Goal: Information Seeking & Learning: Compare options

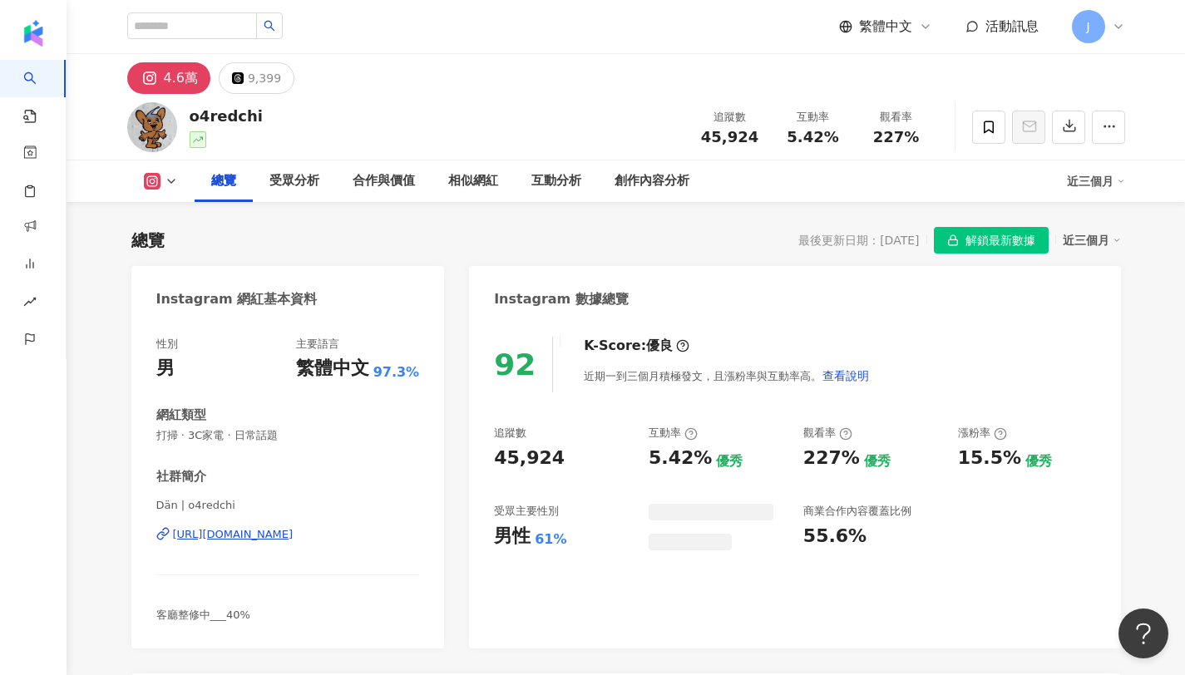
scroll to position [102, 0]
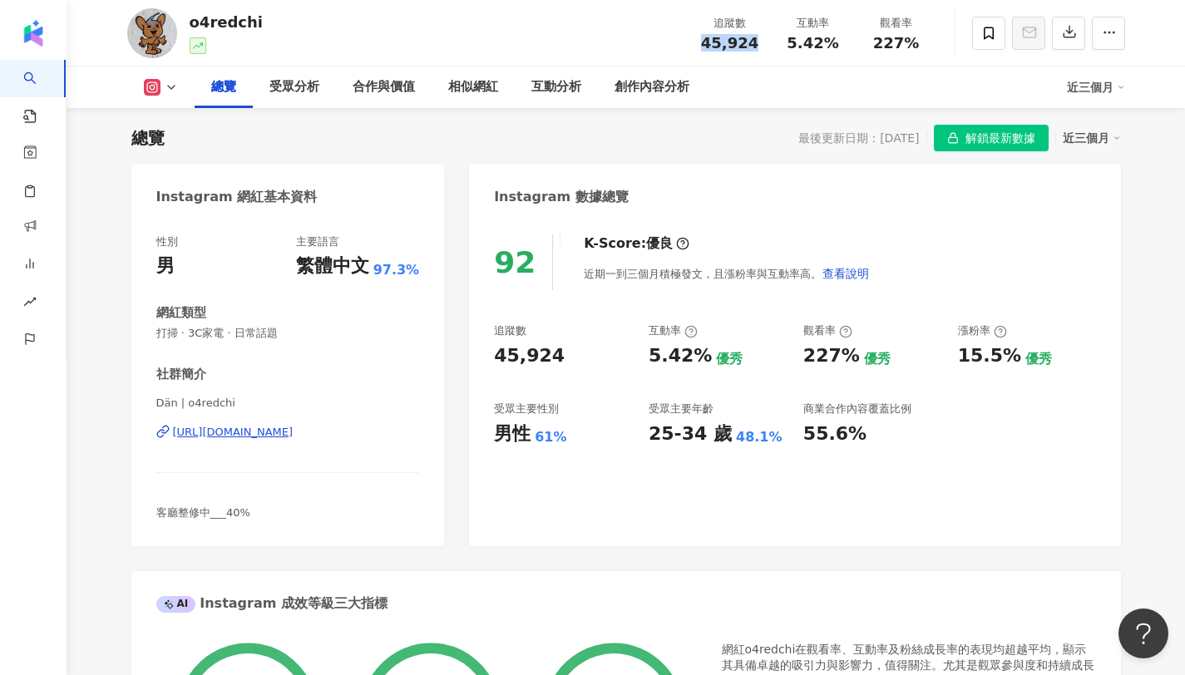
drag, startPoint x: 701, startPoint y: 37, endPoint x: 870, endPoint y: 1, distance: 172.5
click at [755, 51] on div "追蹤數 45,924 互動率 5.42% 觀看率 227%" at bounding box center [812, 32] width 249 height 49
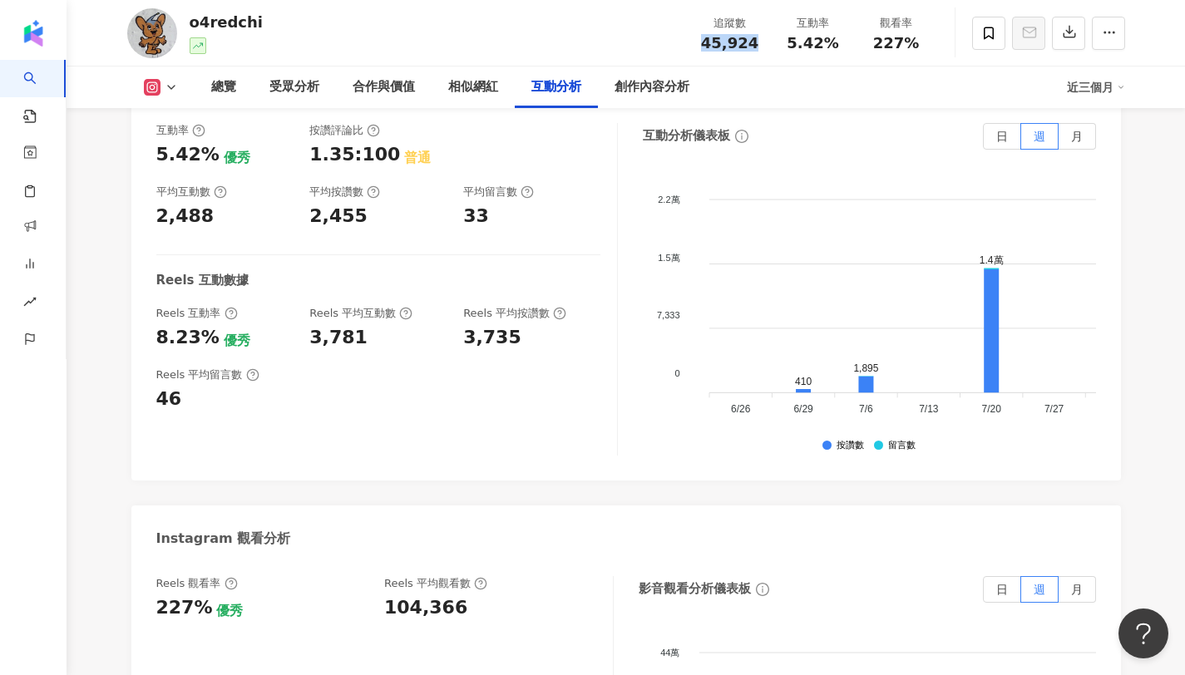
scroll to position [3362, 0]
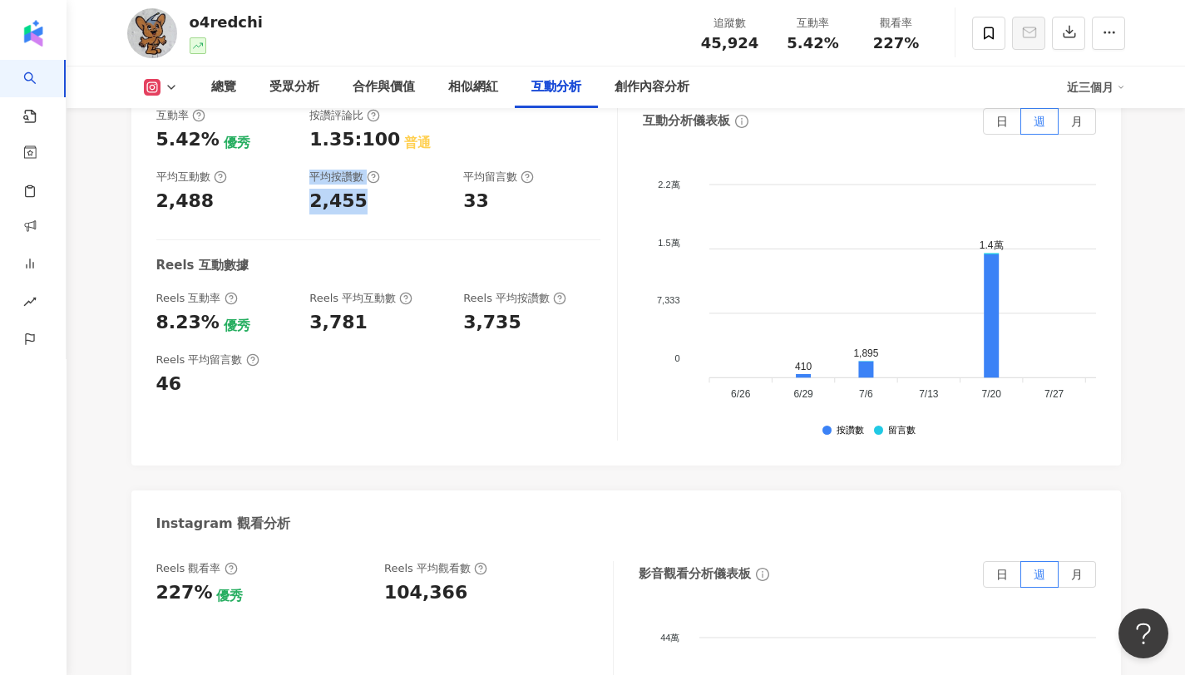
drag, startPoint x: 300, startPoint y: 204, endPoint x: 393, endPoint y: 203, distance: 93.1
click at [393, 203] on div "互動率 5.42% 優秀 按讚評論比 1.35:100 普通 平均互動數 2,488 平均按讚數 2,455 平均留言數 33" at bounding box center [378, 161] width 444 height 106
click at [367, 203] on div "2,455" at bounding box center [377, 202] width 137 height 26
drag, startPoint x: 308, startPoint y: 204, endPoint x: 362, endPoint y: 217, distance: 55.7
click at [362, 217] on div "互動率 5.42% 優秀 按讚評論比 1.35:100 普通 平均互動數 2,488 平均按讚數 2,455 平均留言數 33 Reels 互動數據 Reel…" at bounding box center [386, 274] width 461 height 333
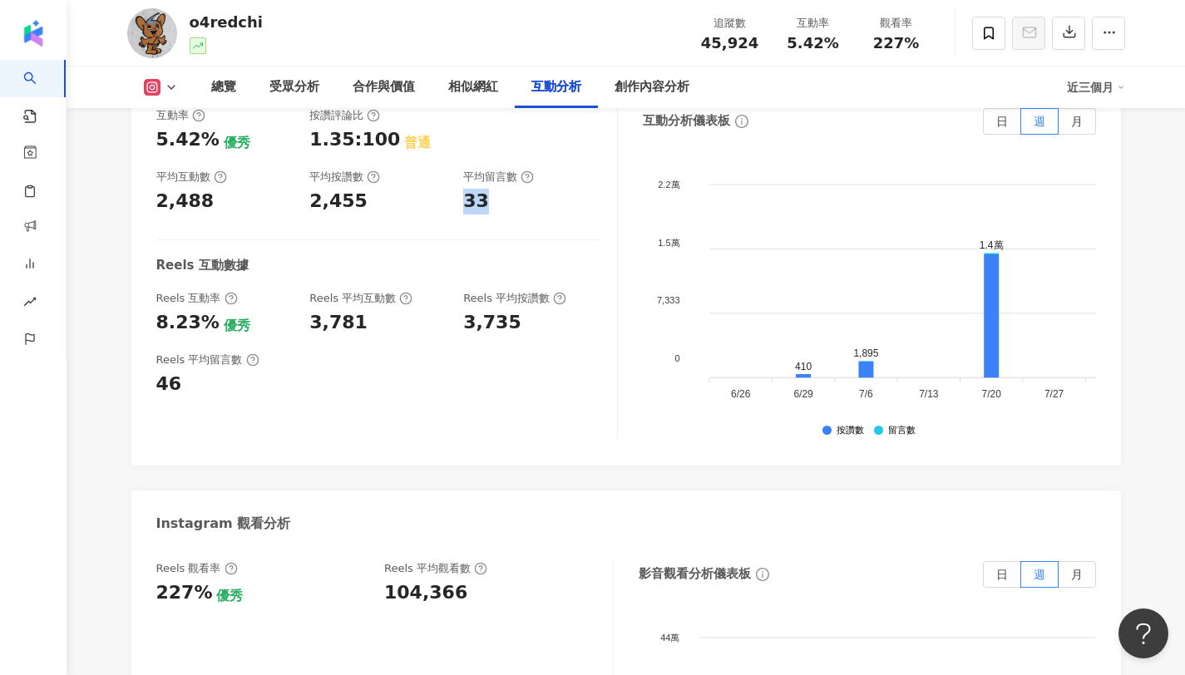
copy div "33"
drag, startPoint x: 458, startPoint y: 199, endPoint x: 496, endPoint y: 202, distance: 38.4
click at [496, 202] on div "互動率 5.42% 優秀 按讚評論比 1.35:100 普通 平均互動數 2,488 平均按讚數 2,455 平均留言數 33" at bounding box center [378, 161] width 444 height 106
copy span "5.42%"
drag, startPoint x: 793, startPoint y: 37, endPoint x: 852, endPoint y: 41, distance: 59.1
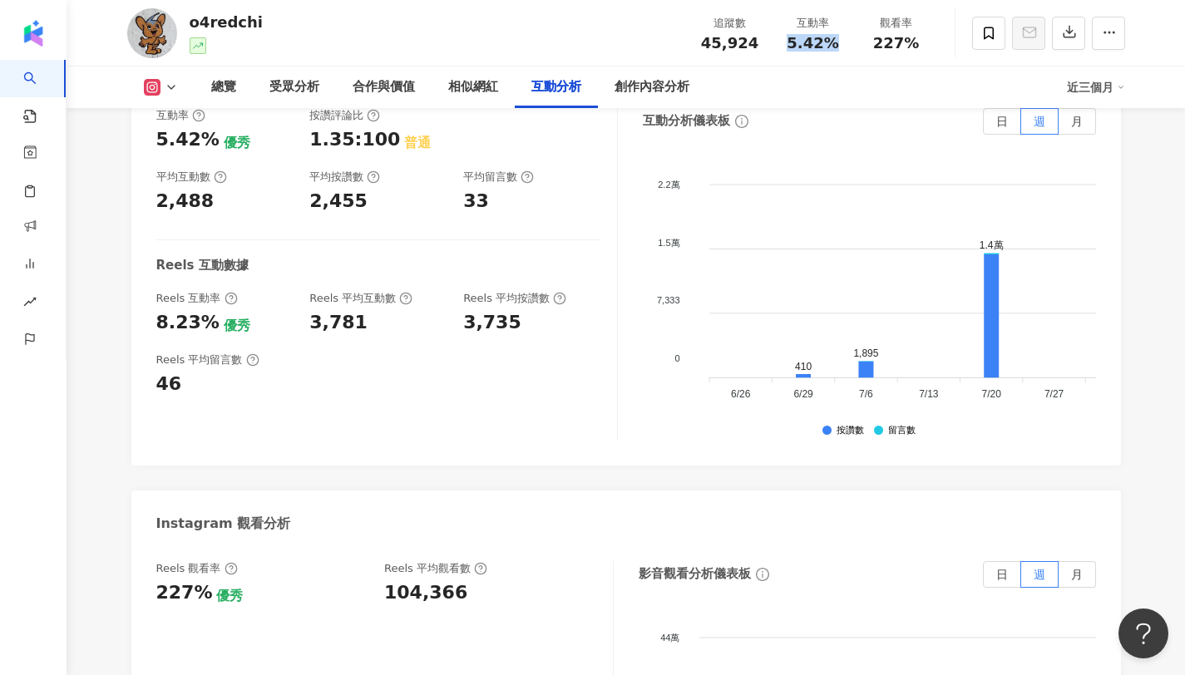
click at [852, 41] on div "互動率 5.42%" at bounding box center [812, 33] width 83 height 36
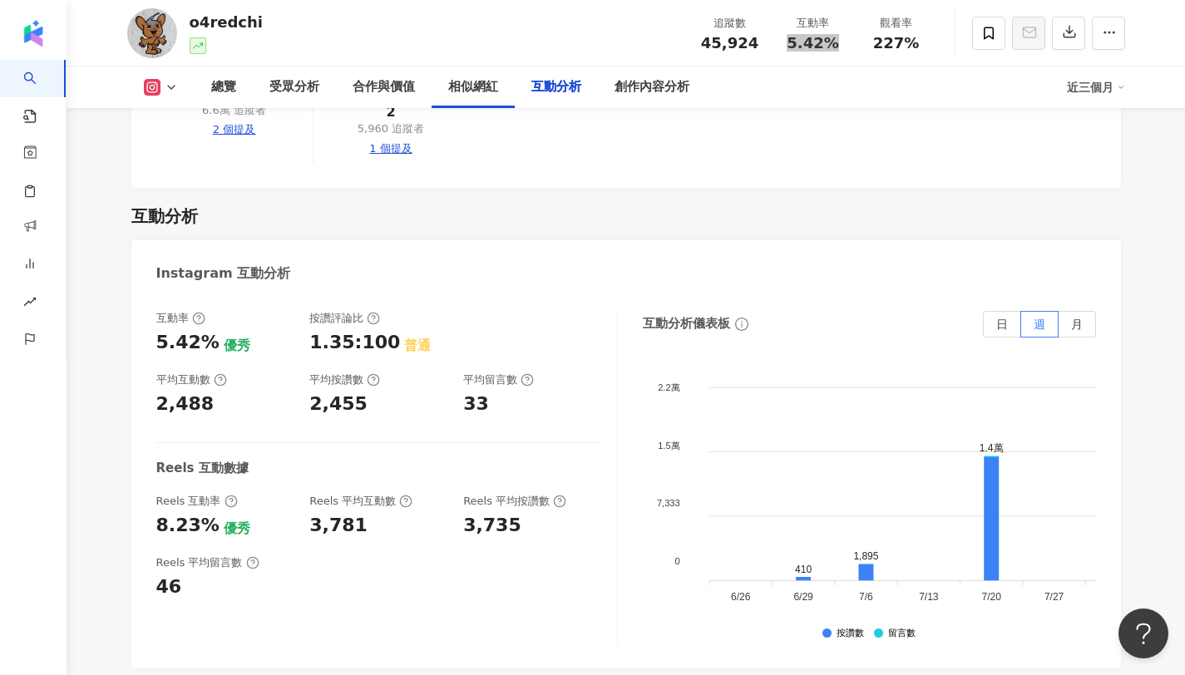
scroll to position [3224, 0]
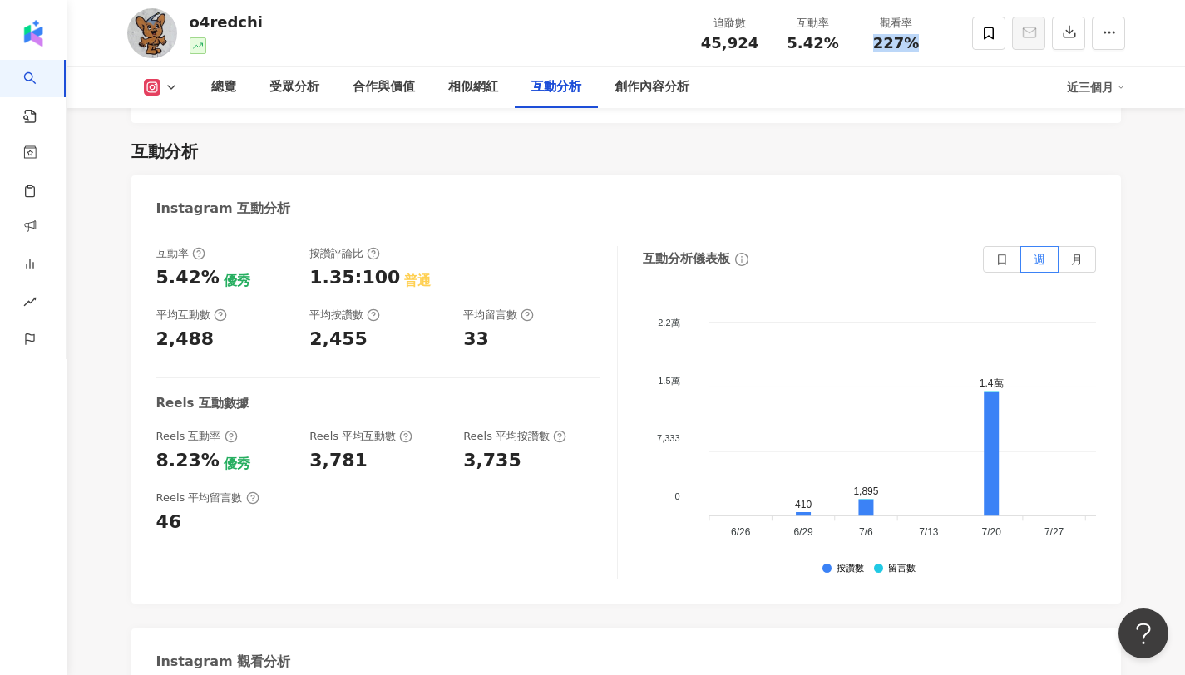
drag, startPoint x: 874, startPoint y: 42, endPoint x: 925, endPoint y: 44, distance: 51.6
click at [925, 44] on div "227%" at bounding box center [896, 43] width 63 height 17
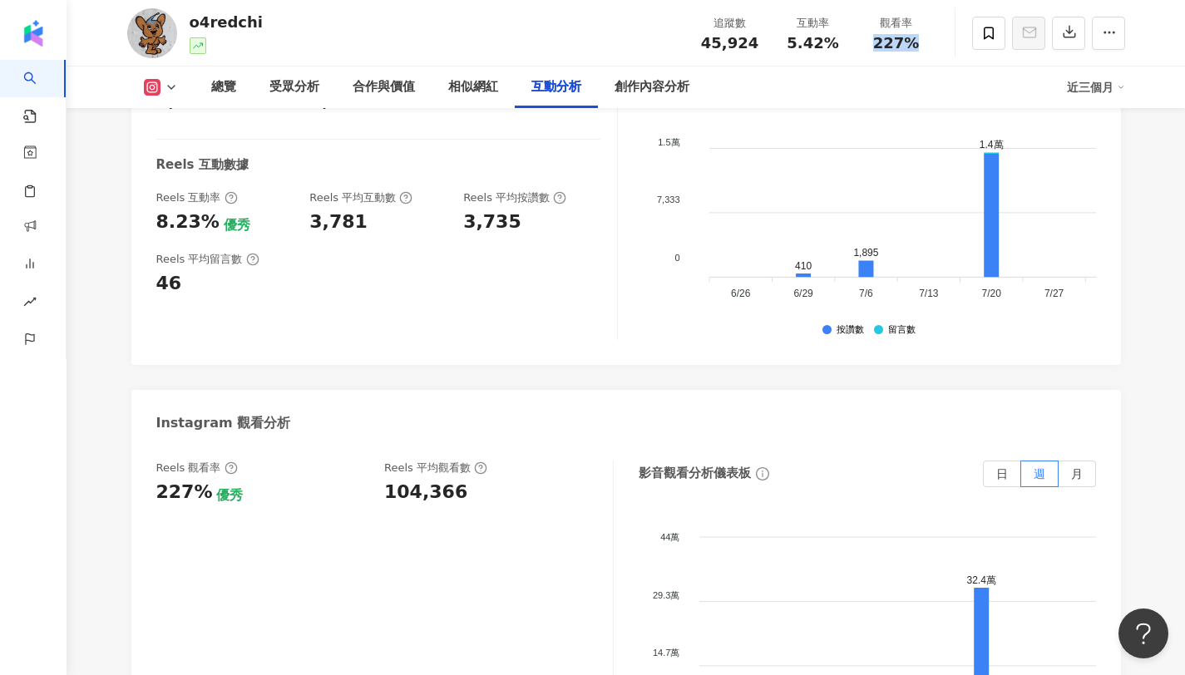
scroll to position [3611, 0]
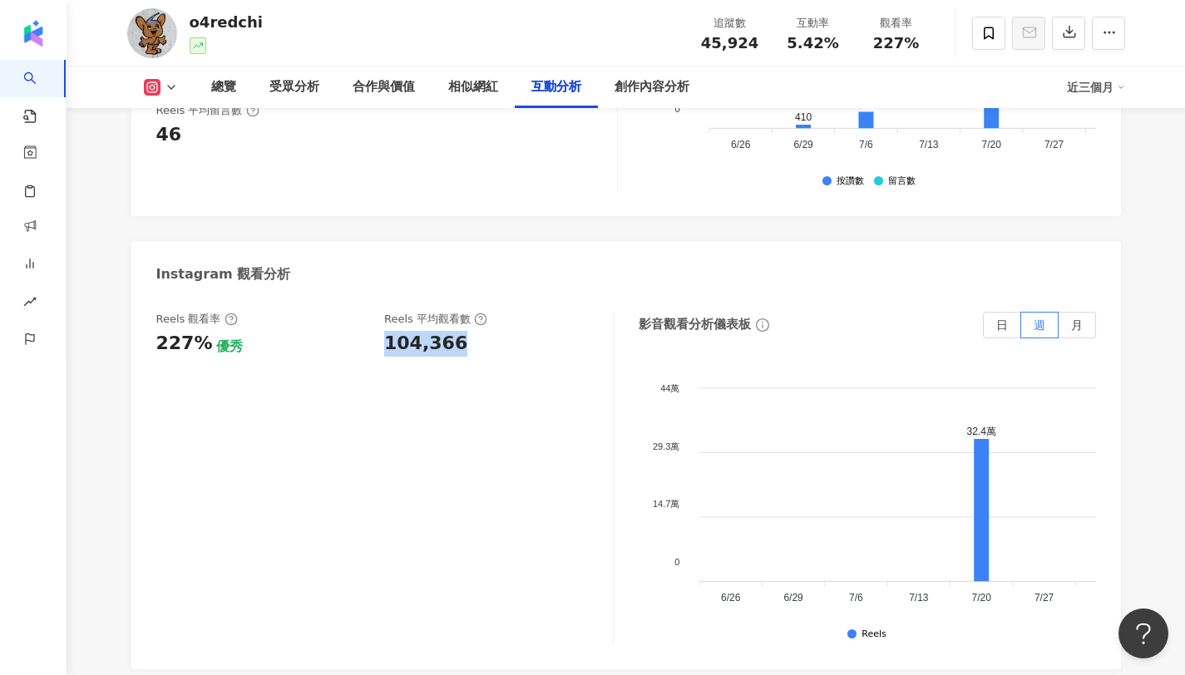
copy div "104,366"
drag, startPoint x: 382, startPoint y: 343, endPoint x: 458, endPoint y: 346, distance: 75.7
click at [458, 346] on div "Reels 觀看率 227% 優秀 Reels 平均觀看數 104,366" at bounding box center [376, 334] width 440 height 45
copy div "227%"
drag, startPoint x: 159, startPoint y: 343, endPoint x: 199, endPoint y: 348, distance: 40.2
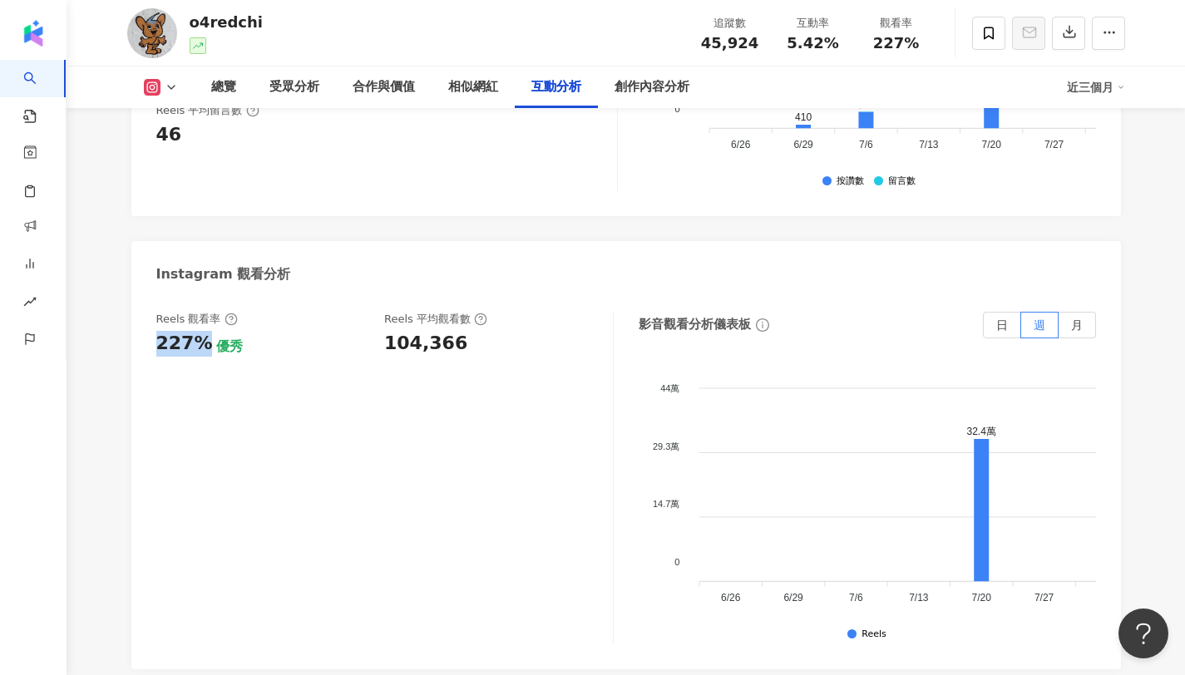
click at [199, 348] on div "227%" at bounding box center [184, 344] width 57 height 26
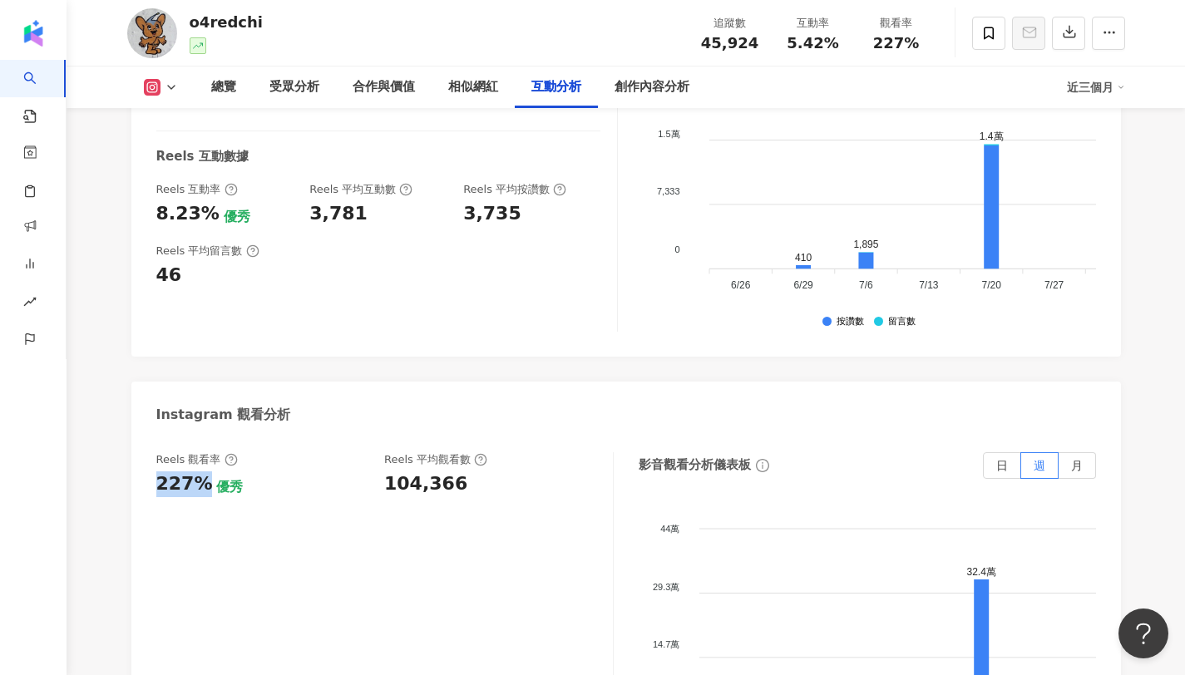
scroll to position [3299, 0]
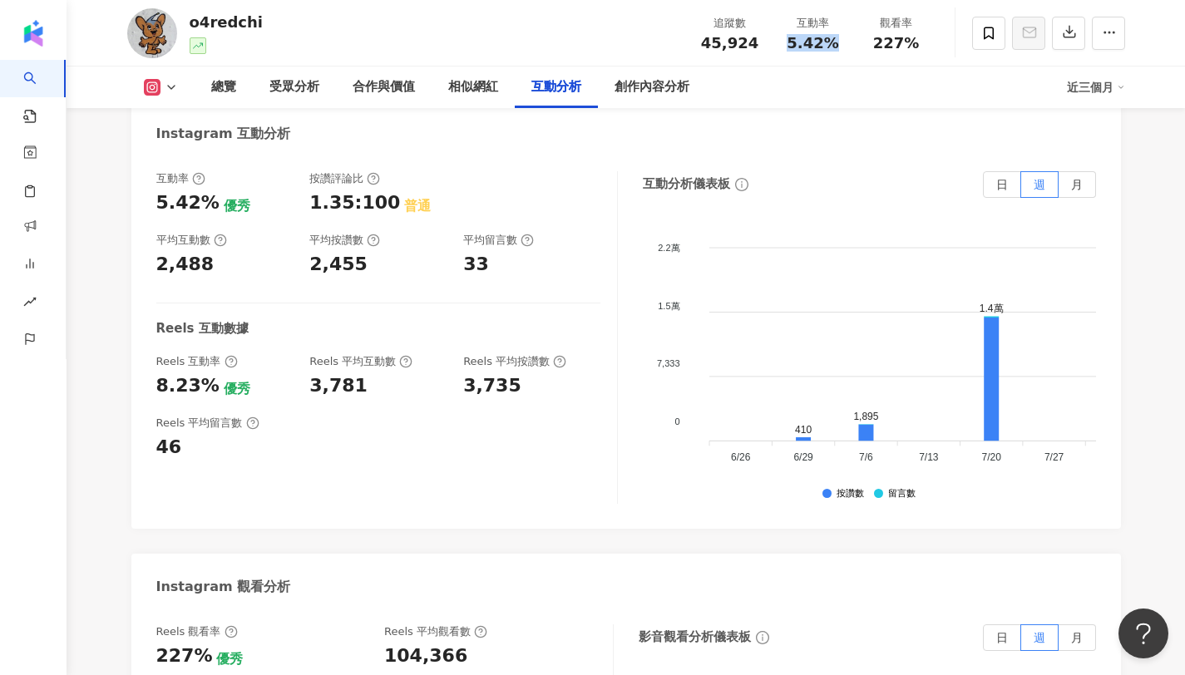
drag, startPoint x: 782, startPoint y: 34, endPoint x: 836, endPoint y: 37, distance: 54.1
click at [836, 37] on div "5.42%" at bounding box center [812, 43] width 63 height 17
copy span "5.42%"
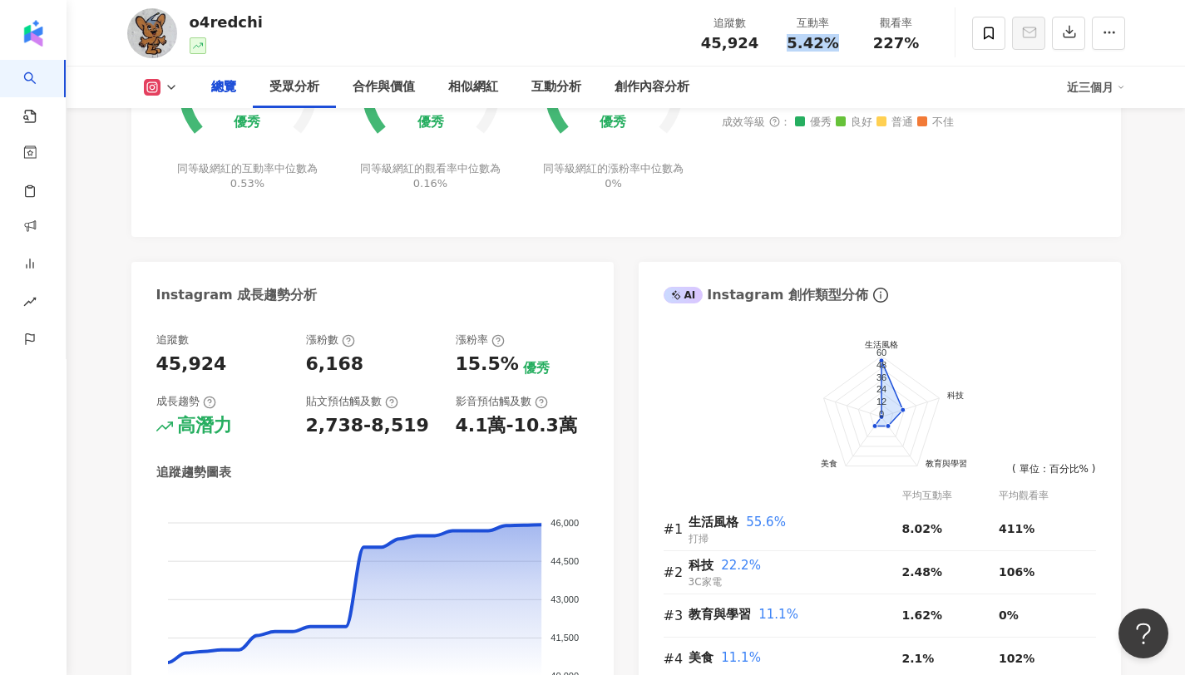
scroll to position [0, 0]
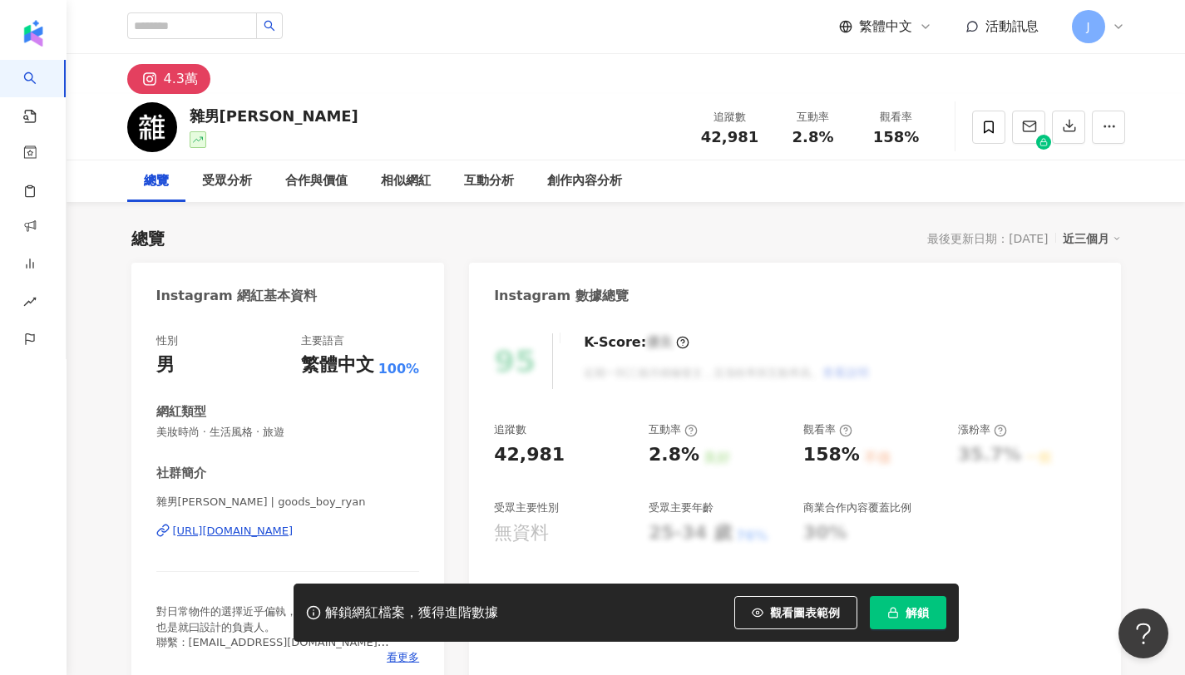
scroll to position [102, 0]
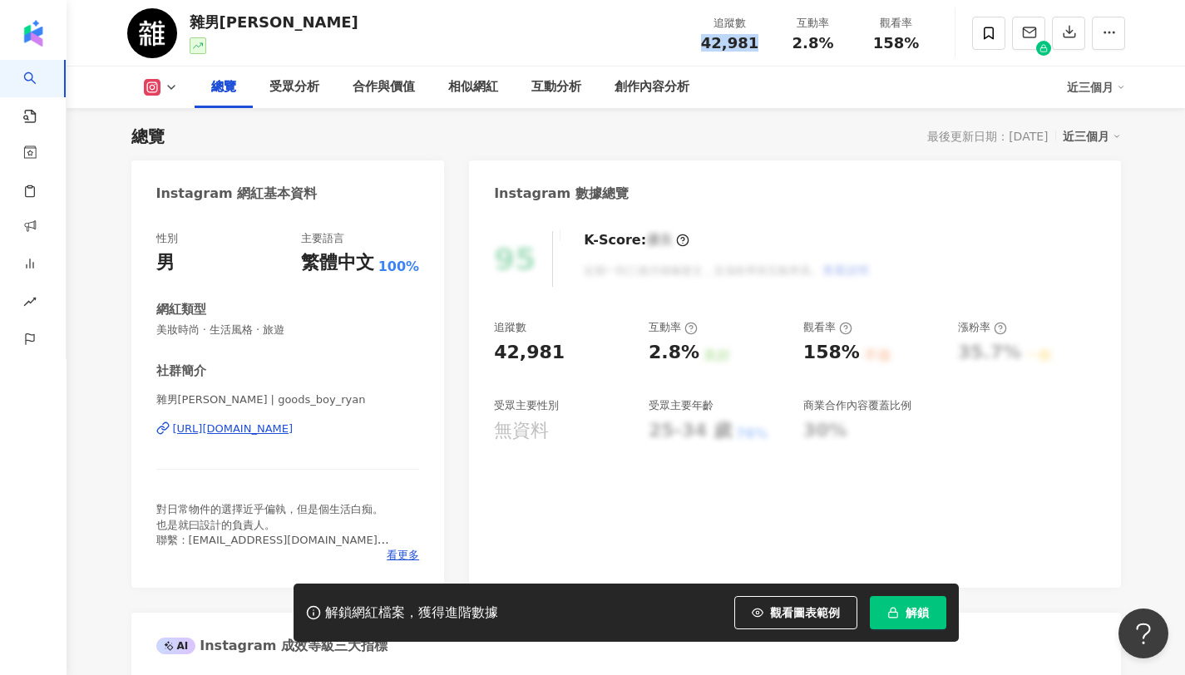
drag, startPoint x: 707, startPoint y: 40, endPoint x: 754, endPoint y: 48, distance: 48.1
click at [754, 48] on div "42,981" at bounding box center [729, 43] width 63 height 17
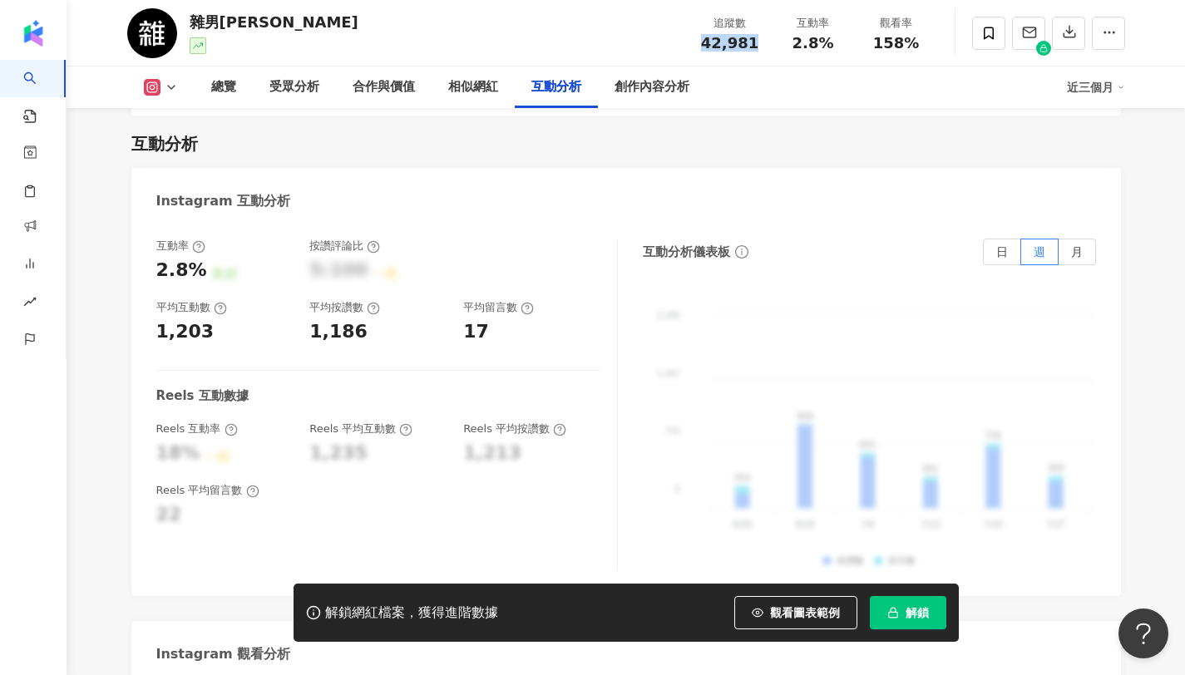
scroll to position [3321, 0]
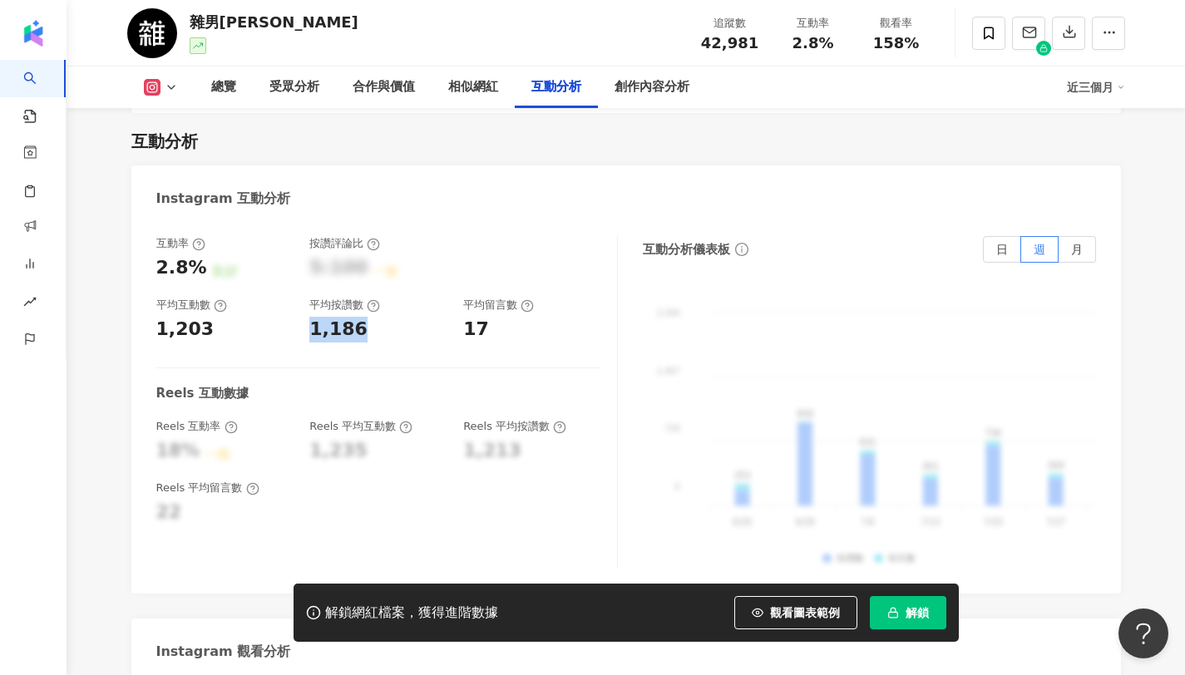
drag, startPoint x: 305, startPoint y: 268, endPoint x: 372, endPoint y: 269, distance: 66.5
click at [372, 269] on div "互動率 2.8% 良好 按讚評論比 5:100 一般 平均互動數 1,203 平均按讚數 1,186 平均留言數 17" at bounding box center [378, 289] width 444 height 106
copy div "1,186"
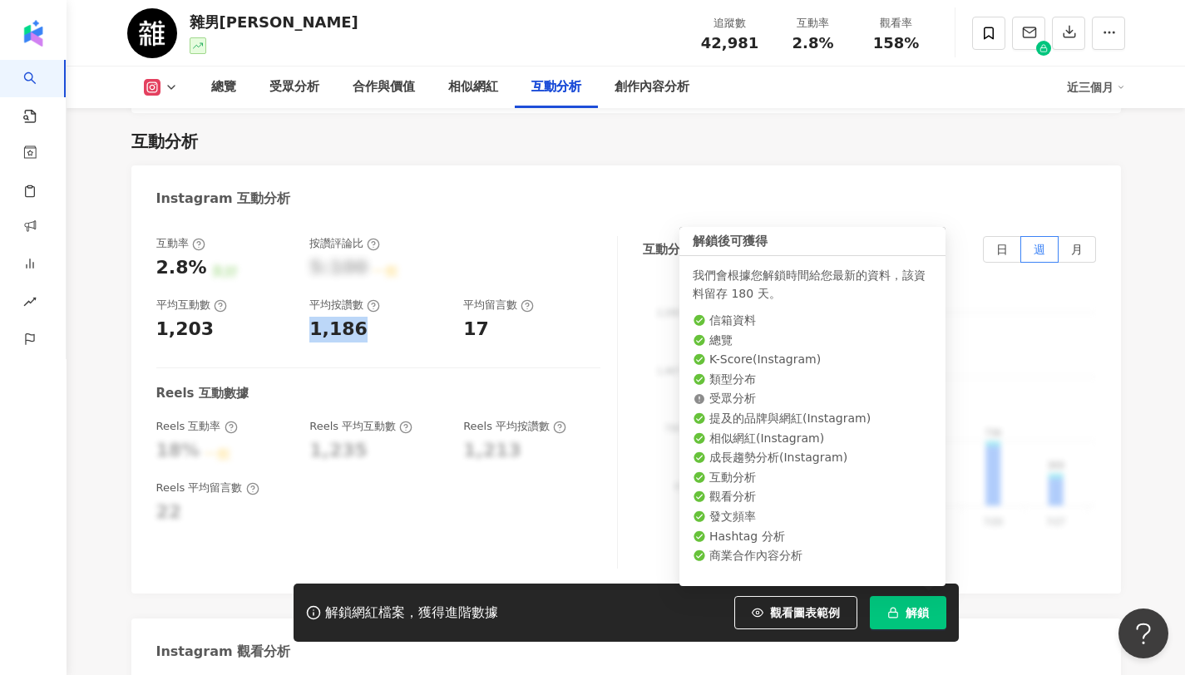
click at [910, 607] on span "解鎖" at bounding box center [916, 612] width 23 height 13
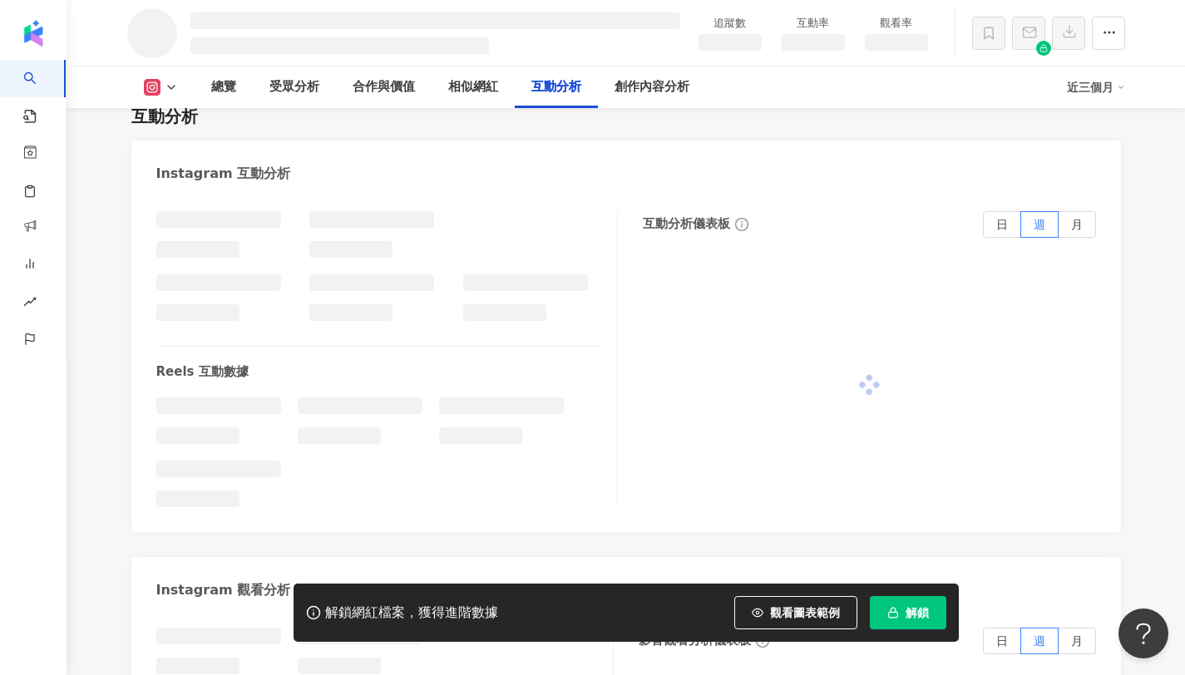
scroll to position [2877, 0]
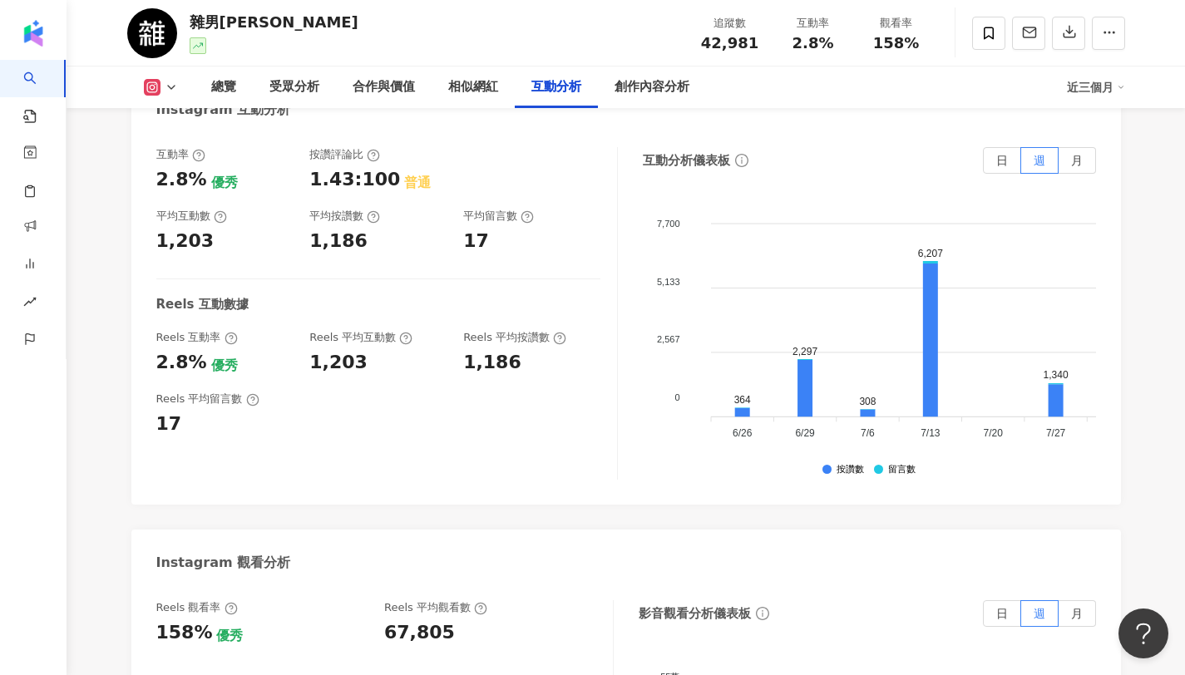
scroll to position [3155, 0]
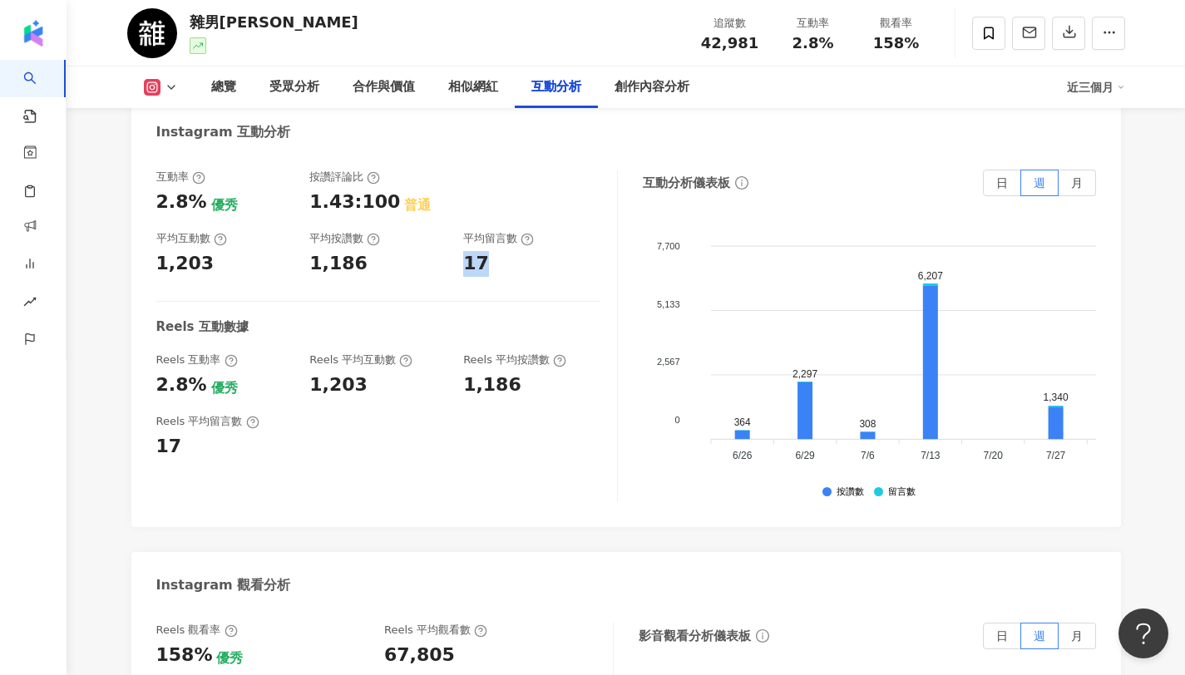
drag, startPoint x: 458, startPoint y: 224, endPoint x: 482, endPoint y: 226, distance: 24.2
click at [482, 226] on div "互動率 2.8% 優秀 按讚評論比 1.43:100 普通 平均互動數 1,203 平均按讚數 1,186 平均留言數 17" at bounding box center [378, 223] width 444 height 106
drag, startPoint x: 792, startPoint y: 44, endPoint x: 832, endPoint y: 47, distance: 40.0
click at [832, 47] on div "2.8%" at bounding box center [812, 43] width 63 height 17
copy span "2.8%"
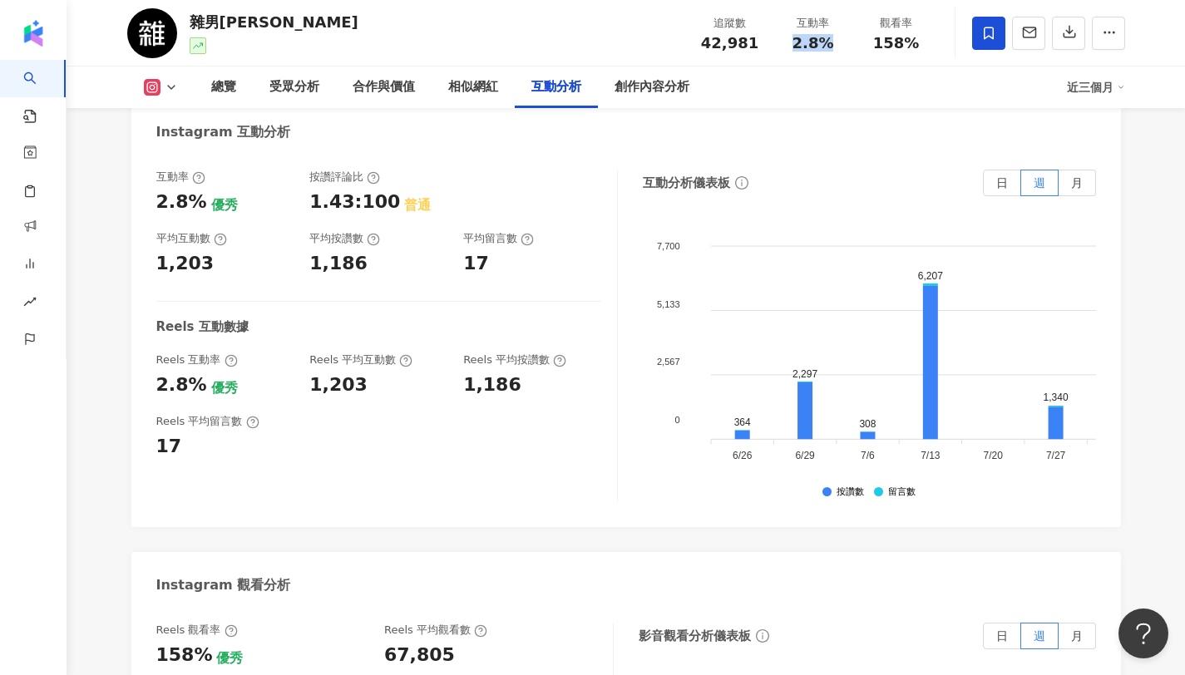
copy span "2.8%"
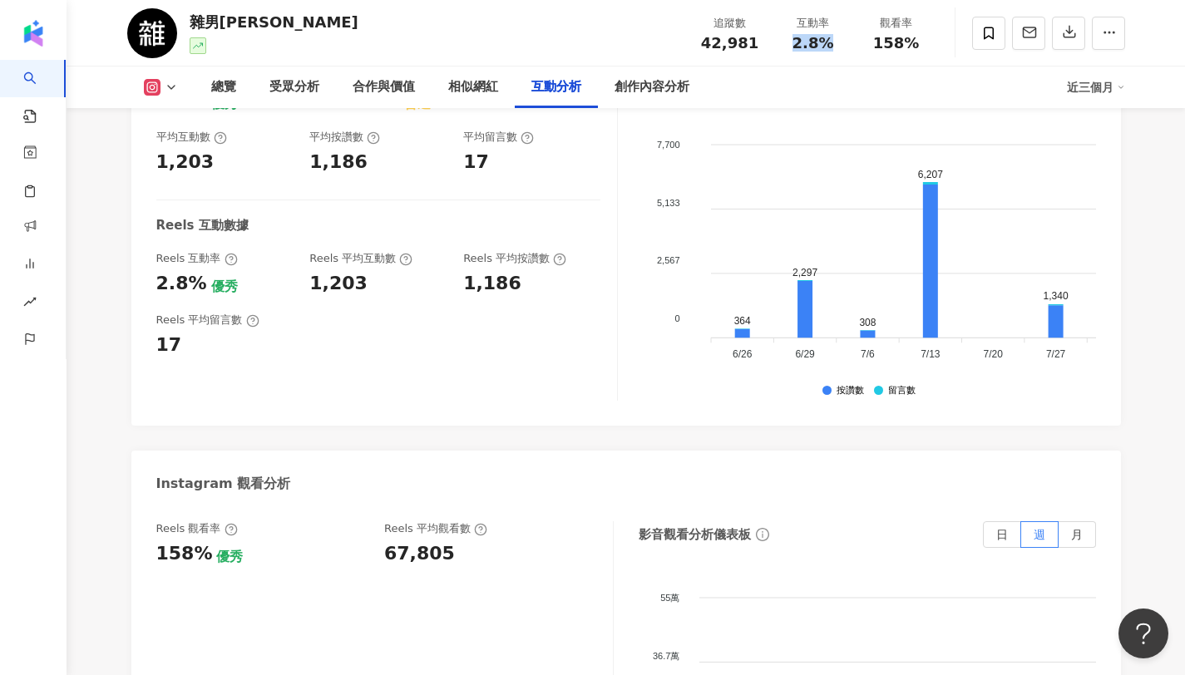
scroll to position [3286, 0]
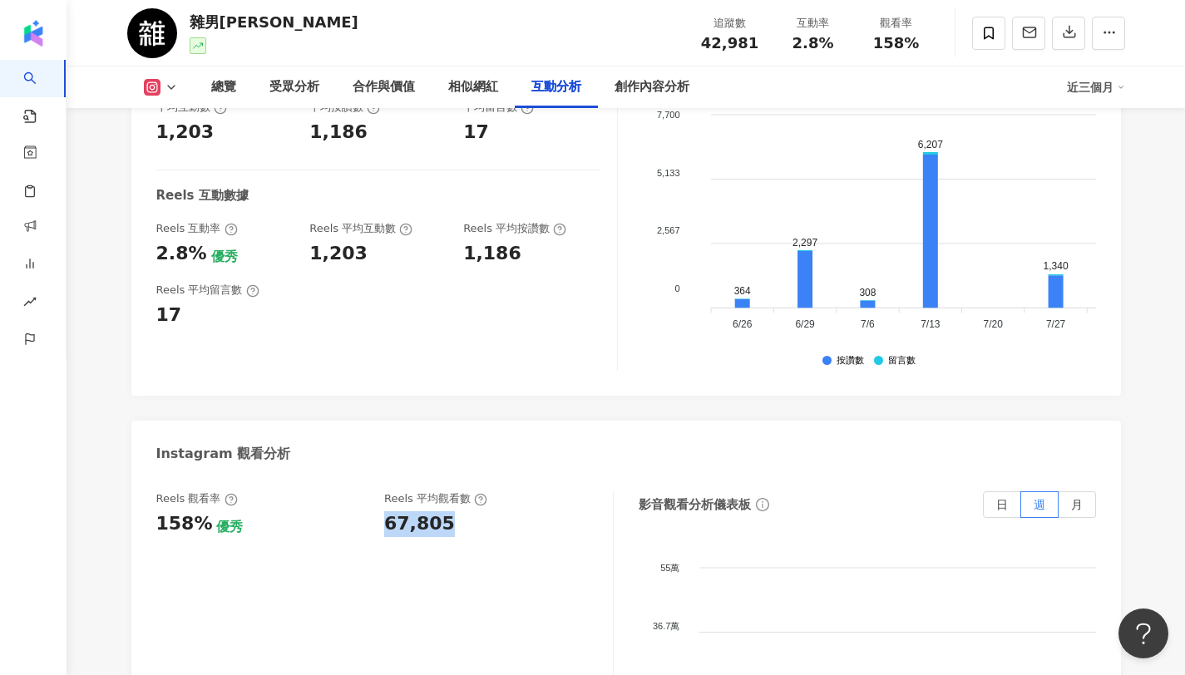
copy div "67,805"
drag, startPoint x: 382, startPoint y: 485, endPoint x: 459, endPoint y: 488, distance: 76.6
click at [459, 491] on div "Reels 觀看率 158% 優秀 Reels 平均觀看數 67,805" at bounding box center [376, 513] width 440 height 45
drag, startPoint x: 873, startPoint y: 44, endPoint x: 927, endPoint y: 47, distance: 54.1
click at [927, 47] on div "觀看率 158%" at bounding box center [896, 33] width 83 height 36
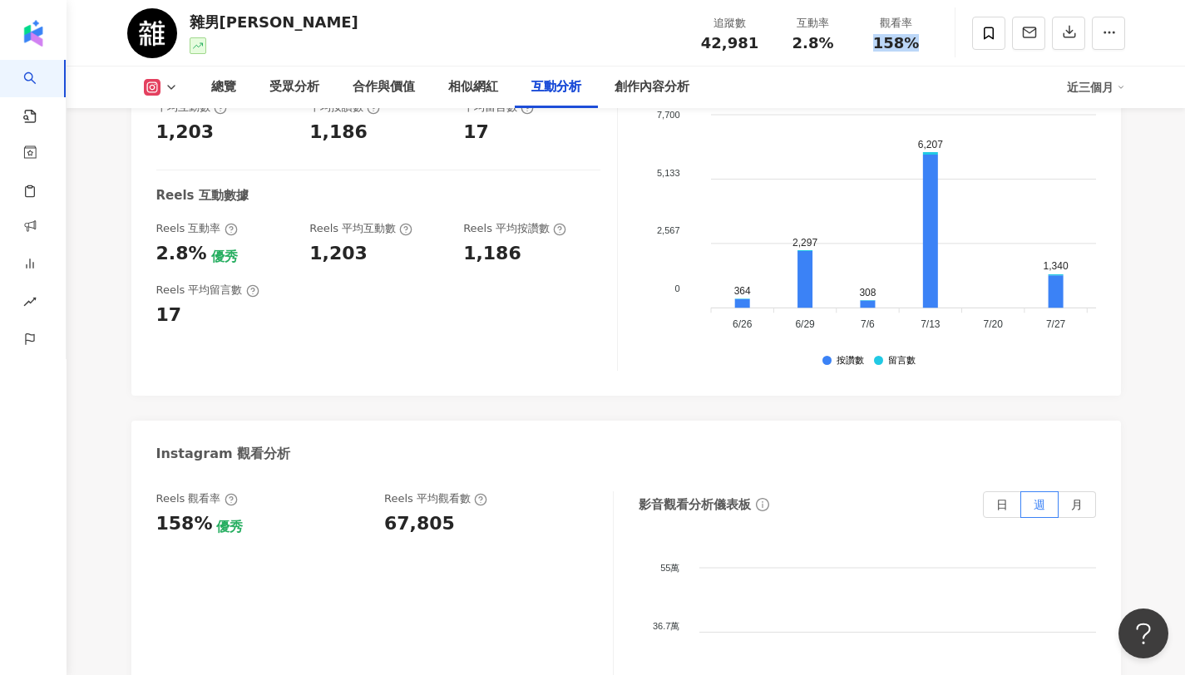
copy span "158%"
drag, startPoint x: 795, startPoint y: 42, endPoint x: 854, endPoint y: 50, distance: 59.5
click at [854, 50] on div "追蹤數 42,981 互動率 2.8% 觀看率 158%" at bounding box center [812, 32] width 249 height 49
copy span "2.8%"
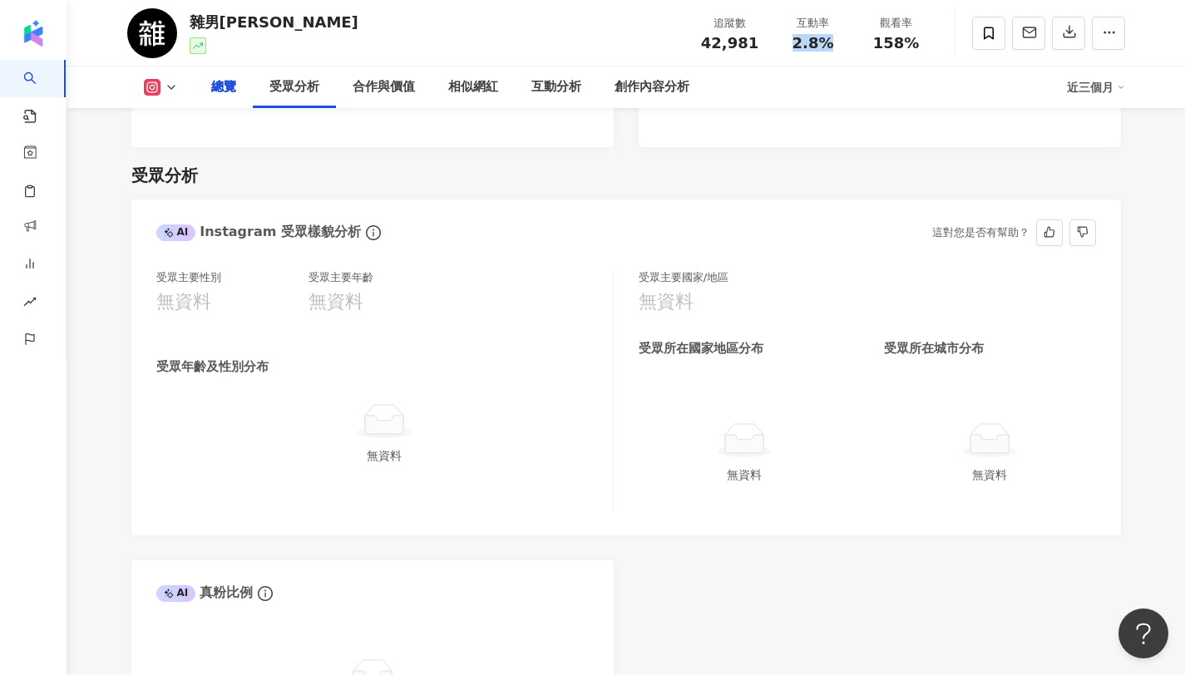
scroll to position [0, 0]
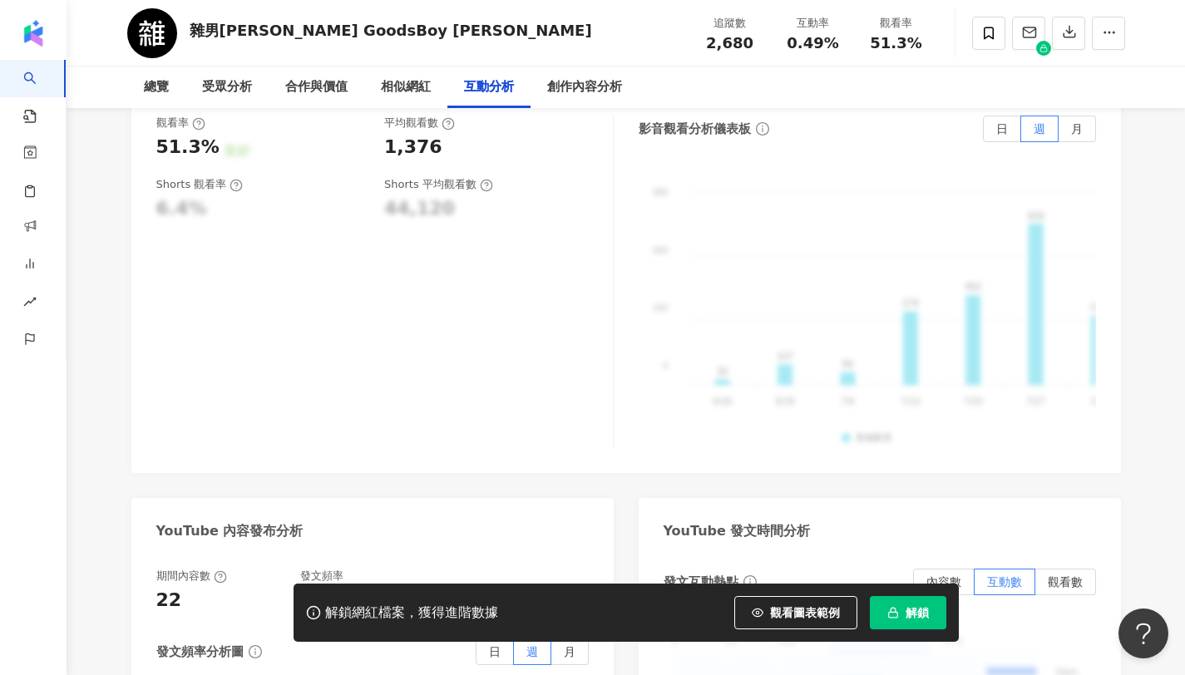
scroll to position [3242, 0]
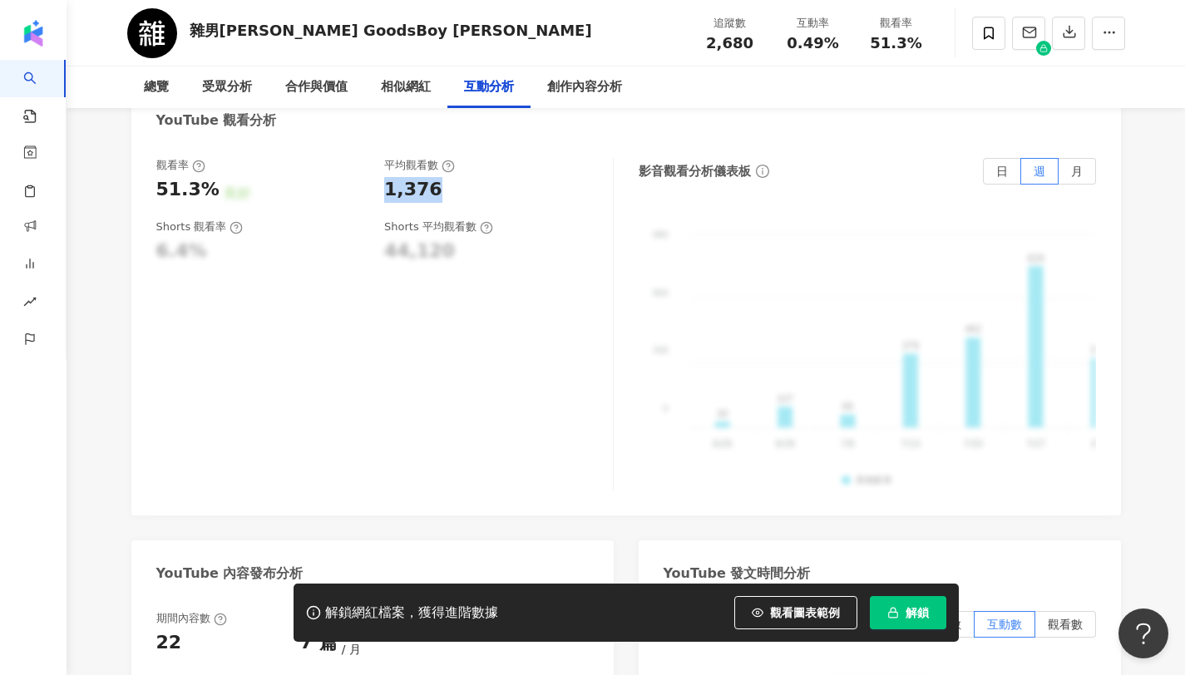
drag, startPoint x: 430, startPoint y: 164, endPoint x: 387, endPoint y: 161, distance: 43.3
click at [387, 177] on div "1,376" at bounding box center [413, 190] width 58 height 26
click at [880, 42] on span "51.3%" at bounding box center [896, 43] width 52 height 17
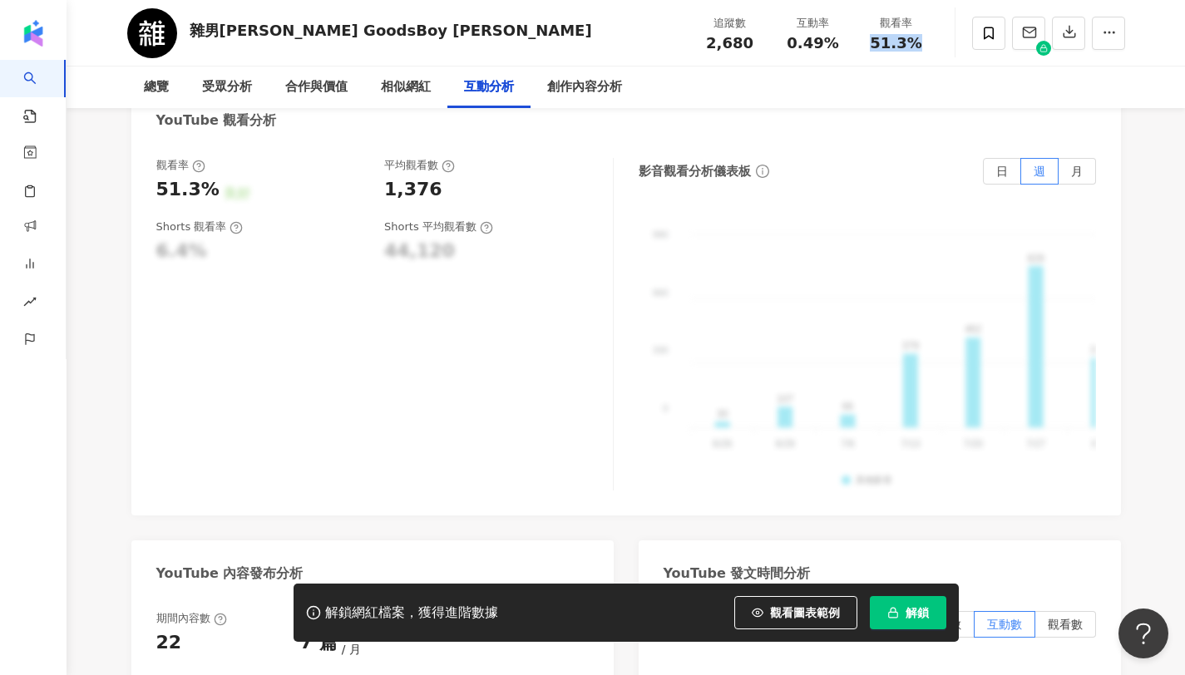
copy span "51.3%"
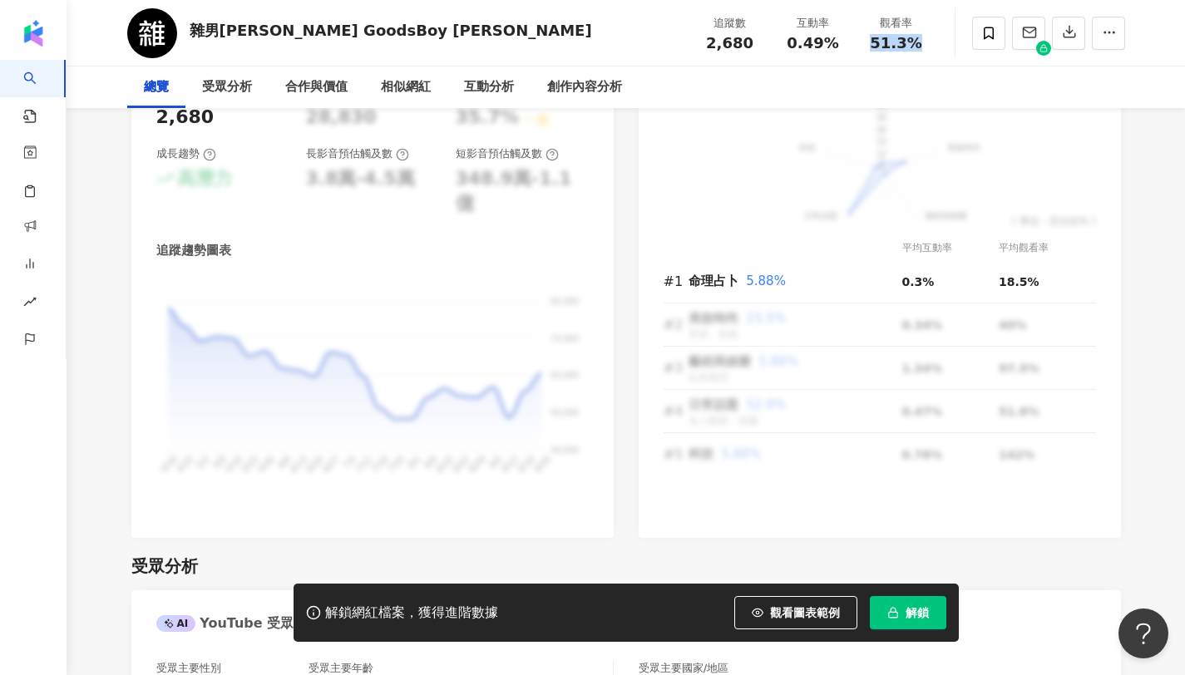
scroll to position [0, 0]
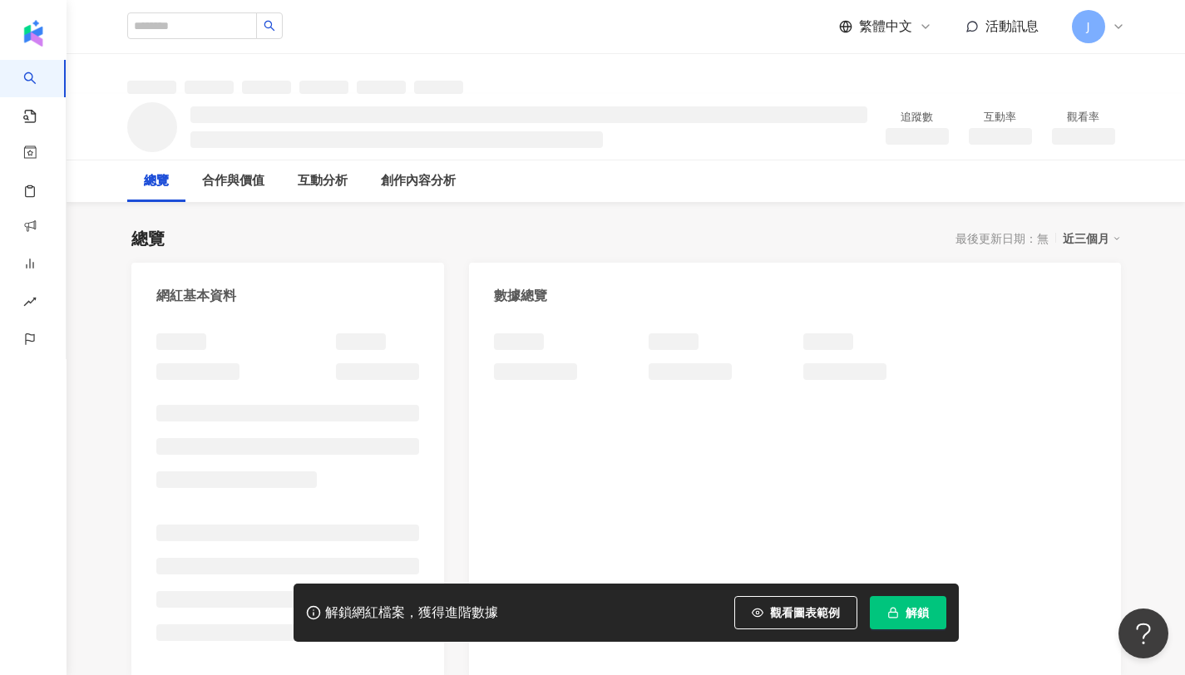
click at [923, 604] on button "解鎖" at bounding box center [908, 612] width 76 height 33
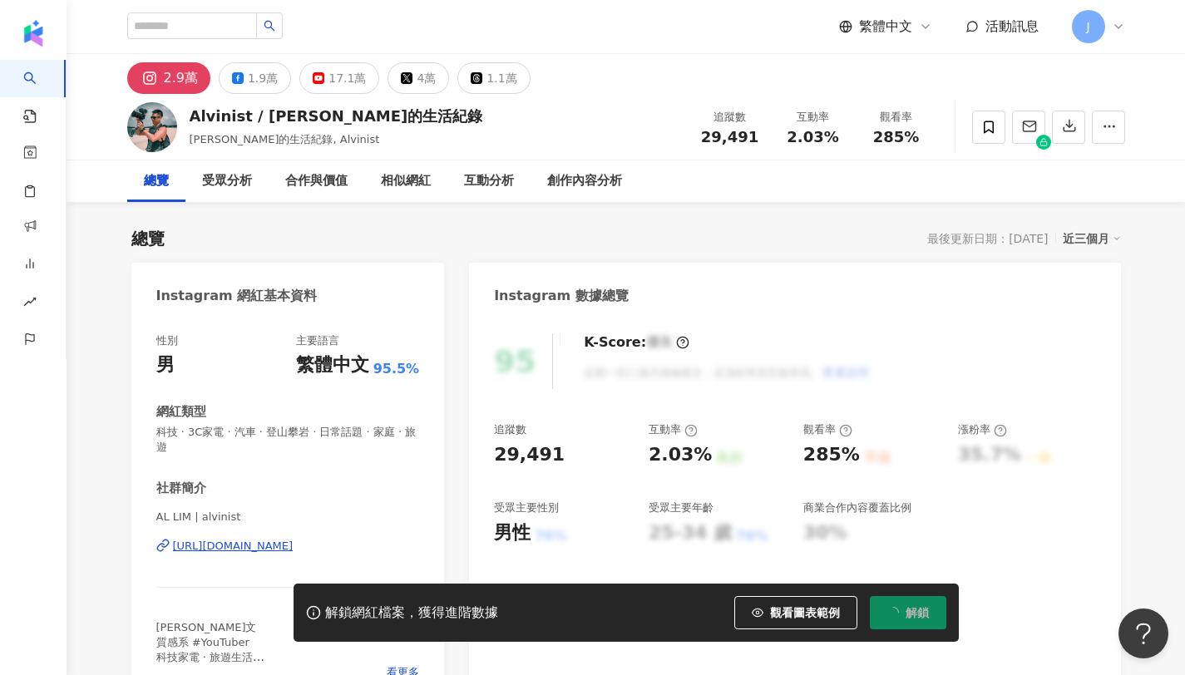
scroll to position [102, 0]
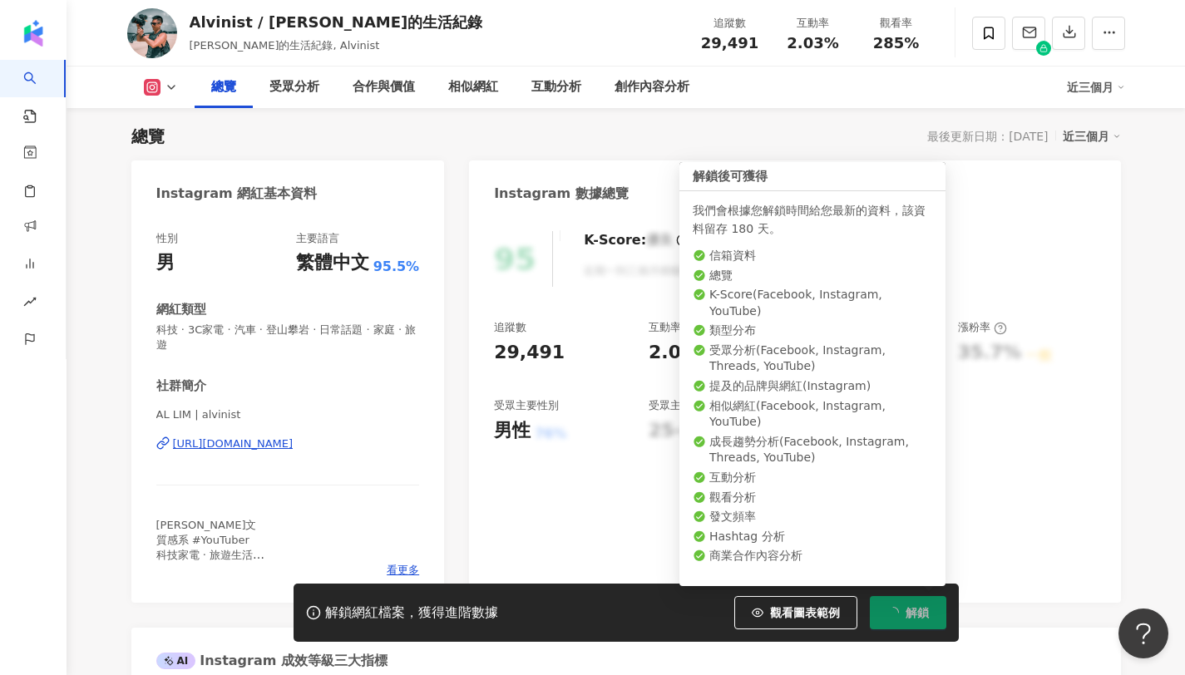
click at [753, 42] on div "29,491" at bounding box center [729, 43] width 63 height 17
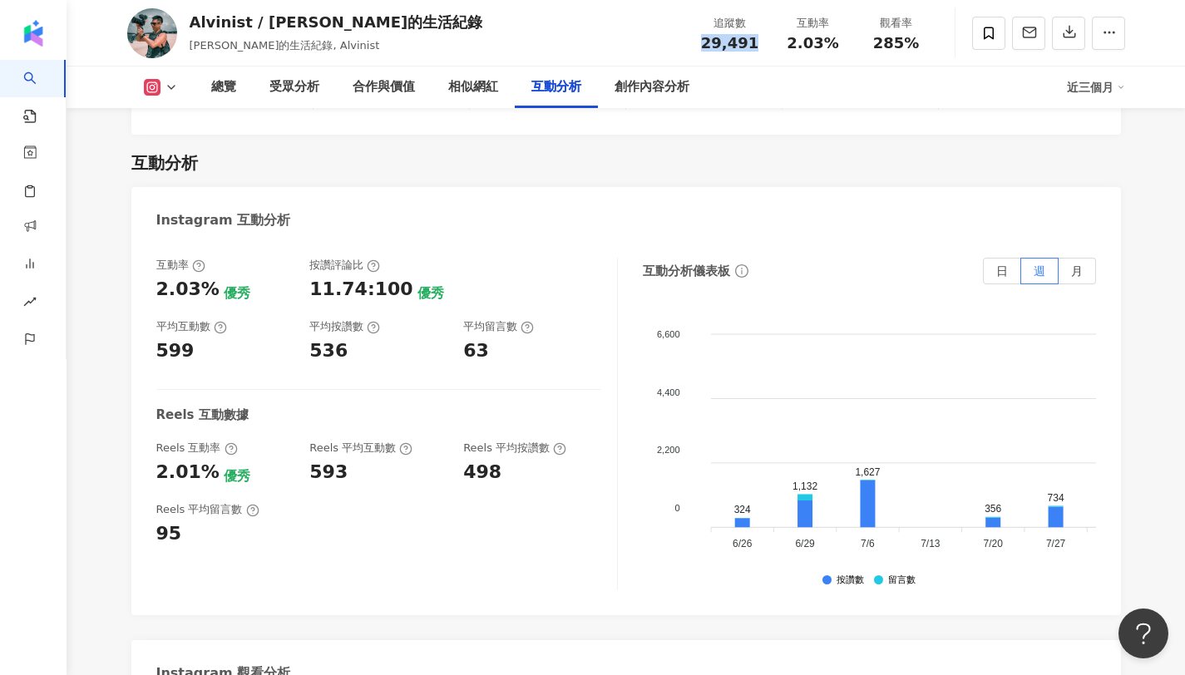
scroll to position [3301, 0]
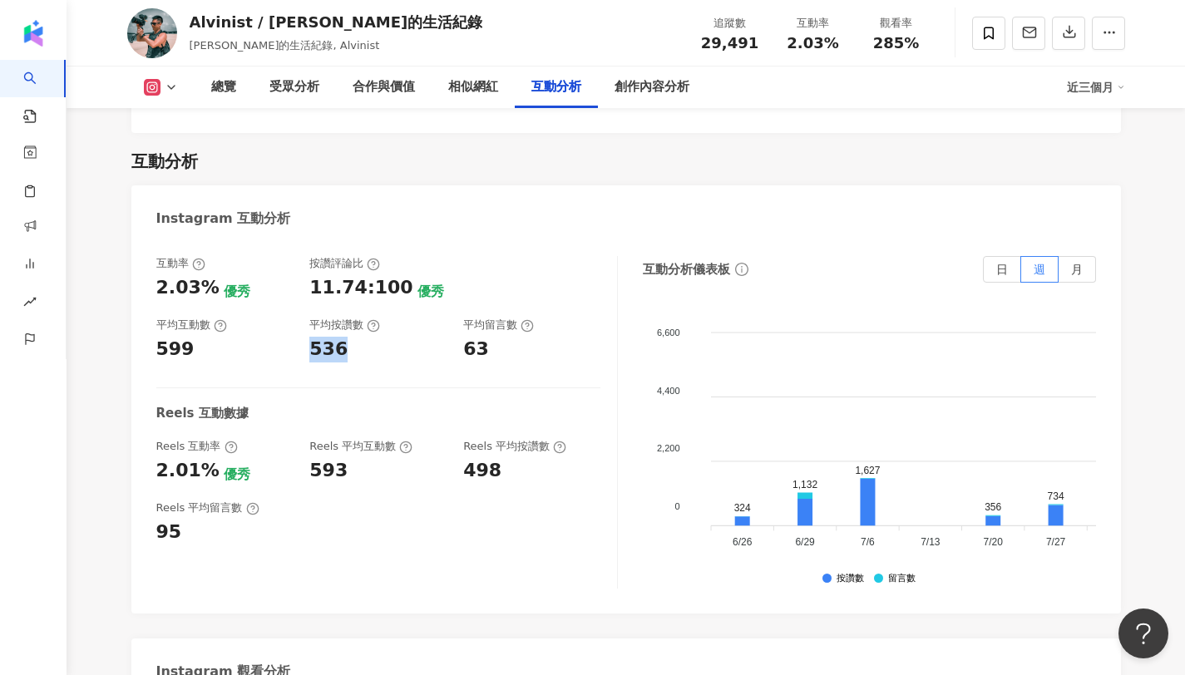
drag, startPoint x: 308, startPoint y: 318, endPoint x: 357, endPoint y: 318, distance: 49.9
click at [357, 318] on div "互動率 2.03% 優秀 按讚評論比 11.74:100 優秀 平均互動數 599 平均按讚數 536 平均留言數 63" at bounding box center [378, 309] width 444 height 106
drag, startPoint x: 465, startPoint y: 321, endPoint x: 498, endPoint y: 321, distance: 33.3
click at [498, 337] on div "63" at bounding box center [531, 350] width 137 height 26
copy div "63"
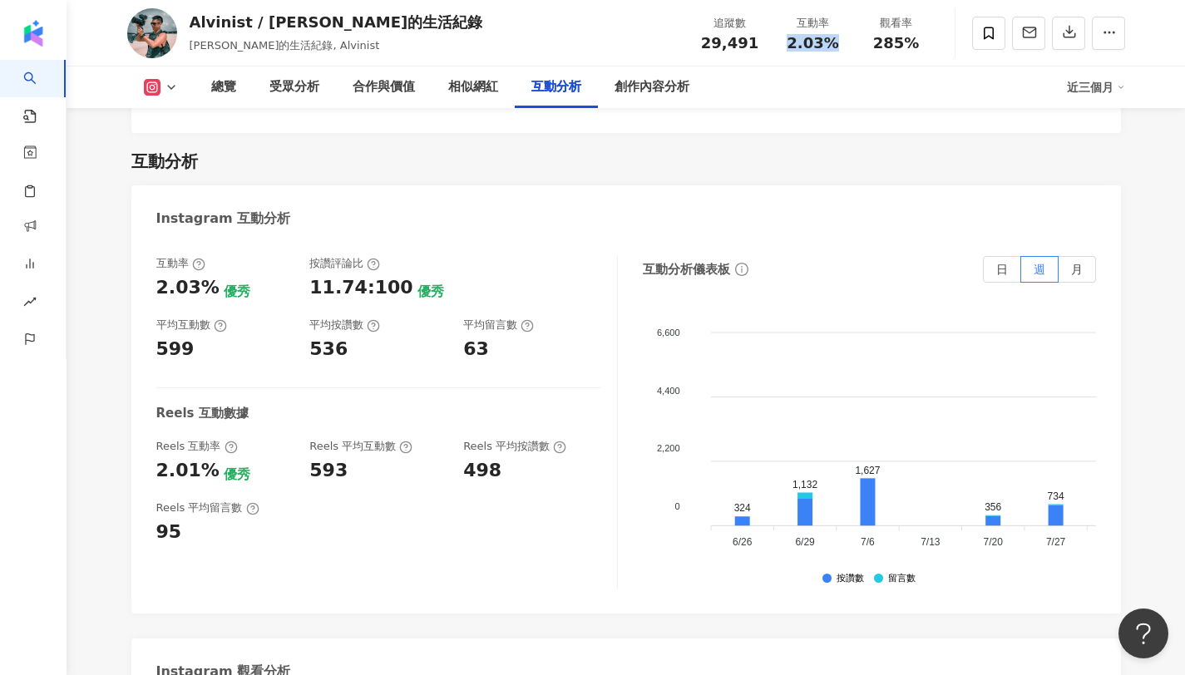
copy span "2.03%"
drag, startPoint x: 788, startPoint y: 40, endPoint x: 840, endPoint y: 42, distance: 51.6
click at [840, 42] on div "2.03%" at bounding box center [812, 43] width 63 height 17
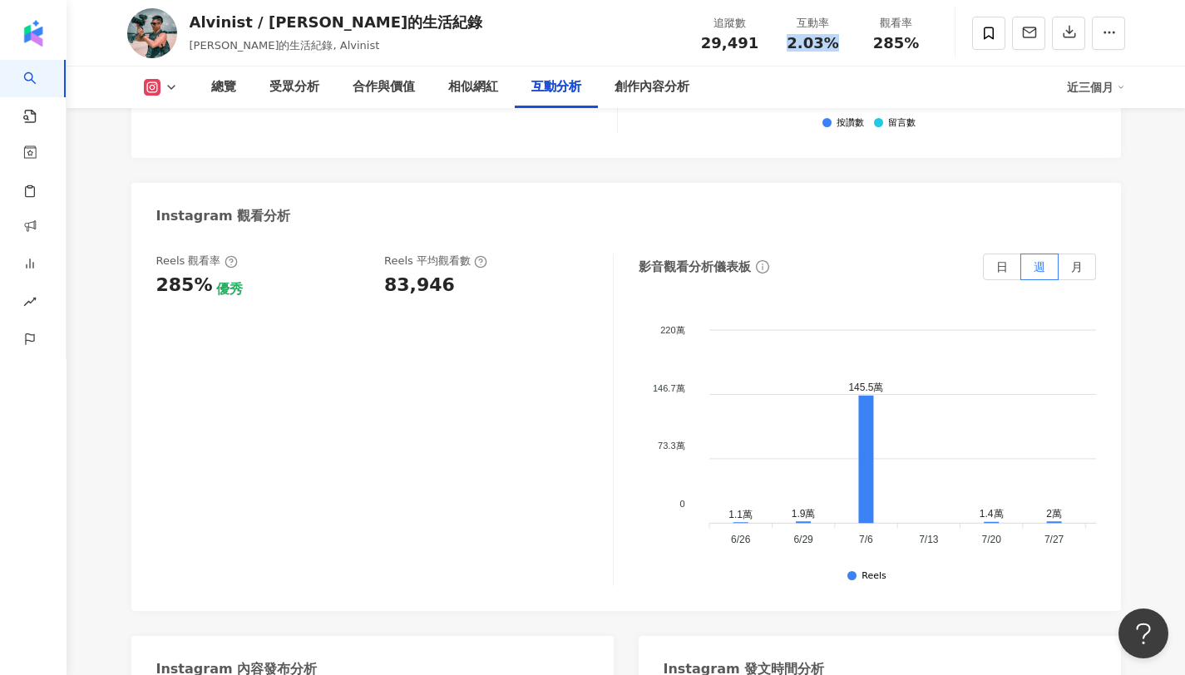
scroll to position [3759, 0]
copy div "83,946"
drag, startPoint x: 384, startPoint y: 254, endPoint x: 477, endPoint y: 239, distance: 94.4
click at [477, 271] on div "83,946" at bounding box center [490, 284] width 212 height 26
copy span "285%"
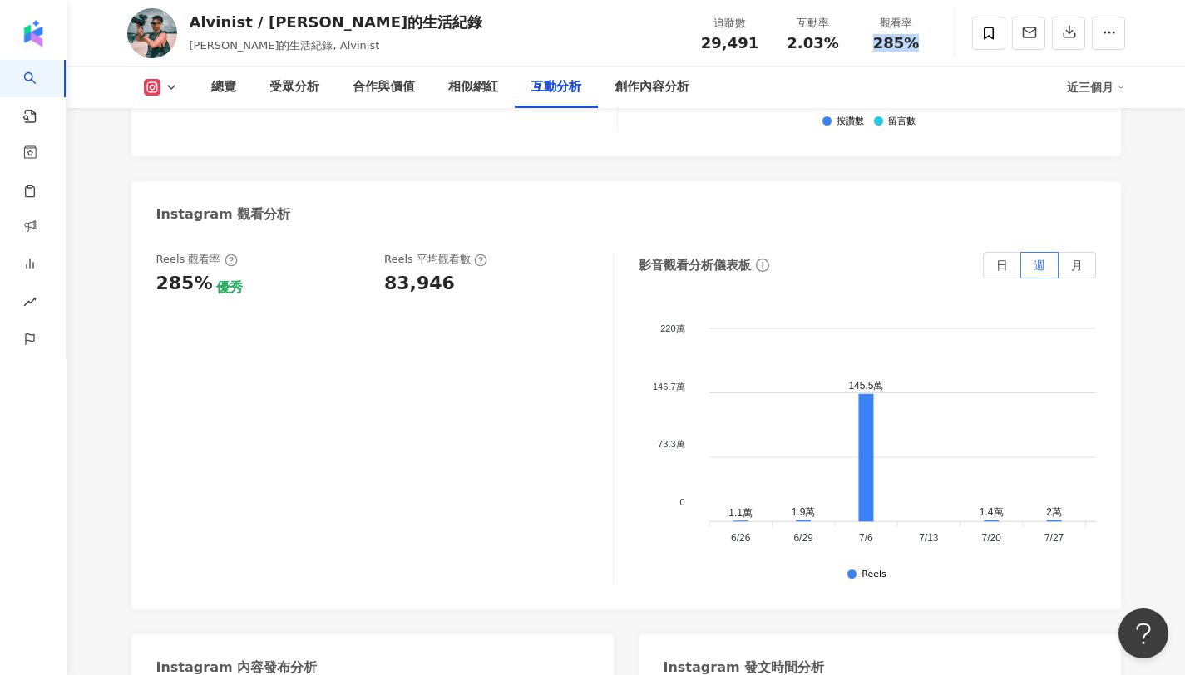
drag, startPoint x: 877, startPoint y: 41, endPoint x: 929, endPoint y: 42, distance: 52.4
click at [929, 42] on div "觀看率 285%" at bounding box center [896, 33] width 83 height 36
copy span "2.03%"
drag, startPoint x: 788, startPoint y: 44, endPoint x: 834, endPoint y: 45, distance: 45.7
click at [834, 45] on div "2.03%" at bounding box center [812, 43] width 63 height 17
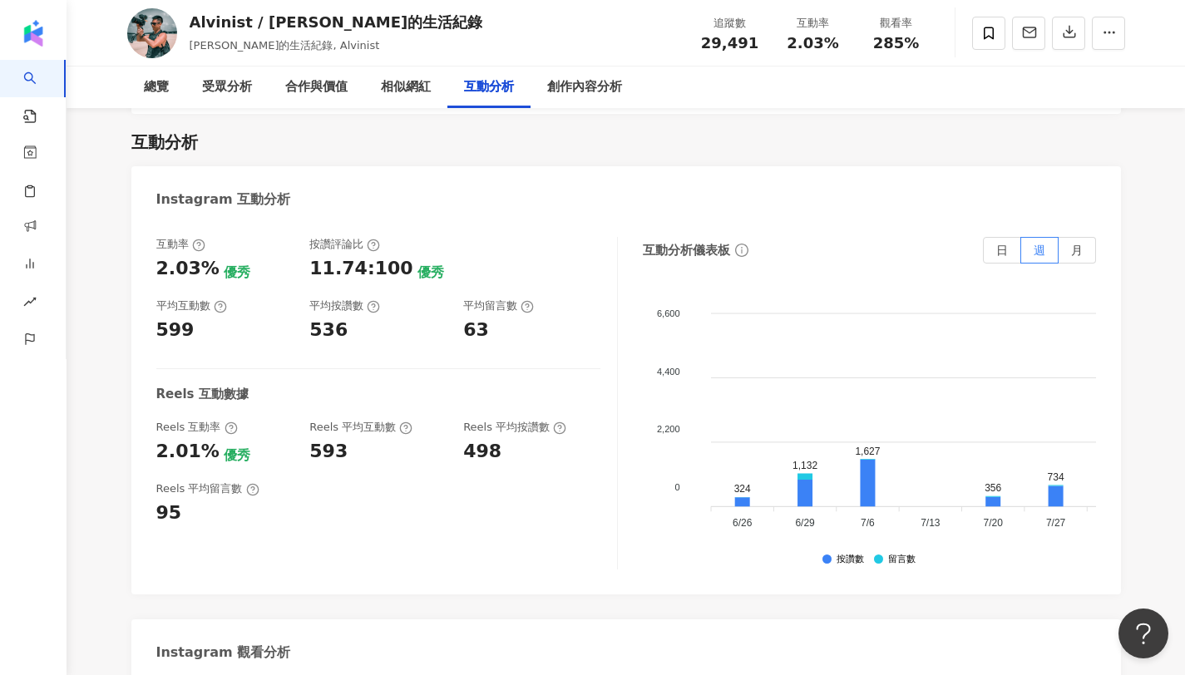
scroll to position [3355, 0]
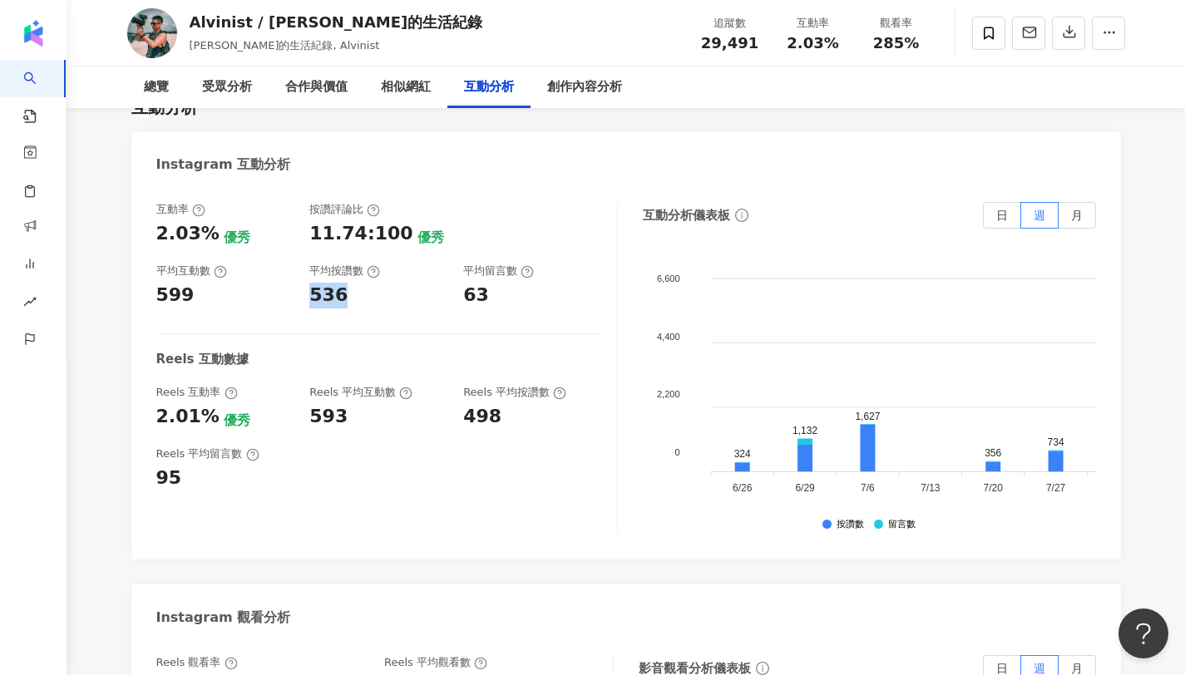
drag, startPoint x: 308, startPoint y: 261, endPoint x: 338, endPoint y: 258, distance: 29.3
click at [338, 258] on div "互動率 2.03% 優秀 按讚評論比 11.74:100 優秀 平均互動數 599 平均按讚數 536 平均留言數 63" at bounding box center [378, 255] width 444 height 106
drag, startPoint x: 465, startPoint y: 260, endPoint x: 496, endPoint y: 259, distance: 31.6
click at [496, 283] on div "63" at bounding box center [531, 296] width 137 height 26
drag, startPoint x: 791, startPoint y: 38, endPoint x: 847, endPoint y: 48, distance: 56.6
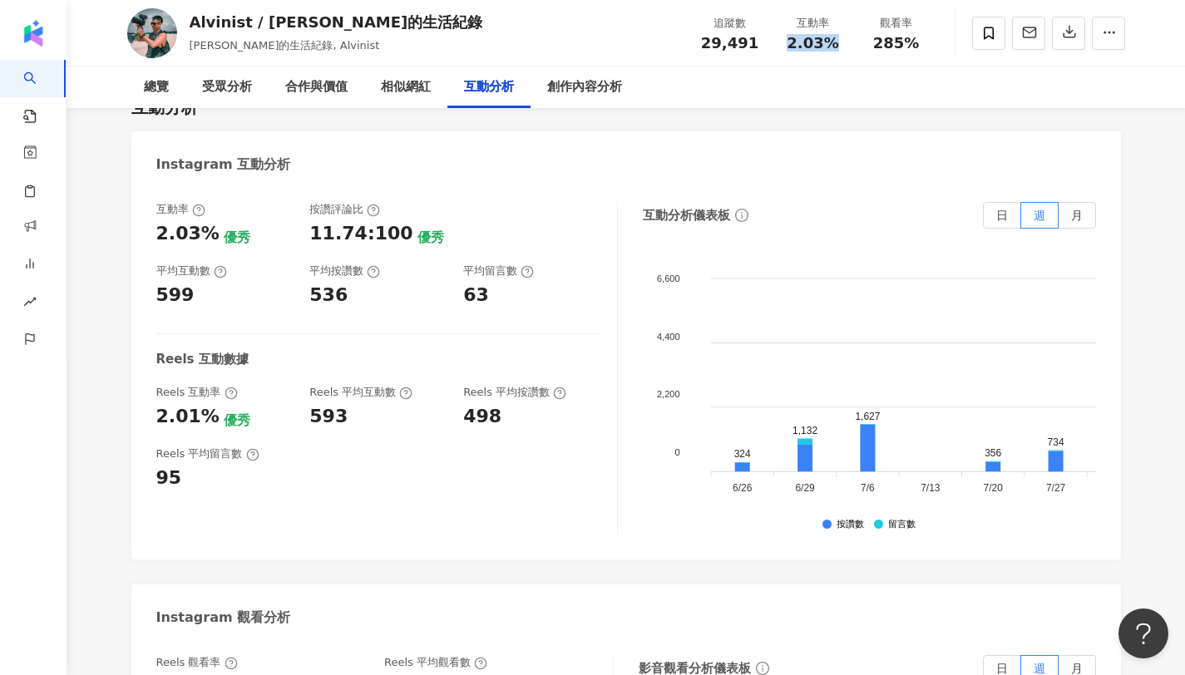
click at [847, 48] on div "互動率 2.03%" at bounding box center [812, 33] width 83 height 36
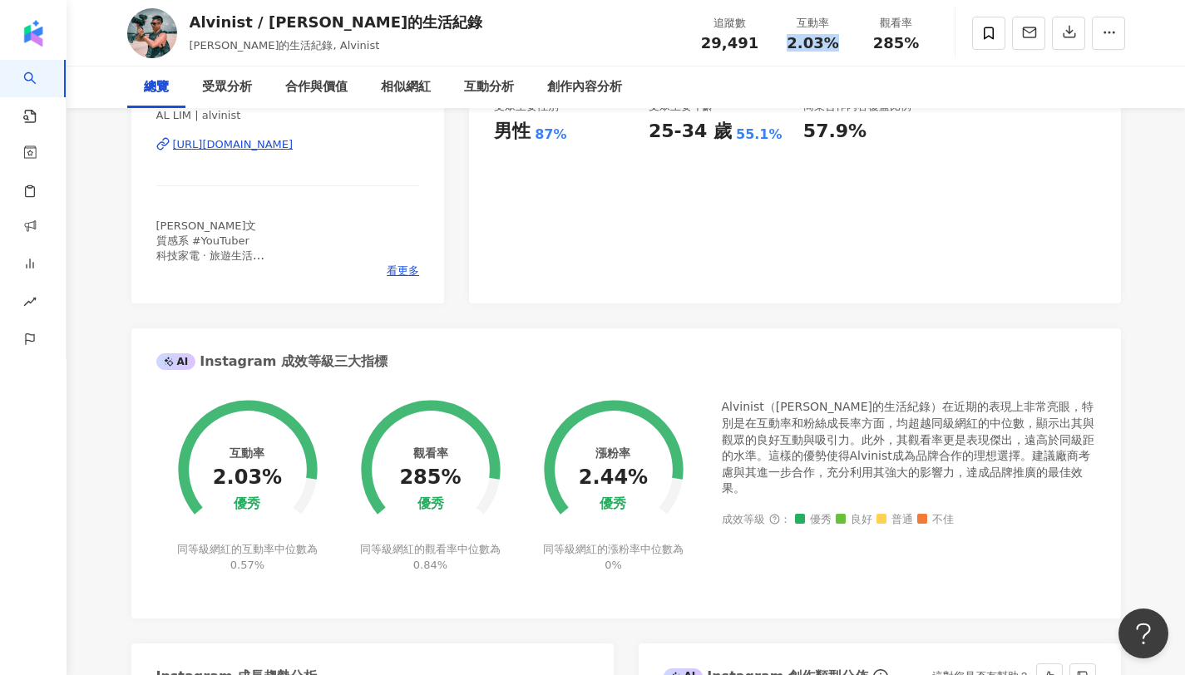
scroll to position [0, 0]
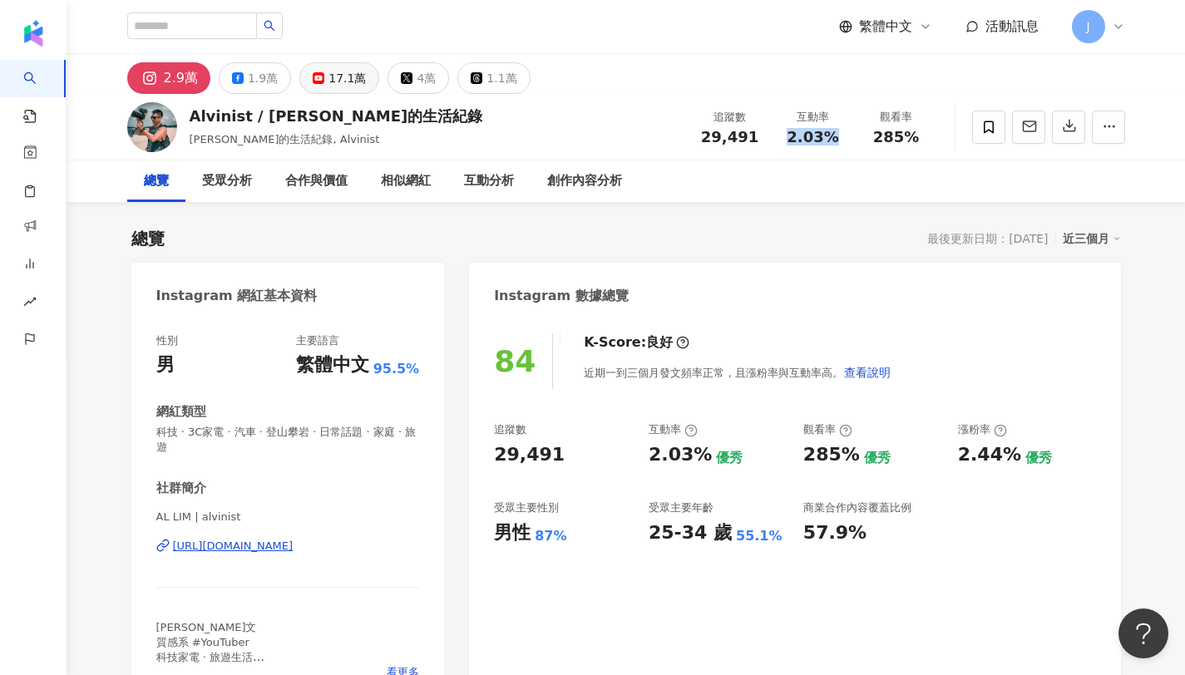
click at [337, 76] on div "17.1萬" at bounding box center [346, 78] width 37 height 23
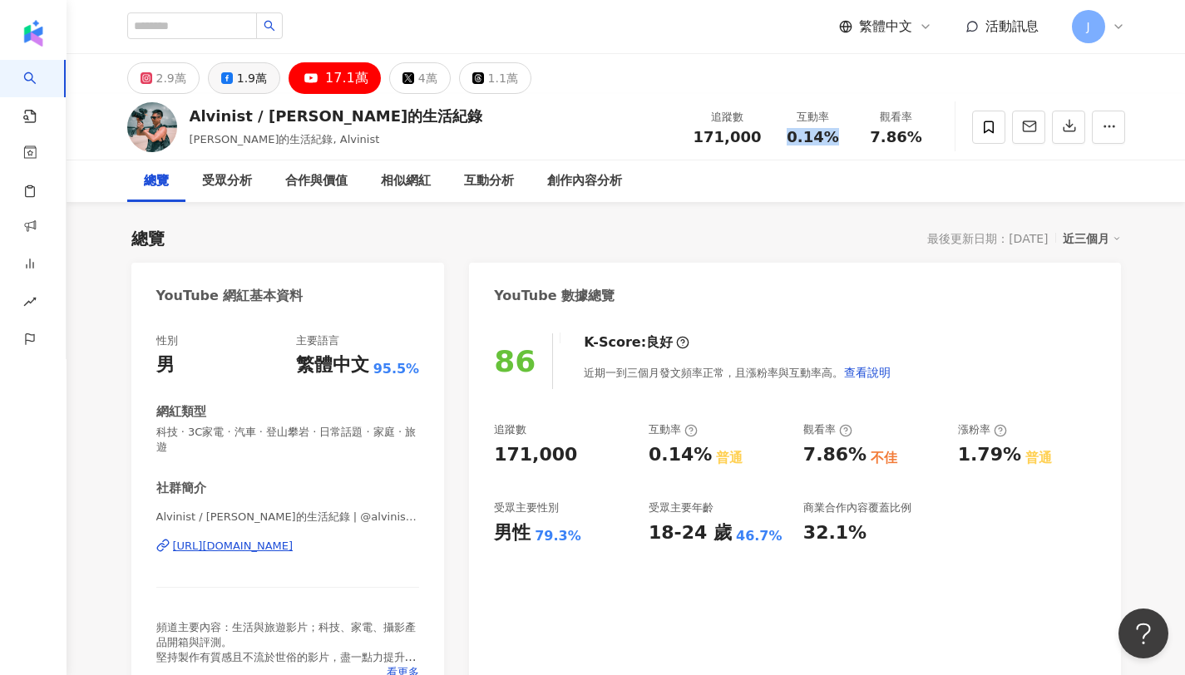
click at [262, 82] on button "1.9萬" at bounding box center [244, 78] width 72 height 32
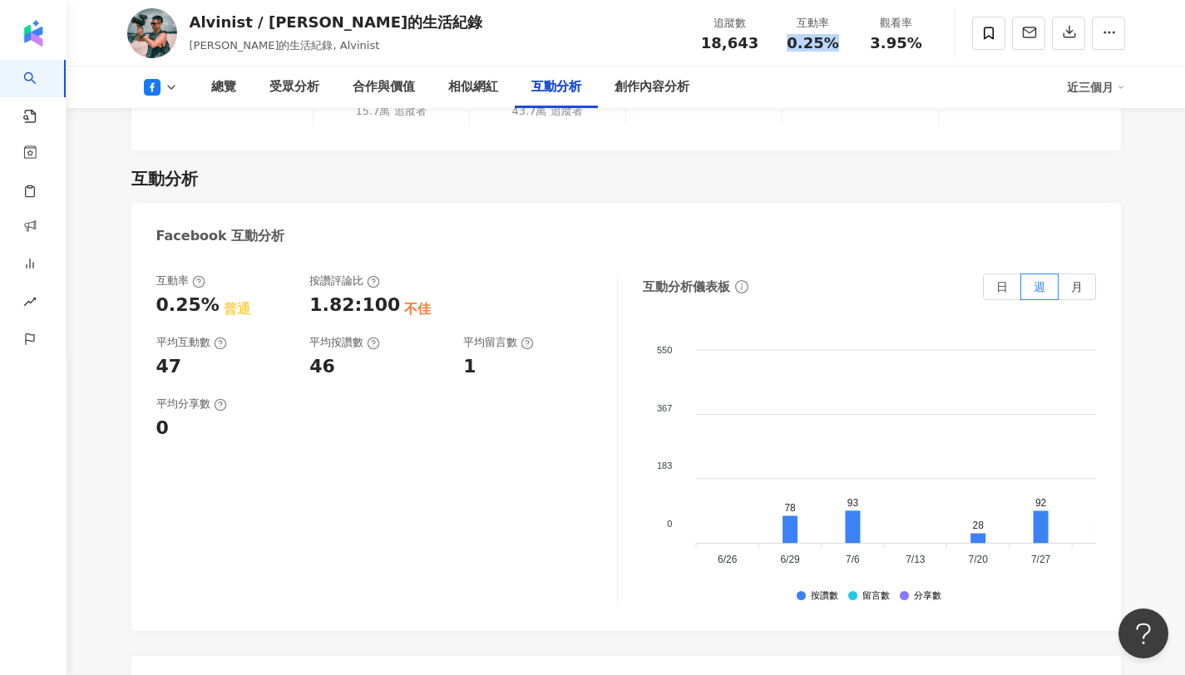
scroll to position [2626, 0]
copy div "46"
drag, startPoint x: 308, startPoint y: 355, endPoint x: 328, endPoint y: 355, distance: 20.0
click at [328, 355] on div "互動率 0.25% 普通 按讚評論比 1.82:100 不佳 平均互動數 47 平均按讚數 46 平均留言數 1" at bounding box center [378, 328] width 444 height 106
click at [461, 348] on div "互動率 0.25% 普通 按讚評論比 1.82:100 不佳 平均互動數 47 平均按讚數 46 平均留言數 1" at bounding box center [378, 328] width 444 height 106
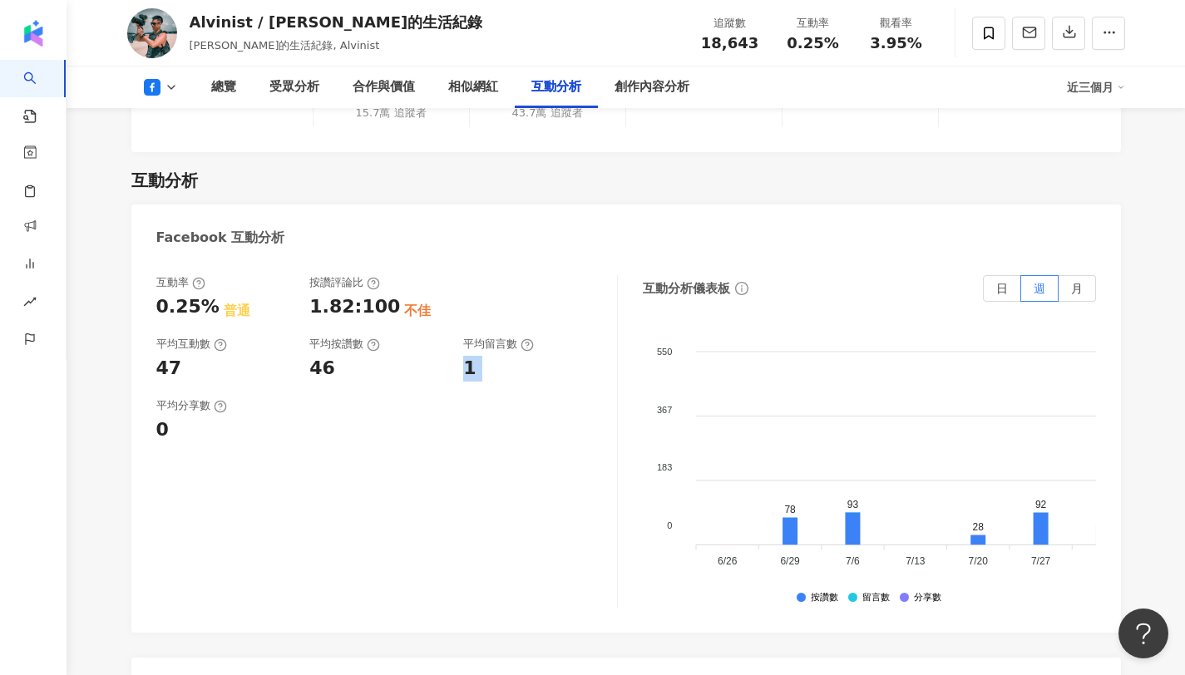
copy div "1"
drag, startPoint x: 461, startPoint y: 348, endPoint x: 476, endPoint y: 352, distance: 16.6
click at [476, 352] on div "互動率 0.25% 普通 按讚評論比 1.82:100 不佳 平均互動數 47 平均按讚數 46 平均留言數 1" at bounding box center [378, 328] width 444 height 106
copy span "0.25%"
drag, startPoint x: 791, startPoint y: 43, endPoint x: 840, endPoint y: 47, distance: 49.2
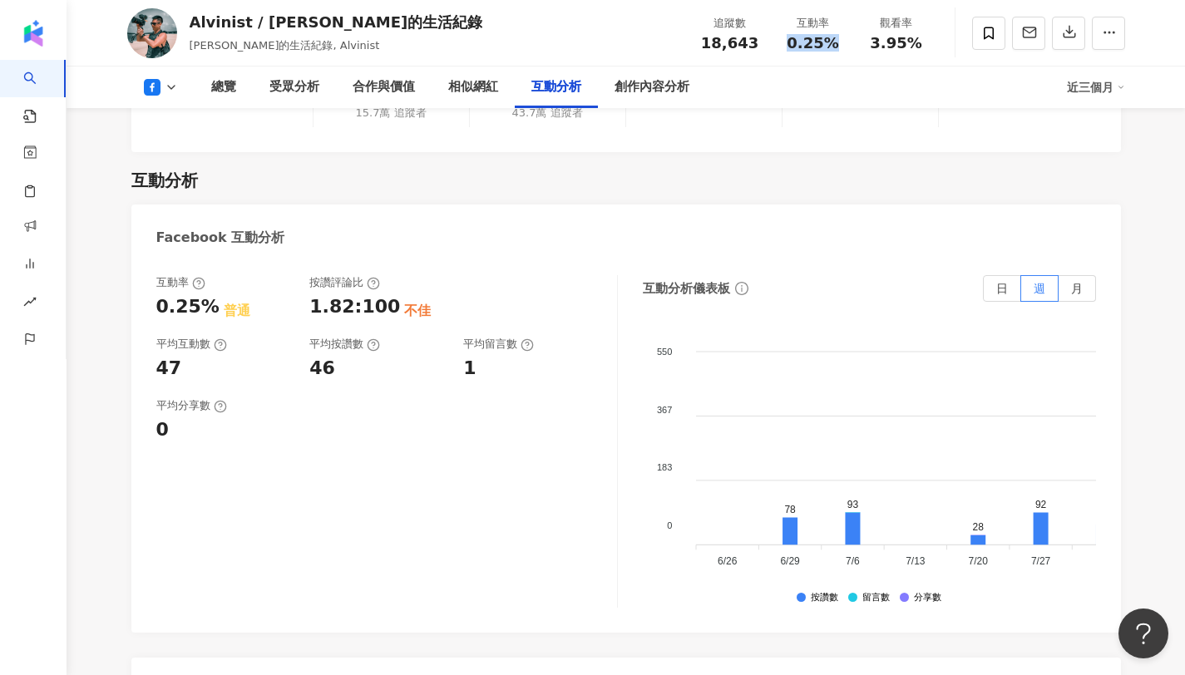
click at [840, 47] on div "0.25%" at bounding box center [812, 43] width 63 height 17
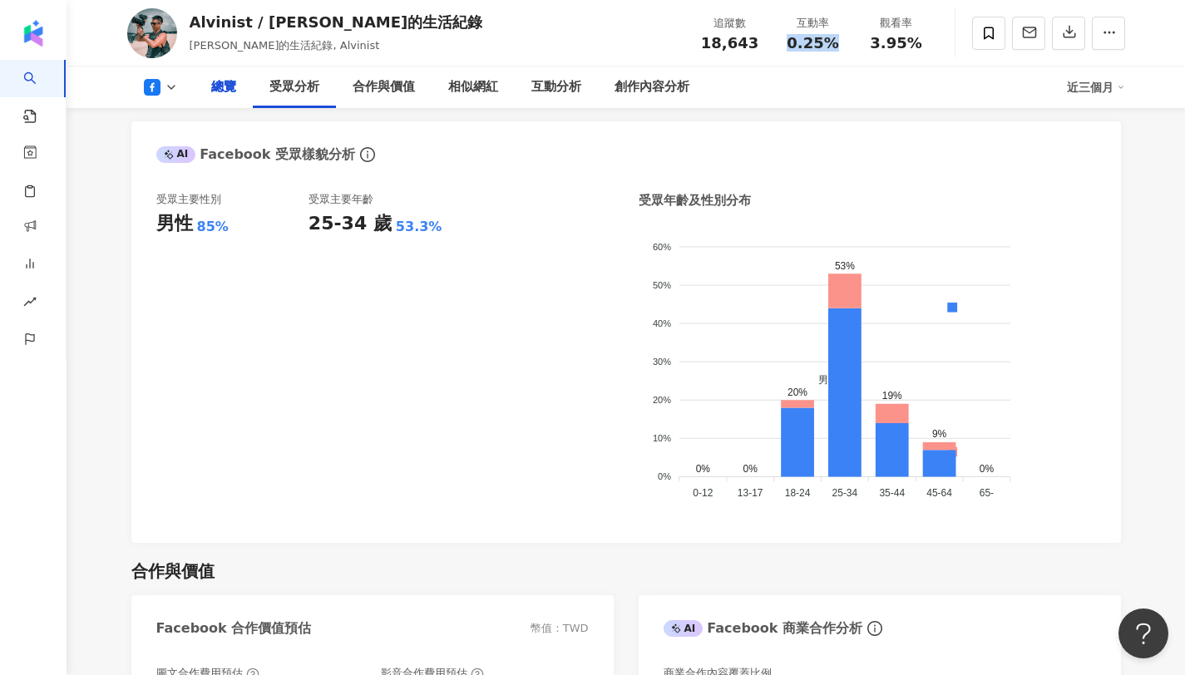
scroll to position [0, 0]
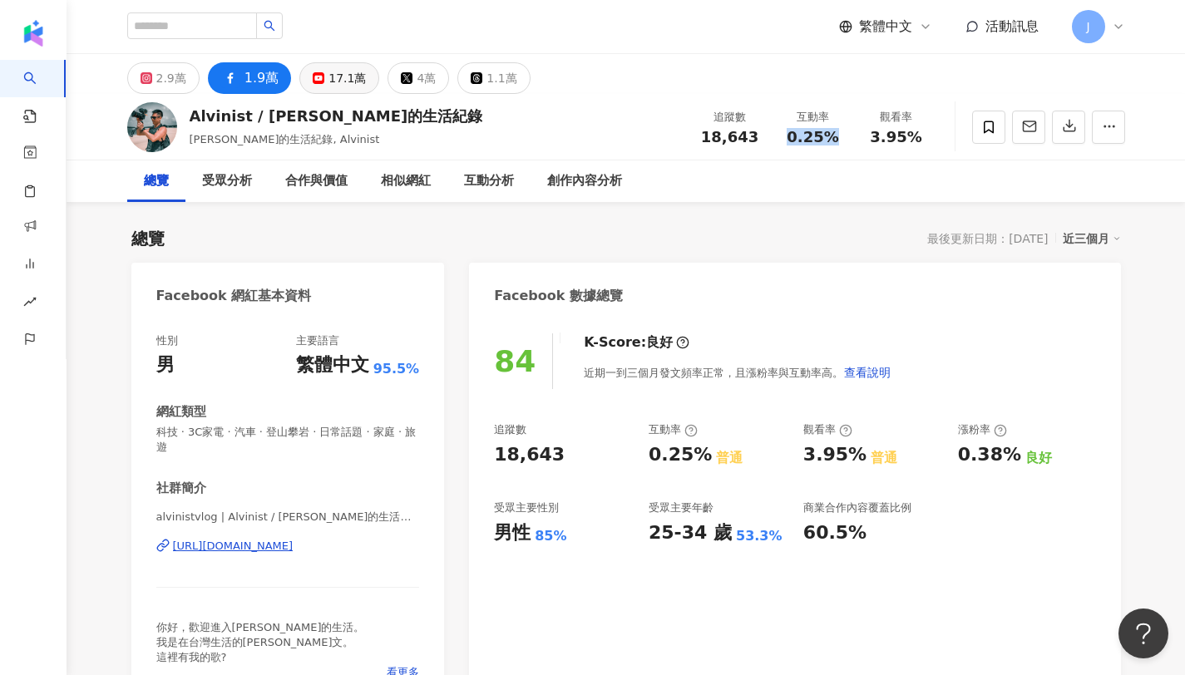
click at [343, 86] on div "17.1萬" at bounding box center [346, 78] width 37 height 23
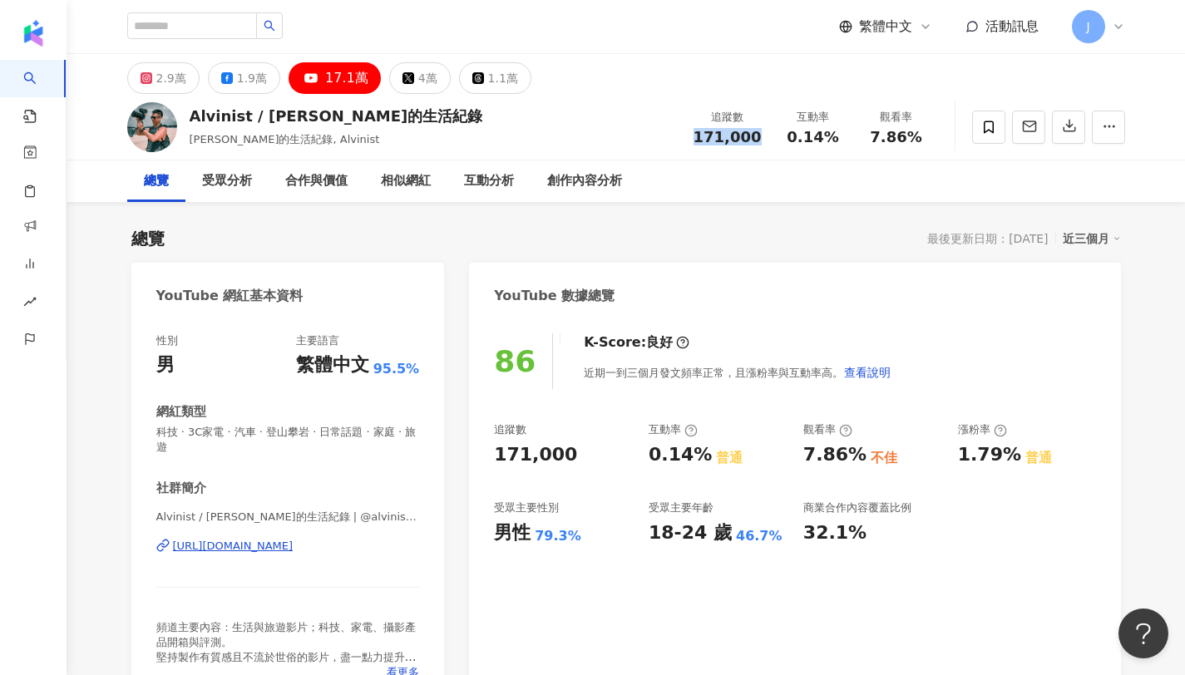
drag, startPoint x: 698, startPoint y: 137, endPoint x: 757, endPoint y: 138, distance: 58.2
click at [757, 138] on div "171,000" at bounding box center [727, 137] width 68 height 17
copy span "171,000"
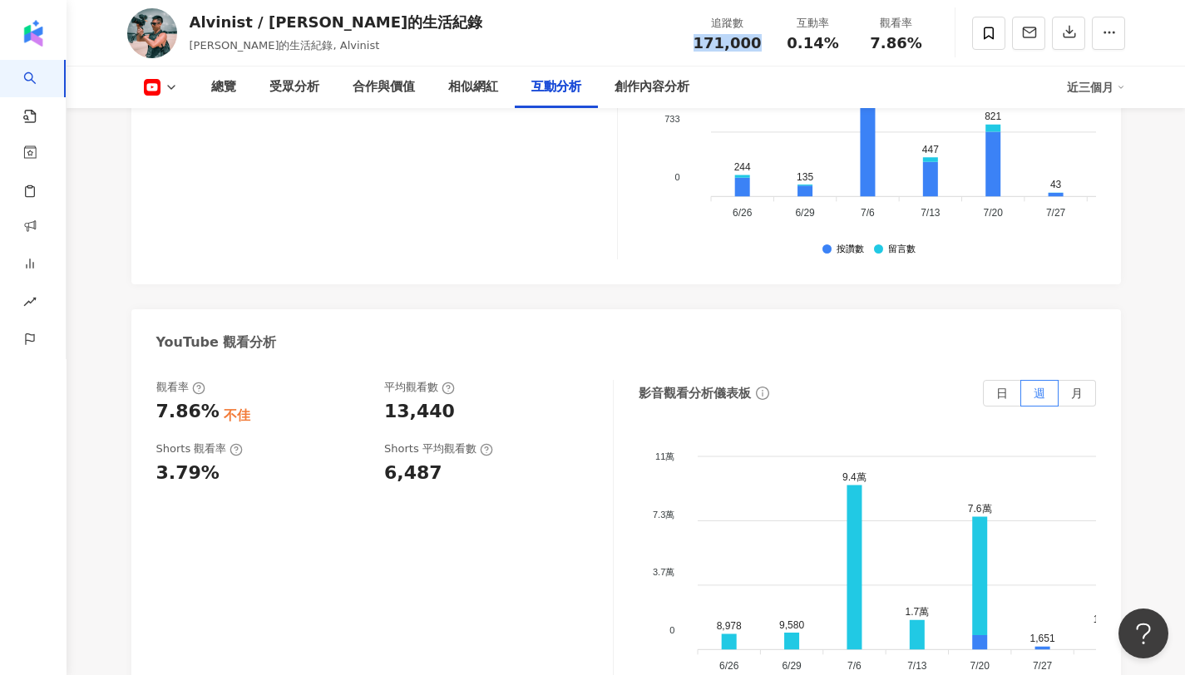
scroll to position [3040, 0]
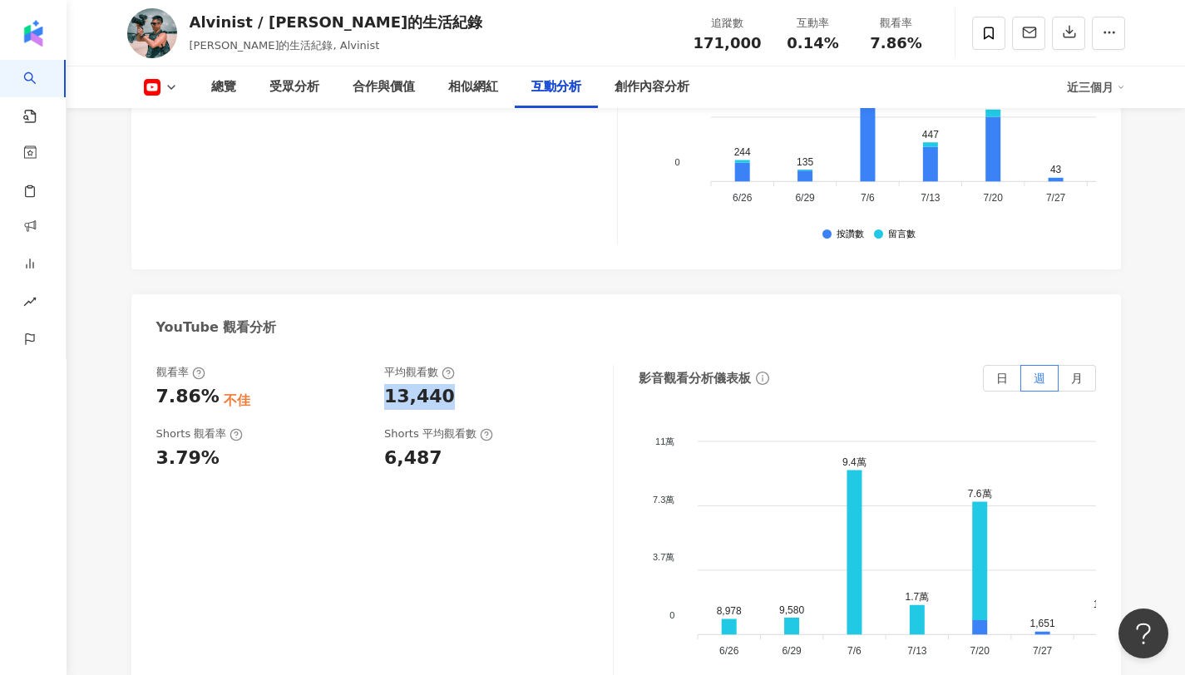
copy div "13,440"
drag, startPoint x: 384, startPoint y: 360, endPoint x: 449, endPoint y: 368, distance: 65.4
click at [449, 384] on div "13,440" at bounding box center [490, 397] width 212 height 26
copy span "7.86%"
drag, startPoint x: 872, startPoint y: 43, endPoint x: 946, endPoint y: 39, distance: 74.1
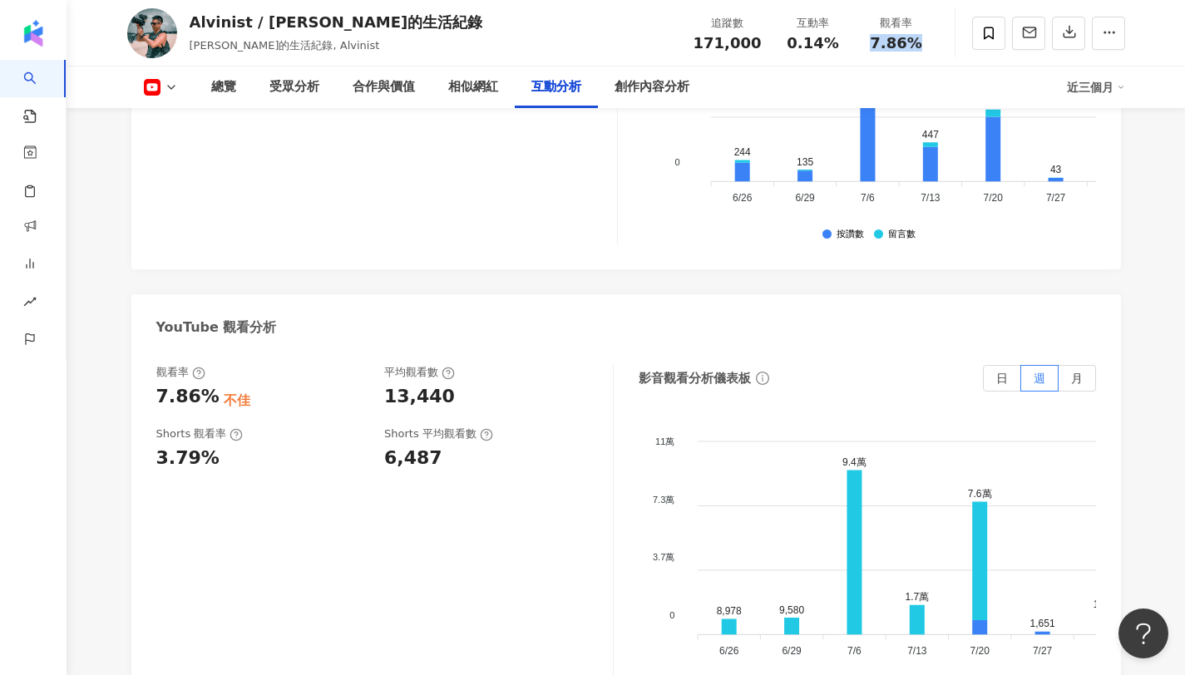
click at [946, 39] on div "Alvinist / 艾爾文的生活紀錄 艾爾文的生活紀錄, Alvinist 追蹤數 171,000 互動率 0.14% 觀看率 7.86%" at bounding box center [626, 33] width 1064 height 66
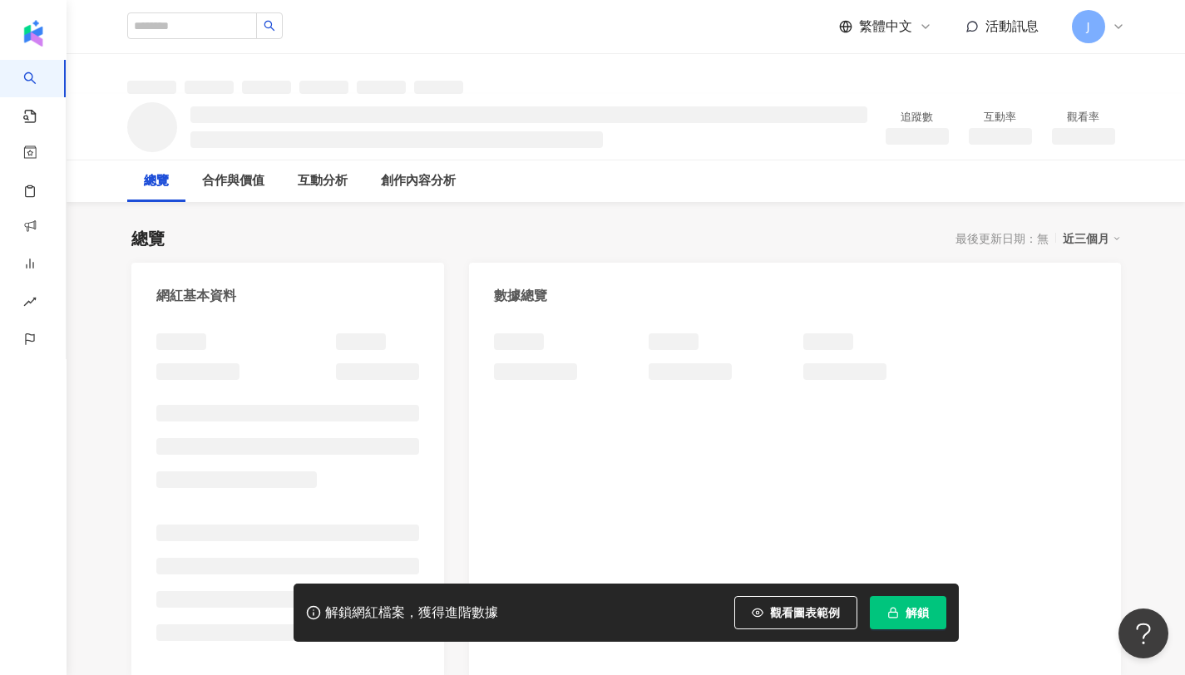
click at [916, 605] on button "解鎖" at bounding box center [908, 612] width 76 height 33
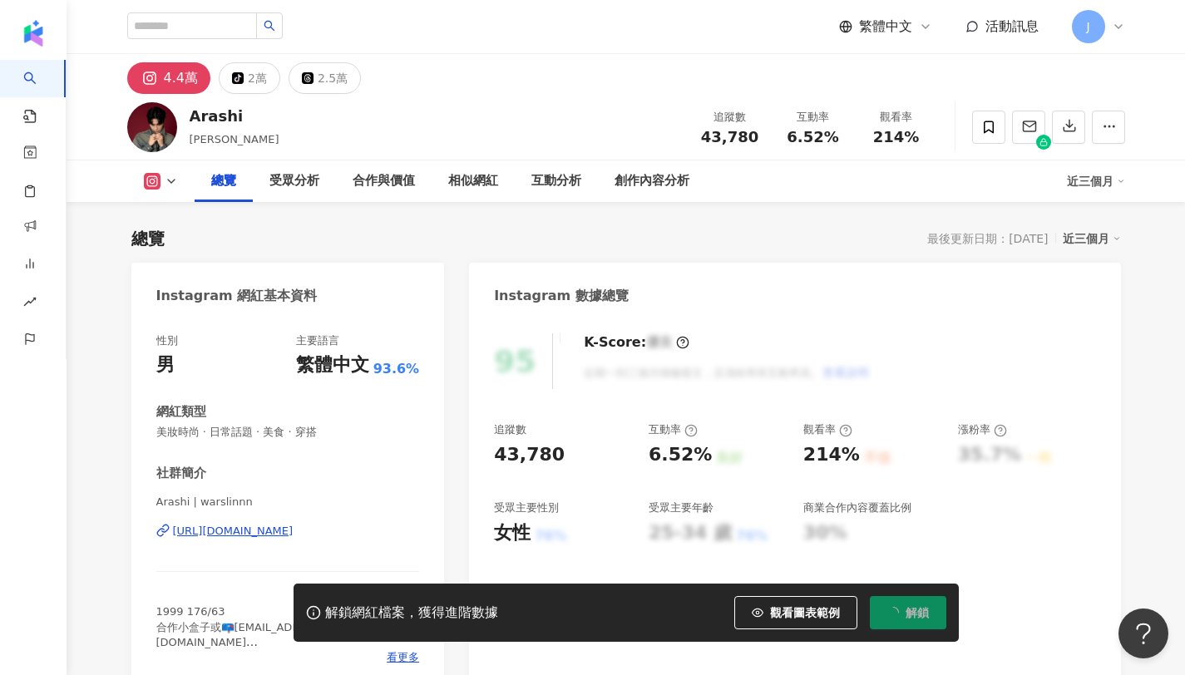
scroll to position [102, 0]
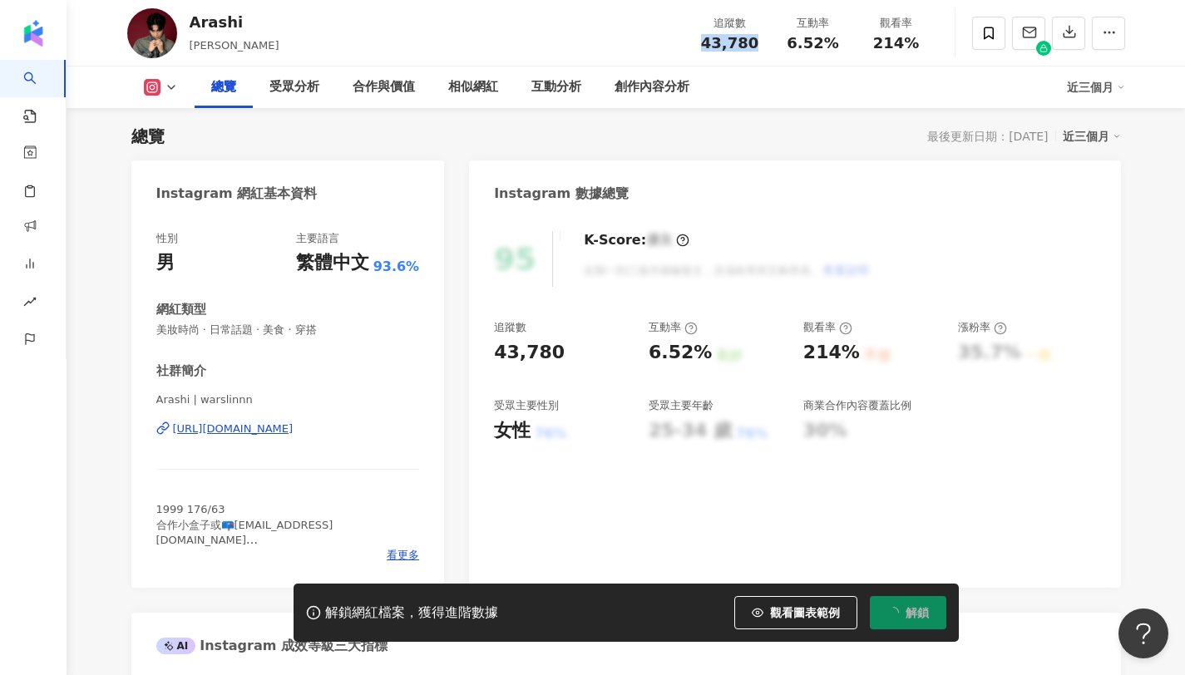
drag, startPoint x: 710, startPoint y: 42, endPoint x: 762, endPoint y: 42, distance: 51.5
click at [762, 42] on div "追蹤數 43,780" at bounding box center [729, 33] width 83 height 36
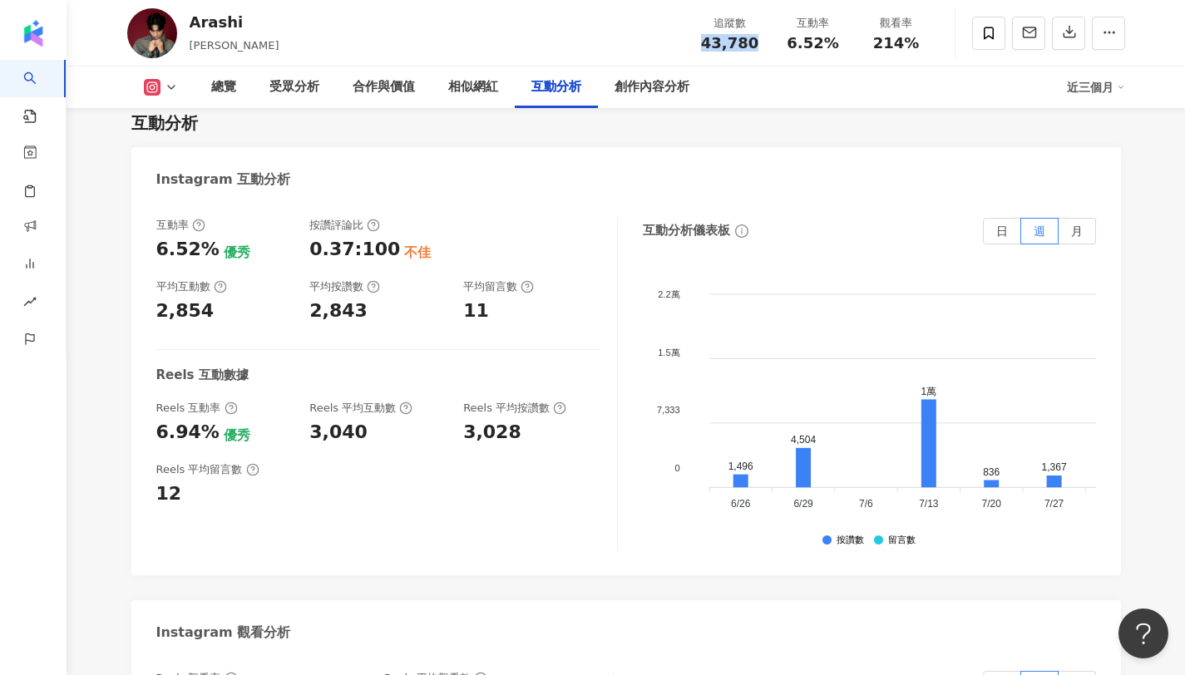
scroll to position [3364, 0]
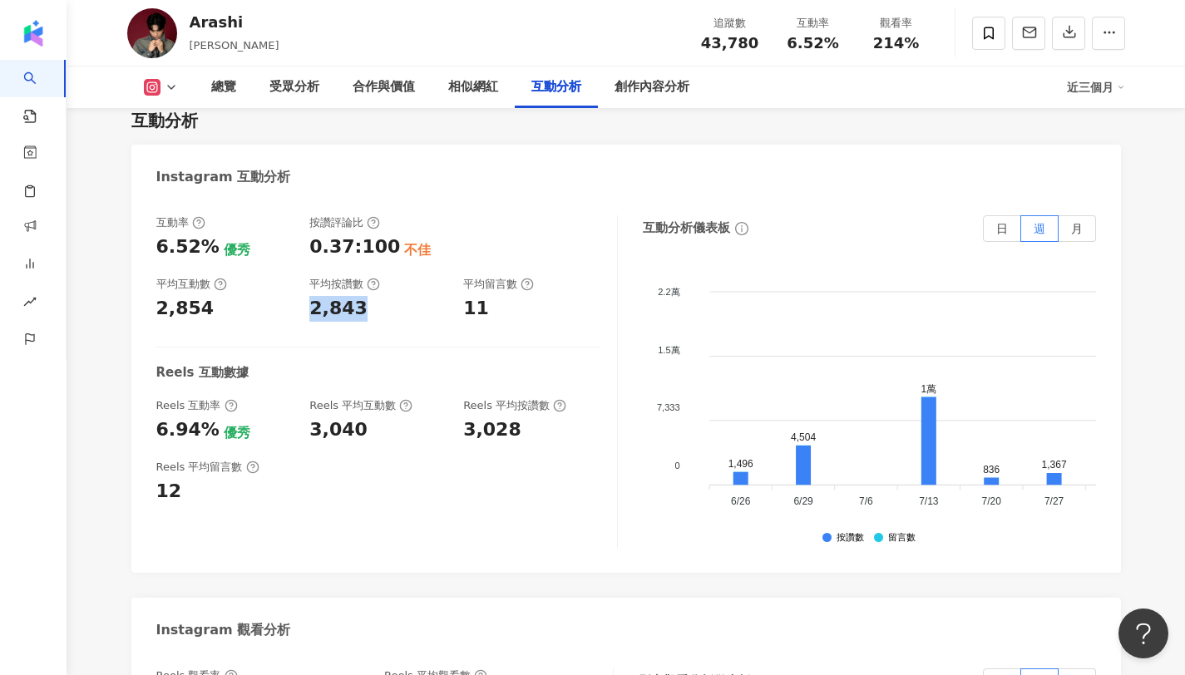
drag, startPoint x: 308, startPoint y: 252, endPoint x: 360, endPoint y: 259, distance: 52.9
click at [360, 259] on div "互動率 6.52% 優秀 按讚評論比 0.37:100 不佳 平均互動數 2,854 平均按讚數 2,843 平均留言數 11" at bounding box center [378, 268] width 444 height 106
drag, startPoint x: 456, startPoint y: 254, endPoint x: 486, endPoint y: 256, distance: 30.0
click at [486, 256] on div "互動率 6.52% 優秀 按讚評論比 0.37:100 不佳 平均互動數 2,854 平均按讚數 2,843 平均留言數 11" at bounding box center [378, 268] width 444 height 106
copy div "11"
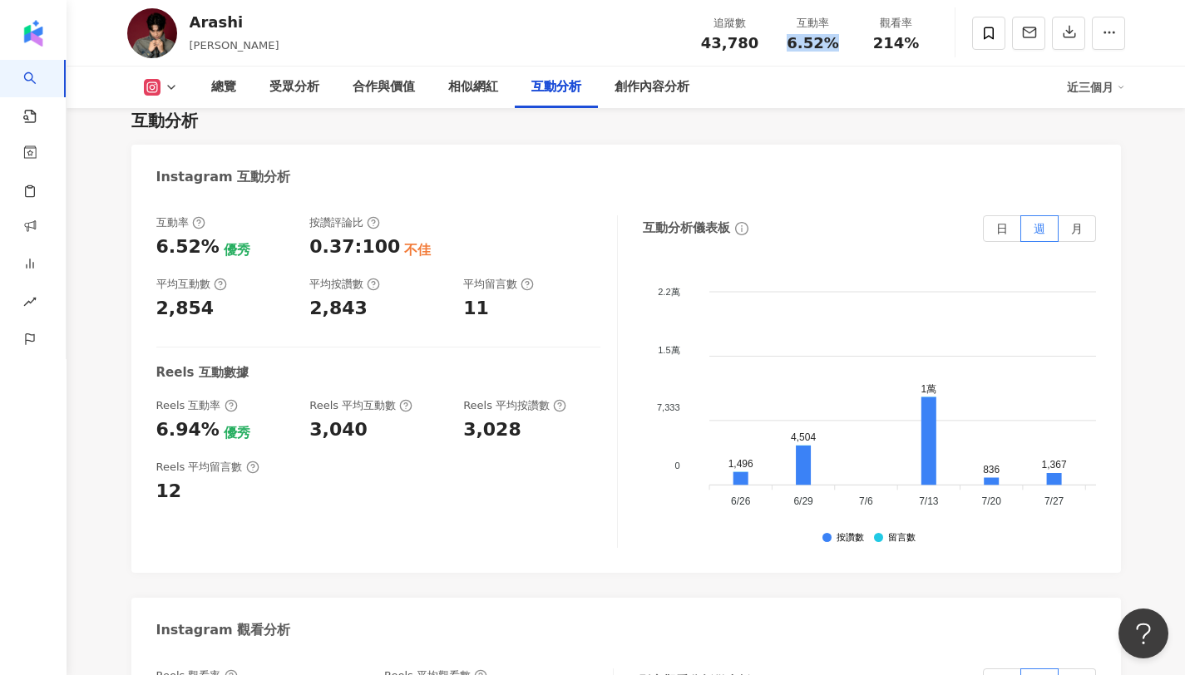
copy span "6.52%"
drag, startPoint x: 792, startPoint y: 42, endPoint x: 840, endPoint y: 47, distance: 47.6
click at [840, 47] on div "6.52%" at bounding box center [812, 43] width 63 height 17
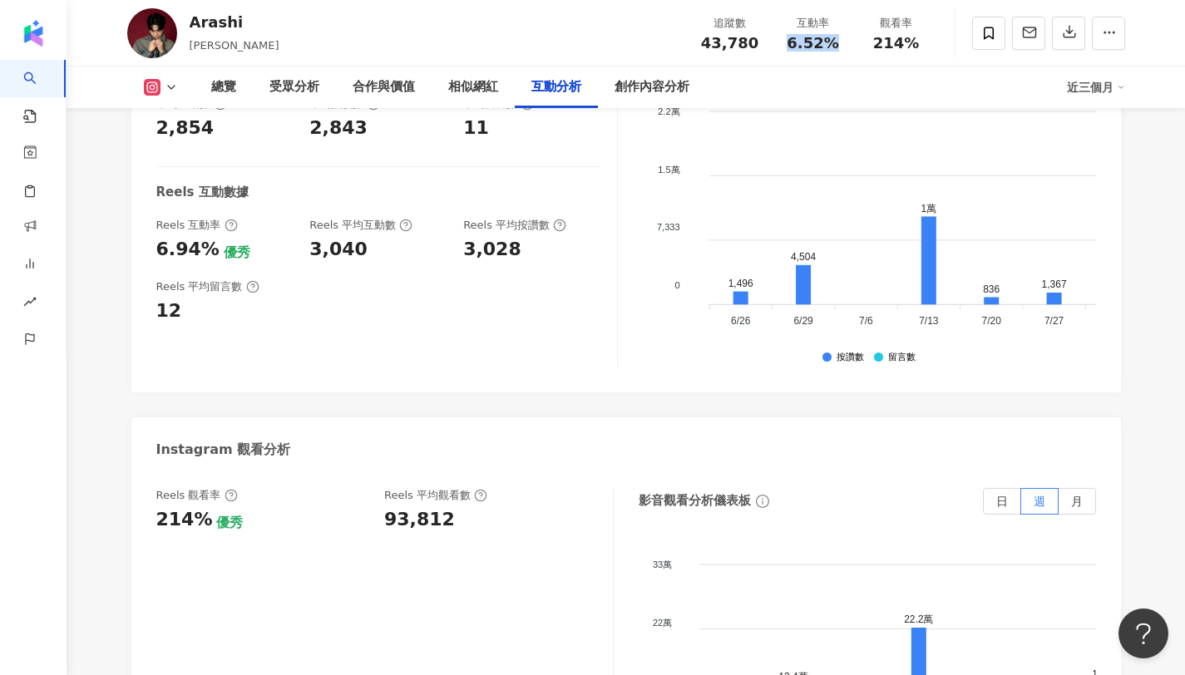
scroll to position [3586, 0]
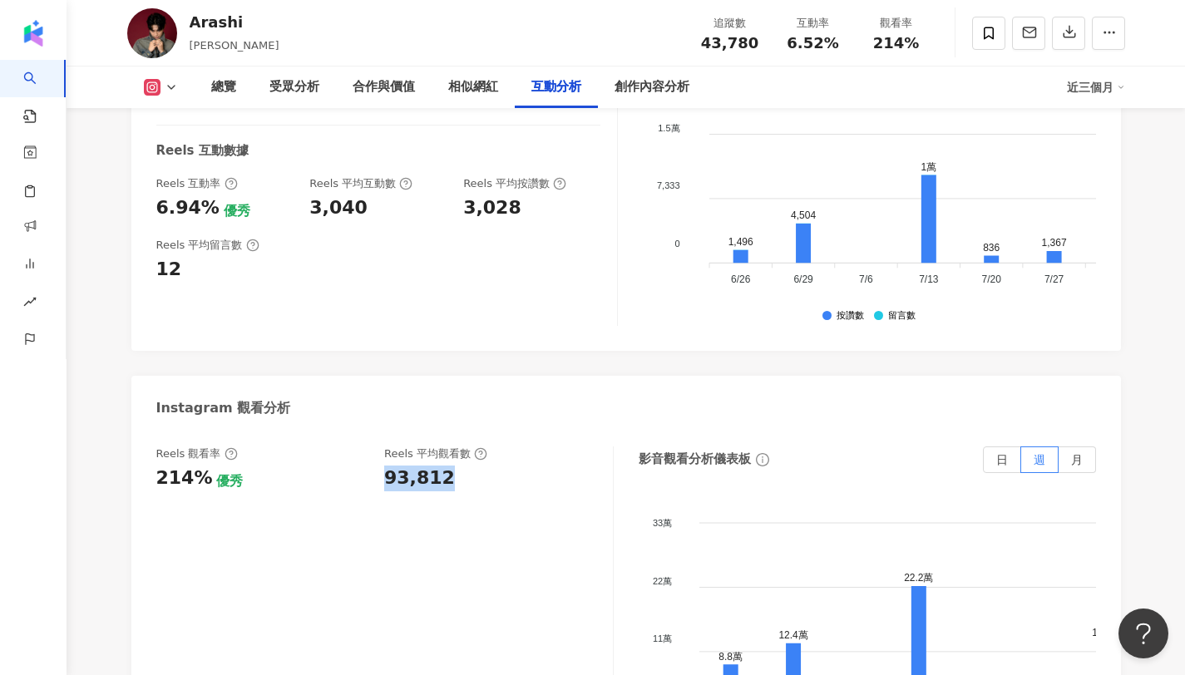
drag, startPoint x: 384, startPoint y: 420, endPoint x: 470, endPoint y: 424, distance: 85.7
click at [470, 466] on div "93,812" at bounding box center [490, 479] width 212 height 26
copy div "93,812"
drag, startPoint x: 881, startPoint y: 39, endPoint x: 928, endPoint y: 34, distance: 46.8
click at [928, 34] on div "觀看率 214%" at bounding box center [896, 33] width 83 height 36
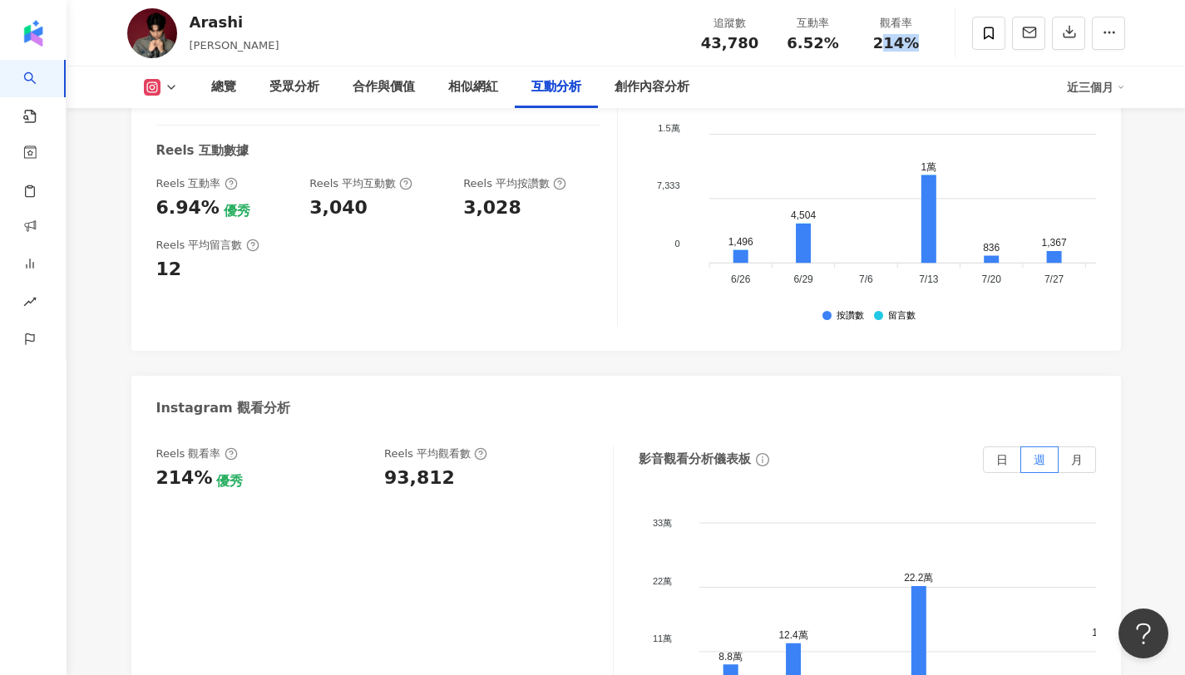
click at [864, 51] on div "追蹤數 43,780 互動率 6.52% 觀看率 214%" at bounding box center [812, 32] width 249 height 49
click at [864, 44] on div "追蹤數 43,780 互動率 6.52% 觀看率 214%" at bounding box center [812, 32] width 249 height 49
copy span "214%"
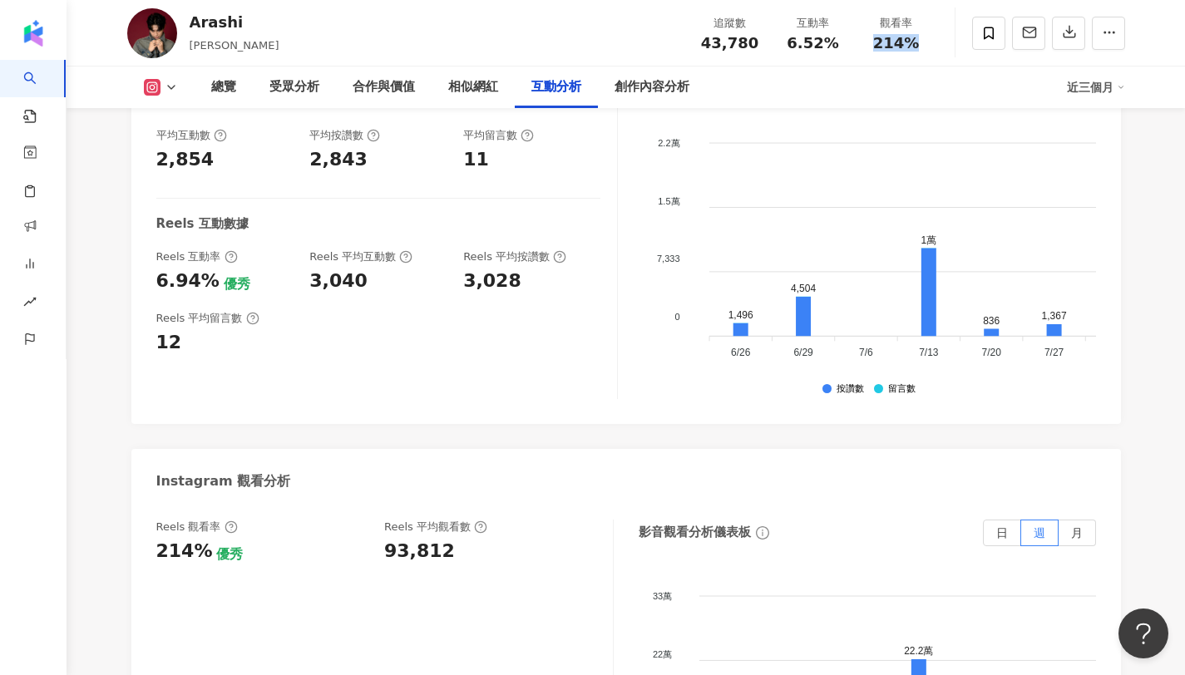
scroll to position [3494, 0]
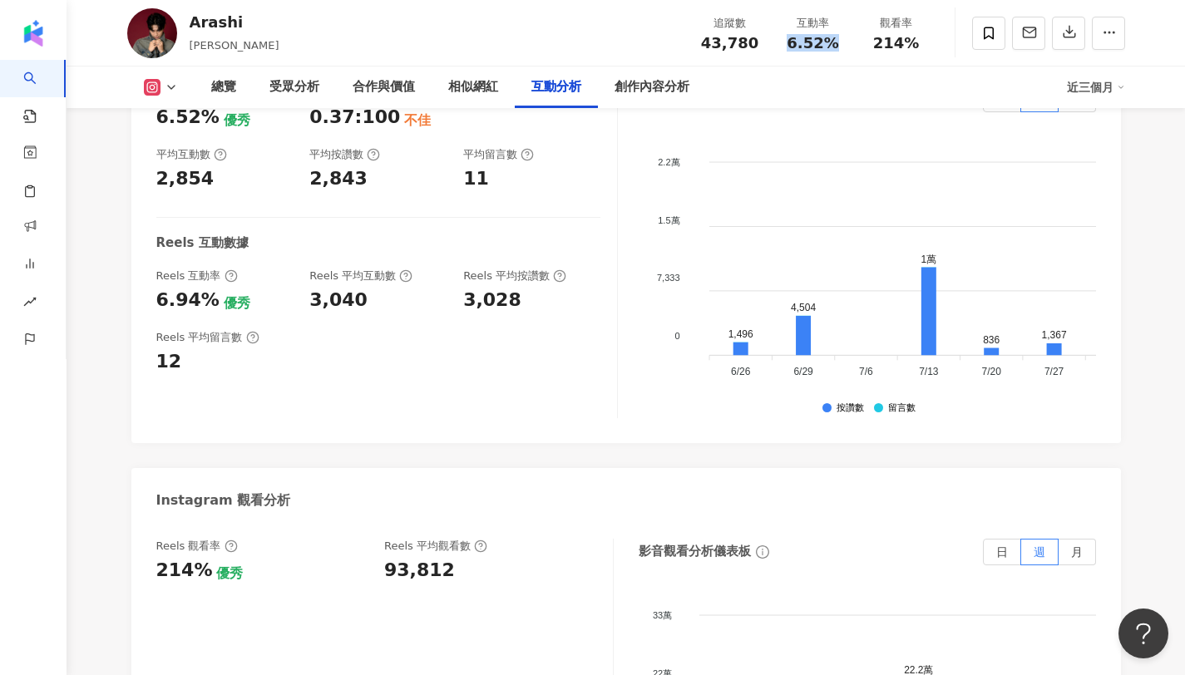
copy span "6.52%"
drag, startPoint x: 792, startPoint y: 41, endPoint x: 841, endPoint y: 43, distance: 49.1
click at [841, 43] on div "6.52%" at bounding box center [812, 43] width 63 height 17
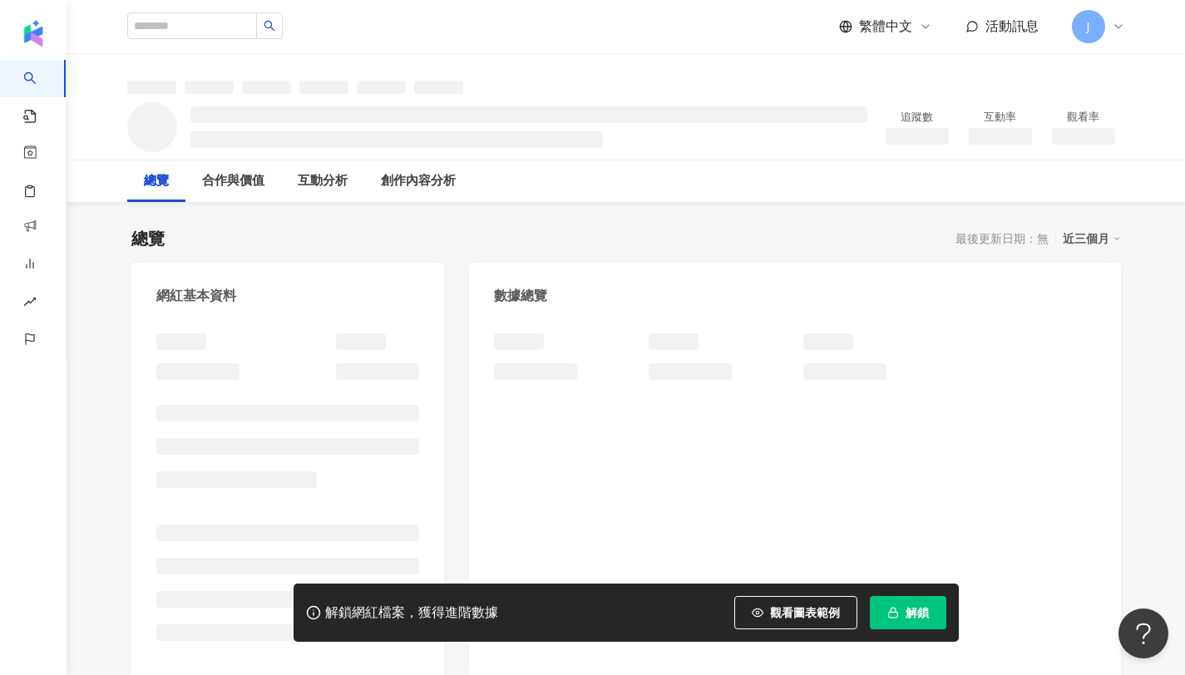
click at [901, 600] on button "解鎖" at bounding box center [908, 612] width 76 height 33
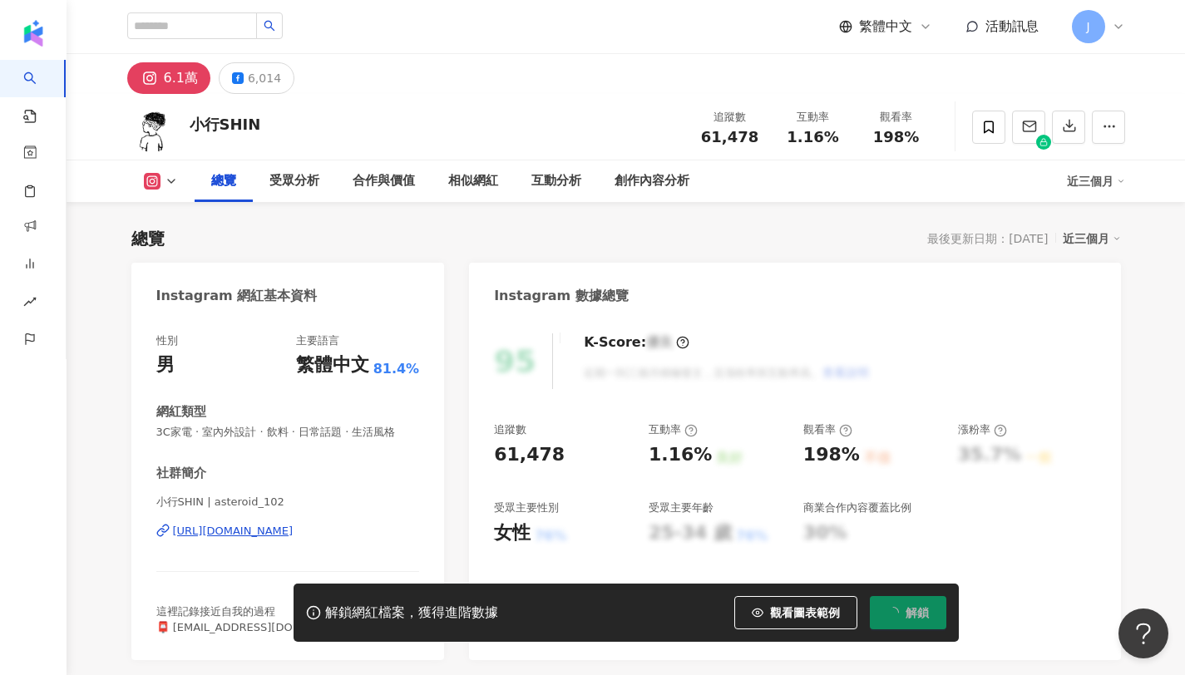
scroll to position [102, 0]
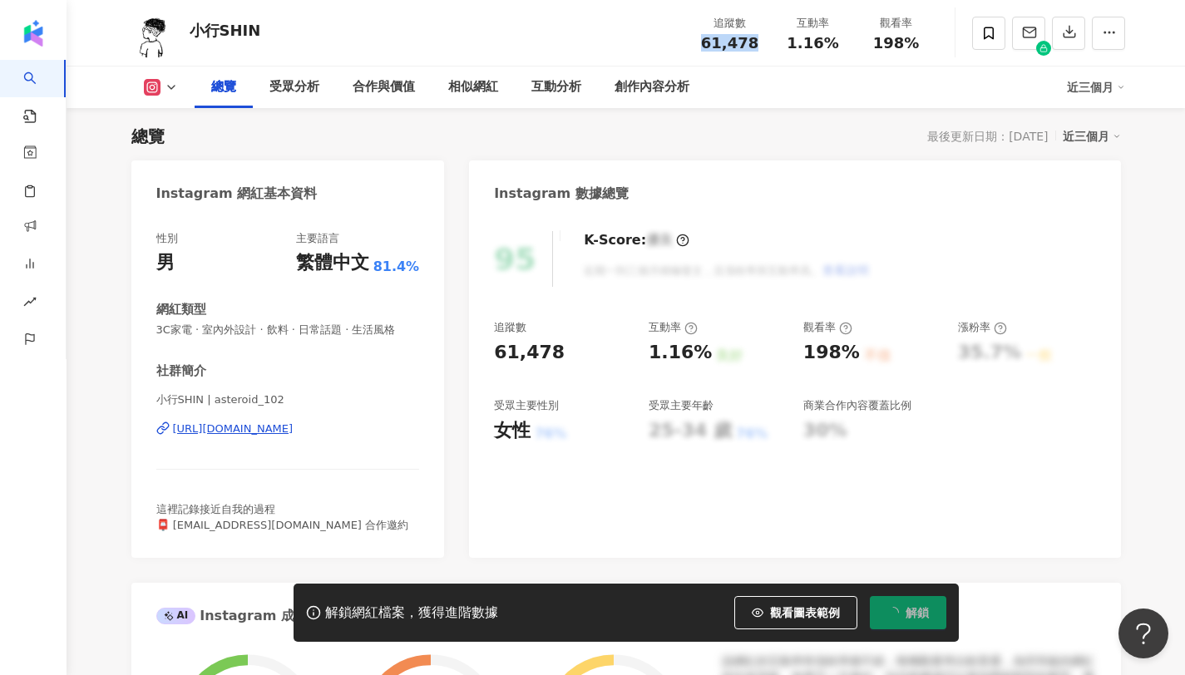
drag, startPoint x: 704, startPoint y: 40, endPoint x: 754, endPoint y: 42, distance: 49.9
click at [754, 42] on div "61,478" at bounding box center [729, 43] width 63 height 17
click at [825, 97] on div "總覽 受眾分析 合作與價值 相似網紅 互動分析 創作內容分析" at bounding box center [631, 88] width 872 height 42
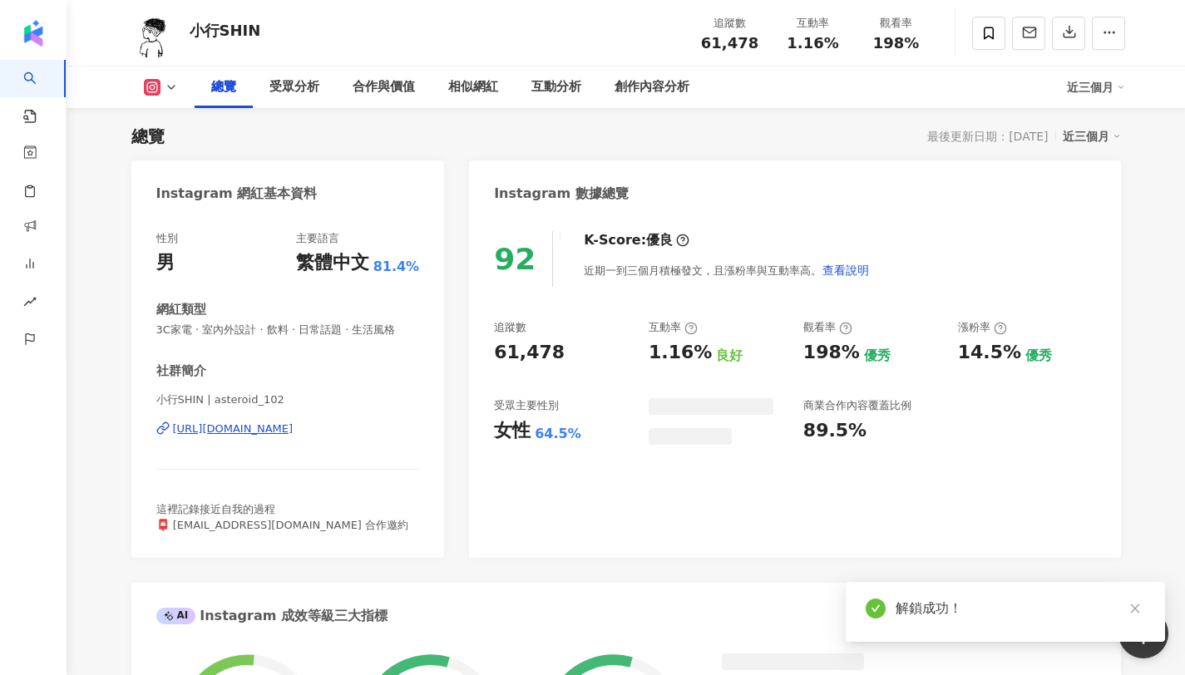
click at [767, 37] on div "追蹤數 61,478" at bounding box center [729, 33] width 83 height 36
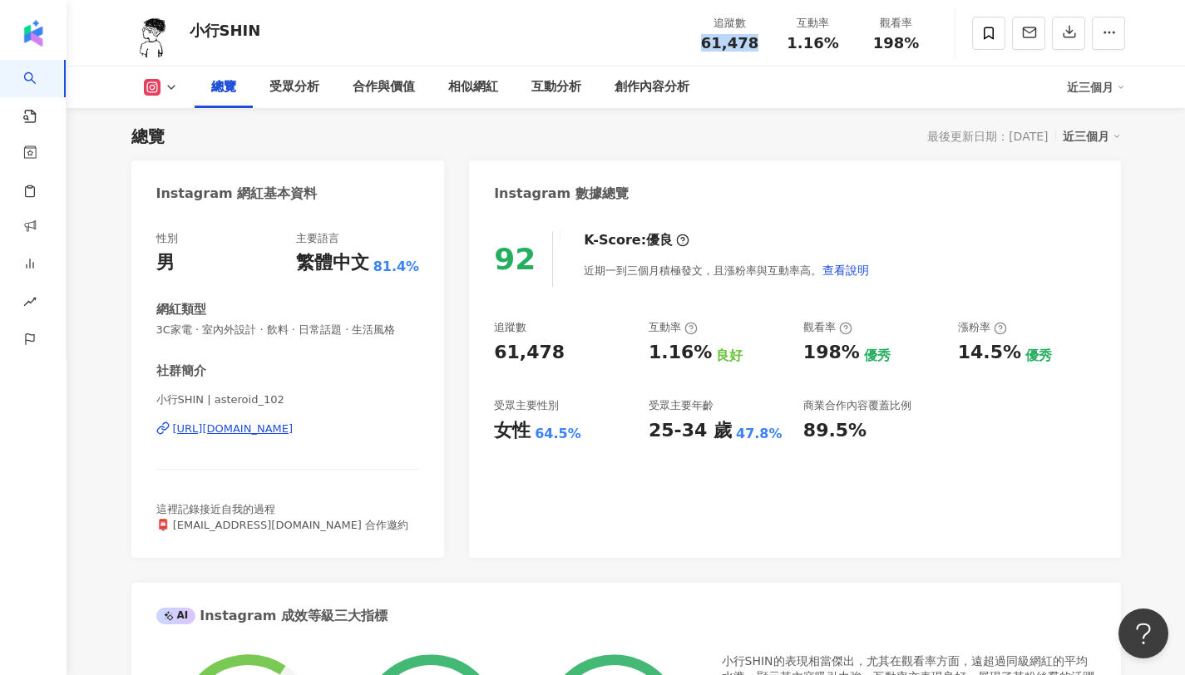
copy span "61,478"
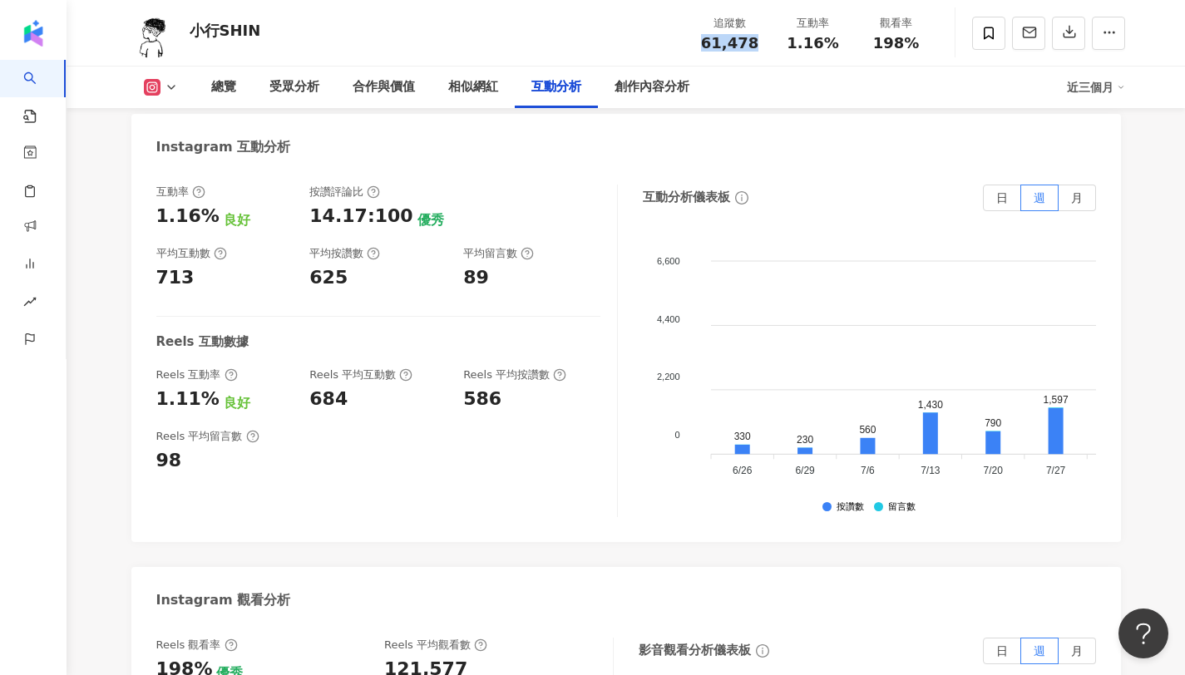
scroll to position [3323, 0]
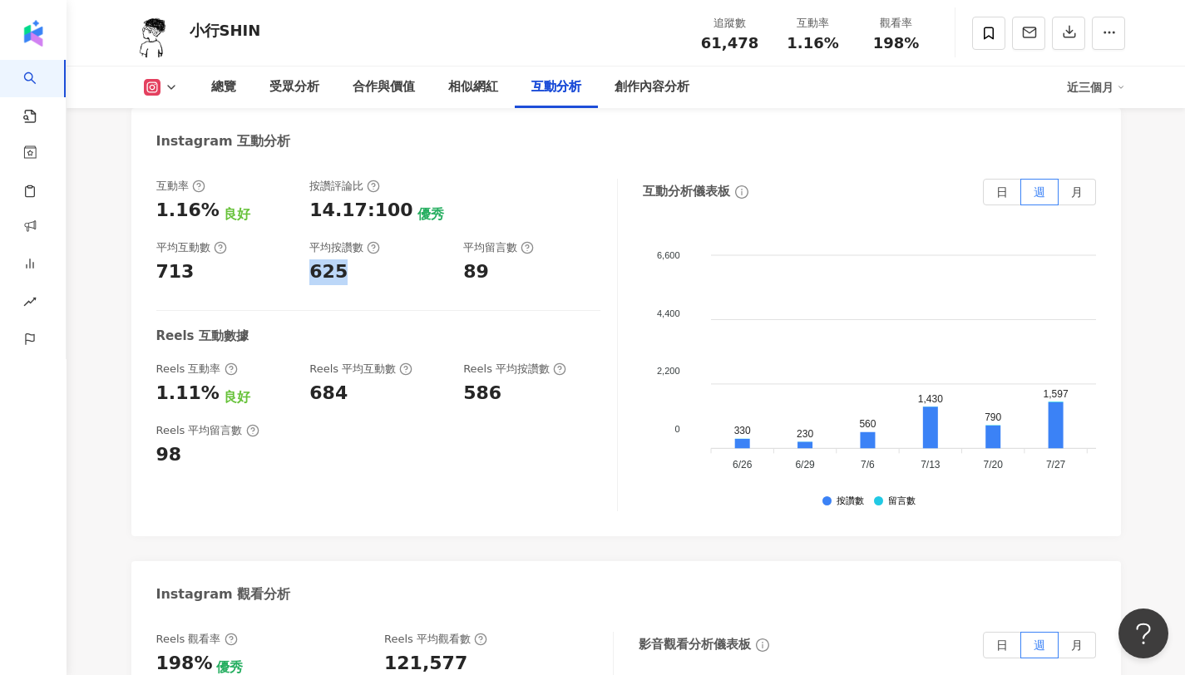
drag, startPoint x: 313, startPoint y: 237, endPoint x: 352, endPoint y: 239, distance: 39.9
click at [352, 259] on div "625" at bounding box center [377, 272] width 137 height 26
copy div "625"
copy div "89"
drag, startPoint x: 463, startPoint y: 234, endPoint x: 510, endPoint y: 234, distance: 46.6
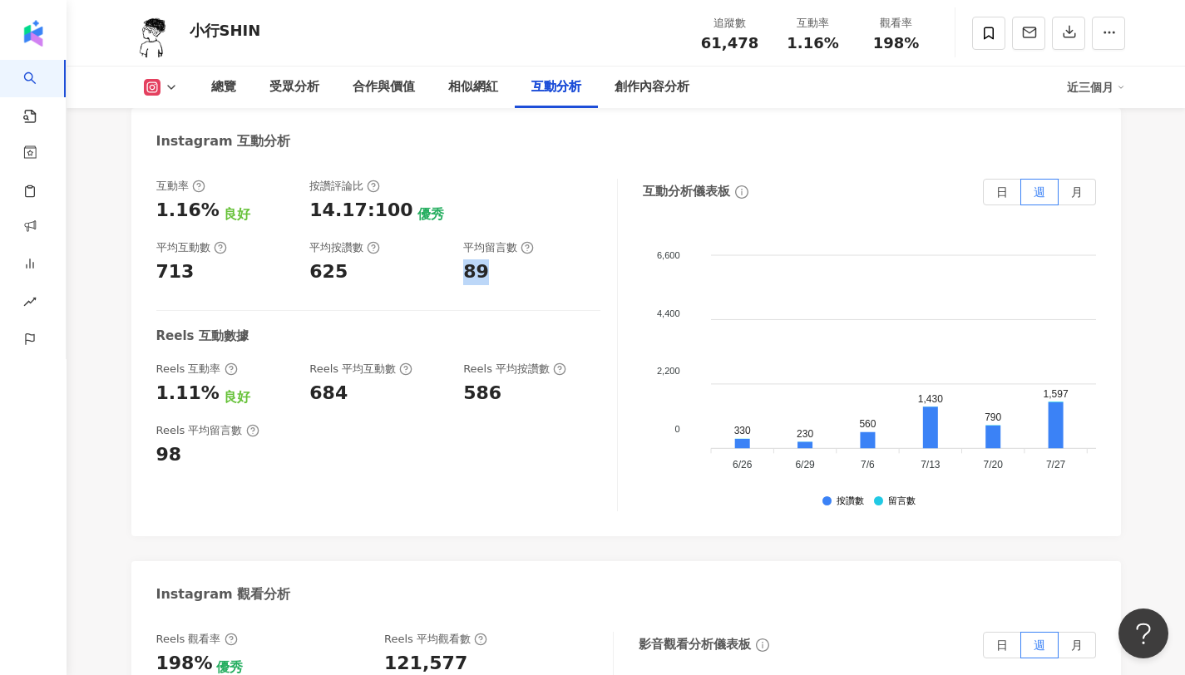
click at [510, 259] on div "89" at bounding box center [531, 272] width 137 height 26
copy span "1.16%"
drag, startPoint x: 790, startPoint y: 37, endPoint x: 847, endPoint y: 39, distance: 57.4
click at [847, 39] on div "互動率 1.16%" at bounding box center [812, 33] width 83 height 36
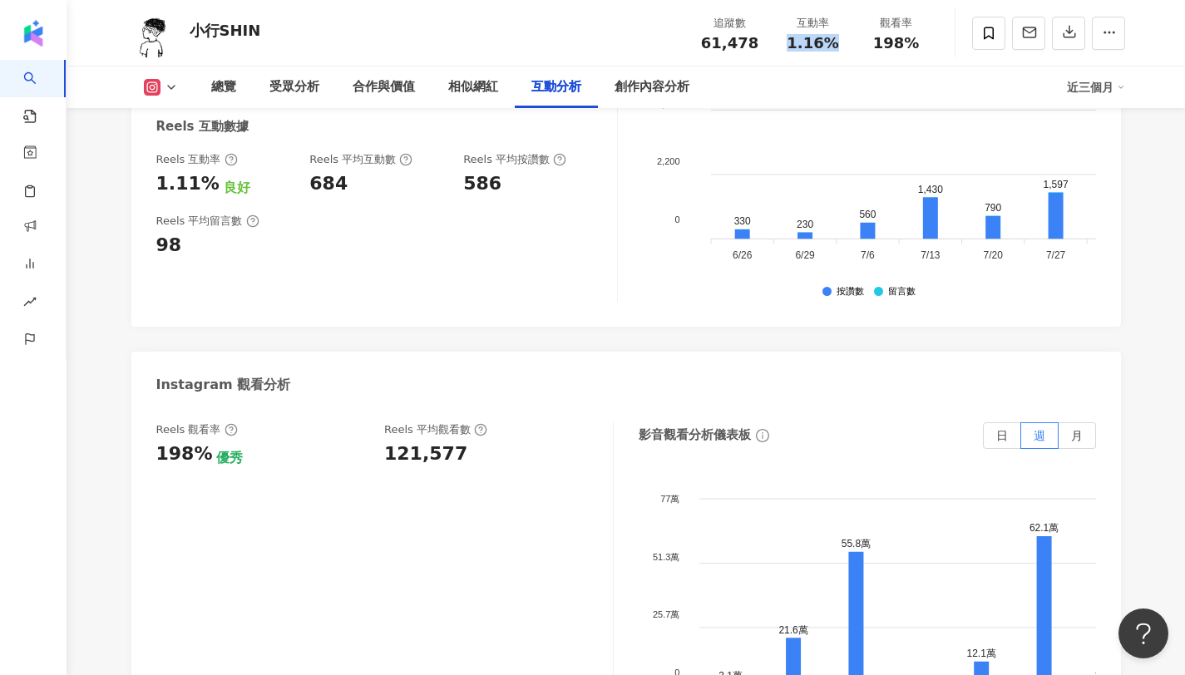
scroll to position [3540, 0]
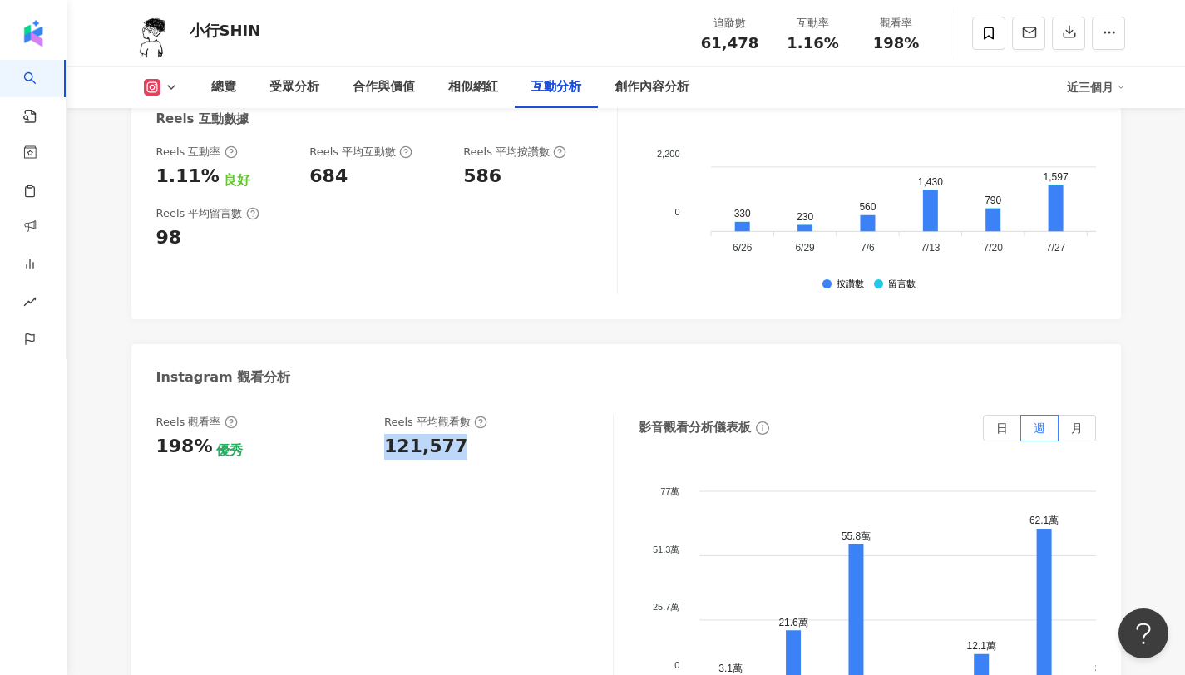
copy div "121,577"
drag, startPoint x: 382, startPoint y: 413, endPoint x: 482, endPoint y: 415, distance: 99.8
click at [482, 415] on div "Reels 觀看率 198% 優秀 Reels 平均觀看數 121,577" at bounding box center [376, 437] width 440 height 45
copy span "198%"
drag, startPoint x: 875, startPoint y: 39, endPoint x: 921, endPoint y: 38, distance: 45.7
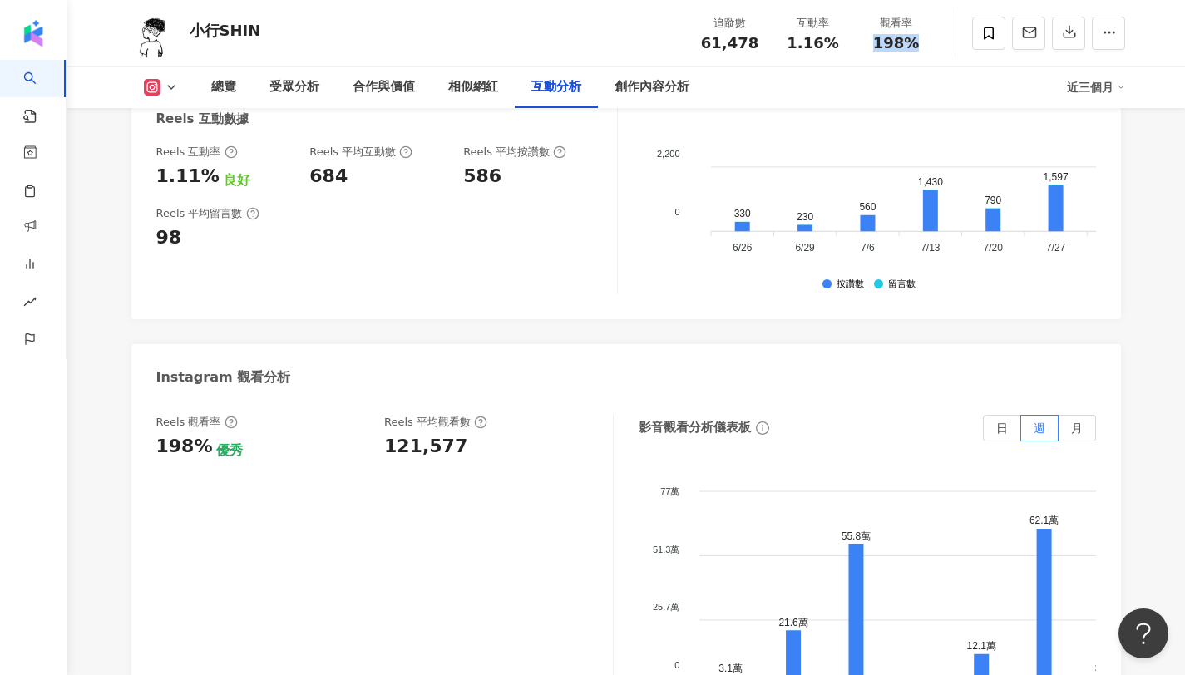
click at [921, 38] on div "198%" at bounding box center [896, 43] width 63 height 17
copy span "1.16%"
drag, startPoint x: 787, startPoint y: 47, endPoint x: 840, endPoint y: 45, distance: 53.2
click at [840, 45] on div "1.16%" at bounding box center [812, 43] width 63 height 17
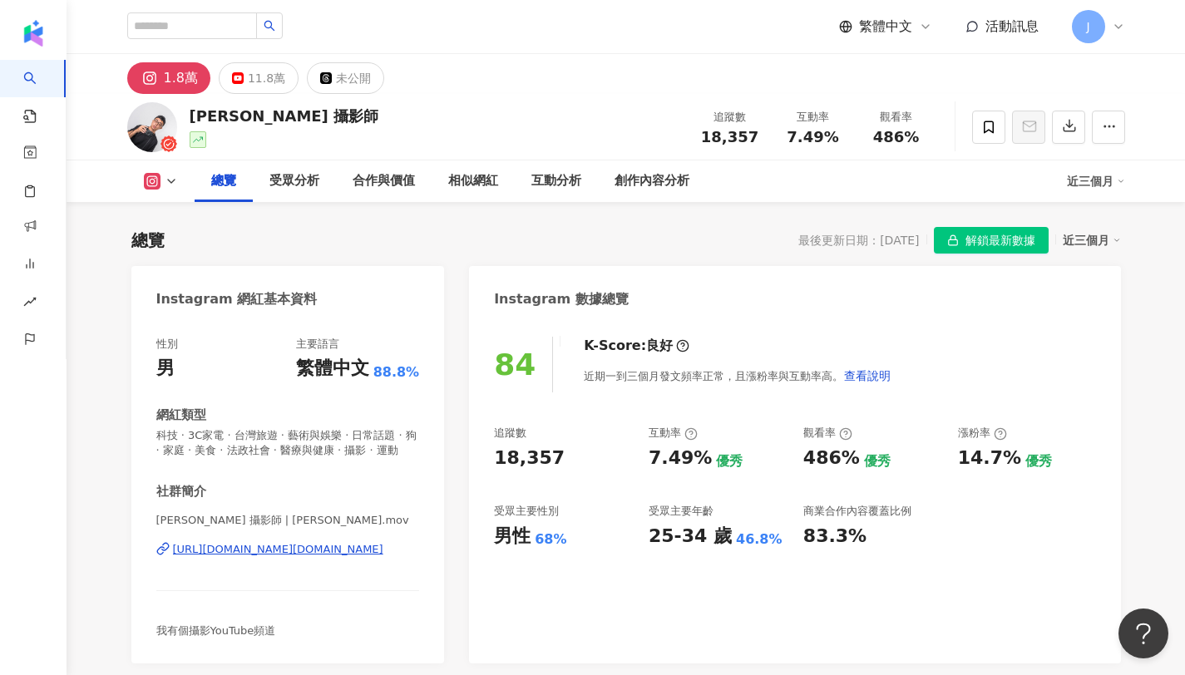
scroll to position [102, 0]
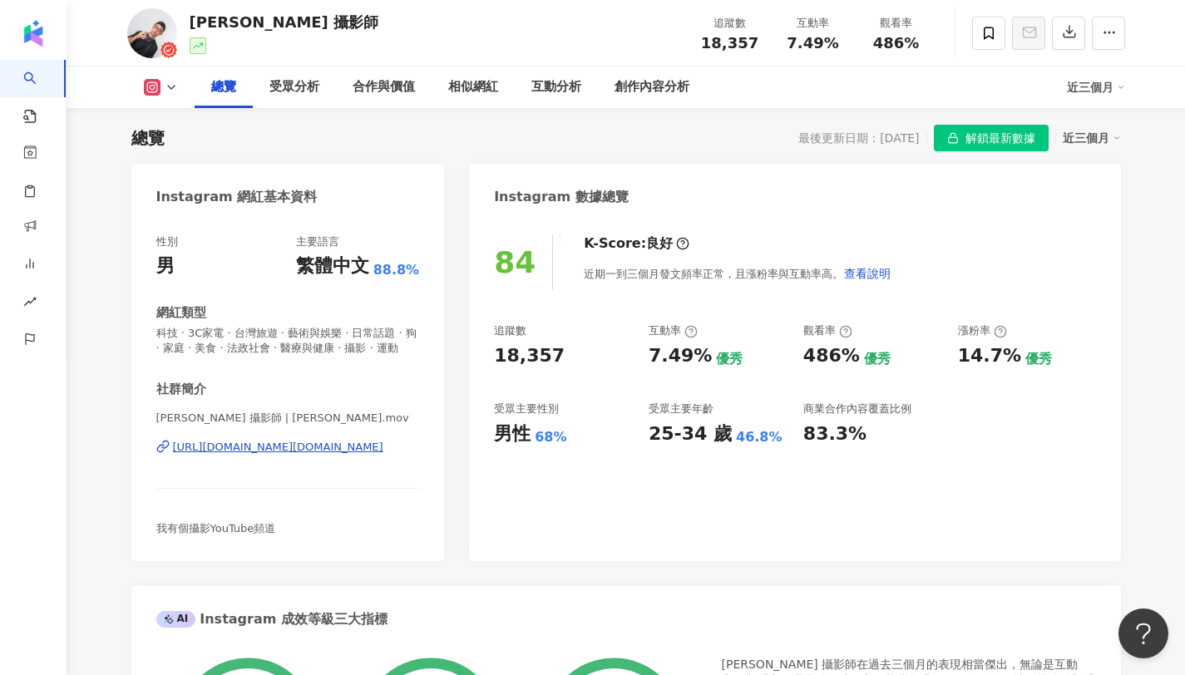
click at [763, 140] on div "總覽 最後更新日期：[DATE] 解鎖最新數據 近三個月" at bounding box center [625, 138] width 989 height 27
drag, startPoint x: 699, startPoint y: 44, endPoint x: 757, endPoint y: 42, distance: 58.2
click at [757, 42] on div "18,357" at bounding box center [729, 43] width 63 height 17
copy span "18,357"
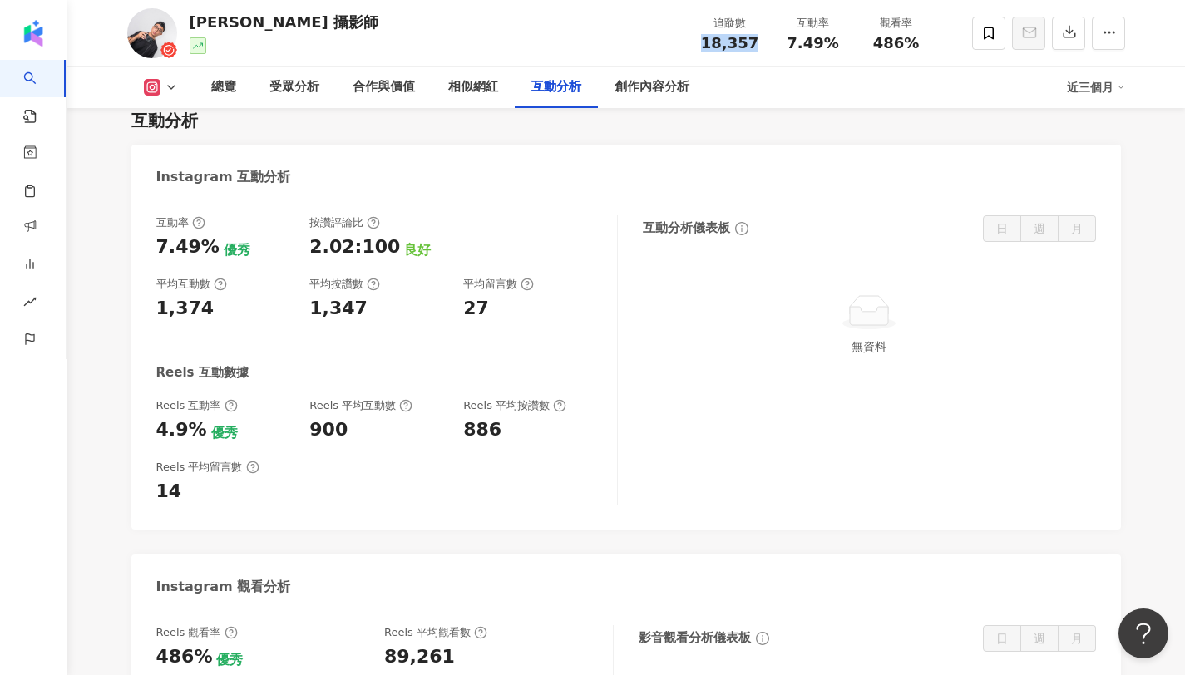
scroll to position [3268, 0]
drag, startPoint x: 462, startPoint y: 374, endPoint x: 505, endPoint y: 371, distance: 43.4
click at [505, 397] on div "Reels 互動率 4.9% 優秀 Reels 平均互動數 900 Reels 平均按讚數 886" at bounding box center [378, 419] width 444 height 45
copy div "886"
drag, startPoint x: 466, startPoint y: 249, endPoint x: 501, endPoint y: 248, distance: 35.8
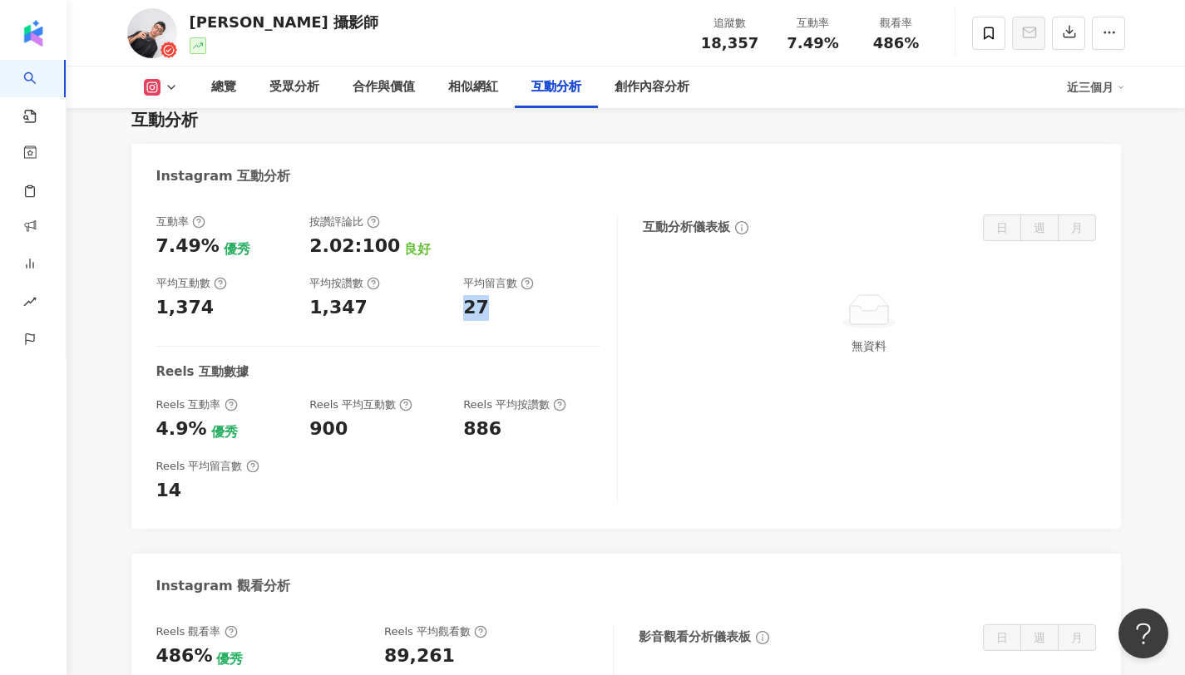
click at [501, 295] on div "27" at bounding box center [531, 308] width 137 height 26
copy div "27"
drag, startPoint x: 785, startPoint y: 41, endPoint x: 842, endPoint y: 41, distance: 57.4
click at [842, 41] on div "7.49%" at bounding box center [812, 43] width 63 height 17
copy span "7.49%"
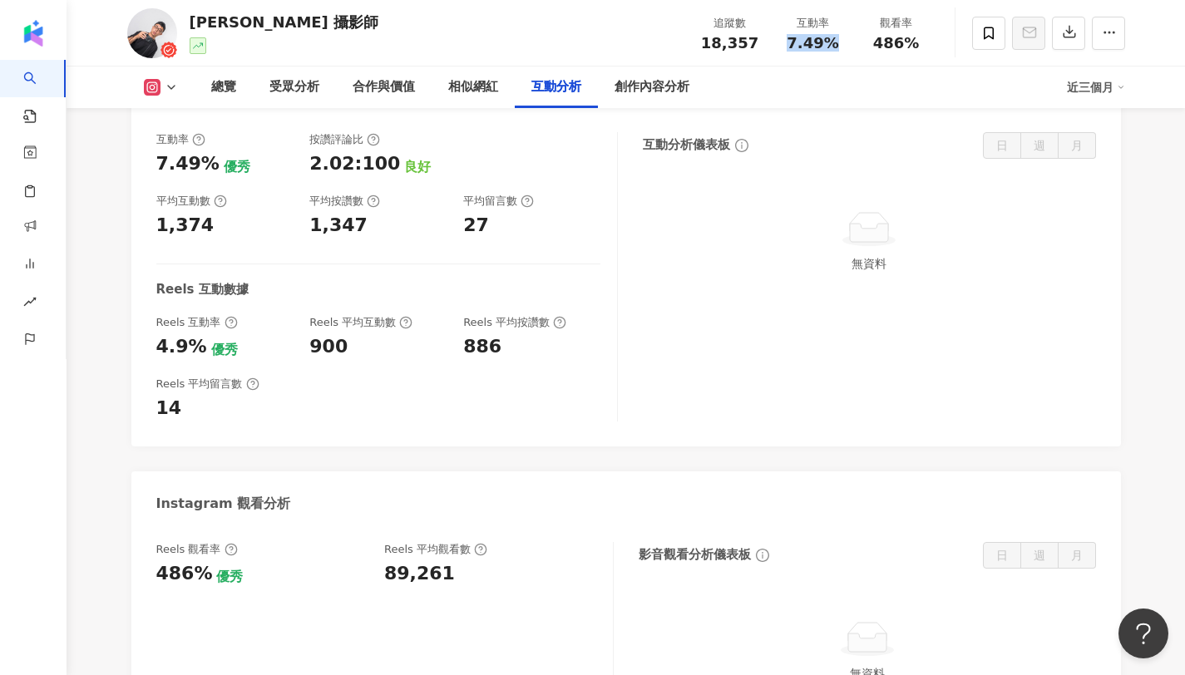
scroll to position [3345, 0]
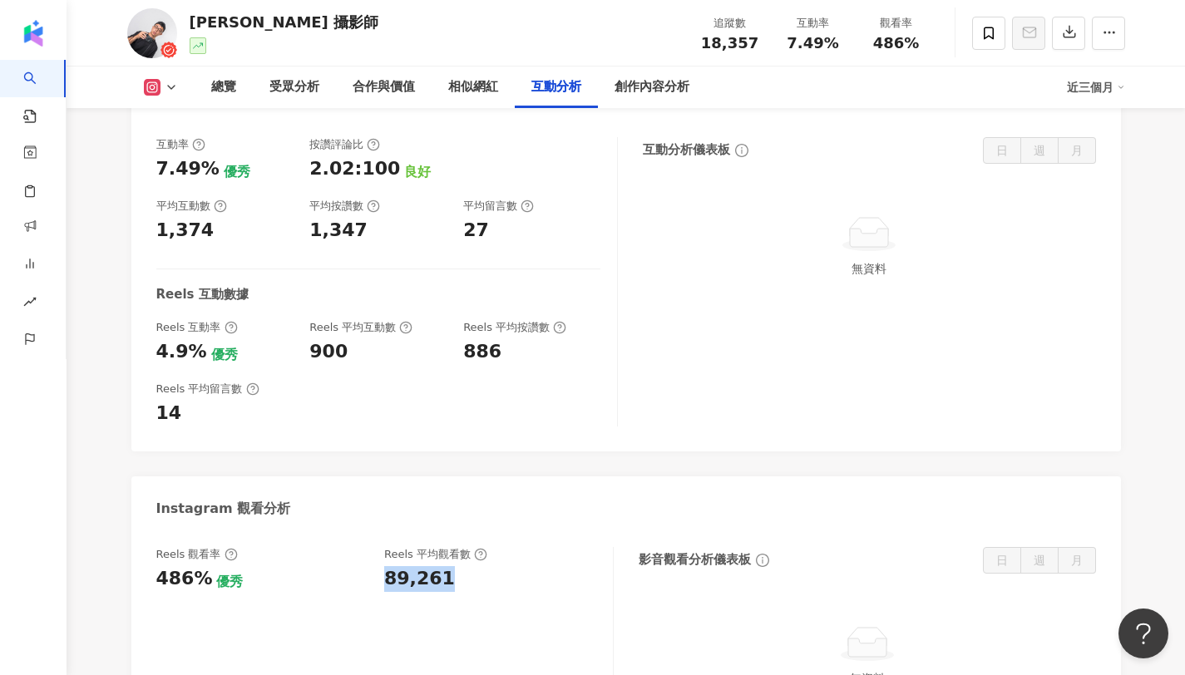
drag, startPoint x: 442, startPoint y: 524, endPoint x: 380, endPoint y: 518, distance: 62.6
click at [380, 547] on div "Reels 觀看率 486% 優秀 Reels 平均觀看數 89,261" at bounding box center [376, 569] width 440 height 45
copy div "89,261"
drag, startPoint x: 200, startPoint y: 527, endPoint x: 145, endPoint y: 526, distance: 54.9
click at [145, 530] on div "Reels 觀看率 486% 優秀 Reels 平均觀看數 89,261 影音觀看分析儀表板 日 週 月 無資料" at bounding box center [625, 634] width 989 height 209
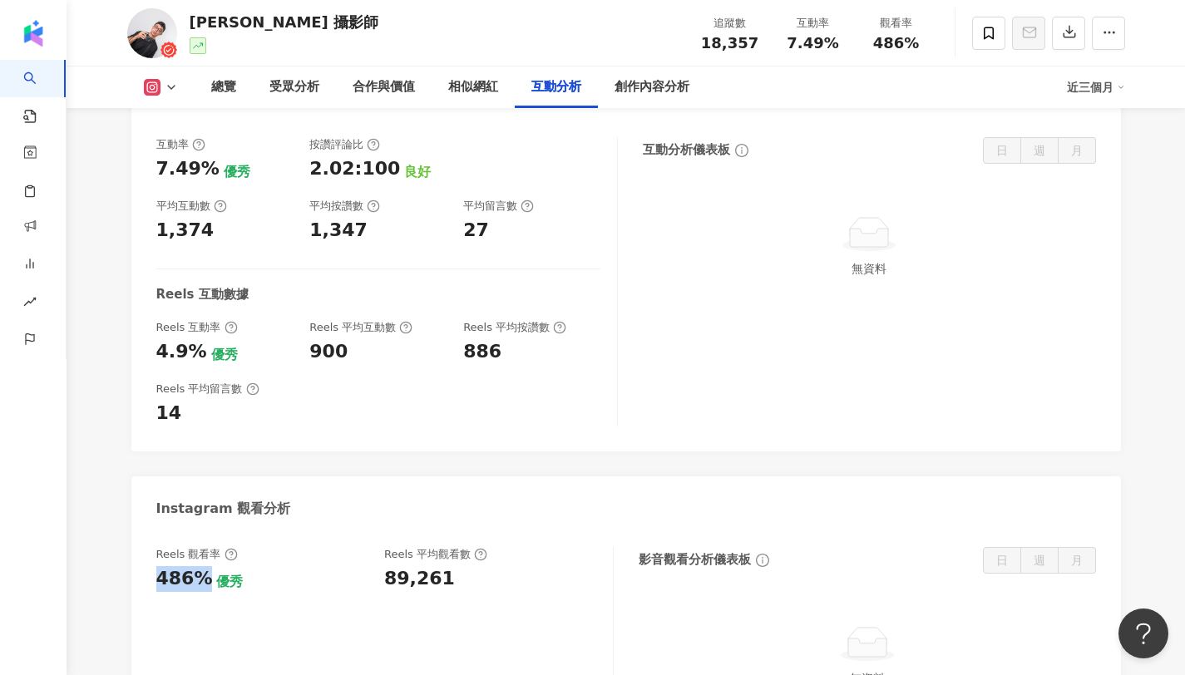
copy div "486%"
copy span "7.49%"
drag, startPoint x: 786, startPoint y: 43, endPoint x: 843, endPoint y: 42, distance: 56.5
click at [843, 42] on div "7.49%" at bounding box center [812, 43] width 63 height 17
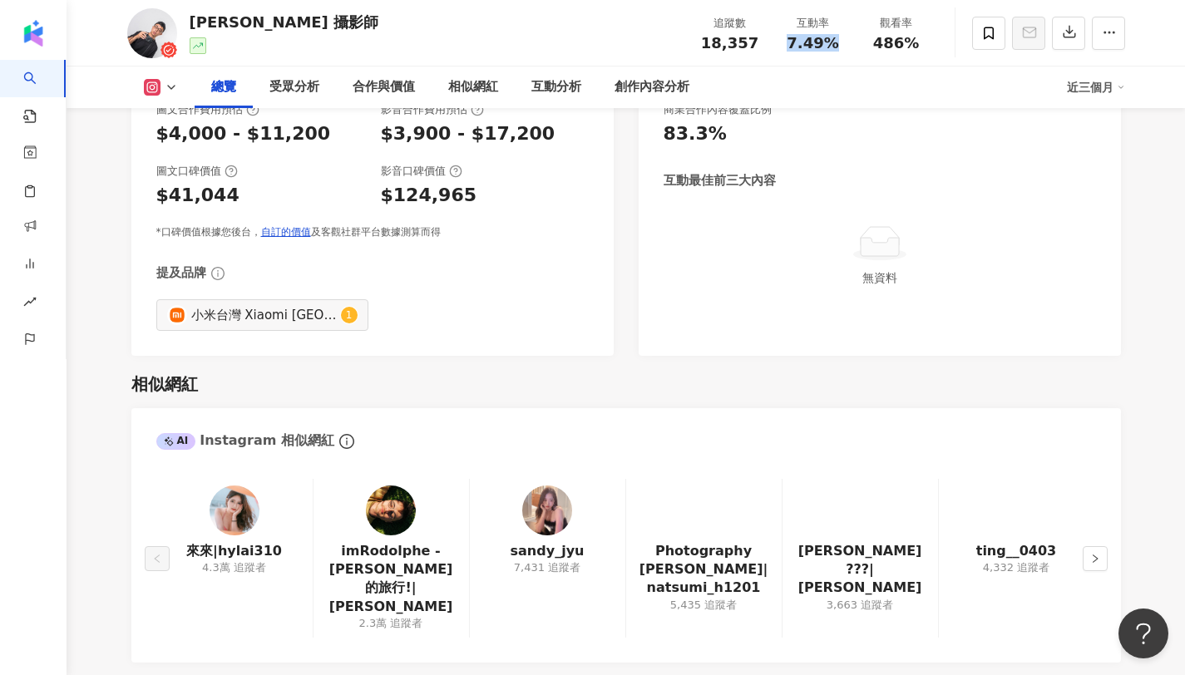
scroll to position [0, 0]
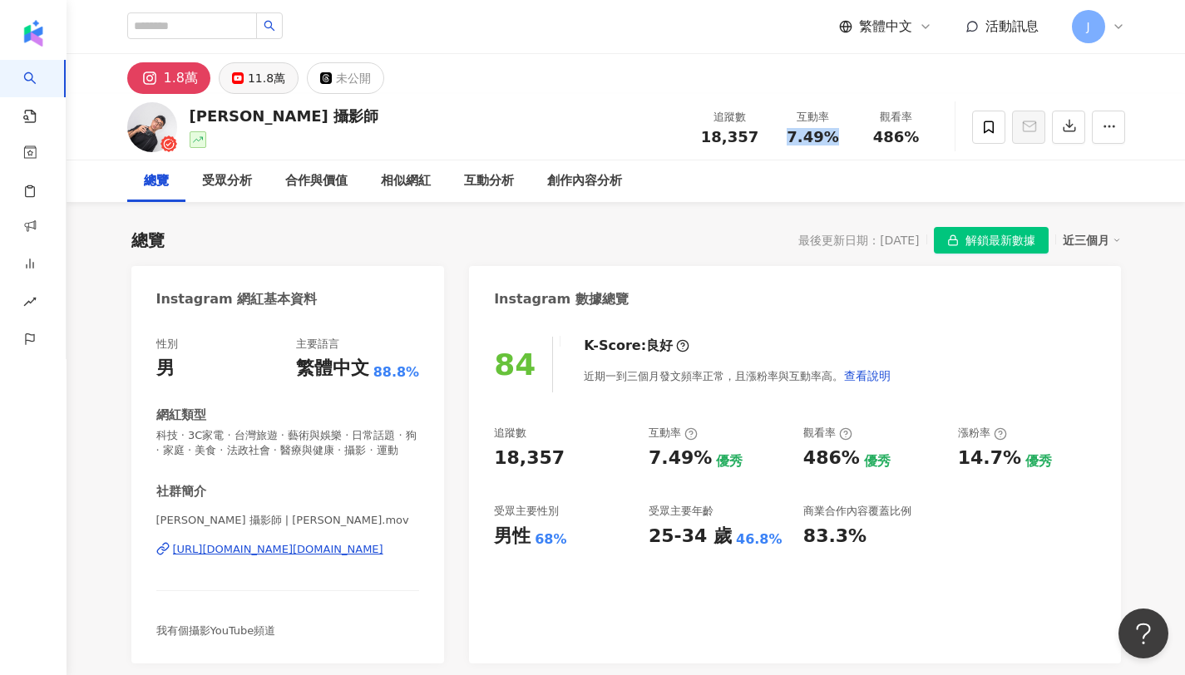
click at [239, 84] on button "11.8萬" at bounding box center [259, 78] width 80 height 32
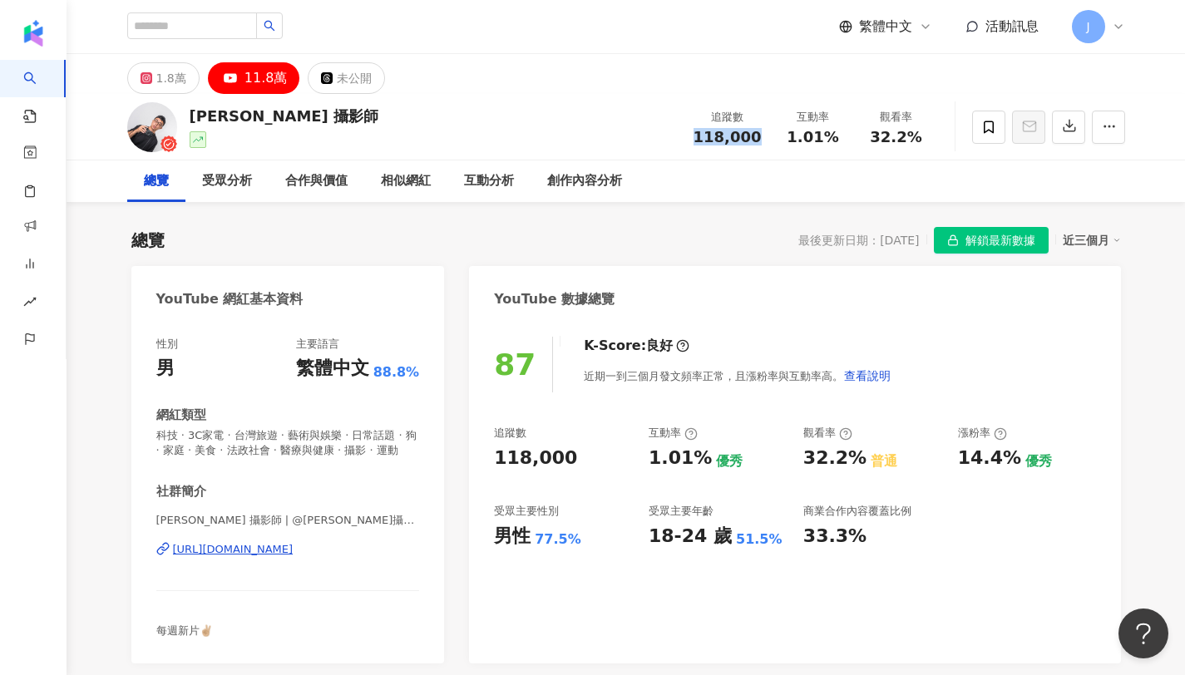
copy span "118,000"
drag, startPoint x: 700, startPoint y: 134, endPoint x: 767, endPoint y: 135, distance: 67.3
click at [767, 135] on div "追蹤數 118,000" at bounding box center [727, 127] width 88 height 36
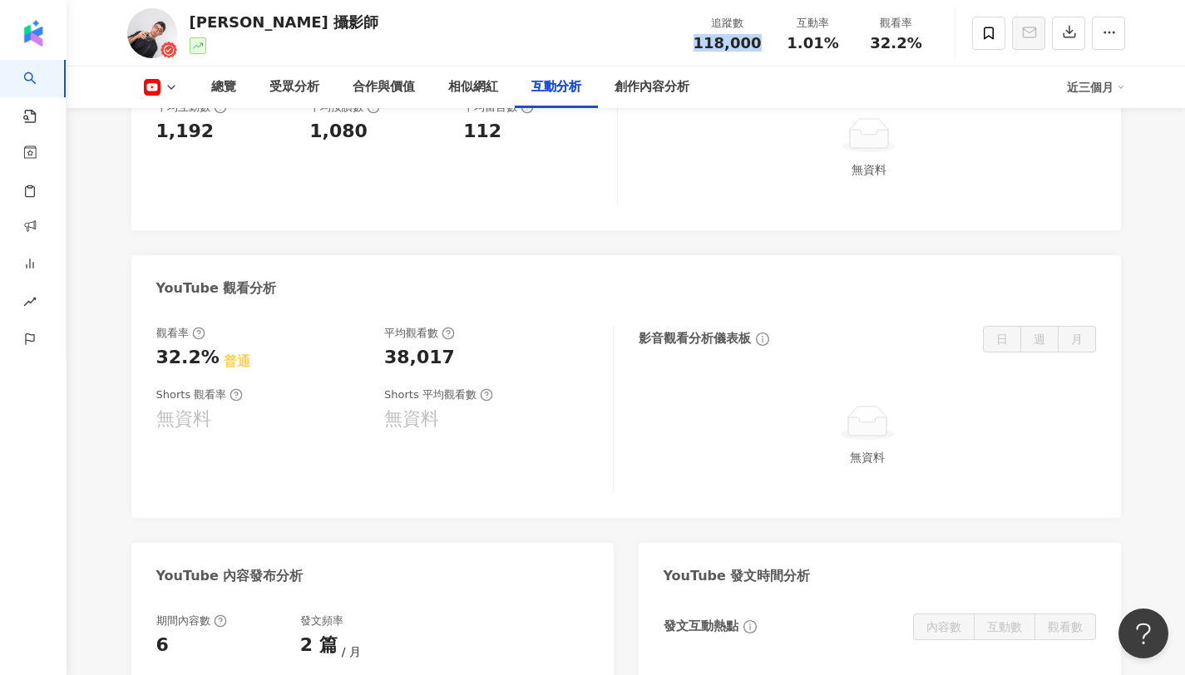
scroll to position [2809, 0]
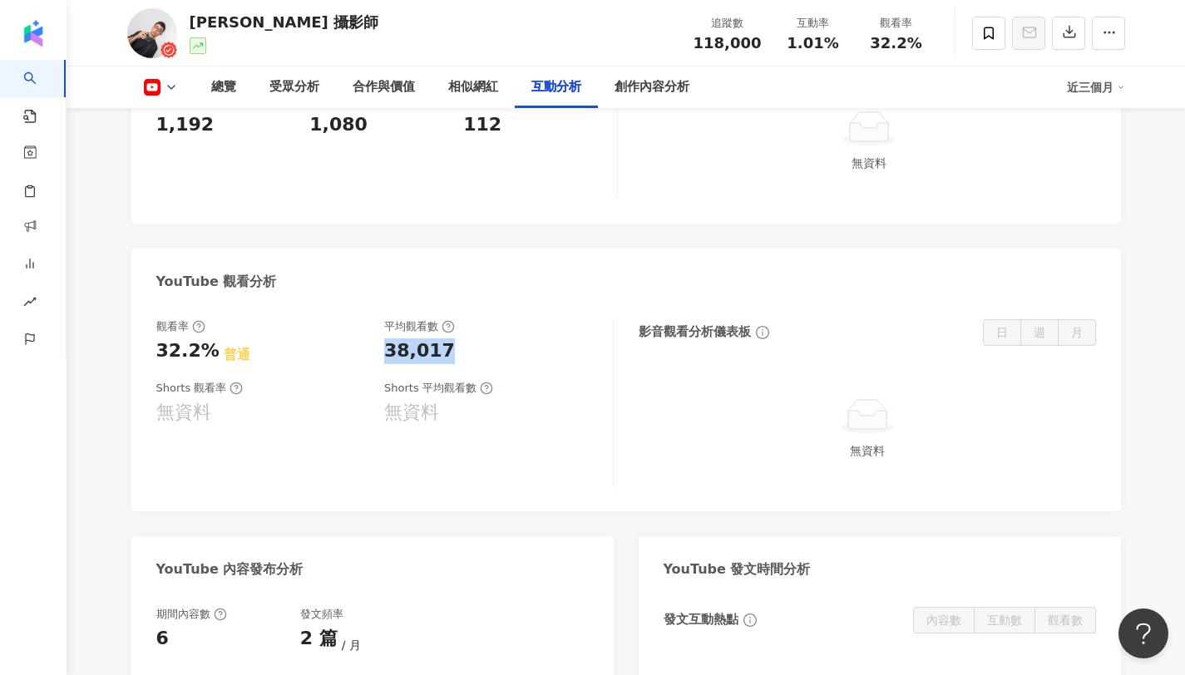
copy div "38,017"
drag, startPoint x: 384, startPoint y: 311, endPoint x: 440, endPoint y: 312, distance: 55.7
click at [440, 338] on div "38,017" at bounding box center [419, 351] width 71 height 26
copy span "32.2%"
drag, startPoint x: 877, startPoint y: 42, endPoint x: 934, endPoint y: 43, distance: 57.4
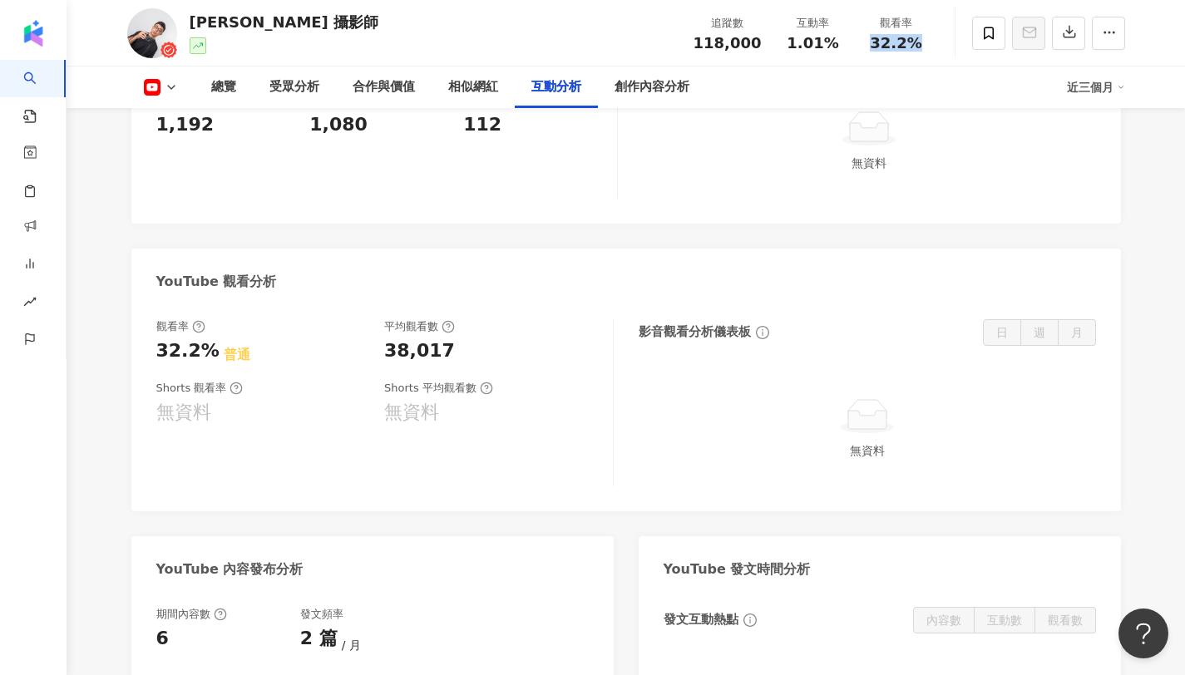
click at [934, 43] on div "觀看率 32.2%" at bounding box center [896, 33] width 83 height 36
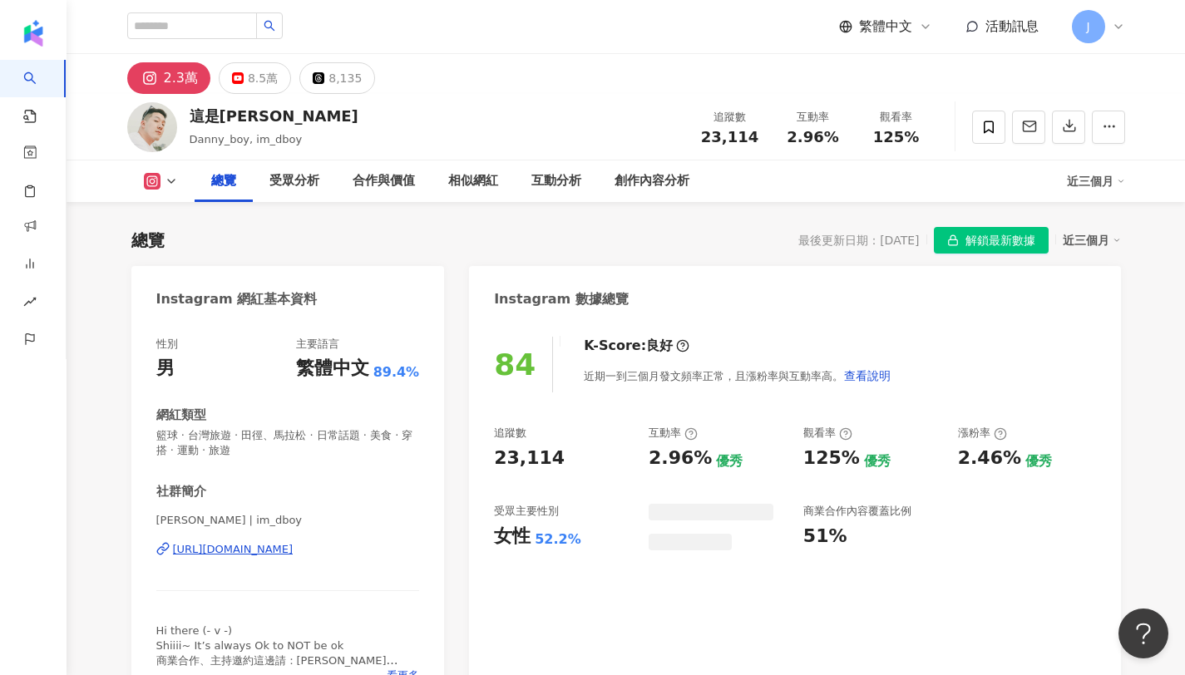
scroll to position [102, 0]
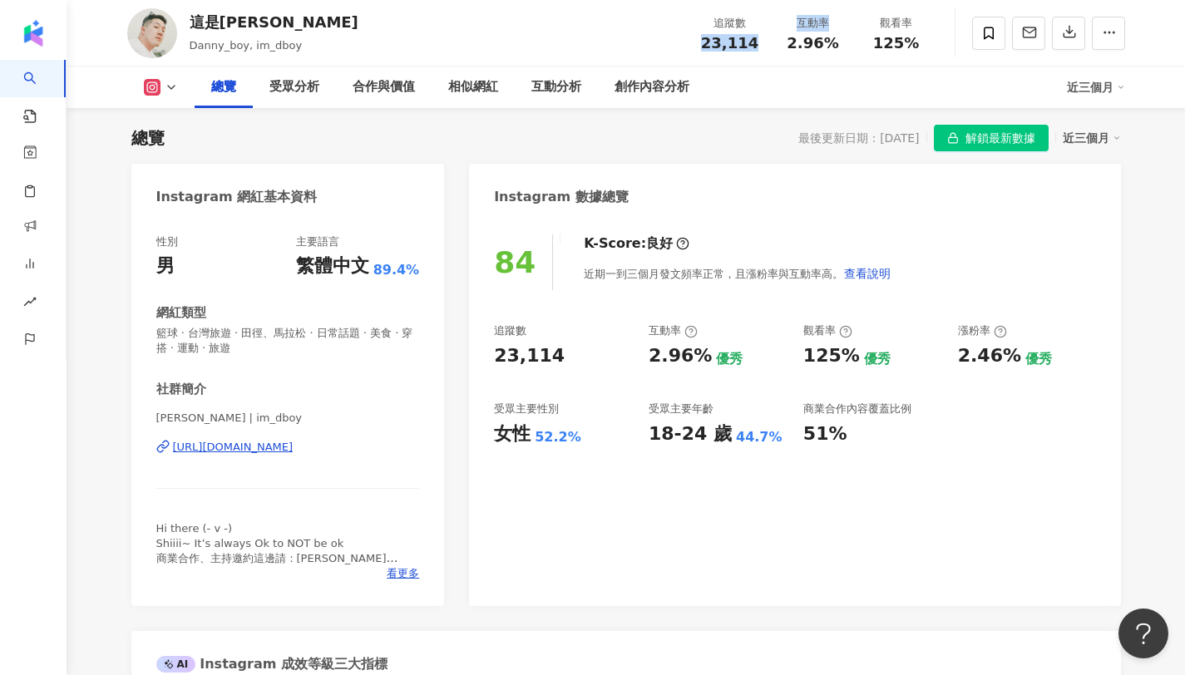
click at [773, 39] on div "追蹤數 23,114 互動率 2.96% 觀看率 125%" at bounding box center [812, 32] width 249 height 49
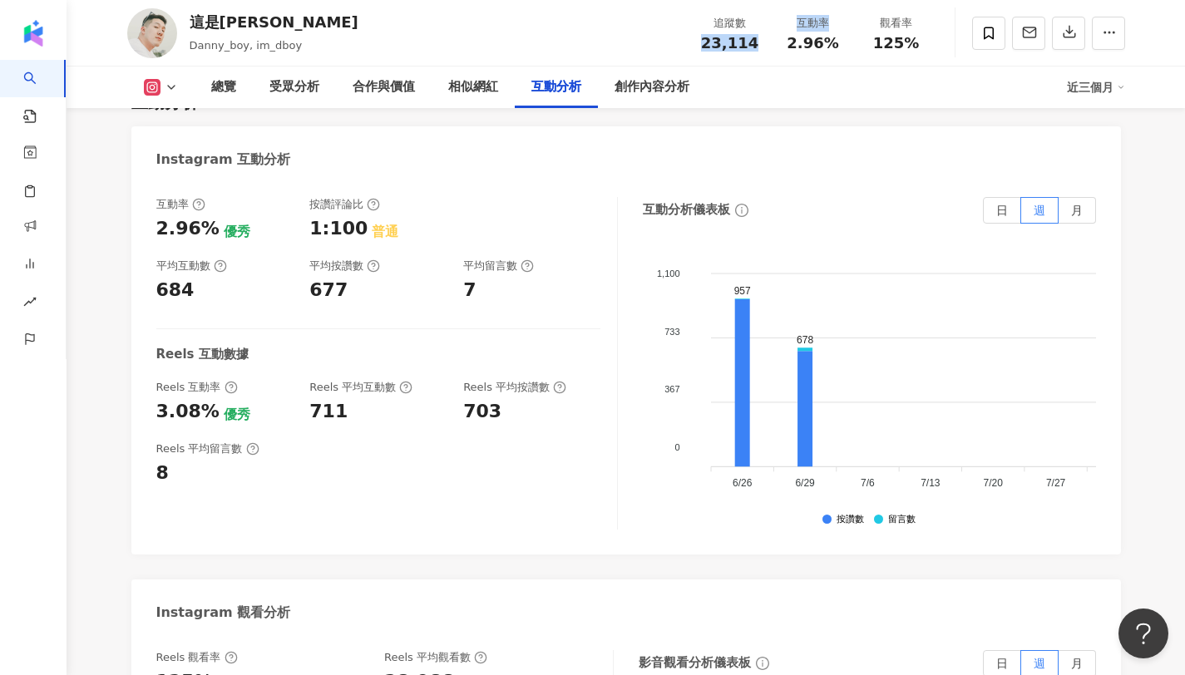
scroll to position [3390, 0]
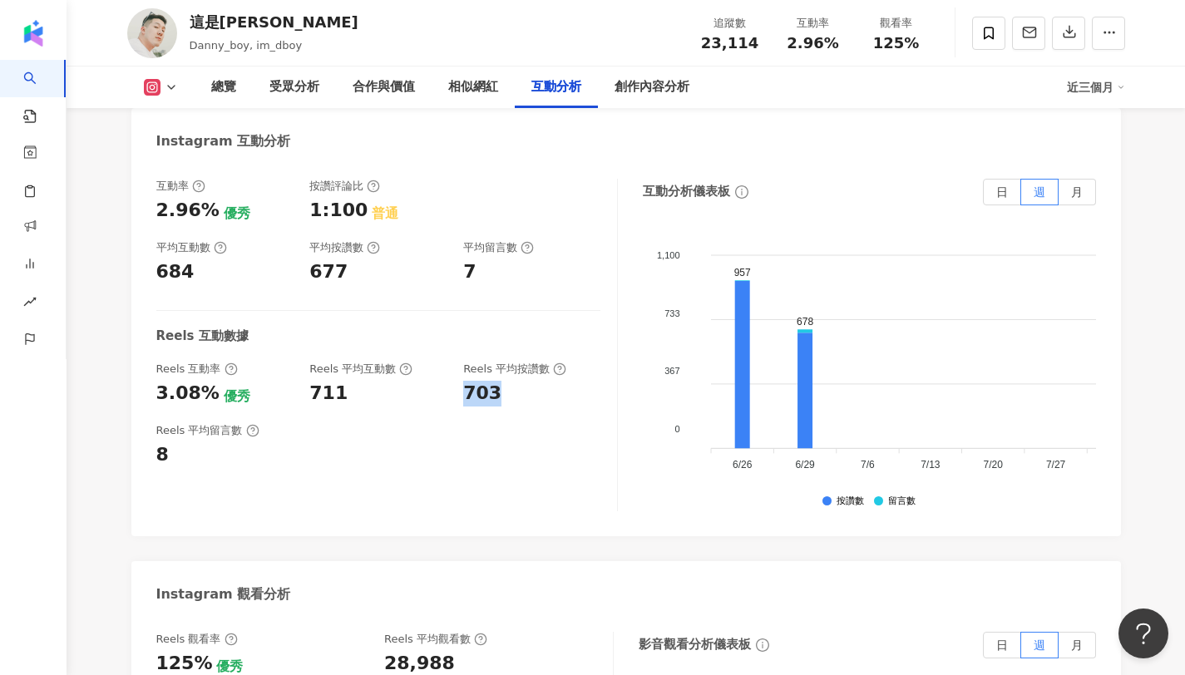
drag, startPoint x: 459, startPoint y: 373, endPoint x: 515, endPoint y: 377, distance: 55.8
click at [515, 377] on div "Reels 互動率 3.08% 優秀 Reels 平均互動數 711 Reels 平均按讚數 703" at bounding box center [378, 384] width 444 height 45
copy div "703"
drag, startPoint x: 463, startPoint y: 249, endPoint x: 499, endPoint y: 248, distance: 35.8
click at [499, 259] on div "7" at bounding box center [531, 272] width 137 height 26
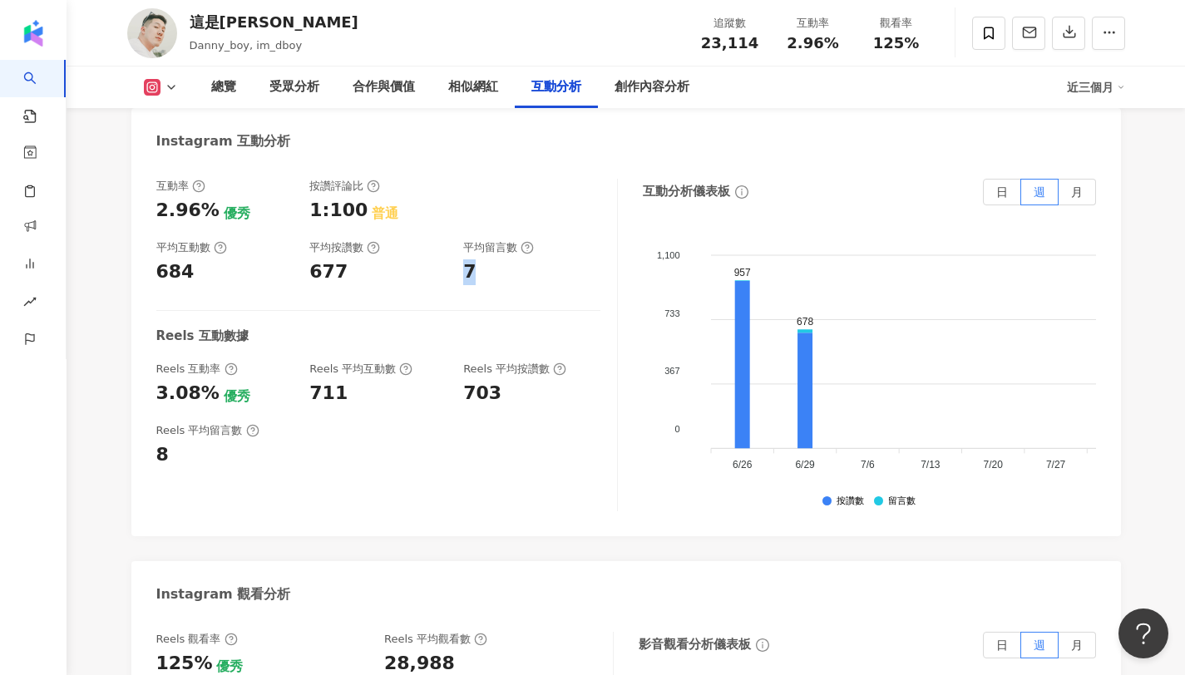
copy div "7"
drag, startPoint x: 343, startPoint y: 251, endPoint x: 305, endPoint y: 257, distance: 38.7
click at [305, 257] on div "互動率 2.96% 優秀 按讚評論比 1:100 普通 平均互動數 684 平均按讚數 677 平均留言數 7" at bounding box center [378, 232] width 444 height 106
copy div "677"
copy span "2.96%"
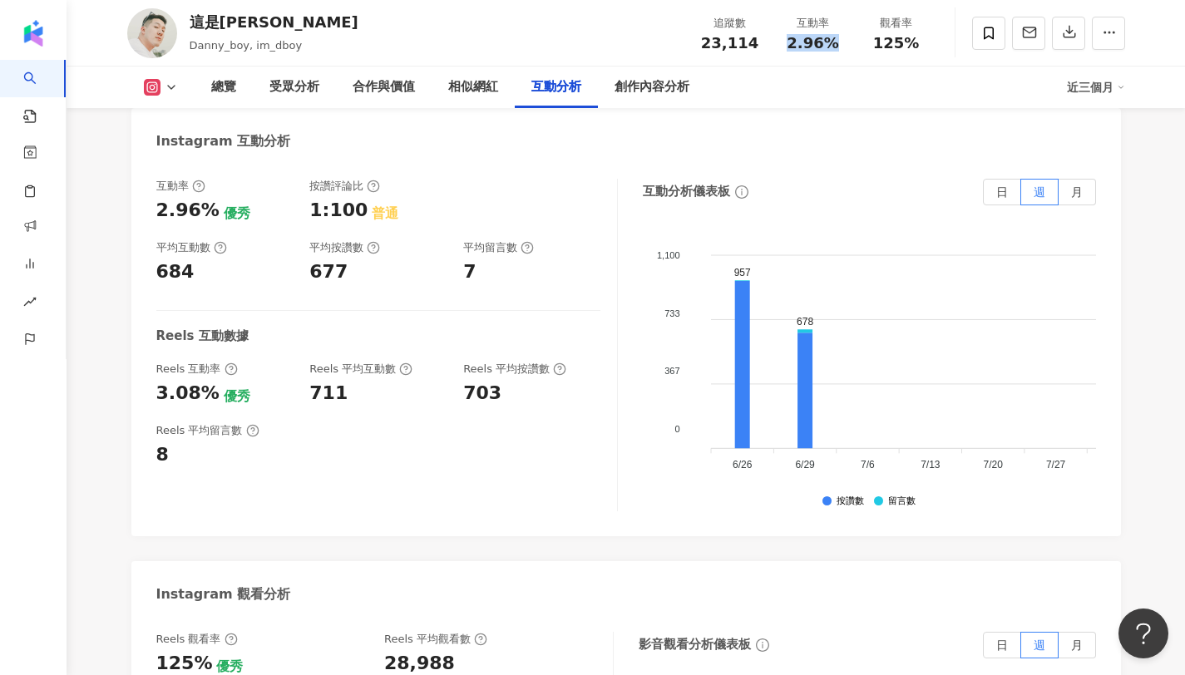
drag, startPoint x: 793, startPoint y: 42, endPoint x: 832, endPoint y: 42, distance: 39.1
click at [832, 42] on span "2.96%" at bounding box center [812, 43] width 52 height 17
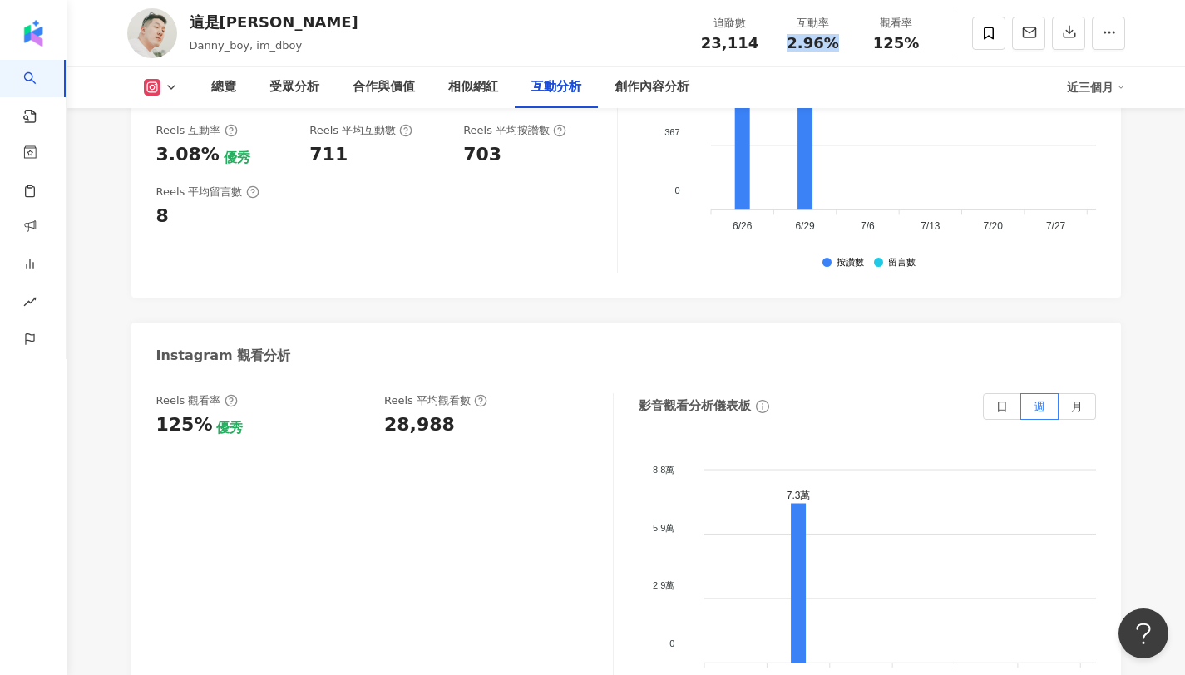
scroll to position [3631, 0]
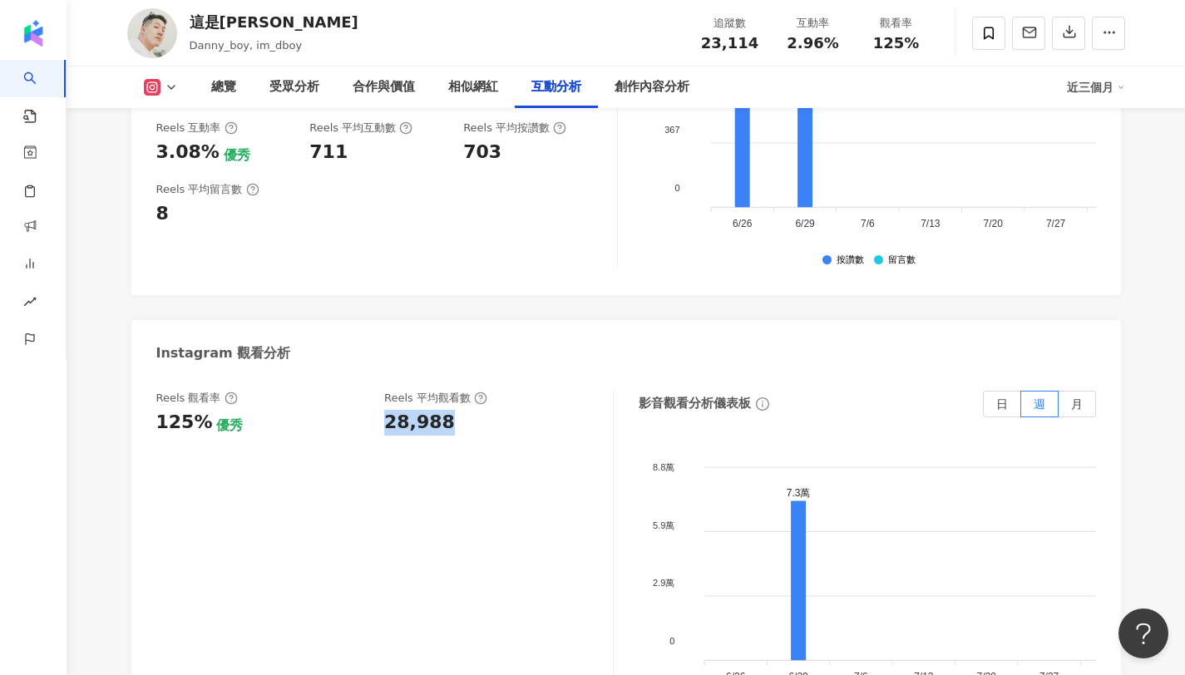
drag, startPoint x: 442, startPoint y: 406, endPoint x: 378, endPoint y: 407, distance: 64.0
click at [378, 407] on div "Reels 觀看率 125% 優秀 [PERSON_NAME] 平均觀看數 28,988" at bounding box center [376, 413] width 440 height 45
copy div "28,988"
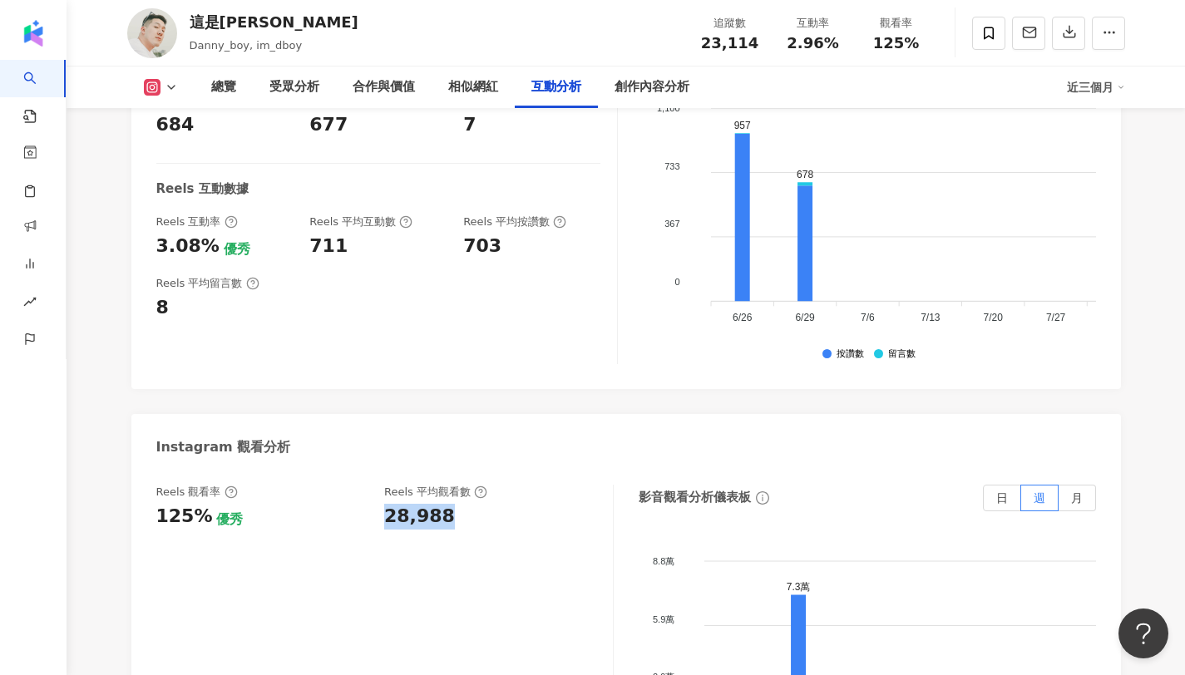
scroll to position [3517, 0]
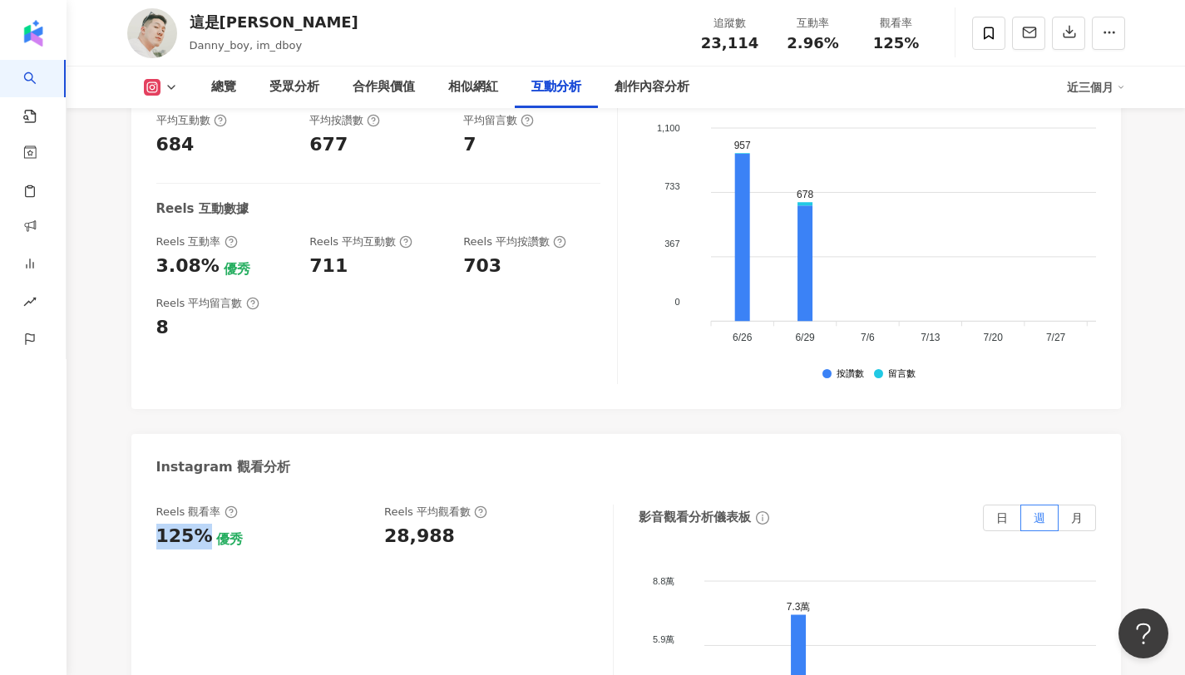
drag, startPoint x: 200, startPoint y: 516, endPoint x: 148, endPoint y: 517, distance: 52.4
click at [148, 517] on div "Reels 觀看率 125% 優秀 Reels 平均觀看數 28,988 影音觀看分析儀表板 日 週 月 8.8萬 8.8萬 5.9萬 5.9萬 2.9萬 2…" at bounding box center [625, 675] width 989 height 374
copy div "125%"
copy span "2.96%"
drag, startPoint x: 795, startPoint y: 43, endPoint x: 836, endPoint y: 44, distance: 41.6
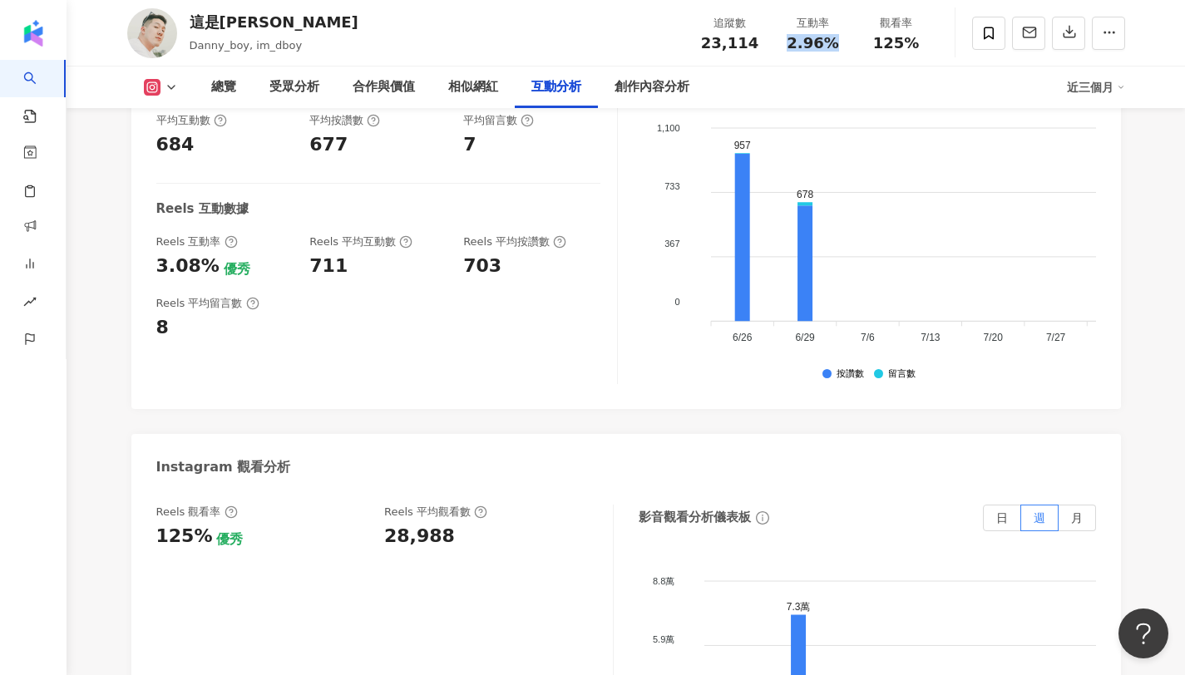
click at [836, 44] on div "2.96%" at bounding box center [812, 43] width 63 height 17
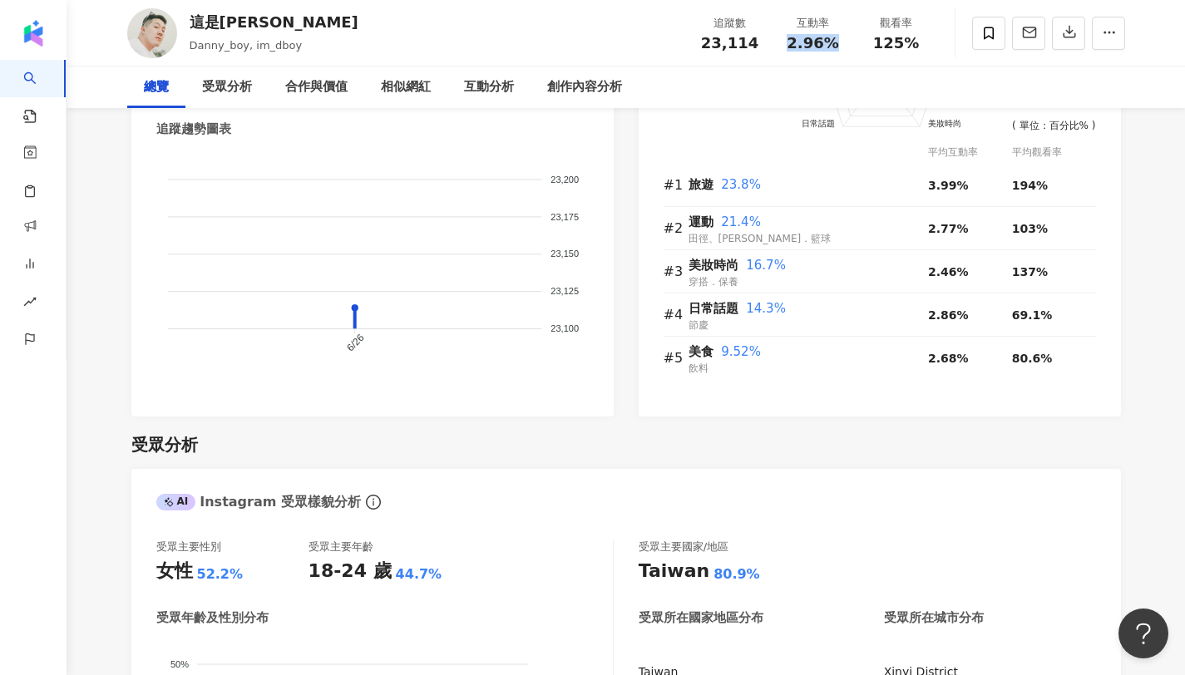
scroll to position [0, 0]
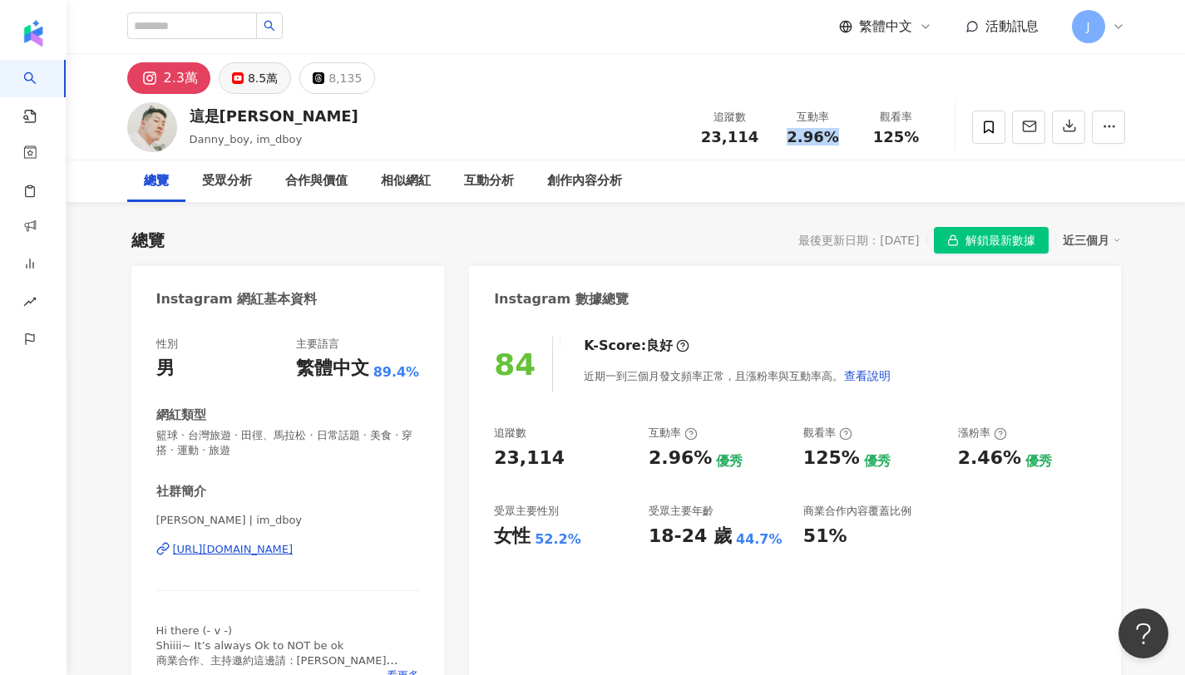
click at [254, 74] on div "8.5萬" at bounding box center [263, 78] width 30 height 23
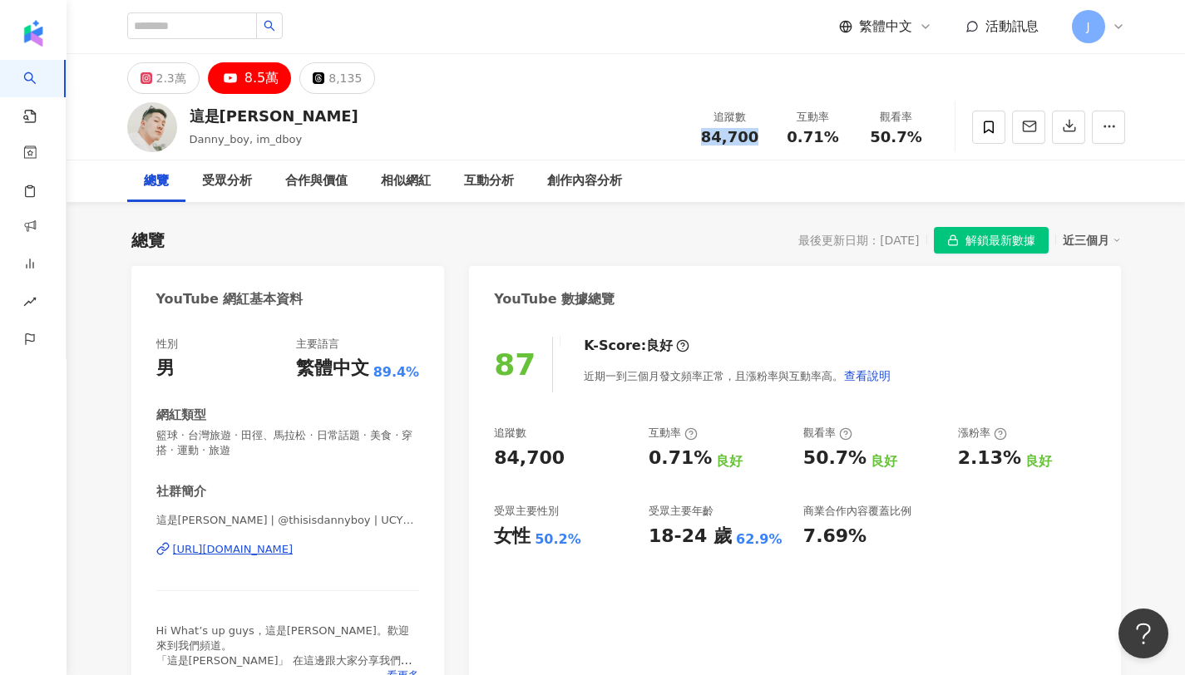
drag, startPoint x: 707, startPoint y: 136, endPoint x: 756, endPoint y: 140, distance: 49.2
click at [756, 140] on div "84,700" at bounding box center [729, 137] width 63 height 17
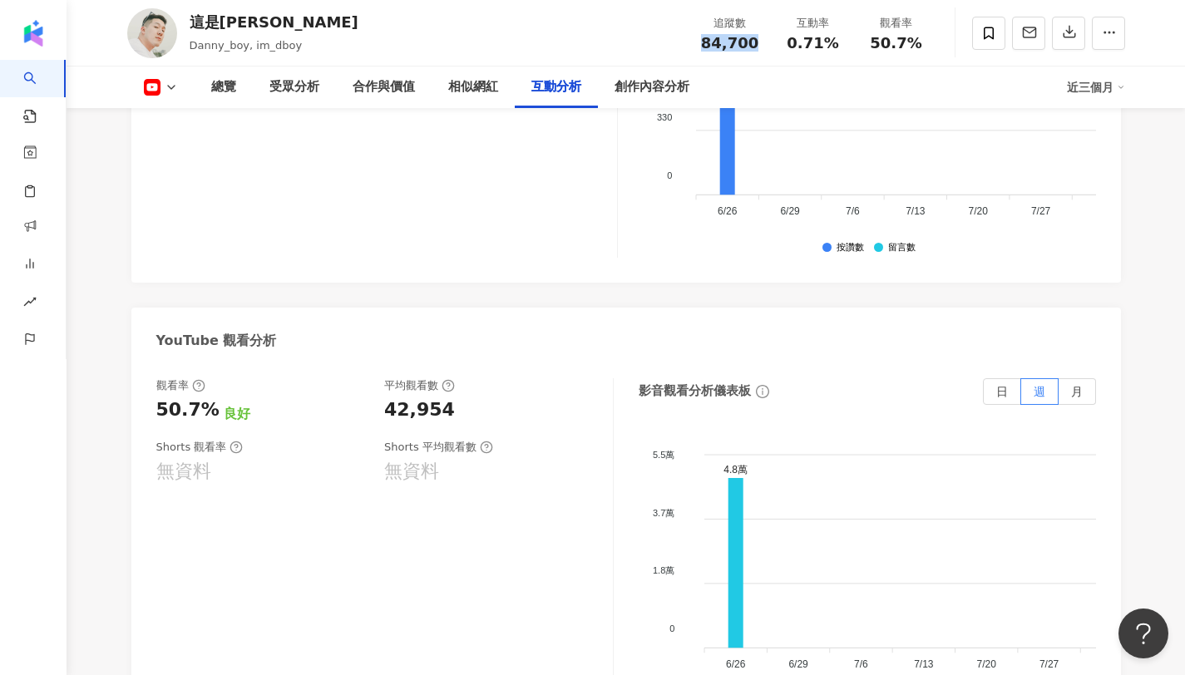
scroll to position [2977, 0]
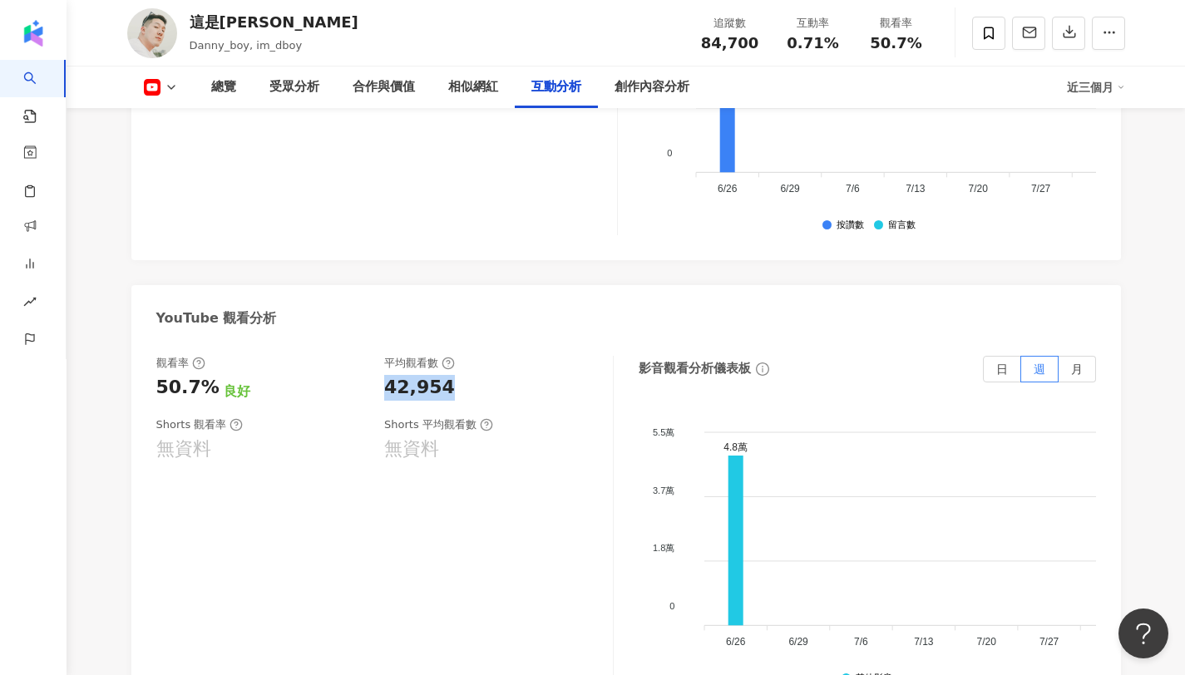
drag, startPoint x: 381, startPoint y: 362, endPoint x: 444, endPoint y: 382, distance: 66.5
click at [444, 382] on div "觀看率 50.7% 良好 平均觀看數 42,954 Shorts 觀看率 無資料 Shorts 平均觀看數 無資料" at bounding box center [384, 522] width 457 height 333
copy div "42,954"
copy span "50.7%"
drag, startPoint x: 870, startPoint y: 42, endPoint x: 950, endPoint y: 39, distance: 79.8
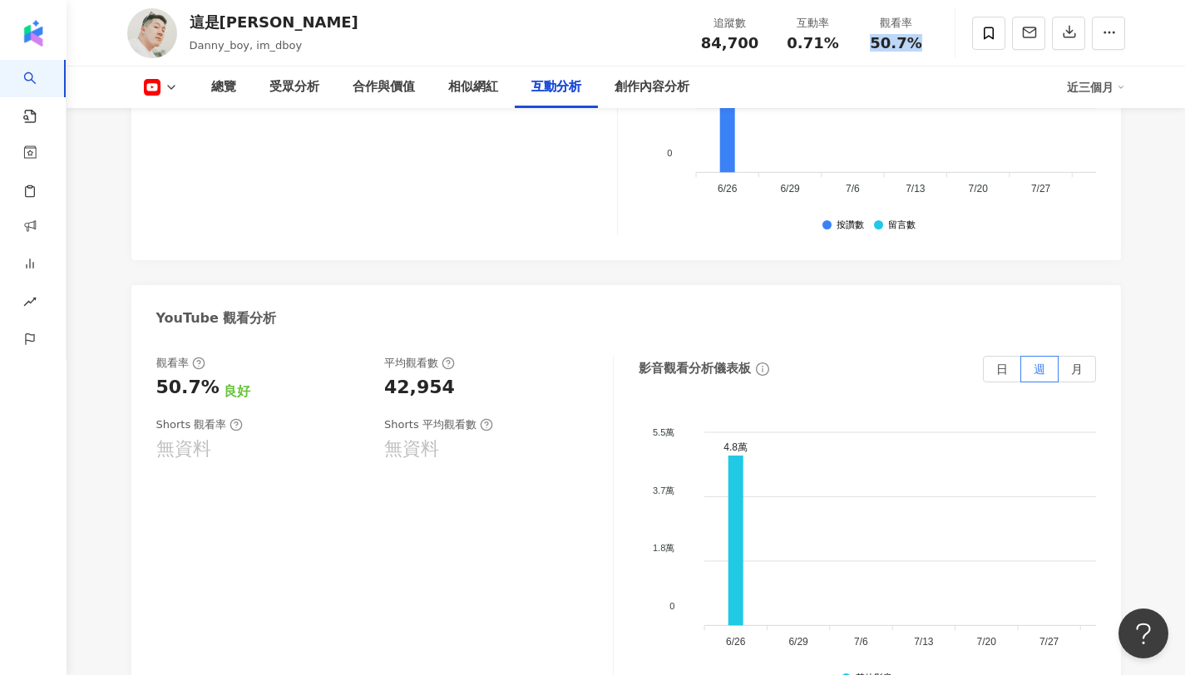
click at [950, 39] on div "這是丹尼Shoeperman Danny_boy, im_dboy 追蹤數 84,700 互動率 0.71% 觀看率 50.7%" at bounding box center [626, 33] width 1064 height 66
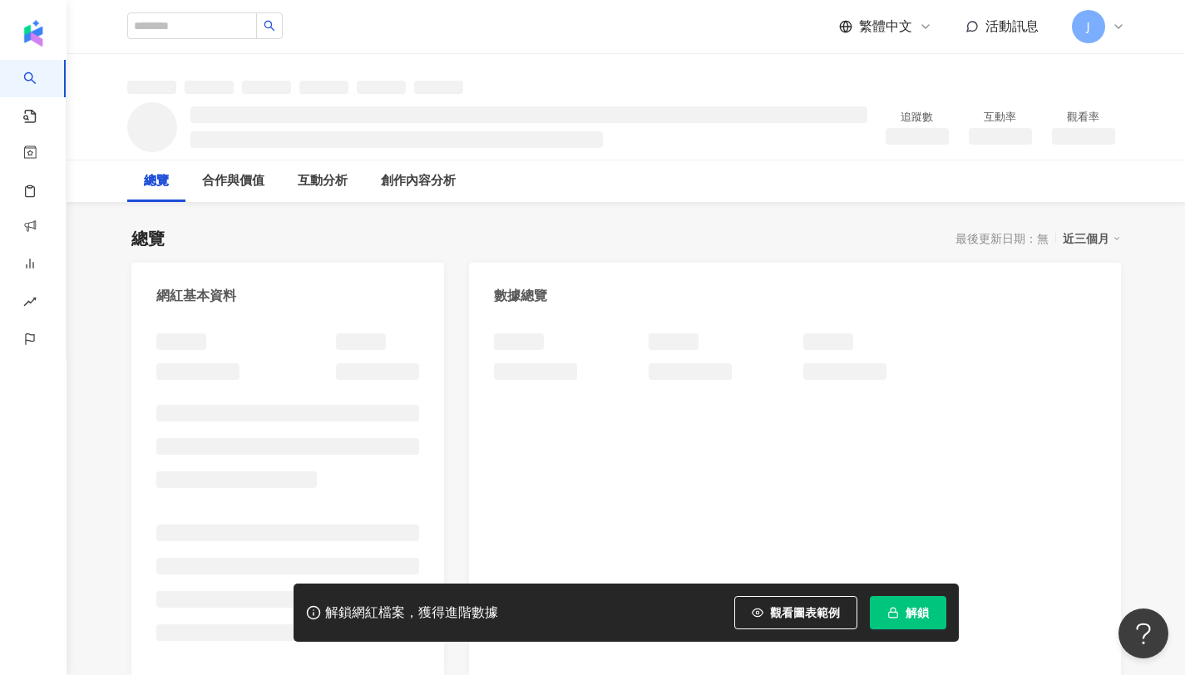
click at [914, 612] on span "解鎖" at bounding box center [916, 612] width 23 height 13
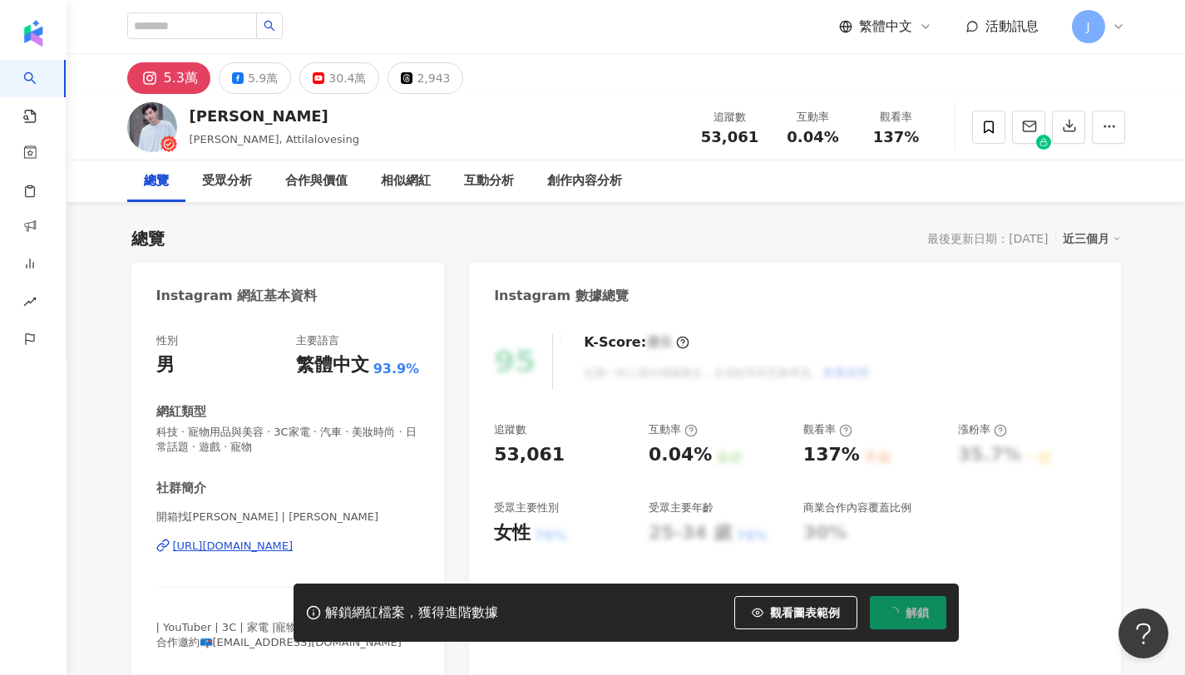
scroll to position [102, 0]
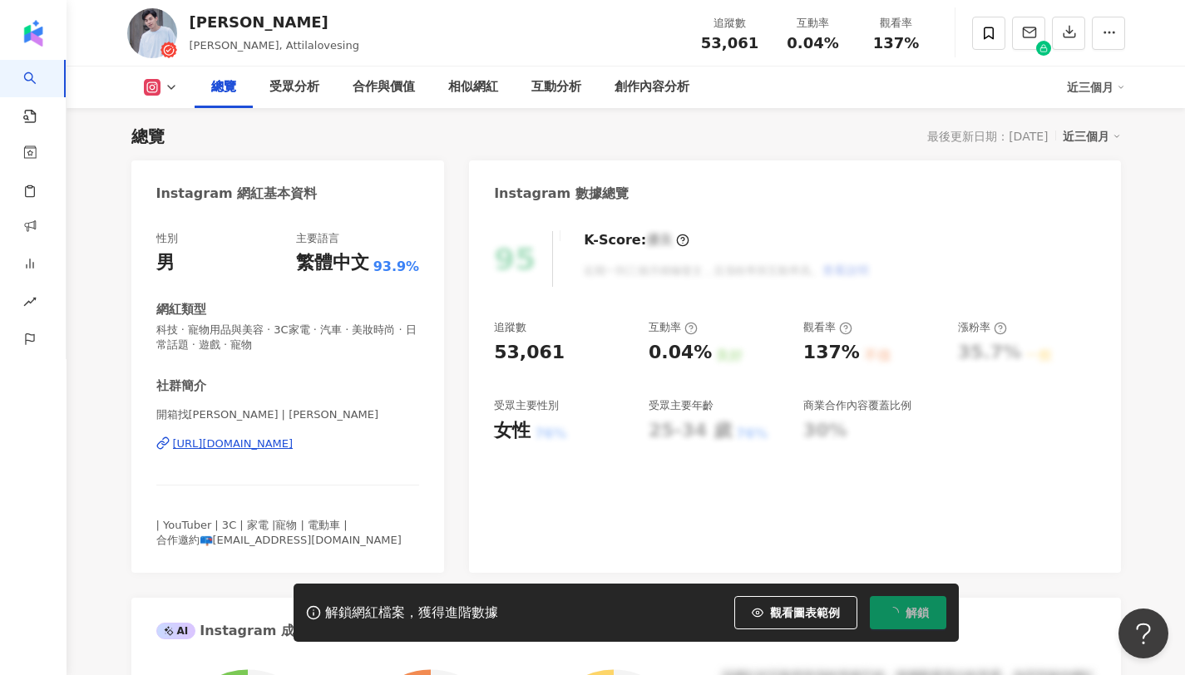
click at [763, 44] on div "追蹤數 53,061" at bounding box center [729, 33] width 83 height 36
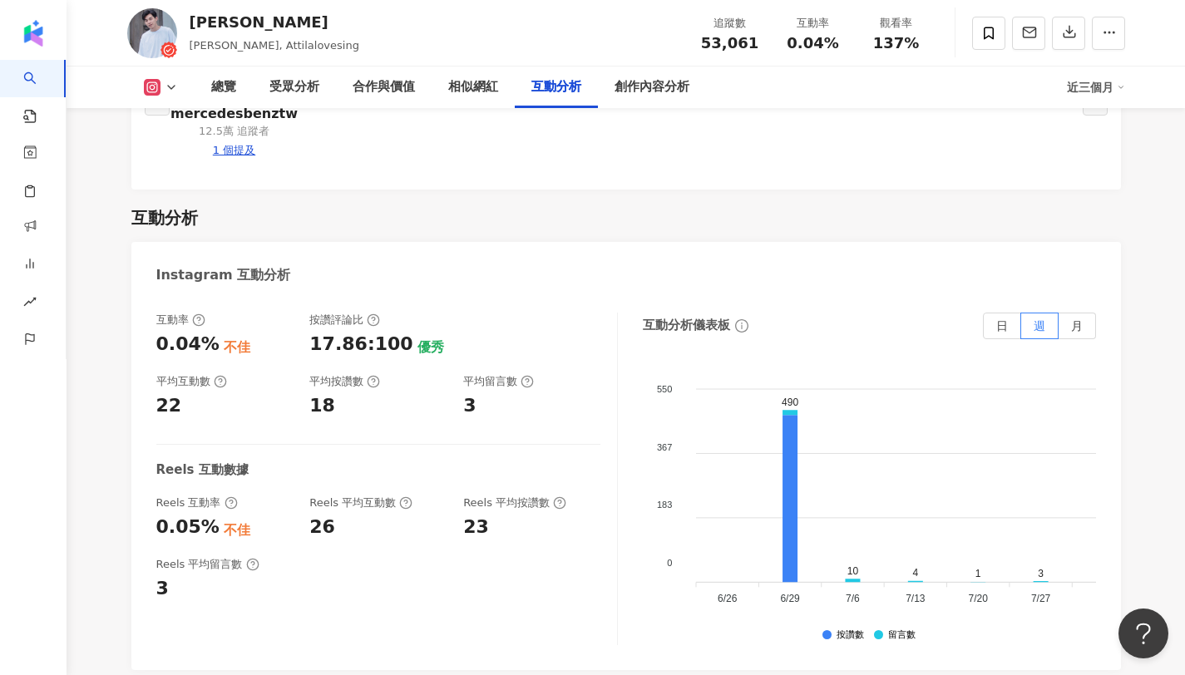
scroll to position [3318, 0]
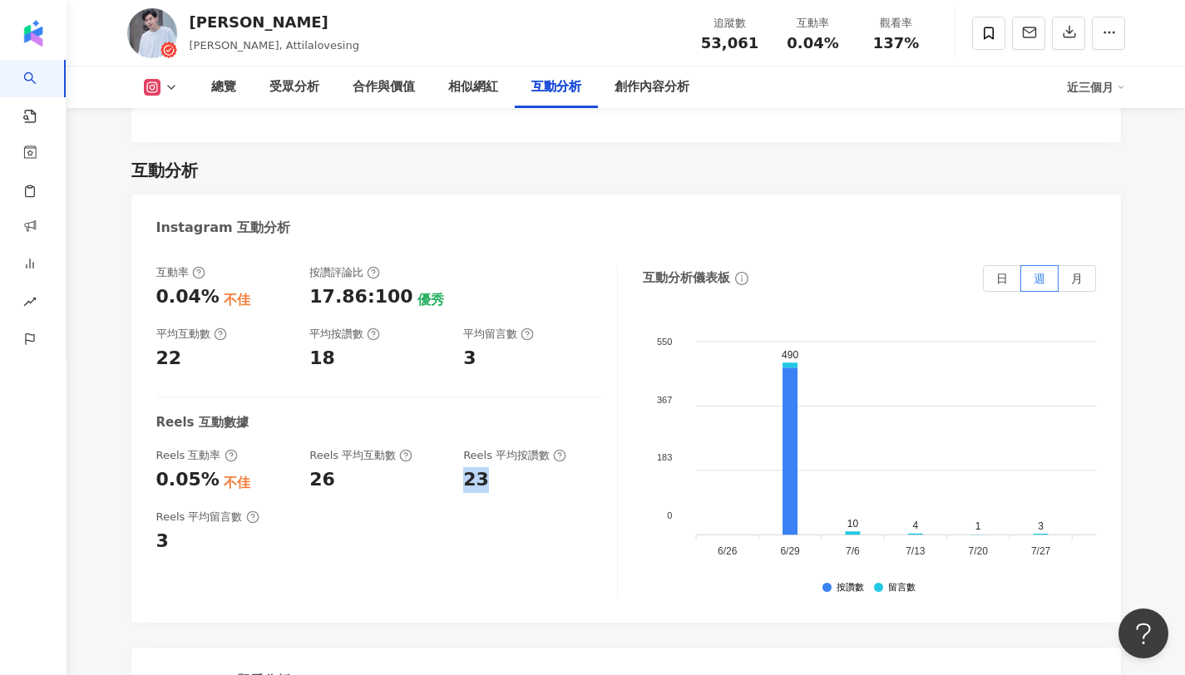
drag, startPoint x: 461, startPoint y: 422, endPoint x: 505, endPoint y: 420, distance: 44.1
click at [505, 448] on div "Reels 互動率 0.05% 不佳 Reels 平均互動數 26 Reels 平均按讚數 23" at bounding box center [378, 470] width 444 height 45
copy div "23"
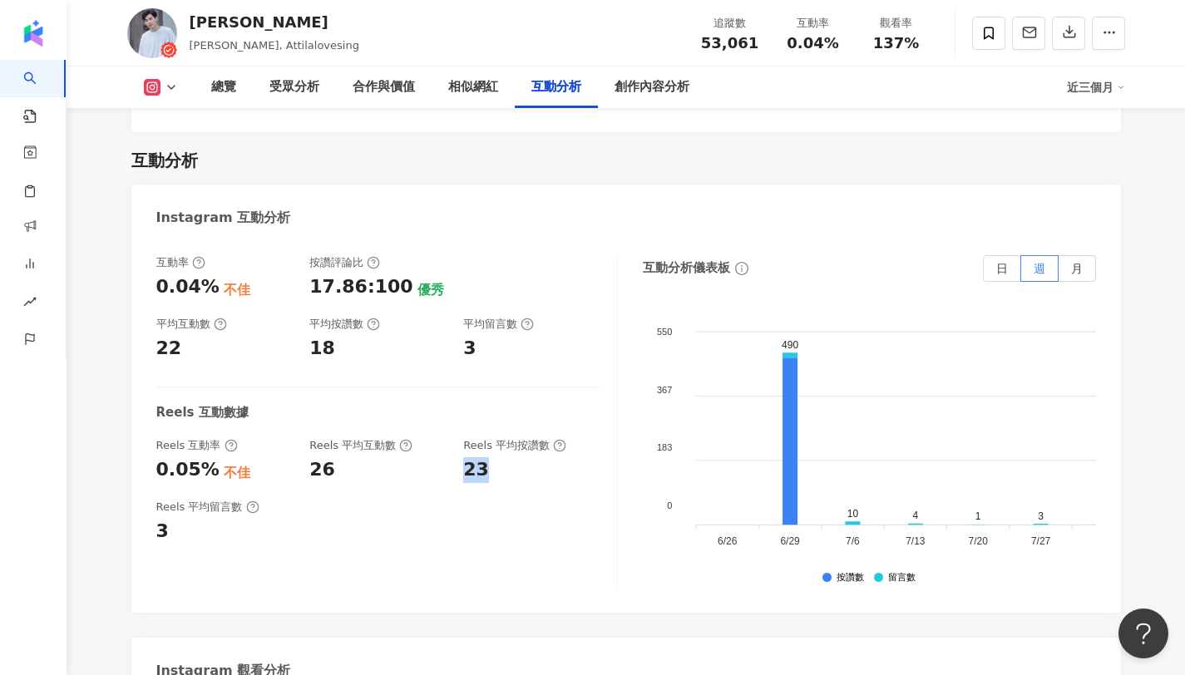
scroll to position [3338, 0]
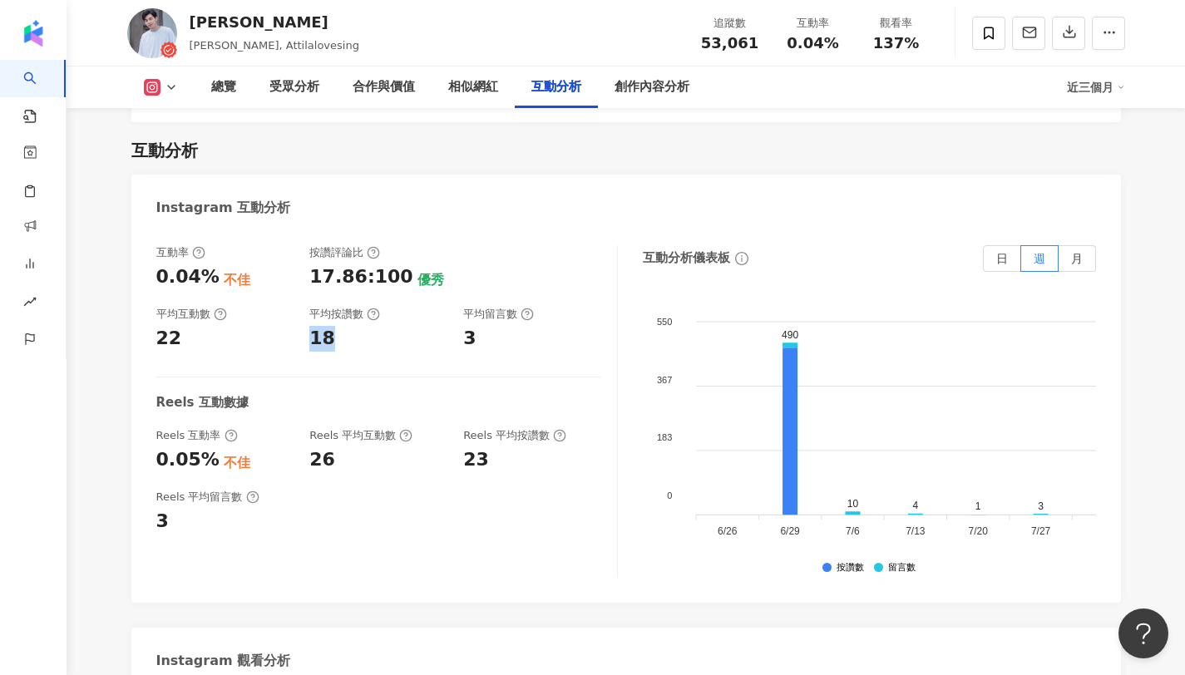
drag, startPoint x: 312, startPoint y: 282, endPoint x: 357, endPoint y: 280, distance: 45.8
click at [357, 326] on div "18" at bounding box center [377, 339] width 137 height 26
copy div "18"
copy div "3"
drag, startPoint x: 466, startPoint y: 283, endPoint x: 496, endPoint y: 284, distance: 29.9
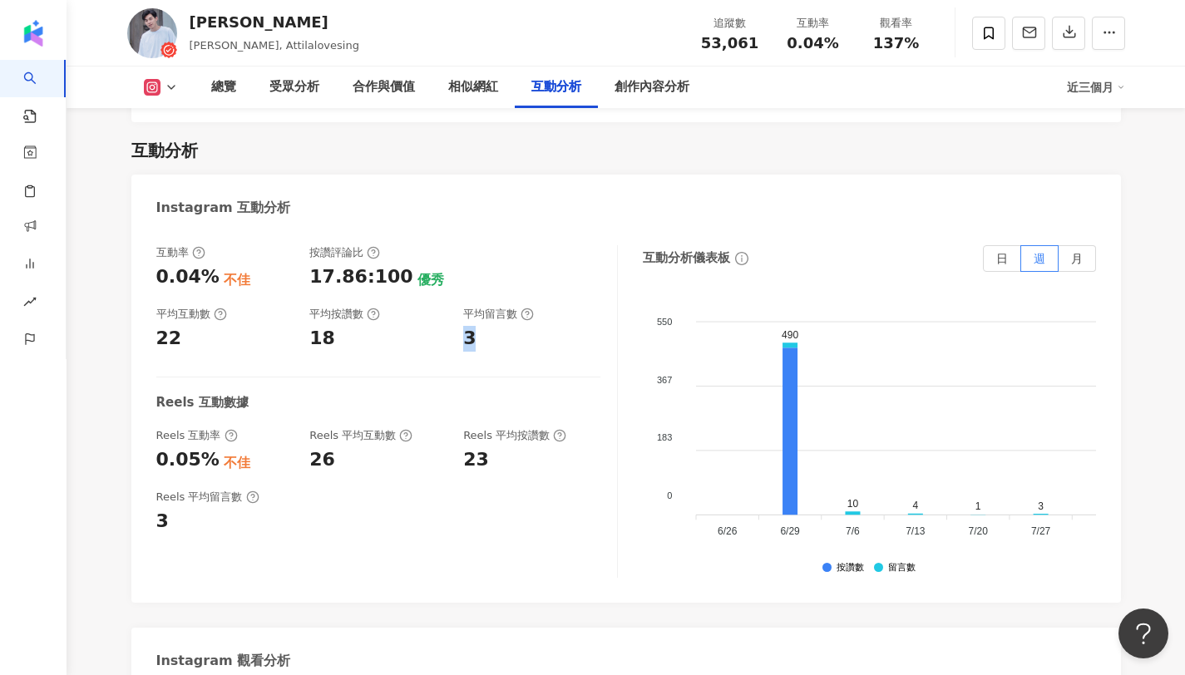
click at [496, 326] on div "3" at bounding box center [531, 339] width 137 height 26
copy span "0.04%"
drag, startPoint x: 791, startPoint y: 45, endPoint x: 847, endPoint y: 45, distance: 56.5
click at [847, 45] on div "互動率 0.04%" at bounding box center [812, 33] width 83 height 36
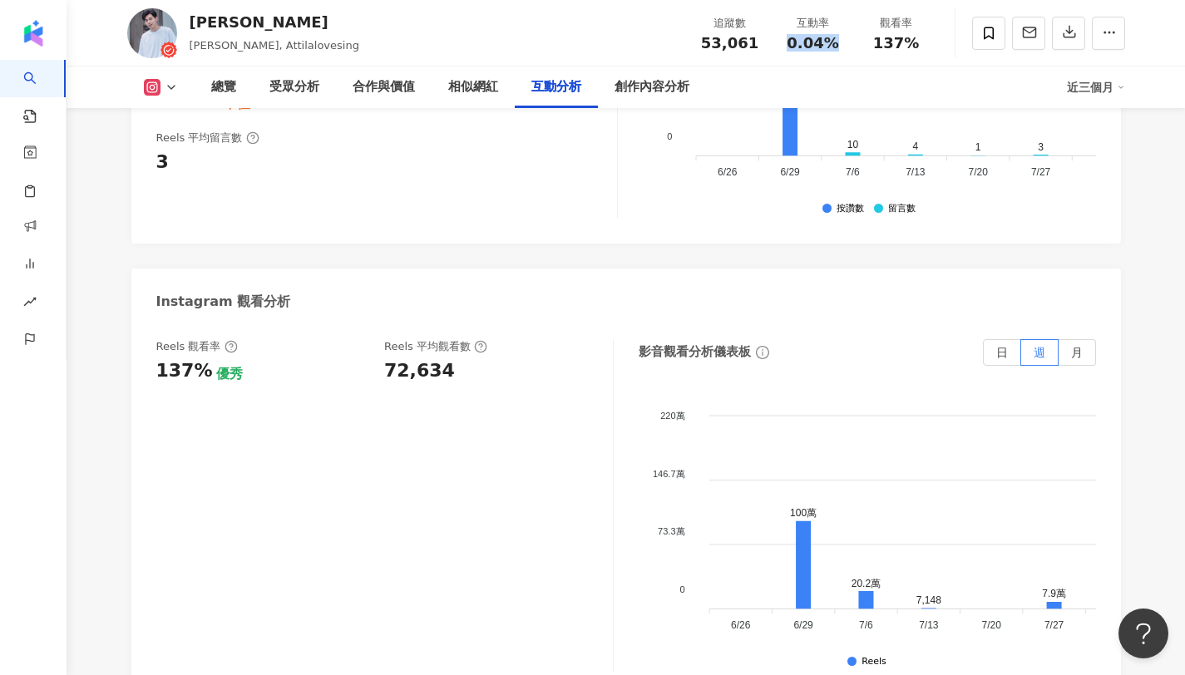
scroll to position [3654, 0]
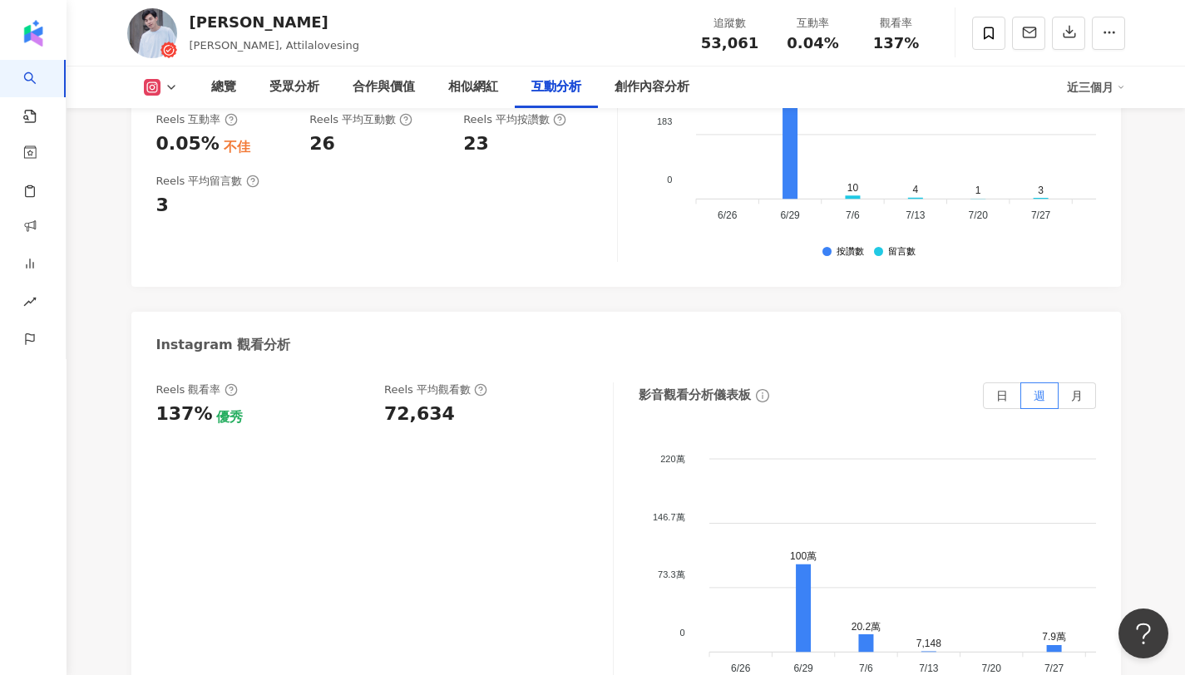
drag, startPoint x: 450, startPoint y: 360, endPoint x: 382, endPoint y: 371, distance: 69.0
click at [382, 382] on div "Reels 觀看率 137% 優秀 Reels 平均觀看數 72,634" at bounding box center [376, 404] width 440 height 45
copy div "72,634"
drag, startPoint x: 381, startPoint y: 371, endPoint x: 465, endPoint y: 364, distance: 84.2
click at [465, 382] on div "Reels 觀看率 137% 優秀 Reels 平均觀看數 72,634" at bounding box center [376, 404] width 440 height 45
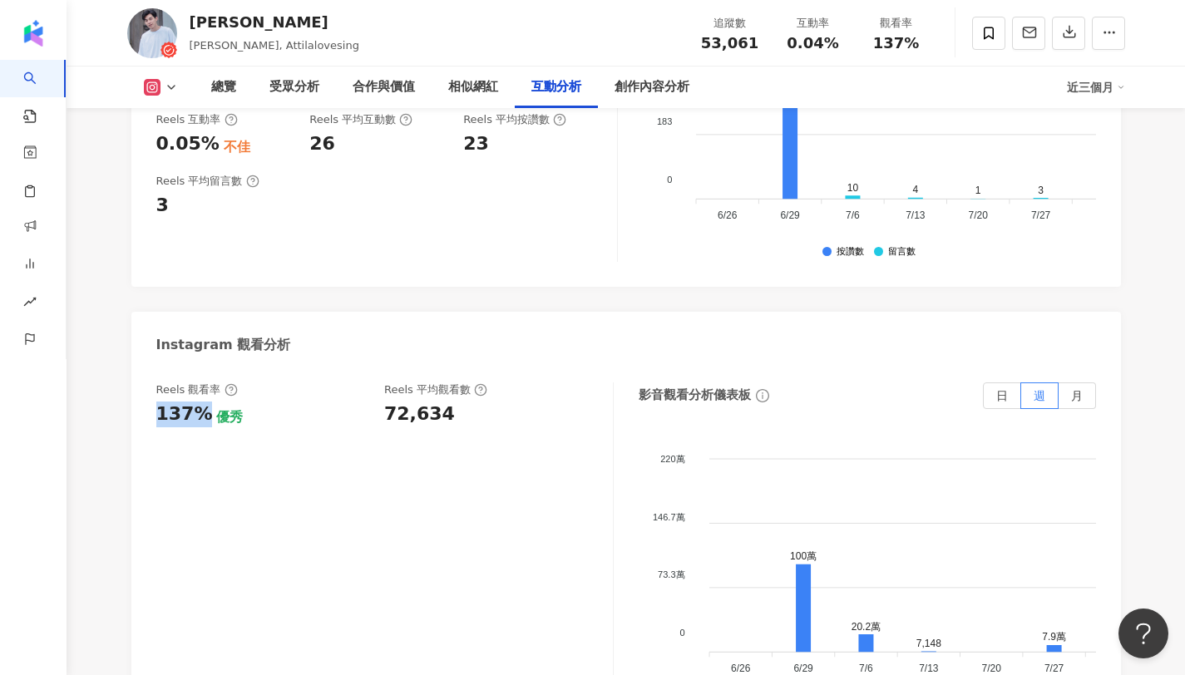
copy div "137%"
drag, startPoint x: 200, startPoint y: 365, endPoint x: 145, endPoint y: 355, distance: 55.0
click at [145, 366] on div "Reels 觀看率 137% 優秀 Reels 平均觀看數 72,634 影音觀看分析儀表板 日 週 月 220萬 220萬 146.7萬 146.7萬 73…" at bounding box center [625, 553] width 989 height 374
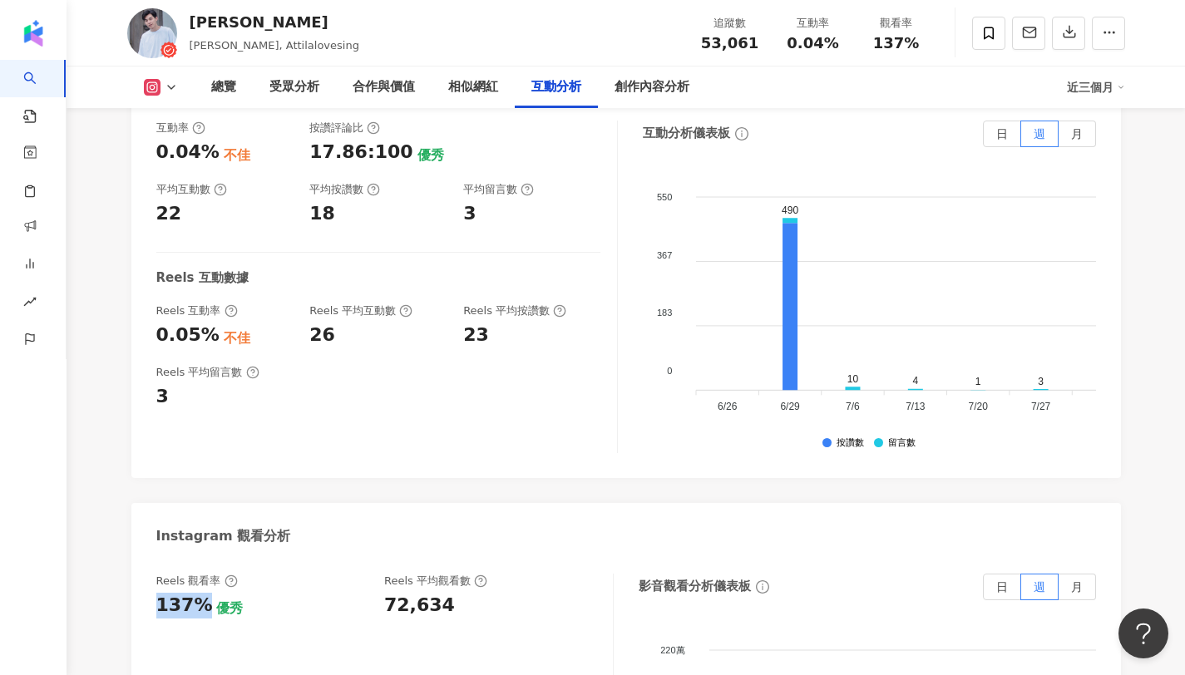
scroll to position [3457, 0]
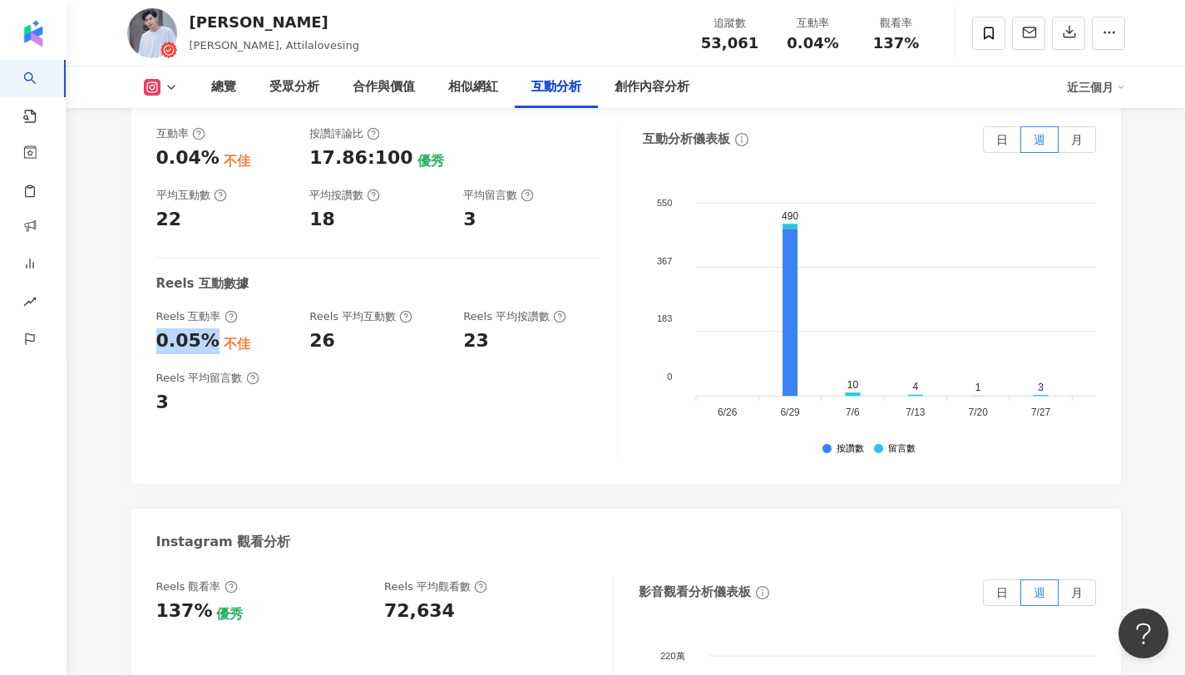
copy div "0.05%"
drag, startPoint x: 210, startPoint y: 283, endPoint x: 136, endPoint y: 282, distance: 73.2
click at [136, 282] on div "互動率 0.04% 不佳 按讚評論比 17.86:100 優秀 平均互動數 22 平均按讚數 18 平均留言數 3 Reels 互動數據 Reels 互動率 …" at bounding box center [625, 297] width 989 height 374
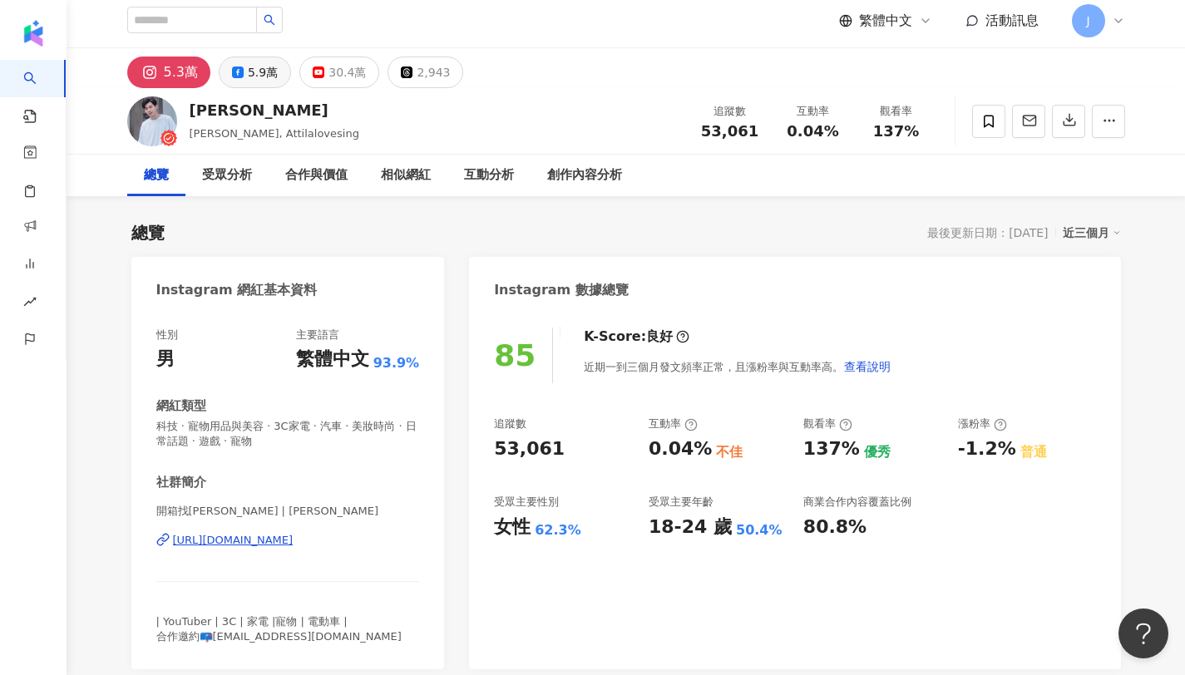
click at [266, 78] on div "5.9萬" at bounding box center [263, 72] width 30 height 23
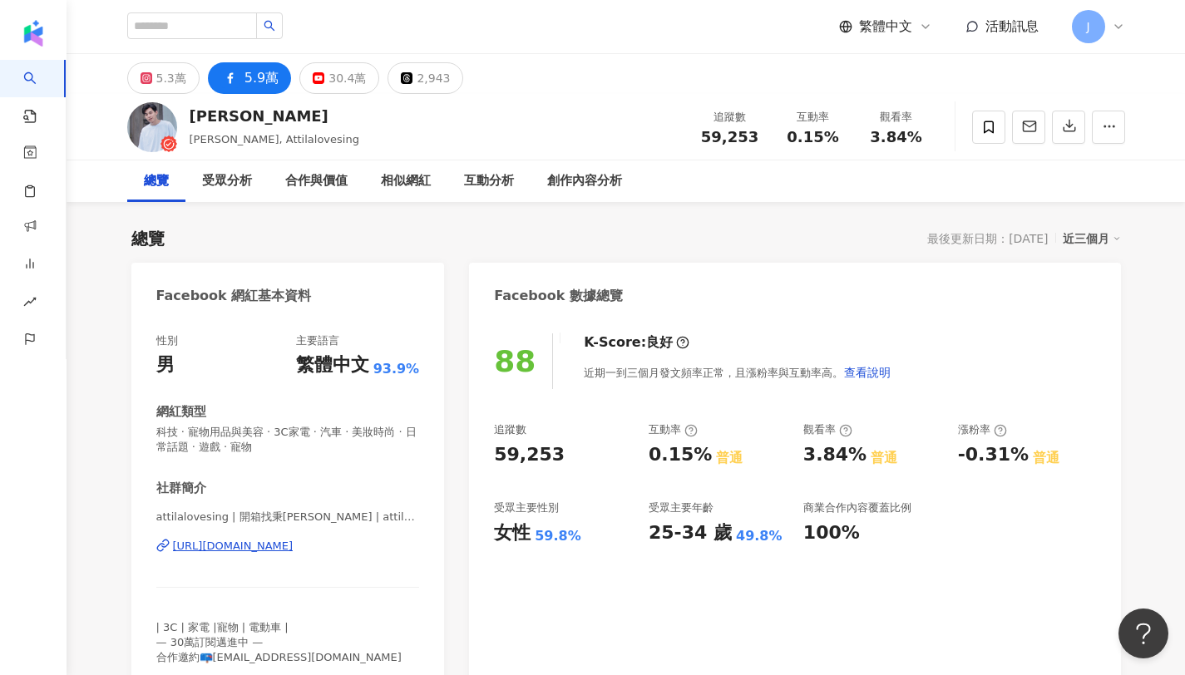
copy div "https://www.facebook.com/839968939396851"
copy span "59,253"
drag, startPoint x: 702, startPoint y: 139, endPoint x: 756, endPoint y: 140, distance: 54.0
click at [756, 140] on div "59,253" at bounding box center [729, 137] width 63 height 17
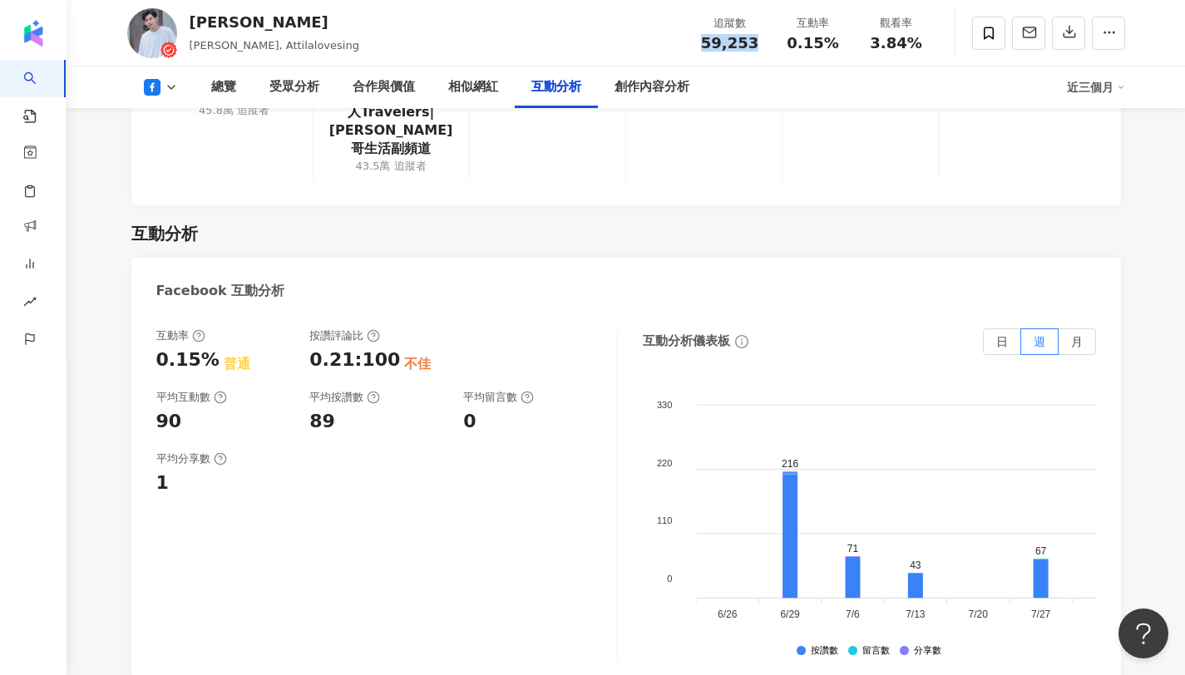
scroll to position [2673, 0]
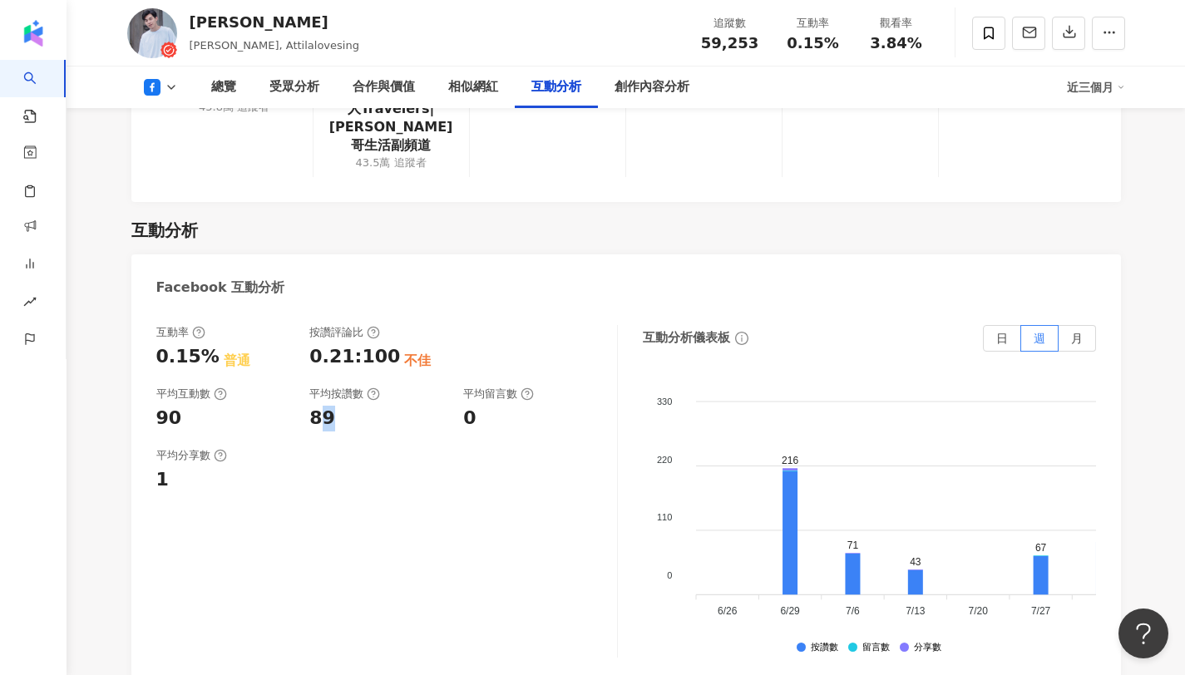
drag, startPoint x: 317, startPoint y: 366, endPoint x: 347, endPoint y: 369, distance: 30.1
click at [347, 406] on div "89" at bounding box center [377, 419] width 137 height 26
click at [326, 406] on div "89" at bounding box center [322, 419] width 26 height 26
copy div "89"
drag, startPoint x: 308, startPoint y: 362, endPoint x: 342, endPoint y: 362, distance: 34.1
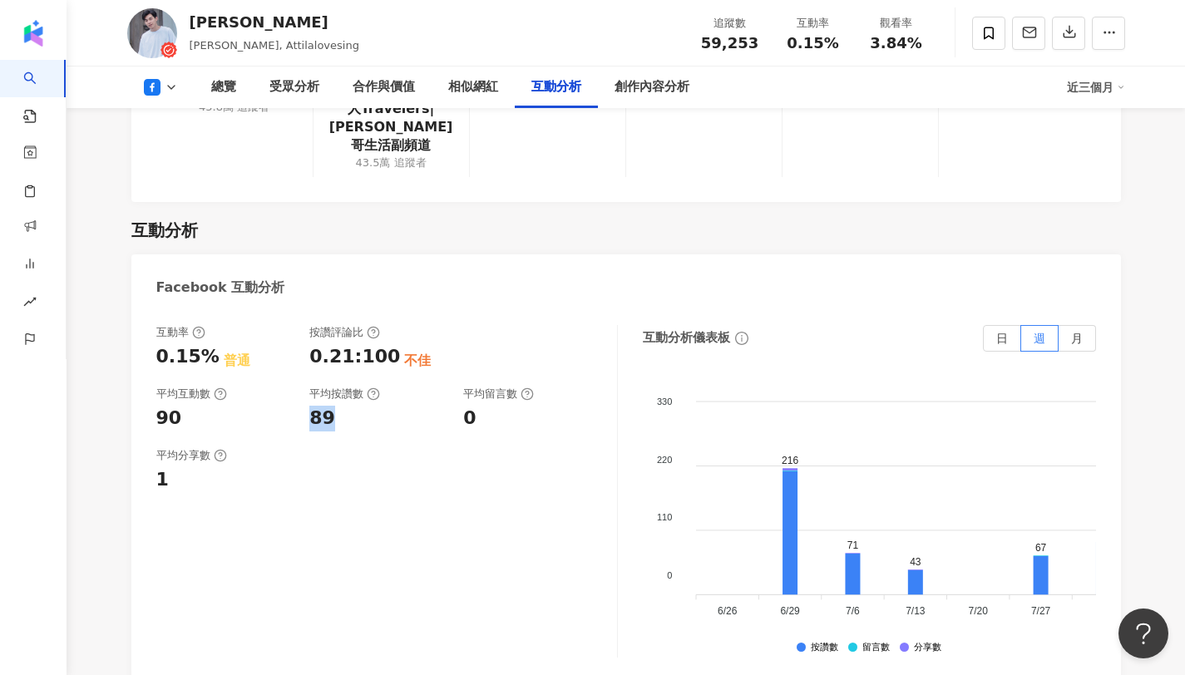
click at [342, 362] on div "互動率 0.15% 普通 按讚評論比 0.21:100 不佳 平均互動數 90 平均按讚數 89 平均留言數 0" at bounding box center [378, 378] width 444 height 106
drag, startPoint x: 463, startPoint y: 365, endPoint x: 488, endPoint y: 365, distance: 24.9
click at [488, 406] on div "0" at bounding box center [531, 419] width 137 height 26
drag, startPoint x: 790, startPoint y: 43, endPoint x: 850, endPoint y: 42, distance: 60.7
click at [850, 42] on div "互動率 0.15%" at bounding box center [812, 33] width 83 height 36
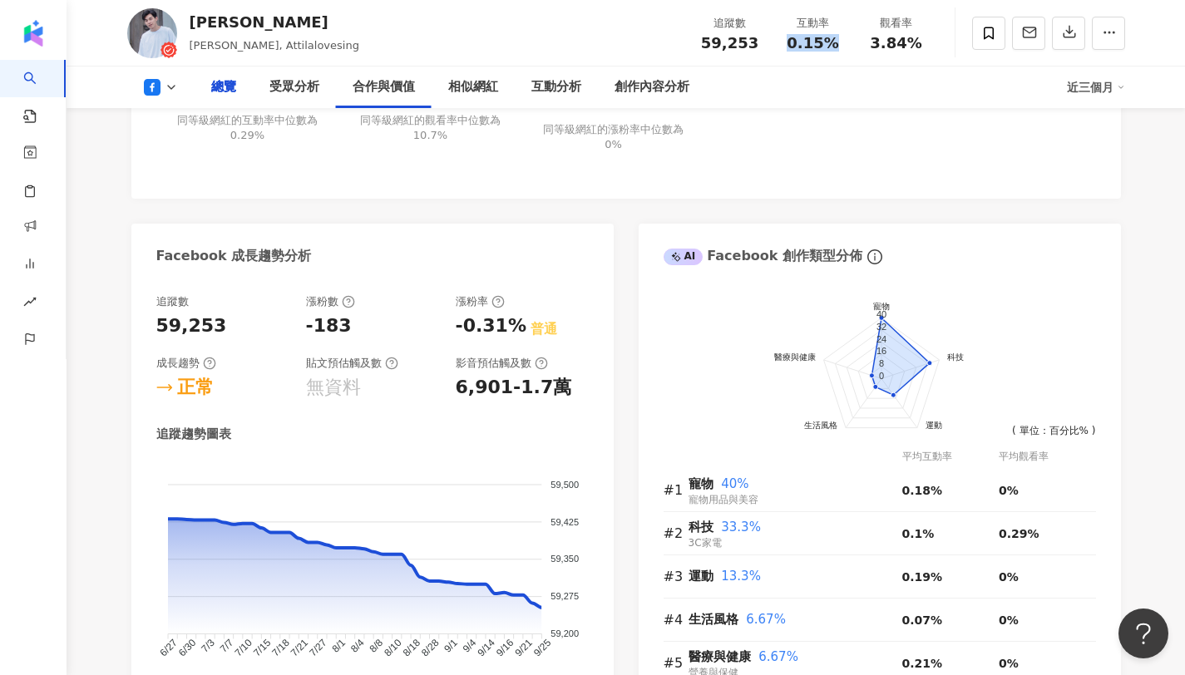
scroll to position [0, 0]
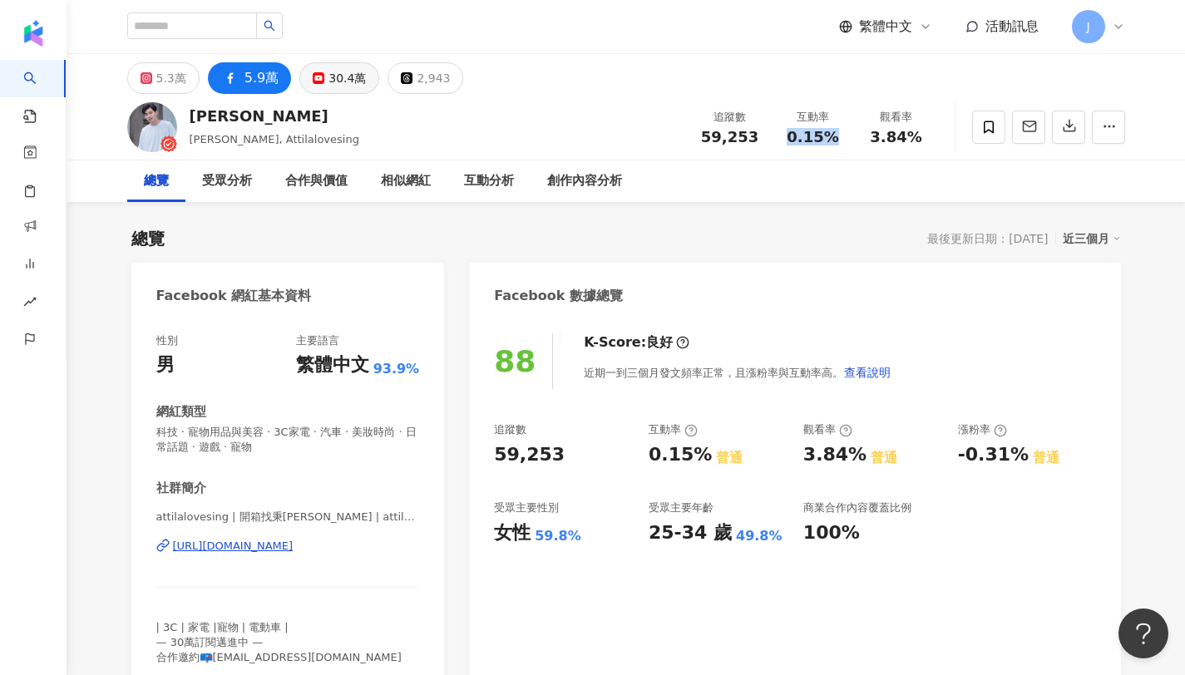
click at [335, 76] on div "30.4萬" at bounding box center [346, 78] width 37 height 23
click at [330, 76] on div "30.4萬" at bounding box center [346, 78] width 37 height 23
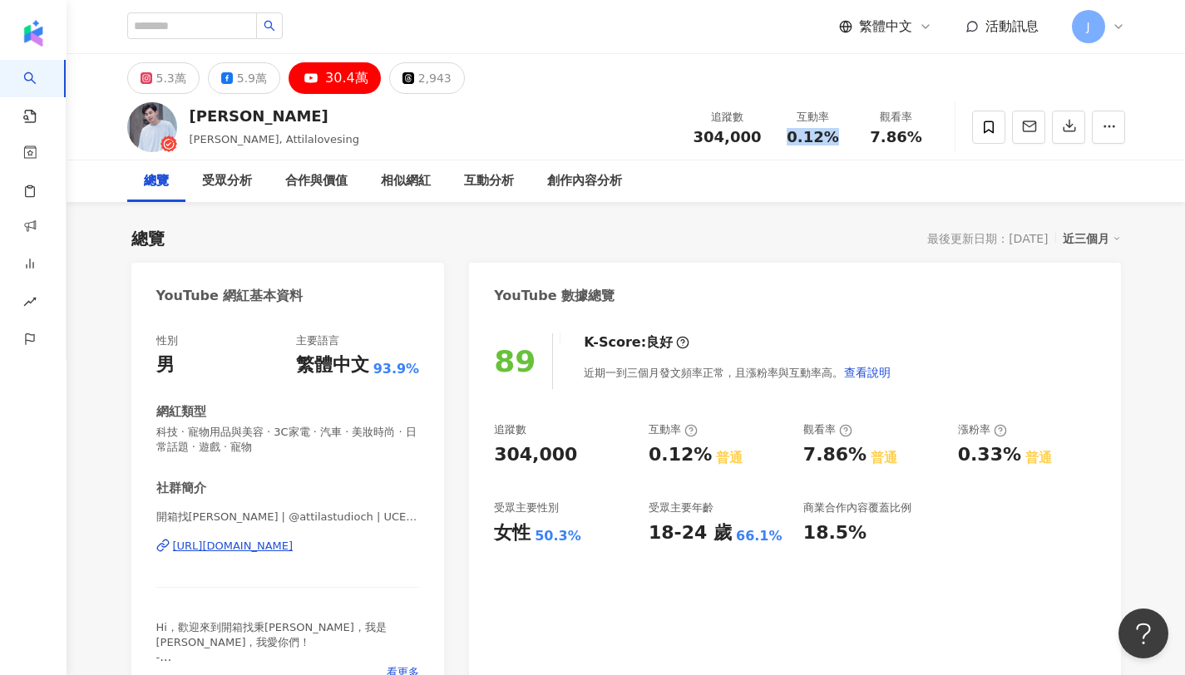
scroll to position [42, 0]
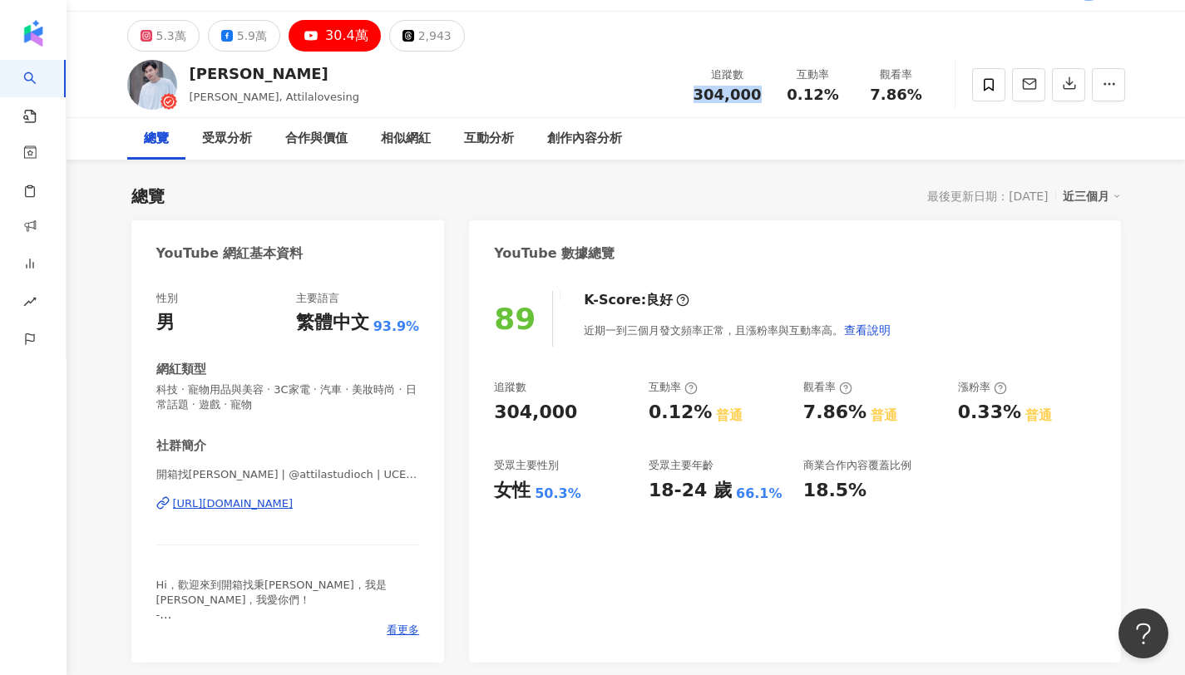
drag, startPoint x: 698, startPoint y: 96, endPoint x: 767, endPoint y: 100, distance: 68.3
click at [767, 100] on div "追蹤數 304,000" at bounding box center [727, 85] width 88 height 36
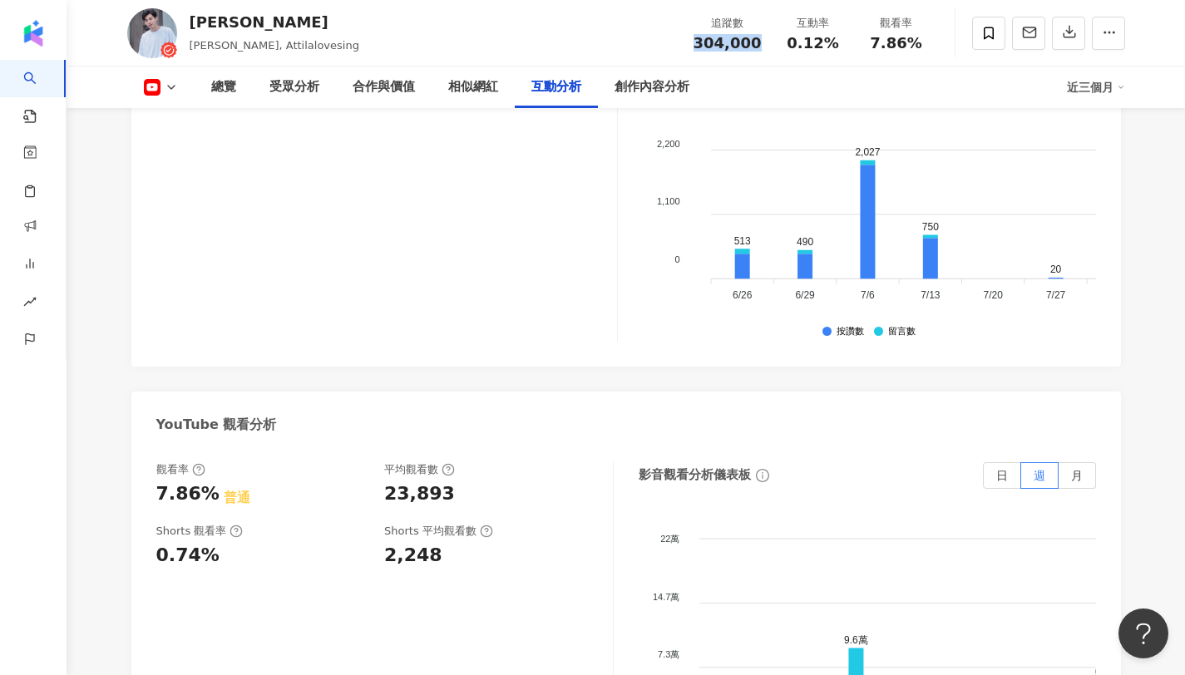
scroll to position [3052, 0]
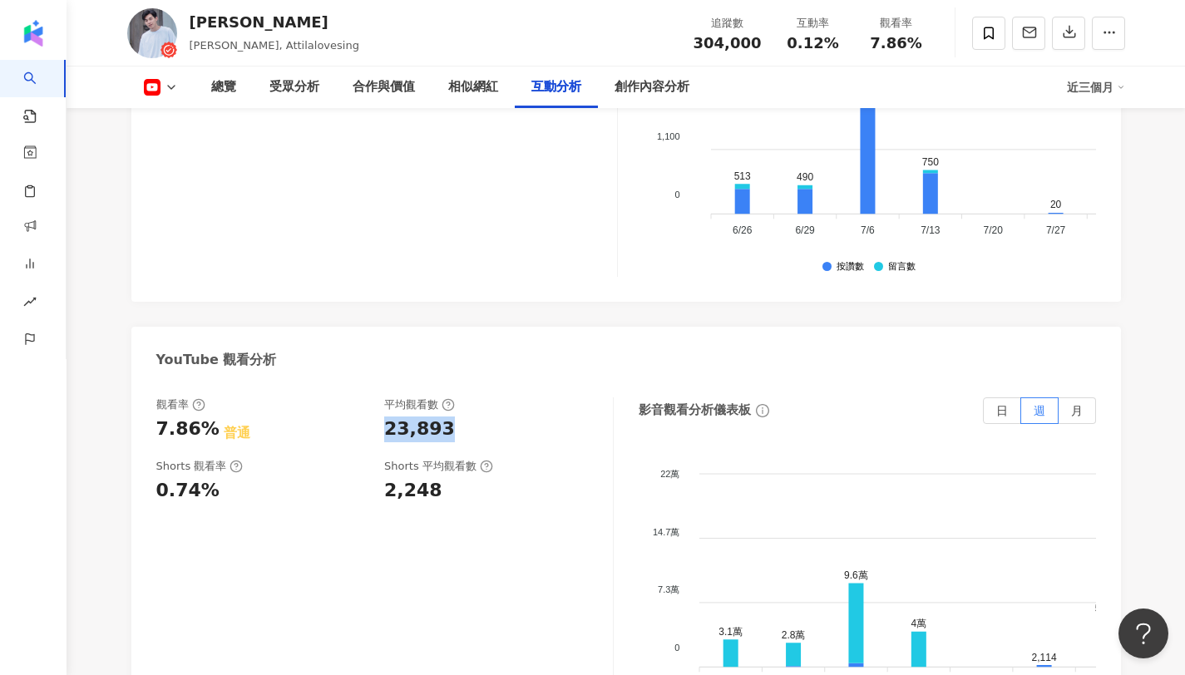
drag, startPoint x: 385, startPoint y: 382, endPoint x: 478, endPoint y: 374, distance: 93.4
click at [478, 417] on div "23,893" at bounding box center [490, 430] width 212 height 26
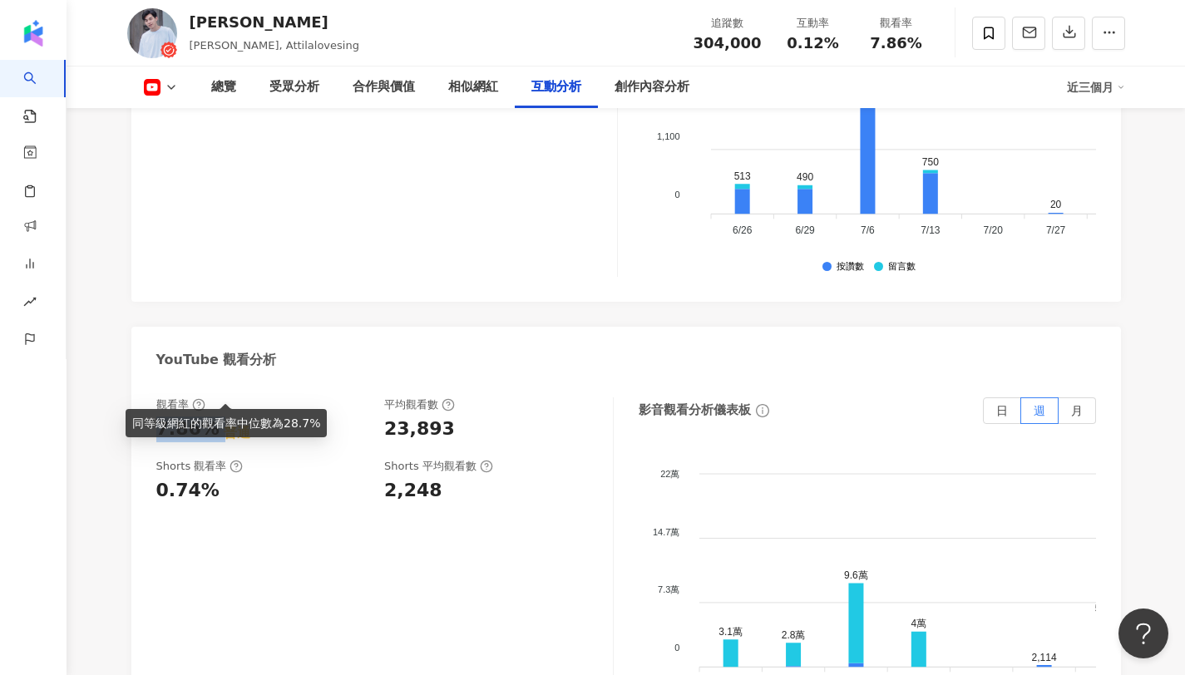
drag, startPoint x: 153, startPoint y: 389, endPoint x: 214, endPoint y: 389, distance: 60.7
click at [214, 389] on div "觀看率 7.86% 普通 平均觀看數 23,893 Shorts 觀看率 0.74% Shorts 平均觀看數 2,248 影音觀看分析儀表板 日 週 月 2…" at bounding box center [625, 568] width 989 height 374
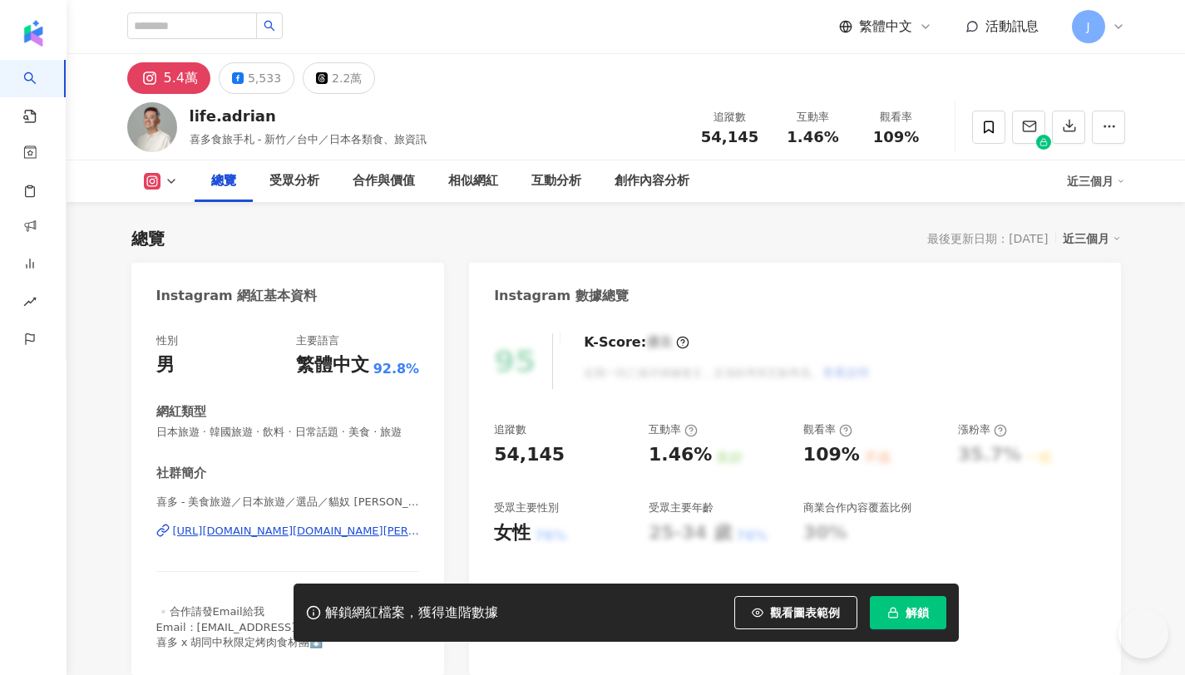
click at [895, 609] on icon "button" at bounding box center [892, 610] width 5 height 4
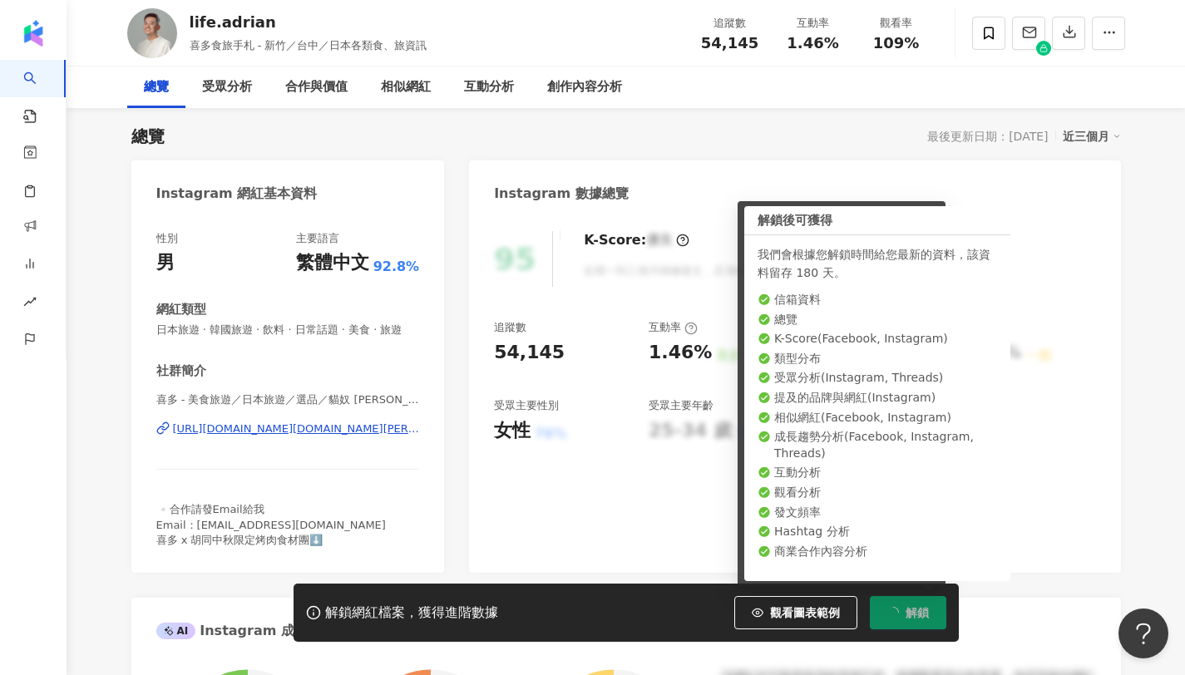
drag, startPoint x: 699, startPoint y: 42, endPoint x: 781, endPoint y: 42, distance: 81.5
click at [745, 44] on div "54,145" at bounding box center [729, 43] width 63 height 17
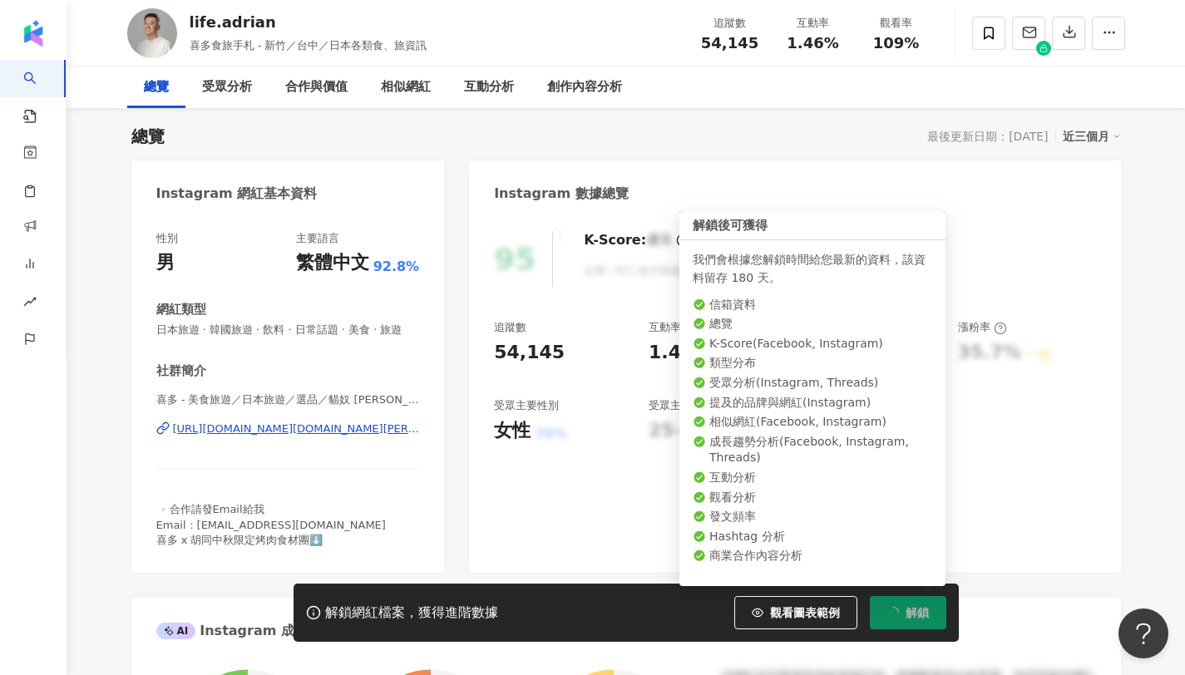
click at [778, 43] on div "追蹤數 54,145 互動率 1.46% 觀看率 109%" at bounding box center [812, 32] width 249 height 49
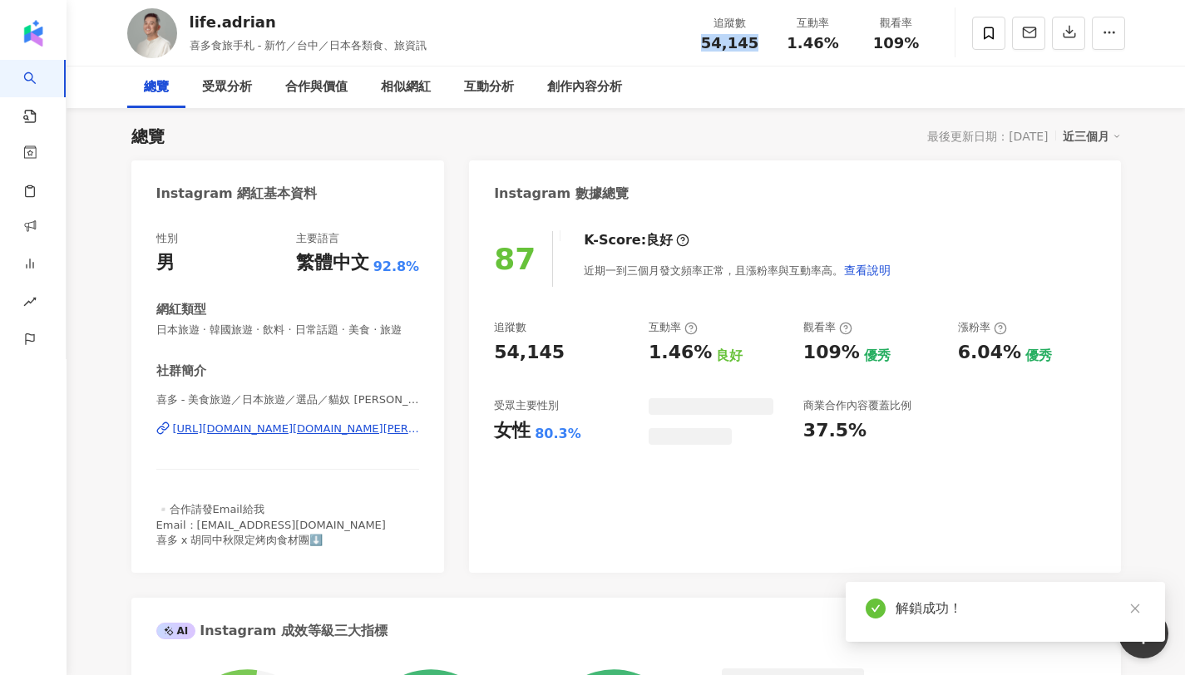
click at [753, 48] on div "54,145" at bounding box center [729, 43] width 63 height 17
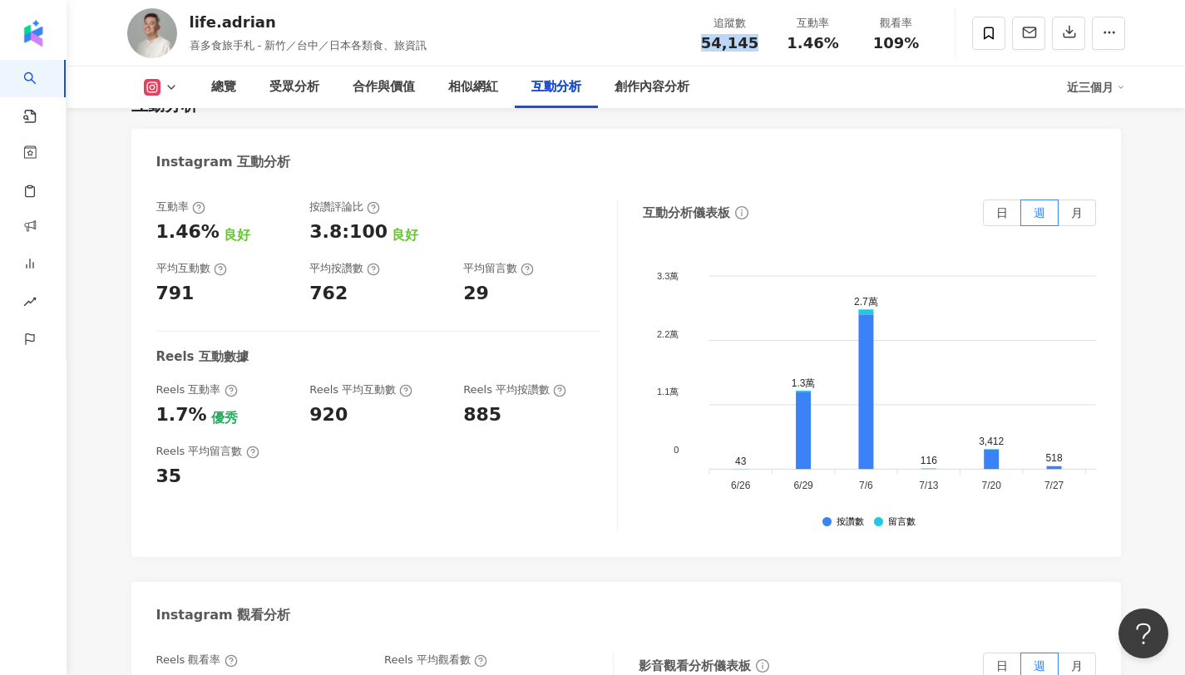
scroll to position [3315, 0]
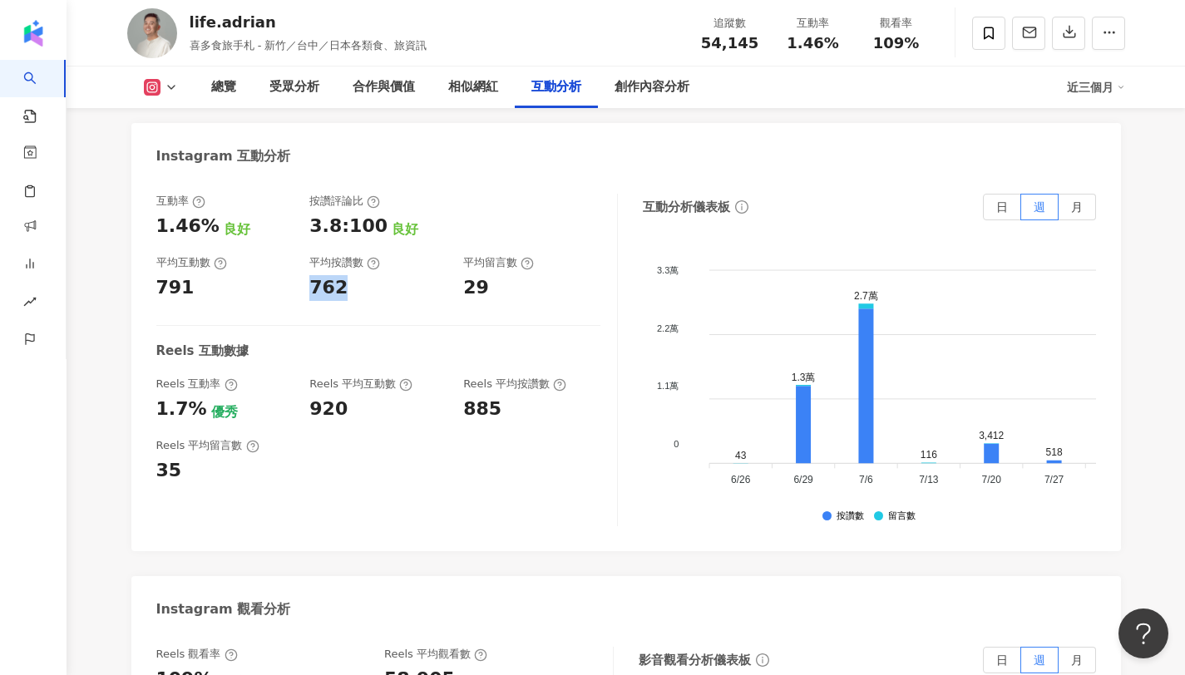
copy div "762"
drag, startPoint x: 313, startPoint y: 284, endPoint x: 362, endPoint y: 281, distance: 50.0
click at [362, 281] on div "762" at bounding box center [377, 288] width 137 height 26
copy div "29"
drag, startPoint x: 464, startPoint y: 282, endPoint x: 486, endPoint y: 283, distance: 22.5
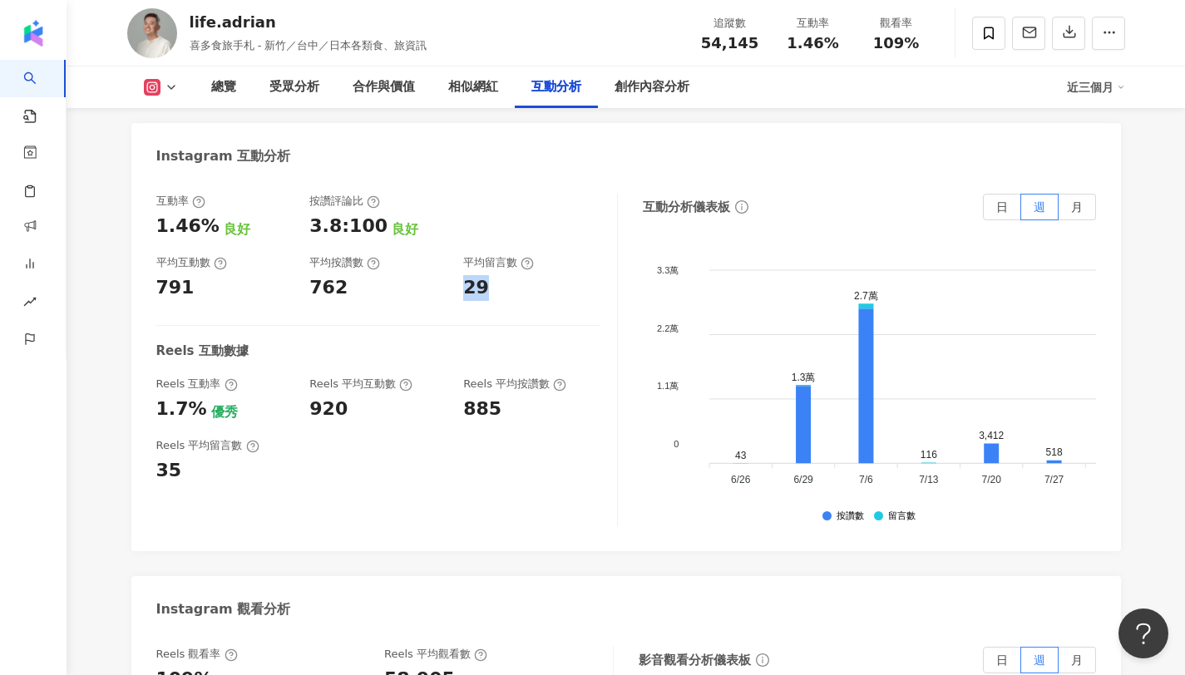
click at [486, 283] on div "29" at bounding box center [531, 288] width 137 height 26
copy span "1.46%"
drag, startPoint x: 789, startPoint y: 40, endPoint x: 837, endPoint y: 47, distance: 48.8
click at [837, 47] on div "1.46%" at bounding box center [812, 43] width 63 height 17
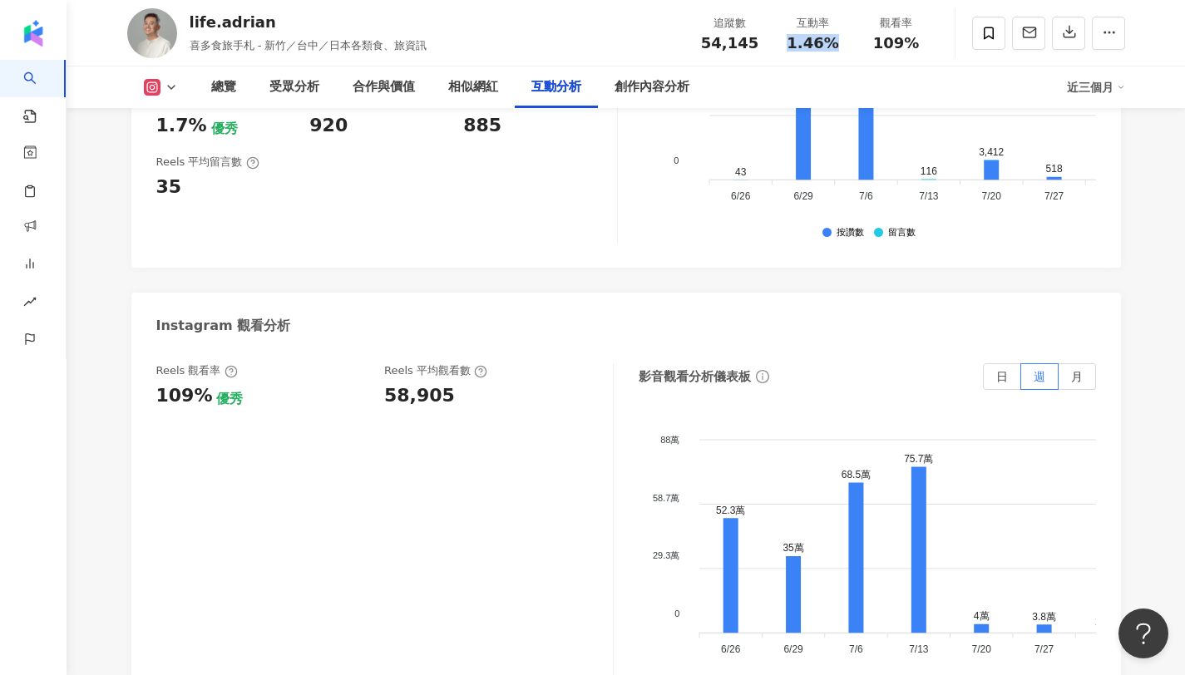
scroll to position [3680, 0]
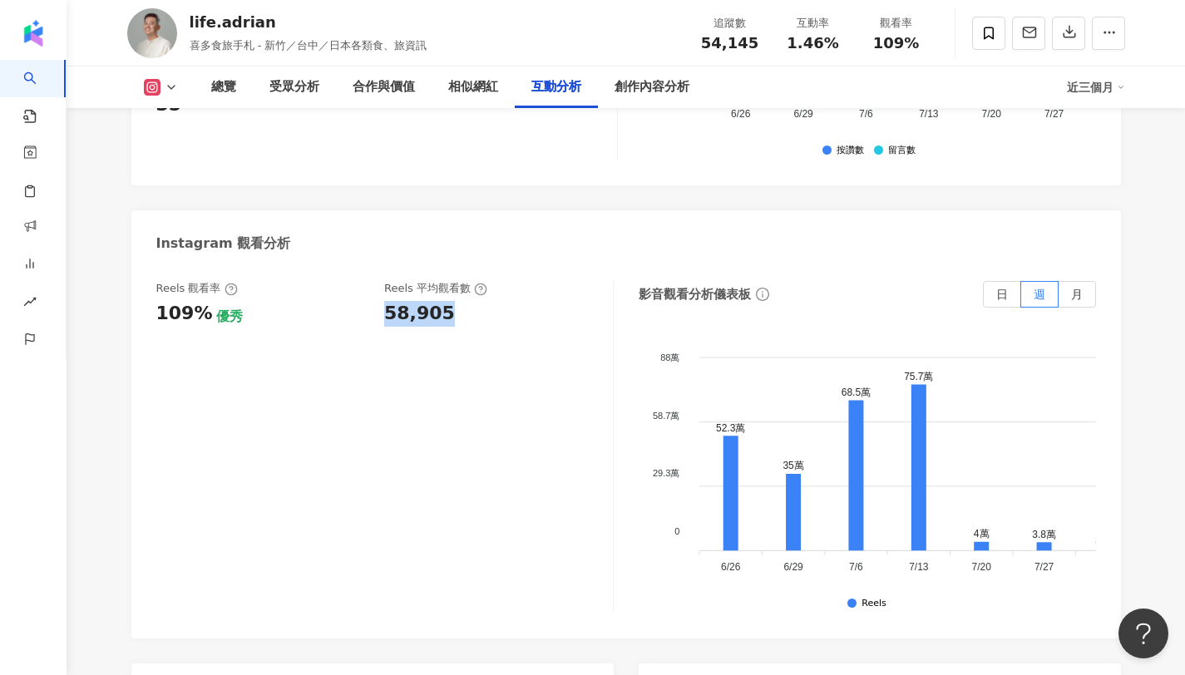
copy div "58,905"
drag, startPoint x: 384, startPoint y: 316, endPoint x: 466, endPoint y: 320, distance: 81.6
click at [466, 320] on div "58,905" at bounding box center [490, 314] width 212 height 26
drag, startPoint x: 879, startPoint y: 46, endPoint x: 943, endPoint y: 33, distance: 65.2
click at [943, 33] on div "life.[PERSON_NAME]食旅手札 - 新竹／台中／日本各類食、旅資訊 追蹤數 54,145 互動率 1.46% 觀看率 109%" at bounding box center [626, 33] width 1064 height 66
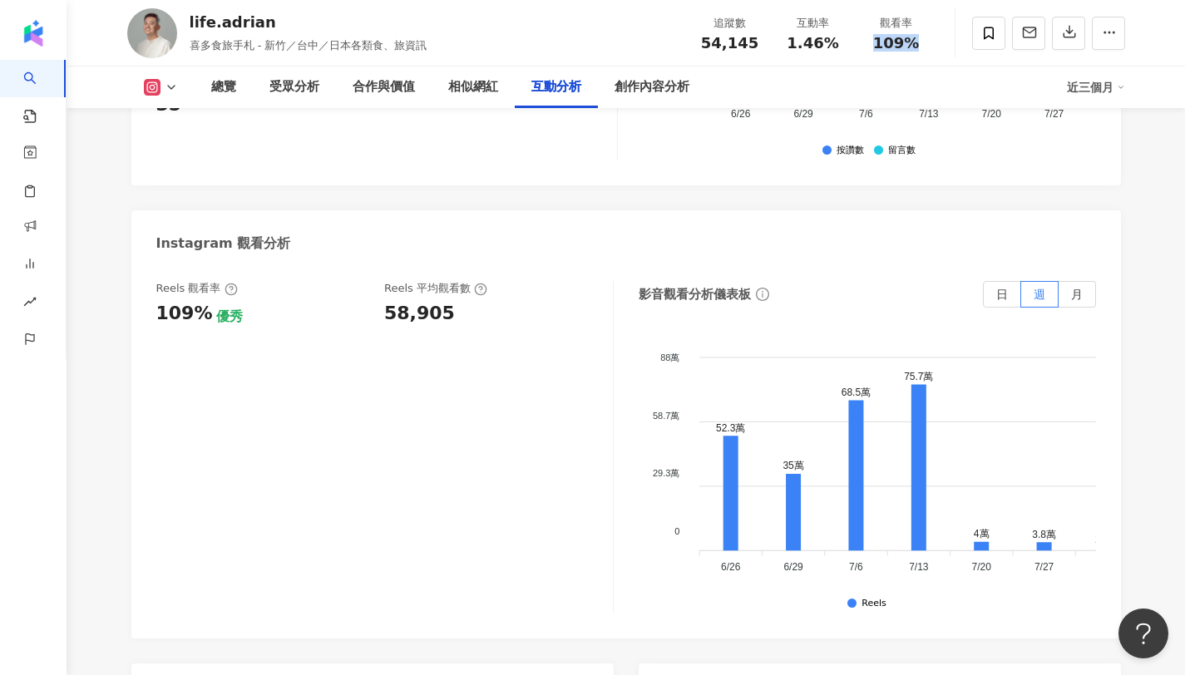
copy span "109%"
copy span "1.46%"
drag, startPoint x: 790, startPoint y: 37, endPoint x: 847, endPoint y: 39, distance: 57.4
click at [847, 39] on div "互動率 1.46%" at bounding box center [812, 33] width 83 height 36
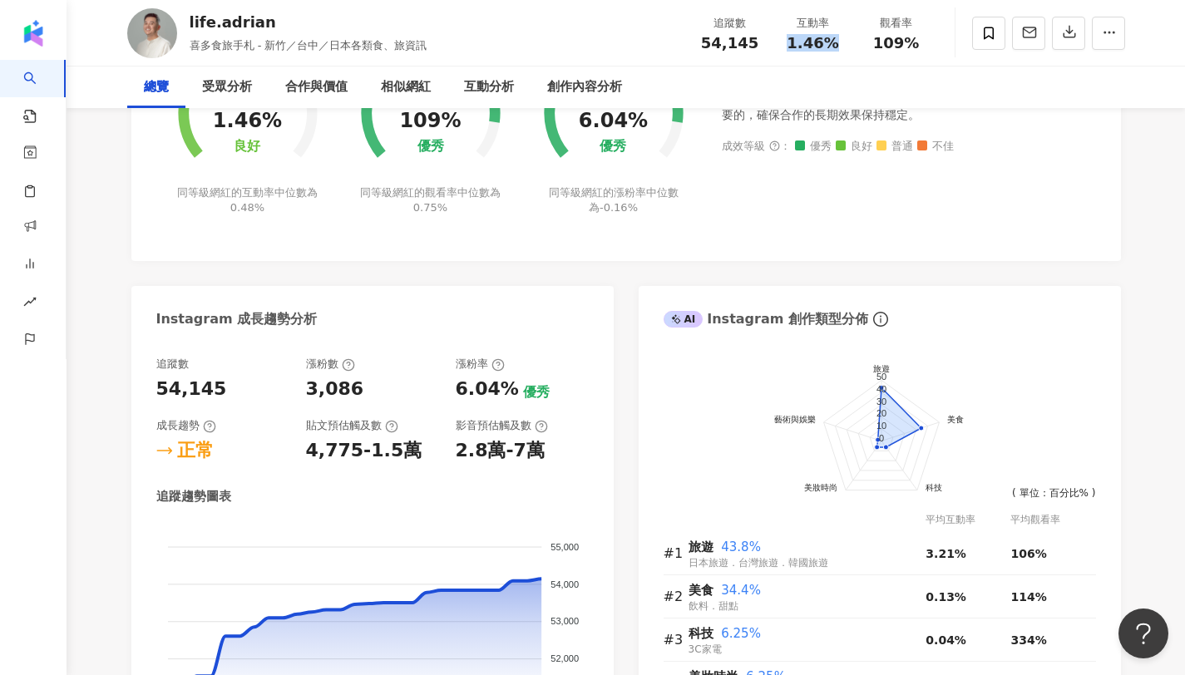
scroll to position [0, 0]
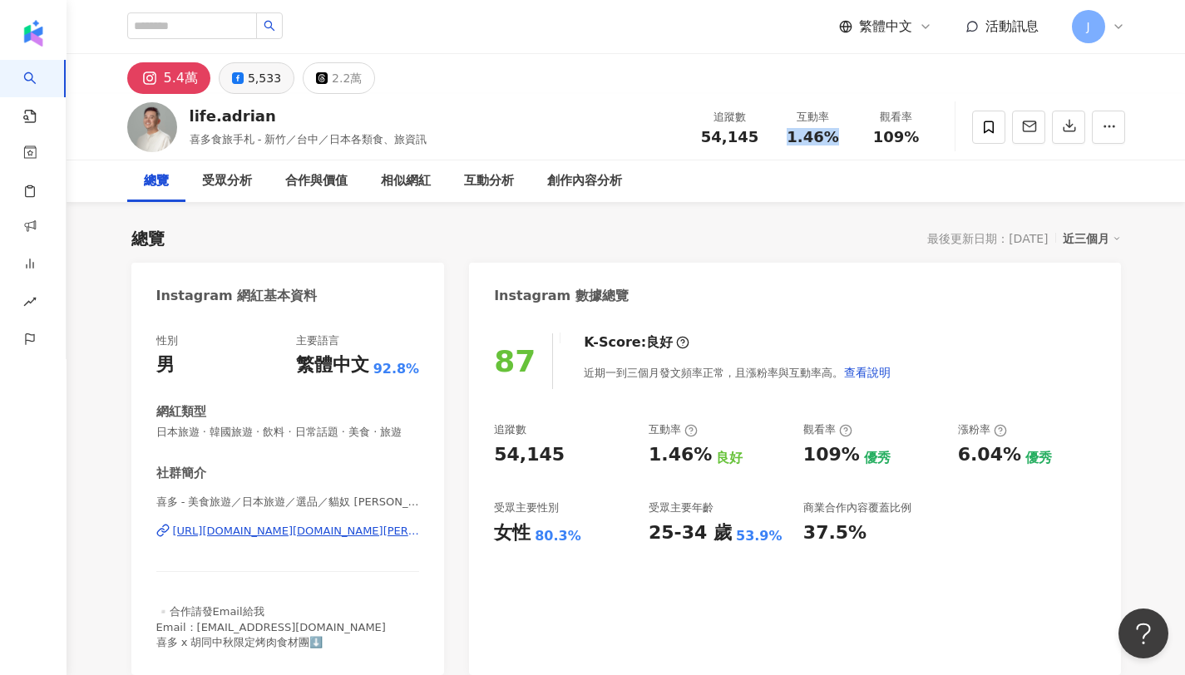
click at [248, 74] on div "5,533" at bounding box center [264, 78] width 33 height 23
click at [248, 73] on div "5,533" at bounding box center [264, 78] width 33 height 23
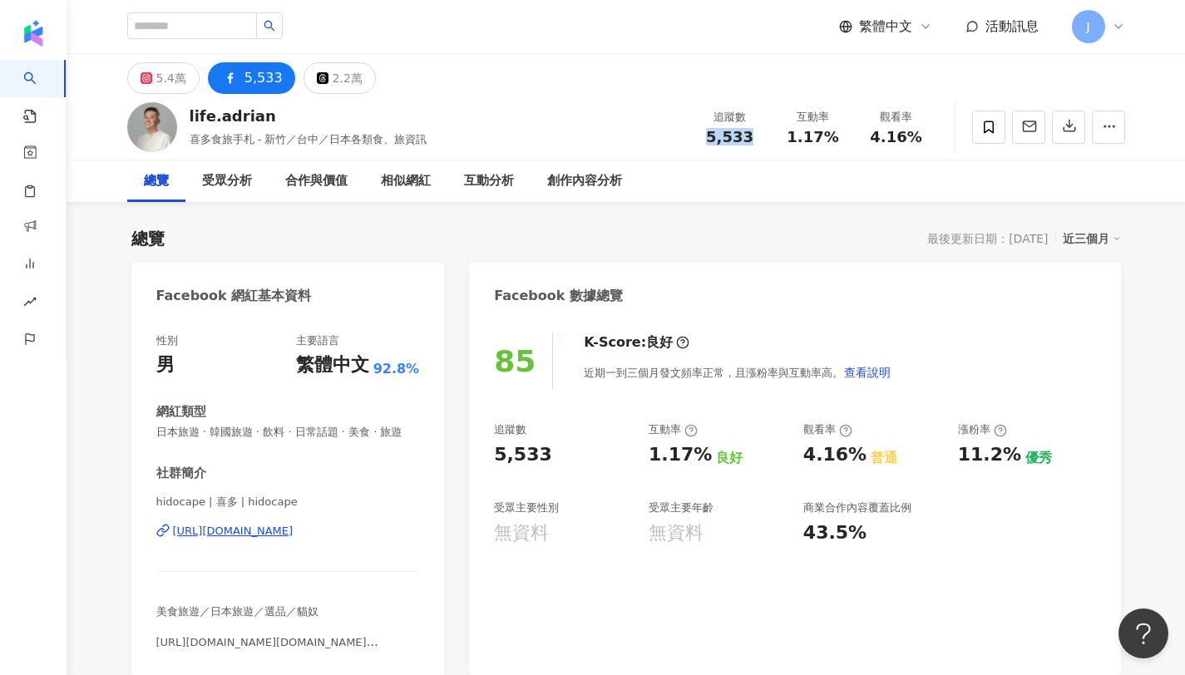
copy span "5,533"
drag, startPoint x: 701, startPoint y: 134, endPoint x: 747, endPoint y: 140, distance: 46.2
click at [747, 140] on div "5,533" at bounding box center [729, 137] width 63 height 17
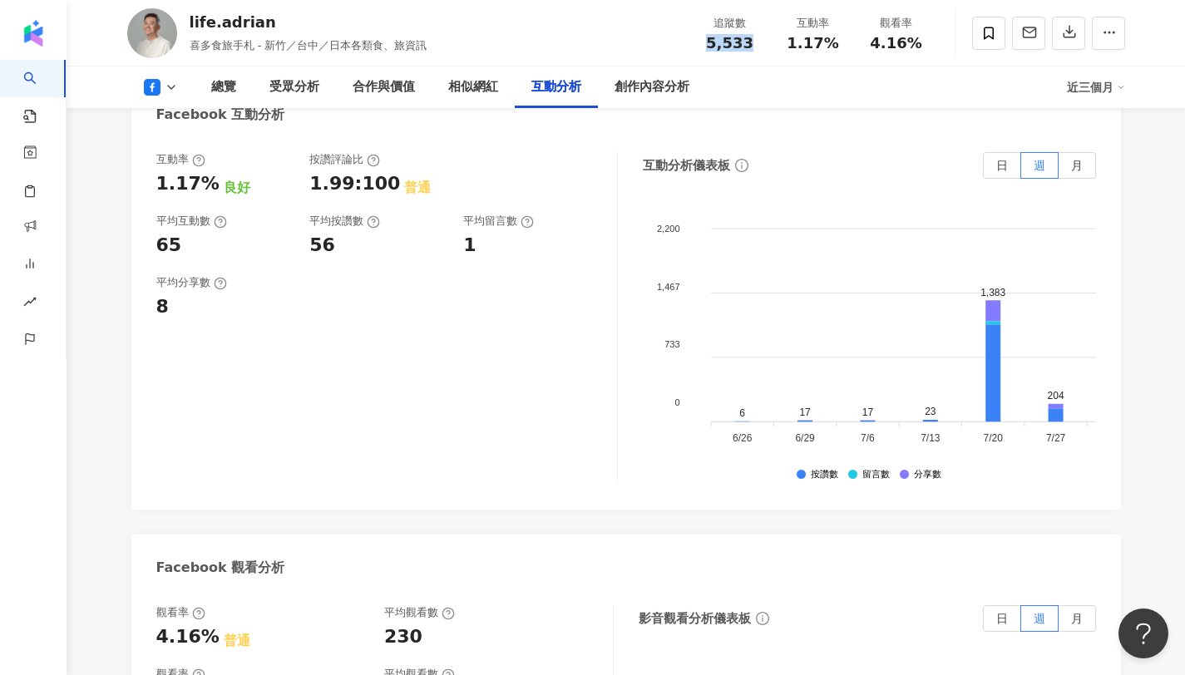
scroll to position [2547, 0]
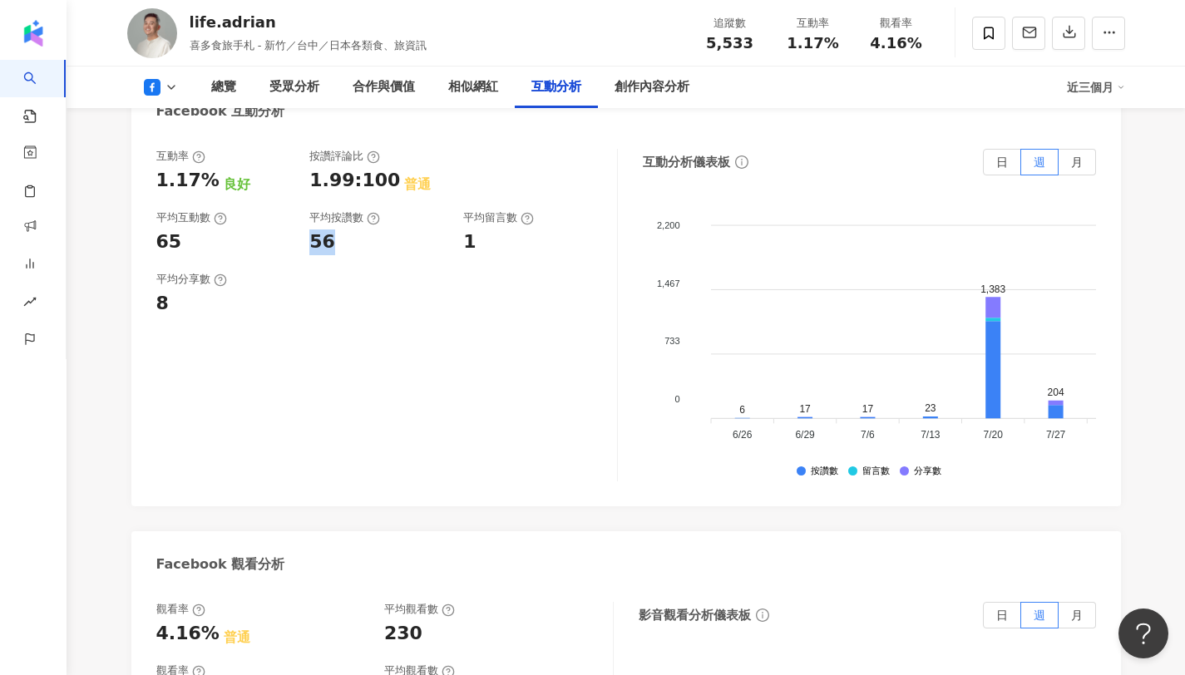
copy div "56"
drag, startPoint x: 309, startPoint y: 226, endPoint x: 366, endPoint y: 223, distance: 56.6
click at [366, 229] on div "56" at bounding box center [377, 242] width 137 height 26
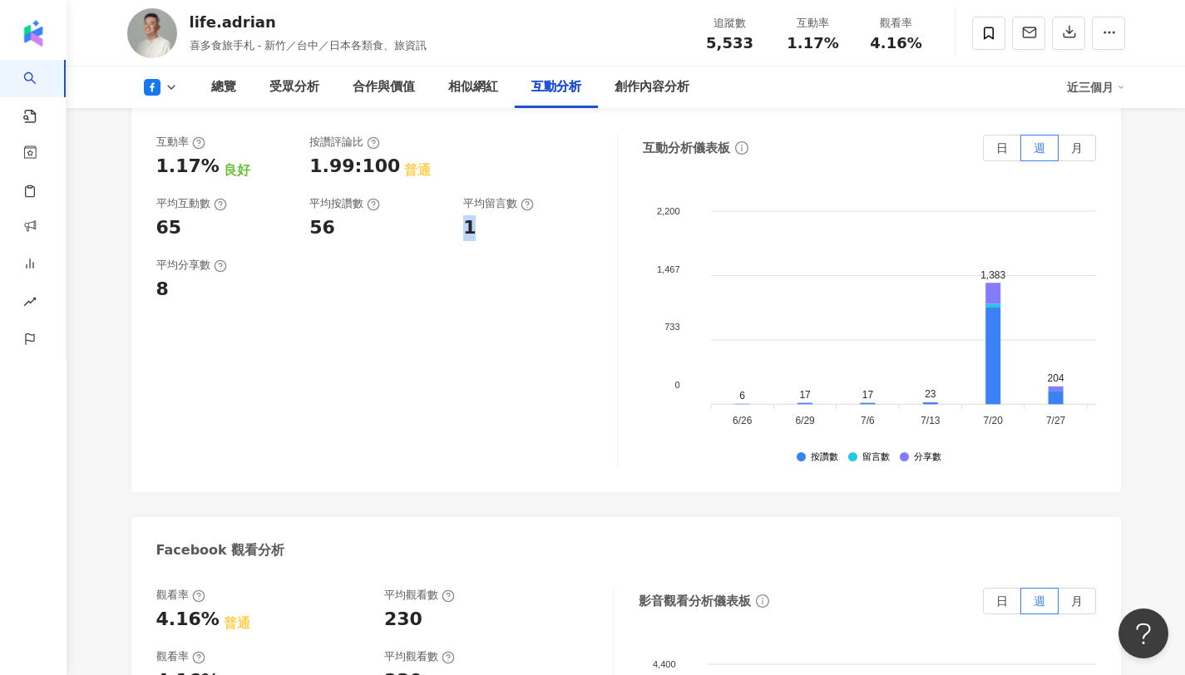
drag, startPoint x: 462, startPoint y: 204, endPoint x: 507, endPoint y: 213, distance: 45.8
click at [507, 213] on div "互動率 1.17% 良好 按讚評論比 1.99:100 普通 平均互動數 65 平均按讚數 56 平均留言數 1" at bounding box center [378, 188] width 444 height 106
copy div "1"
drag, startPoint x: 871, startPoint y: 44, endPoint x: 900, endPoint y: 39, distance: 29.5
click at [900, 39] on div "4.16%" at bounding box center [896, 43] width 63 height 17
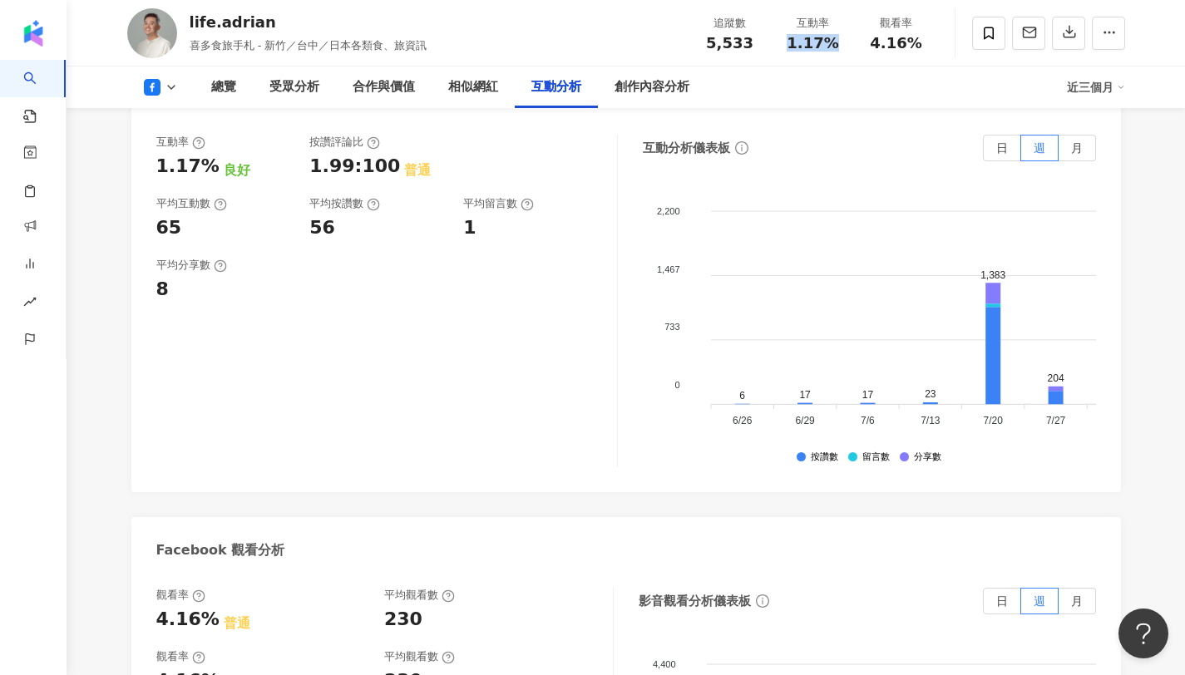
copy span "1.17%"
drag, startPoint x: 791, startPoint y: 42, endPoint x: 849, endPoint y: 47, distance: 58.4
click at [849, 47] on div "互動率 1.17%" at bounding box center [812, 33] width 83 height 36
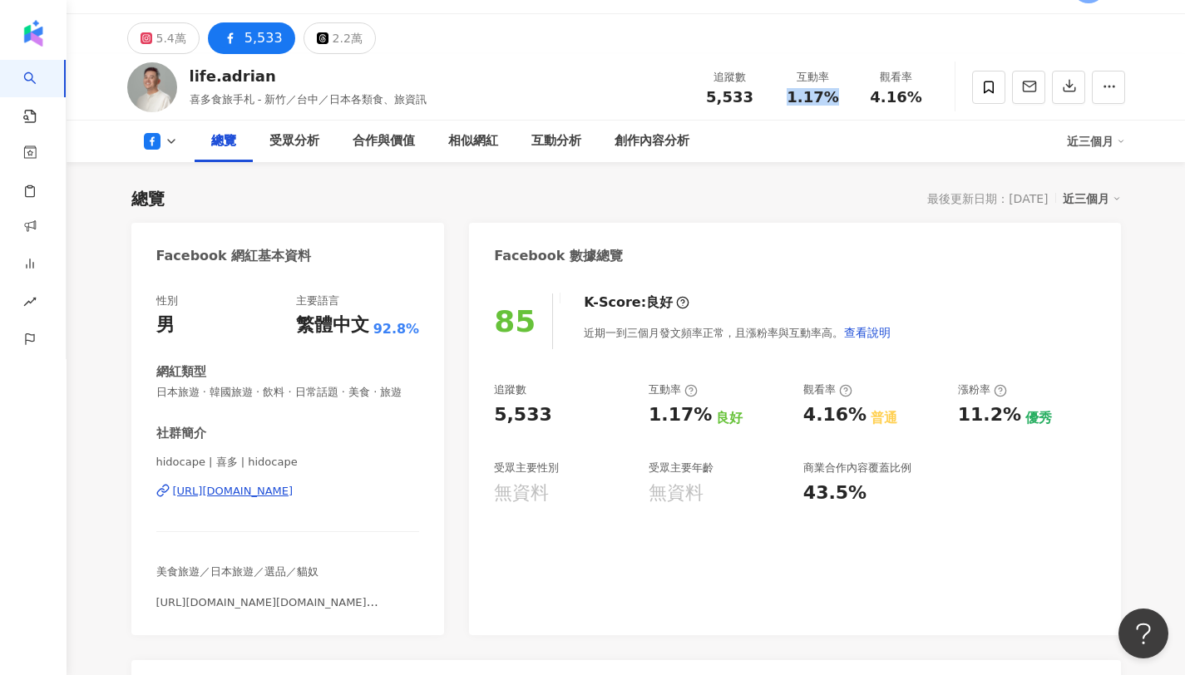
scroll to position [0, 0]
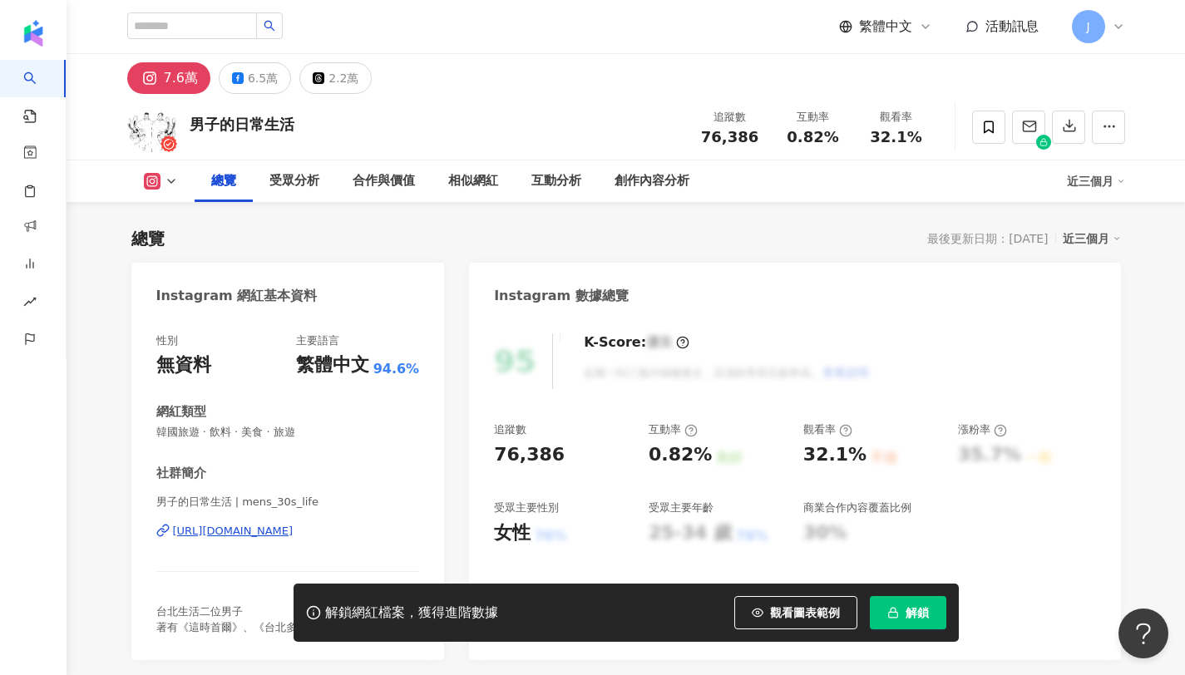
drag, startPoint x: 747, startPoint y: 44, endPoint x: 856, endPoint y: 12, distance: 113.6
click at [761, 109] on div "追蹤數 76,386" at bounding box center [729, 127] width 83 height 36
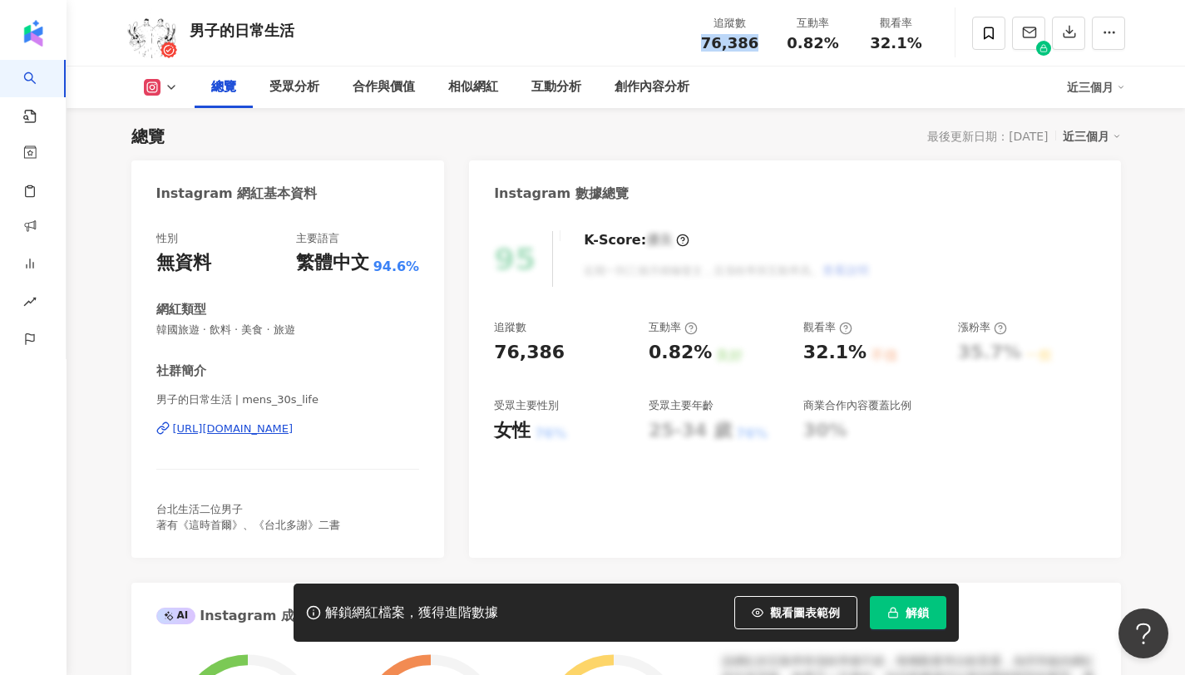
click at [921, 592] on div "解鎖網紅檔案，獲得進階數據 觀看圖表範例 解鎖" at bounding box center [625, 613] width 665 height 58
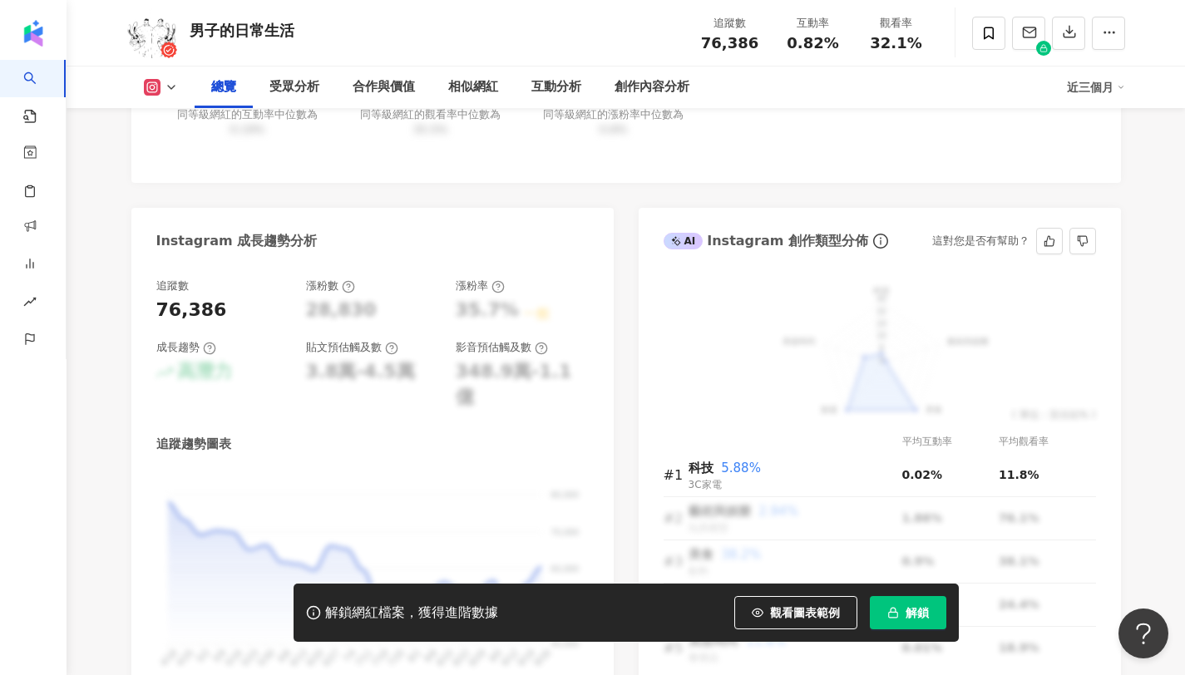
scroll to position [1011, 0]
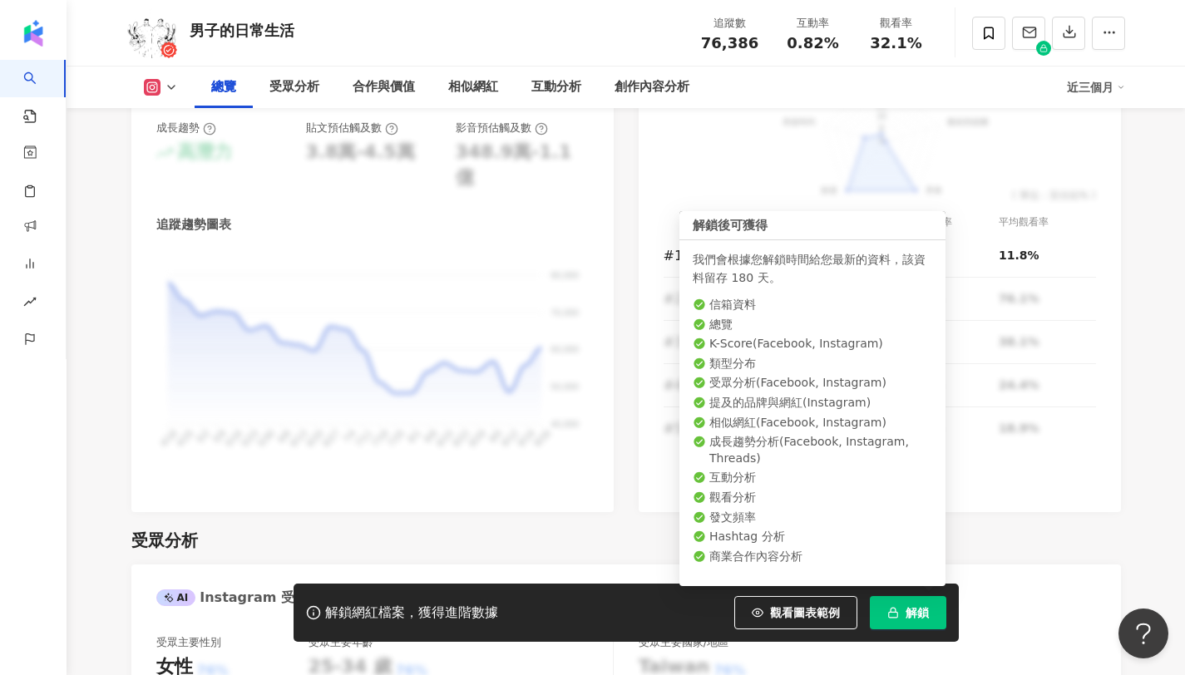
click at [905, 612] on span "解鎖" at bounding box center [916, 612] width 23 height 13
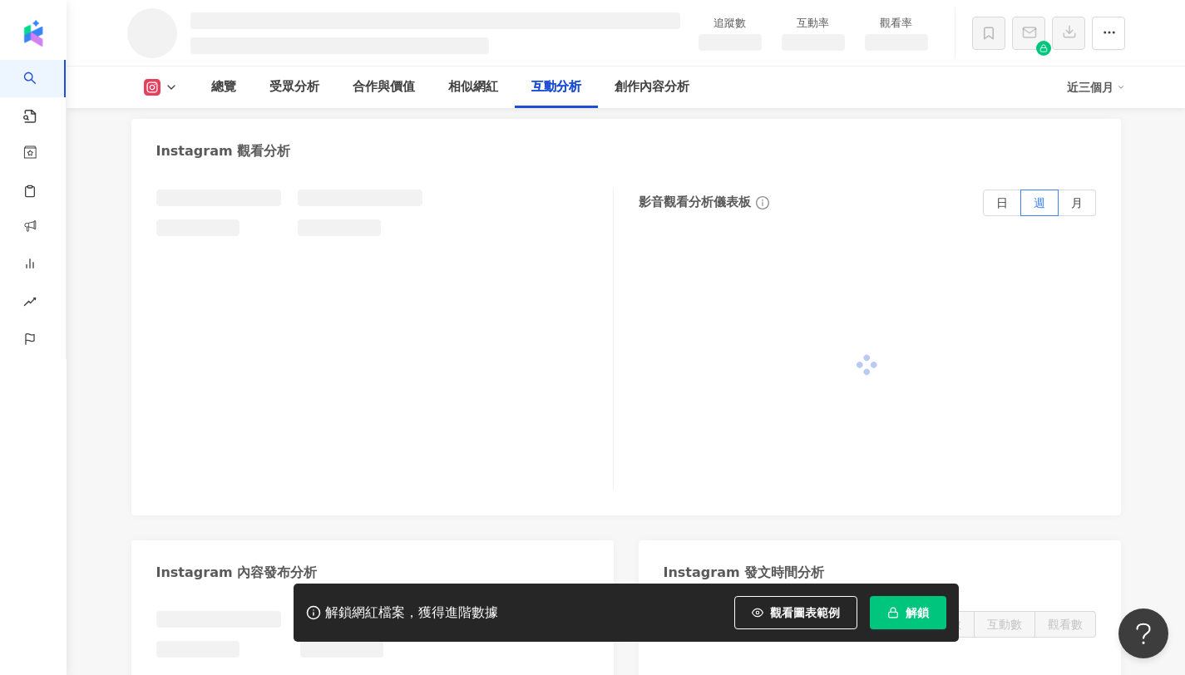
scroll to position [2893, 0]
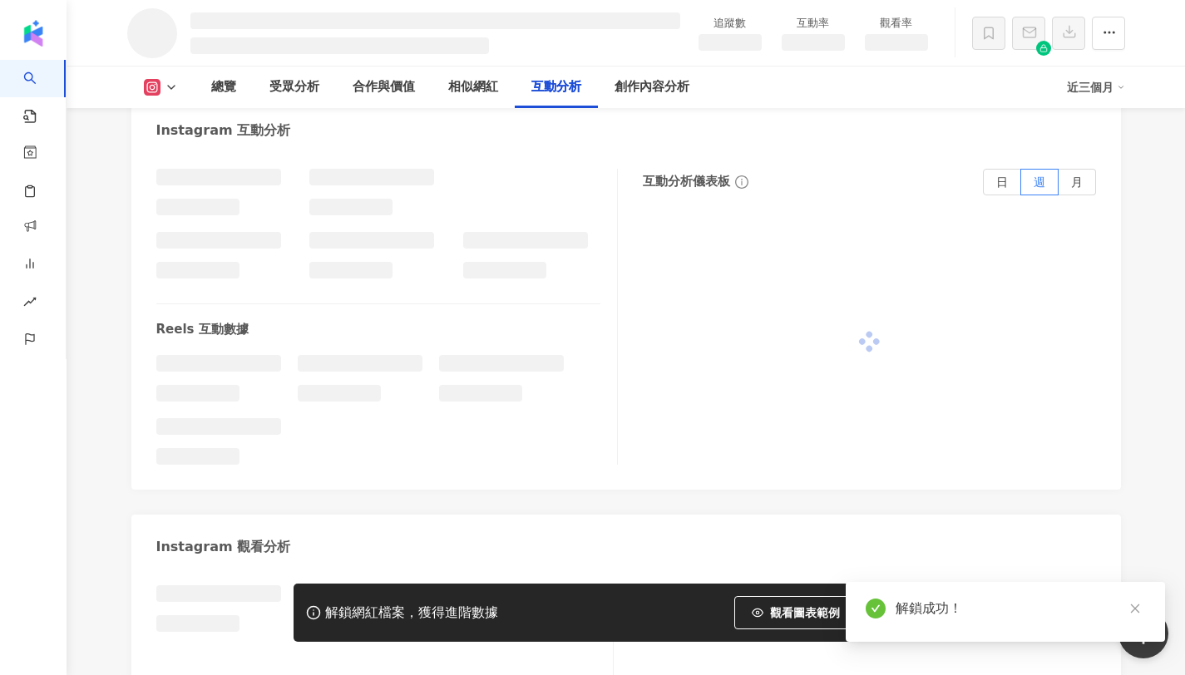
drag, startPoint x: 321, startPoint y: 264, endPoint x: 357, endPoint y: 246, distance: 40.9
click at [357, 262] on li at bounding box center [350, 270] width 83 height 17
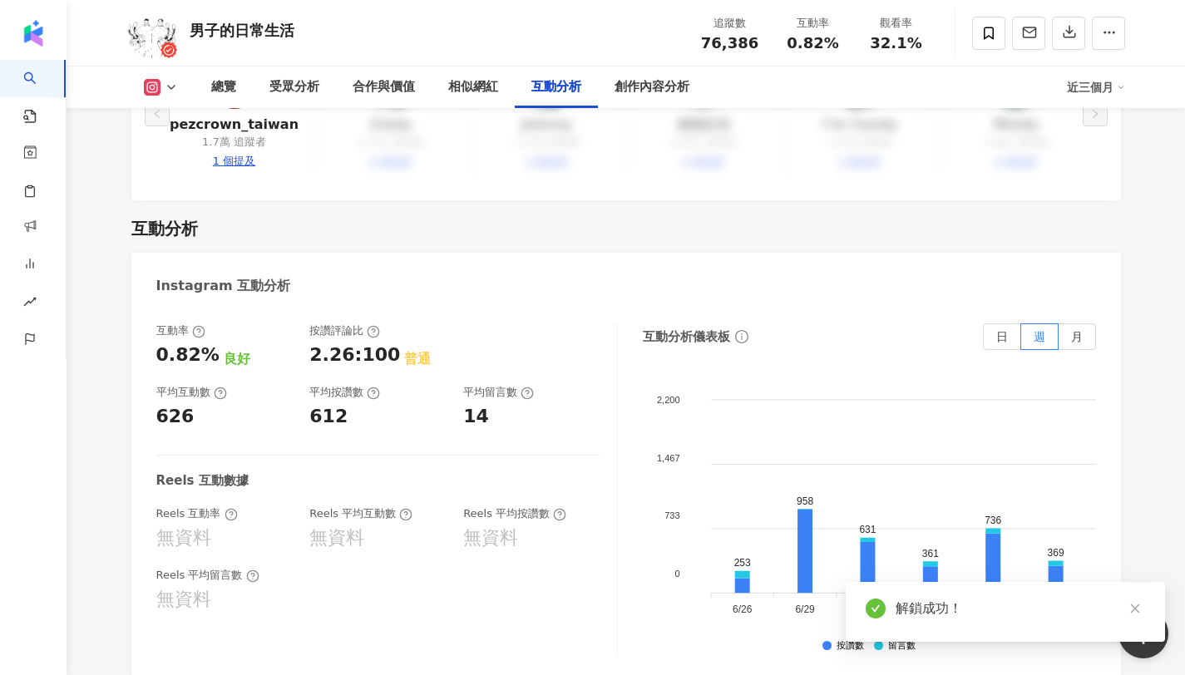
scroll to position [3049, 0]
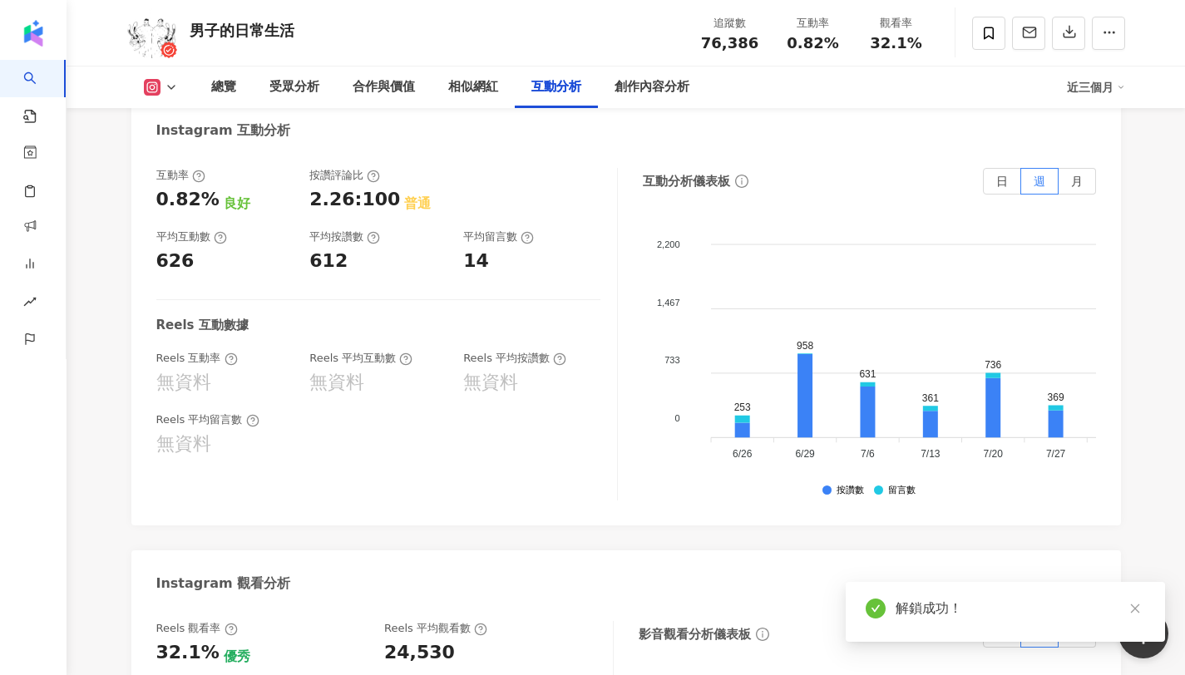
drag, startPoint x: 308, startPoint y: 239, endPoint x: 313, endPoint y: 253, distance: 14.2
click at [355, 246] on div "互動率 0.82% 良好 按讚評論比 2.26:100 普通 平均互動數 626 平均按讚數 612 平均留言數 14" at bounding box center [378, 221] width 444 height 106
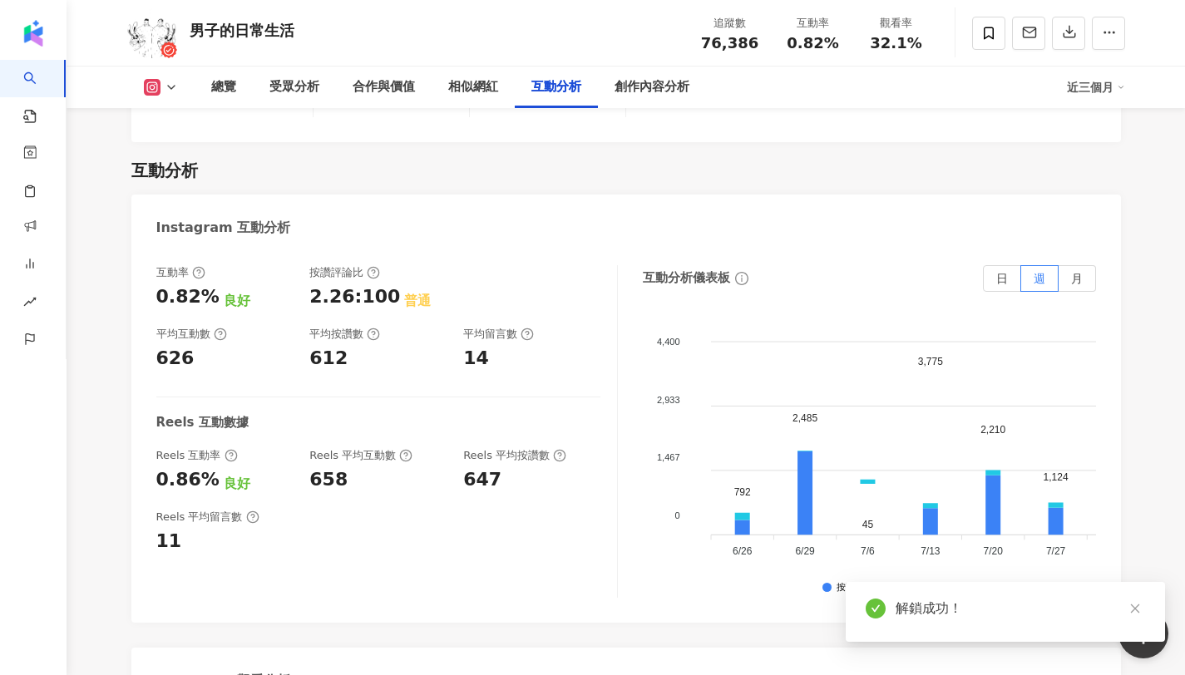
scroll to position [3128, 0]
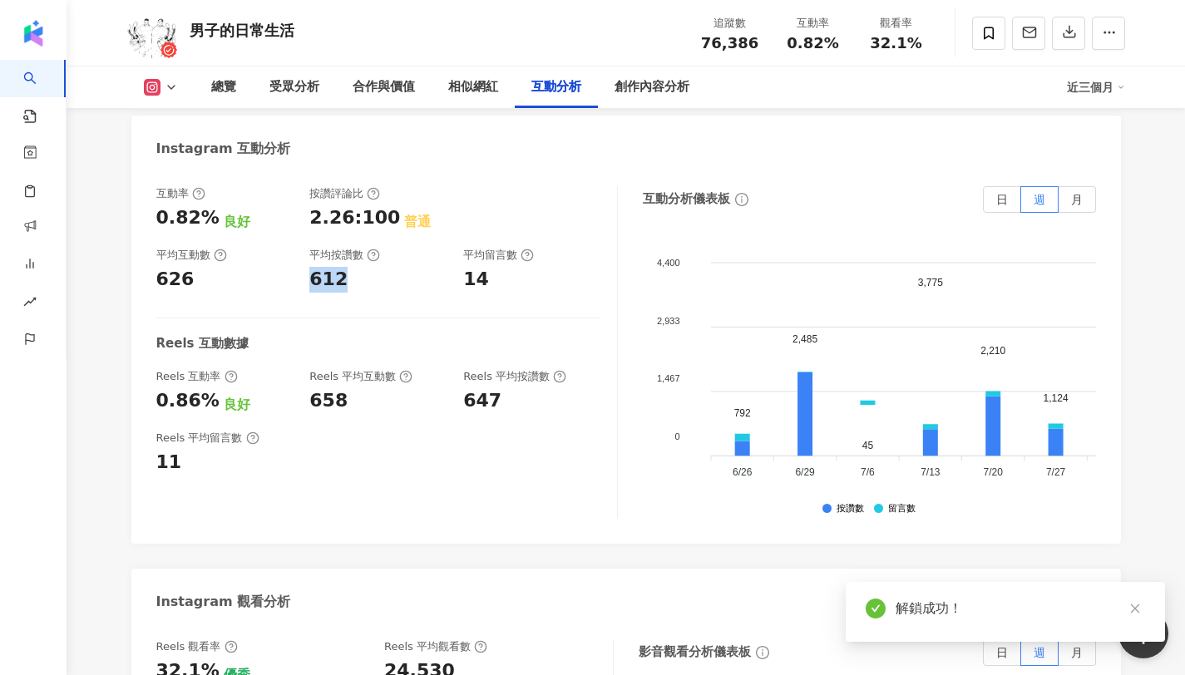
drag, startPoint x: 313, startPoint y: 253, endPoint x: 349, endPoint y: 259, distance: 36.4
click at [349, 267] on div "612" at bounding box center [377, 280] width 137 height 26
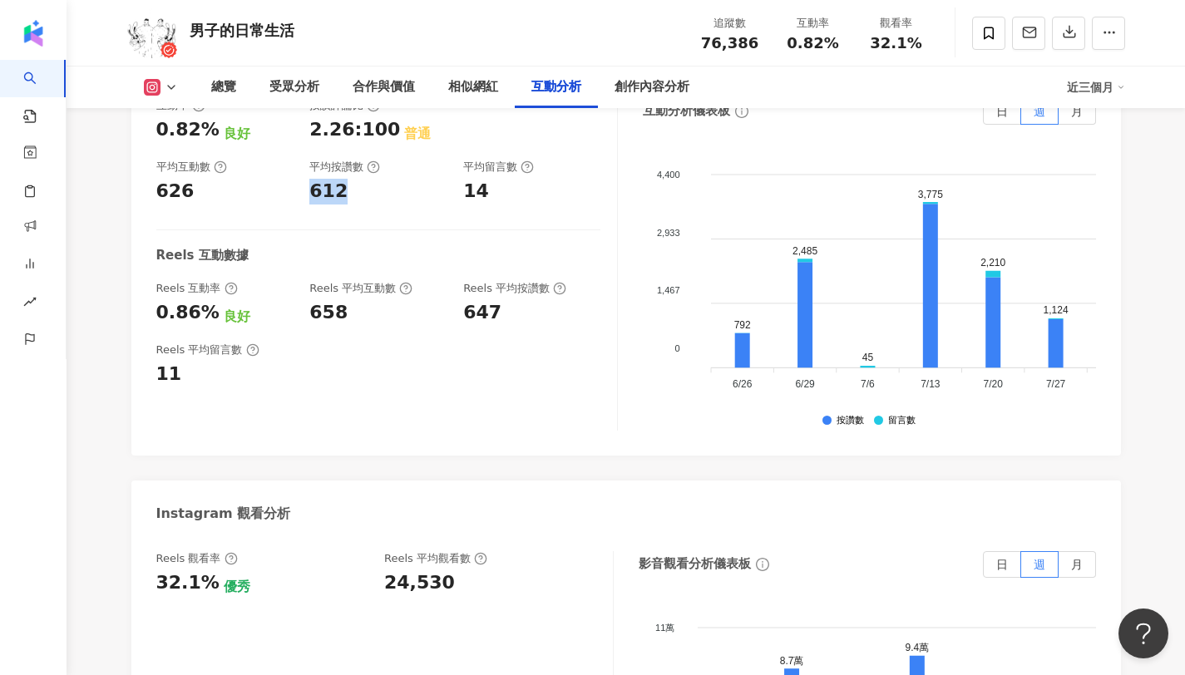
scroll to position [3421, 0]
copy div "14"
drag, startPoint x: 460, startPoint y: 175, endPoint x: 505, endPoint y: 180, distance: 46.0
click at [505, 180] on div "互動率 0.82% 良好 按讚評論比 2.26:100 普通 平均互動數 626 平均按讚數 612 平均留言數 14" at bounding box center [378, 149] width 444 height 106
copy span "0.82%"
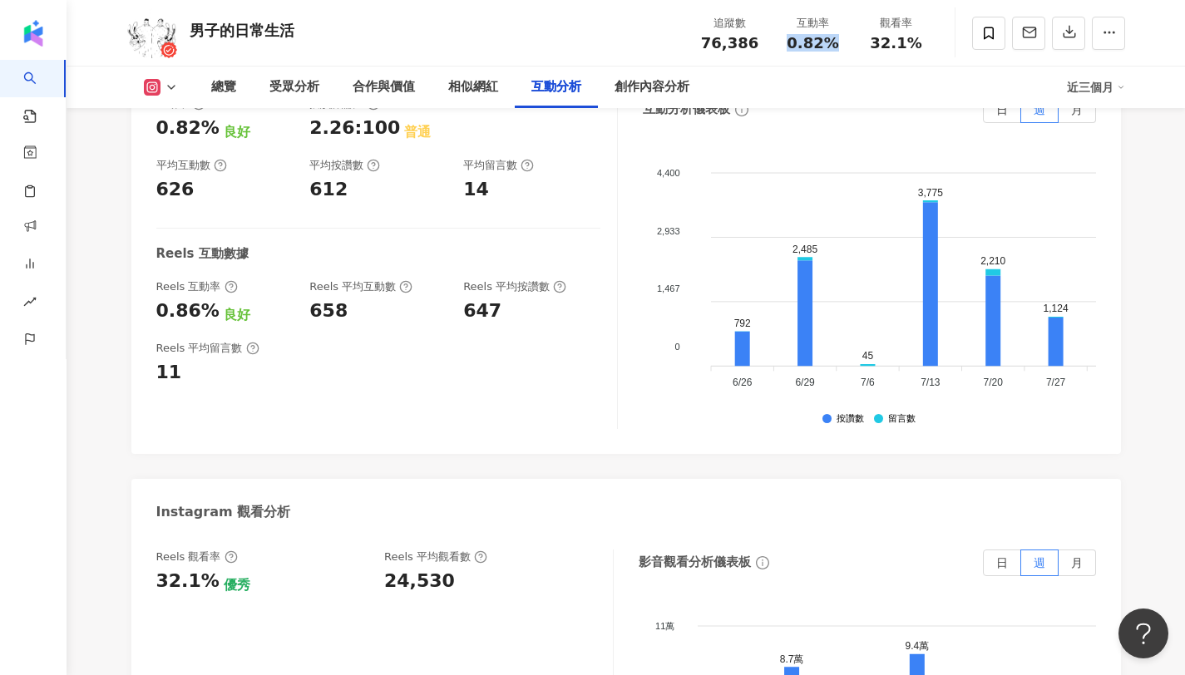
drag, startPoint x: 788, startPoint y: 41, endPoint x: 846, endPoint y: 43, distance: 58.2
click at [846, 43] on div "互動率 0.82%" at bounding box center [812, 33] width 83 height 36
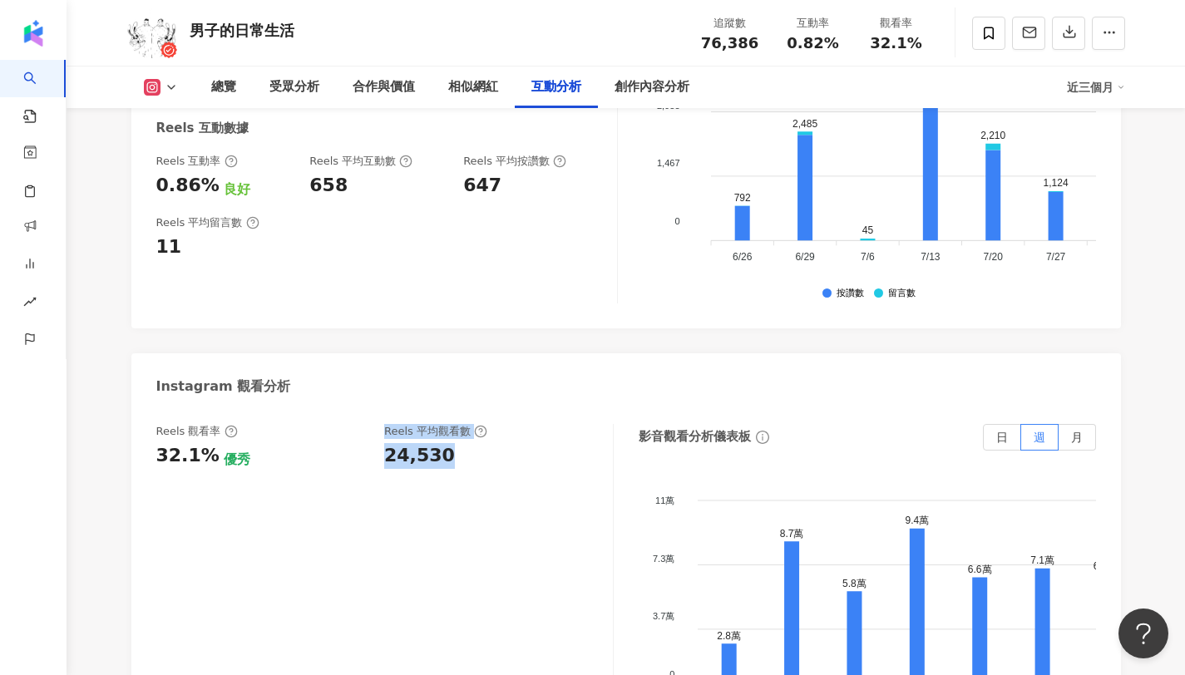
drag, startPoint x: 454, startPoint y: 436, endPoint x: 374, endPoint y: 436, distance: 79.8
click at [374, 436] on div "Reels 觀看率 32.1% 優秀 Reels 平均觀看數 24,530" at bounding box center [376, 446] width 440 height 45
click at [505, 443] on div "24,530" at bounding box center [490, 456] width 212 height 26
drag, startPoint x: 444, startPoint y: 438, endPoint x: 382, endPoint y: 438, distance: 61.5
click at [382, 438] on div "Reels 觀看率 32.1% 優秀 Reels 平均觀看數 24,530" at bounding box center [376, 446] width 440 height 45
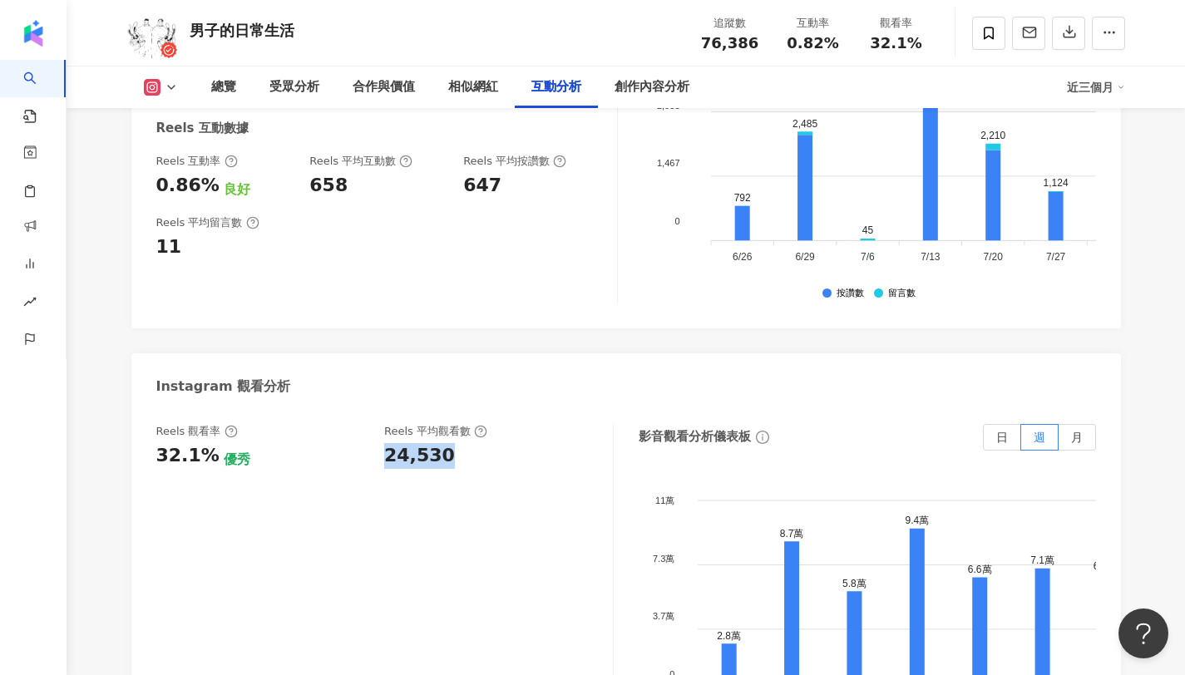
copy div "24,530"
copy span "32.1%"
drag, startPoint x: 872, startPoint y: 42, endPoint x: 929, endPoint y: 47, distance: 57.6
click at [929, 47] on div "觀看率 32.1%" at bounding box center [896, 33] width 83 height 36
copy span "0.82%"
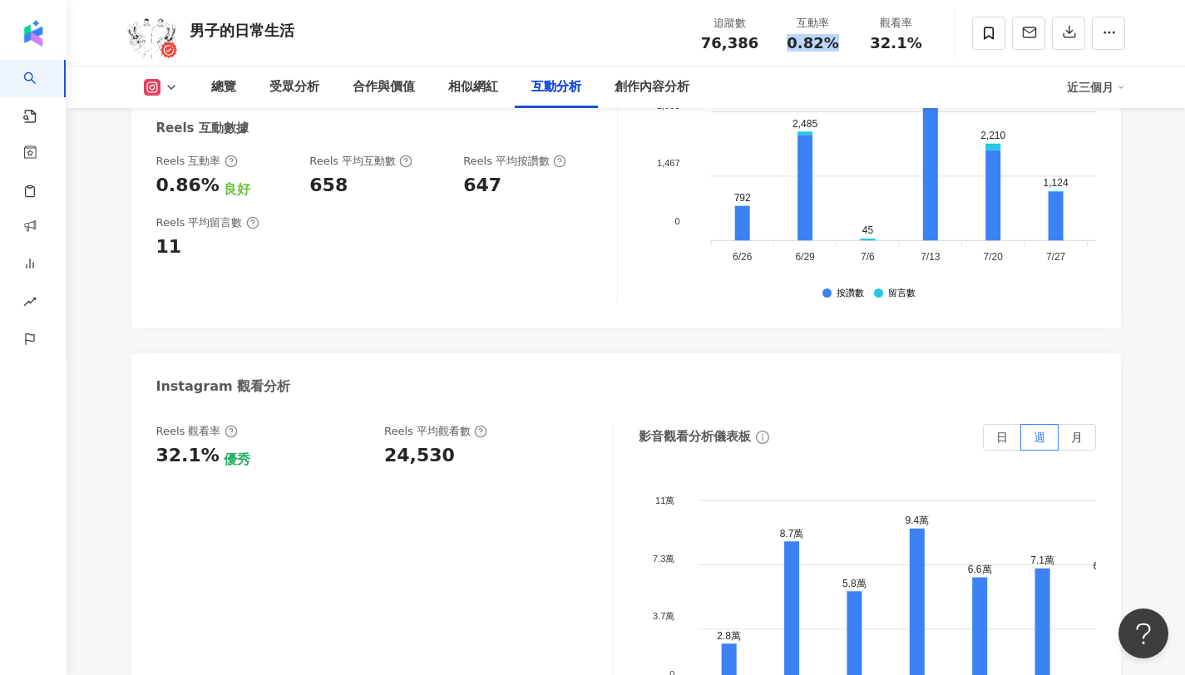
drag, startPoint x: 790, startPoint y: 41, endPoint x: 841, endPoint y: 45, distance: 51.7
click at [841, 45] on div "0.82%" at bounding box center [812, 43] width 63 height 17
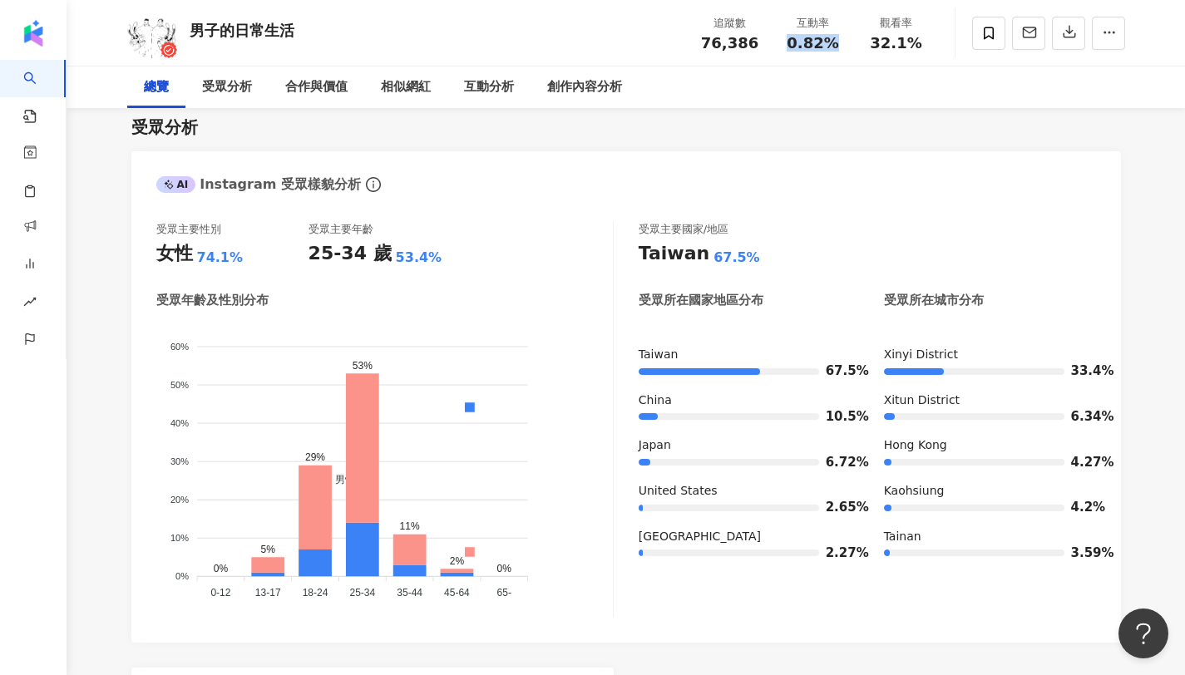
scroll to position [0, 0]
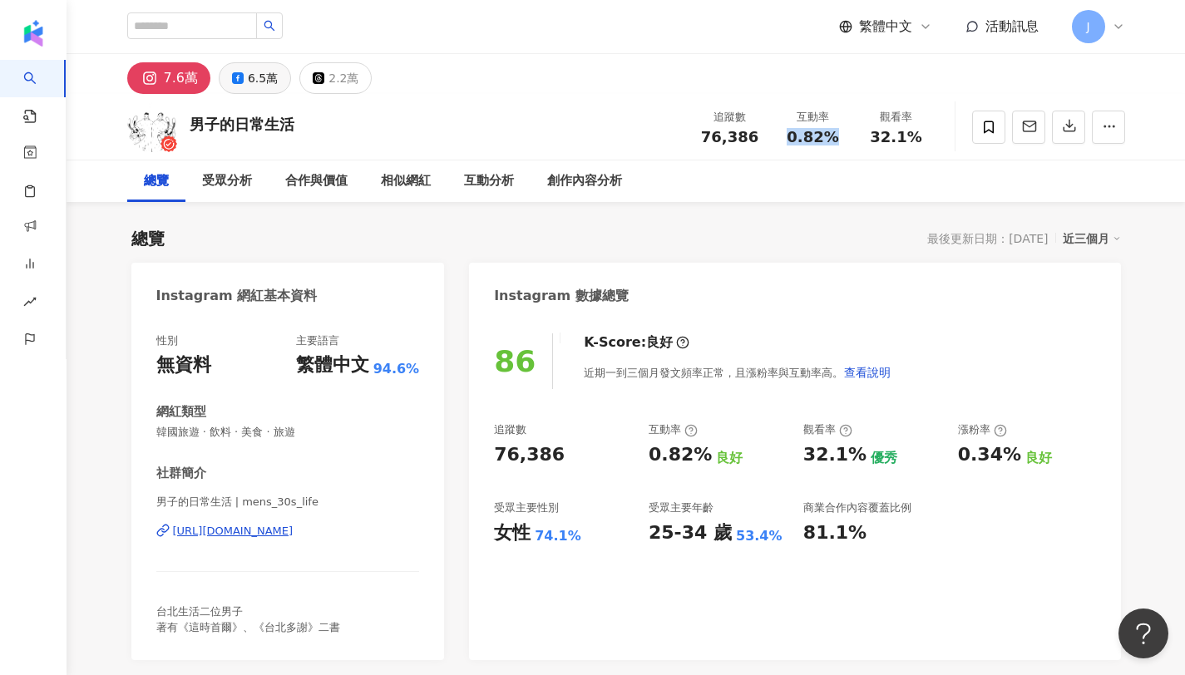
click at [243, 81] on button "6.5萬" at bounding box center [255, 78] width 72 height 32
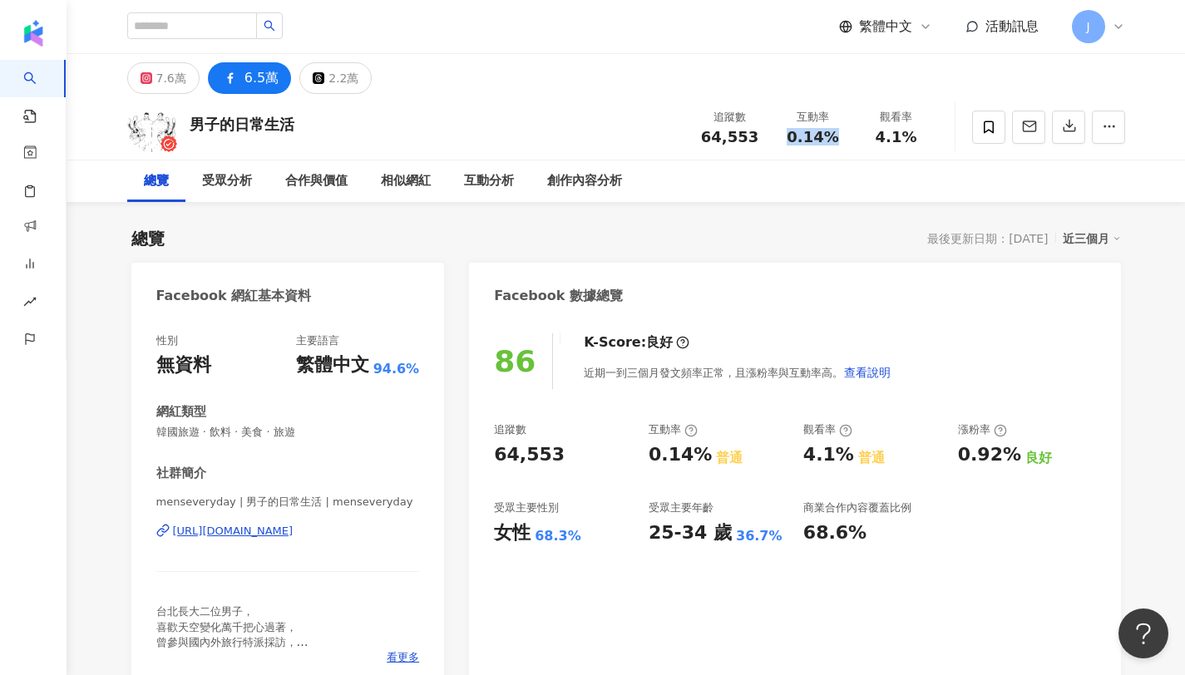
drag, startPoint x: 700, startPoint y: 136, endPoint x: 758, endPoint y: 135, distance: 58.2
click at [775, 136] on div "追蹤數 64,553 互動率 0.14% 觀看率 4.1%" at bounding box center [812, 126] width 249 height 49
click at [708, 132] on span "64,553" at bounding box center [729, 136] width 57 height 17
click at [758, 139] on div "64,553" at bounding box center [729, 137] width 63 height 17
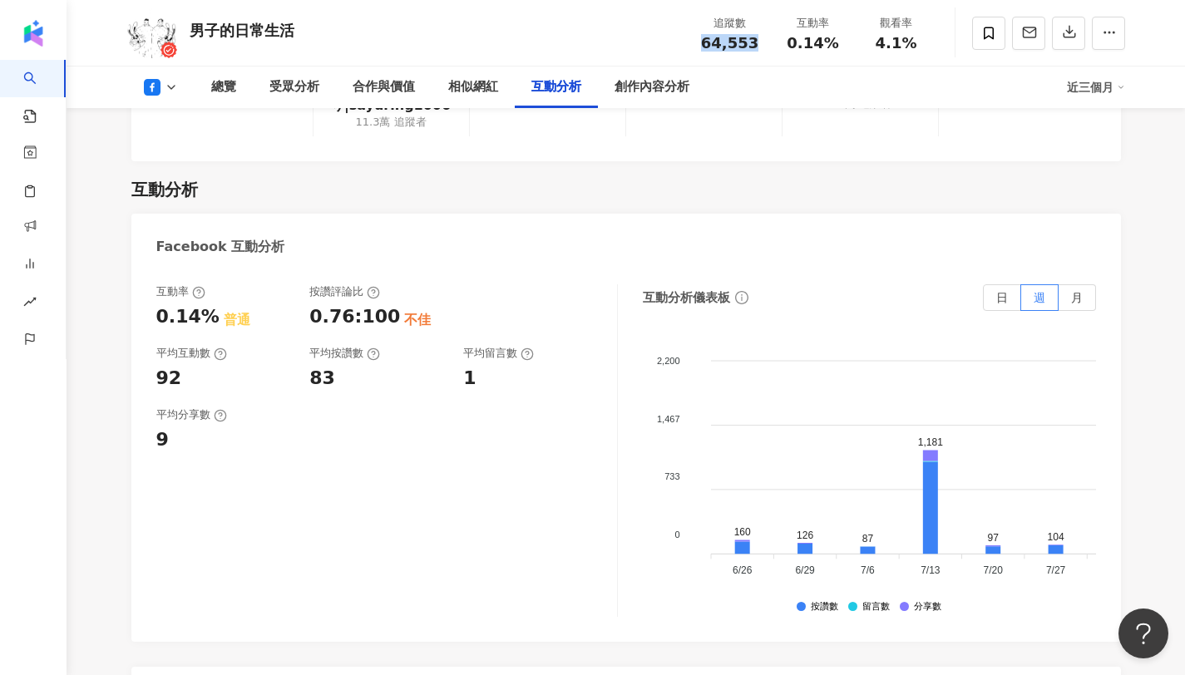
scroll to position [2683, 0]
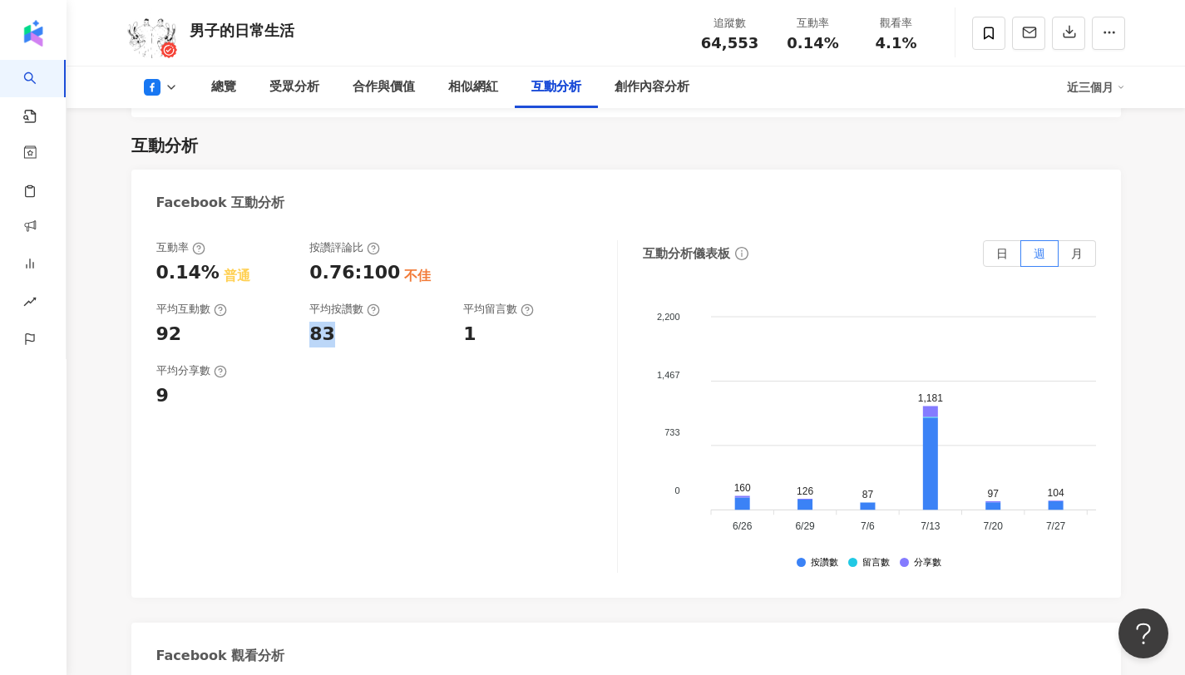
drag, startPoint x: 308, startPoint y: 318, endPoint x: 337, endPoint y: 316, distance: 28.4
click at [337, 316] on div "互動率 0.14% 普通 按讚評論比 0.76:100 不佳 平均互動數 92 平均按讚數 83 平均留言數 1" at bounding box center [378, 293] width 444 height 106
copy div "83"
copy div "1"
drag, startPoint x: 461, startPoint y: 318, endPoint x: 486, endPoint y: 316, distance: 25.9
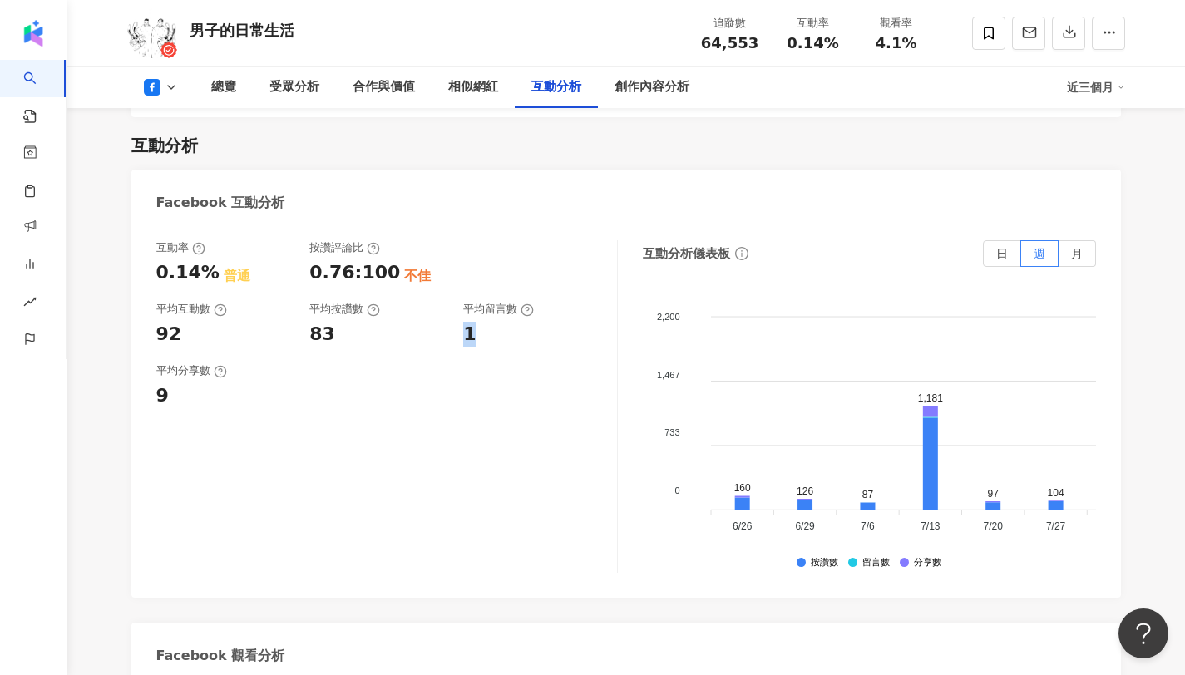
click at [486, 316] on div "互動率 0.14% 普通 按讚評論比 0.76:100 不佳 平均互動數 92 平均按讚數 83 平均留言數 1" at bounding box center [378, 293] width 444 height 106
copy span "0.14%"
drag, startPoint x: 784, startPoint y: 45, endPoint x: 833, endPoint y: 50, distance: 49.3
click at [833, 50] on div "0.14%" at bounding box center [812, 43] width 63 height 17
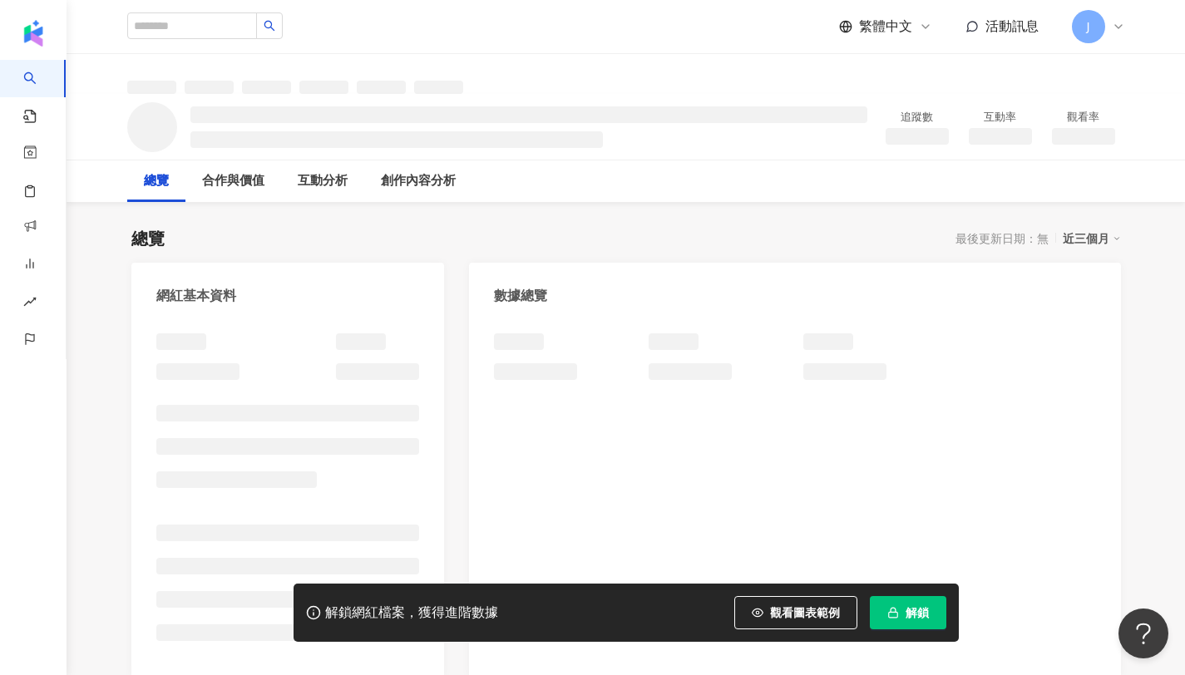
click at [924, 611] on span "解鎖" at bounding box center [916, 612] width 23 height 13
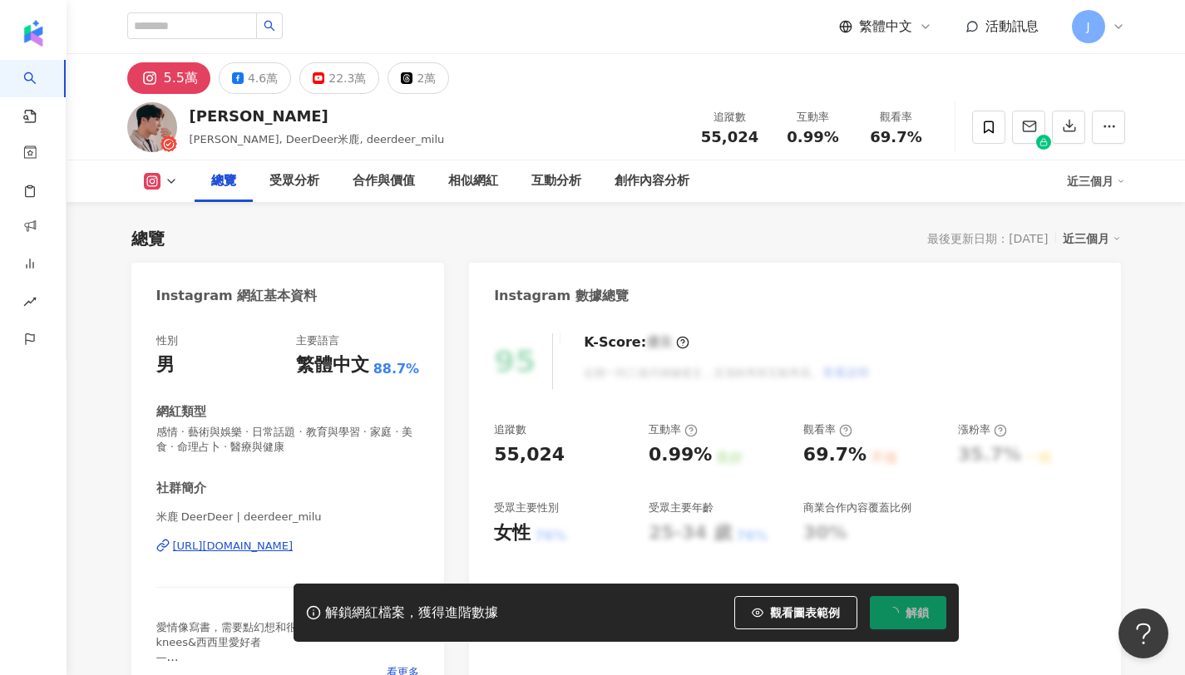
scroll to position [102, 0]
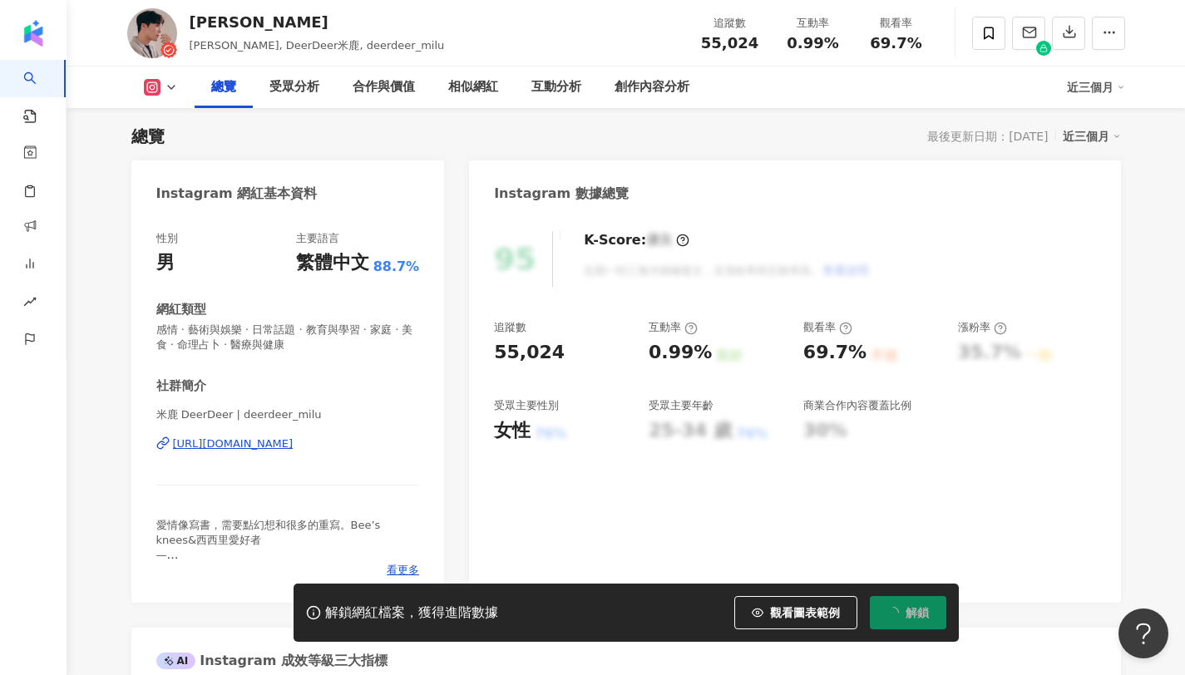
drag, startPoint x: 702, startPoint y: 37, endPoint x: 816, endPoint y: 15, distance: 115.9
click at [761, 46] on div "追蹤數 55,024" at bounding box center [729, 33] width 83 height 36
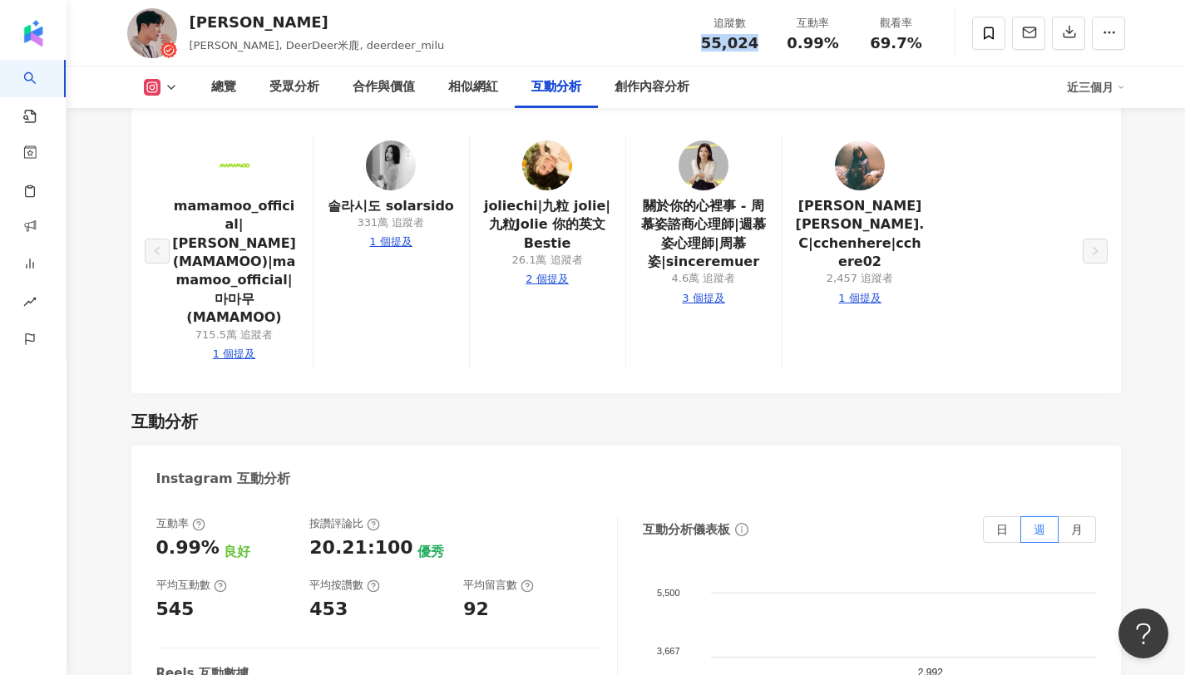
scroll to position [3399, 0]
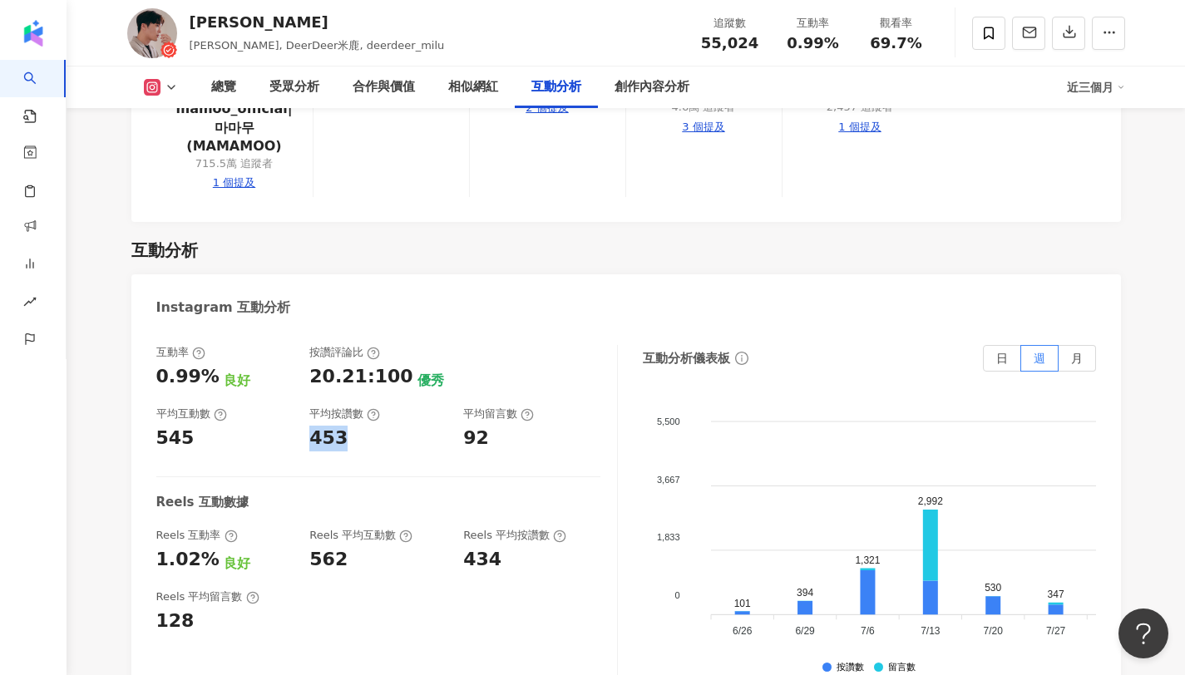
copy div "453"
drag, startPoint x: 303, startPoint y: 294, endPoint x: 367, endPoint y: 294, distance: 63.2
click at [367, 345] on div "互動率 0.99% 良好 按讚評論比 20.21:100 優秀 平均互動數 545 平均按讚數 453 平均留言數 92" at bounding box center [378, 398] width 444 height 106
copy div "92"
drag, startPoint x: 461, startPoint y: 287, endPoint x: 515, endPoint y: 288, distance: 54.1
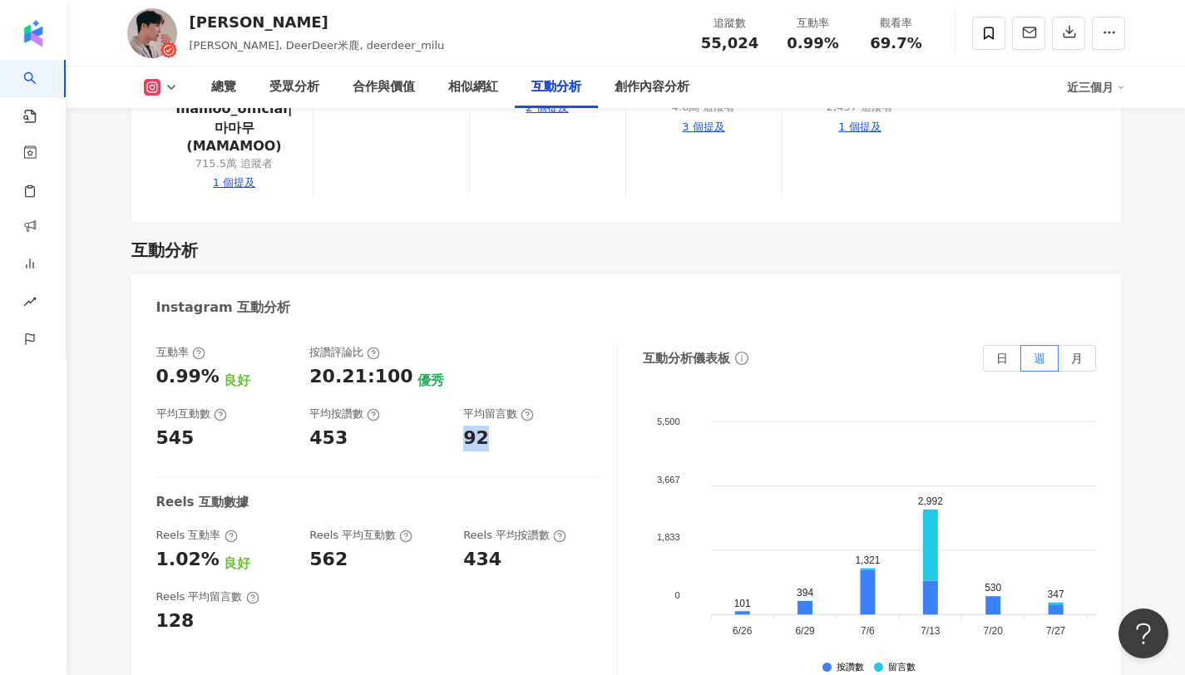
click at [515, 345] on div "互動率 0.99% 良好 按讚評論比 20.21:100 優秀 平均互動數 545 平均按讚數 453 平均留言數 92" at bounding box center [378, 398] width 444 height 106
drag, startPoint x: 784, startPoint y: 43, endPoint x: 850, endPoint y: 46, distance: 65.7
click at [850, 46] on div "互動率 0.99%" at bounding box center [812, 33] width 83 height 36
copy span "0.99%"
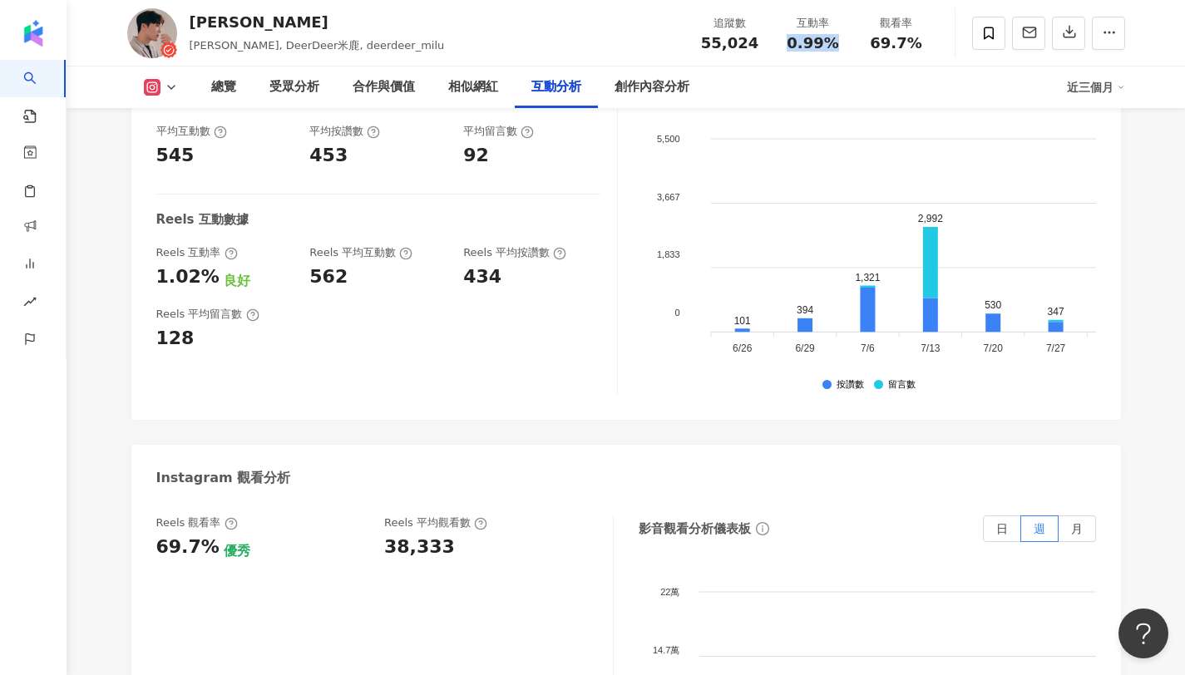
scroll to position [3703, 0]
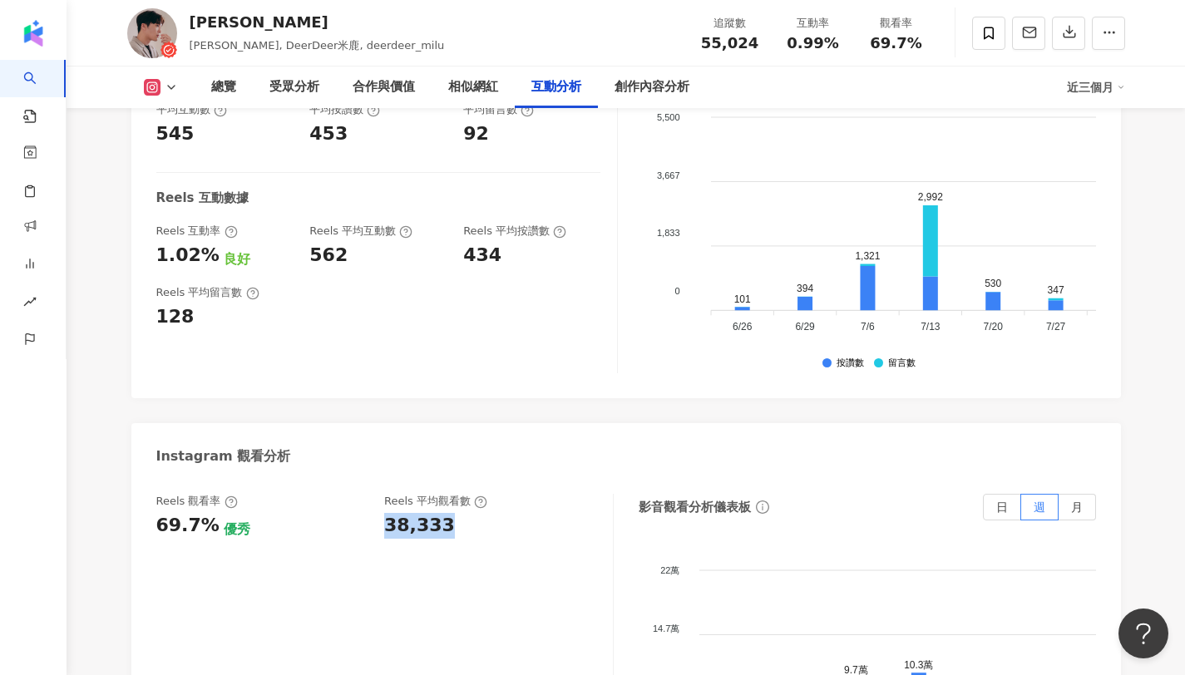
copy div "38,333"
drag, startPoint x: 381, startPoint y: 377, endPoint x: 475, endPoint y: 379, distance: 94.0
click at [475, 494] on div "Reels 觀看率 69.7% 優秀 Reels 平均觀看數 38,333" at bounding box center [376, 516] width 440 height 45
copy span "69.7%"
drag, startPoint x: 870, startPoint y: 41, endPoint x: 929, endPoint y: 44, distance: 59.1
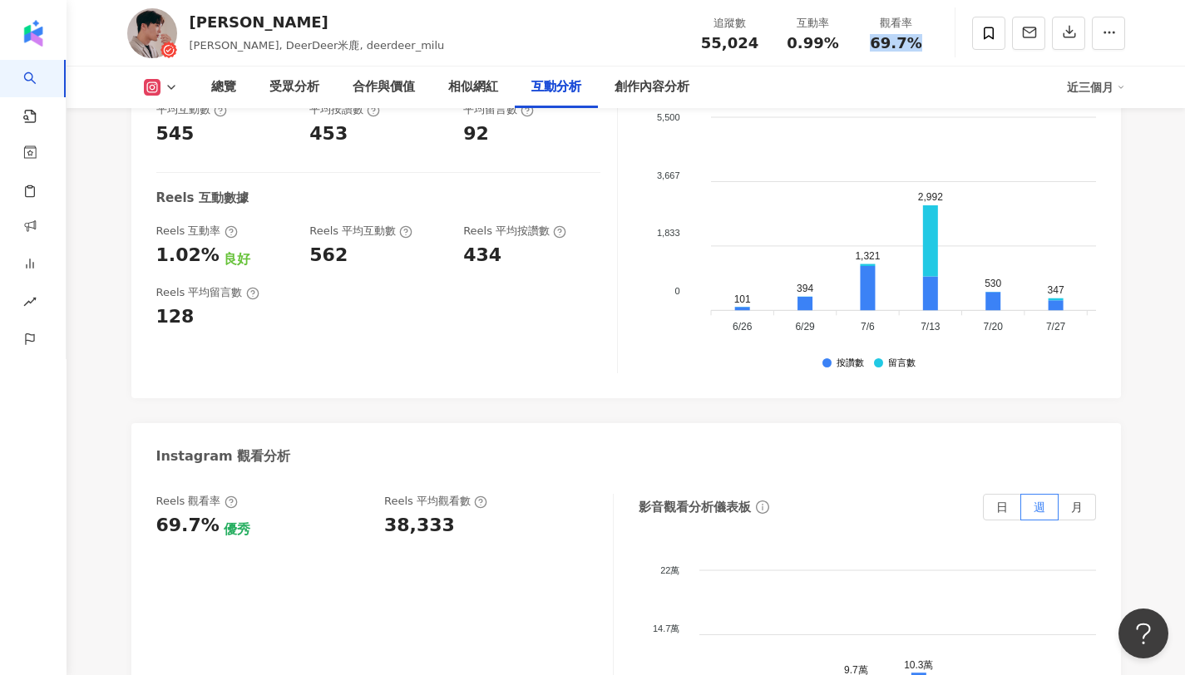
click at [929, 44] on div "觀看率 69.7%" at bounding box center [896, 33] width 83 height 36
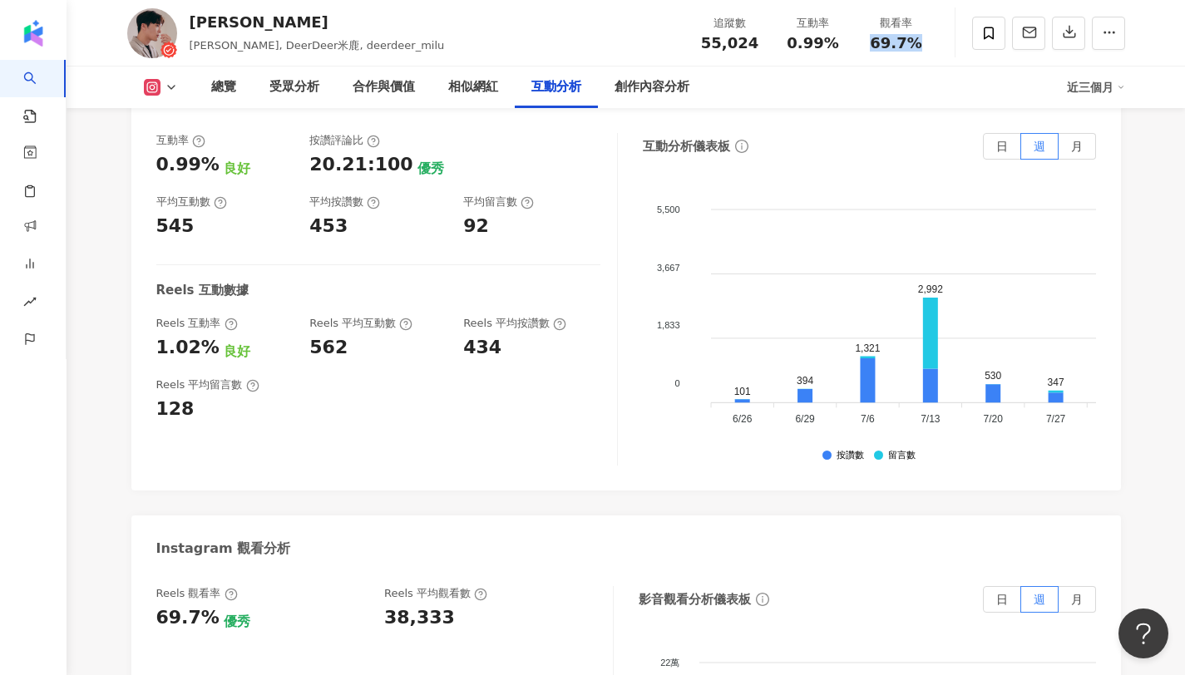
scroll to position [3586, 0]
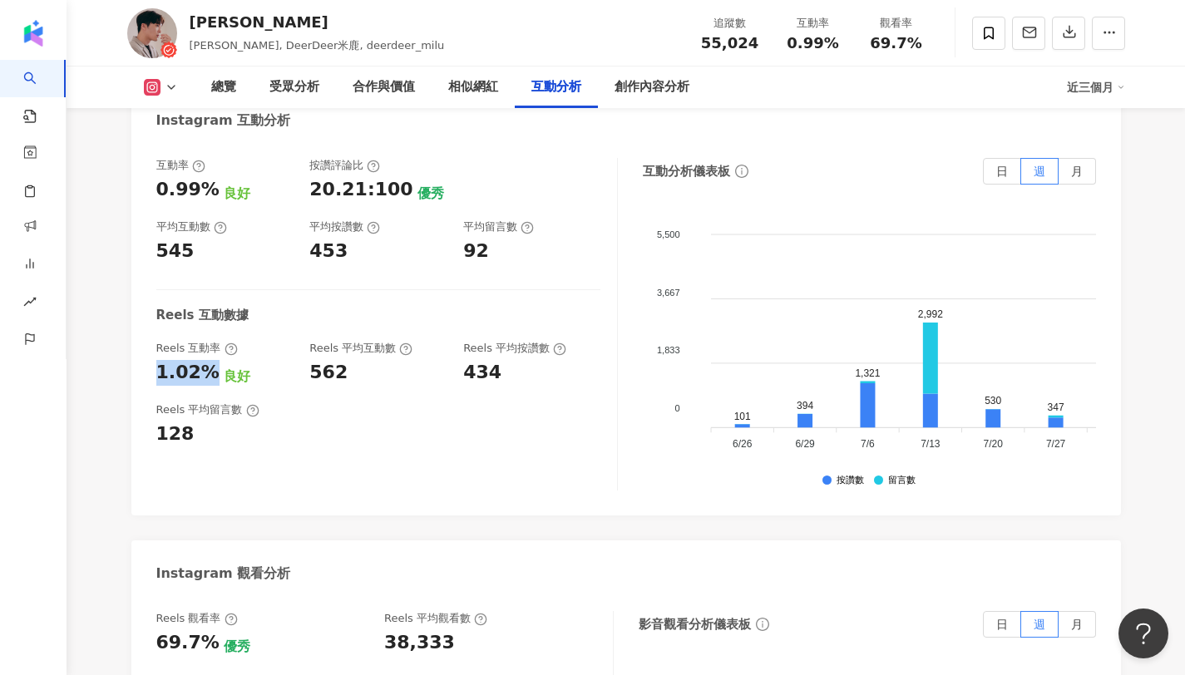
copy div "1.02%"
drag, startPoint x: 205, startPoint y: 224, endPoint x: 141, endPoint y: 229, distance: 63.3
click at [141, 229] on div "互動率 0.99% 良好 按讚評論比 20.21:100 優秀 平均互動數 545 平均按讚數 453 平均留言數 92 Reels 互動數據 Reels 互…" at bounding box center [625, 328] width 989 height 374
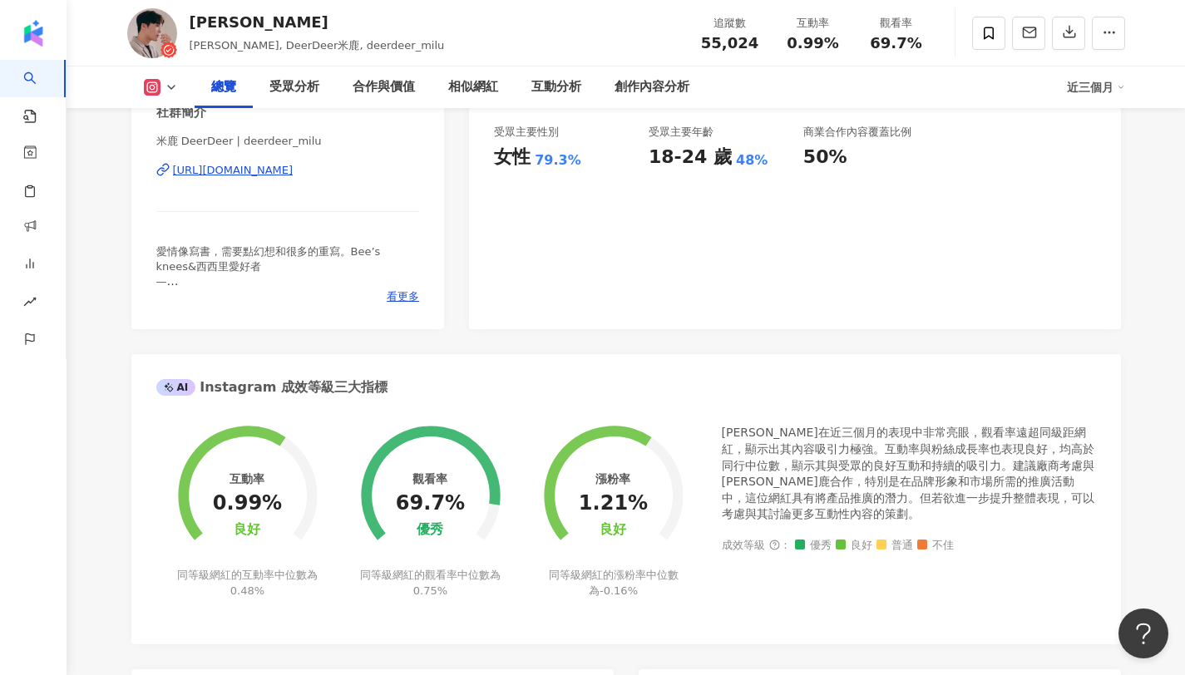
scroll to position [0, 0]
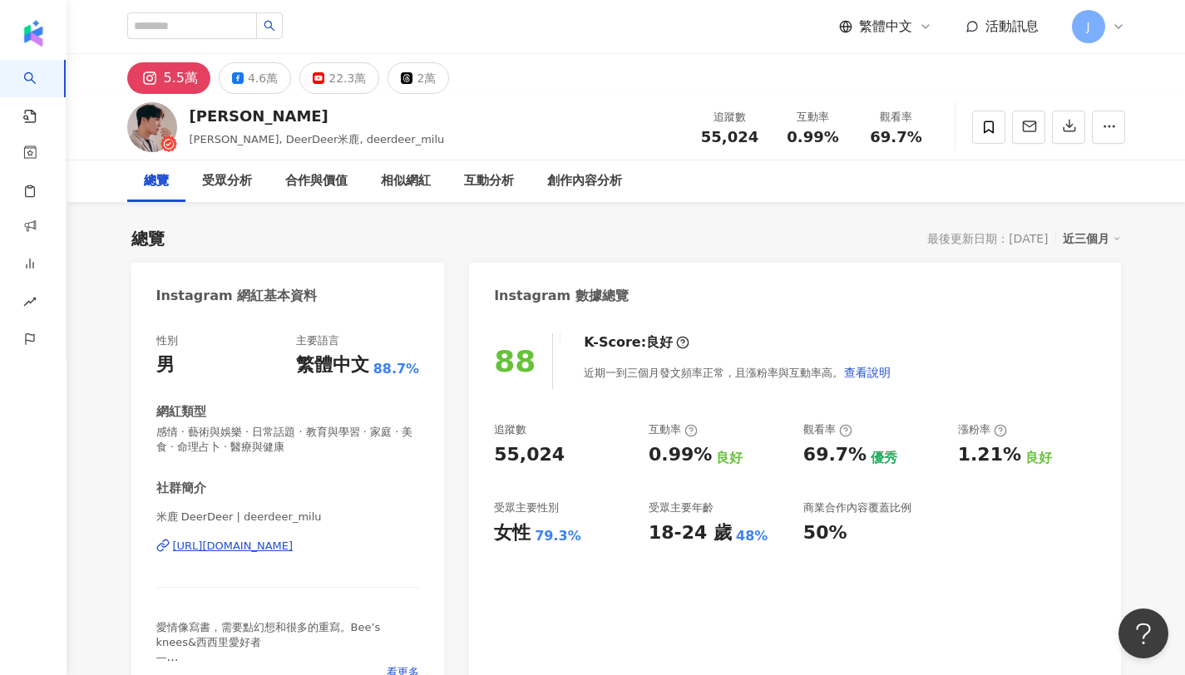
click at [261, 61] on div "5.5萬 4.6萬 22.3萬 2萬" at bounding box center [626, 74] width 1064 height 40
click at [256, 78] on div "4.6萬" at bounding box center [263, 78] width 30 height 23
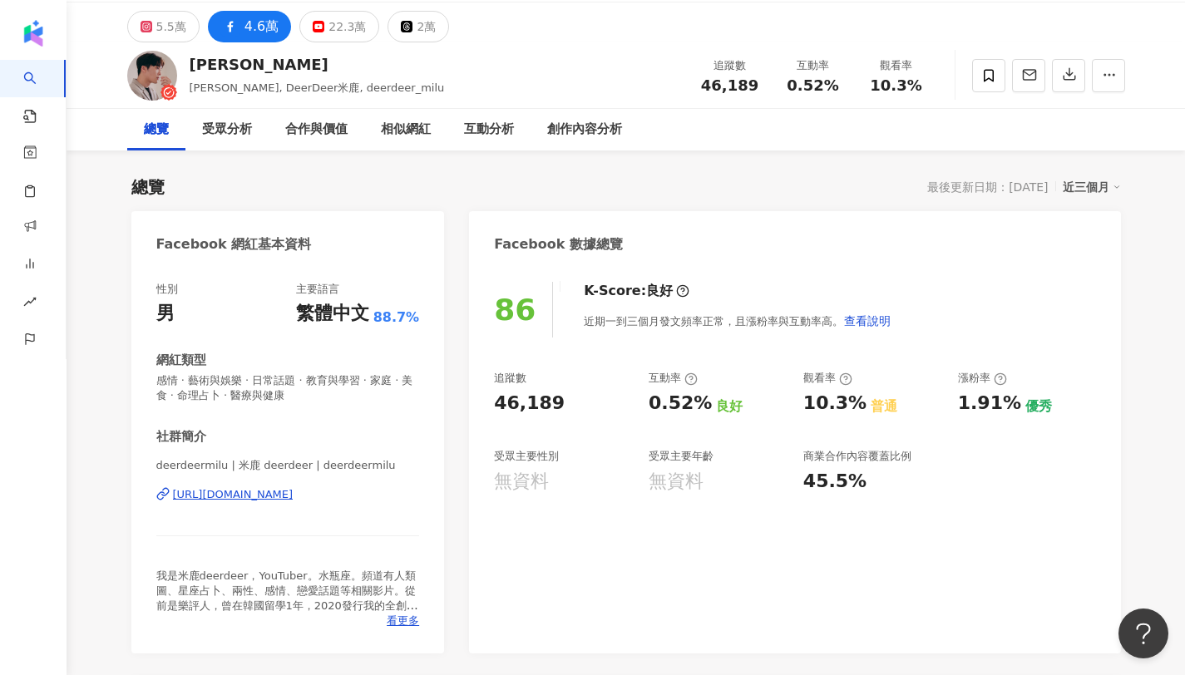
scroll to position [92, 0]
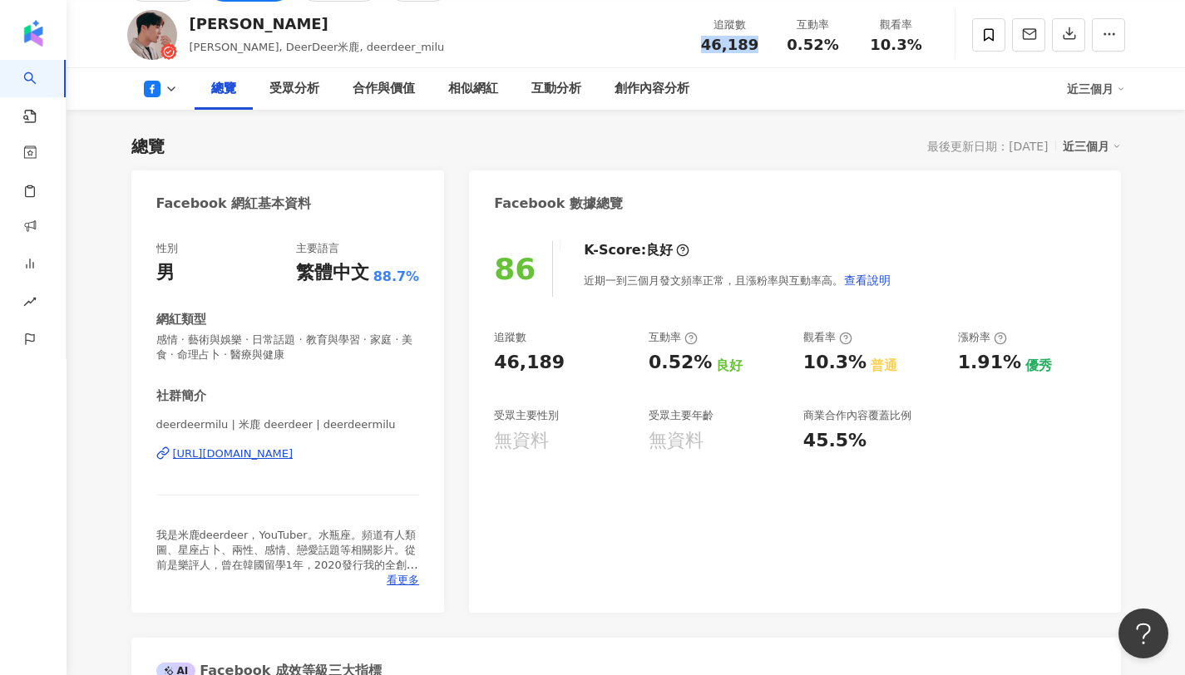
drag, startPoint x: 704, startPoint y: 46, endPoint x: 748, endPoint y: 57, distance: 45.4
click at [748, 57] on div "追蹤數 46,189 互動率 0.52% 觀看率 10.3%" at bounding box center [812, 34] width 249 height 49
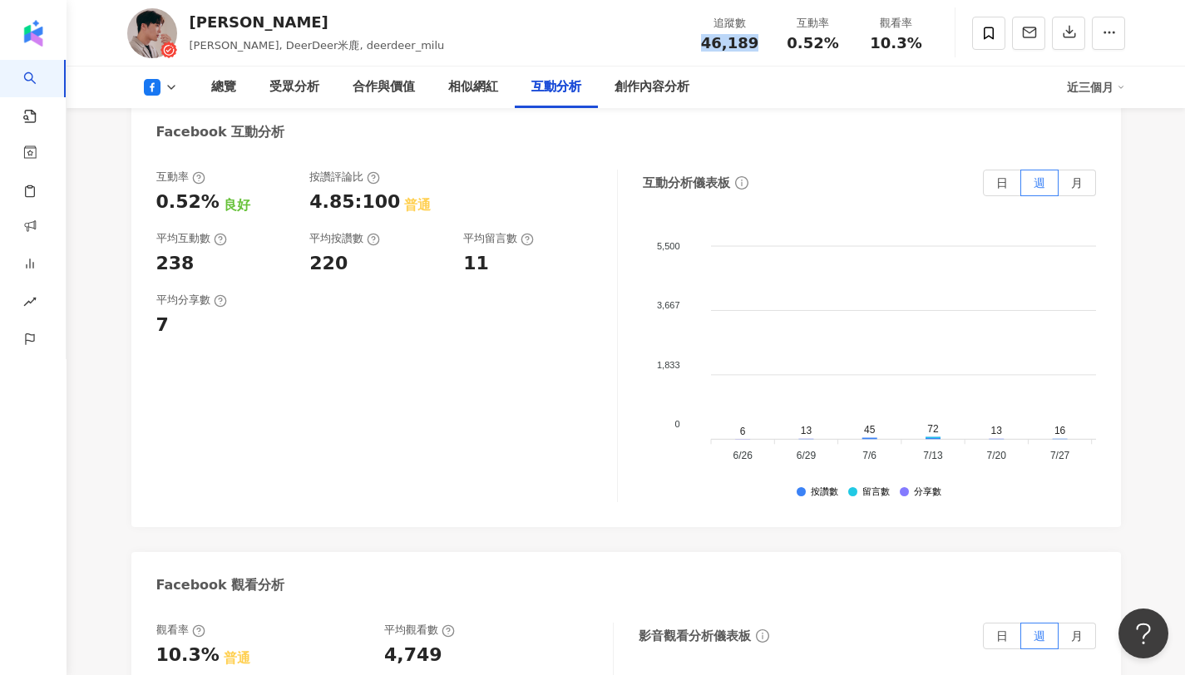
scroll to position [2576, 0]
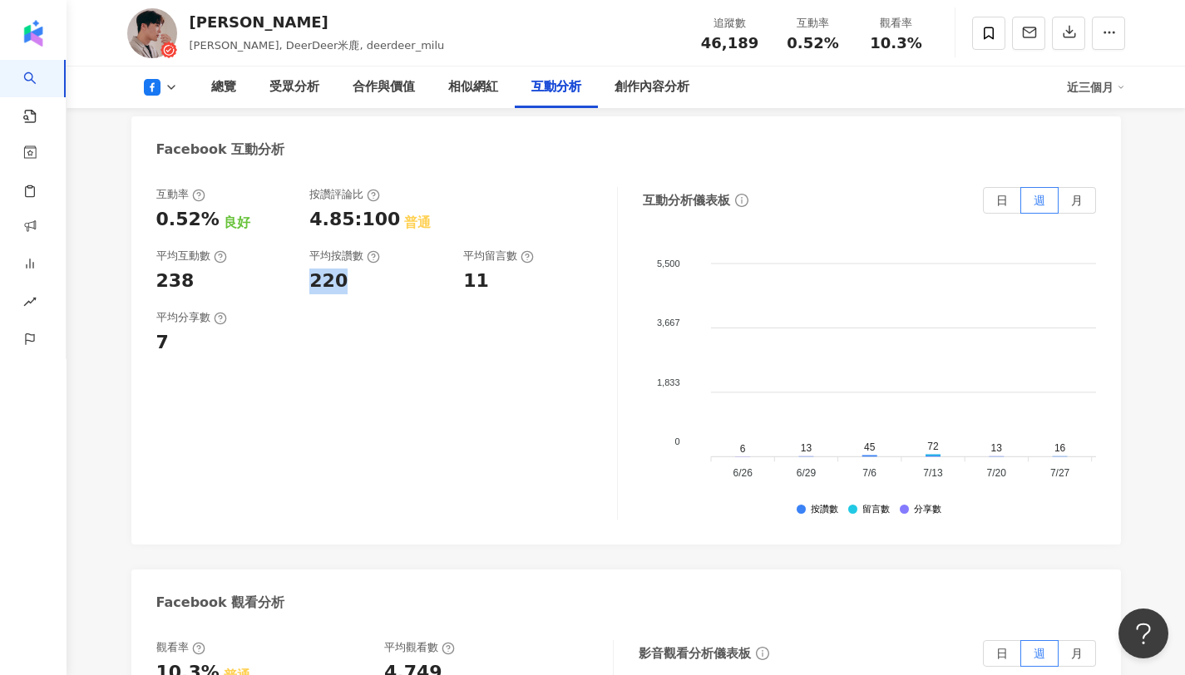
copy div "220"
drag, startPoint x: 308, startPoint y: 255, endPoint x: 350, endPoint y: 258, distance: 41.6
click at [350, 258] on div "互動率 0.52% 良好 按讚評論比 4.85:100 普通 平均互動數 238 平均按讚數 220 平均留言數 11" at bounding box center [378, 240] width 444 height 106
copy div "11"
drag, startPoint x: 462, startPoint y: 264, endPoint x: 505, endPoint y: 264, distance: 43.2
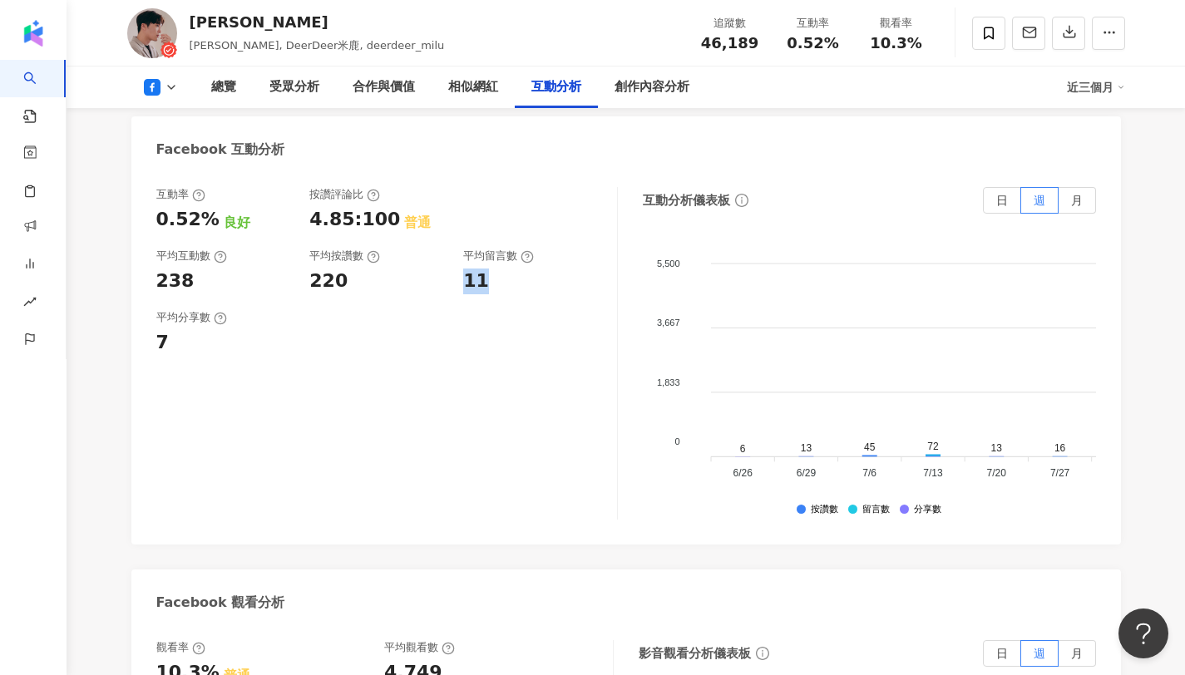
click at [505, 264] on div "互動率 0.52% 良好 按讚評論比 4.85:100 普通 平均互動數 238 平均按讚數 220 平均留言數 11" at bounding box center [378, 240] width 444 height 106
copy span "0.52%"
drag, startPoint x: 790, startPoint y: 42, endPoint x: 848, endPoint y: 43, distance: 58.2
click at [848, 43] on div "互動率 0.52%" at bounding box center [812, 33] width 83 height 36
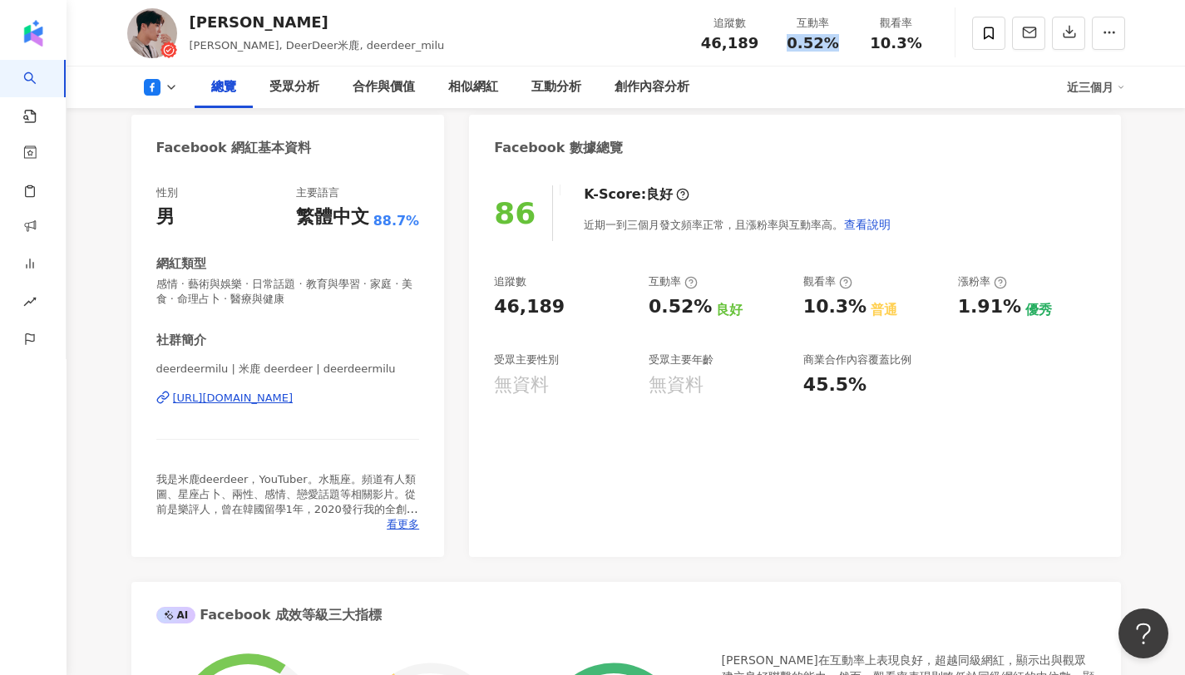
scroll to position [0, 0]
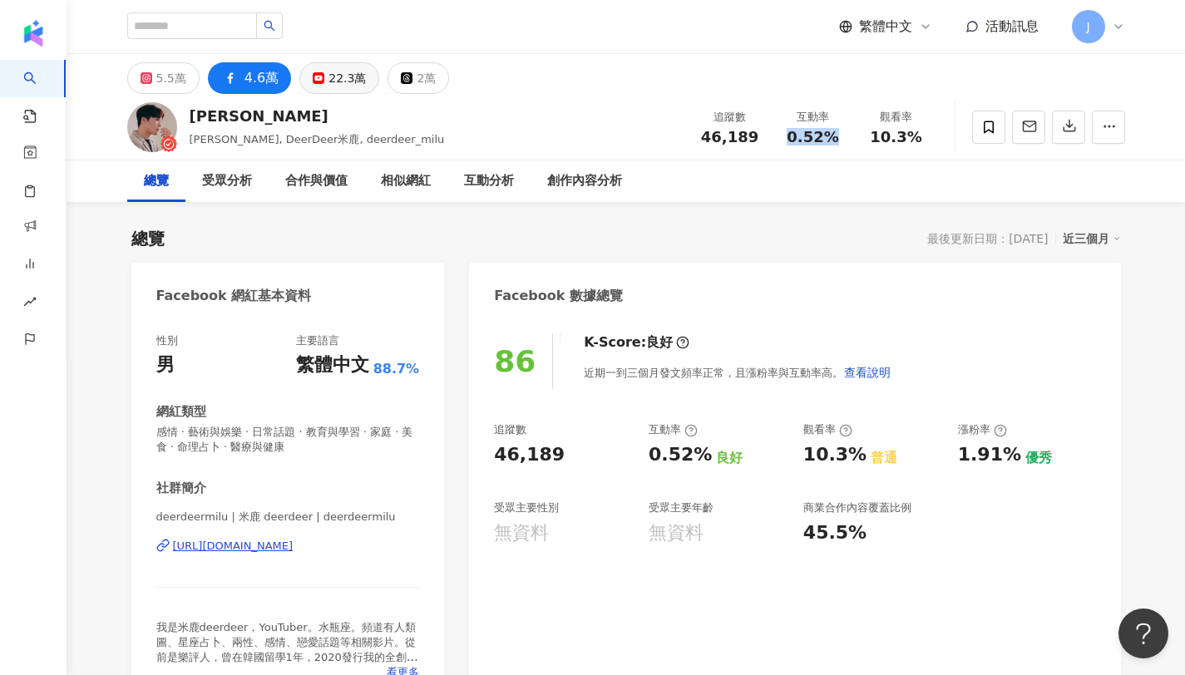
click at [318, 86] on button "22.3萬" at bounding box center [339, 78] width 80 height 32
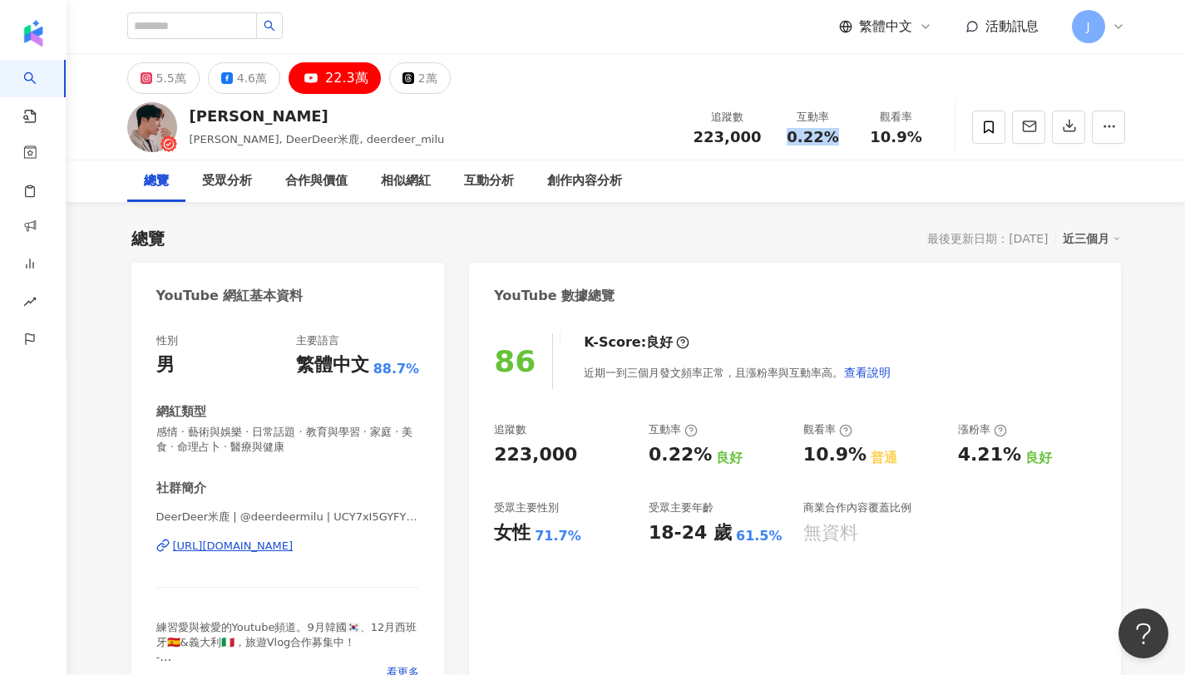
scroll to position [156, 0]
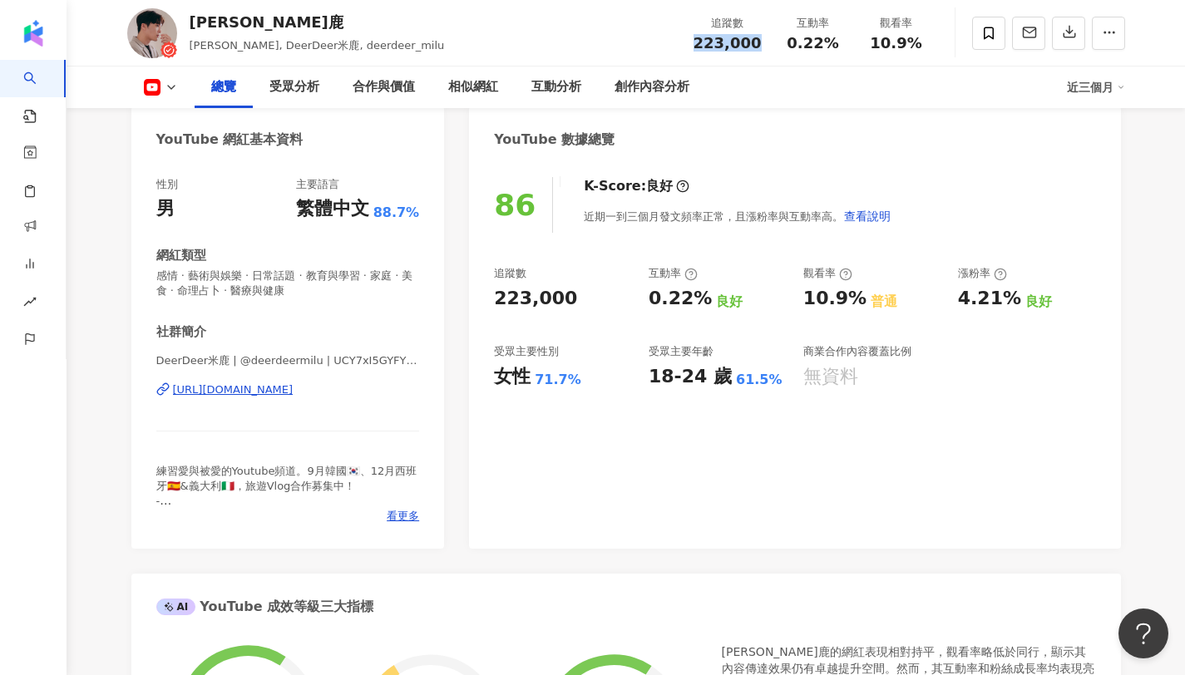
drag, startPoint x: 697, startPoint y: 42, endPoint x: 758, endPoint y: 46, distance: 61.7
click at [758, 46] on div "追蹤數 223,000" at bounding box center [727, 33] width 88 height 36
copy span "223,000"
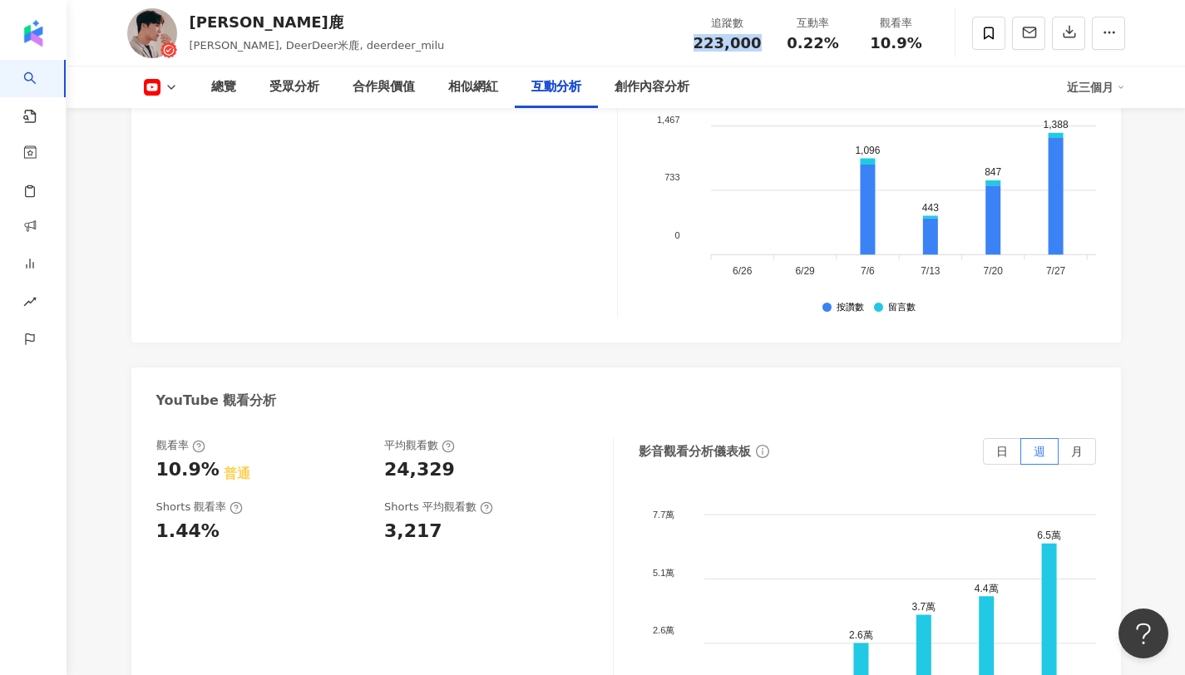
scroll to position [2970, 0]
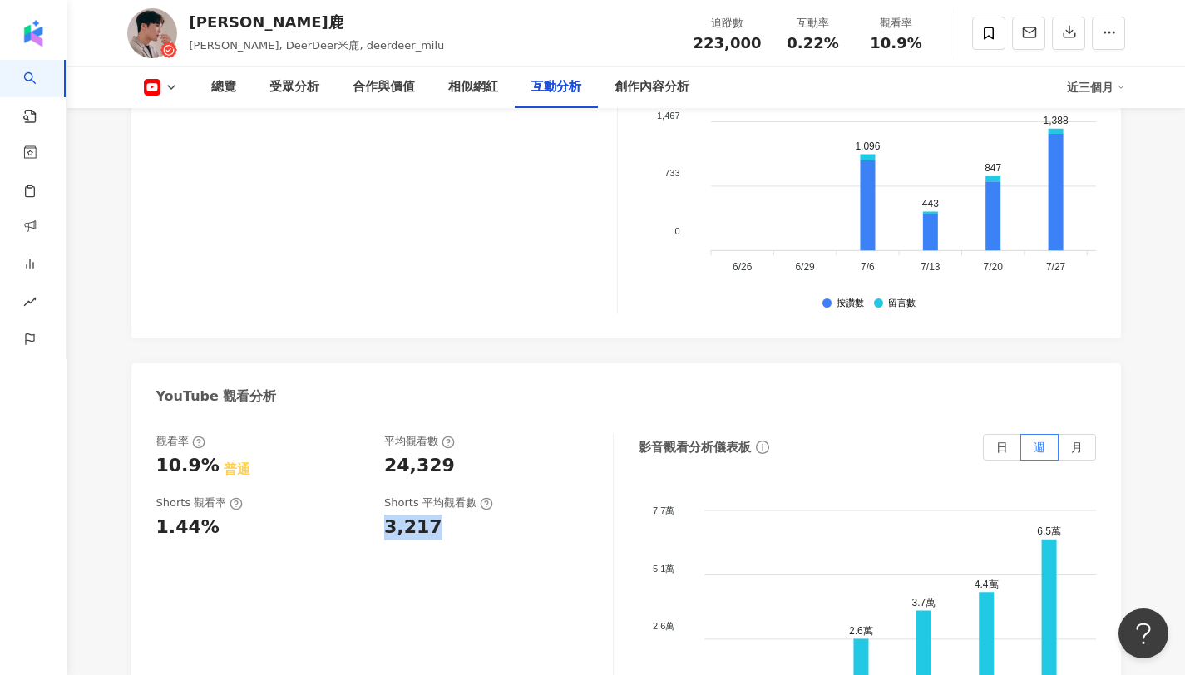
drag, startPoint x: 385, startPoint y: 448, endPoint x: 456, endPoint y: 453, distance: 70.8
click at [456, 515] on div "3,217" at bounding box center [490, 528] width 212 height 26
copy div "24,329"
drag, startPoint x: 383, startPoint y: 386, endPoint x: 468, endPoint y: 382, distance: 84.9
click at [468, 453] on div "24,329" at bounding box center [490, 466] width 212 height 26
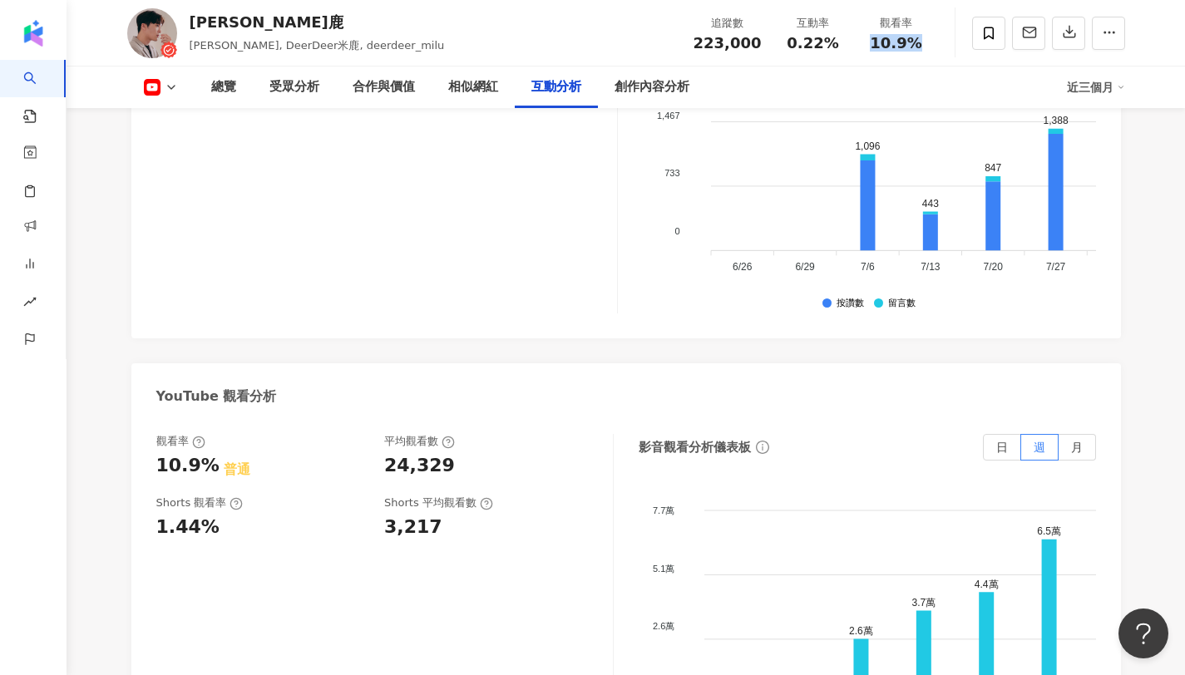
drag, startPoint x: 869, startPoint y: 42, endPoint x: 928, endPoint y: 43, distance: 59.0
click at [928, 43] on div "觀看率 10.9%" at bounding box center [896, 33] width 83 height 36
copy span "10.9%"
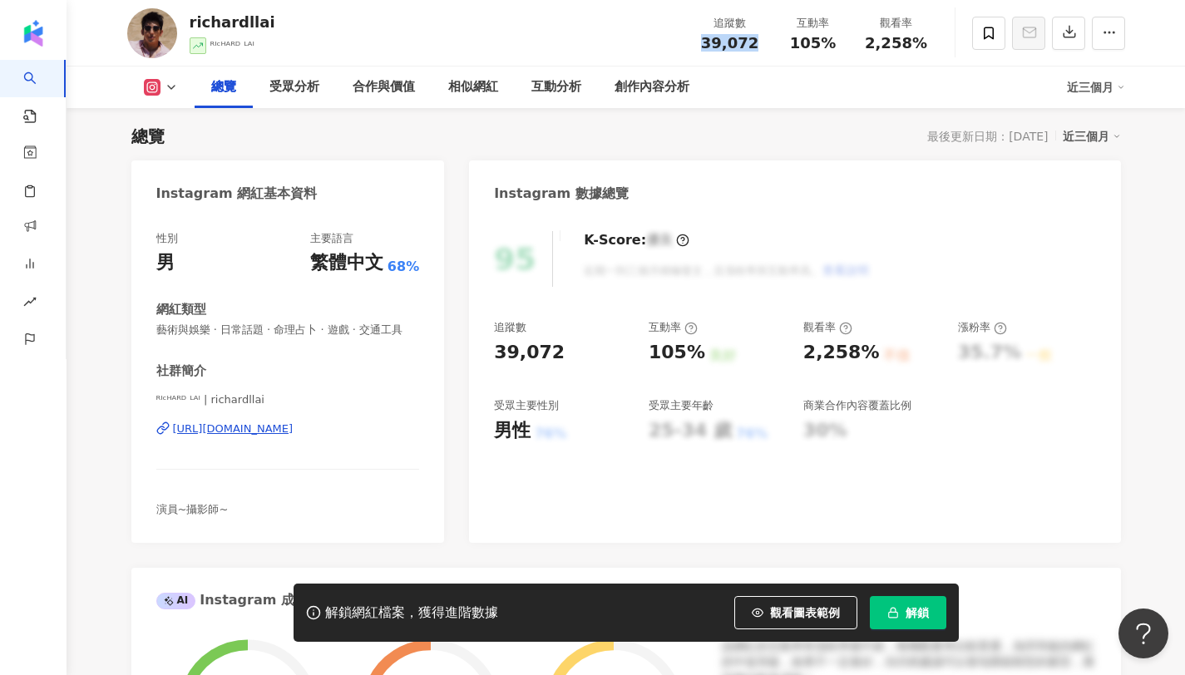
drag, startPoint x: 695, startPoint y: 38, endPoint x: 756, endPoint y: 41, distance: 60.7
click at [756, 41] on div "追蹤數 39,072" at bounding box center [729, 33] width 83 height 36
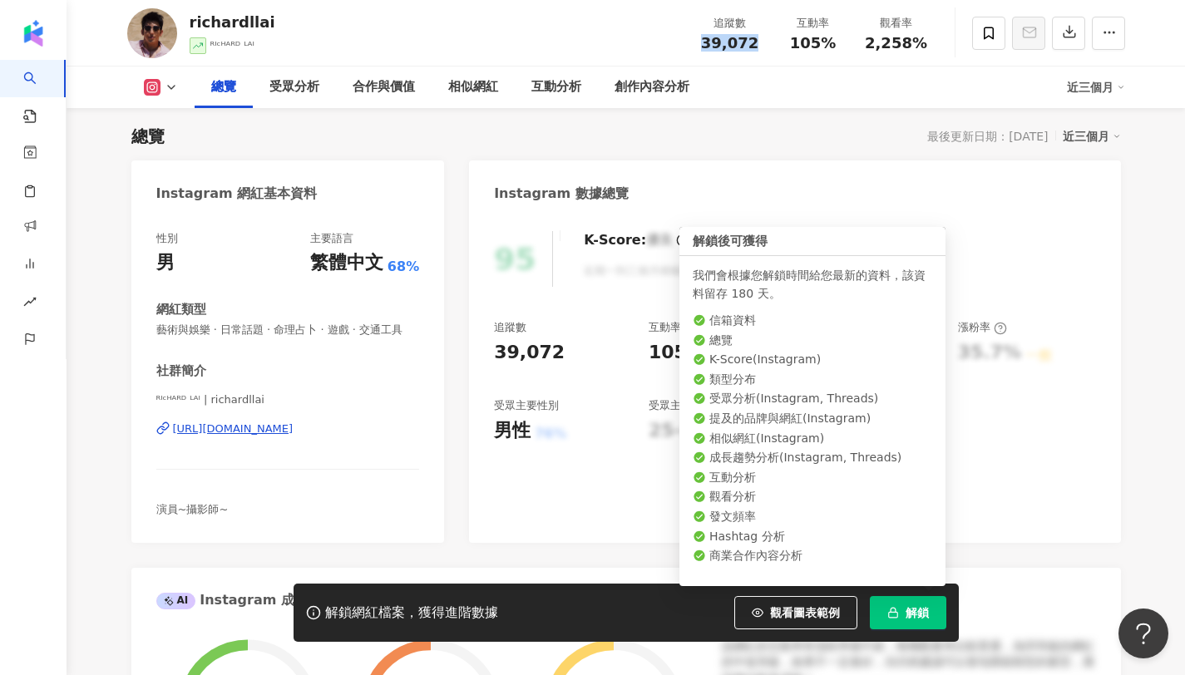
click at [914, 618] on span "解鎖" at bounding box center [916, 612] width 23 height 13
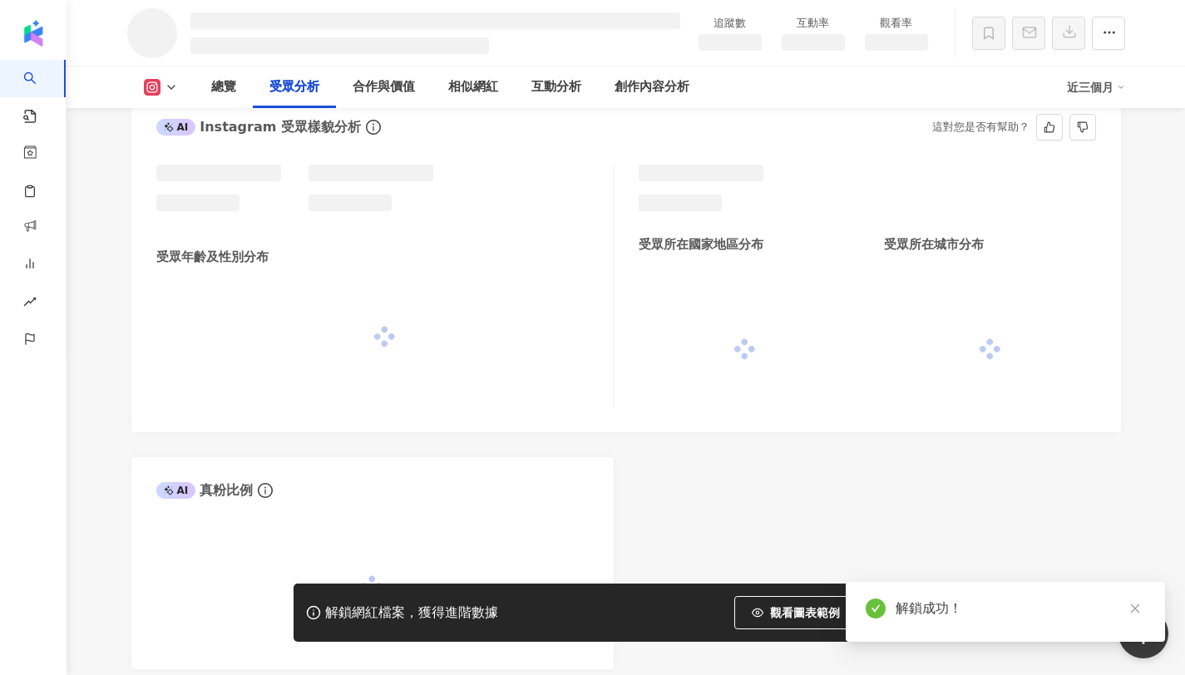
scroll to position [1335, 0]
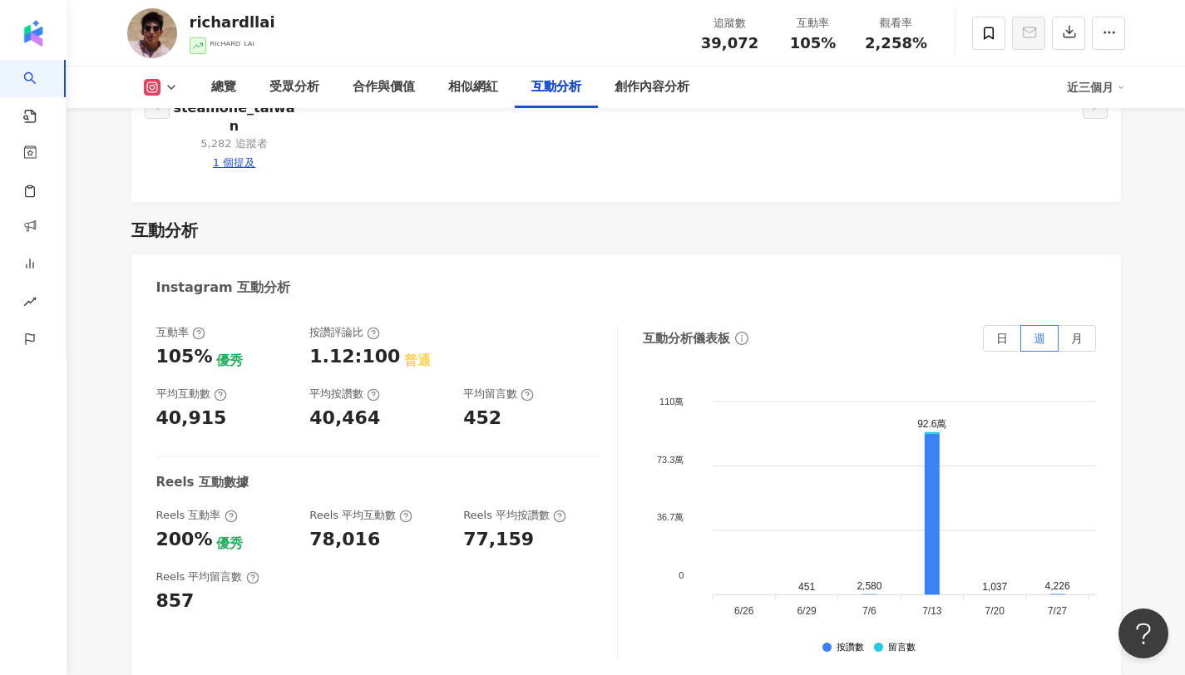
scroll to position [3266, 0]
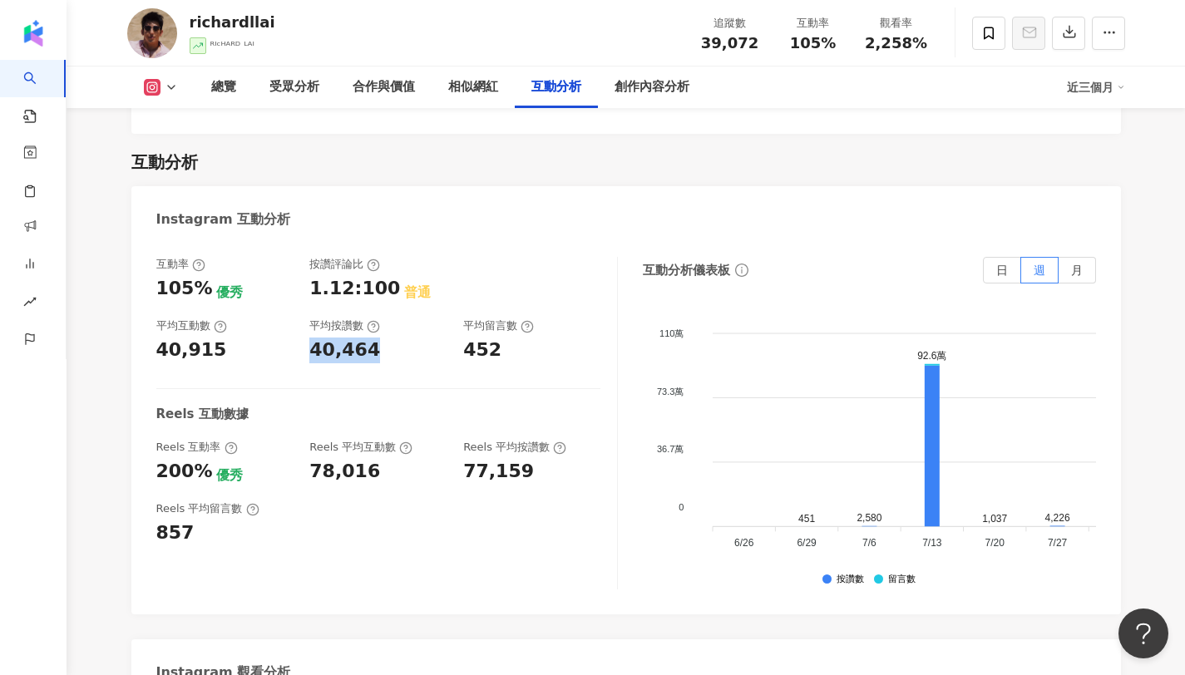
copy div "40,464"
drag, startPoint x: 305, startPoint y: 291, endPoint x: 387, endPoint y: 283, distance: 81.8
click at [387, 283] on div "互動率 105% 優秀 按讚評論比 1.12:100 普通 平均互動數 40,915 平均按讚數 40,464 平均留言數 452" at bounding box center [378, 310] width 444 height 106
copy div "452"
drag, startPoint x: 466, startPoint y: 287, endPoint x: 514, endPoint y: 290, distance: 48.3
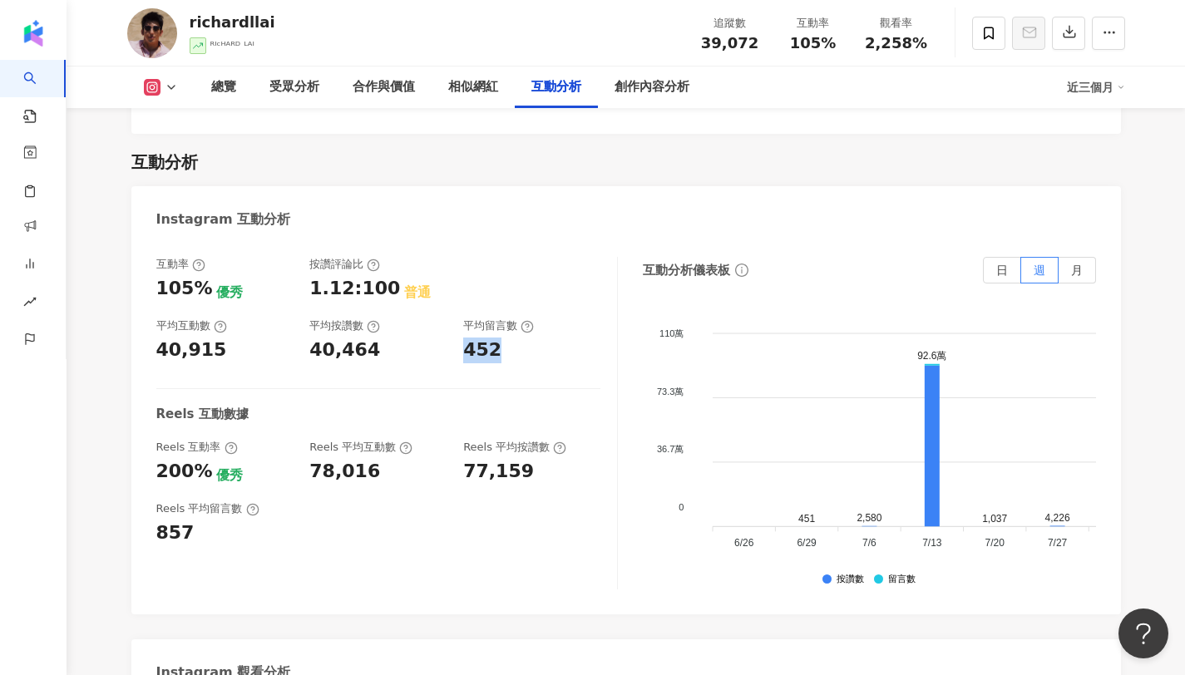
click at [514, 338] on div "452" at bounding box center [531, 351] width 137 height 26
drag, startPoint x: 788, startPoint y: 44, endPoint x: 835, endPoint y: 47, distance: 46.7
click at [835, 47] on div "105%" at bounding box center [812, 43] width 63 height 17
copy span "105%"
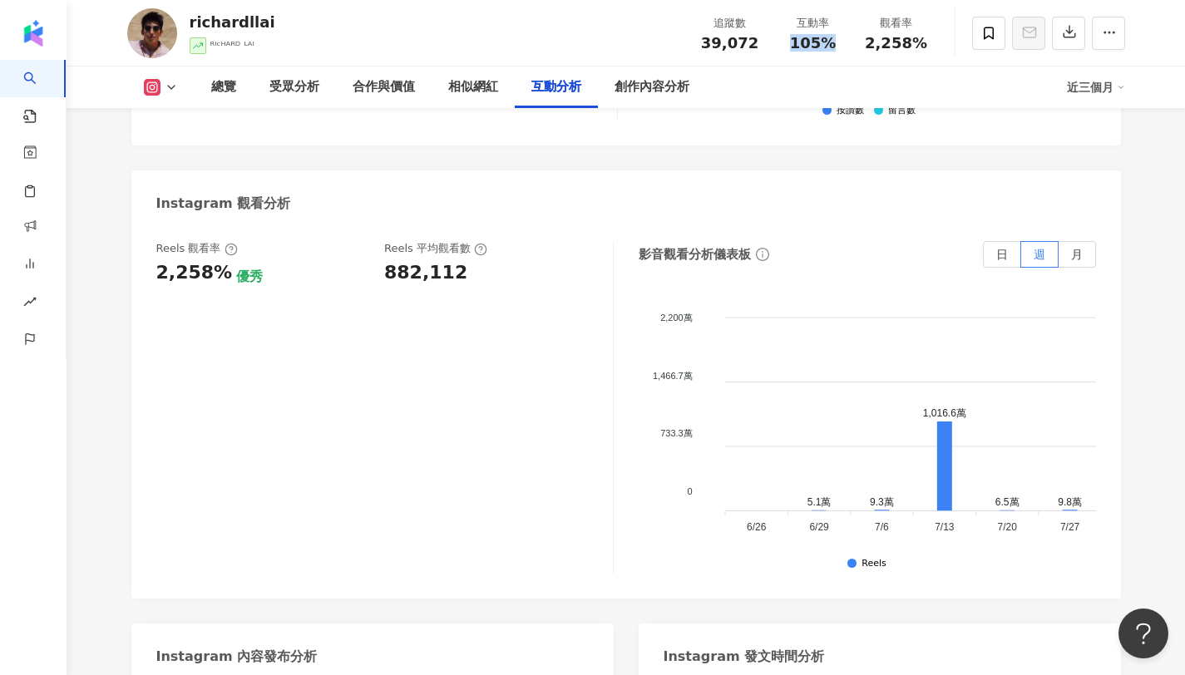
scroll to position [3763, 0]
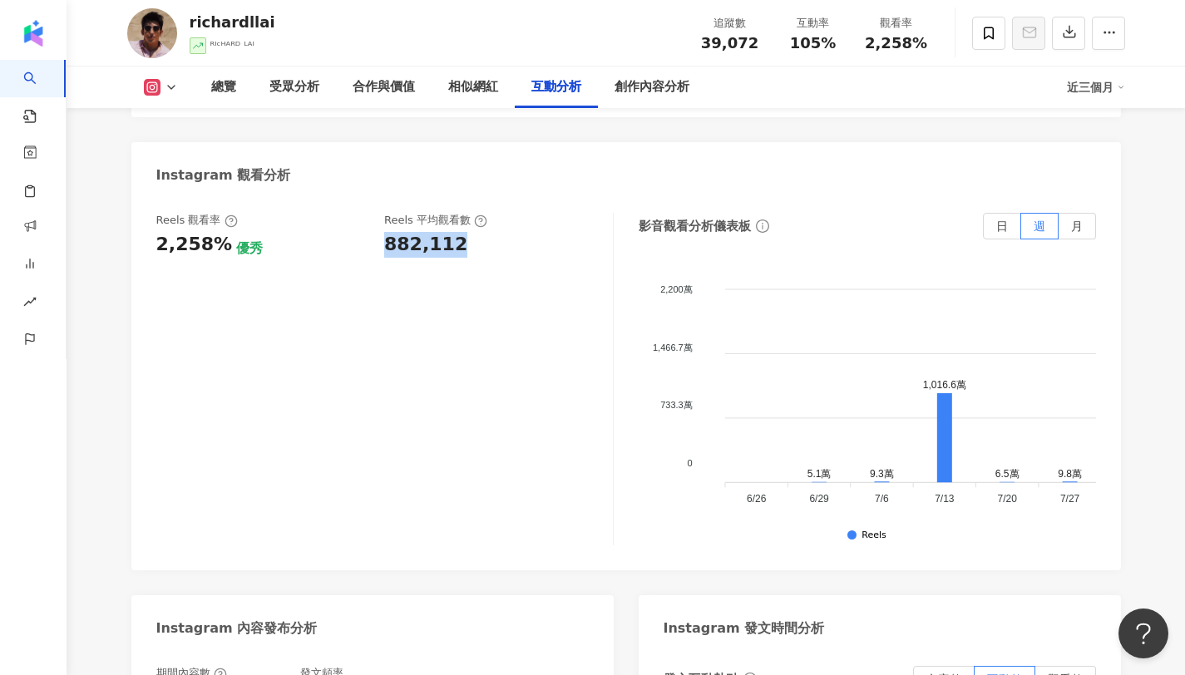
copy div "882,112"
drag, startPoint x: 381, startPoint y: 183, endPoint x: 462, endPoint y: 187, distance: 81.6
click at [462, 213] on div "Reels 觀看率 2,258% 優秀 [PERSON_NAME] 平均觀看數 882,112" at bounding box center [376, 235] width 440 height 45
drag, startPoint x: 870, startPoint y: 44, endPoint x: 931, endPoint y: 48, distance: 60.8
click at [931, 48] on div "觀看率 2,258%" at bounding box center [896, 33] width 83 height 36
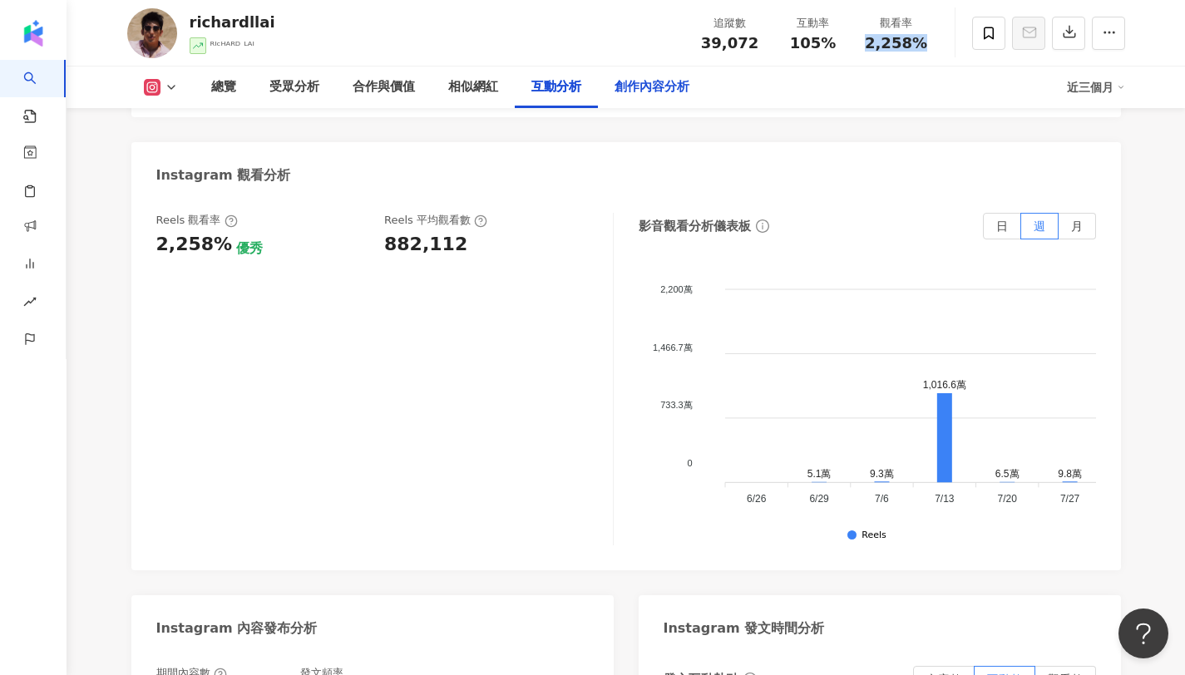
copy span "2,258%"
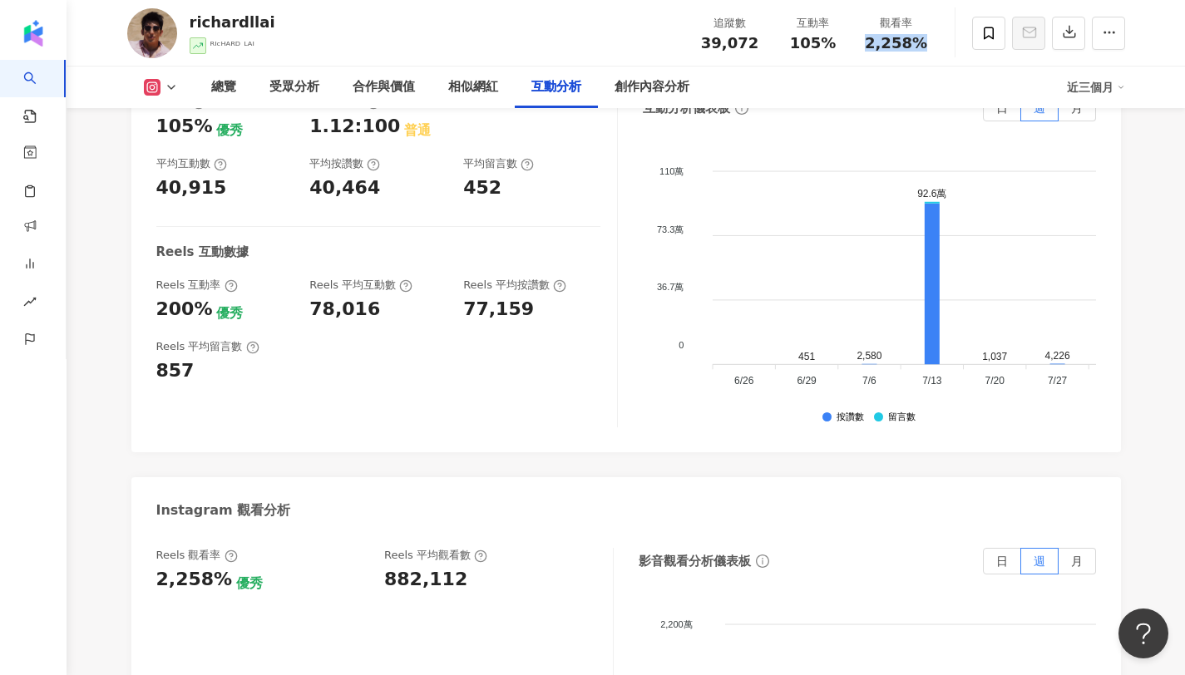
scroll to position [3414, 0]
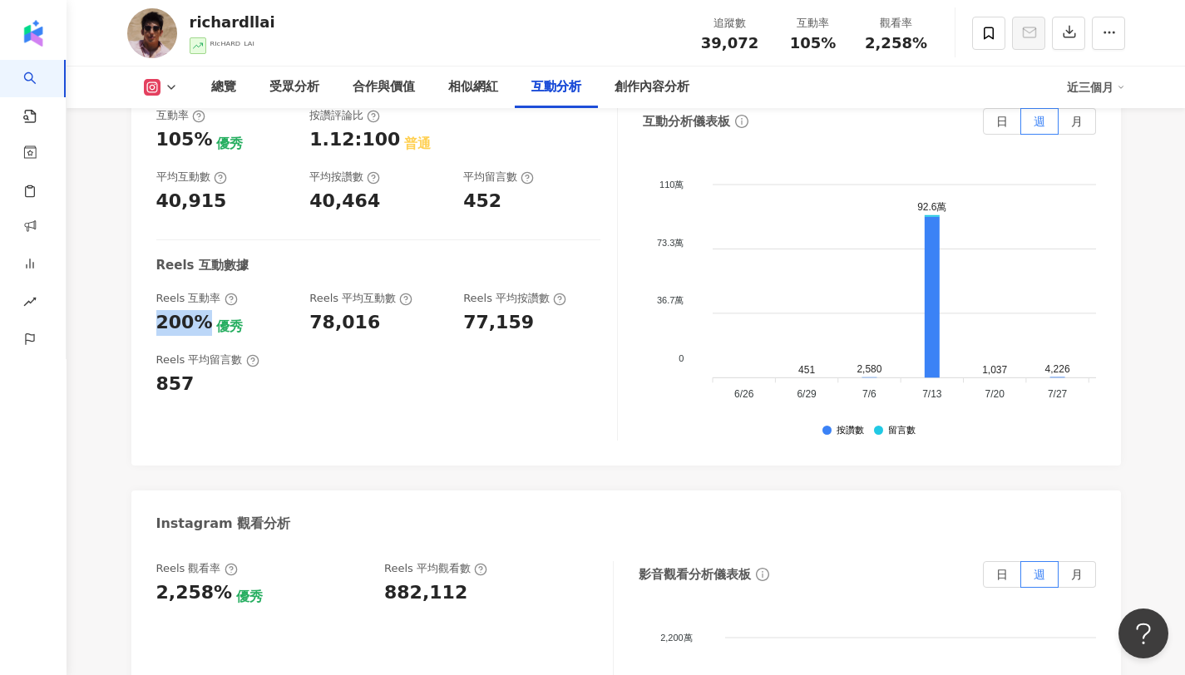
copy div "200%"
drag, startPoint x: 195, startPoint y: 266, endPoint x: 149, endPoint y: 262, distance: 46.7
click at [149, 262] on div "互動率 105% 優秀 按讚評論比 1.12:100 普通 平均互動數 40,915 平均按讚數 40,464 平均留言數 452 Reels 互動數據 Re…" at bounding box center [625, 278] width 989 height 374
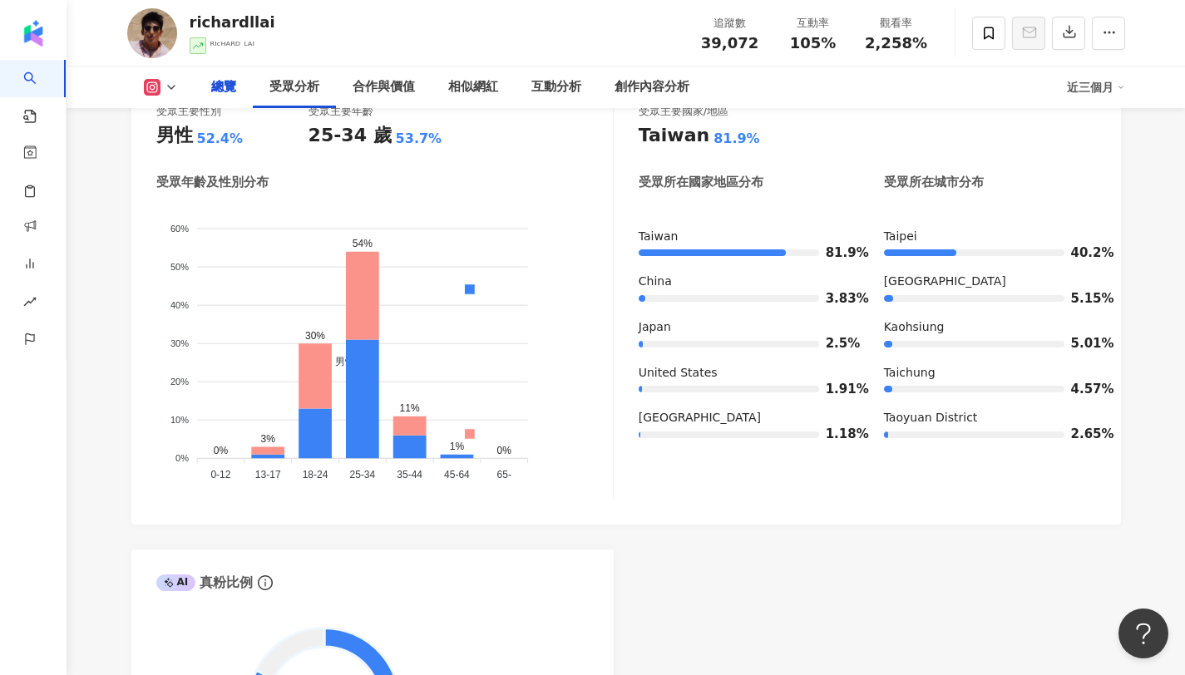
scroll to position [0, 0]
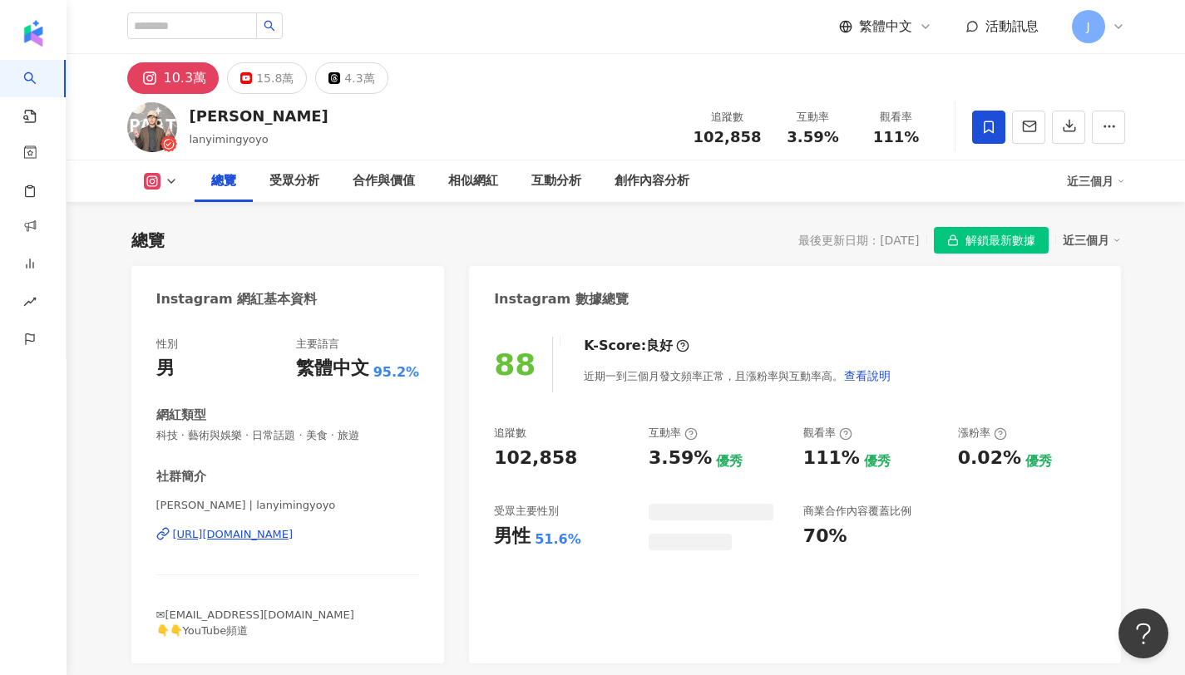
scroll to position [102, 0]
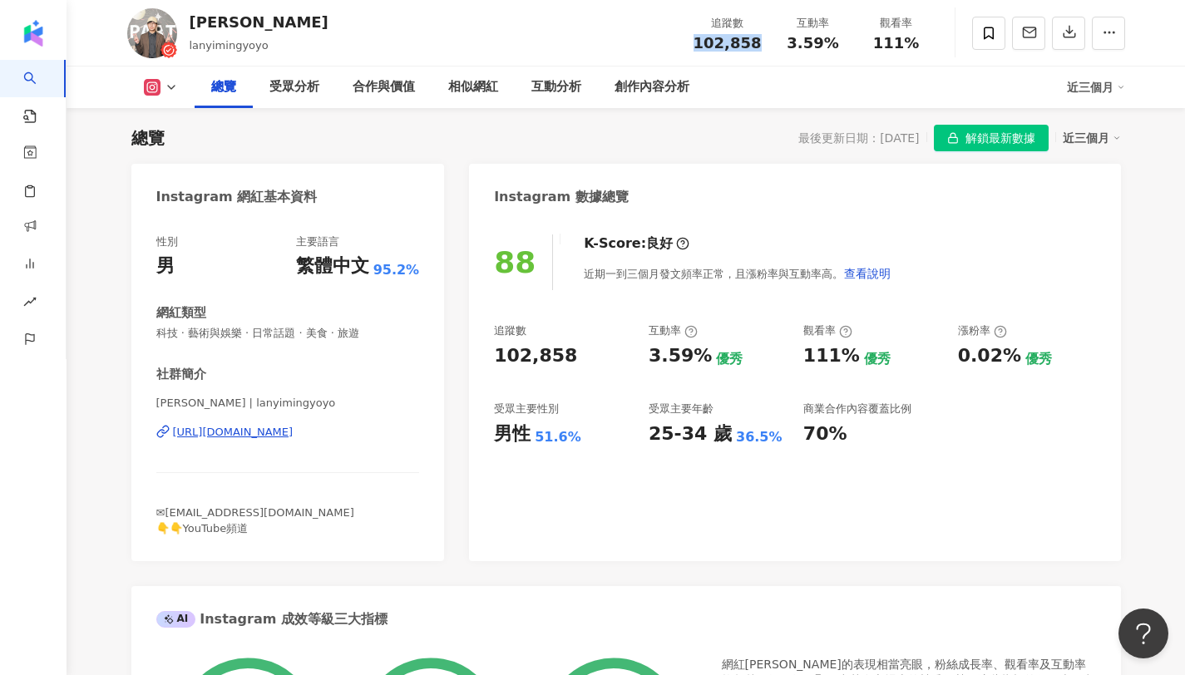
drag, startPoint x: 700, startPoint y: 41, endPoint x: 763, endPoint y: 45, distance: 63.3
click at [763, 45] on div "追蹤數 102,858" at bounding box center [727, 33] width 88 height 36
copy span "102,858"
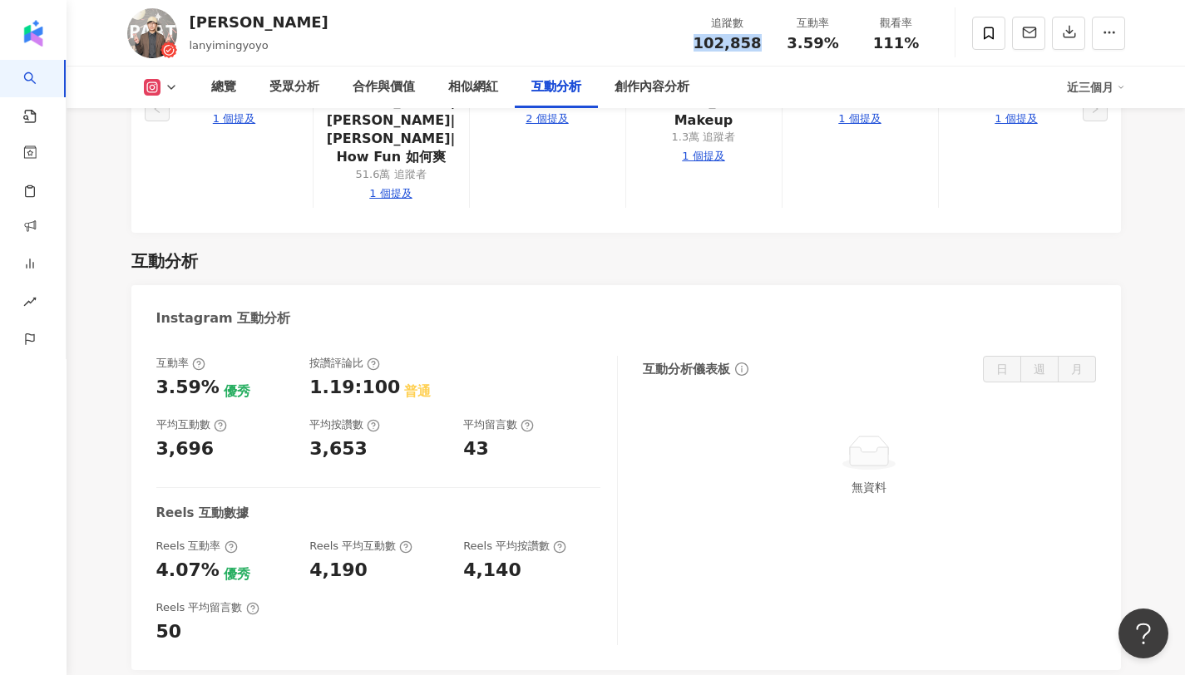
scroll to position [3176, 0]
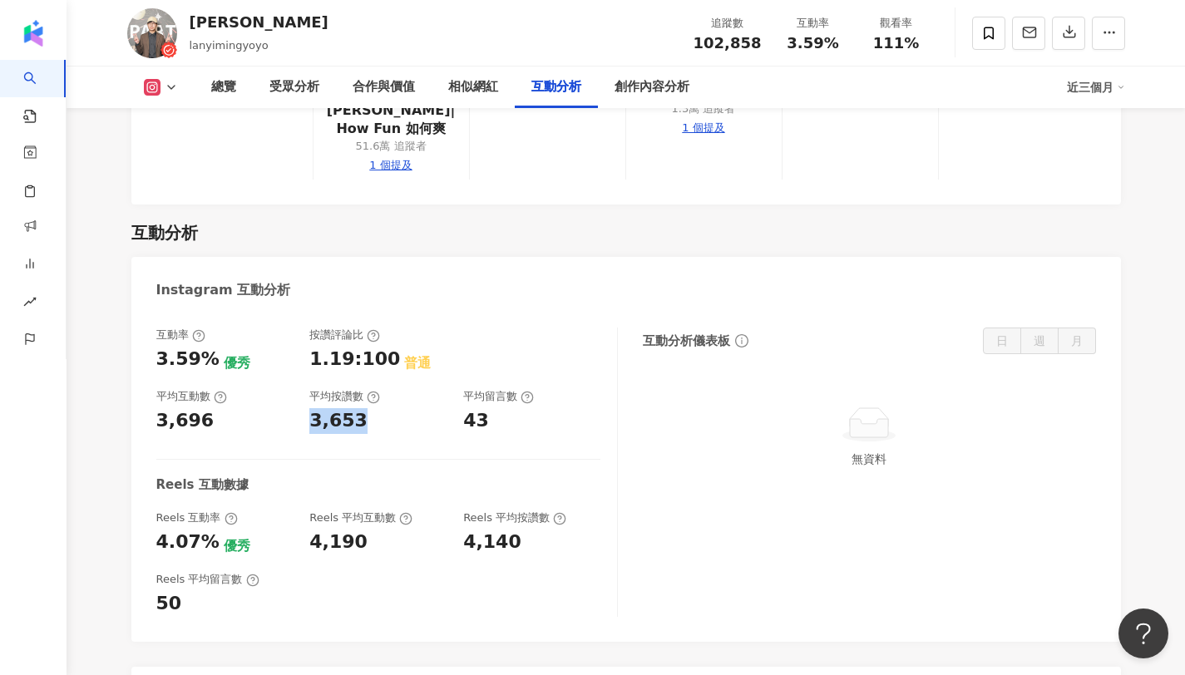
copy div "3,653"
drag, startPoint x: 309, startPoint y: 365, endPoint x: 373, endPoint y: 372, distance: 64.4
click at [373, 408] on div "3,653" at bounding box center [377, 421] width 137 height 26
drag, startPoint x: 461, startPoint y: 366, endPoint x: 495, endPoint y: 367, distance: 35.0
click at [495, 367] on div "互動率 3.59% 優秀 按讚評論比 1.19:100 普通 平均互動數 3,696 平均按讚數 3,653 平均留言數 43" at bounding box center [378, 381] width 444 height 106
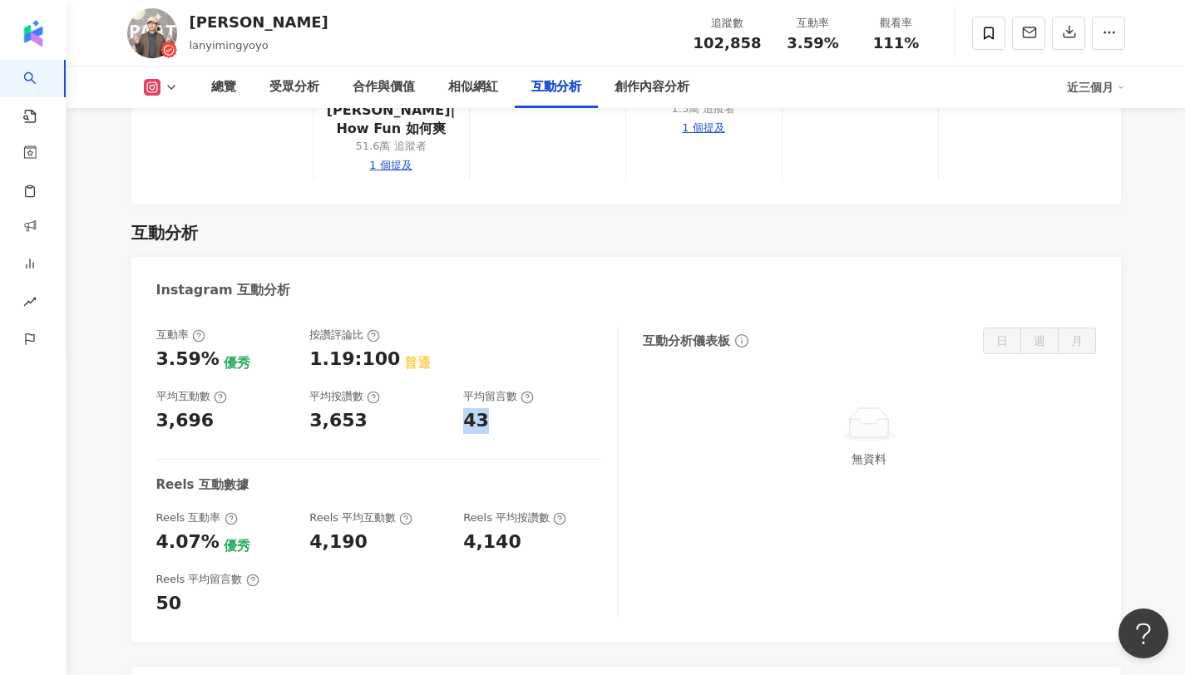
copy div "43"
copy span "3.59%"
drag, startPoint x: 783, startPoint y: 42, endPoint x: 829, endPoint y: 46, distance: 45.9
click at [829, 46] on div "3.59%" at bounding box center [812, 43] width 63 height 17
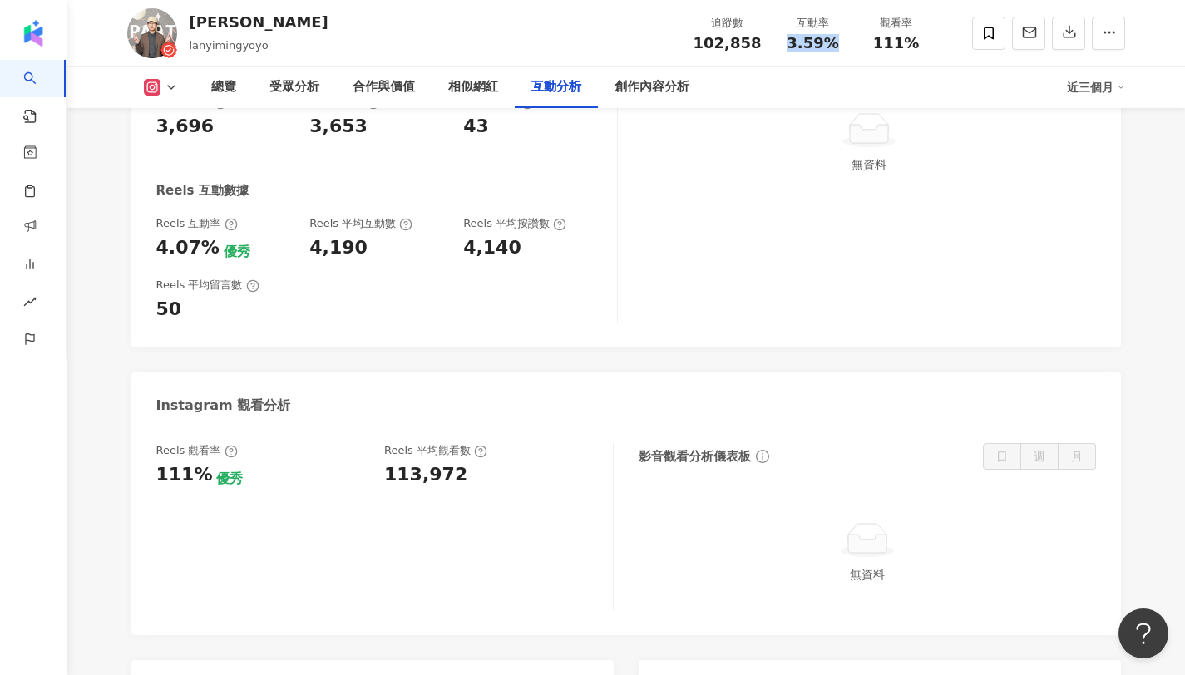
scroll to position [3486, 0]
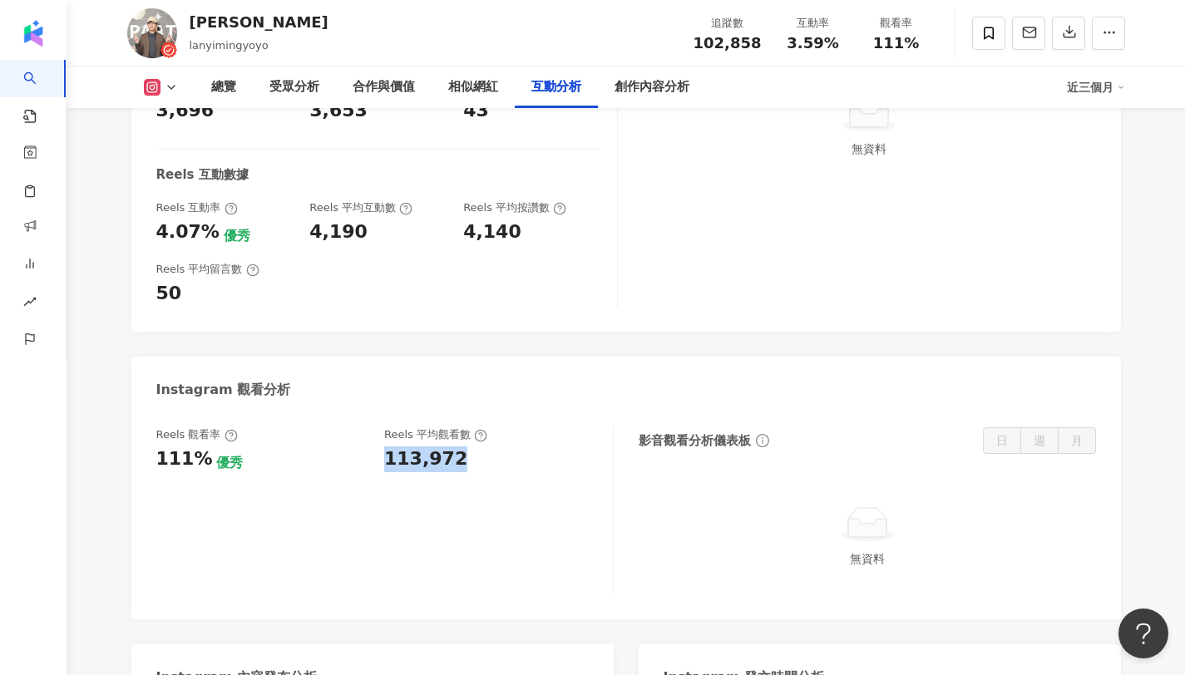
copy div "113,972"
drag, startPoint x: 456, startPoint y: 402, endPoint x: 389, endPoint y: 412, distance: 68.0
click at [389, 446] on div "113,972" at bounding box center [490, 459] width 212 height 26
copy div "111%"
drag, startPoint x: 200, startPoint y: 404, endPoint x: 148, endPoint y: 406, distance: 51.6
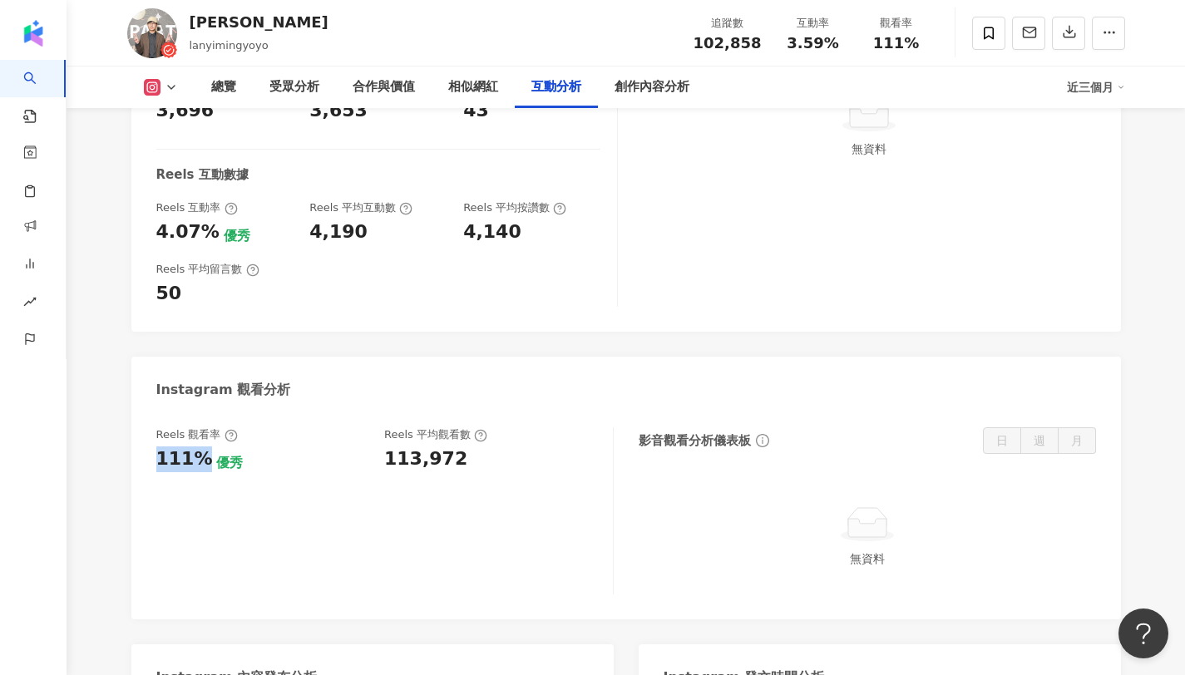
click at [148, 411] on div "Reels 觀看率 111% 優秀 [PERSON_NAME] 平均觀看數 113,972 影音觀看分析儀表板 日 週 月 無資料" at bounding box center [625, 515] width 989 height 209
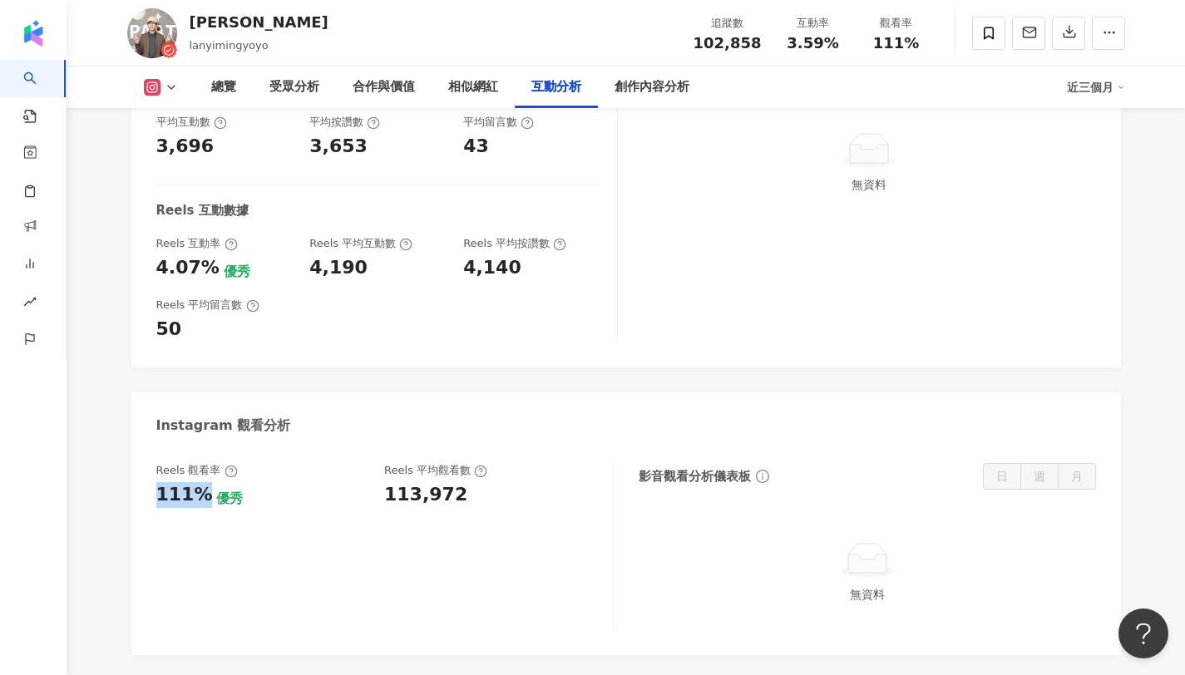
scroll to position [3418, 0]
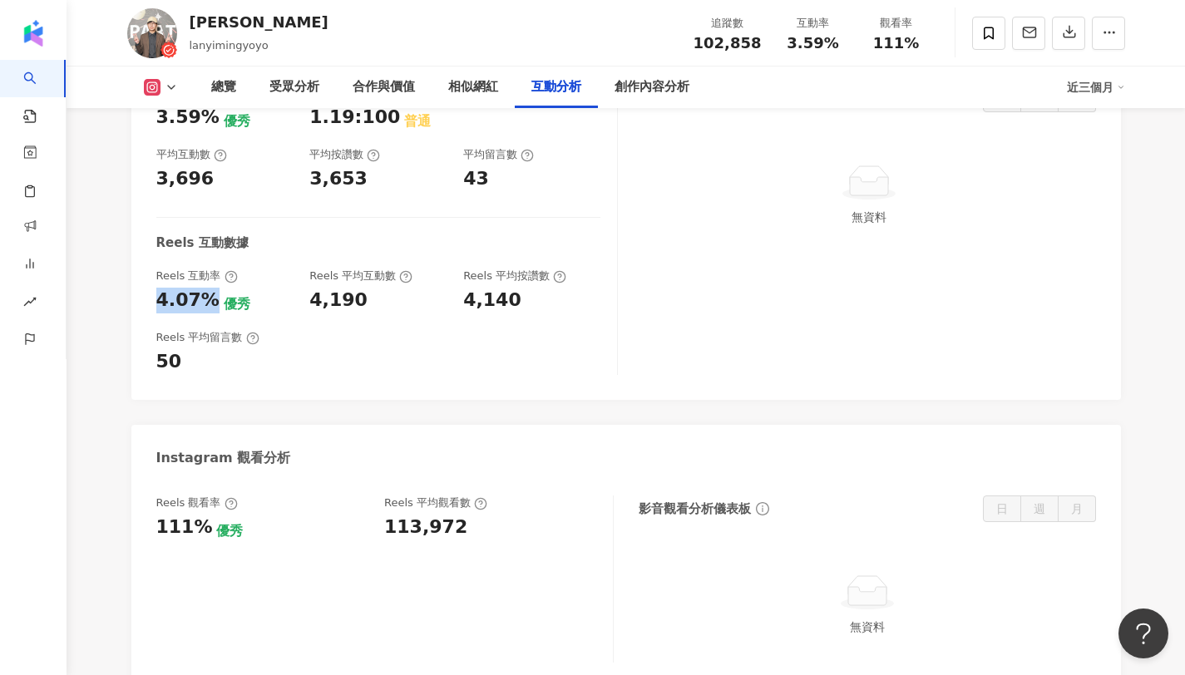
copy div "4.07%"
drag, startPoint x: 209, startPoint y: 244, endPoint x: 159, endPoint y: 243, distance: 49.9
click at [159, 288] on div "4.07% 優秀" at bounding box center [224, 301] width 137 height 26
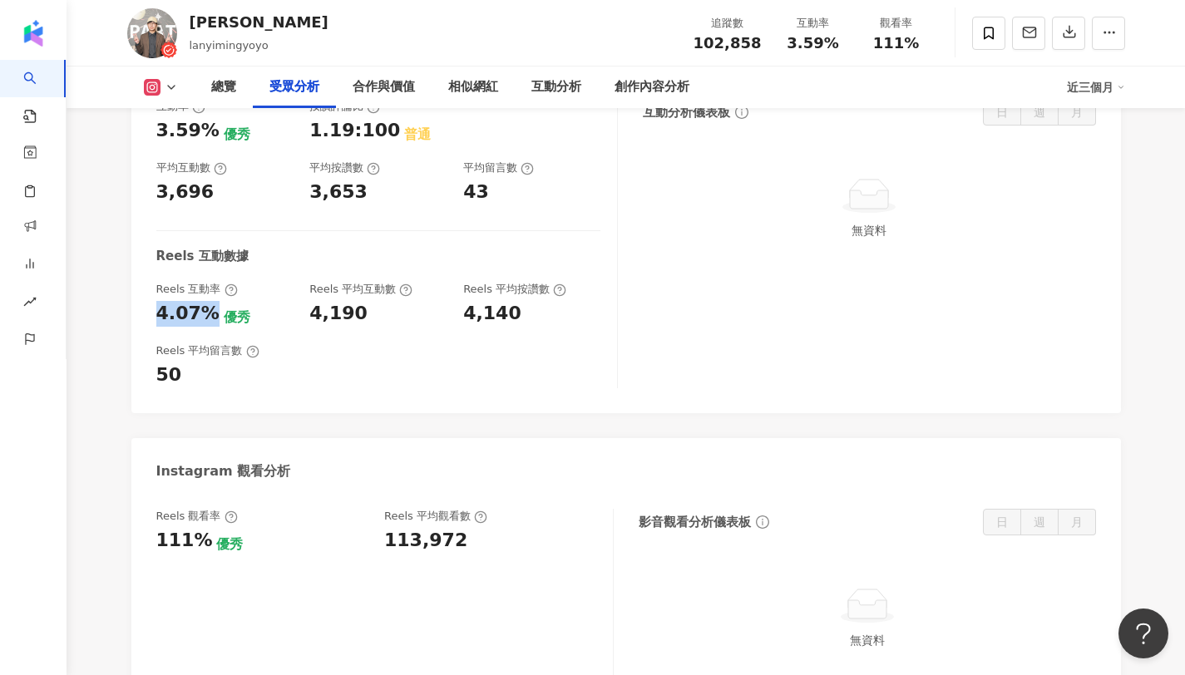
scroll to position [0, 0]
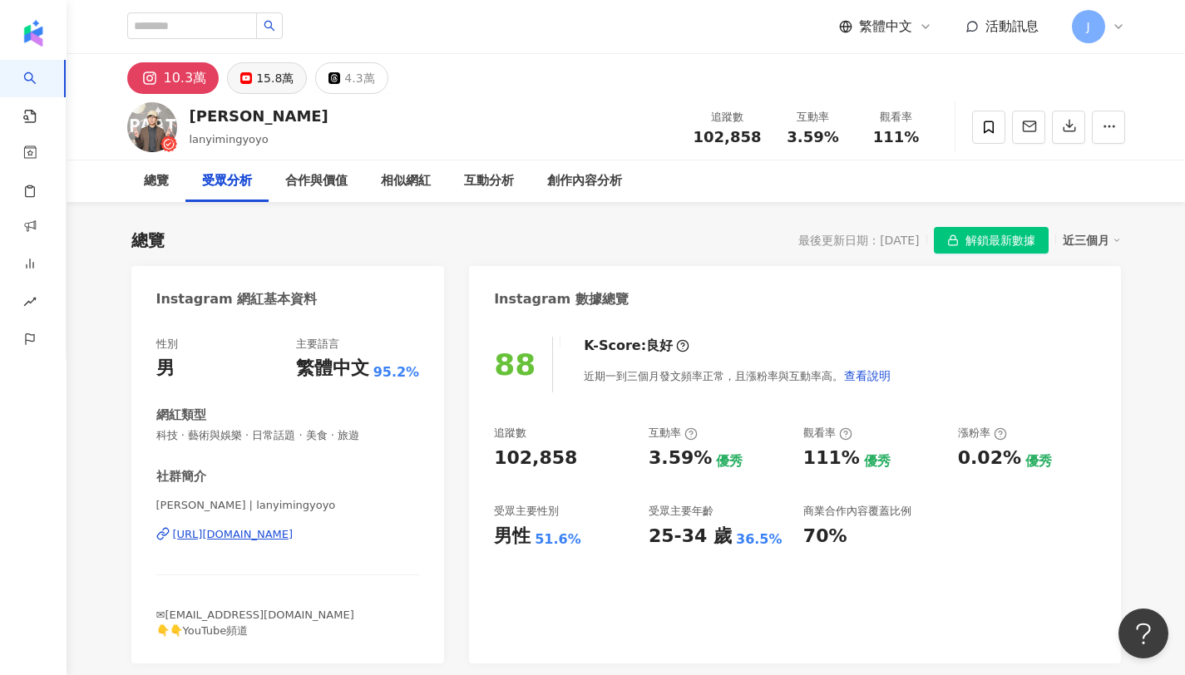
click at [263, 86] on div "15.8萬" at bounding box center [274, 78] width 37 height 23
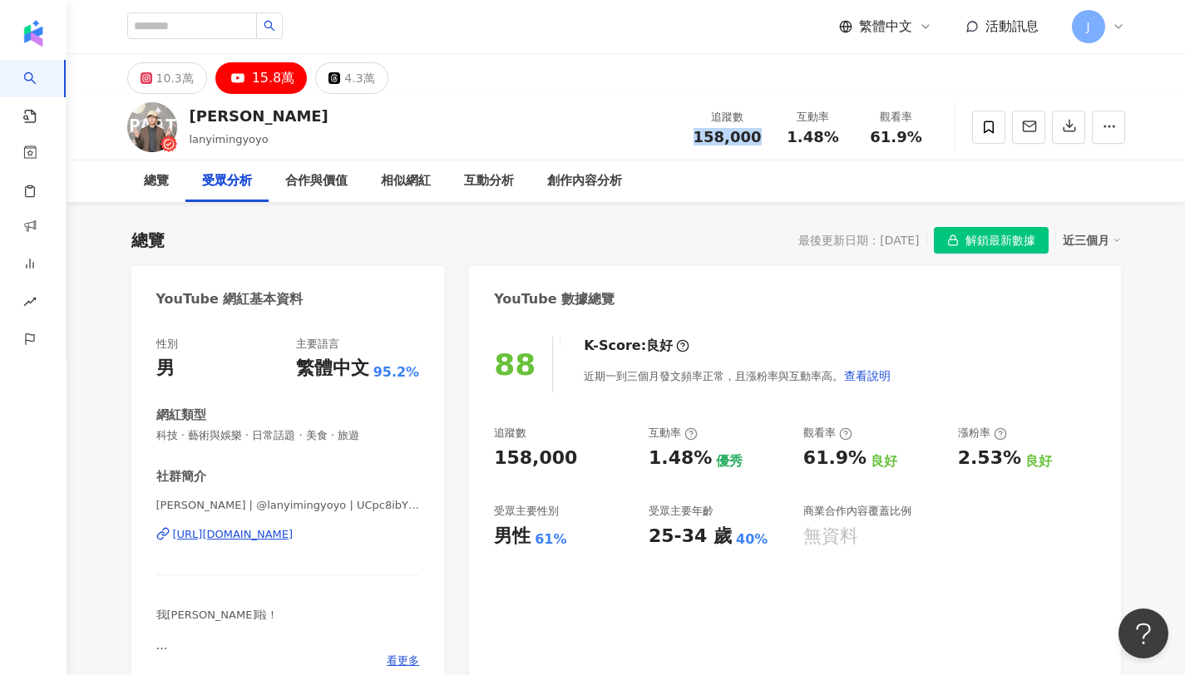
copy span "158,000"
drag, startPoint x: 701, startPoint y: 131, endPoint x: 757, endPoint y: 138, distance: 56.1
click at [757, 138] on div "158,000" at bounding box center [727, 137] width 68 height 17
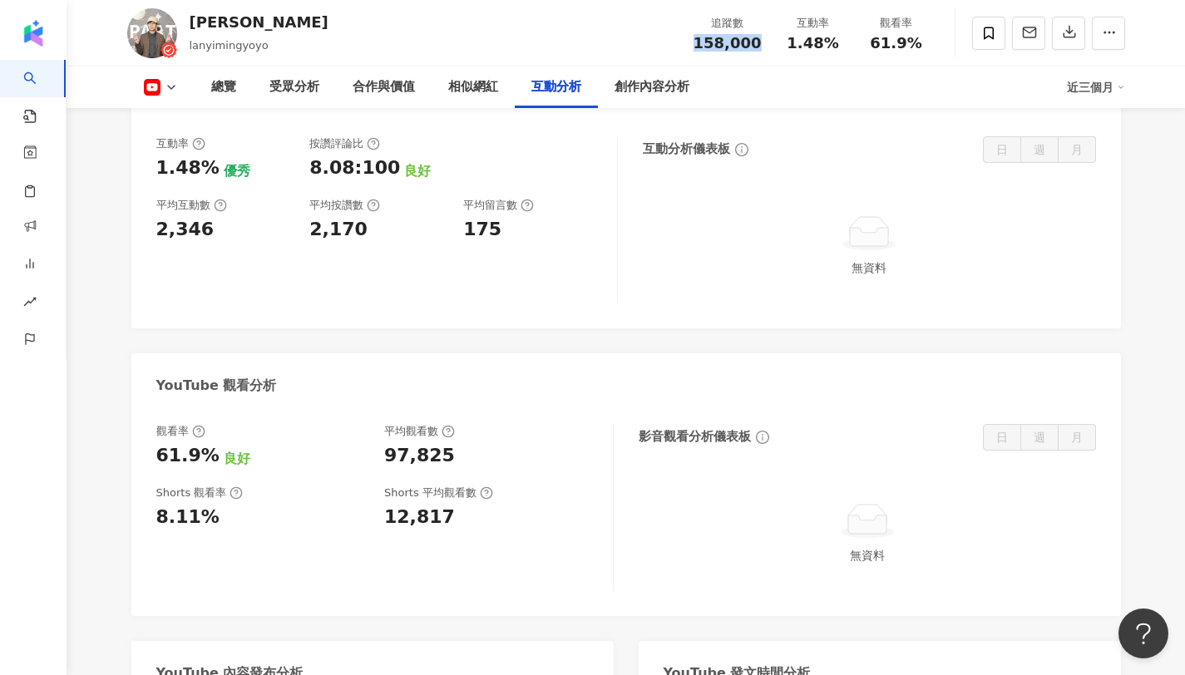
scroll to position [2676, 0]
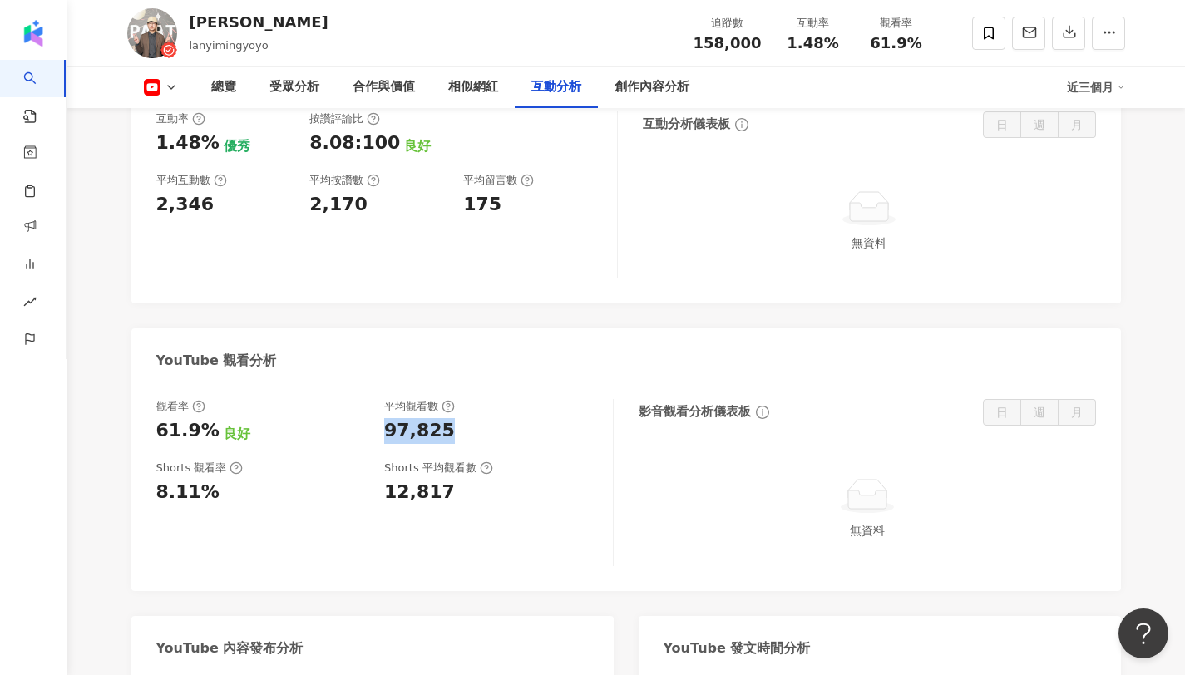
copy div "97,825"
drag, startPoint x: 383, startPoint y: 408, endPoint x: 466, endPoint y: 407, distance: 83.2
click at [466, 418] on div "97,825" at bounding box center [490, 431] width 212 height 26
copy span "61.9%"
drag, startPoint x: 874, startPoint y: 43, endPoint x: 948, endPoint y: 38, distance: 74.2
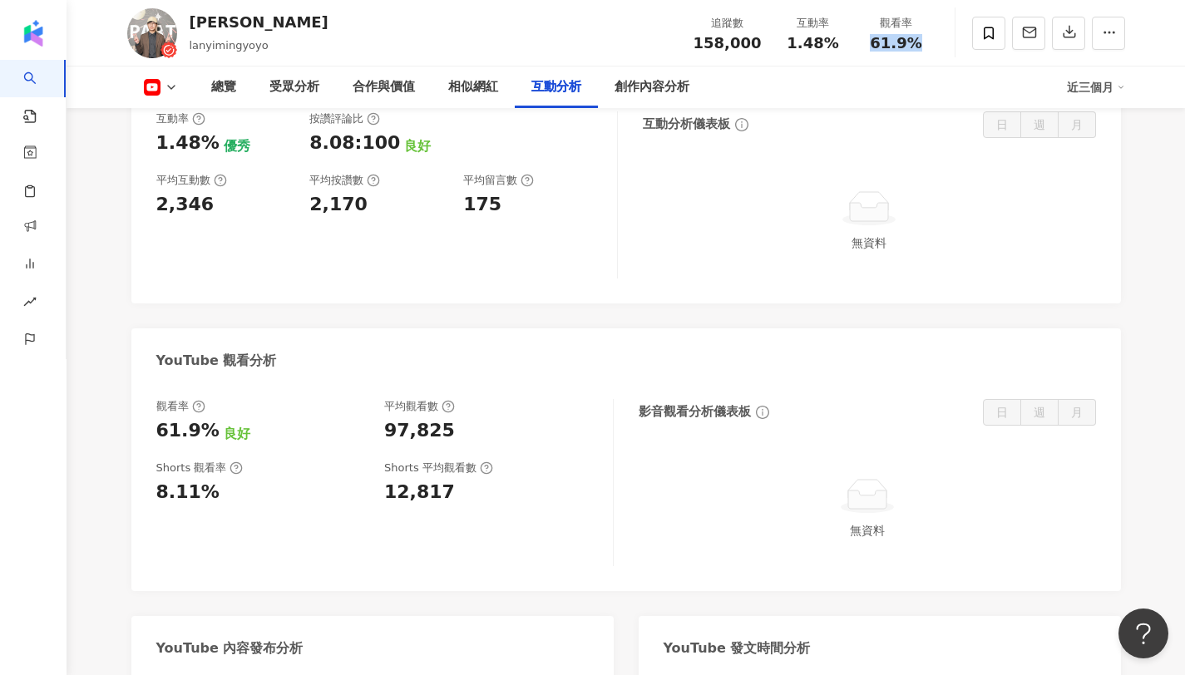
click at [948, 38] on div "藍亦明 lanyimingyoyo 追蹤數 158,000 互動率 1.48% 觀看率 61.9%" at bounding box center [626, 33] width 1064 height 66
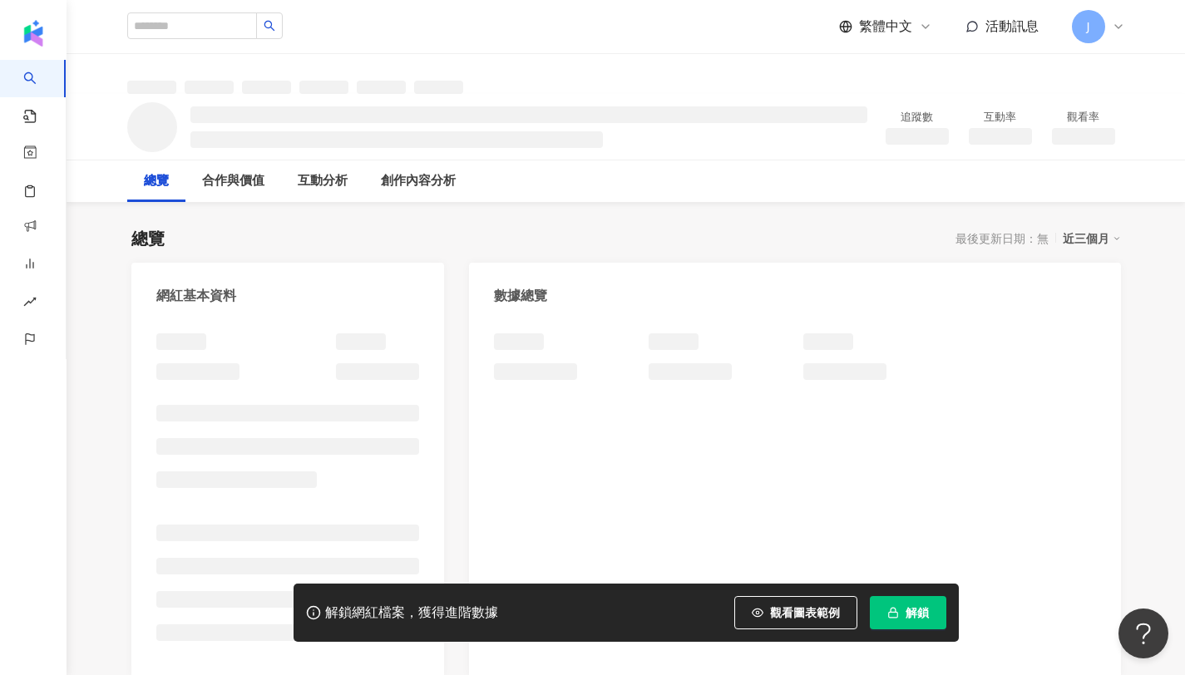
click at [910, 612] on span "解鎖" at bounding box center [916, 612] width 23 height 13
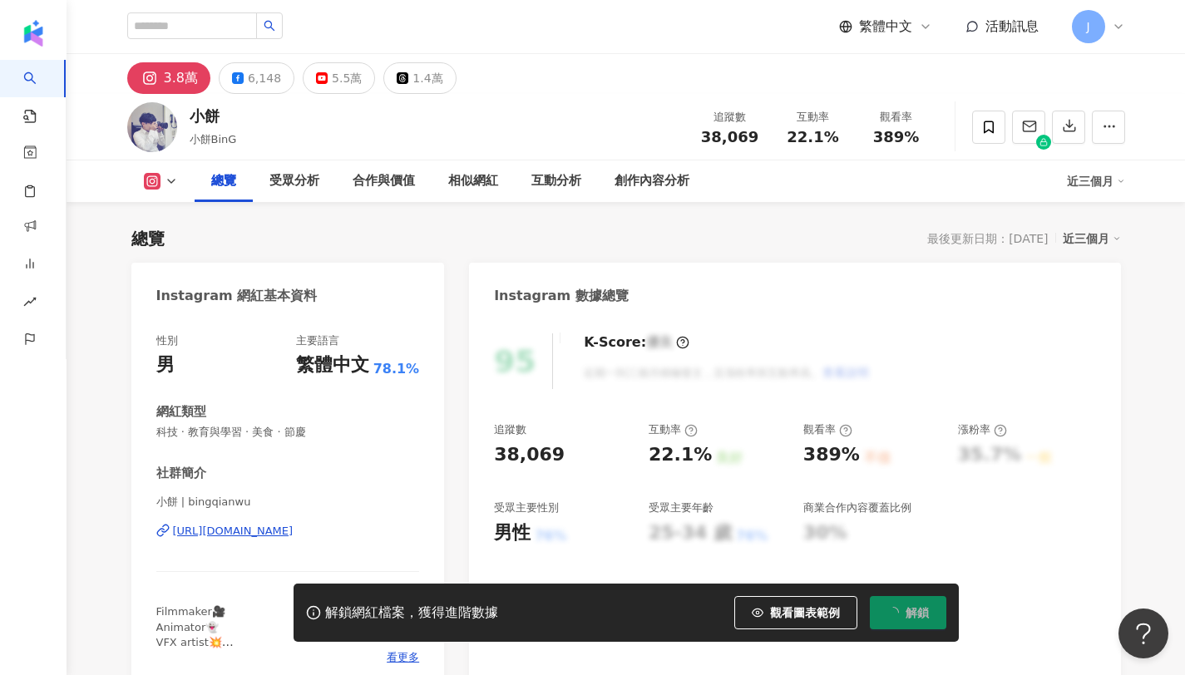
drag, startPoint x: 788, startPoint y: 53, endPoint x: 759, endPoint y: 32, distance: 36.2
click at [759, 109] on div "追蹤數 38,069" at bounding box center [729, 127] width 83 height 36
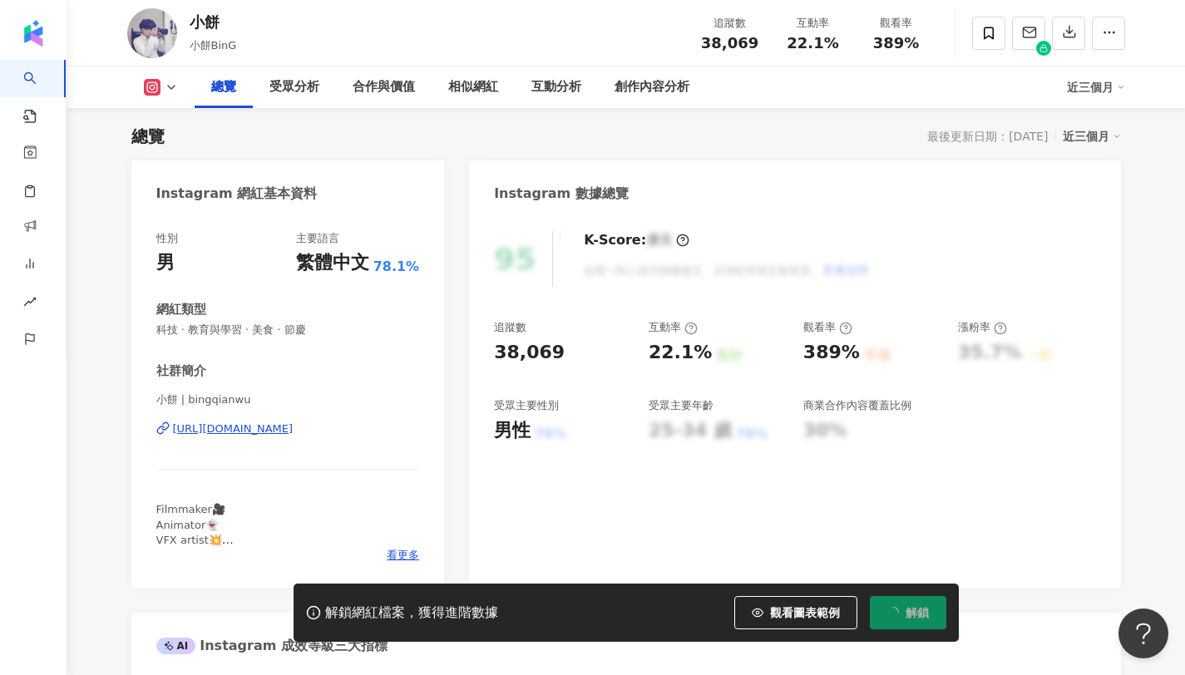
click at [753, 42] on div "38,069" at bounding box center [729, 43] width 63 height 17
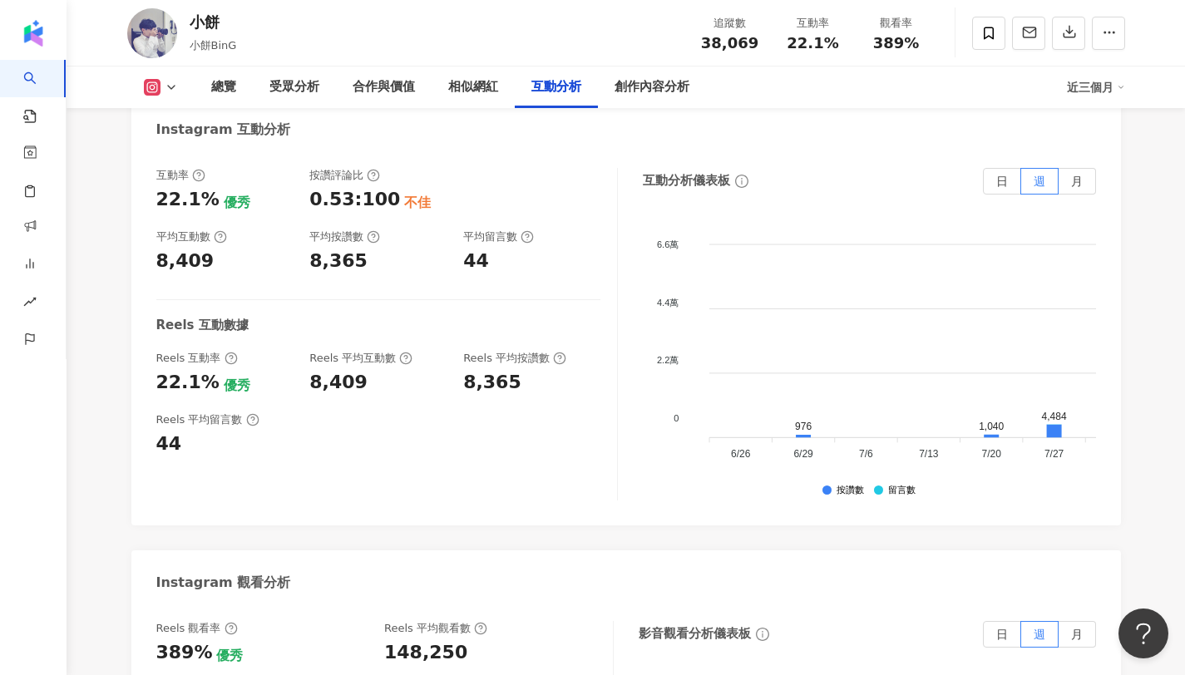
scroll to position [3374, 0]
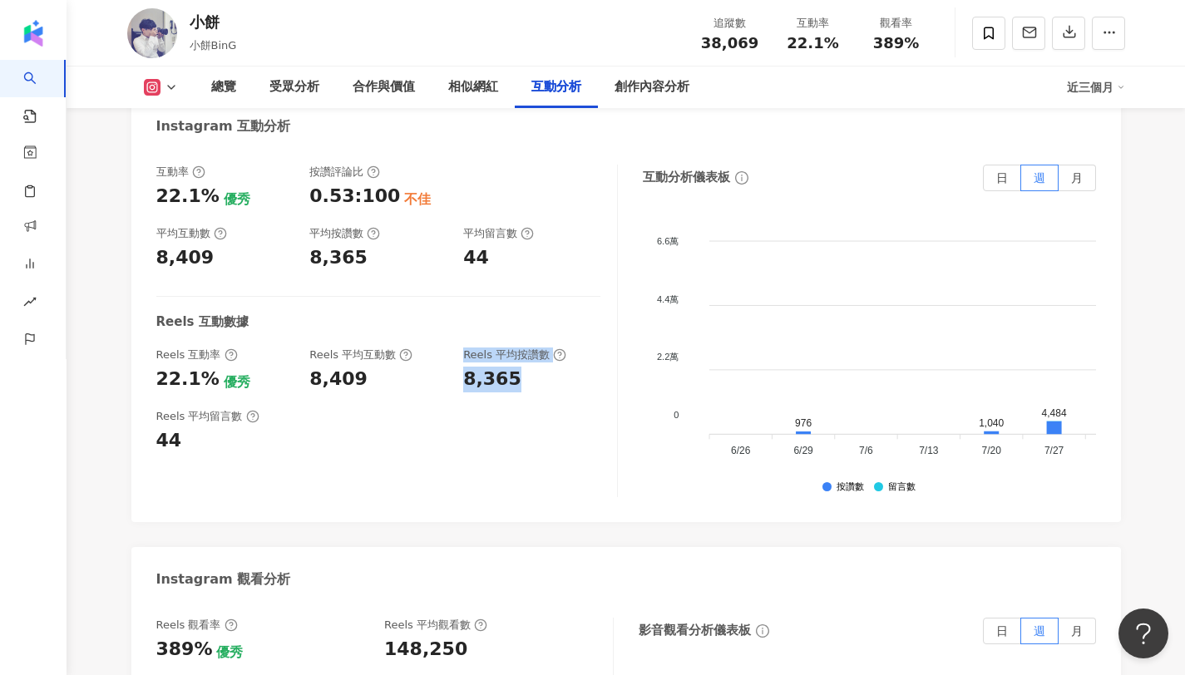
drag, startPoint x: 454, startPoint y: 347, endPoint x: 549, endPoint y: 348, distance: 94.8
click at [549, 348] on div "Reels 互動率 22.1% 優秀 Reels 平均互動數 8,409 Reels 平均按讚數 8,365" at bounding box center [378, 370] width 444 height 45
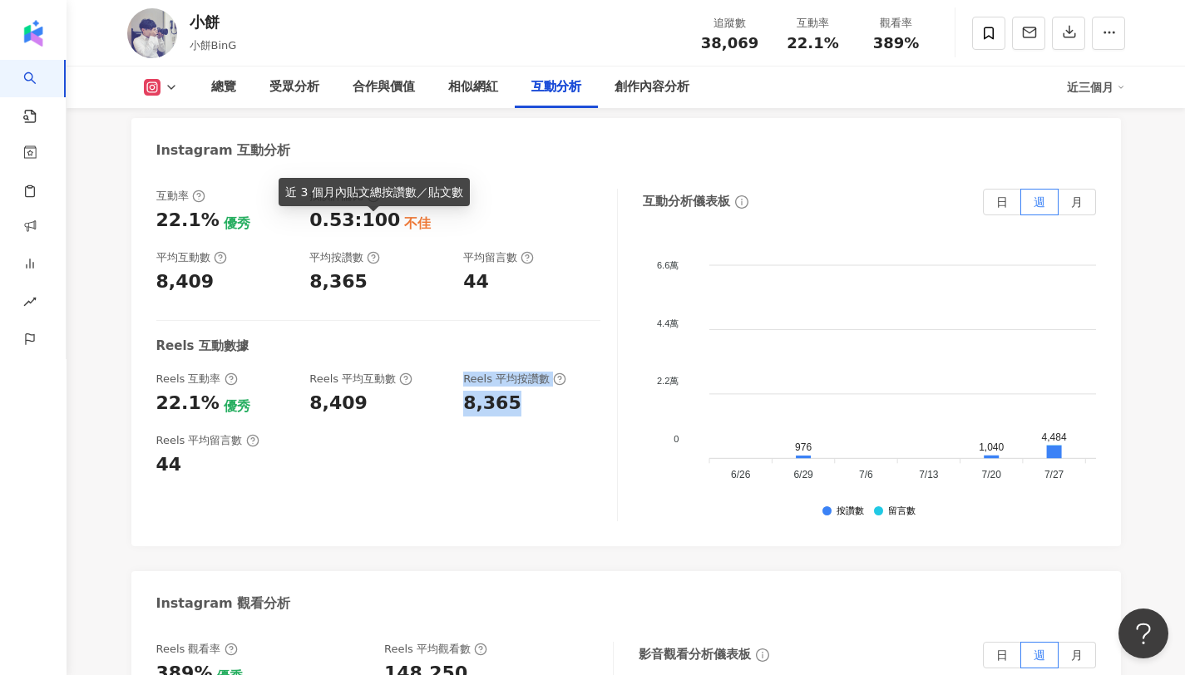
scroll to position [3331, 0]
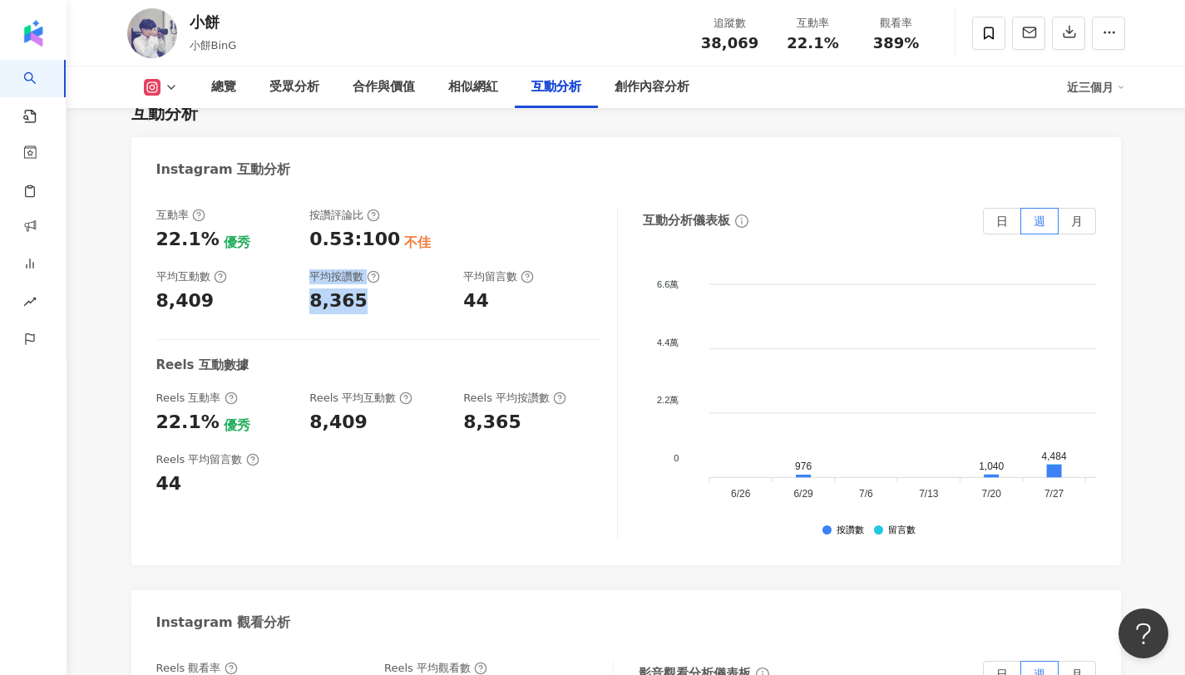
drag, startPoint x: 297, startPoint y: 276, endPoint x: 388, endPoint y: 274, distance: 91.5
click at [388, 274] on div "互動率 22.1% 優秀 按讚評論比 0.53:100 不佳 平均互動數 8,409 平均按讚數 8,365 平均留言數 44" at bounding box center [378, 261] width 444 height 106
click at [355, 288] on div "8,365" at bounding box center [338, 301] width 58 height 26
copy div "8,365"
drag, startPoint x: 370, startPoint y: 271, endPoint x: 310, endPoint y: 271, distance: 59.9
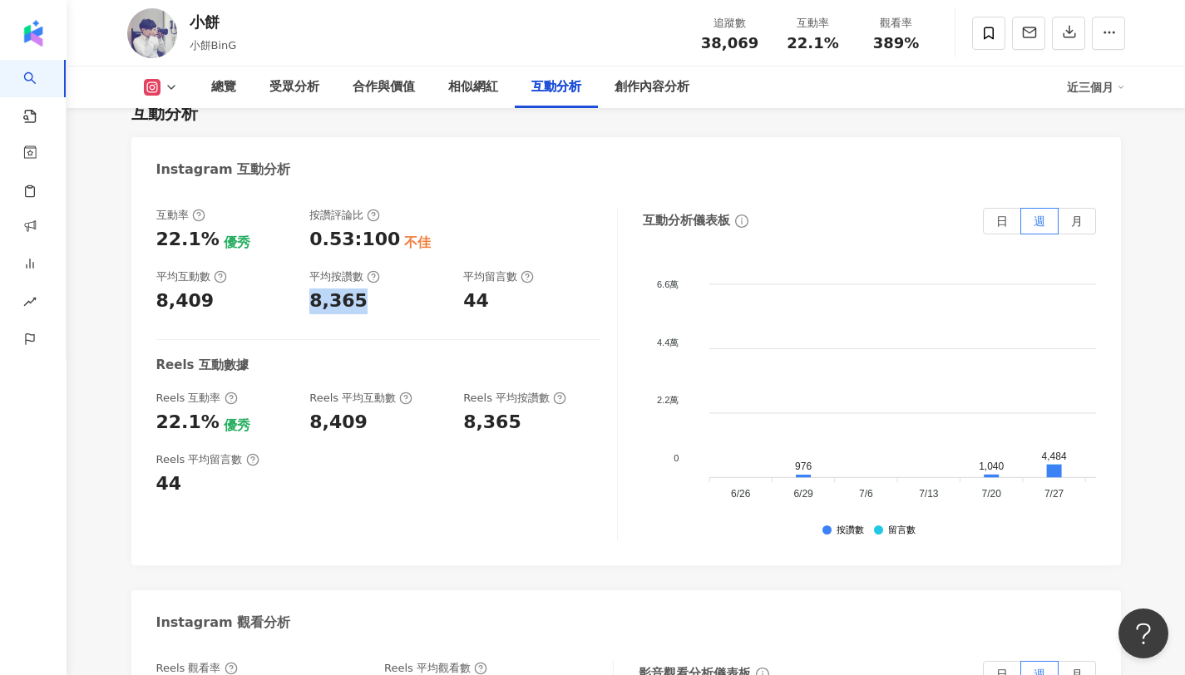
click at [310, 288] on div "8,365" at bounding box center [377, 301] width 137 height 26
drag, startPoint x: 463, startPoint y: 265, endPoint x: 510, endPoint y: 263, distance: 46.6
click at [510, 288] on div "44" at bounding box center [531, 301] width 137 height 26
copy div "44"
copy span "22.1%"
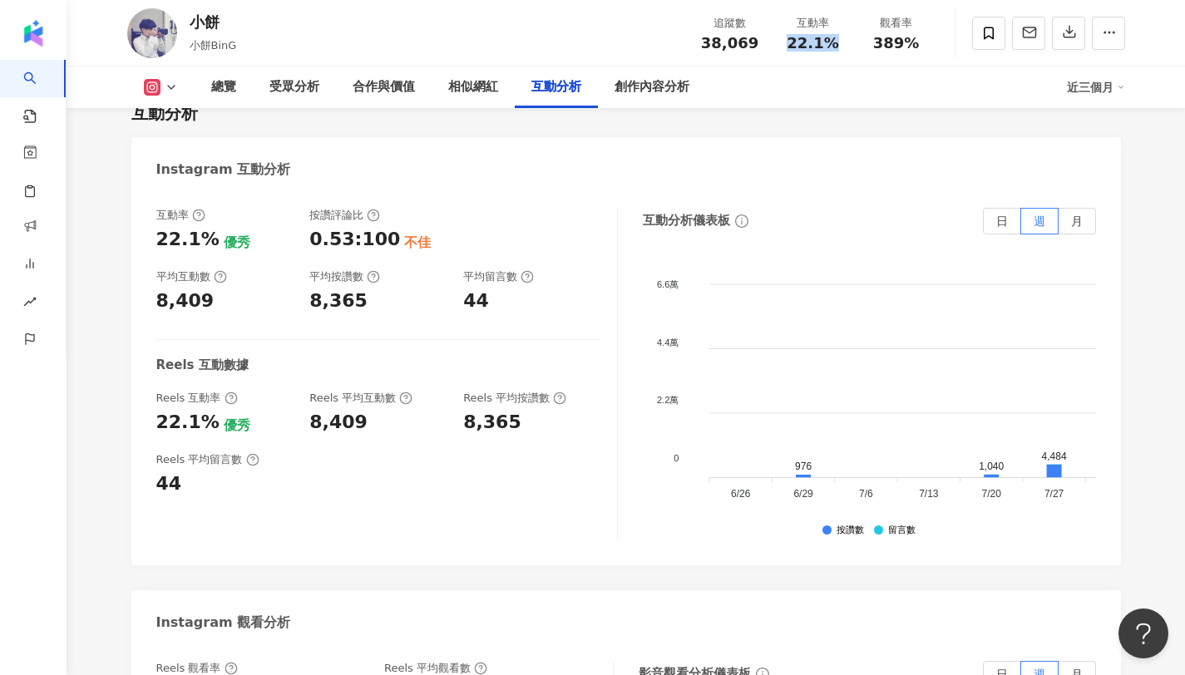
drag, startPoint x: 792, startPoint y: 42, endPoint x: 851, endPoint y: 39, distance: 59.1
click at [851, 39] on div "互動率 22.1%" at bounding box center [812, 33] width 83 height 36
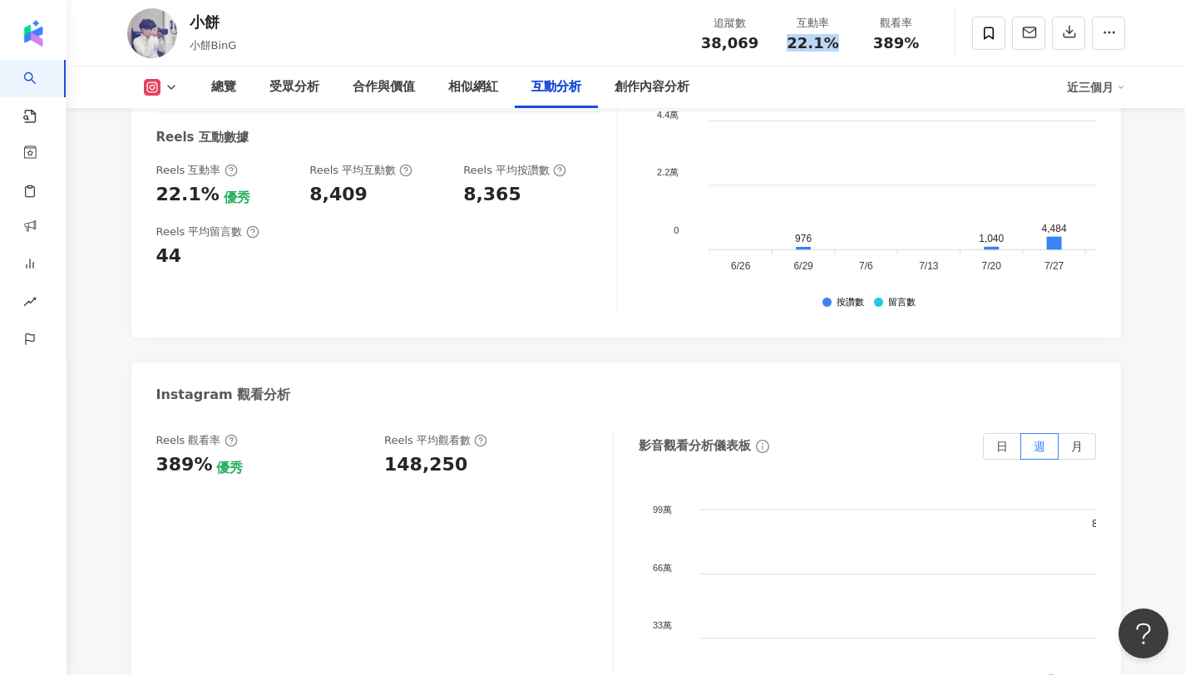
scroll to position [3644, 0]
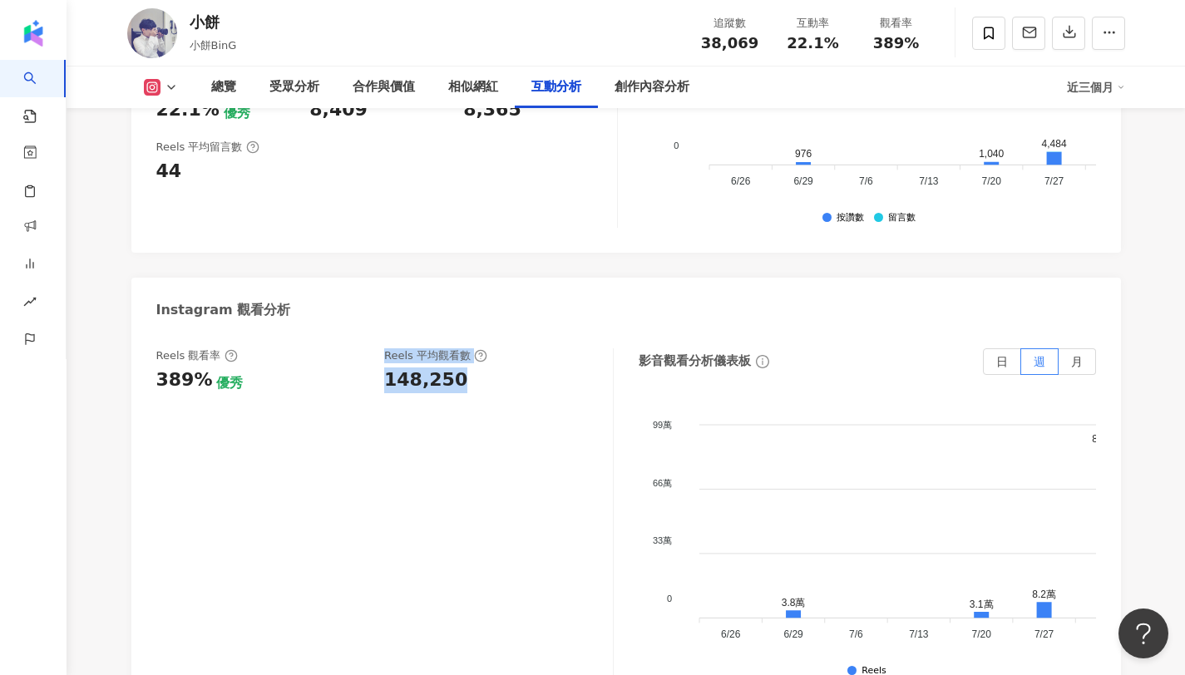
drag, startPoint x: 372, startPoint y: 352, endPoint x: 483, endPoint y: 343, distance: 110.9
click at [483, 348] on div "Reels 觀看率 389% 優秀 Reels 平均觀看數 148,250" at bounding box center [376, 370] width 440 height 45
click at [456, 367] on div "148,250" at bounding box center [490, 380] width 212 height 26
drag, startPoint x: 470, startPoint y: 343, endPoint x: 387, endPoint y: 342, distance: 82.3
click at [387, 367] on div "148,250" at bounding box center [490, 380] width 212 height 26
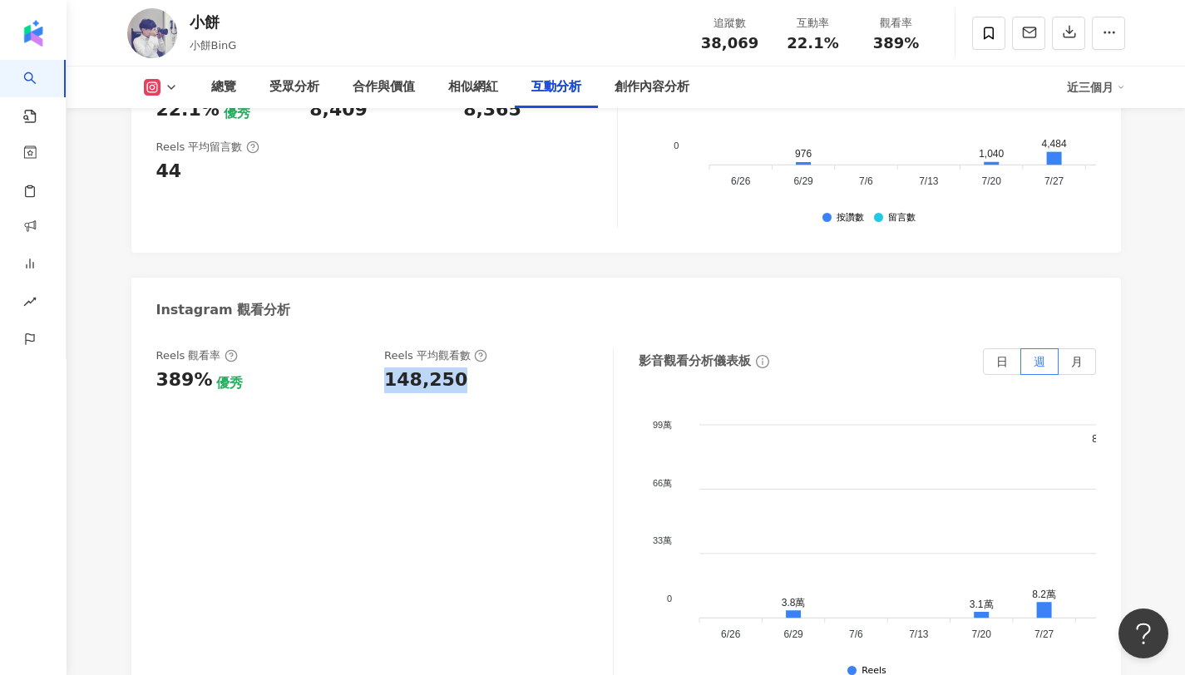
copy div "148,250"
drag, startPoint x: 866, startPoint y: 44, endPoint x: 928, endPoint y: 52, distance: 62.1
click at [928, 52] on div "追蹤數 38,069 互動率 22.1% 觀看率 389%" at bounding box center [812, 32] width 249 height 49
copy span "389%"
copy span "22.1%"
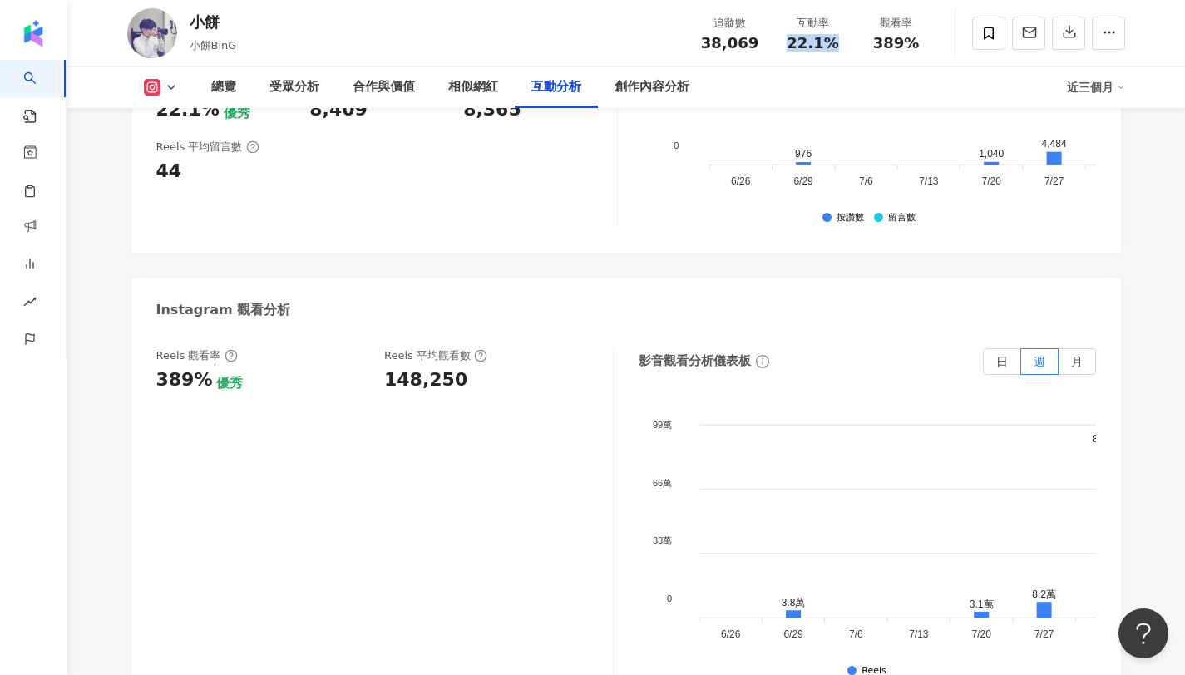
drag, startPoint x: 794, startPoint y: 42, endPoint x: 833, endPoint y: 43, distance: 39.1
click at [833, 43] on span "22.1%" at bounding box center [812, 43] width 52 height 17
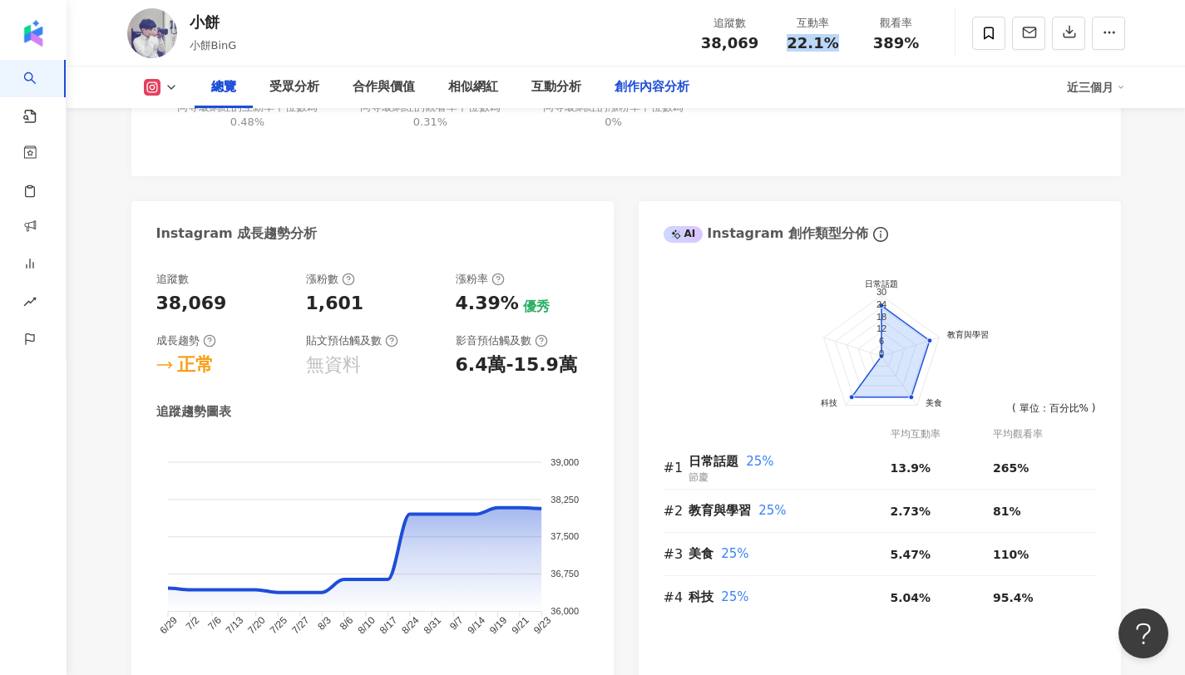
scroll to position [0, 0]
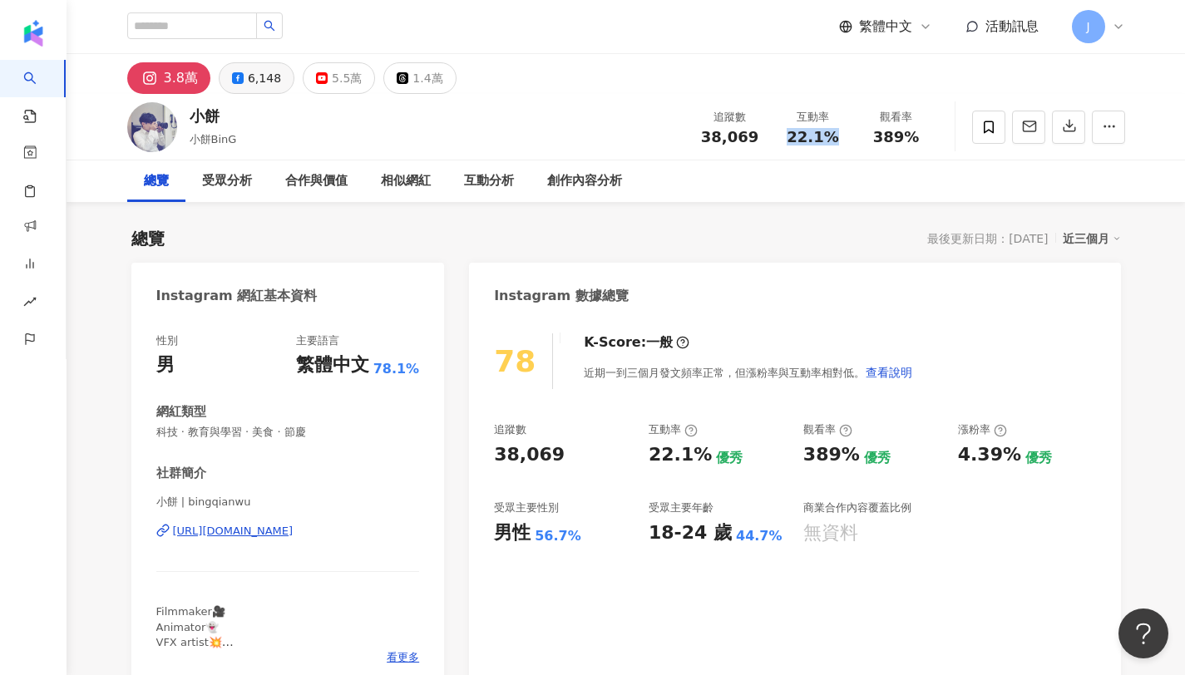
click at [249, 87] on div "6,148" at bounding box center [264, 78] width 33 height 23
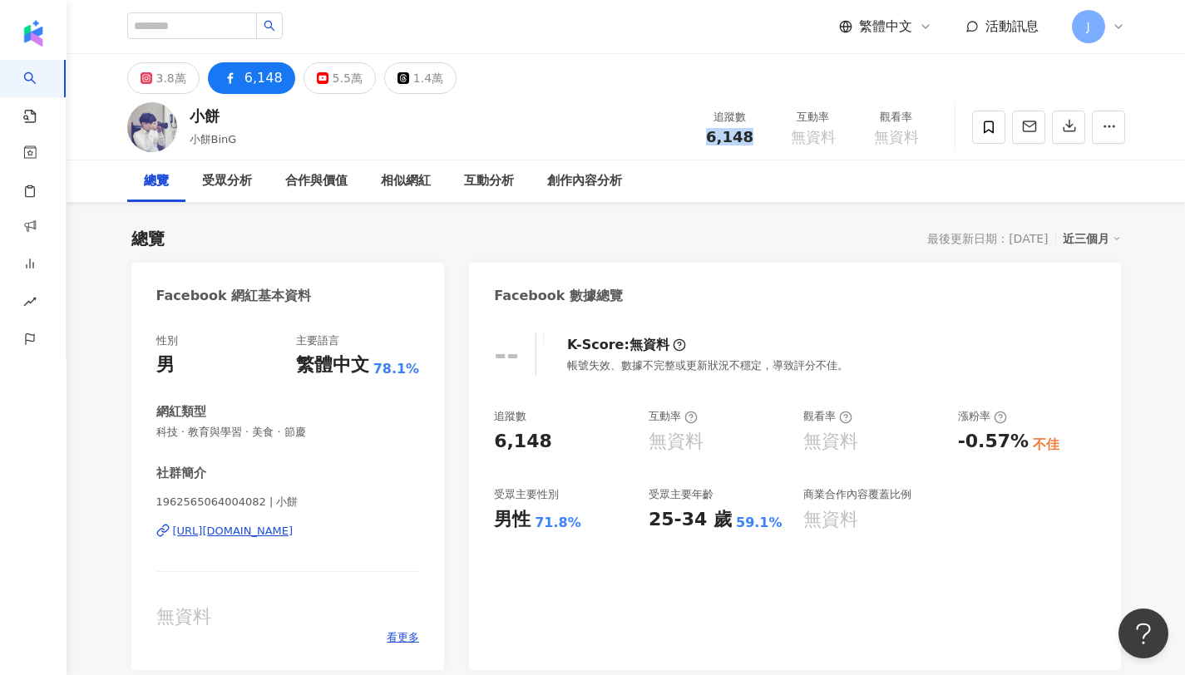
drag, startPoint x: 711, startPoint y: 131, endPoint x: 751, endPoint y: 135, distance: 40.1
click at [751, 135] on div "6,148" at bounding box center [729, 137] width 63 height 17
click at [317, 86] on button "5.5萬" at bounding box center [339, 78] width 72 height 32
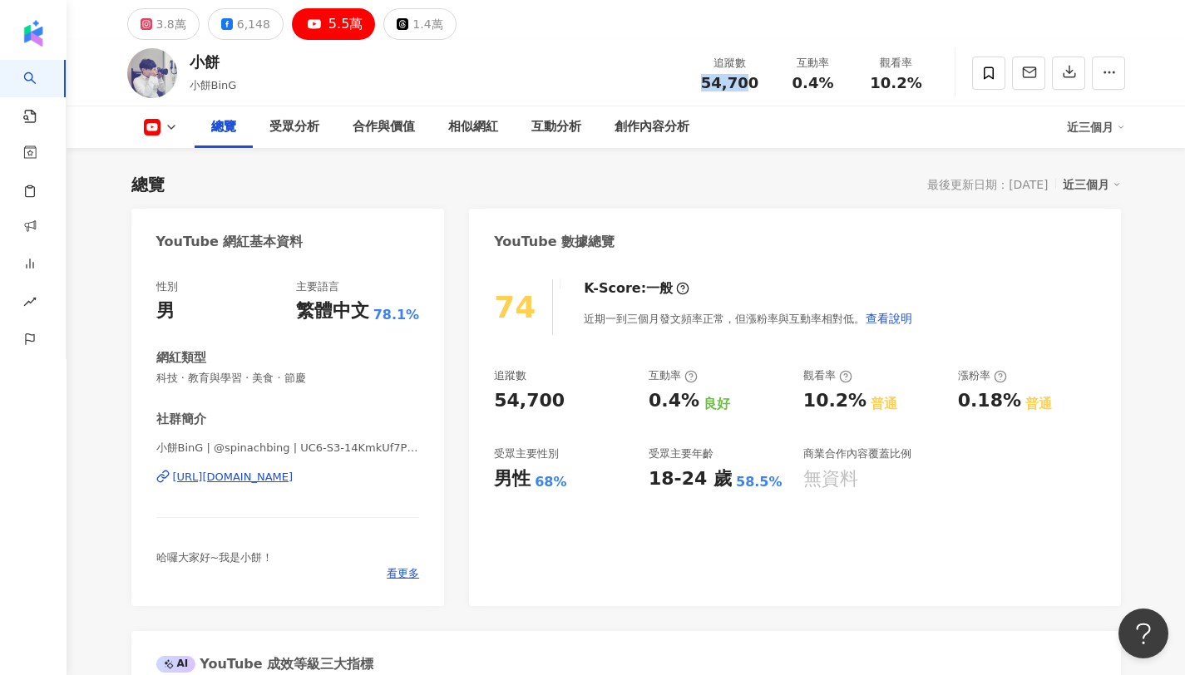
scroll to position [165, 0]
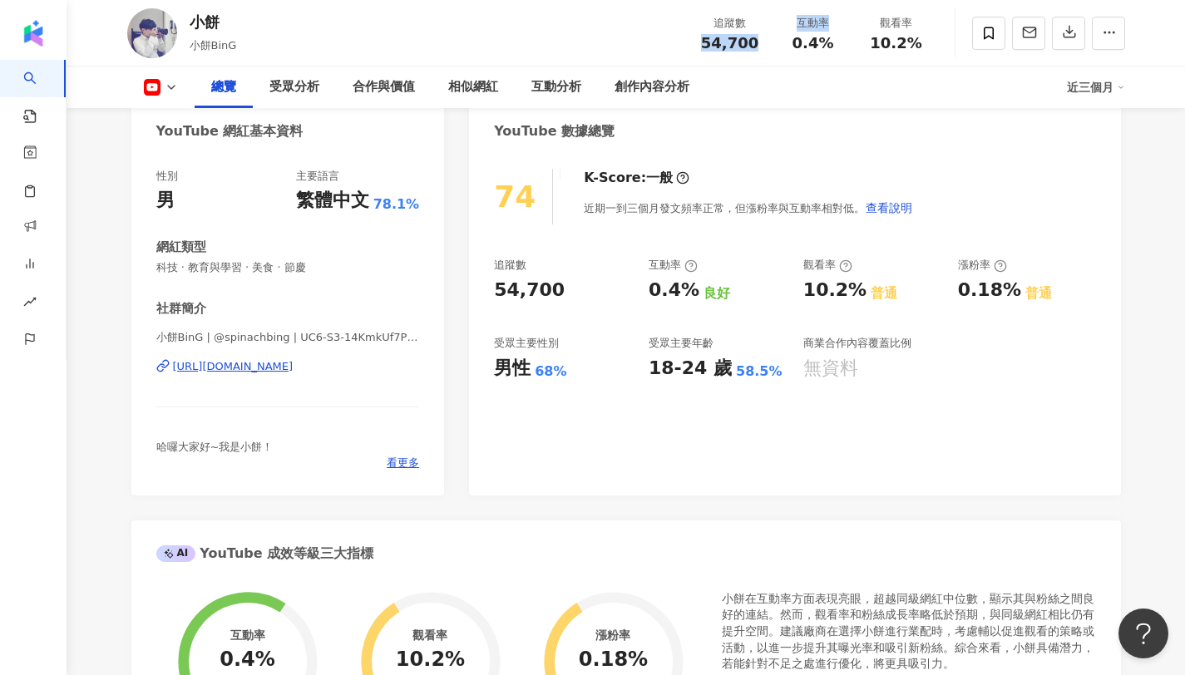
drag, startPoint x: 706, startPoint y: 42, endPoint x: 786, endPoint y: 48, distance: 80.9
click at [786, 48] on div "追蹤數 54,700 互動率 0.4% 觀看率 10.2%" at bounding box center [812, 32] width 249 height 49
click at [756, 50] on div "54,700" at bounding box center [729, 43] width 63 height 17
drag, startPoint x: 707, startPoint y: 42, endPoint x: 753, endPoint y: 48, distance: 46.1
click at [753, 48] on div "54,700" at bounding box center [729, 43] width 63 height 17
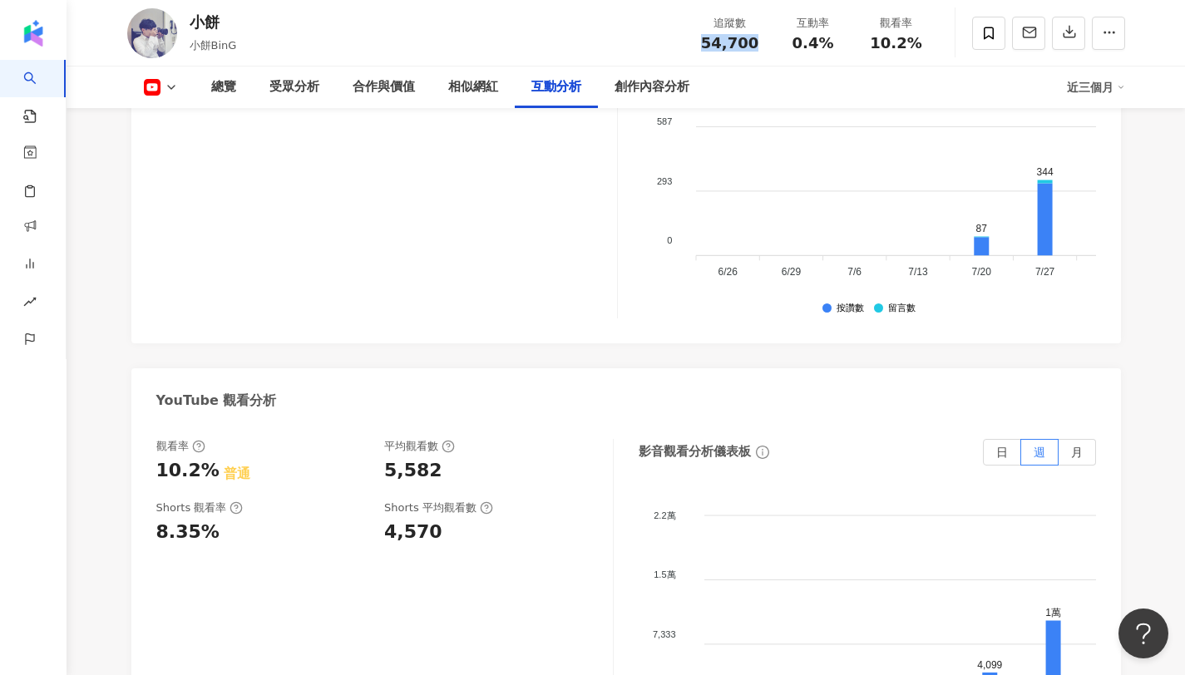
scroll to position [2931, 0]
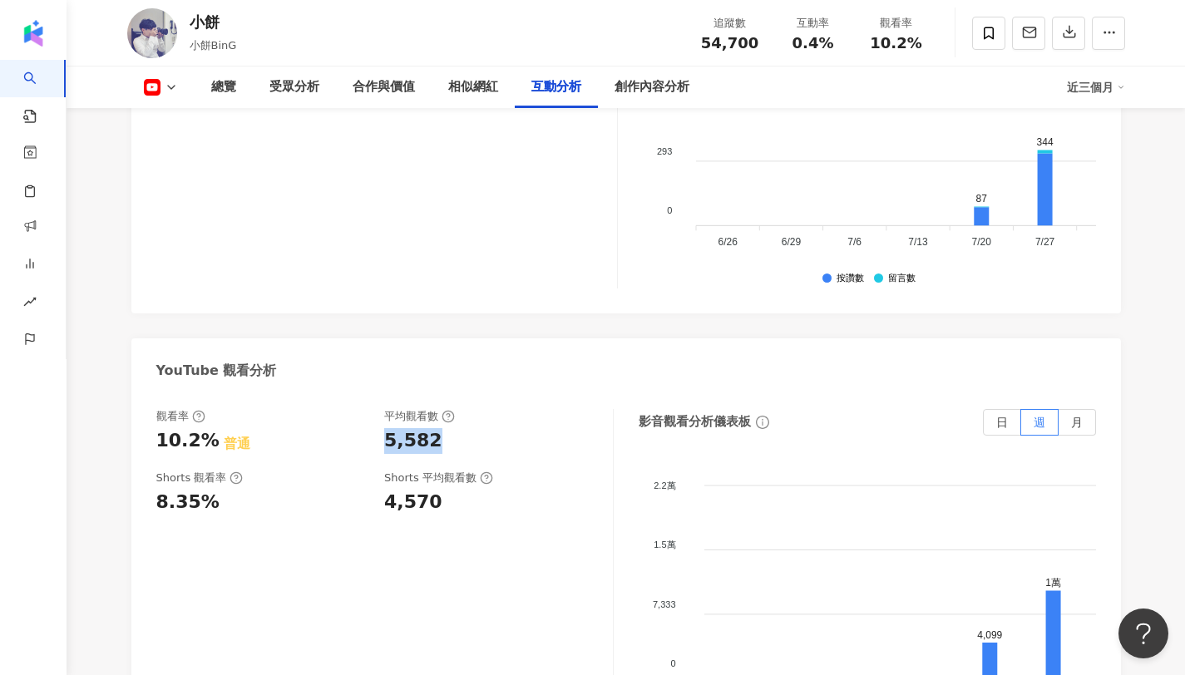
copy div "5,582"
drag, startPoint x: 378, startPoint y: 387, endPoint x: 479, endPoint y: 379, distance: 100.9
click at [479, 409] on div "觀看率 10.2% 普通 平均觀看數 5,582" at bounding box center [376, 431] width 440 height 45
copy span "10.2%"
drag, startPoint x: 877, startPoint y: 41, endPoint x: 920, endPoint y: 43, distance: 43.3
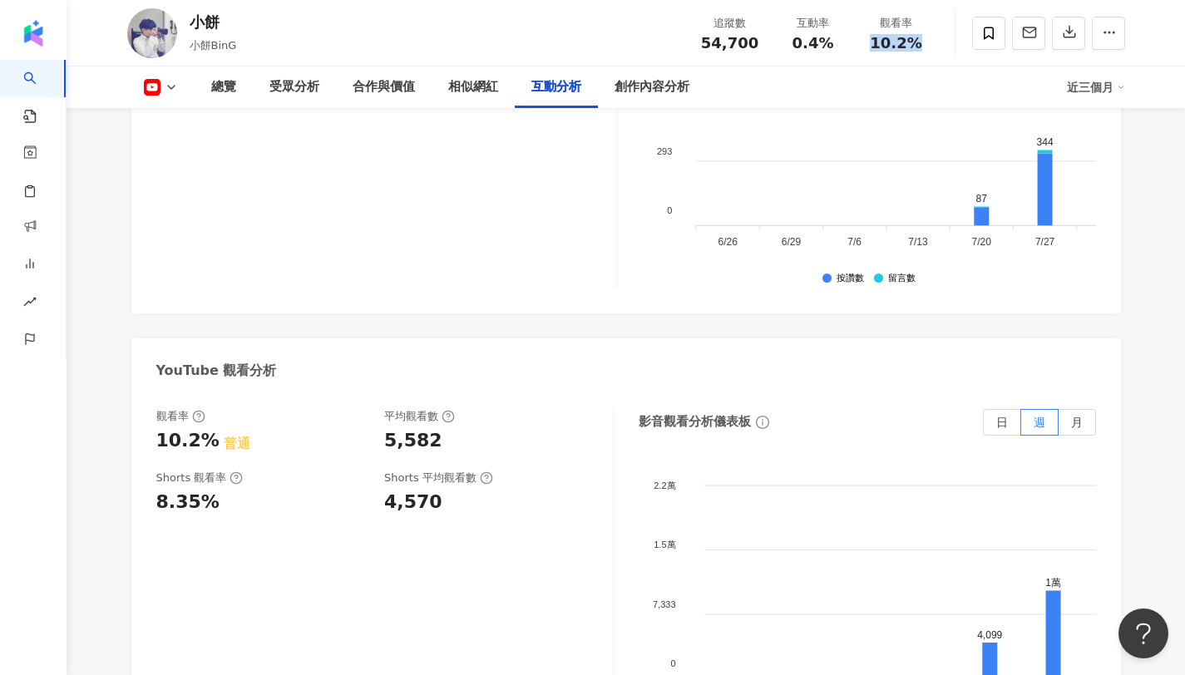
click at [920, 43] on div "10.2%" at bounding box center [896, 43] width 63 height 17
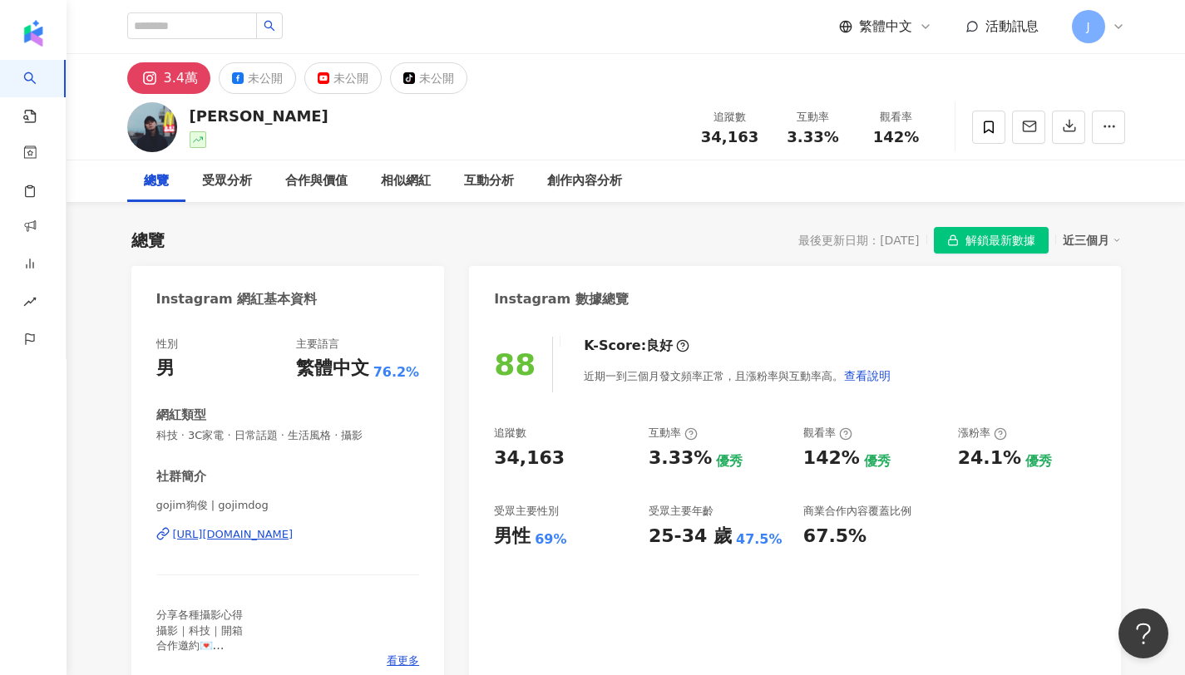
scroll to position [102, 0]
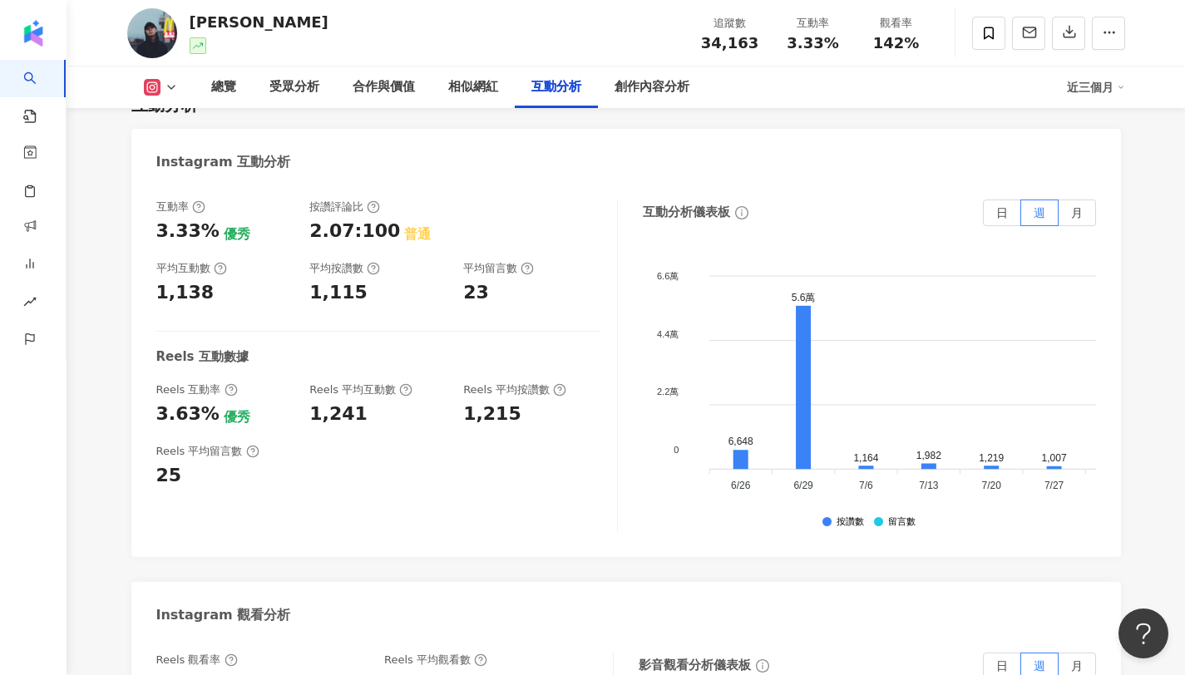
scroll to position [3294, 0]
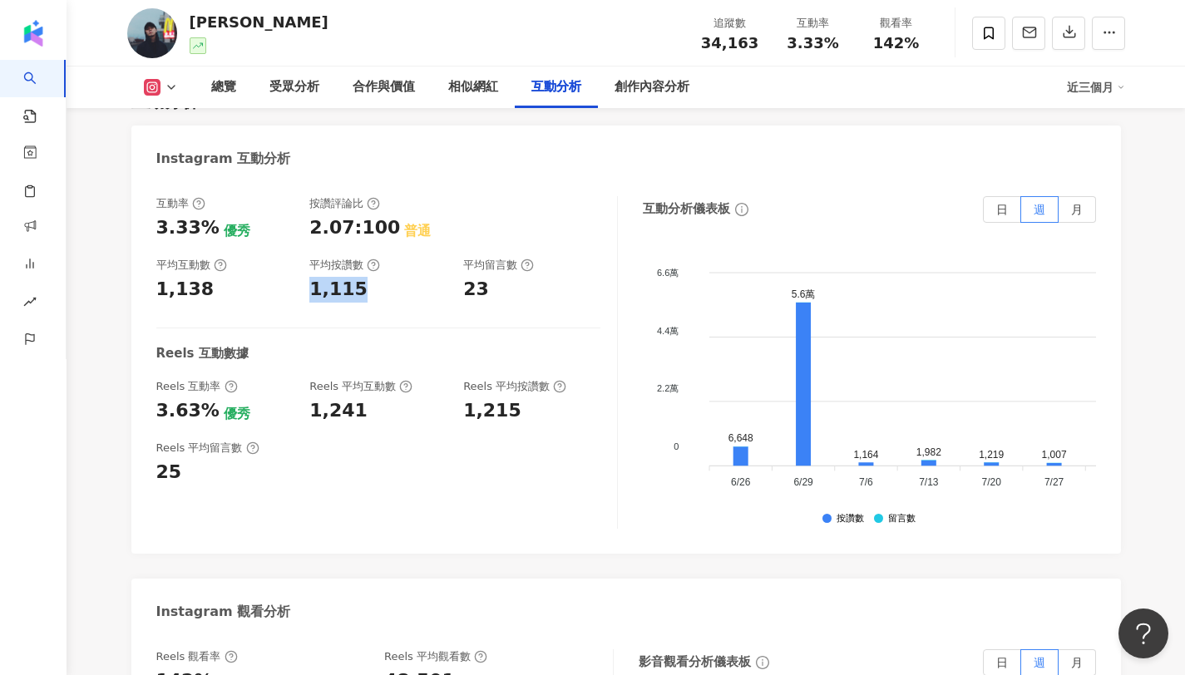
drag, startPoint x: 361, startPoint y: 287, endPoint x: 308, endPoint y: 293, distance: 52.8
click at [308, 293] on div "互動率 3.33% 優秀 按讚評論比 2.07:100 普通 平均互動數 1,138 平均按讚數 1,115 平均留言數 23" at bounding box center [378, 249] width 444 height 106
drag, startPoint x: 486, startPoint y: 291, endPoint x: 449, endPoint y: 288, distance: 36.7
click at [449, 288] on div "互動率 3.33% 優秀 按讚評論比 2.07:100 普通 平均互動數 1,138 平均按讚數 1,115 平均留言數 23" at bounding box center [378, 249] width 444 height 106
click at [515, 278] on div "23" at bounding box center [531, 290] width 137 height 26
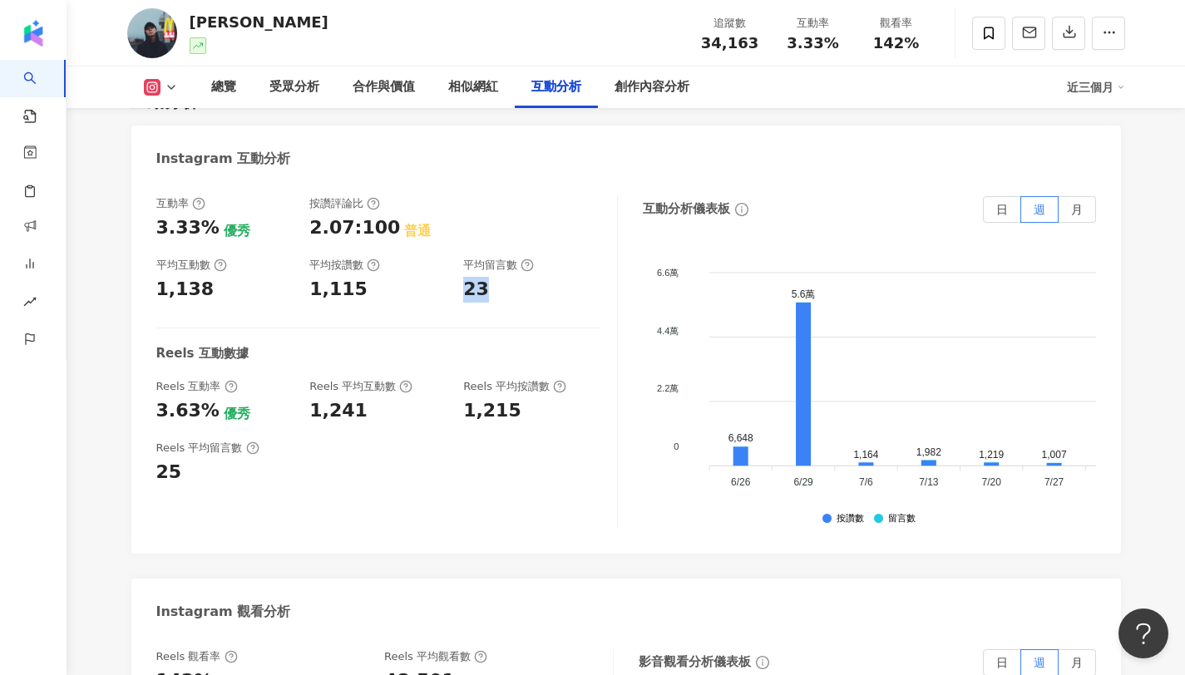
copy div "23"
drag, startPoint x: 506, startPoint y: 294, endPoint x: 457, endPoint y: 291, distance: 49.2
click at [457, 291] on div "互動率 3.33% 優秀 按讚評論比 2.07:100 普通 平均互動數 1,138 平均按讚數 1,115 平均留言數 23" at bounding box center [378, 249] width 444 height 106
copy span "3.33%"
drag, startPoint x: 791, startPoint y: 41, endPoint x: 836, endPoint y: 44, distance: 45.0
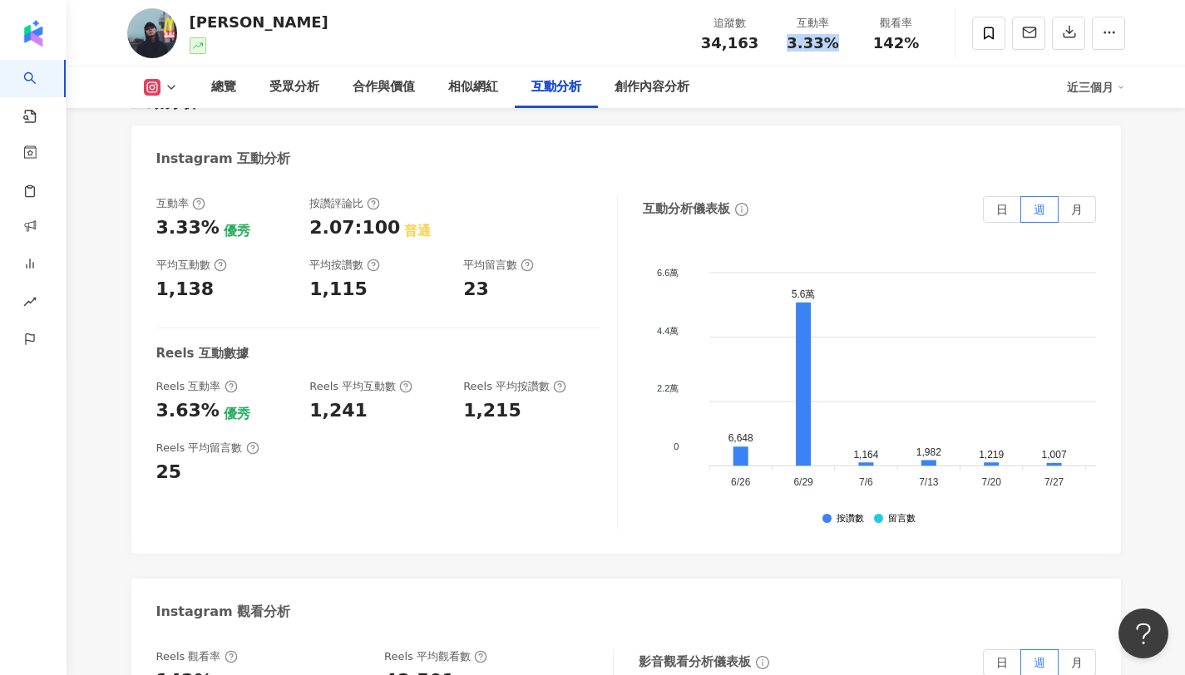
click at [836, 44] on div "3.33%" at bounding box center [812, 43] width 63 height 17
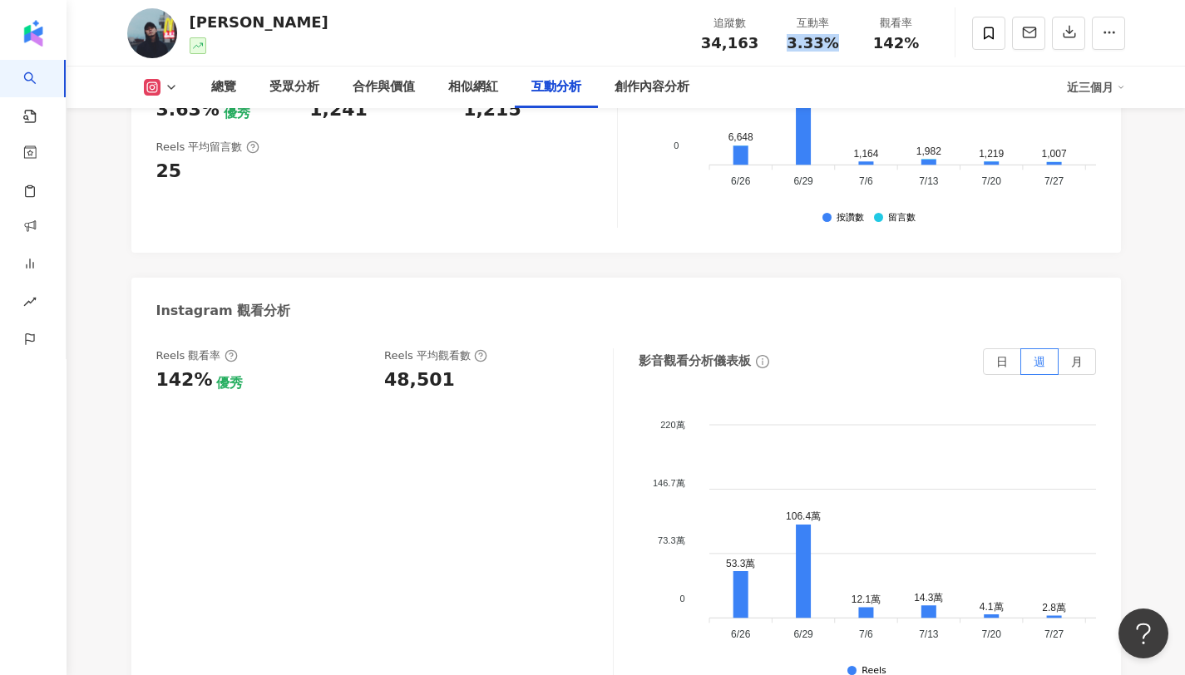
scroll to position [3669, 0]
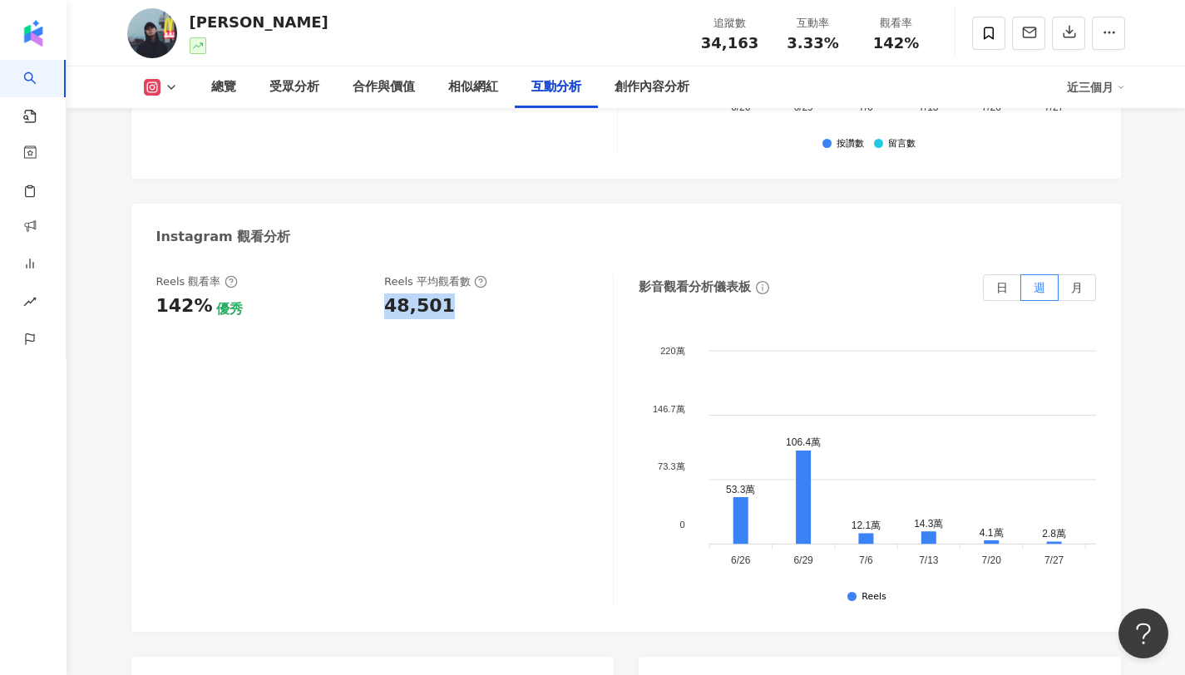
copy div "48,501"
drag, startPoint x: 464, startPoint y: 308, endPoint x: 388, endPoint y: 308, distance: 75.7
click at [388, 308] on div "48,501" at bounding box center [490, 306] width 212 height 26
copy span "142%"
drag, startPoint x: 876, startPoint y: 44, endPoint x: 927, endPoint y: 47, distance: 50.8
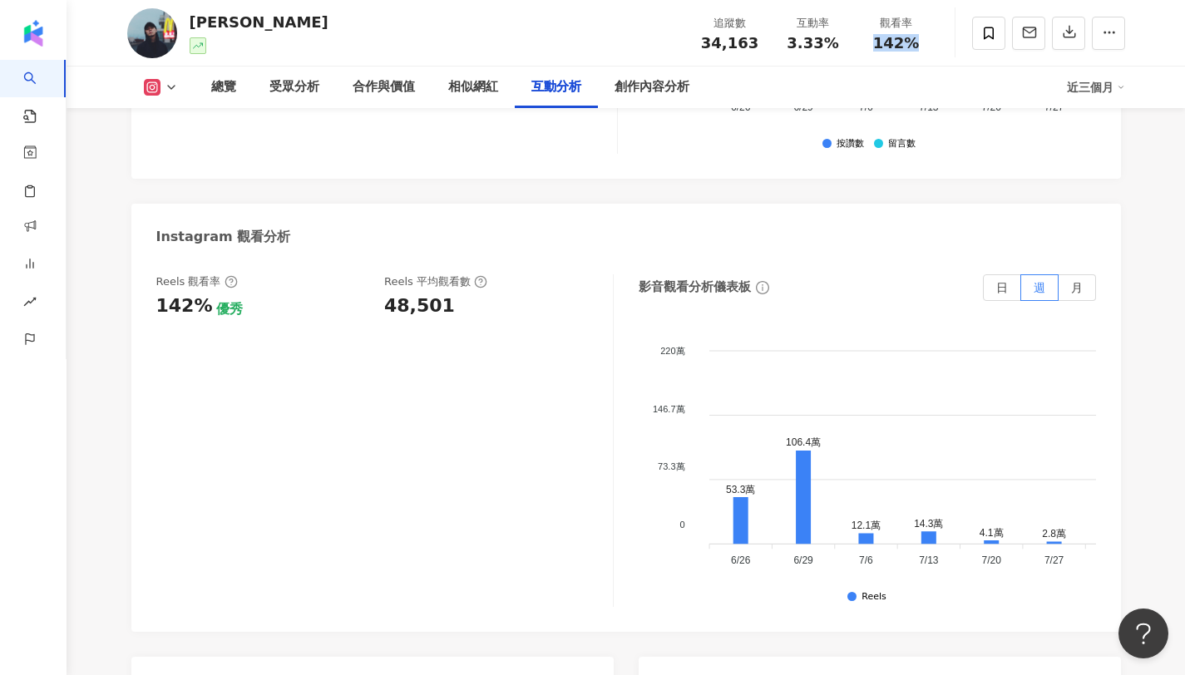
click at [927, 47] on div "142%" at bounding box center [896, 43] width 63 height 17
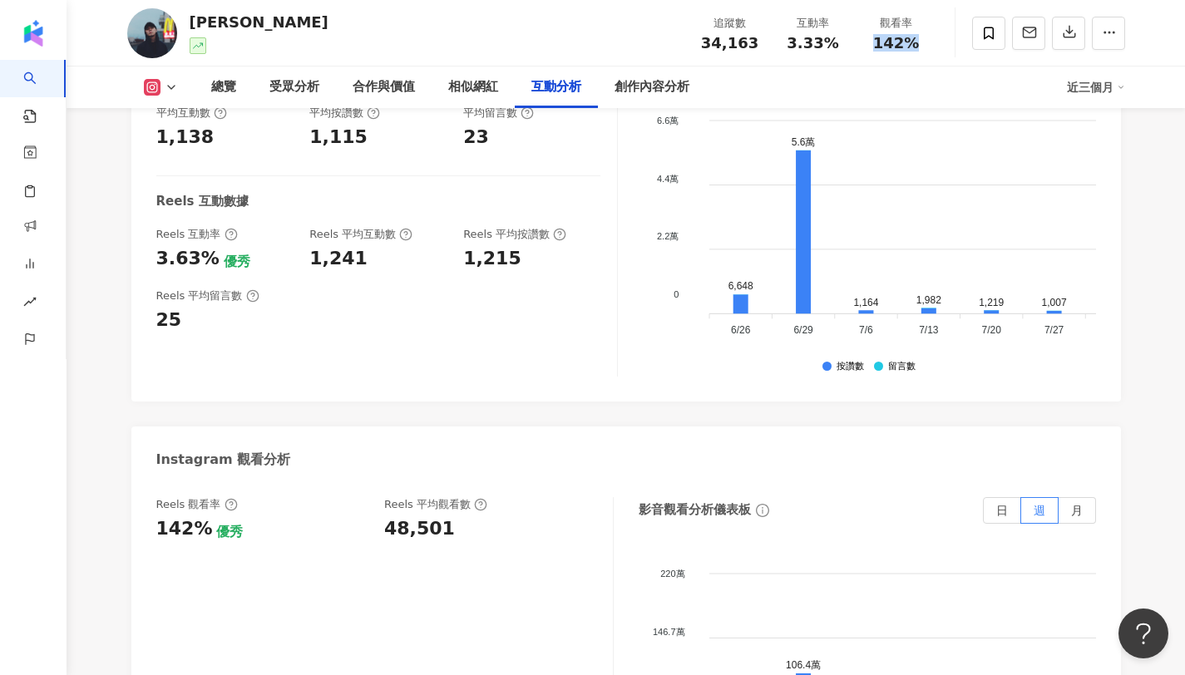
scroll to position [3397, 0]
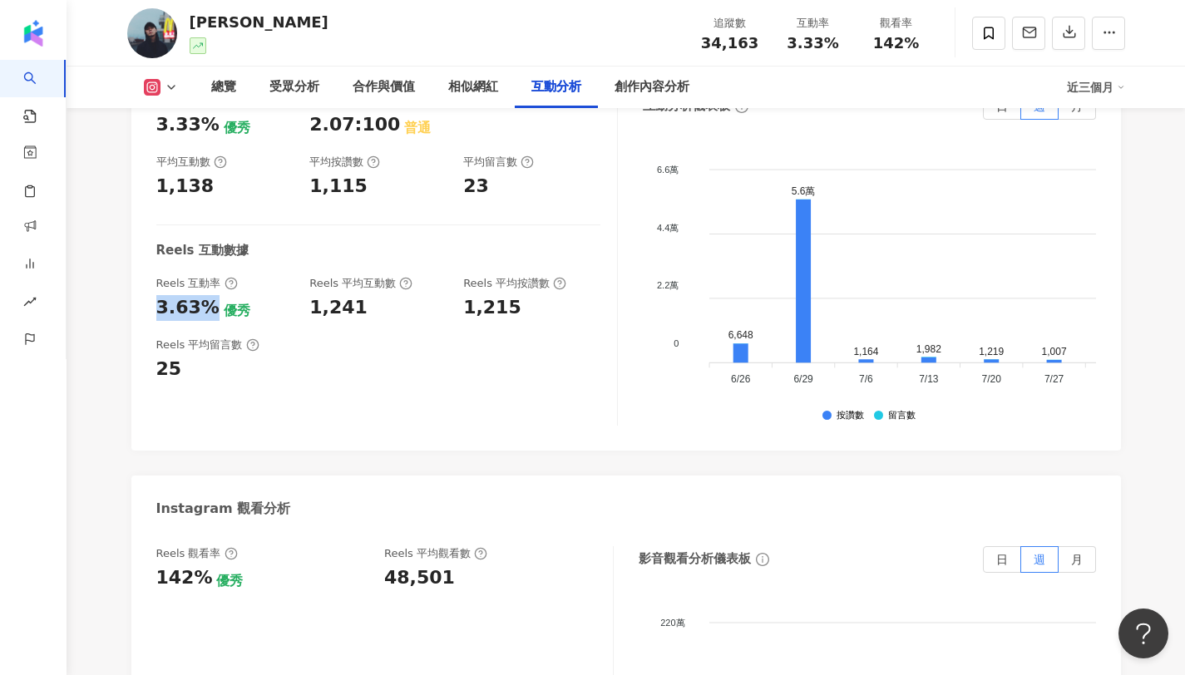
copy div "3.63%"
drag, startPoint x: 205, startPoint y: 306, endPoint x: 155, endPoint y: 303, distance: 50.8
click at [155, 303] on div "互動率 3.33% 優秀 按讚評論比 2.07:100 普通 平均互動數 1,138 平均按讚數 1,115 平均留言數 23 Reels 互動數據 Reel…" at bounding box center [625, 263] width 989 height 374
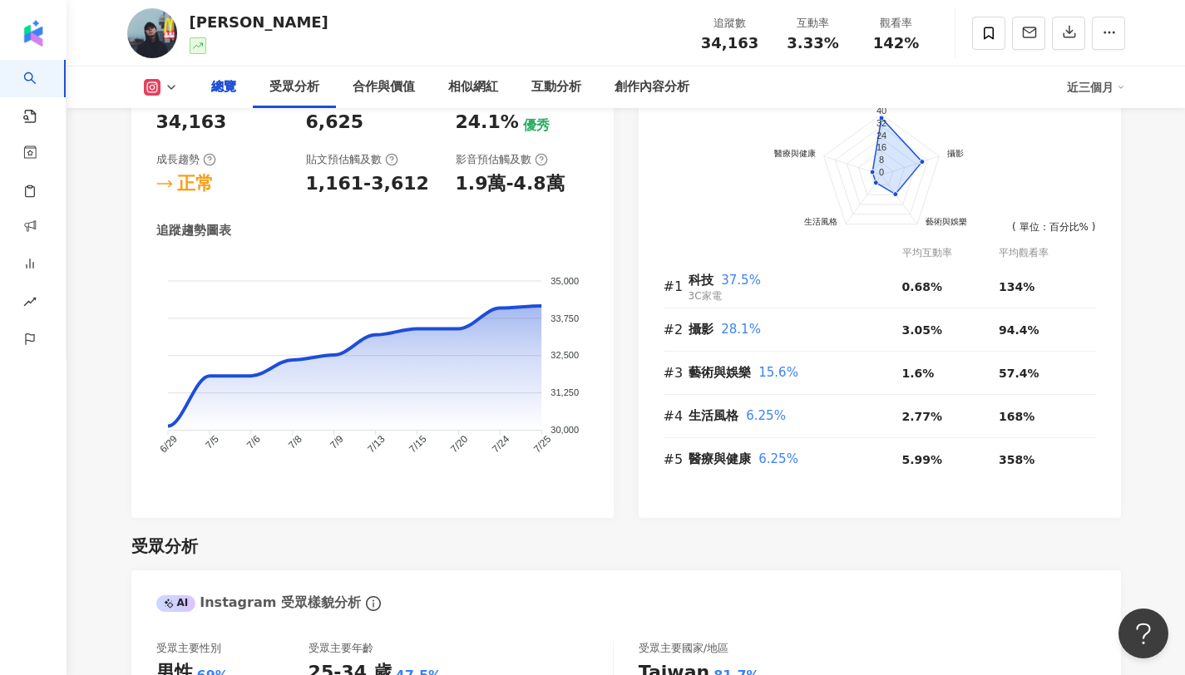
scroll to position [0, 0]
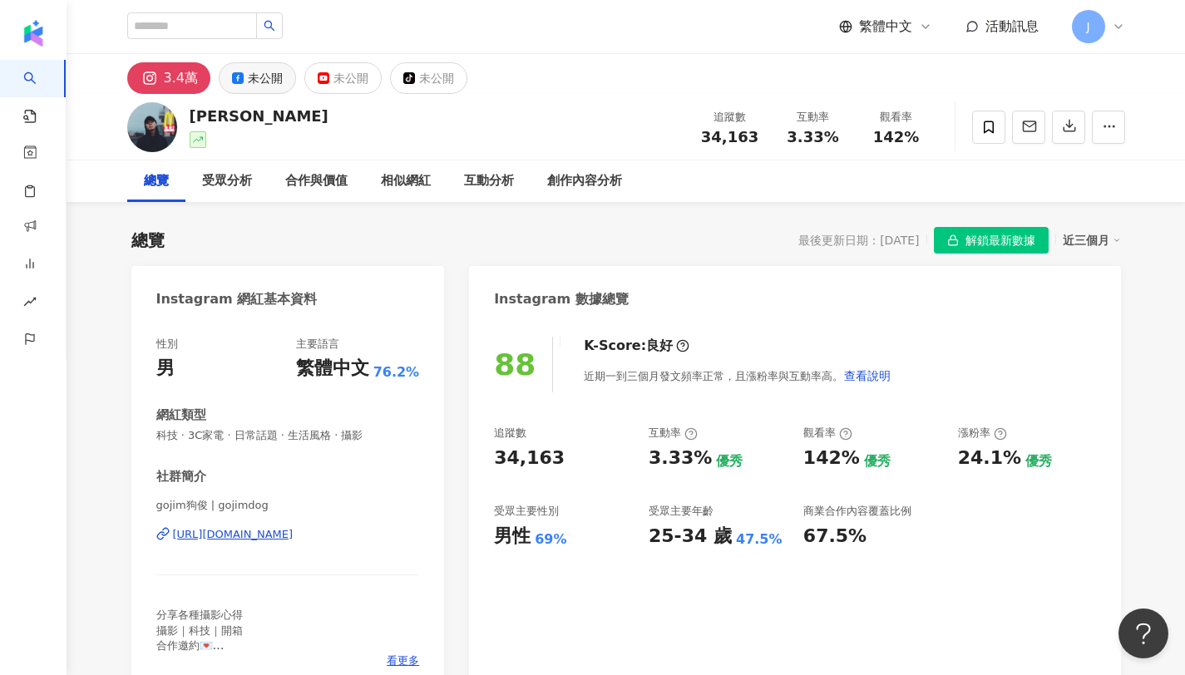
click at [266, 81] on div "未公開" at bounding box center [265, 78] width 35 height 23
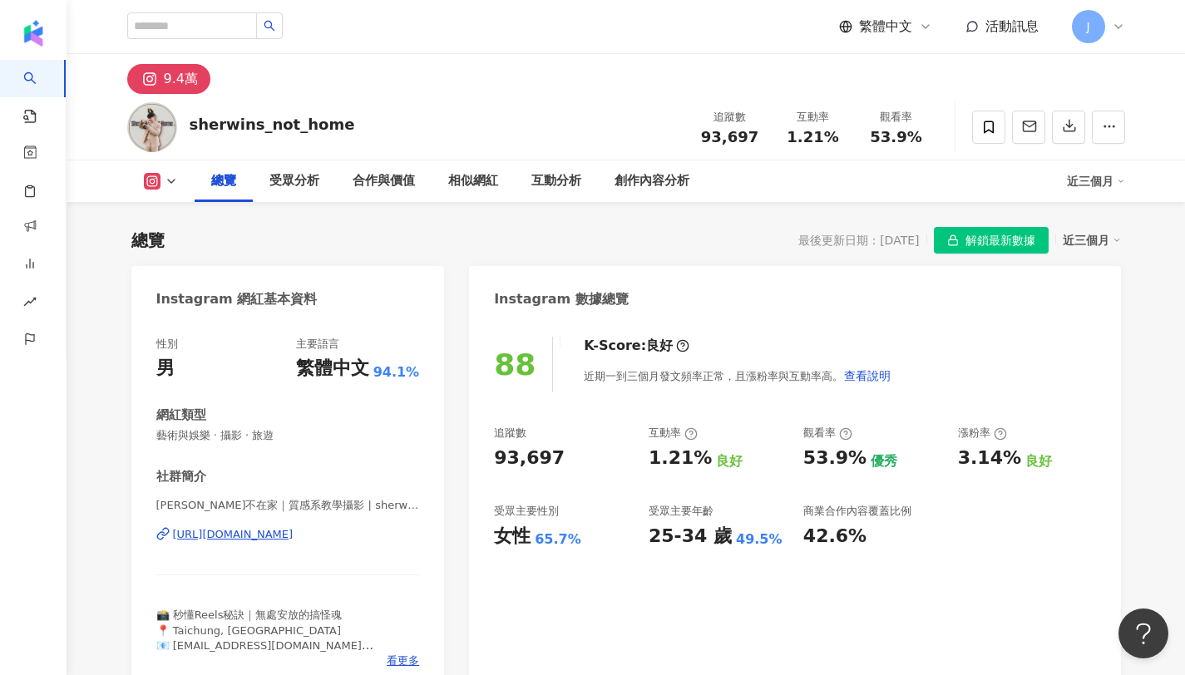
scroll to position [102, 0]
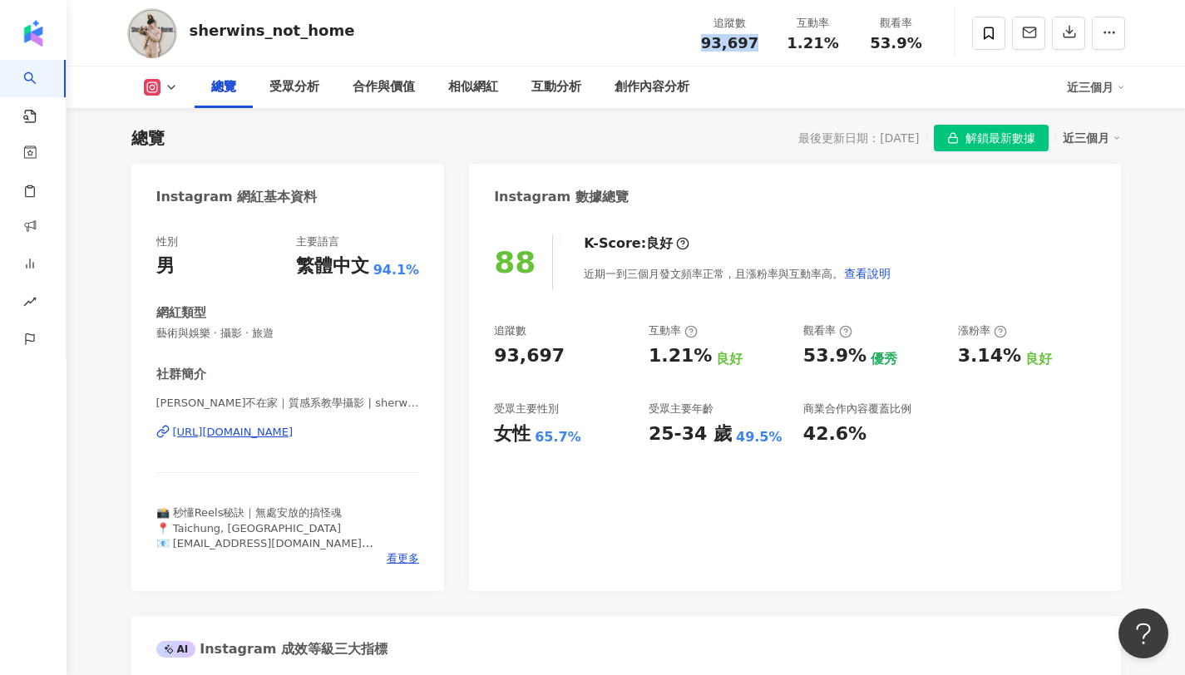
click at [752, 48] on div "追蹤數 93,697" at bounding box center [729, 33] width 83 height 36
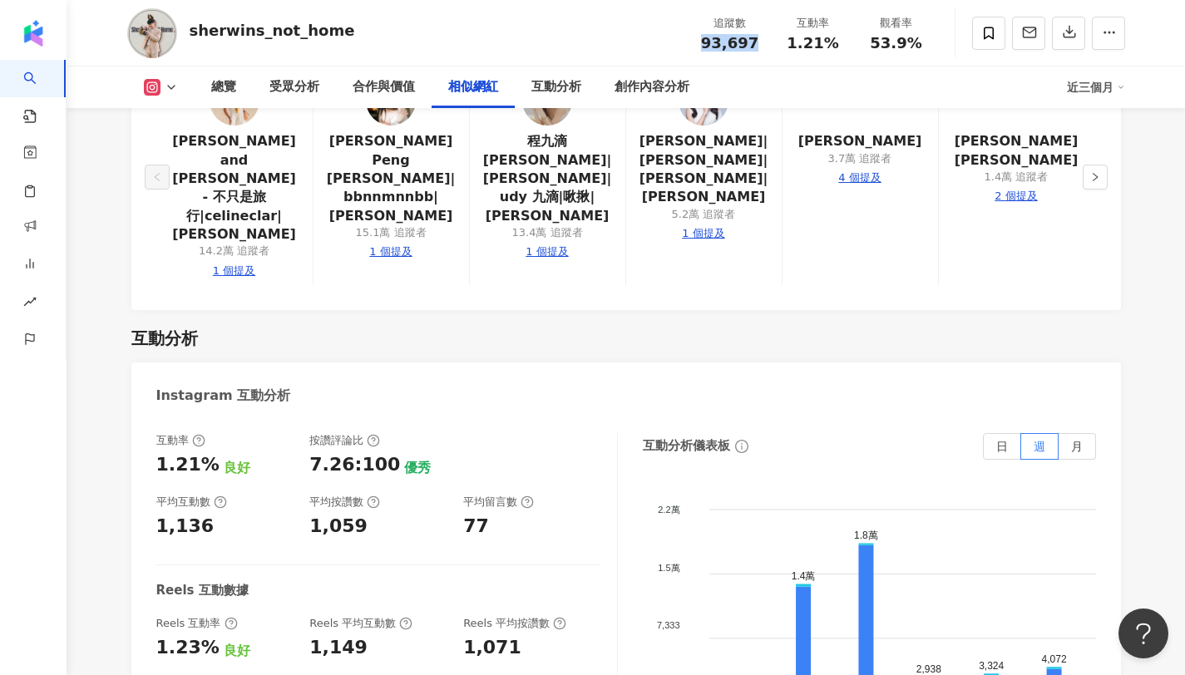
scroll to position [3207, 0]
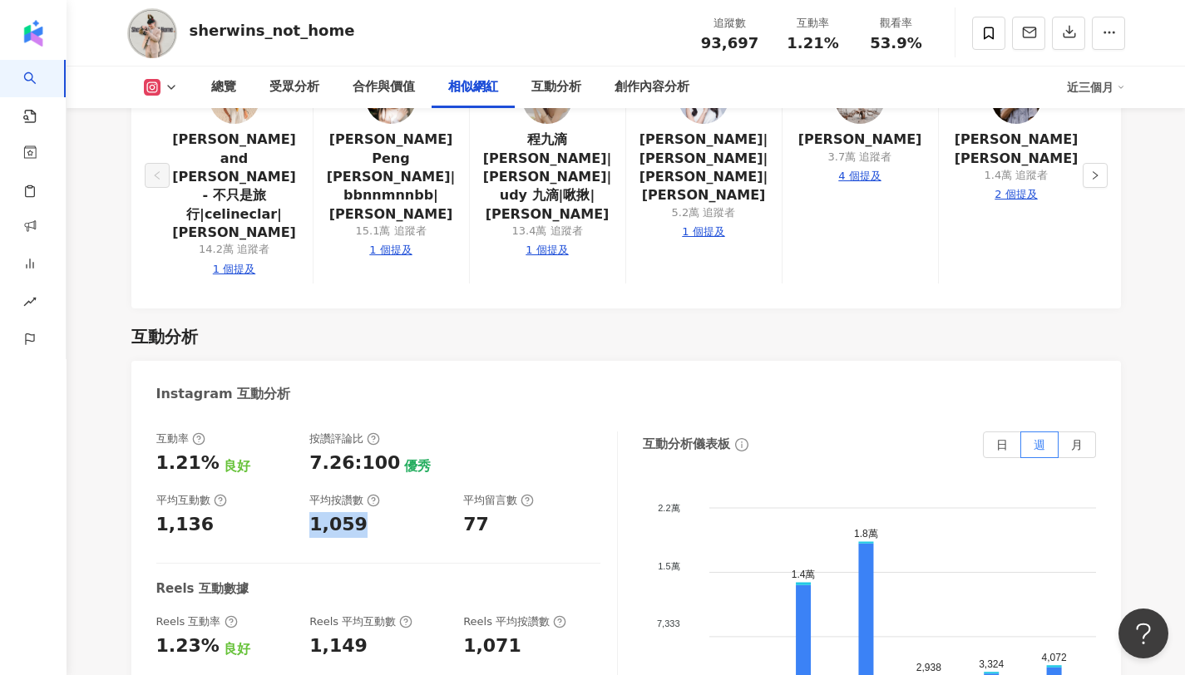
drag, startPoint x: 303, startPoint y: 436, endPoint x: 366, endPoint y: 437, distance: 62.4
click at [366, 437] on div "互動率 1.21% 良好 按讚評論比 7.26:100 優秀 平均互動數 1,136 平均按讚數 1,059 平均留言數 77" at bounding box center [378, 484] width 444 height 106
copy div "77"
drag, startPoint x: 464, startPoint y: 431, endPoint x: 495, endPoint y: 432, distance: 30.8
click at [495, 512] on div "77" at bounding box center [531, 525] width 137 height 26
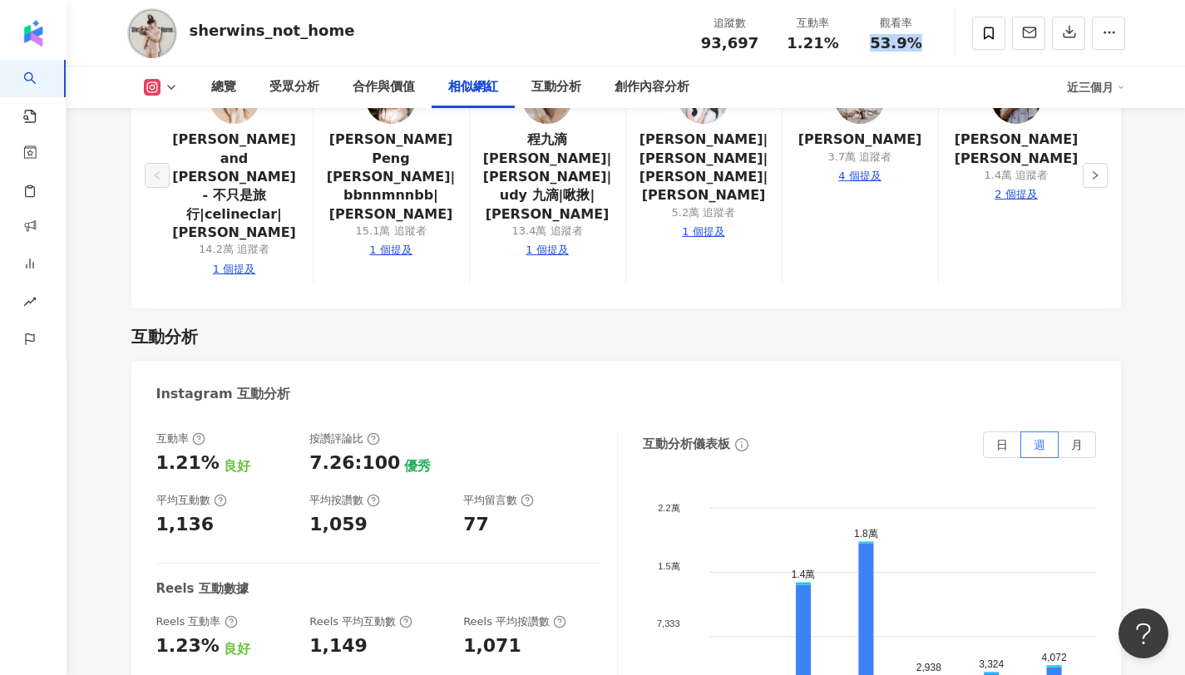
drag, startPoint x: 869, startPoint y: 42, endPoint x: 910, endPoint y: 42, distance: 41.6
click at [910, 42] on div "53.9%" at bounding box center [896, 43] width 63 height 17
copy div "1.21% 觀看率"
drag, startPoint x: 791, startPoint y: 38, endPoint x: 859, endPoint y: 38, distance: 67.3
click at [859, 38] on div "追蹤數 93,697 互動率 1.21% 觀看率 53.9%" at bounding box center [812, 32] width 249 height 49
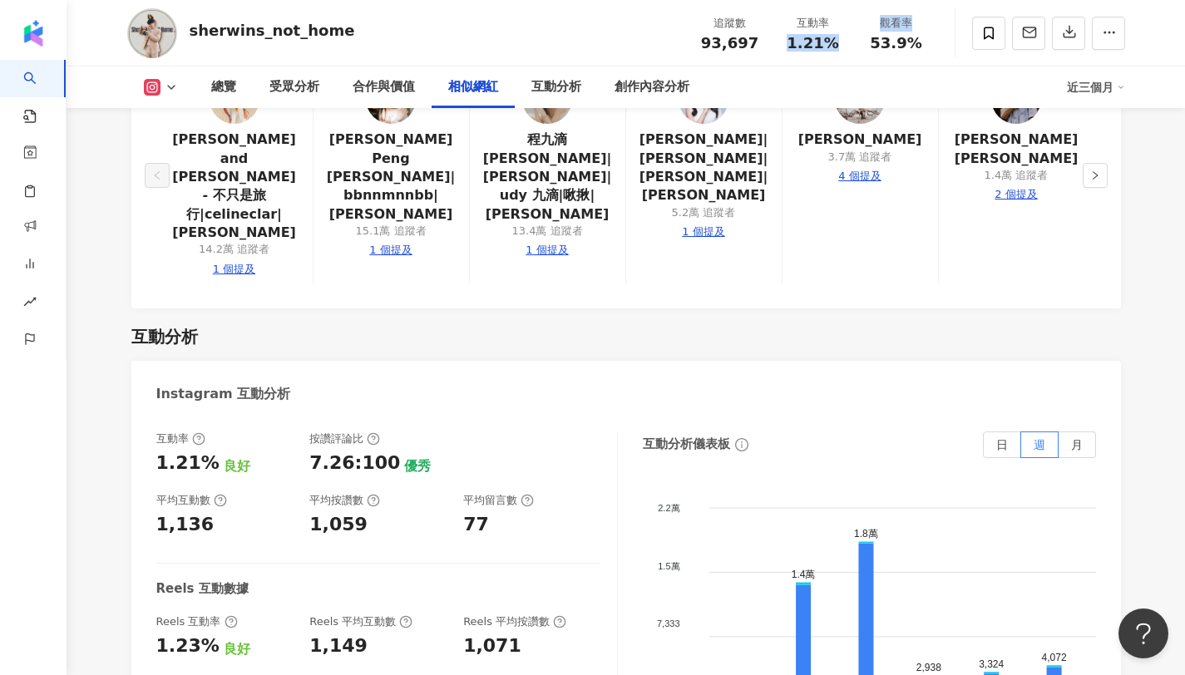
click at [820, 67] on div "總覽 受眾分析 合作與價值 相似網紅 互動分析 創作內容分析" at bounding box center [631, 88] width 872 height 42
copy span "1.21%"
drag, startPoint x: 786, startPoint y: 43, endPoint x: 834, endPoint y: 47, distance: 47.6
click at [834, 47] on div "1.21%" at bounding box center [812, 43] width 63 height 17
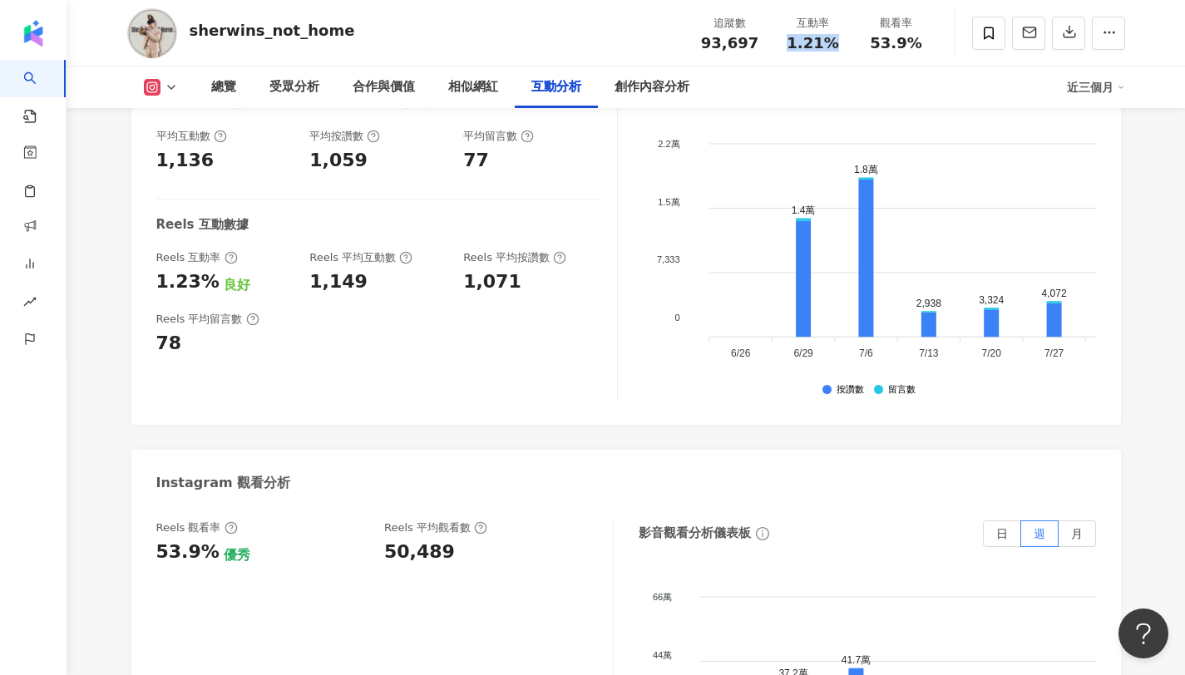
scroll to position [3576, 0]
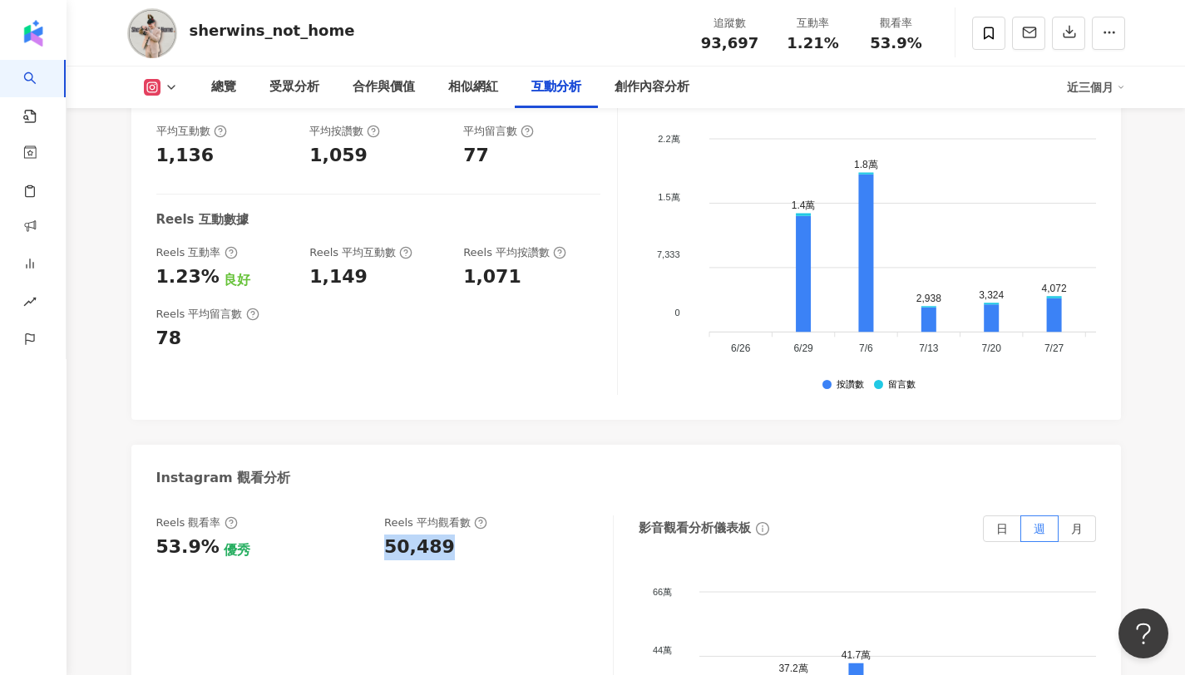
copy div "50,489"
drag, startPoint x: 442, startPoint y: 449, endPoint x: 382, endPoint y: 448, distance: 59.9
click at [382, 515] on div "Reels 觀看率 53.9% 優秀 Reels 平均觀看數 50,489" at bounding box center [376, 537] width 440 height 45
copy div "53.9%"
drag, startPoint x: 209, startPoint y: 451, endPoint x: 150, endPoint y: 450, distance: 59.0
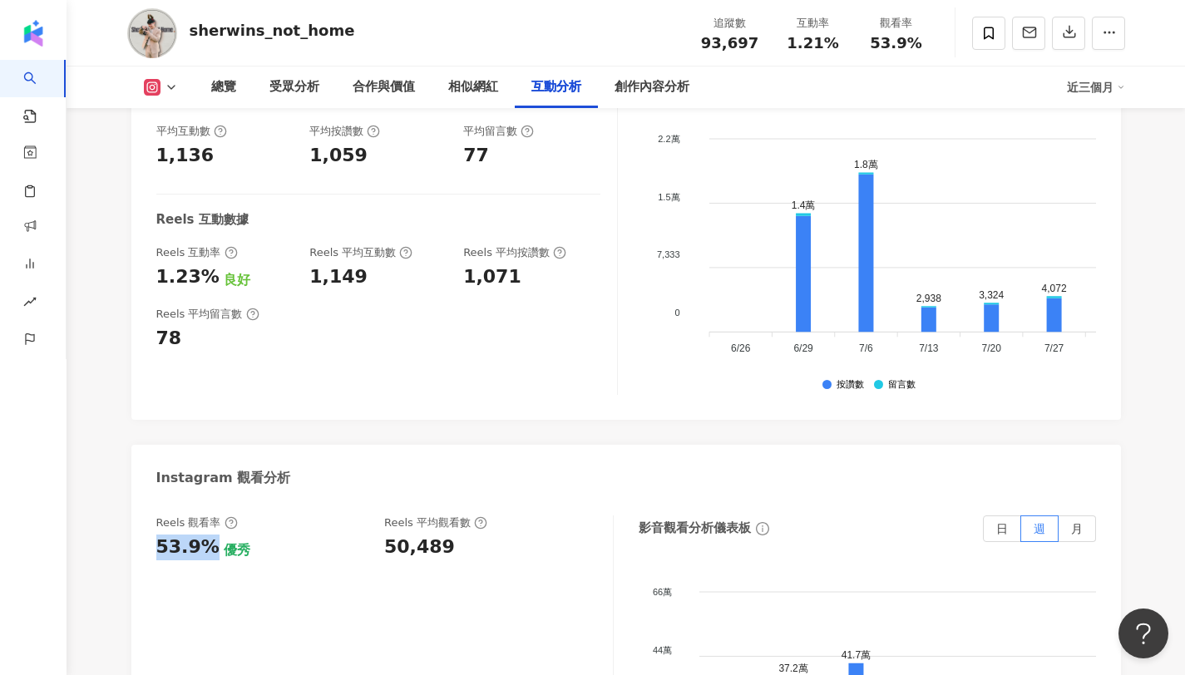
click at [150, 499] on div "Reels 觀看率 53.9% 優秀 Reels 平均觀看數 50,489 影音觀看分析儀表板 日 週 月 66萬 66萬 44萬 44萬 22萬 22萬 0…" at bounding box center [625, 686] width 989 height 374
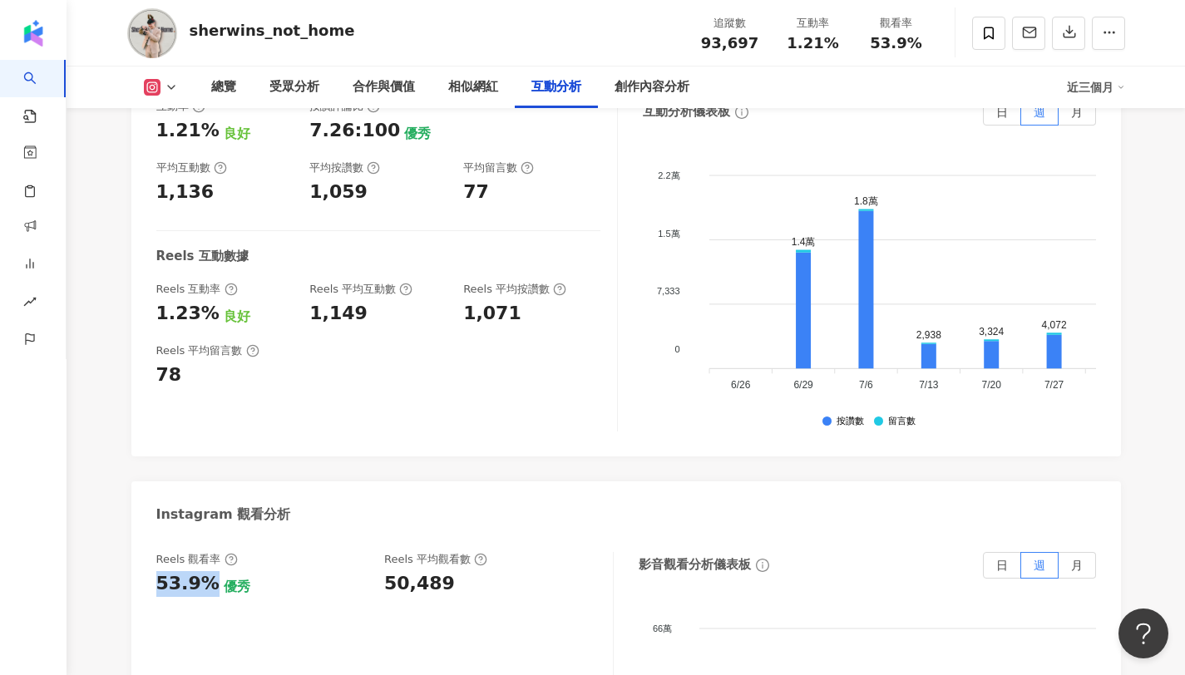
scroll to position [3499, 0]
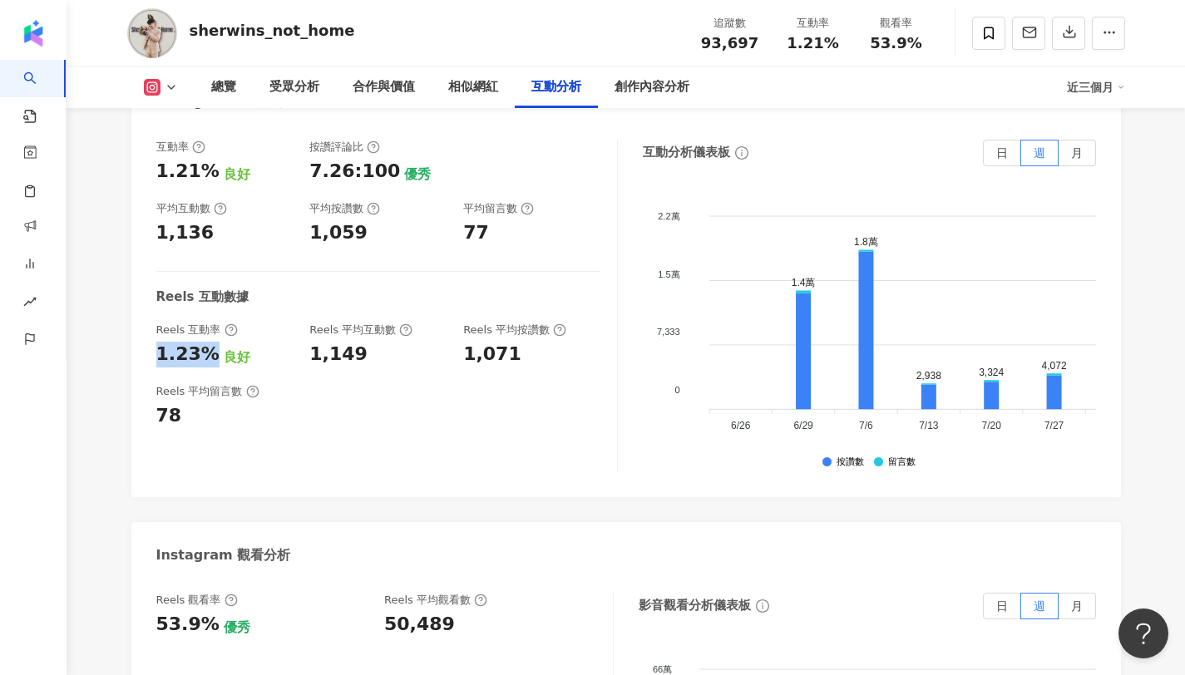
drag, startPoint x: 205, startPoint y: 254, endPoint x: 157, endPoint y: 259, distance: 48.5
click at [157, 342] on div "1.23%" at bounding box center [187, 355] width 63 height 26
copy div "1.23%"
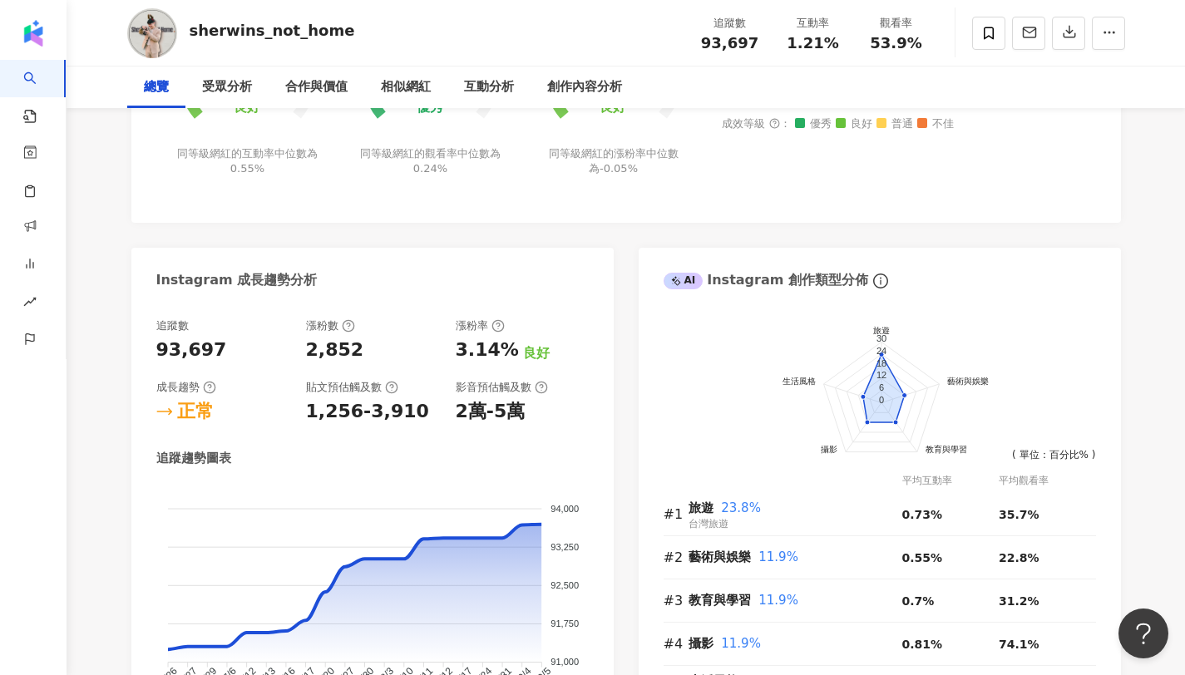
scroll to position [0, 0]
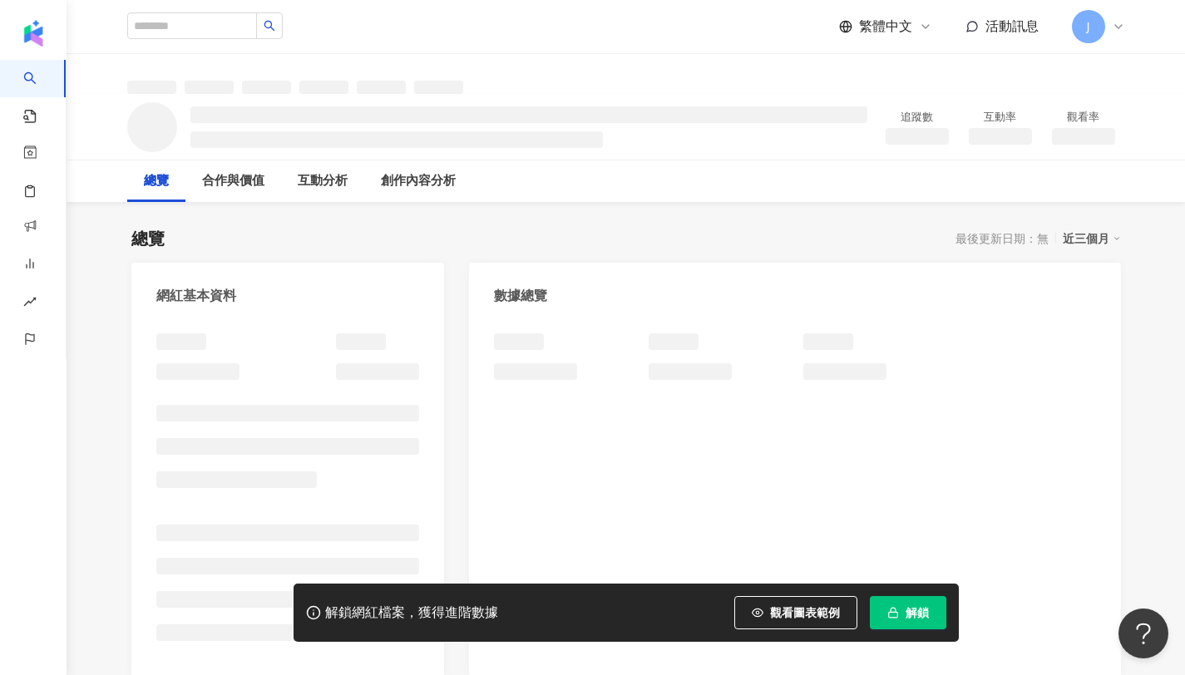
click at [900, 629] on div "解鎖網紅檔案，獲得進階數據 觀看圖表範例 解鎖" at bounding box center [625, 613] width 665 height 58
click at [895, 608] on icon "button" at bounding box center [893, 613] width 12 height 12
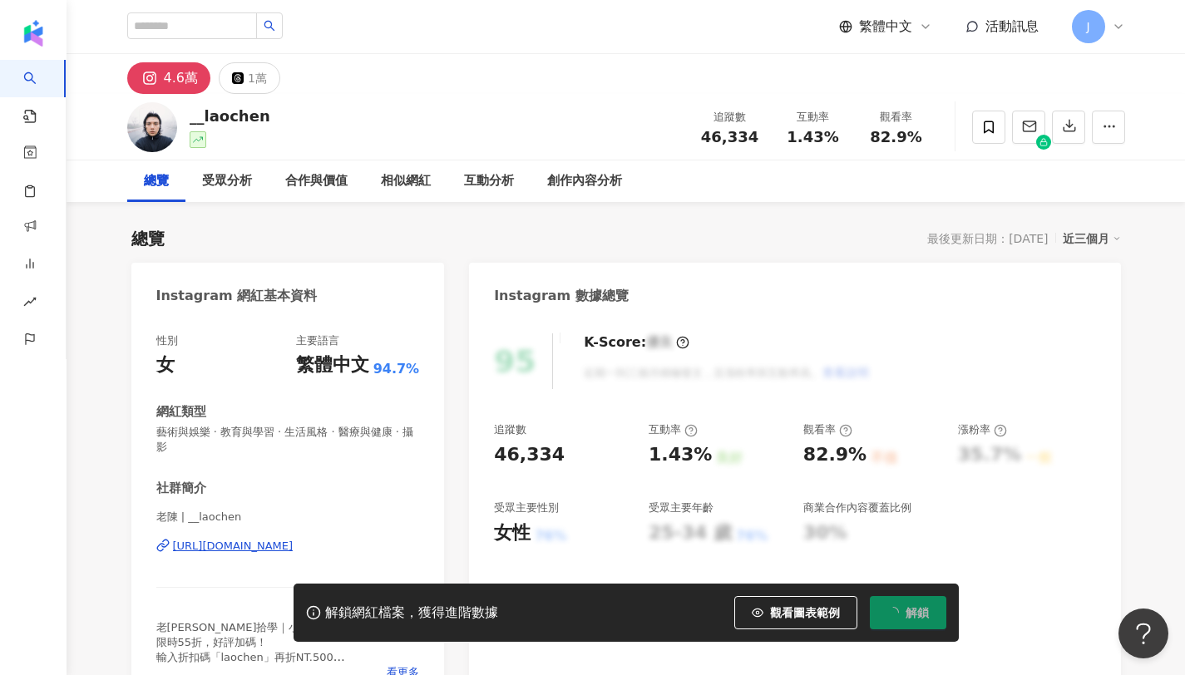
click at [755, 129] on div "46,334" at bounding box center [729, 137] width 63 height 17
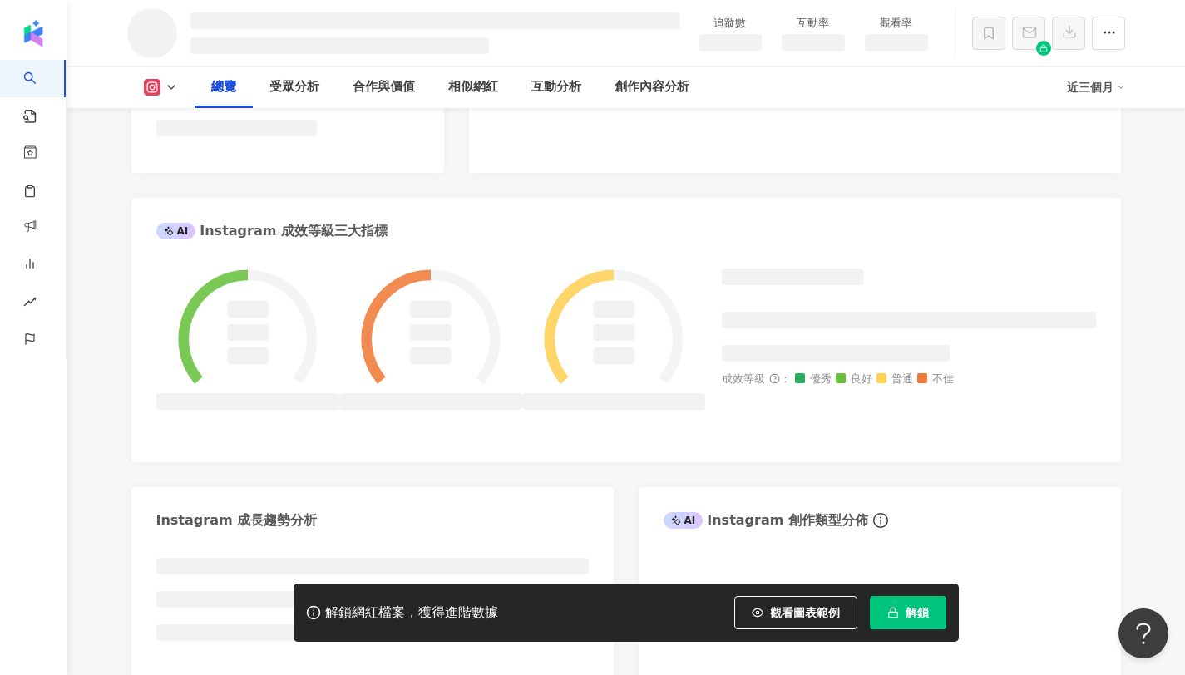
scroll to position [1034, 0]
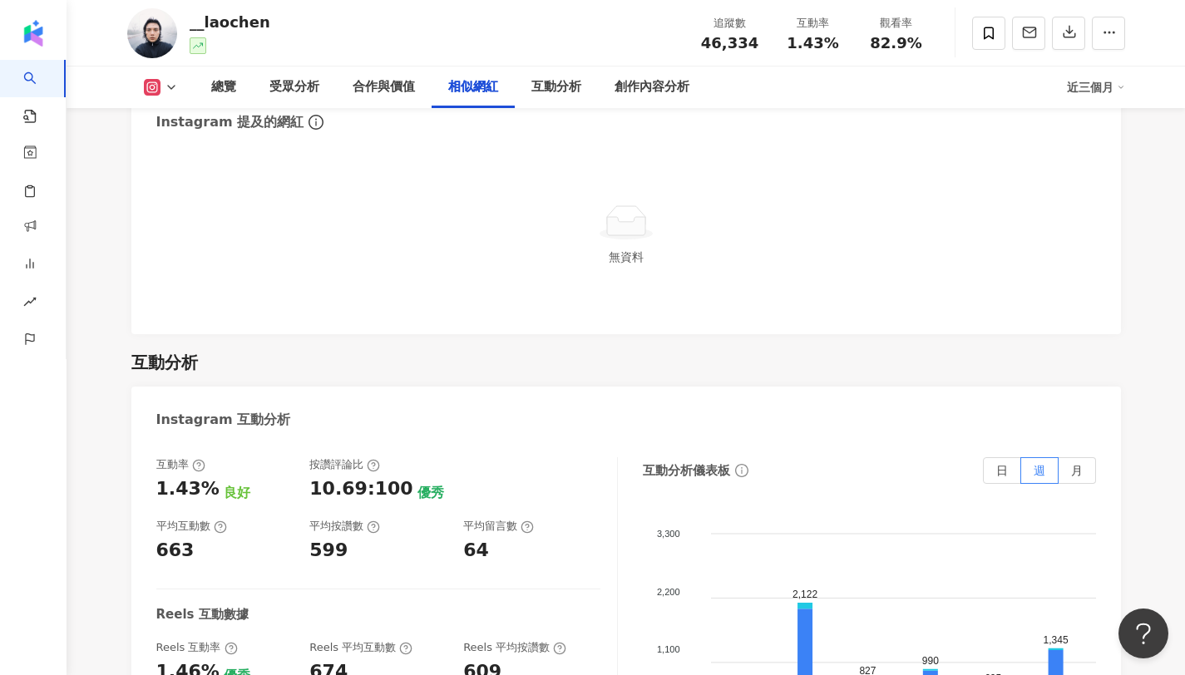
scroll to position [3257, 0]
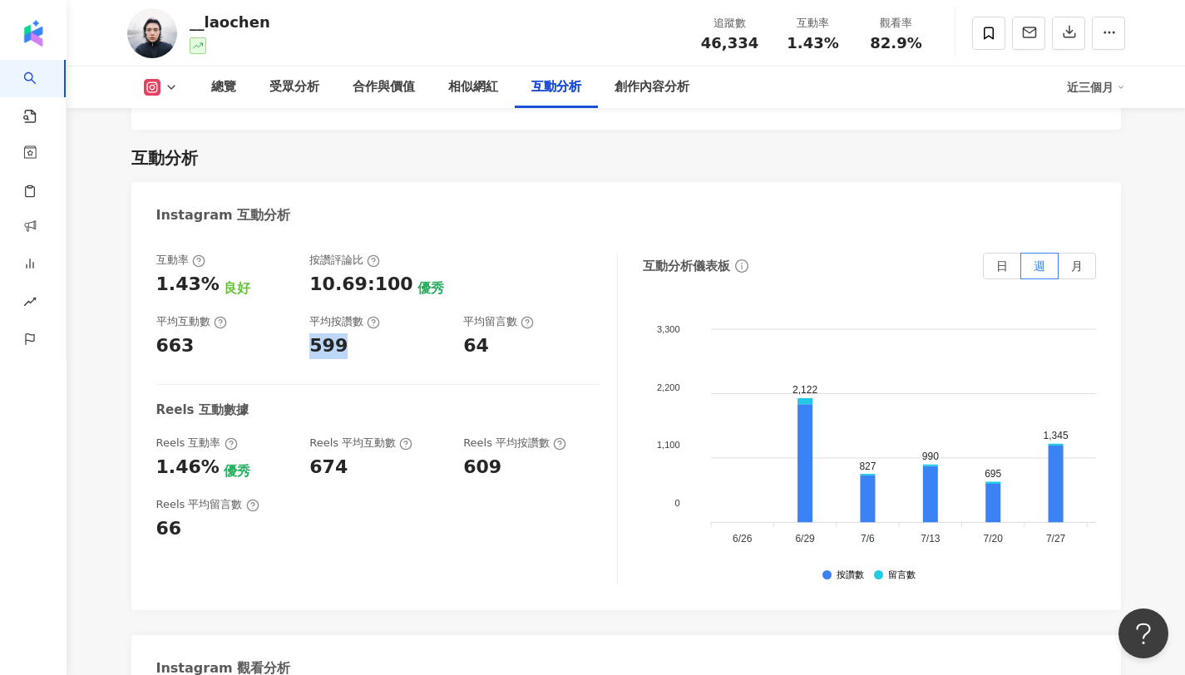
copy div "599"
drag, startPoint x: 310, startPoint y: 329, endPoint x: 362, endPoint y: 331, distance: 52.4
click at [362, 333] on div "599" at bounding box center [377, 346] width 137 height 26
copy div "64"
drag, startPoint x: 458, startPoint y: 328, endPoint x: 521, endPoint y: 324, distance: 63.3
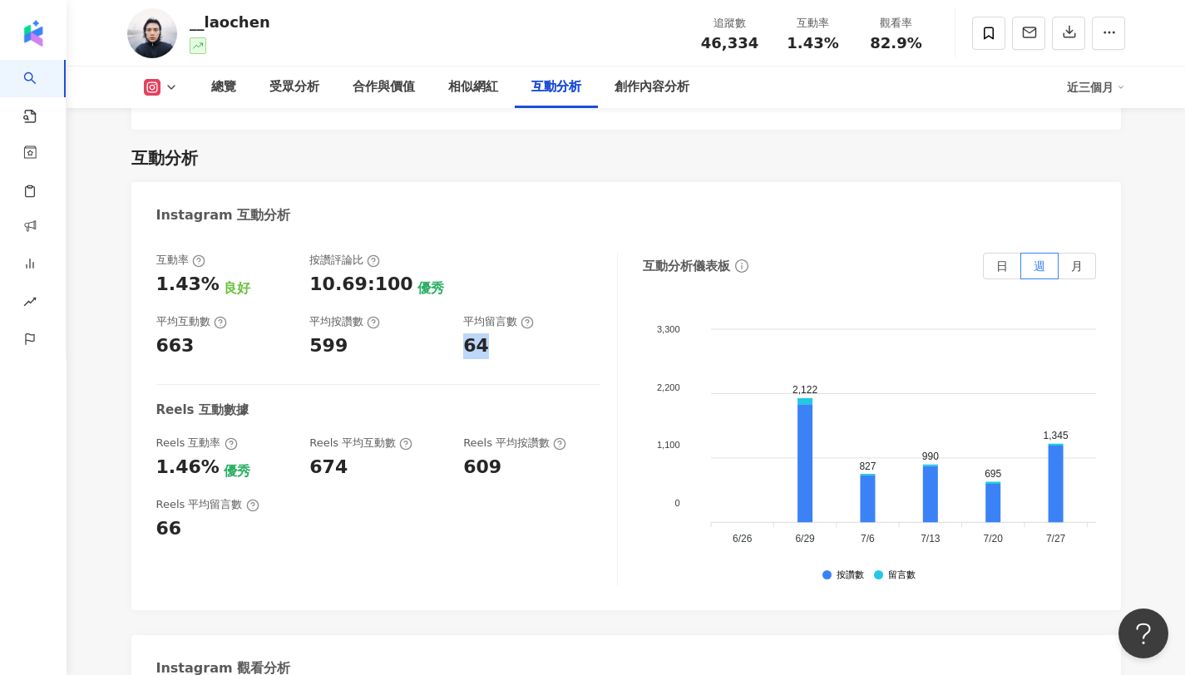
click at [521, 324] on div "互動率 1.43% 良好 按讚評論比 10.69:100 優秀 平均互動數 663 平均按讚數 599 平均留言數 64" at bounding box center [378, 306] width 444 height 106
copy span "1.43%"
drag, startPoint x: 789, startPoint y: 45, endPoint x: 850, endPoint y: 50, distance: 60.9
click at [850, 50] on div "互動率 1.43%" at bounding box center [812, 33] width 83 height 36
drag, startPoint x: 207, startPoint y: 453, endPoint x: 142, endPoint y: 456, distance: 64.9
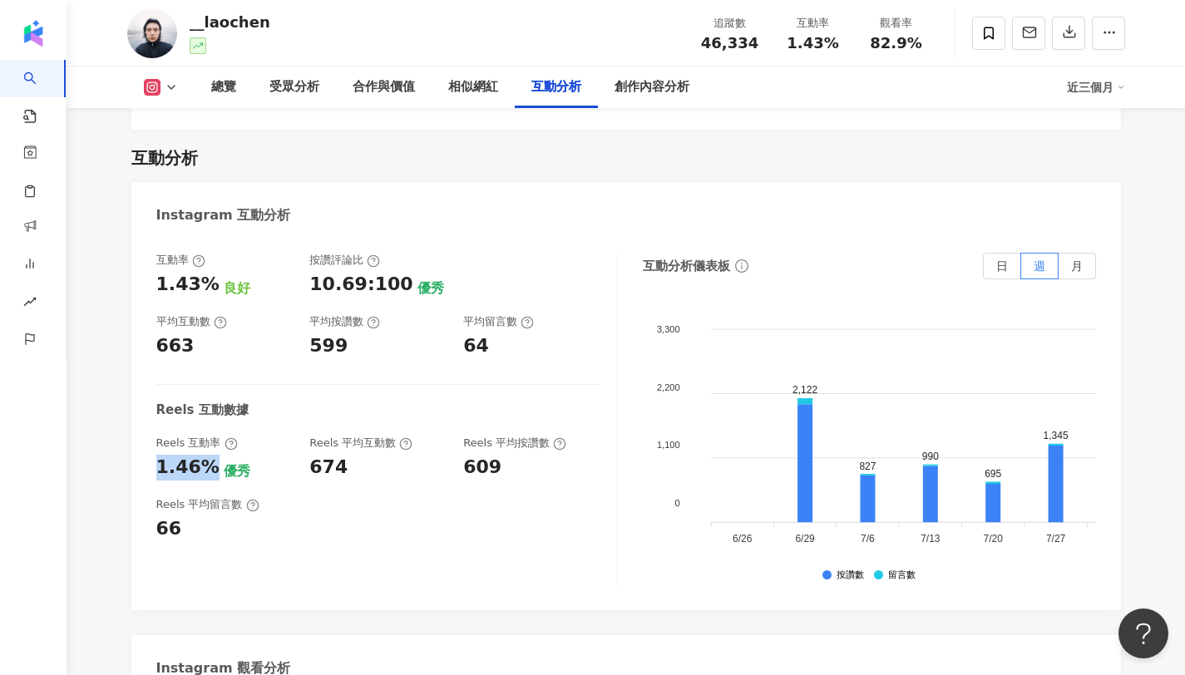
click at [142, 456] on div "互動率 1.43% 良好 按讚評論比 10.69:100 優秀 平均互動數 663 平均按讚數 599 平均留言數 64 Reels 互動數據 Reels 互…" at bounding box center [625, 423] width 989 height 374
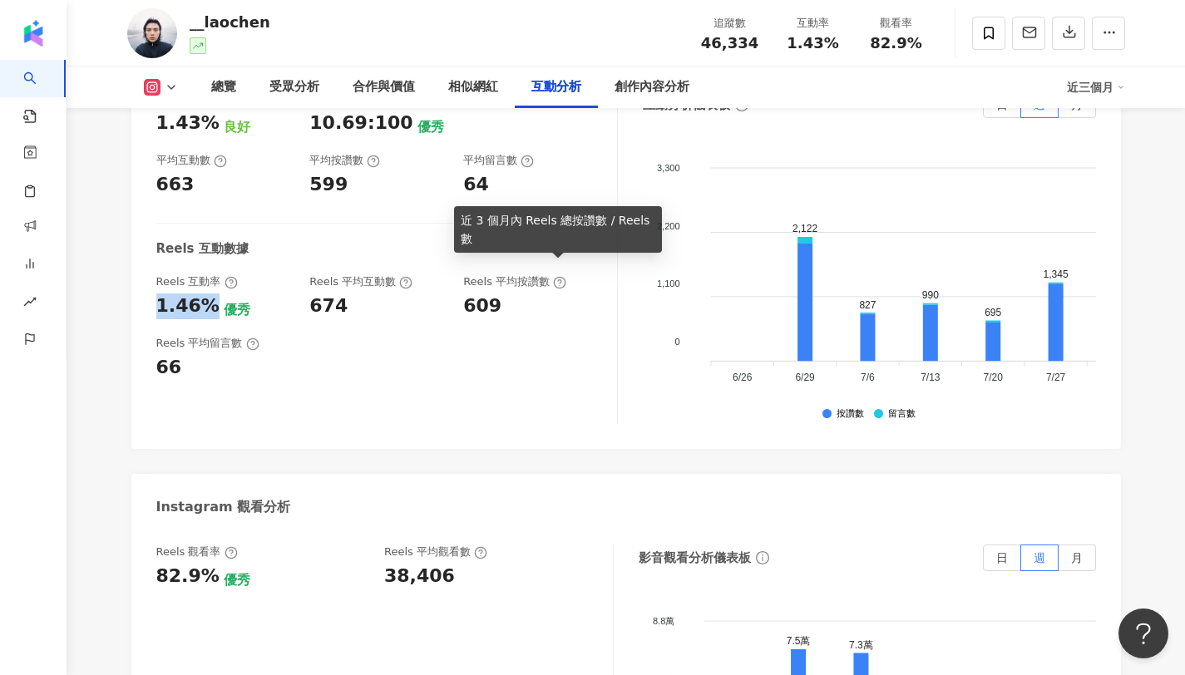
scroll to position [3461, 0]
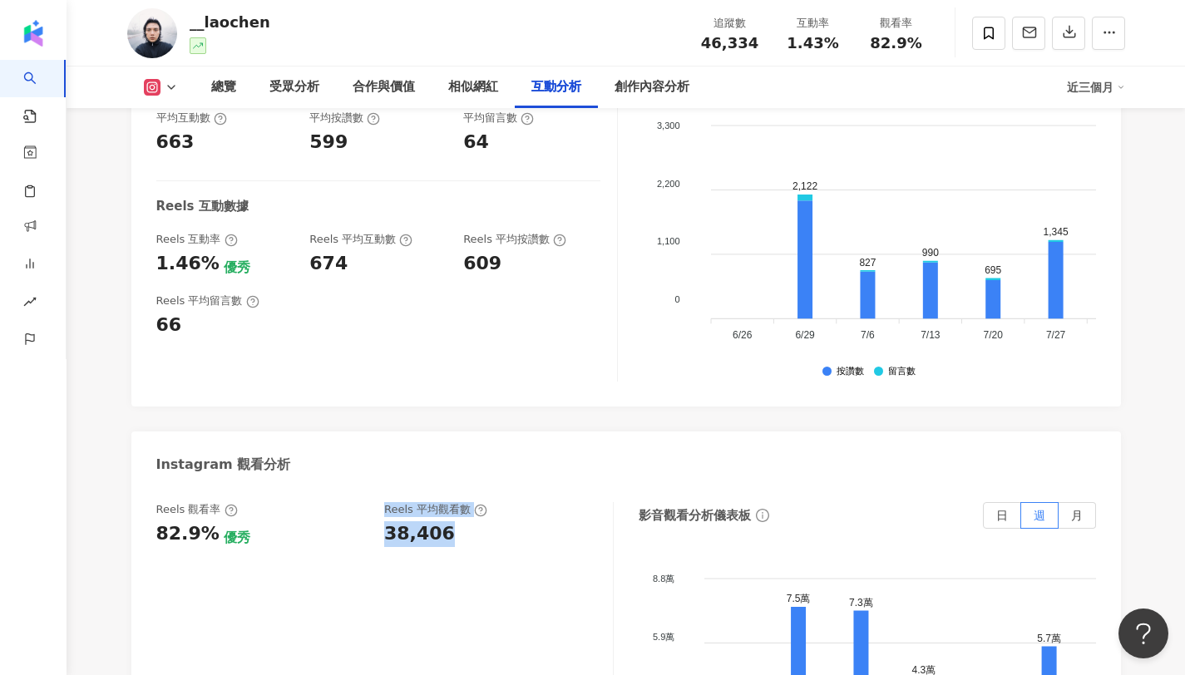
copy div "優秀 Reels 平均觀看數 38,406"
drag, startPoint x: 451, startPoint y: 521, endPoint x: 372, endPoint y: 520, distance: 78.2
click at [372, 520] on div "Reels 觀看率 82.9% 優秀 [PERSON_NAME] 平均觀看數 38,406" at bounding box center [376, 524] width 440 height 45
click at [471, 521] on div "38,406" at bounding box center [490, 534] width 212 height 26
copy div "38,406"
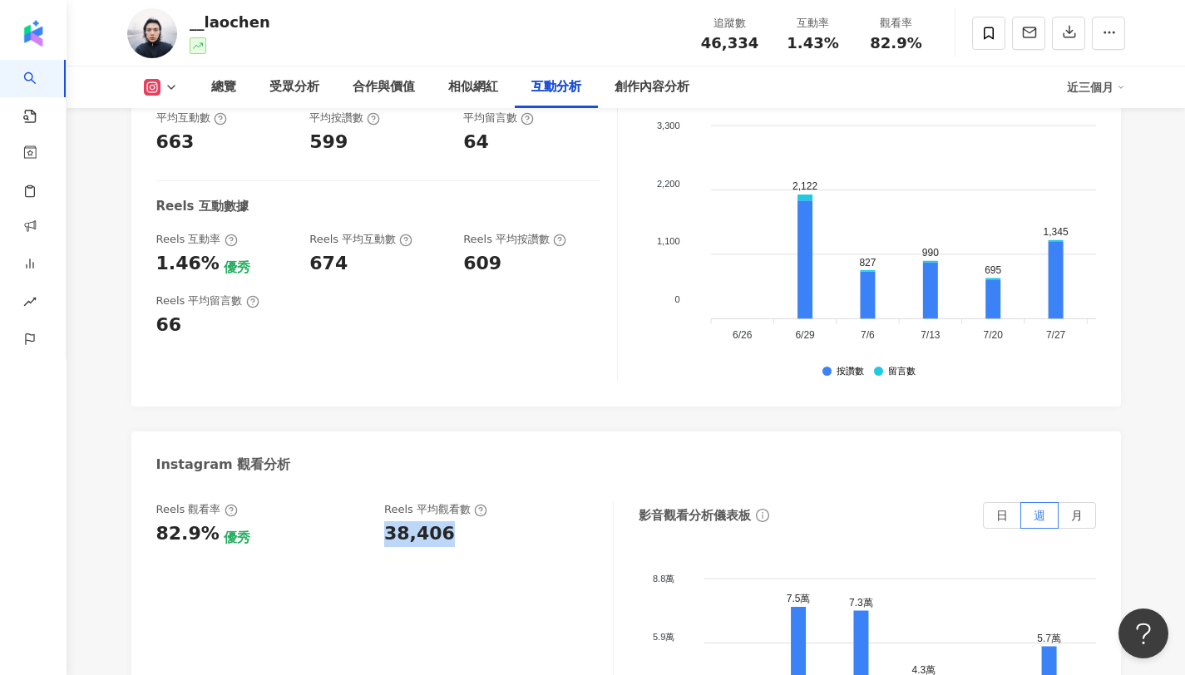
drag, startPoint x: 448, startPoint y: 517, endPoint x: 388, endPoint y: 516, distance: 59.9
click at [388, 521] on div "38,406" at bounding box center [490, 534] width 212 height 26
copy div "82.9%"
drag, startPoint x: 210, startPoint y: 520, endPoint x: 154, endPoint y: 520, distance: 55.7
click at [154, 520] on div "Reels 觀看率 82.9% 優秀 Reels 平均觀看數 38,406 影音觀看分析儀表板 日 週 月 8.8萬 8.8萬 5.9萬 5.9萬 2.9萬 …" at bounding box center [625, 673] width 989 height 374
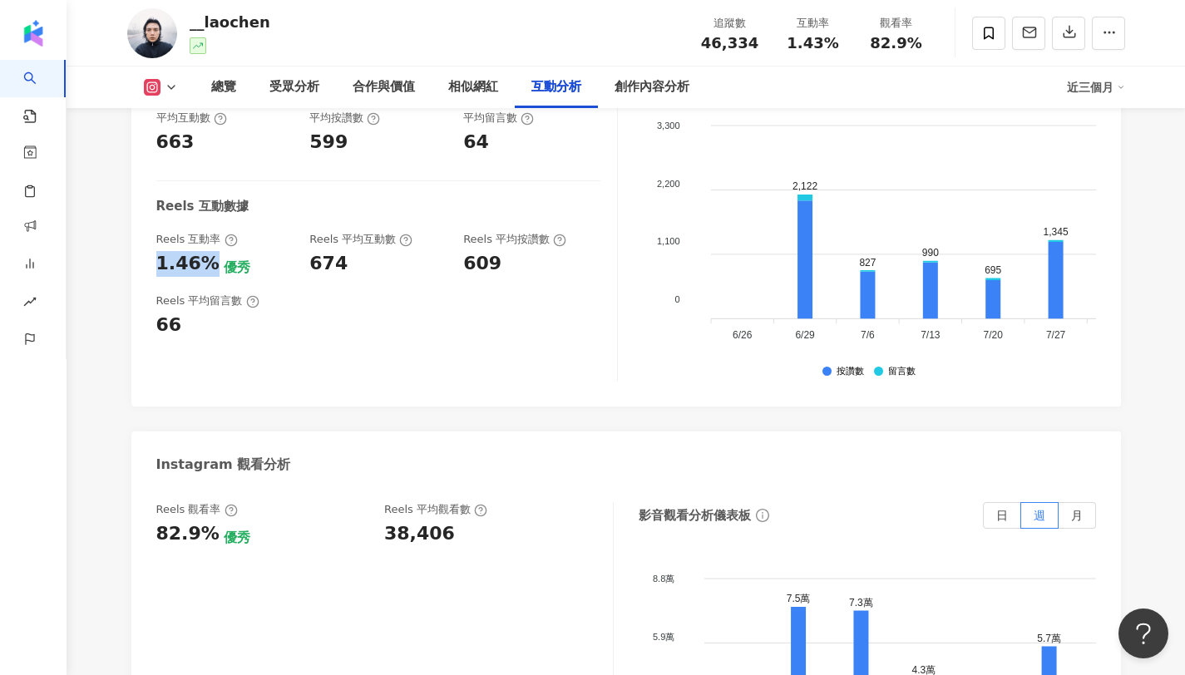
copy div "1.46%"
drag, startPoint x: 205, startPoint y: 251, endPoint x: 156, endPoint y: 254, distance: 49.1
click at [156, 254] on div "1.46%" at bounding box center [187, 264] width 63 height 26
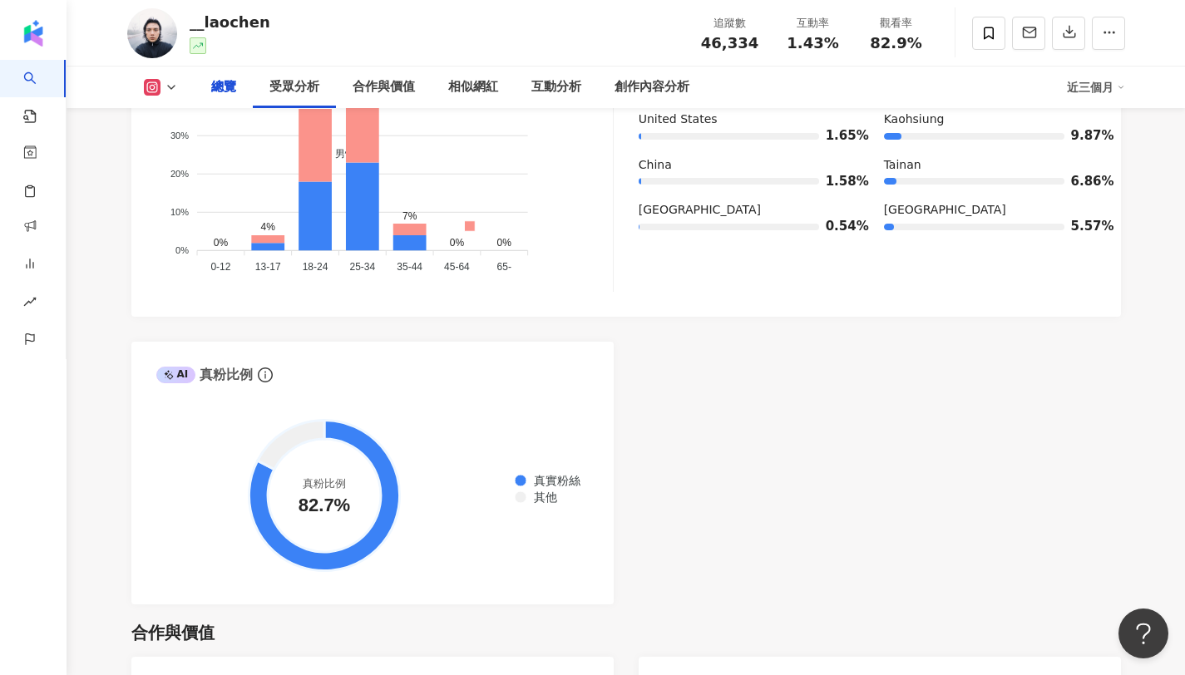
scroll to position [0, 0]
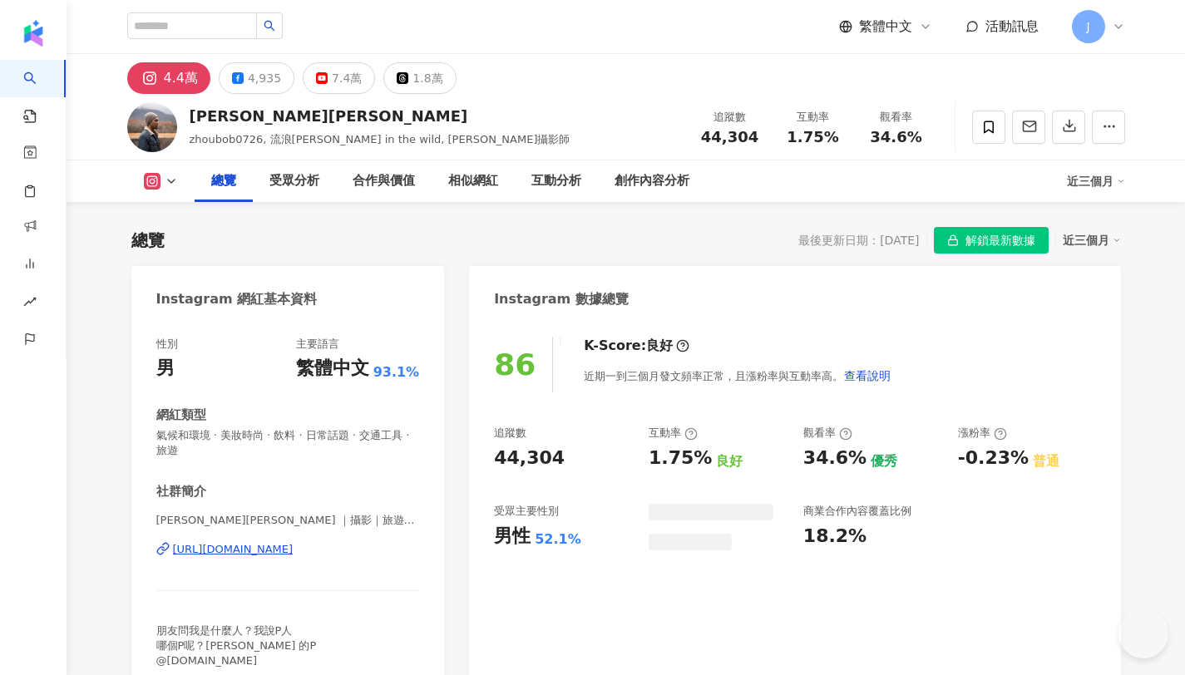
drag, startPoint x: 693, startPoint y: 113, endPoint x: 770, endPoint y: 43, distance: 104.2
click at [770, 109] on div "追蹤數 44,304" at bounding box center [729, 127] width 83 height 36
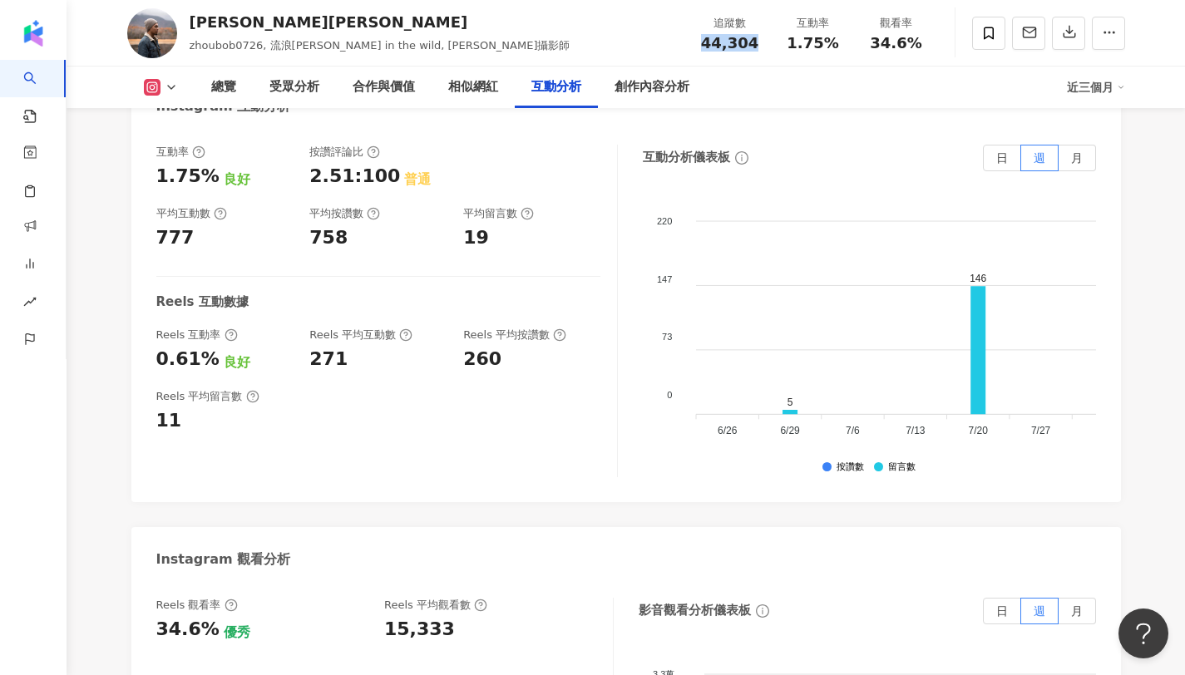
scroll to position [3306, 0]
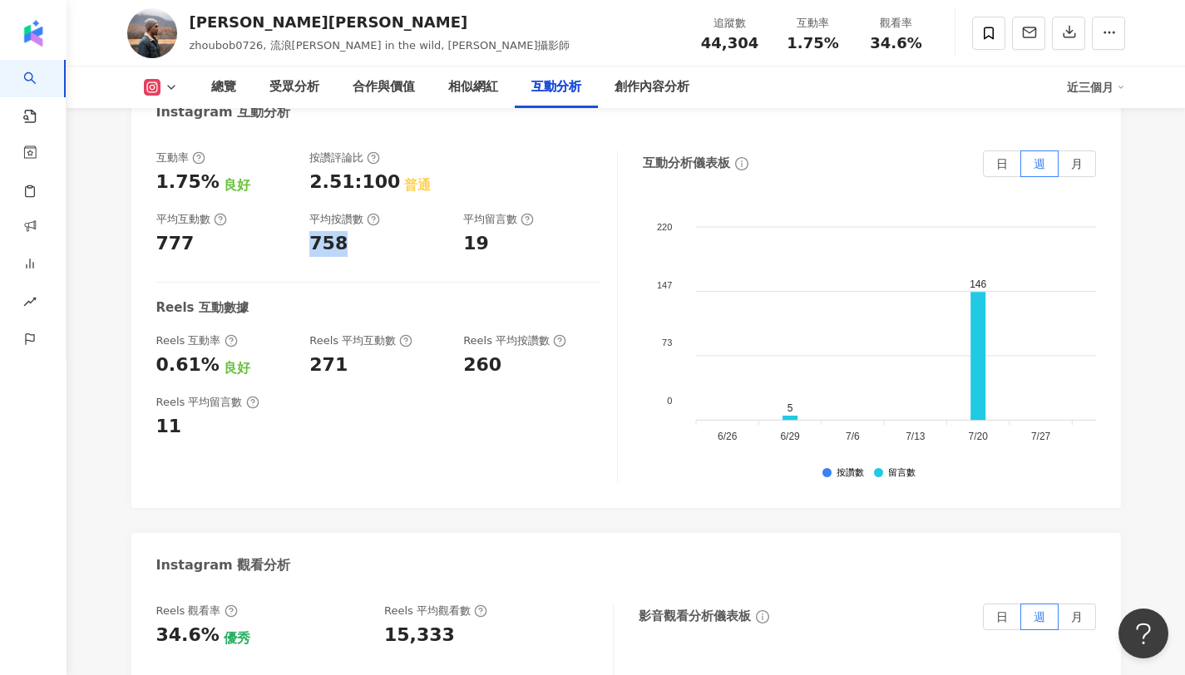
copy div "758"
drag, startPoint x: 354, startPoint y: 243, endPoint x: 301, endPoint y: 245, distance: 53.3
click at [301, 245] on div "互動率 1.75% 良好 按讚評論比 2.51:100 普通 平均互動數 777 平均按讚數 758 平均留言數 19" at bounding box center [378, 203] width 444 height 106
copy div "19"
drag, startPoint x: 485, startPoint y: 242, endPoint x: 458, endPoint y: 250, distance: 27.9
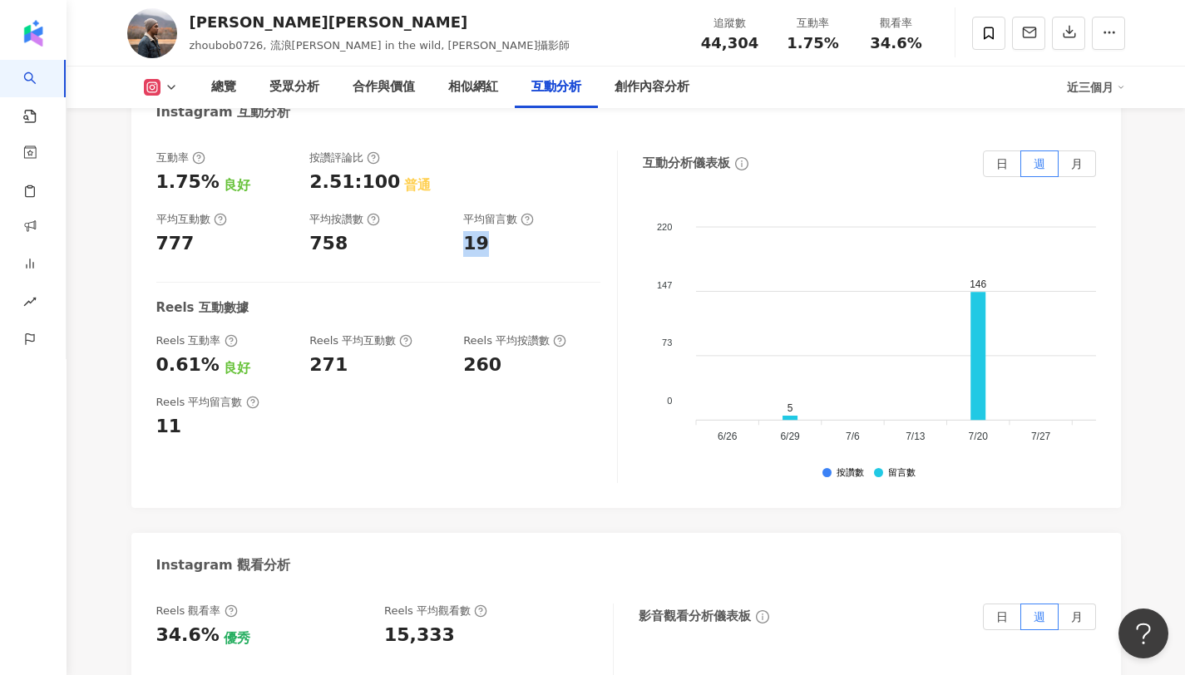
click at [458, 250] on div "互動率 1.75% 良好 按讚評論比 2.51:100 普通 平均互動數 777 平均按讚數 758 平均留言數 19" at bounding box center [378, 203] width 444 height 106
copy div "1.75% 觀看率"
drag, startPoint x: 784, startPoint y: 39, endPoint x: 855, endPoint y: 46, distance: 71.0
click at [855, 46] on div "追蹤數 44,304 互動率 1.75% 觀看率 34.6%" at bounding box center [812, 32] width 249 height 49
click at [841, 30] on div "互動率" at bounding box center [812, 23] width 63 height 17
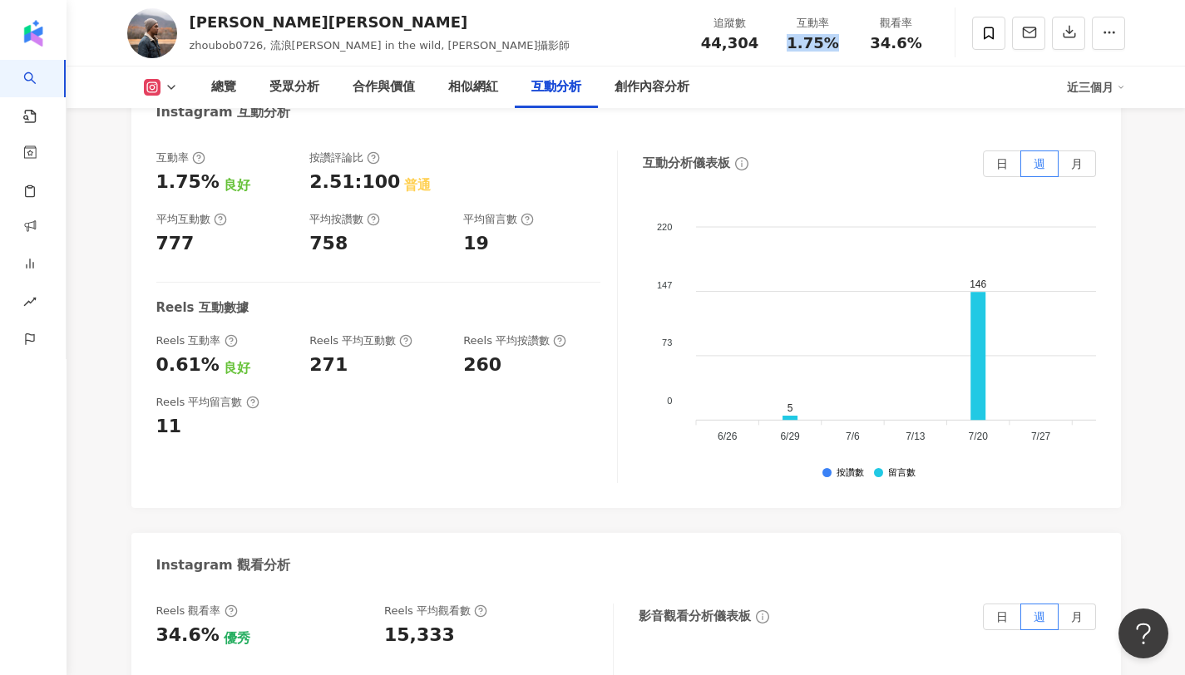
copy span "1.75%"
drag, startPoint x: 788, startPoint y: 42, endPoint x: 830, endPoint y: 40, distance: 41.6
click at [830, 40] on div "1.75%" at bounding box center [812, 43] width 63 height 17
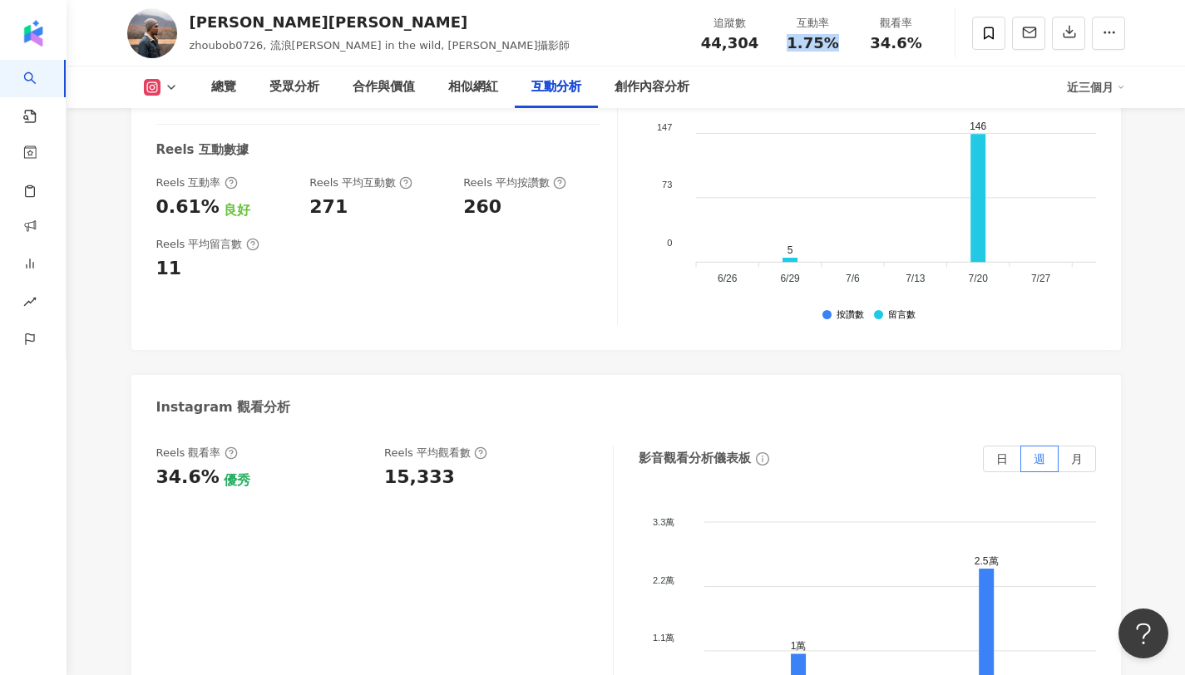
scroll to position [3513, 0]
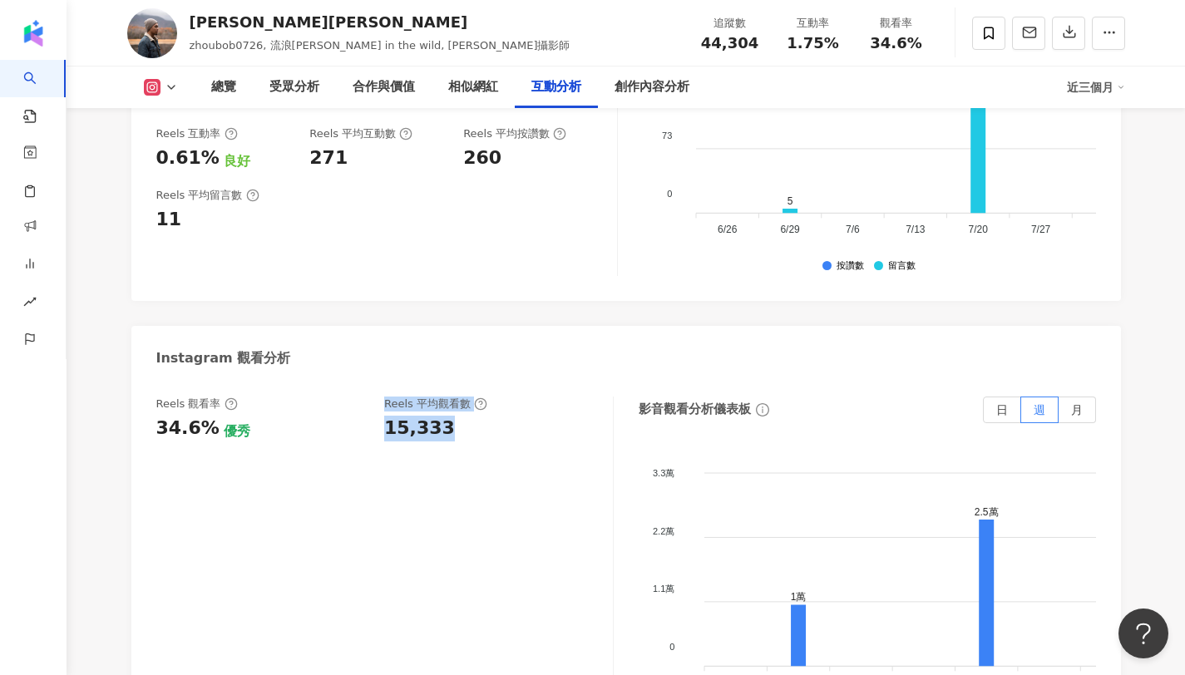
drag, startPoint x: 461, startPoint y: 424, endPoint x: 367, endPoint y: 433, distance: 93.6
click at [367, 433] on div "Reels 觀看率 34.6% 優秀 Reels 平均觀看數 15,333" at bounding box center [376, 419] width 440 height 45
click at [429, 434] on div "15,333" at bounding box center [419, 429] width 71 height 26
copy div "15,333"
drag, startPoint x: 461, startPoint y: 436, endPoint x: 385, endPoint y: 431, distance: 75.8
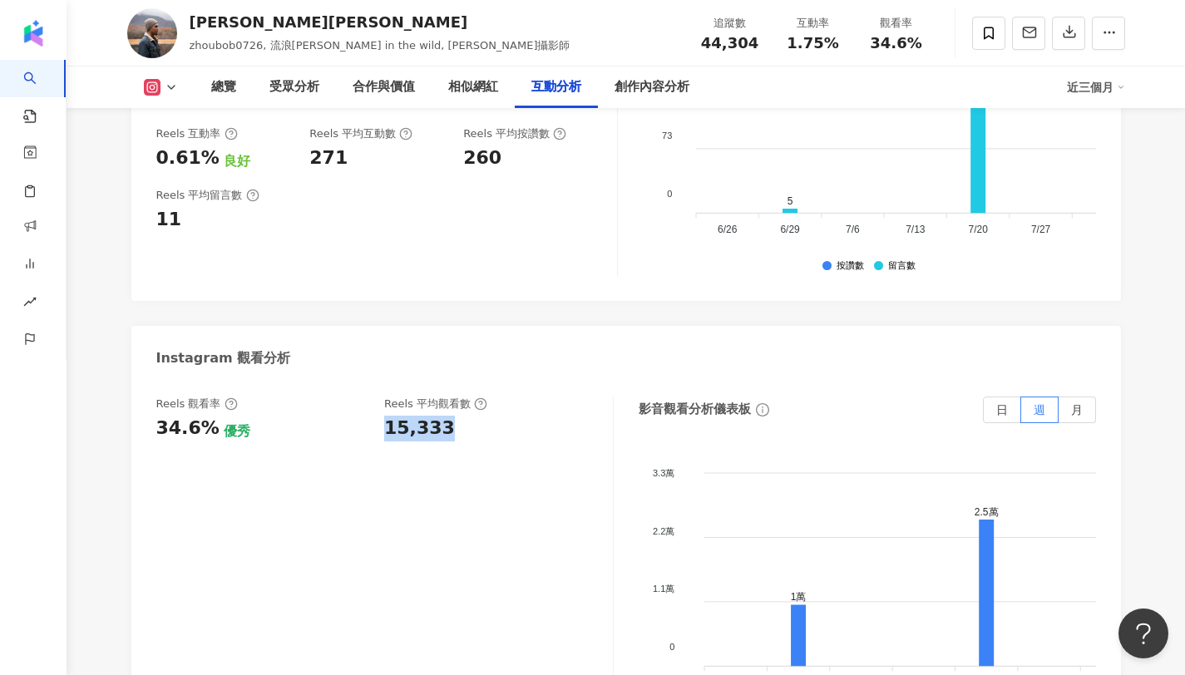
click at [385, 431] on div "15,333" at bounding box center [490, 429] width 212 height 26
copy span "34.6%"
drag, startPoint x: 867, startPoint y: 42, endPoint x: 918, endPoint y: 43, distance: 50.7
click at [918, 43] on div "34.6%" at bounding box center [896, 43] width 63 height 17
copy span "1.75%"
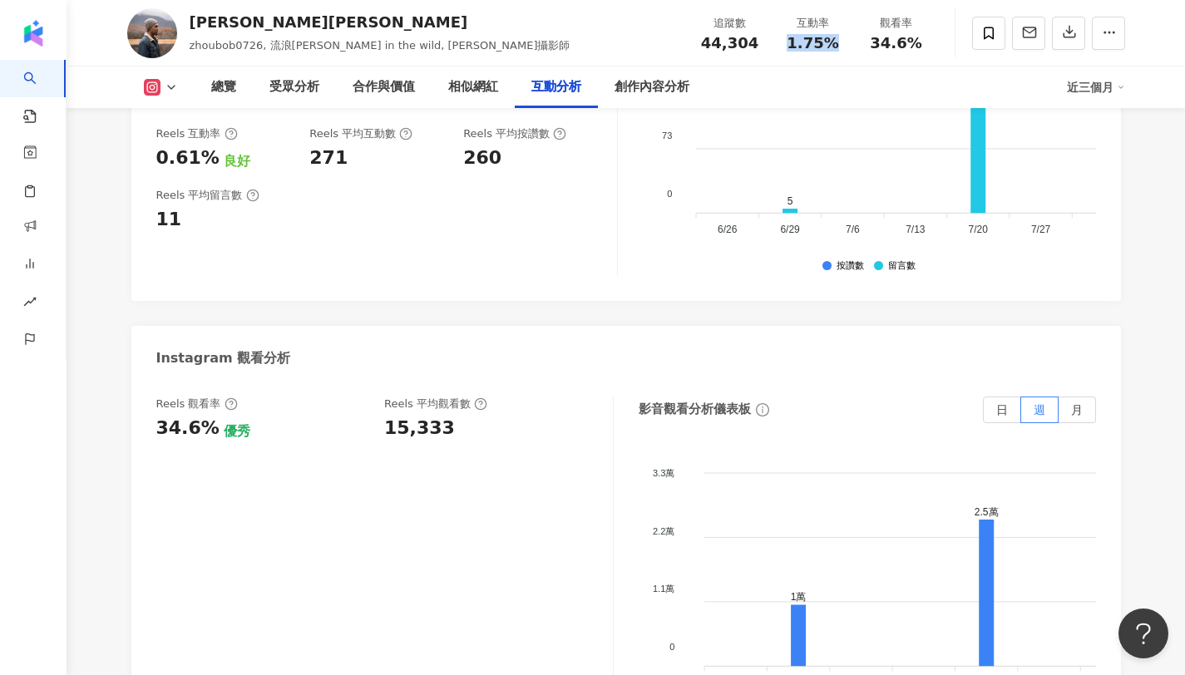
drag, startPoint x: 788, startPoint y: 40, endPoint x: 840, endPoint y: 47, distance: 52.0
click at [840, 47] on div "1.75%" at bounding box center [812, 43] width 63 height 17
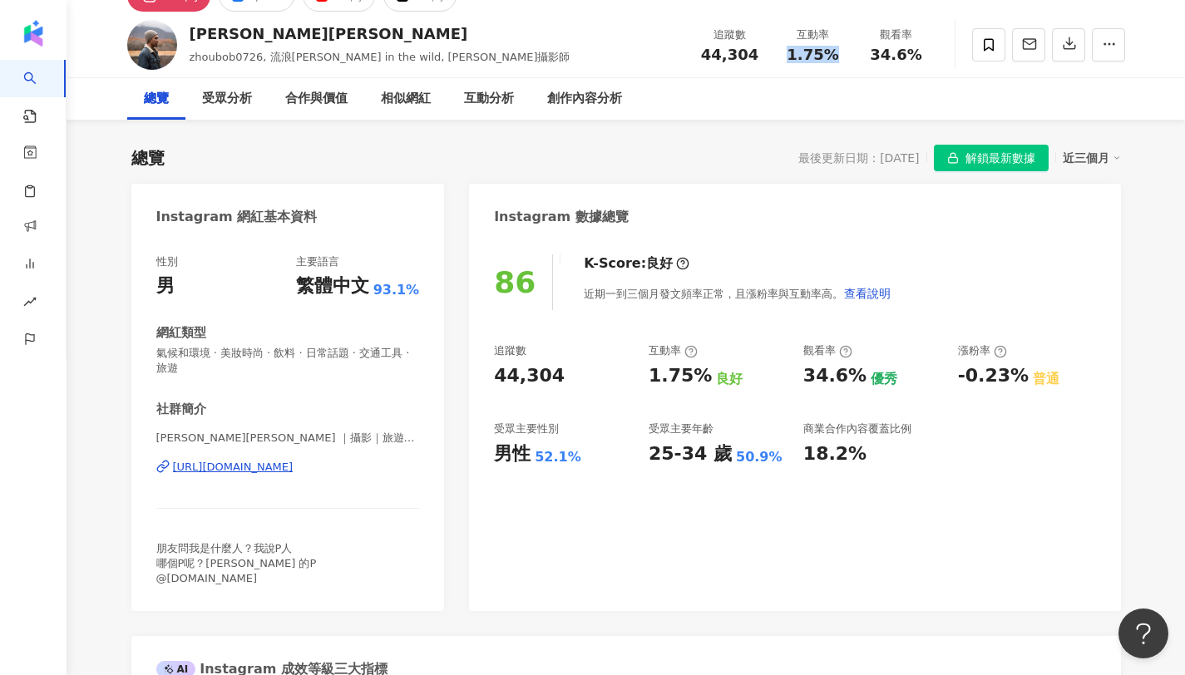
scroll to position [0, 0]
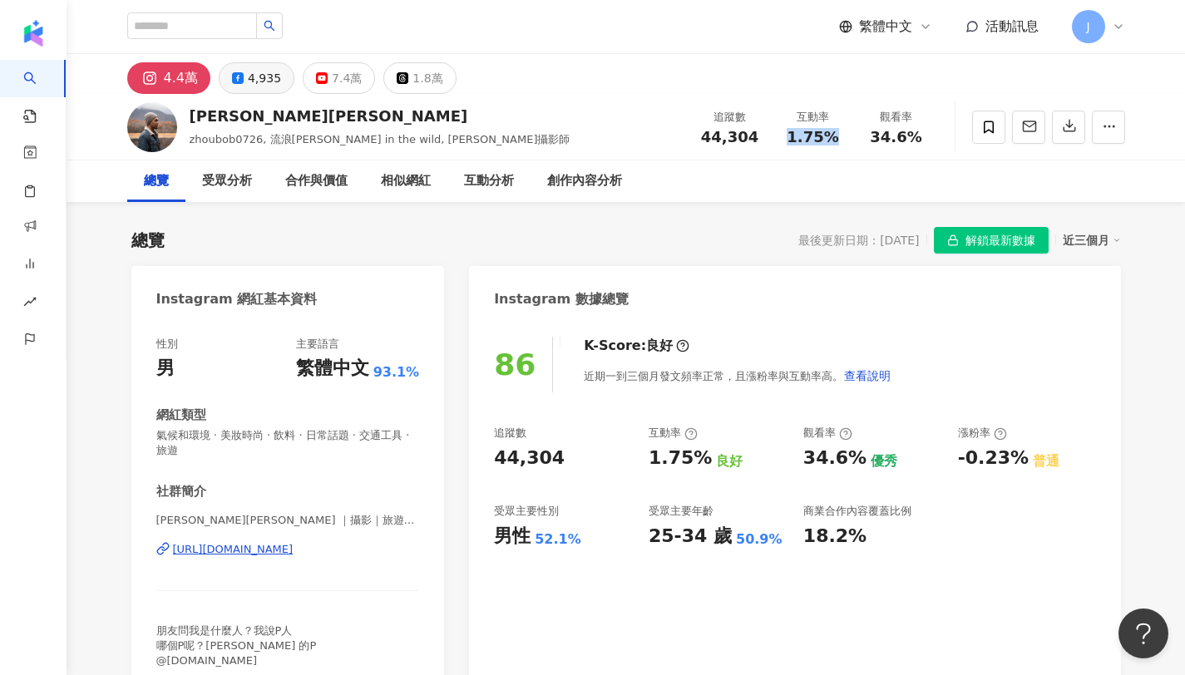
click at [270, 72] on div "4,935" at bounding box center [264, 78] width 33 height 23
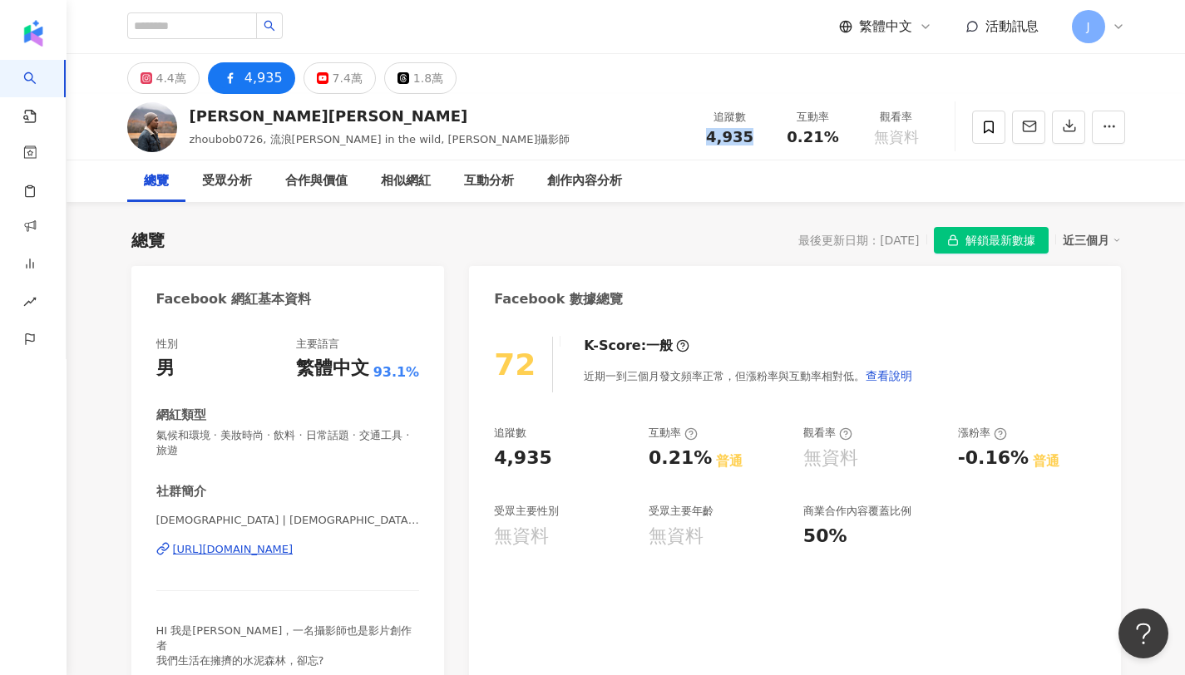
drag, startPoint x: 708, startPoint y: 136, endPoint x: 756, endPoint y: 132, distance: 47.6
click at [756, 132] on div "4,935" at bounding box center [729, 137] width 63 height 17
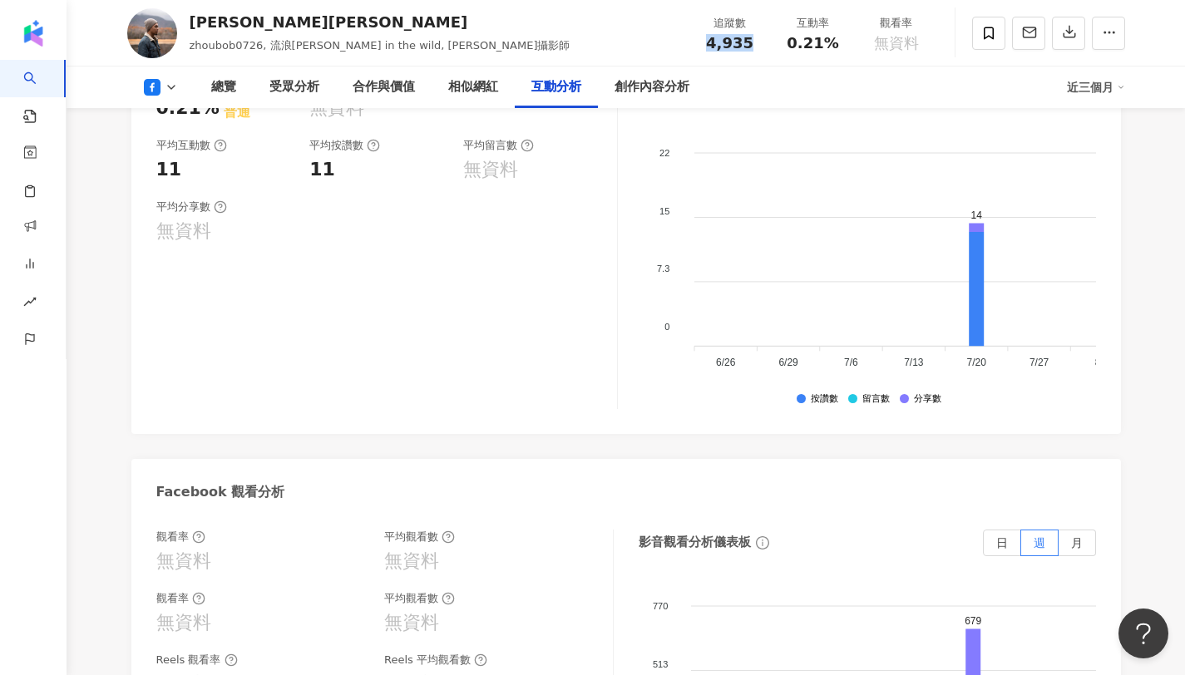
scroll to position [2499, 0]
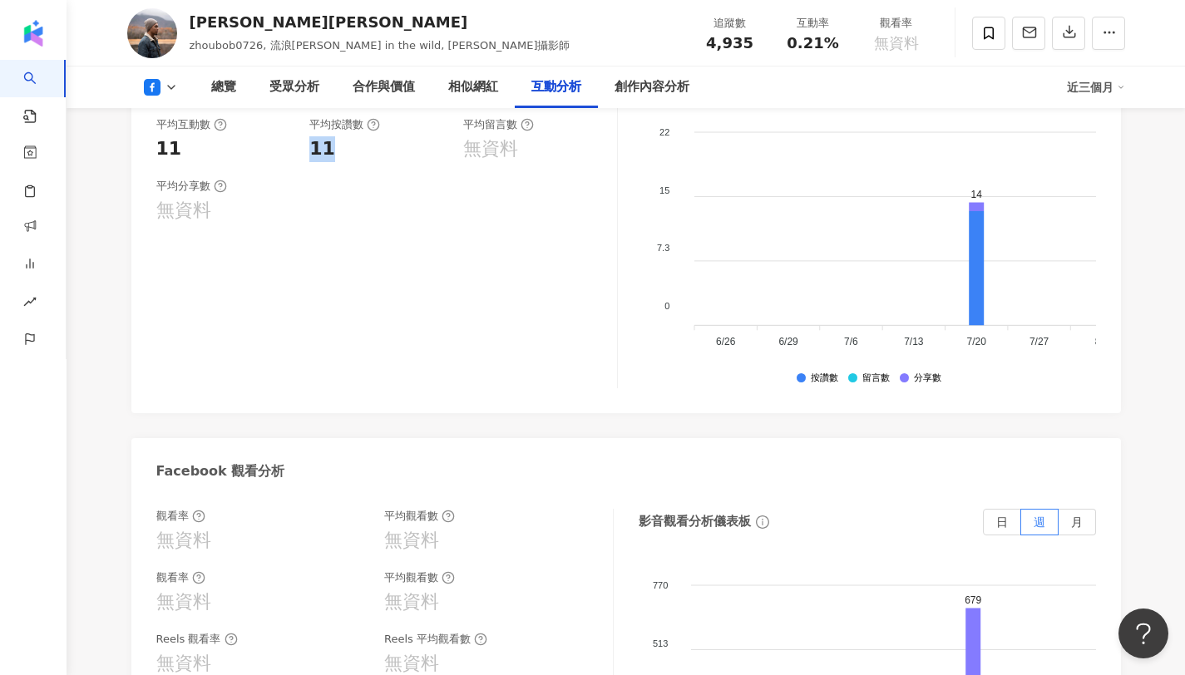
copy div "11"
drag, startPoint x: 333, startPoint y: 150, endPoint x: 308, endPoint y: 153, distance: 25.1
click at [308, 153] on div "互動率 0.21% 普通 按讚評論比 無資料 平均互動數 11 平均按讚數 11 平均留言數 無資料" at bounding box center [378, 109] width 444 height 106
copy span "0.21%"
drag, startPoint x: 772, startPoint y: 48, endPoint x: 833, endPoint y: 49, distance: 60.7
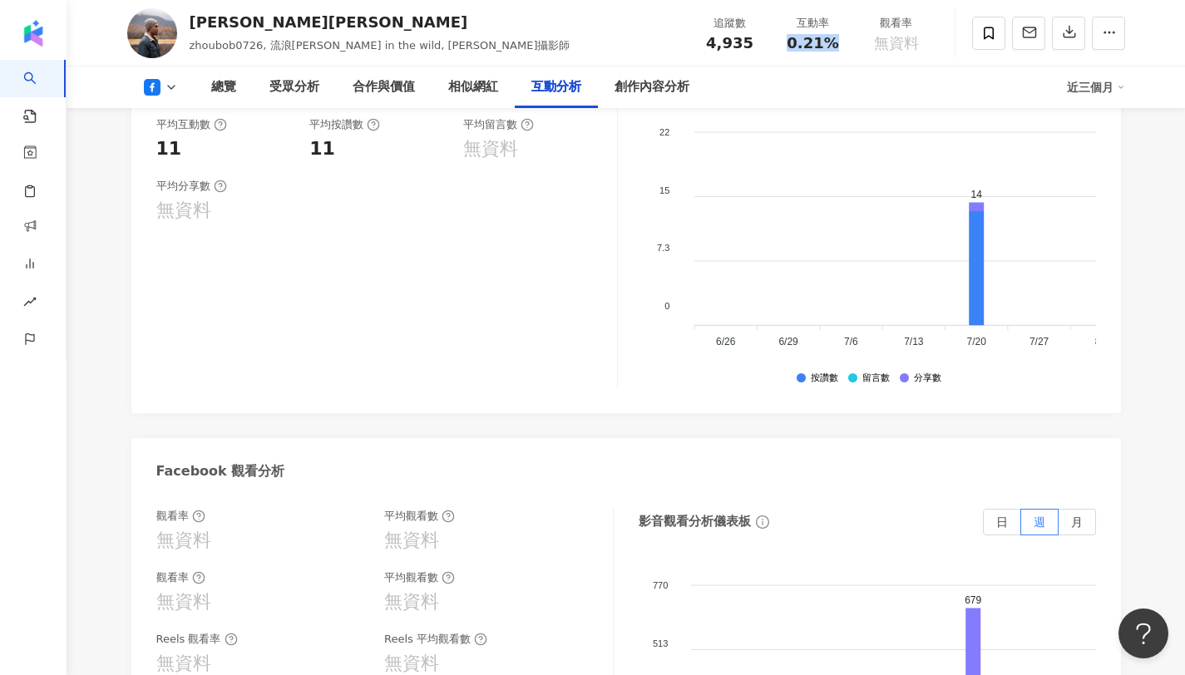
click at [833, 49] on div "互動率 0.21%" at bounding box center [812, 33] width 83 height 36
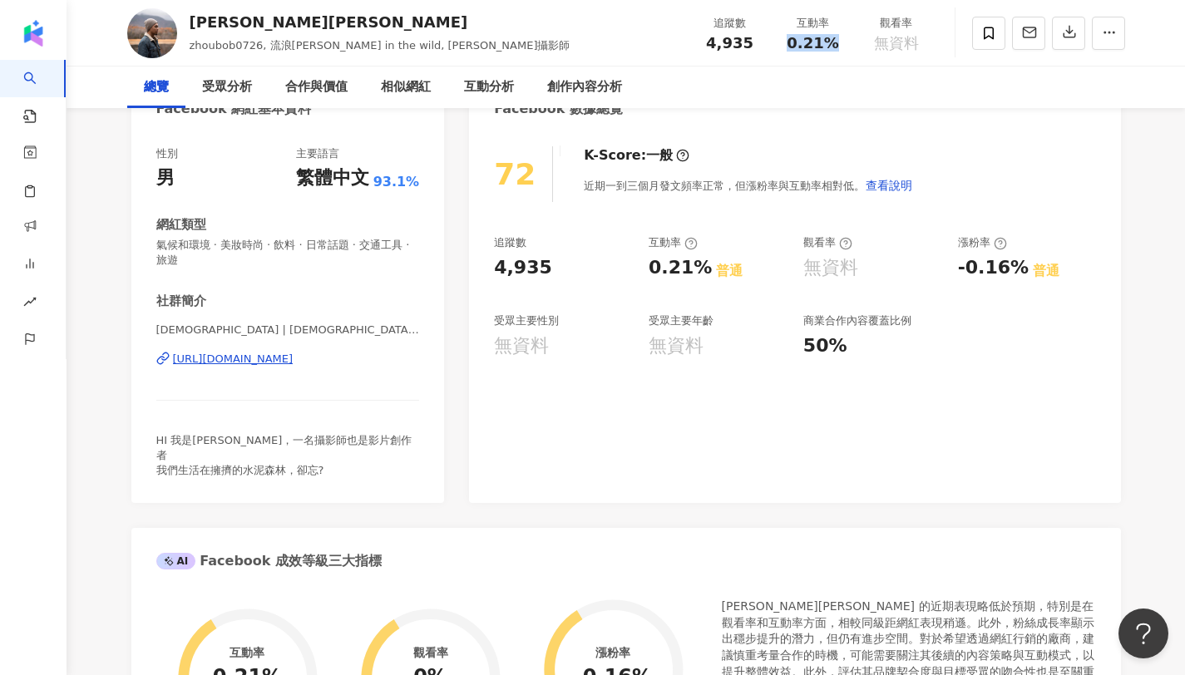
scroll to position [0, 0]
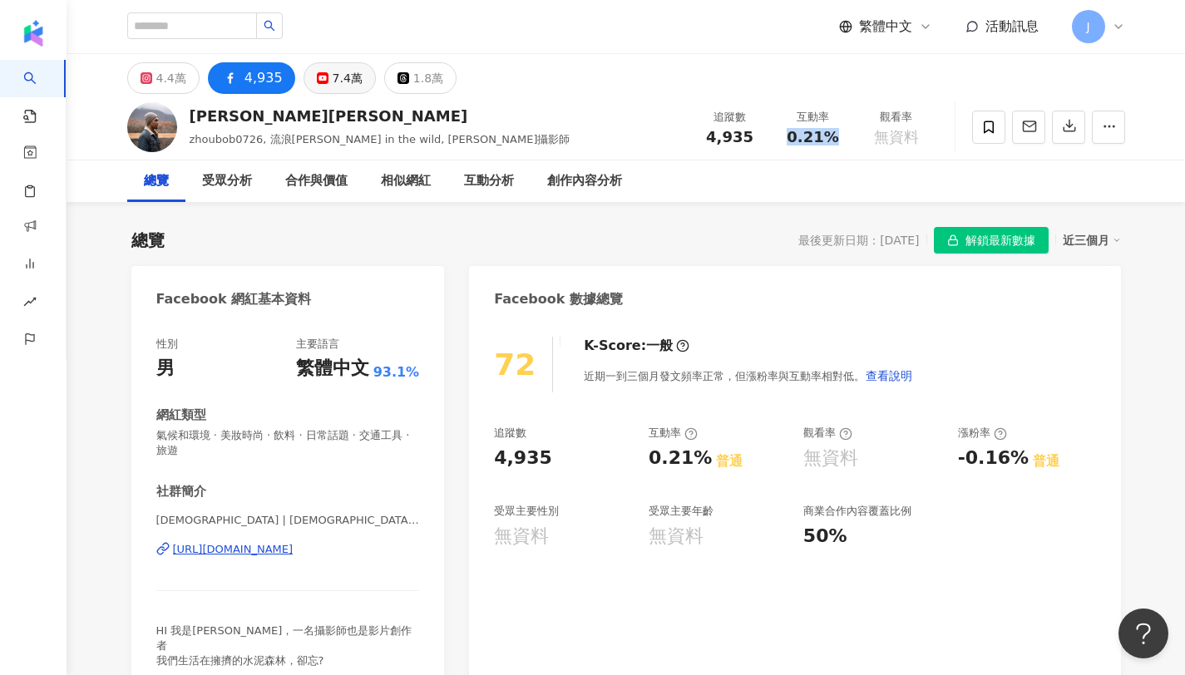
click at [333, 71] on div "7.4萬" at bounding box center [348, 78] width 30 height 23
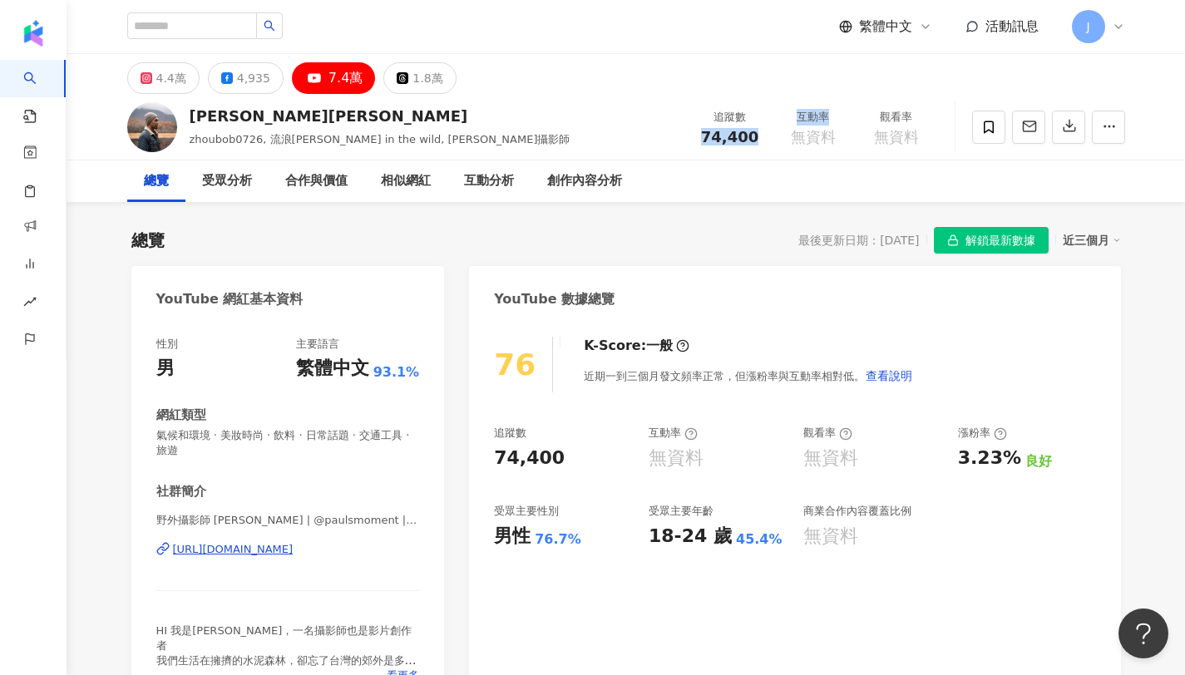
copy div "74,400 互動率"
drag, startPoint x: 701, startPoint y: 142, endPoint x: 774, endPoint y: 138, distance: 73.3
click at [774, 138] on div "追蹤數 74,400 互動率 無資料 觀看率 無資料" at bounding box center [812, 126] width 249 height 49
click at [731, 147] on div "追蹤數 74,400 互動率 無資料 觀看率 無資料" at bounding box center [812, 126] width 249 height 49
drag, startPoint x: 704, startPoint y: 136, endPoint x: 752, endPoint y: 143, distance: 48.7
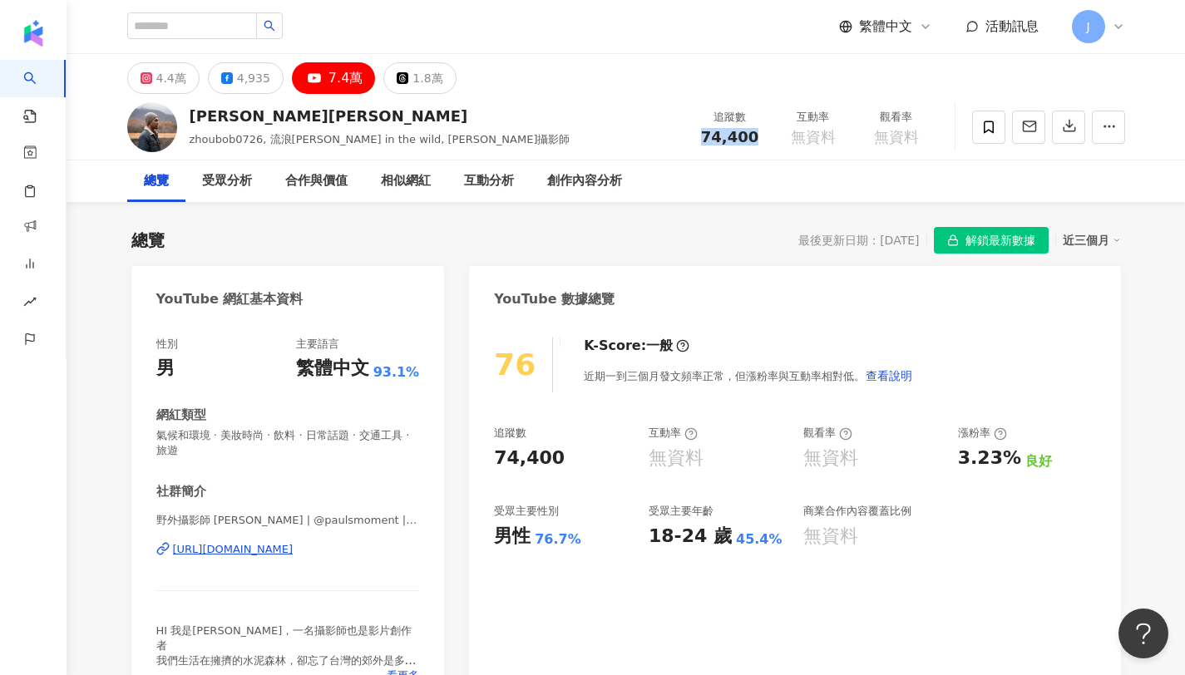
click at [752, 143] on div "74,400" at bounding box center [729, 137] width 63 height 17
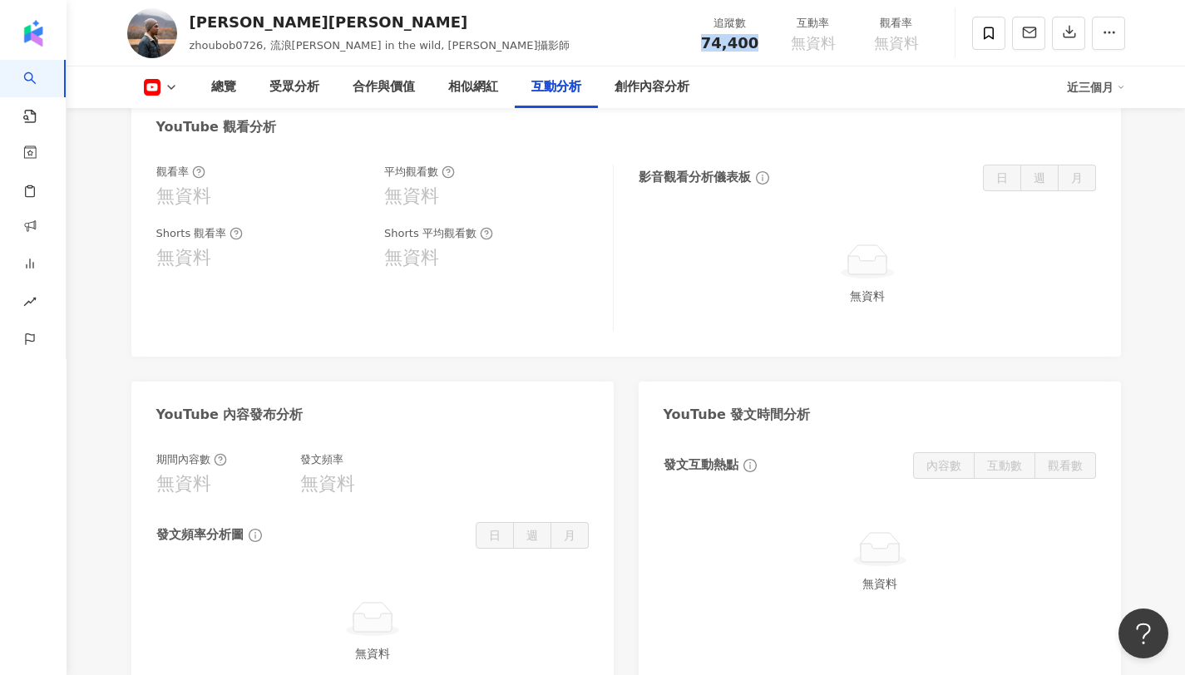
scroll to position [3060, 0]
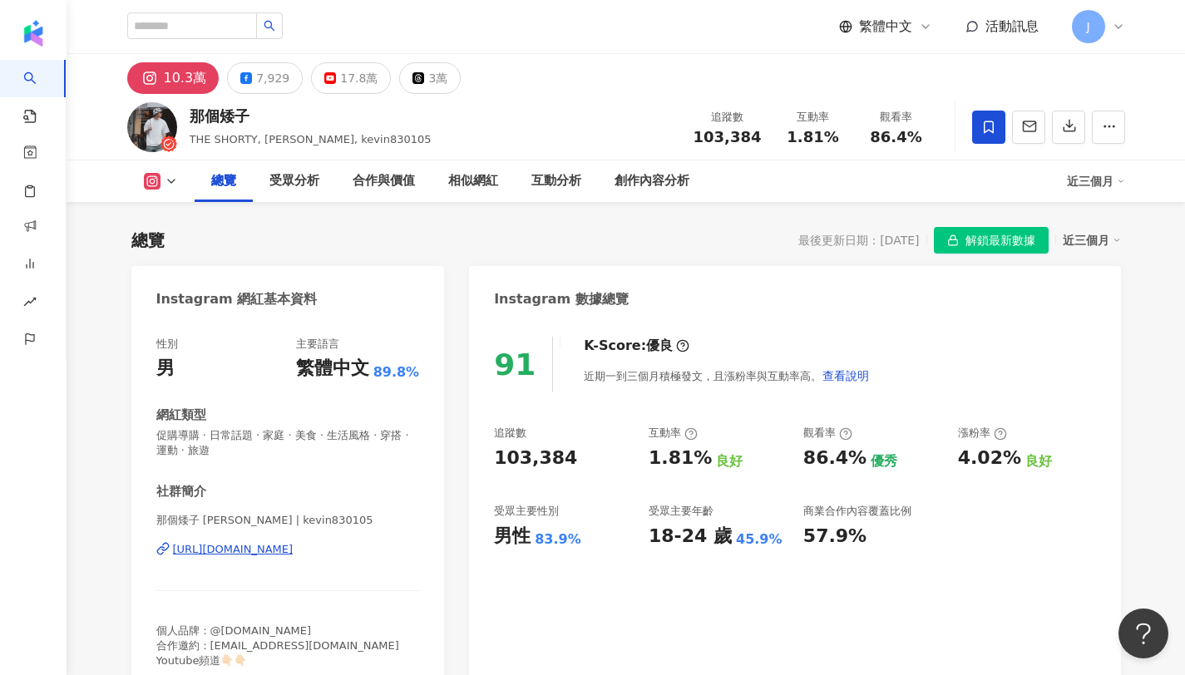
scroll to position [102, 0]
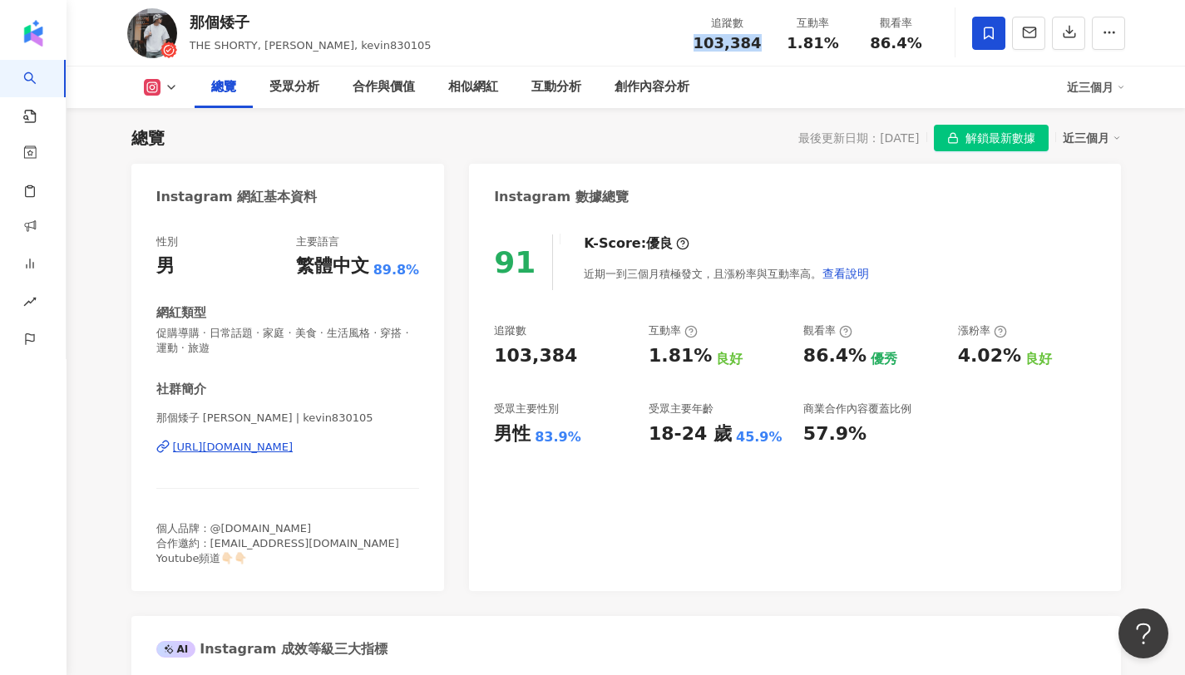
drag, startPoint x: 698, startPoint y: 46, endPoint x: 866, endPoint y: 17, distance: 171.1
click at [764, 45] on div "追蹤數 103,384" at bounding box center [727, 33] width 88 height 36
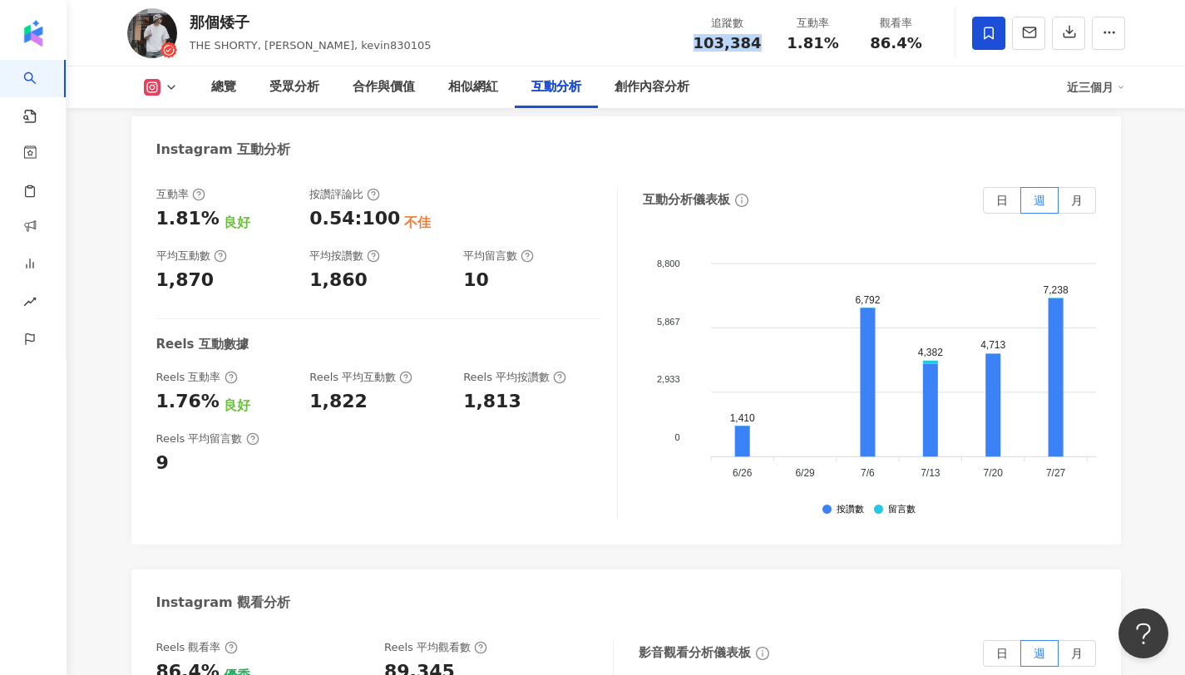
scroll to position [3382, 0]
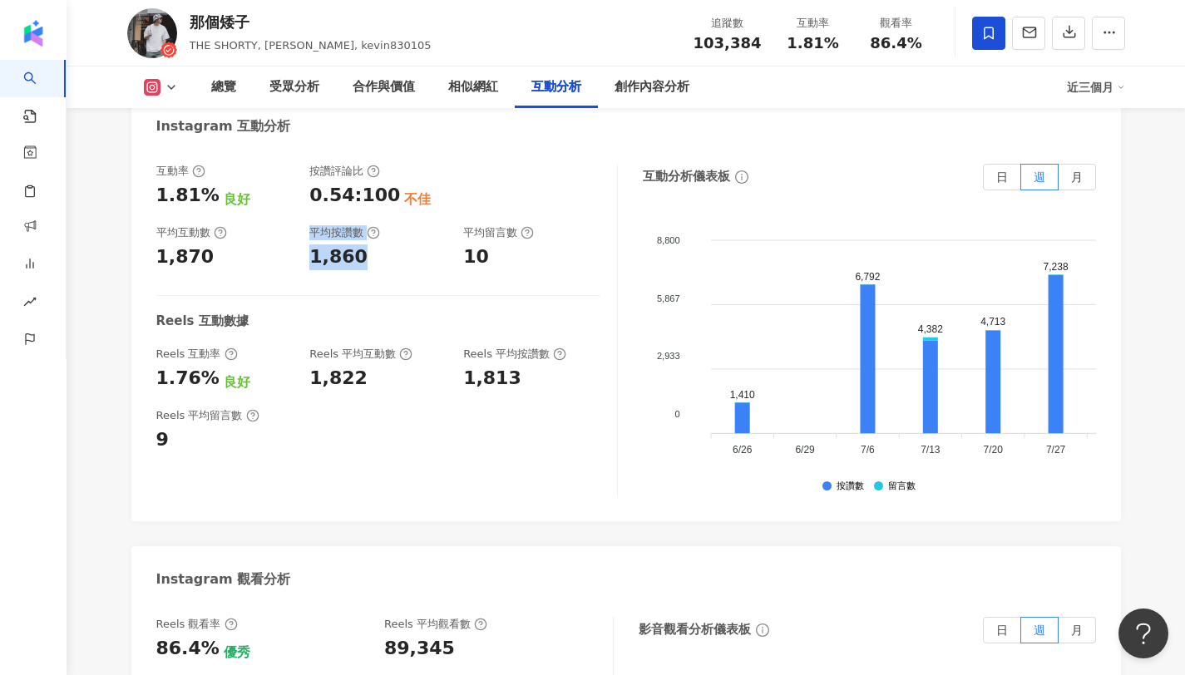
drag, startPoint x: 300, startPoint y: 258, endPoint x: 371, endPoint y: 258, distance: 70.7
click at [371, 258] on div "互動率 1.81% 良好 按讚評論比 0.54:100 不佳 平均互動數 1,870 平均按讚數 1,860 平均留言數 10" at bounding box center [378, 217] width 444 height 106
click at [339, 257] on div "1,860" at bounding box center [338, 257] width 58 height 26
drag, startPoint x: 366, startPoint y: 259, endPoint x: 310, endPoint y: 260, distance: 55.7
click at [310, 260] on div "1,860" at bounding box center [377, 257] width 137 height 26
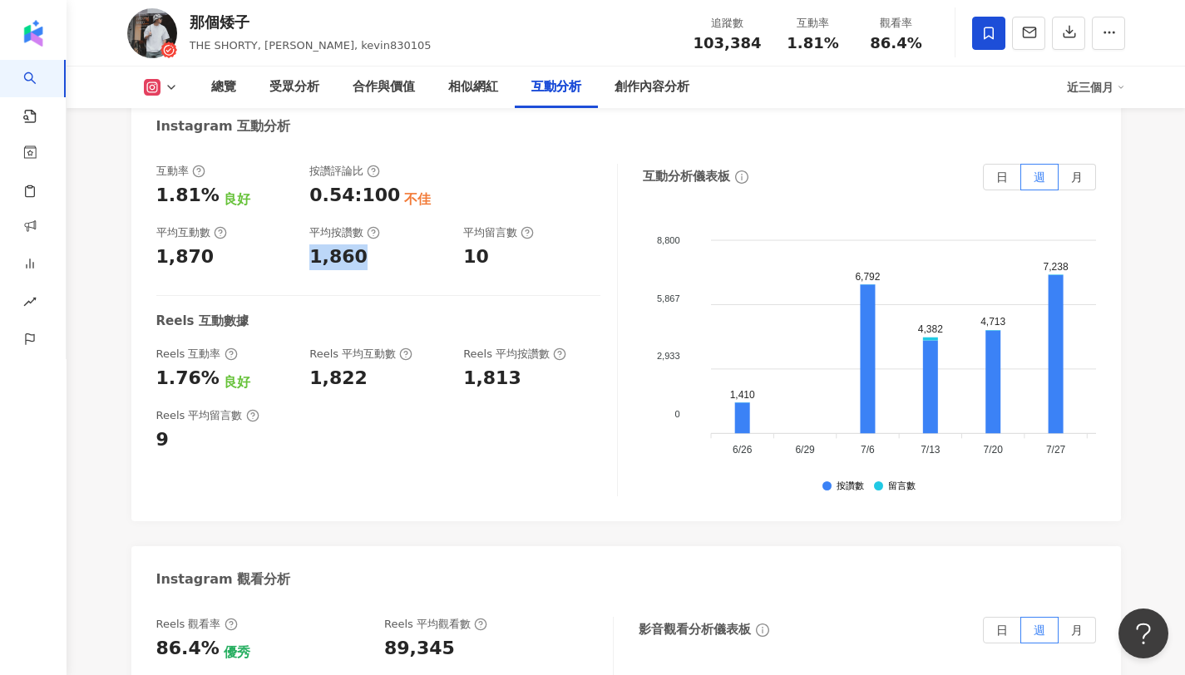
copy div "1,860"
copy div "10"
drag, startPoint x: 464, startPoint y: 256, endPoint x: 496, endPoint y: 253, distance: 32.6
click at [496, 253] on div "10" at bounding box center [531, 257] width 137 height 26
copy span "1.81%"
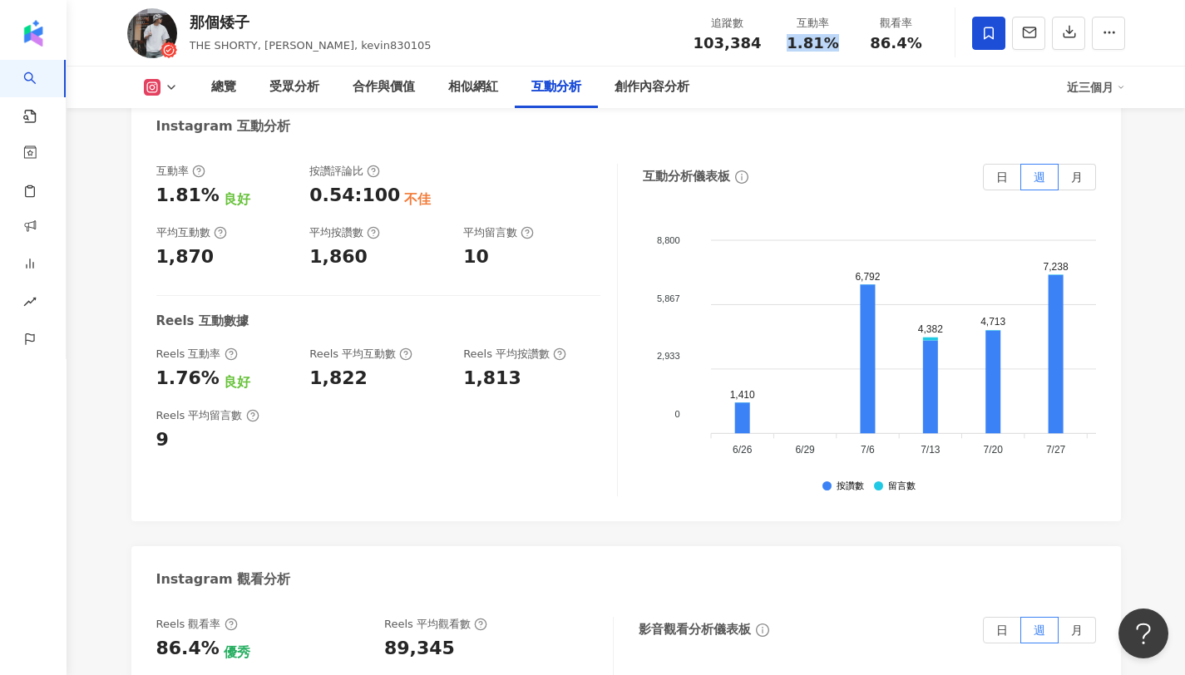
drag, startPoint x: 794, startPoint y: 42, endPoint x: 836, endPoint y: 44, distance: 41.6
click at [836, 44] on div "1.81%" at bounding box center [812, 43] width 63 height 17
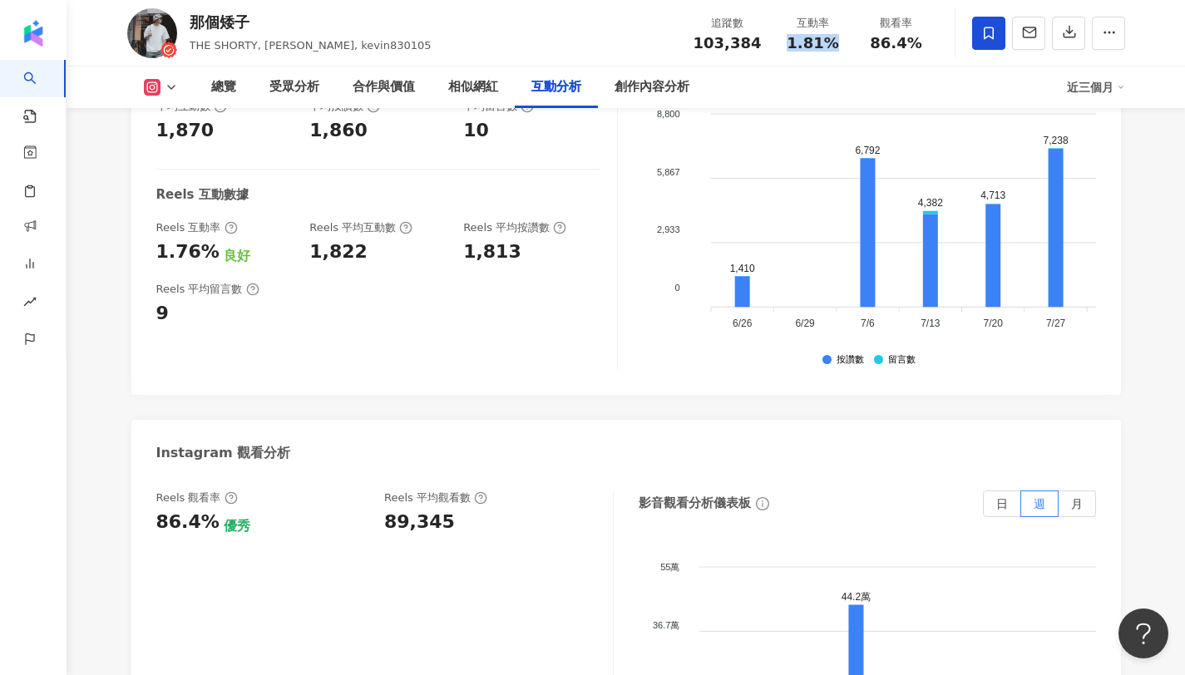
scroll to position [3562, 0]
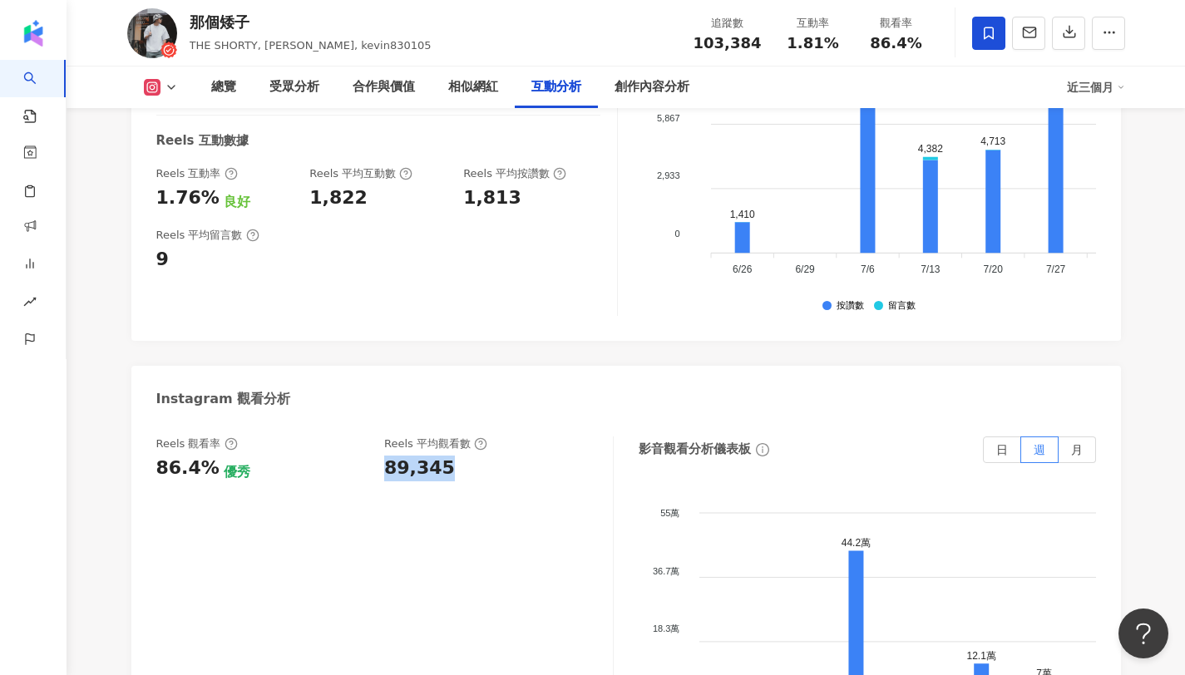
copy div "89,345"
drag, startPoint x: 458, startPoint y: 465, endPoint x: 387, endPoint y: 466, distance: 70.7
click at [387, 466] on div "89,345" at bounding box center [490, 469] width 212 height 26
drag, startPoint x: 876, startPoint y: 40, endPoint x: 920, endPoint y: 42, distance: 44.1
click at [920, 42] on div "86.4%" at bounding box center [896, 43] width 63 height 17
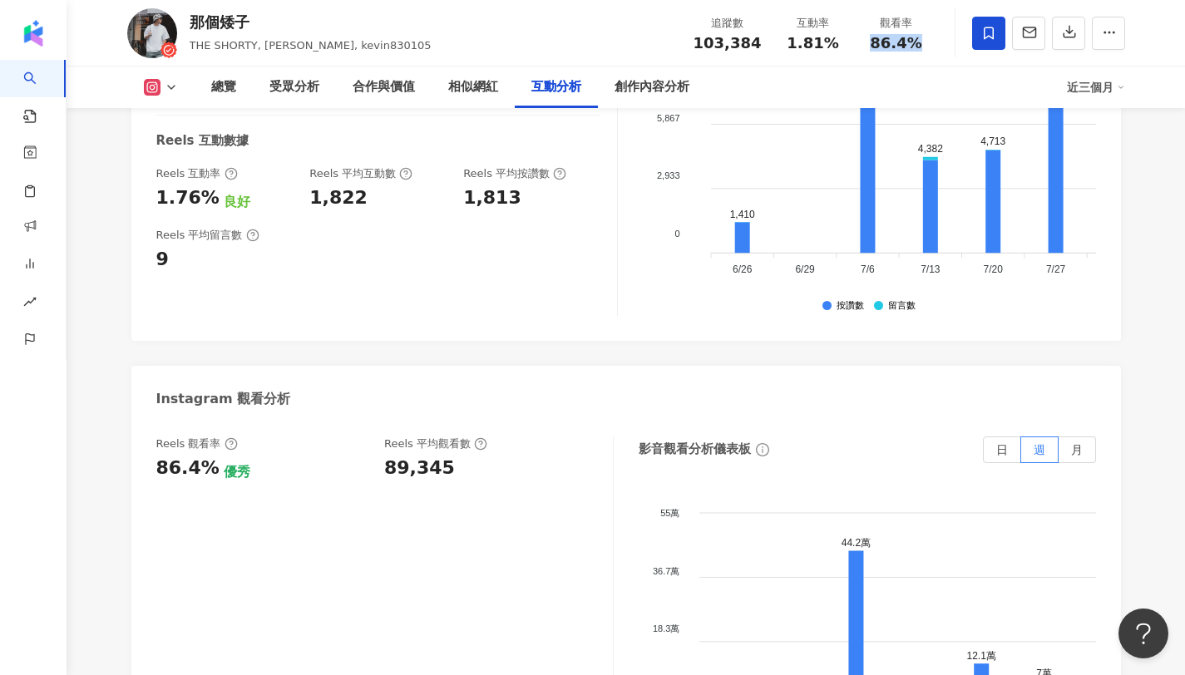
copy span "86.4%"
drag, startPoint x: 788, startPoint y: 34, endPoint x: 836, endPoint y: 32, distance: 48.3
click at [836, 32] on div "互動率 1.81%" at bounding box center [812, 33] width 83 height 36
copy span "1.81%"
drag, startPoint x: 788, startPoint y: 43, endPoint x: 831, endPoint y: 44, distance: 42.4
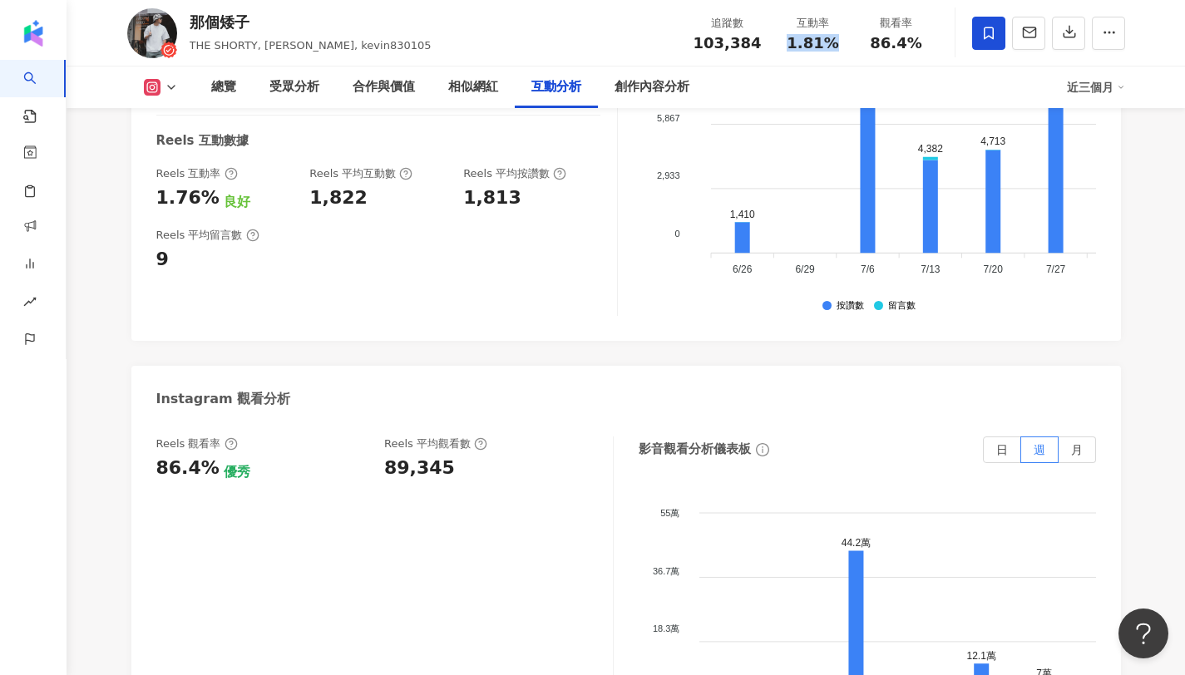
click at [831, 44] on div "1.81%" at bounding box center [812, 43] width 63 height 17
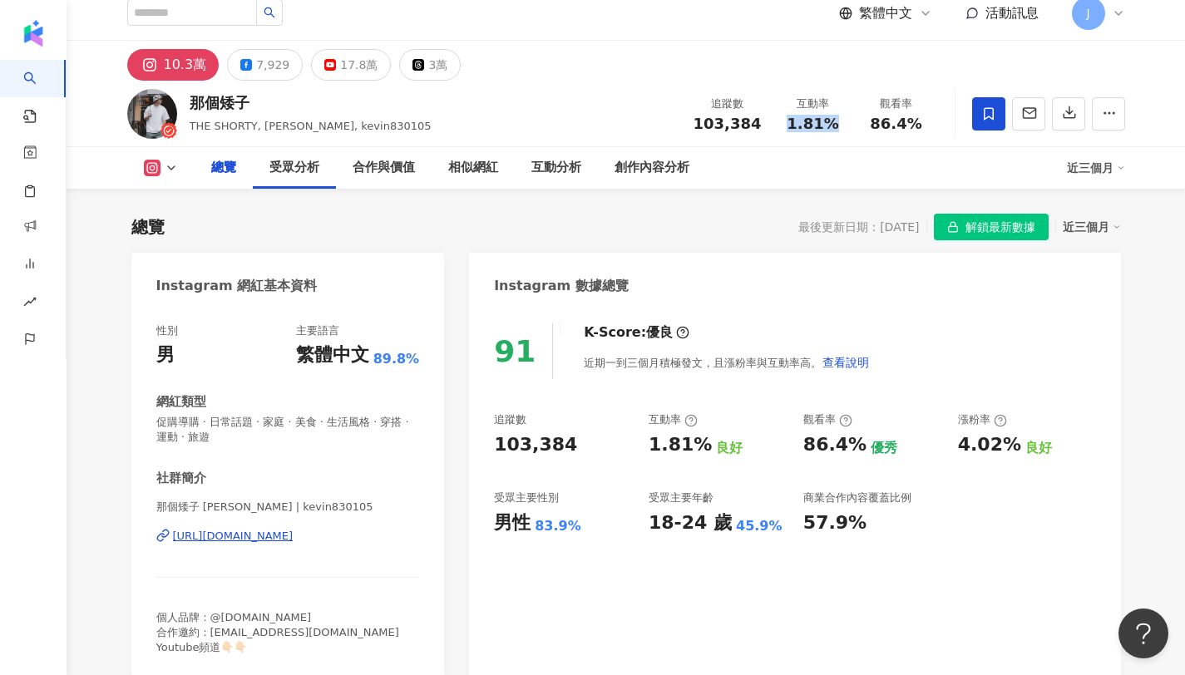
scroll to position [0, 0]
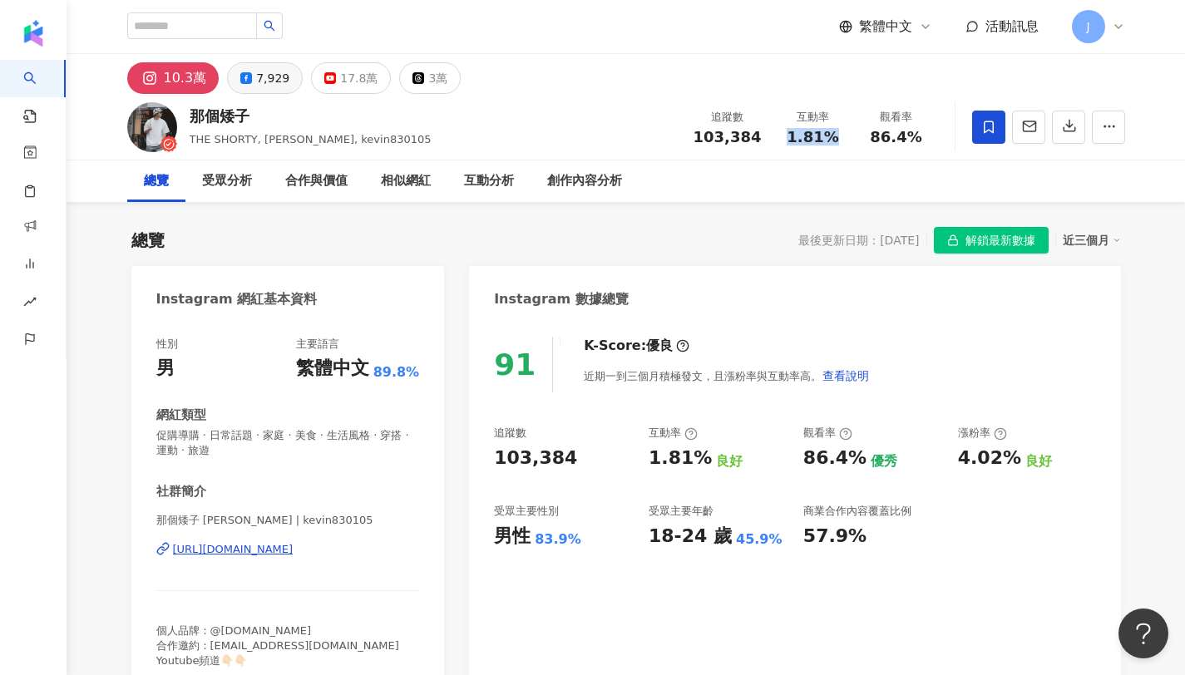
click at [259, 81] on div "7,929" at bounding box center [272, 78] width 33 height 23
click at [263, 76] on div "7,929" at bounding box center [272, 78] width 33 height 23
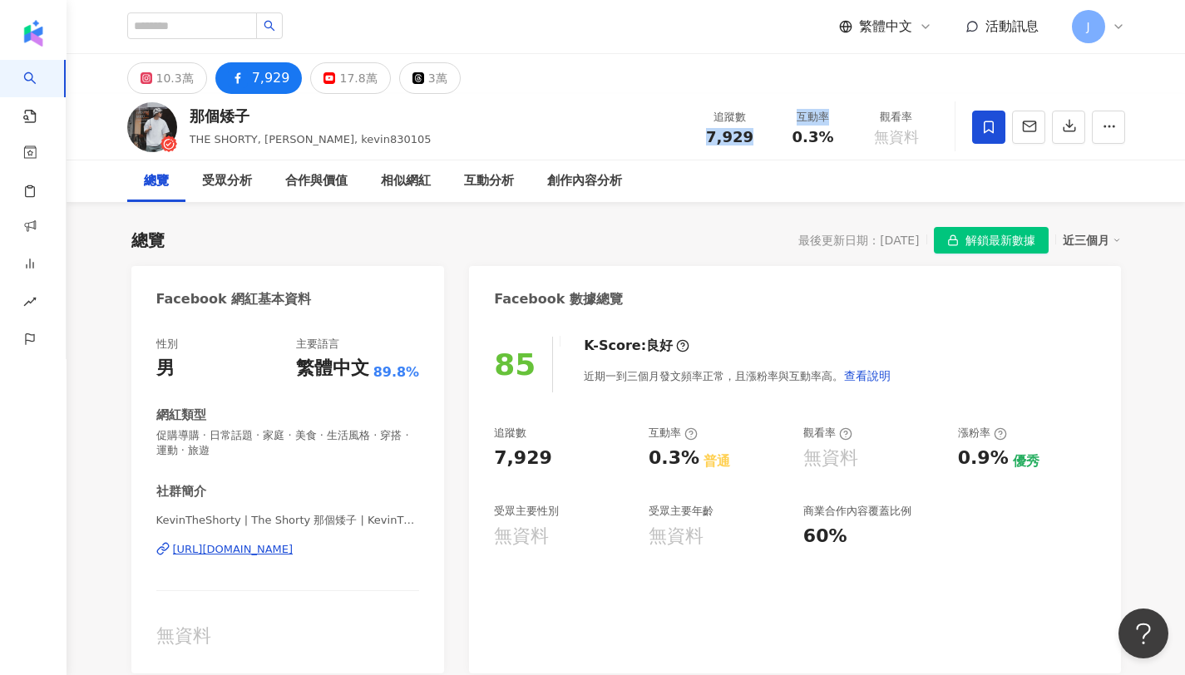
drag, startPoint x: 703, startPoint y: 131, endPoint x: 771, endPoint y: 134, distance: 67.4
click at [771, 134] on div "追蹤數 7,929 互動率 0.3% 觀看率 無資料" at bounding box center [812, 126] width 249 height 49
click at [663, 162] on div "總覽 受眾分析 合作與價值 相似網紅 互動分析 創作內容分析" at bounding box center [626, 181] width 998 height 42
copy span "7,929"
drag, startPoint x: 703, startPoint y: 140, endPoint x: 750, endPoint y: 145, distance: 46.7
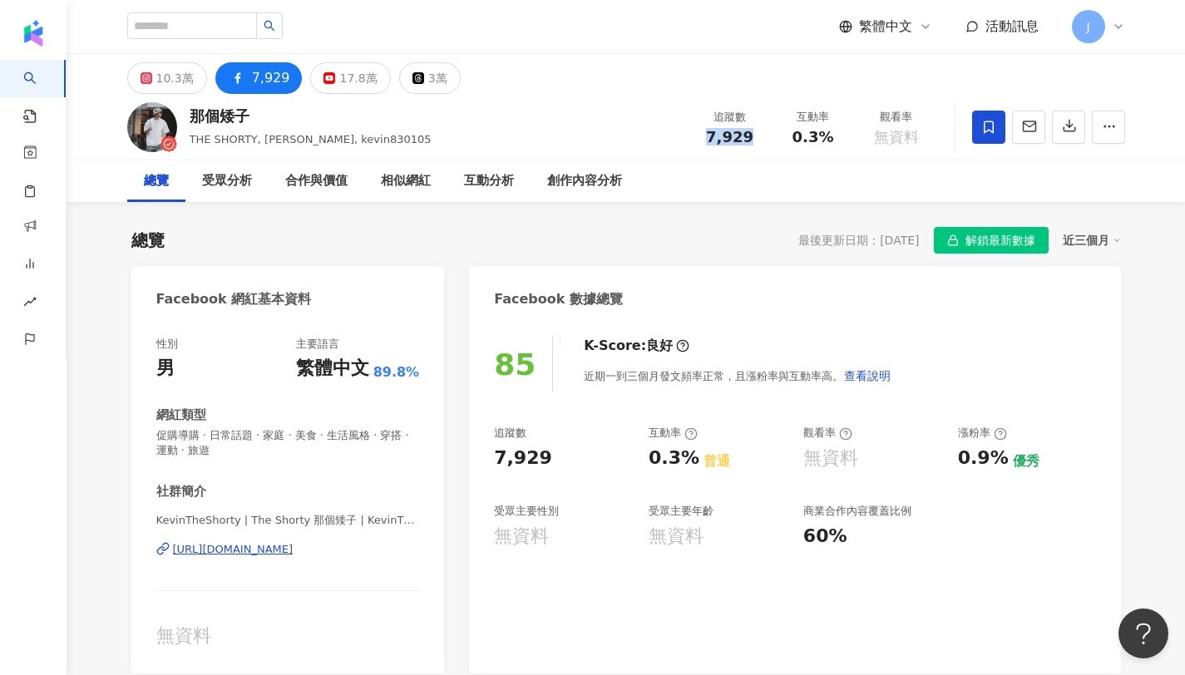
click at [750, 145] on div "7,929" at bounding box center [729, 137] width 63 height 17
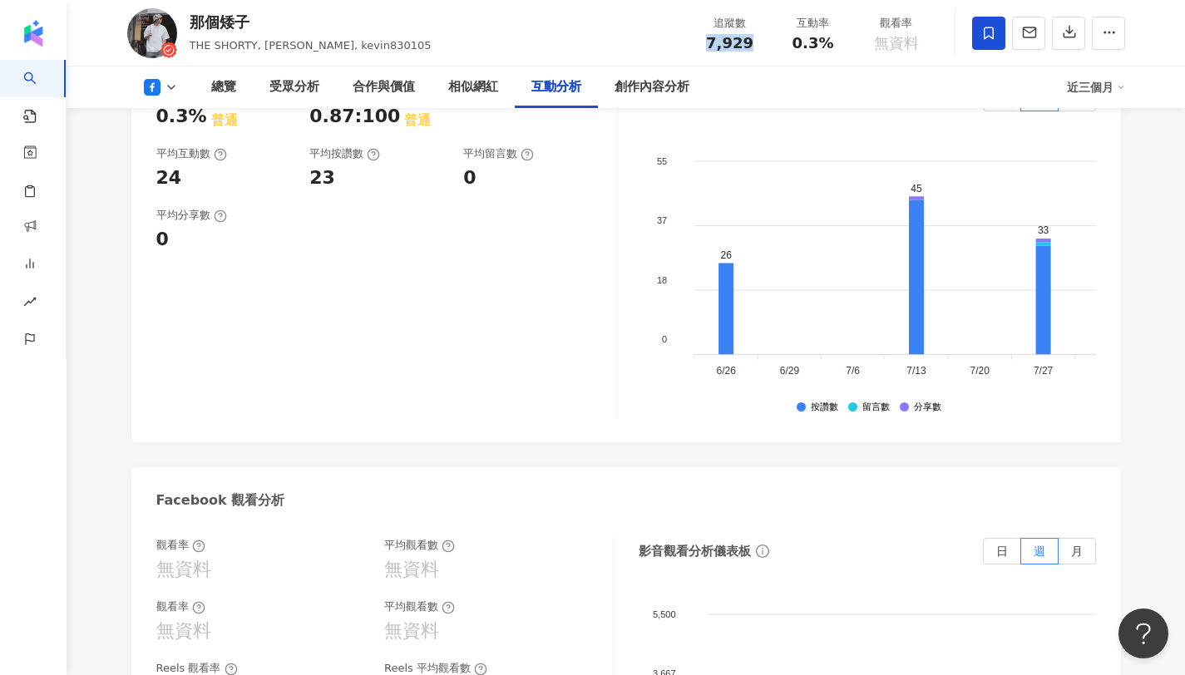
scroll to position [2577, 0]
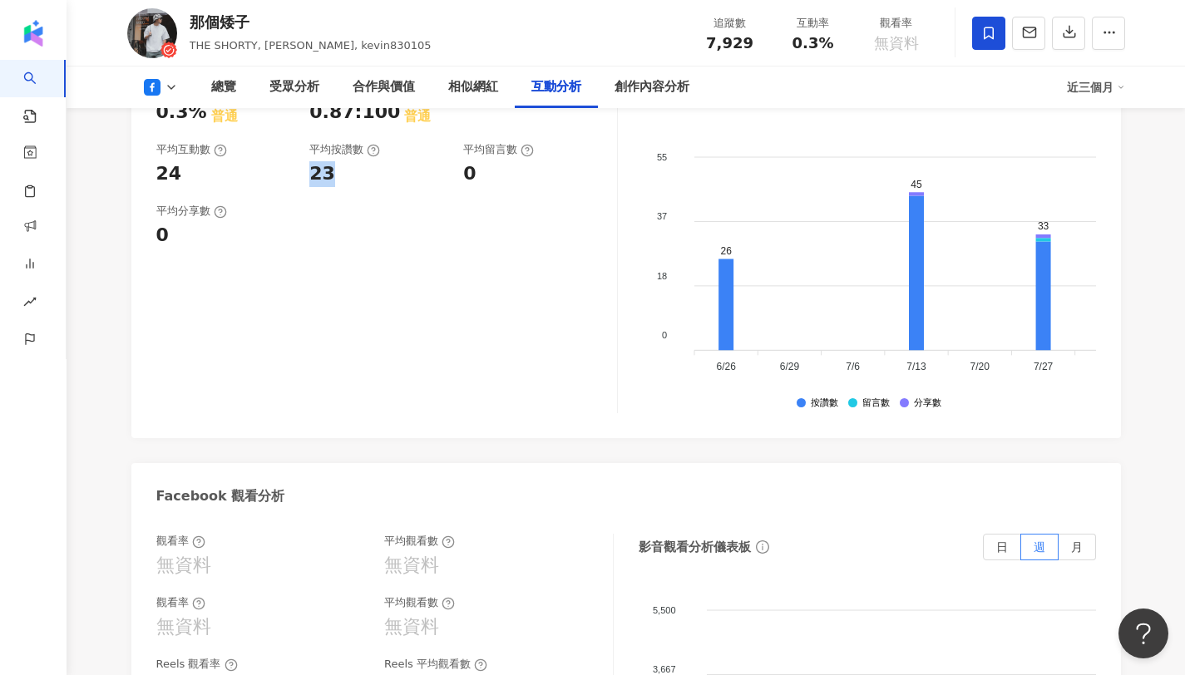
copy div "23"
drag, startPoint x: 343, startPoint y: 158, endPoint x: 304, endPoint y: 160, distance: 38.3
click at [304, 160] on div "互動率 0.3% 普通 按讚評論比 0.87:100 普通 平均互動數 24 平均按讚數 23 平均留言數 0" at bounding box center [378, 134] width 444 height 106
copy div "0"
drag, startPoint x: 486, startPoint y: 155, endPoint x: 455, endPoint y: 154, distance: 31.6
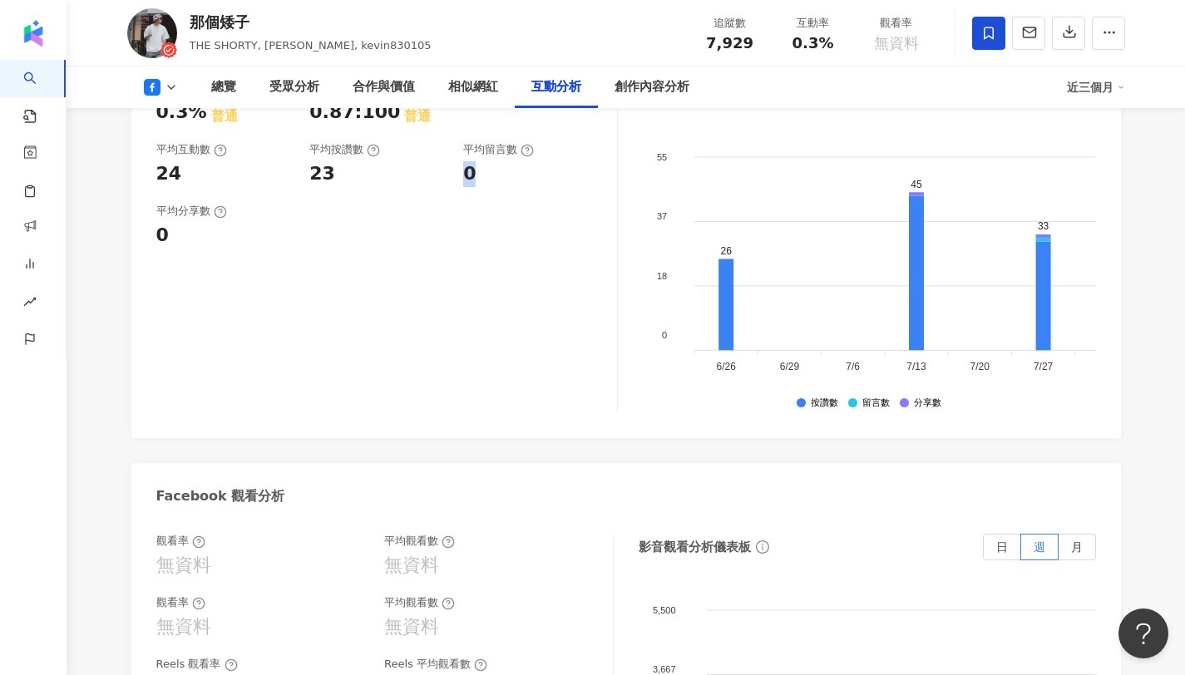
click at [455, 154] on div "互動率 0.3% 普通 按讚評論比 0.87:100 普通 平均互動數 24 平均按讚數 23 平均留言數 0" at bounding box center [378, 134] width 444 height 106
copy span "0.3%"
drag, startPoint x: 831, startPoint y: 37, endPoint x: 794, endPoint y: 41, distance: 36.7
click at [794, 41] on div "0.3%" at bounding box center [812, 43] width 63 height 17
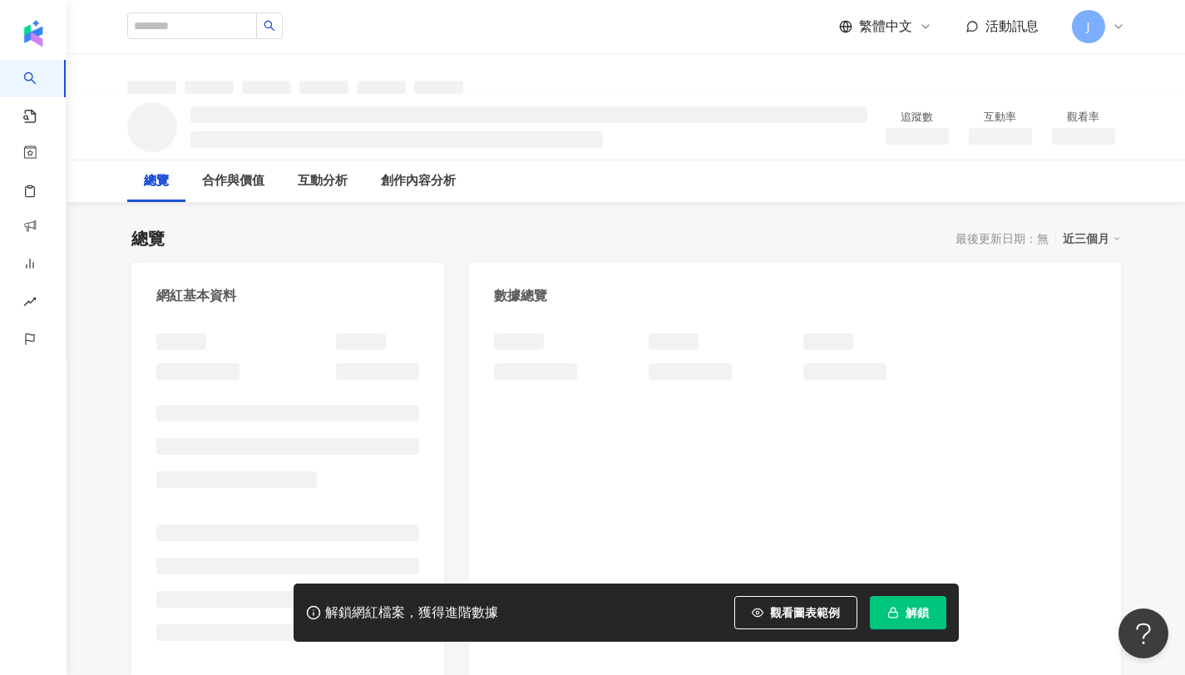
click at [911, 605] on button "解鎖" at bounding box center [908, 612] width 76 height 33
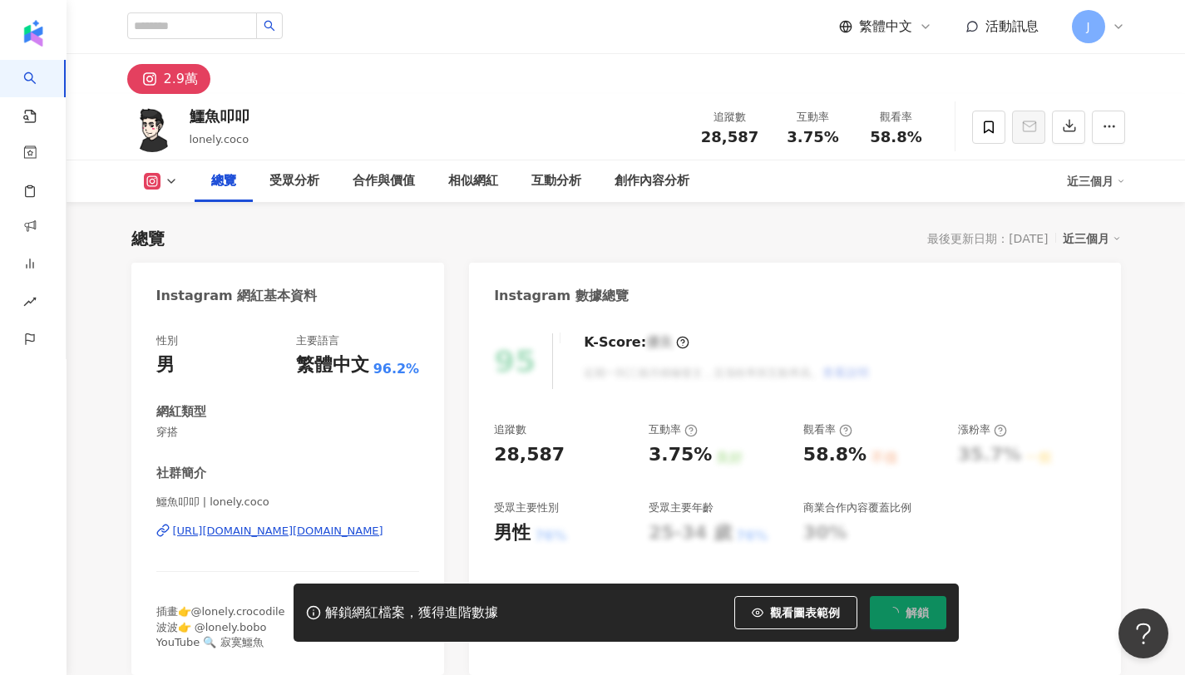
scroll to position [102, 0]
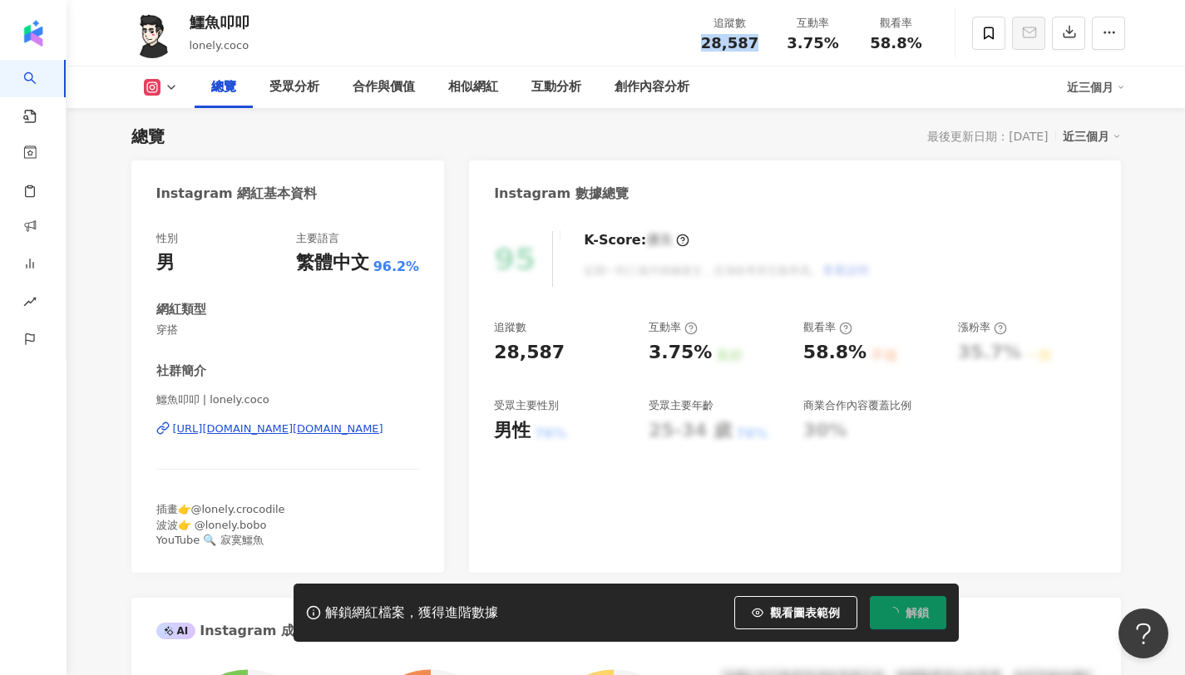
drag, startPoint x: 707, startPoint y: 33, endPoint x: 760, endPoint y: 39, distance: 53.5
click at [760, 39] on div "追蹤數 28,587" at bounding box center [729, 33] width 83 height 36
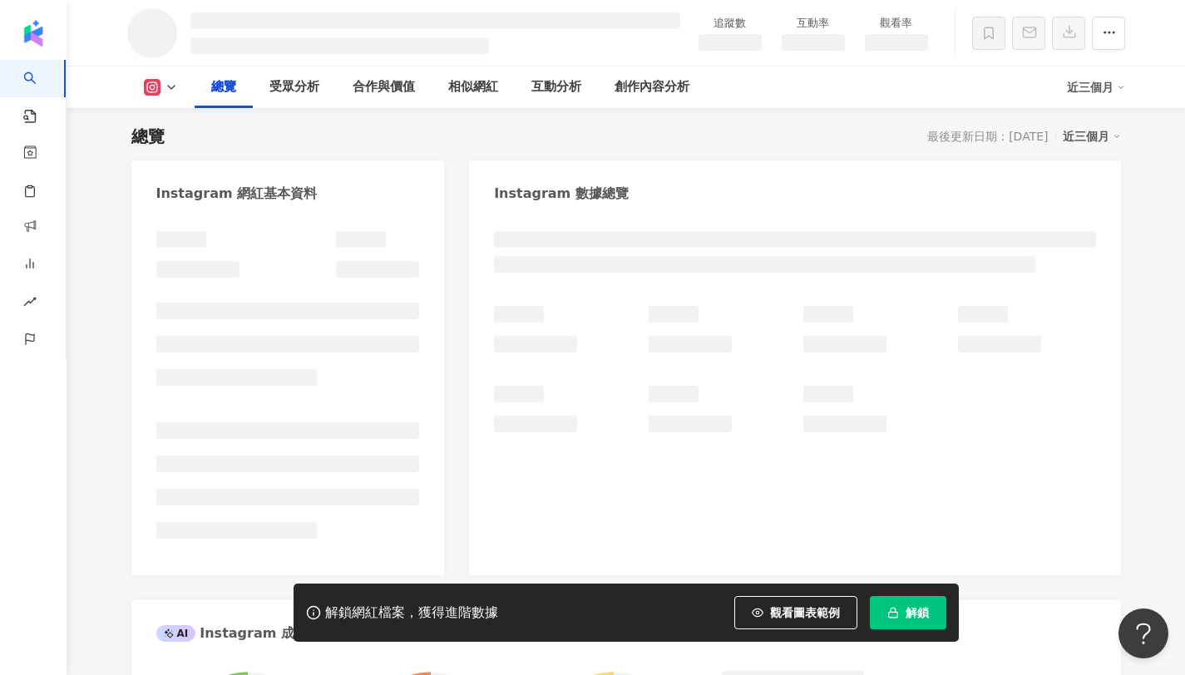
scroll to position [205, 0]
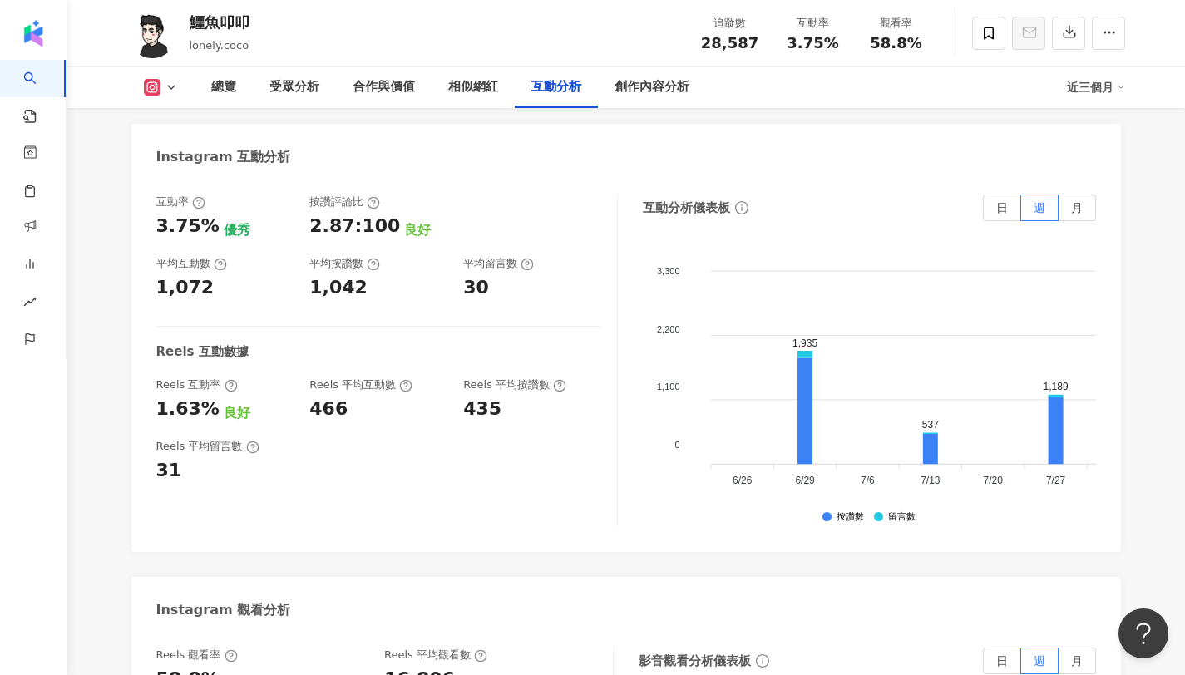
scroll to position [3325, 0]
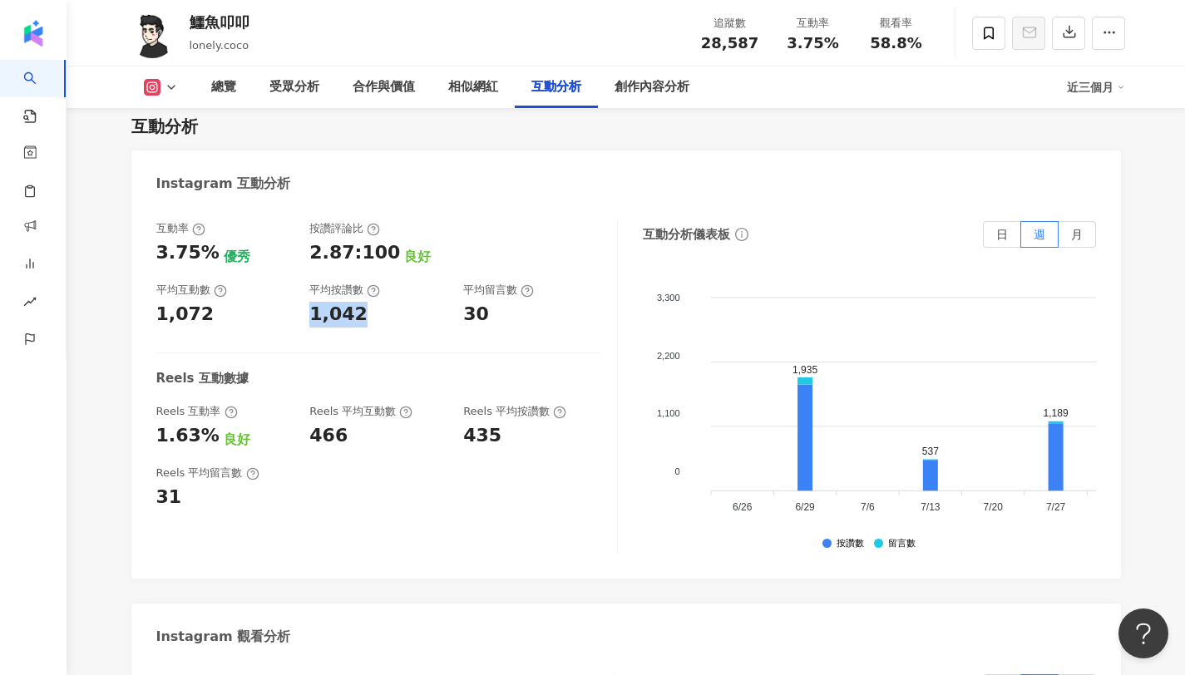
drag, startPoint x: 365, startPoint y: 255, endPoint x: 306, endPoint y: 260, distance: 59.2
click at [306, 260] on div "互動率 3.75% 優秀 按讚評論比 2.87:100 良好 平均互動數 1,072 平均按讚數 1,042 平均留言數 30" at bounding box center [378, 274] width 444 height 106
copy div "30"
drag, startPoint x: 485, startPoint y: 249, endPoint x: 458, endPoint y: 254, distance: 27.2
click at [458, 254] on div "互動率 3.75% 優秀 按讚評論比 2.87:100 良好 平均互動數 1,072 平均按讚數 1,042 平均留言數 30" at bounding box center [378, 274] width 444 height 106
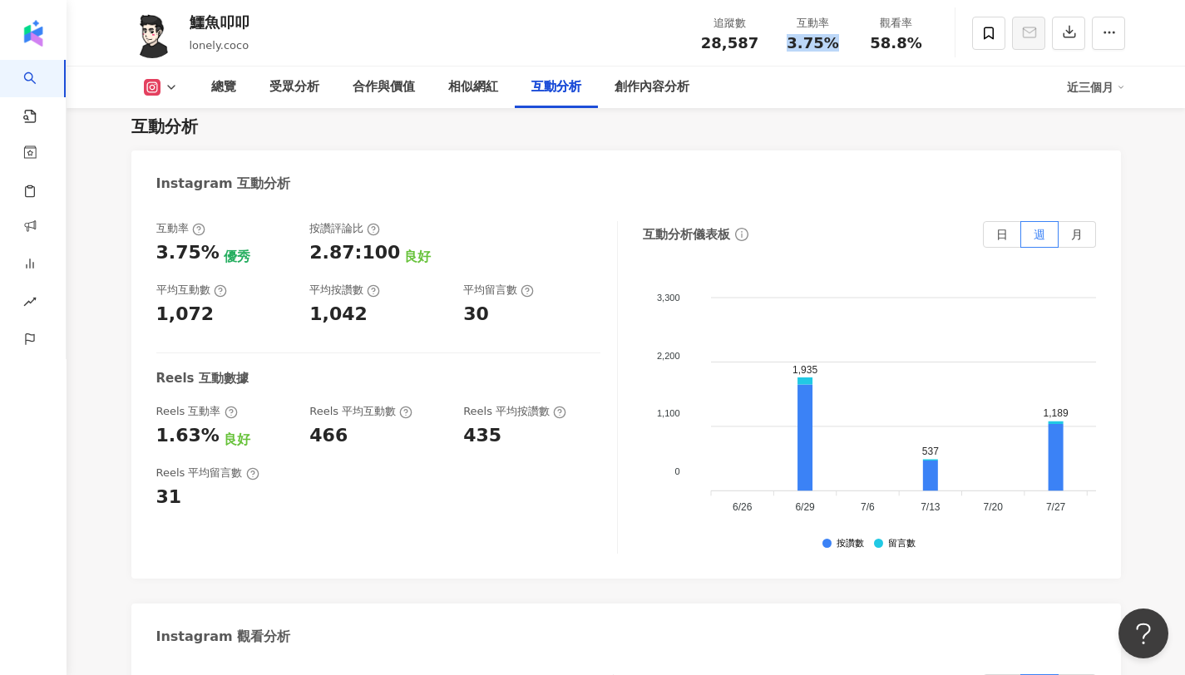
copy span "3.75%"
drag, startPoint x: 791, startPoint y: 45, endPoint x: 834, endPoint y: 47, distance: 43.3
click at [834, 47] on div "3.75%" at bounding box center [812, 43] width 63 height 17
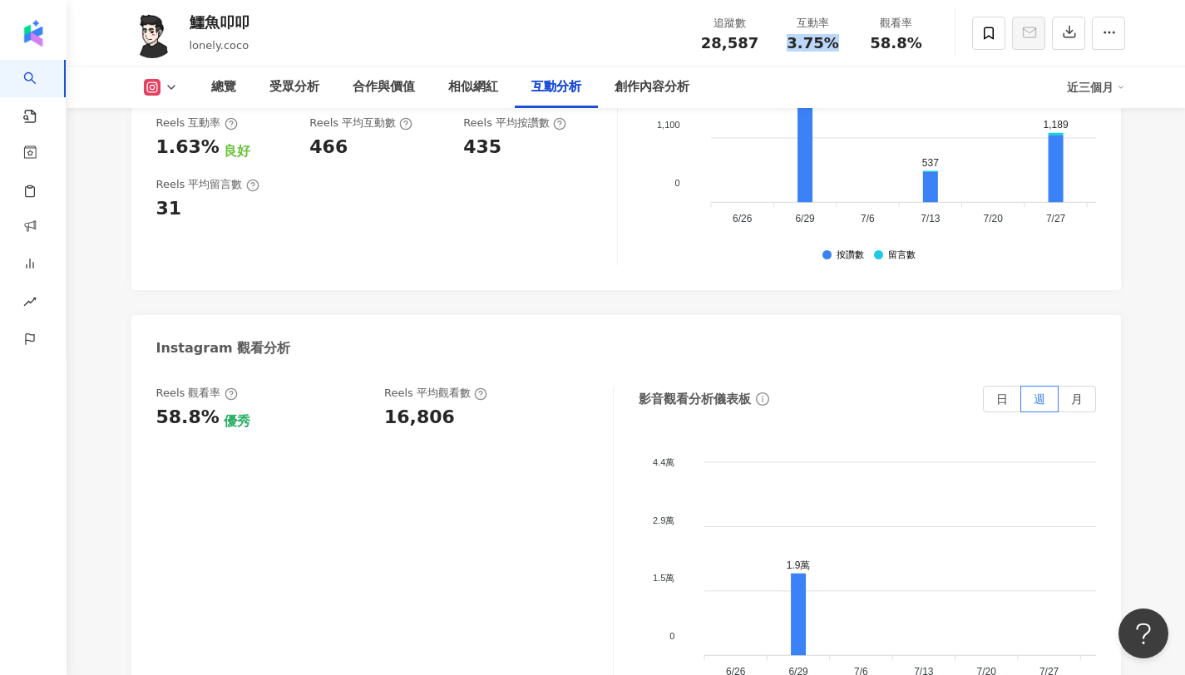
scroll to position [3650, 0]
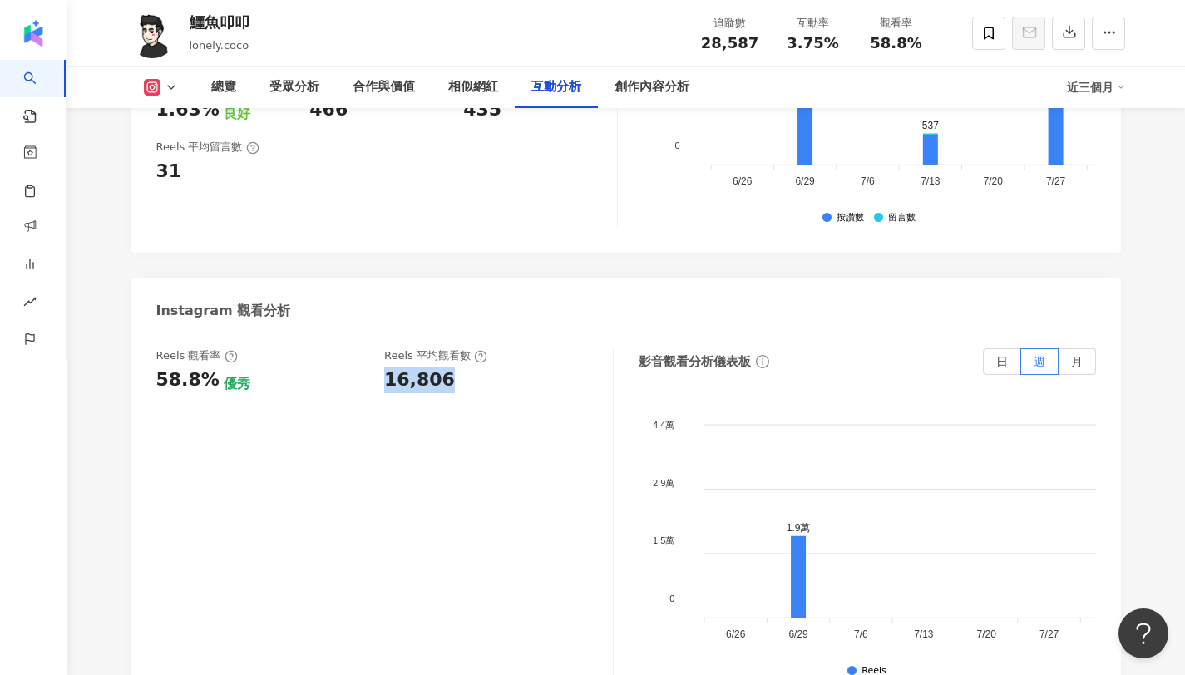
copy div "16,806"
drag, startPoint x: 449, startPoint y: 322, endPoint x: 383, endPoint y: 321, distance: 65.7
click at [384, 367] on div "16,806" at bounding box center [490, 380] width 212 height 26
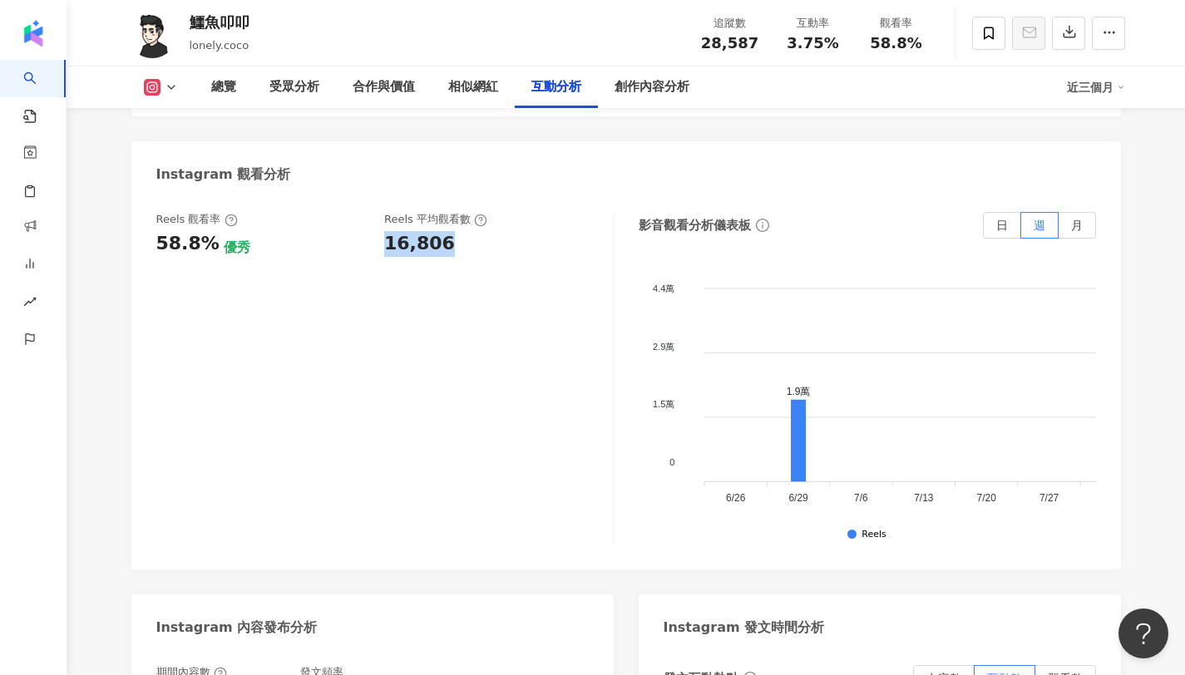
scroll to position [3798, 0]
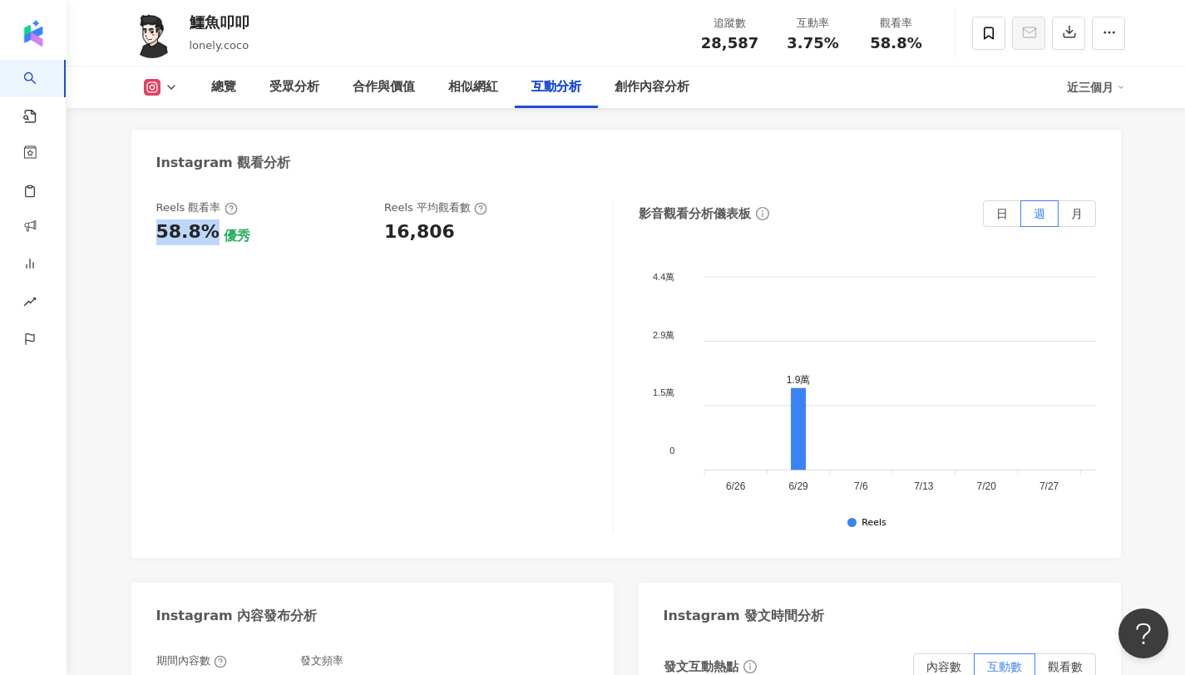
copy div "58.8%"
drag, startPoint x: 209, startPoint y: 181, endPoint x: 156, endPoint y: 179, distance: 52.4
click at [156, 219] on div "58.8% 優秀" at bounding box center [262, 232] width 212 height 26
copy span "3.75%"
drag, startPoint x: 833, startPoint y: 43, endPoint x: 786, endPoint y: 42, distance: 46.6
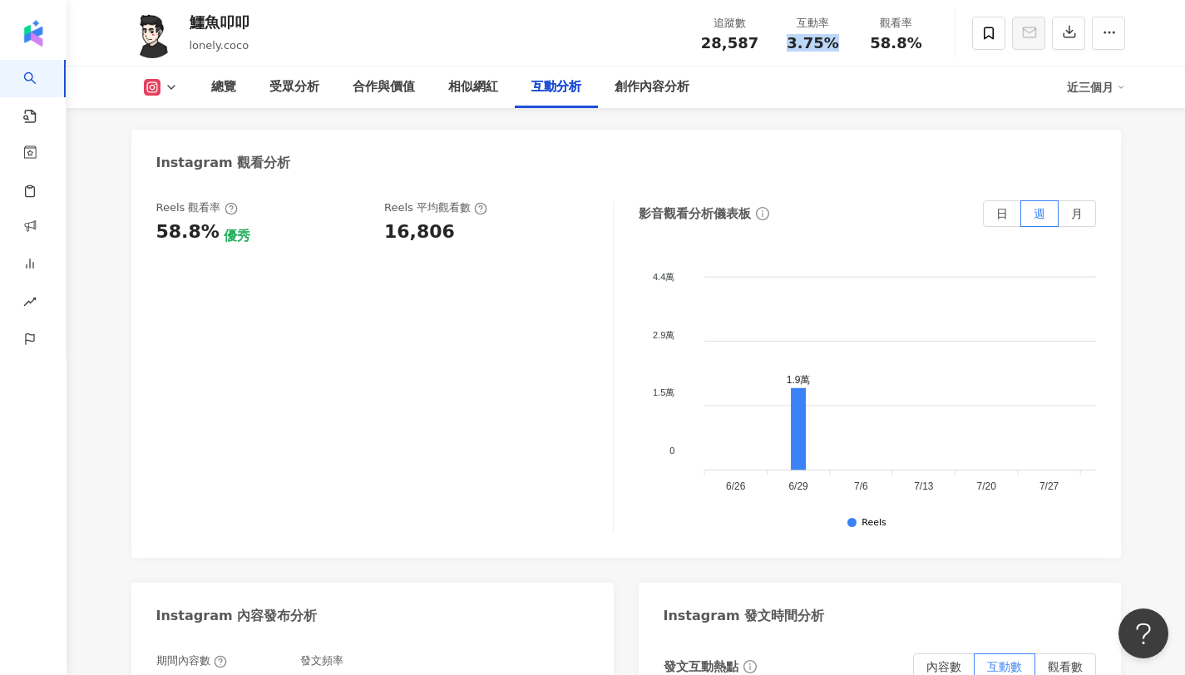
click at [786, 42] on div "3.75%" at bounding box center [812, 43] width 63 height 17
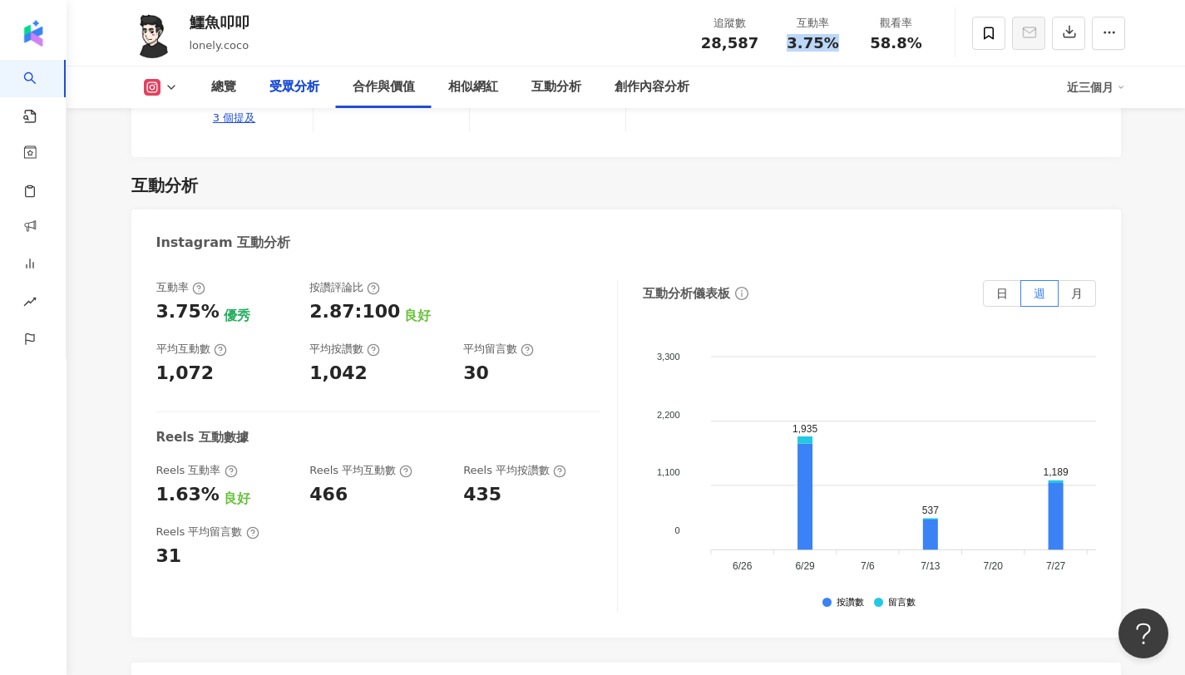
scroll to position [0, 0]
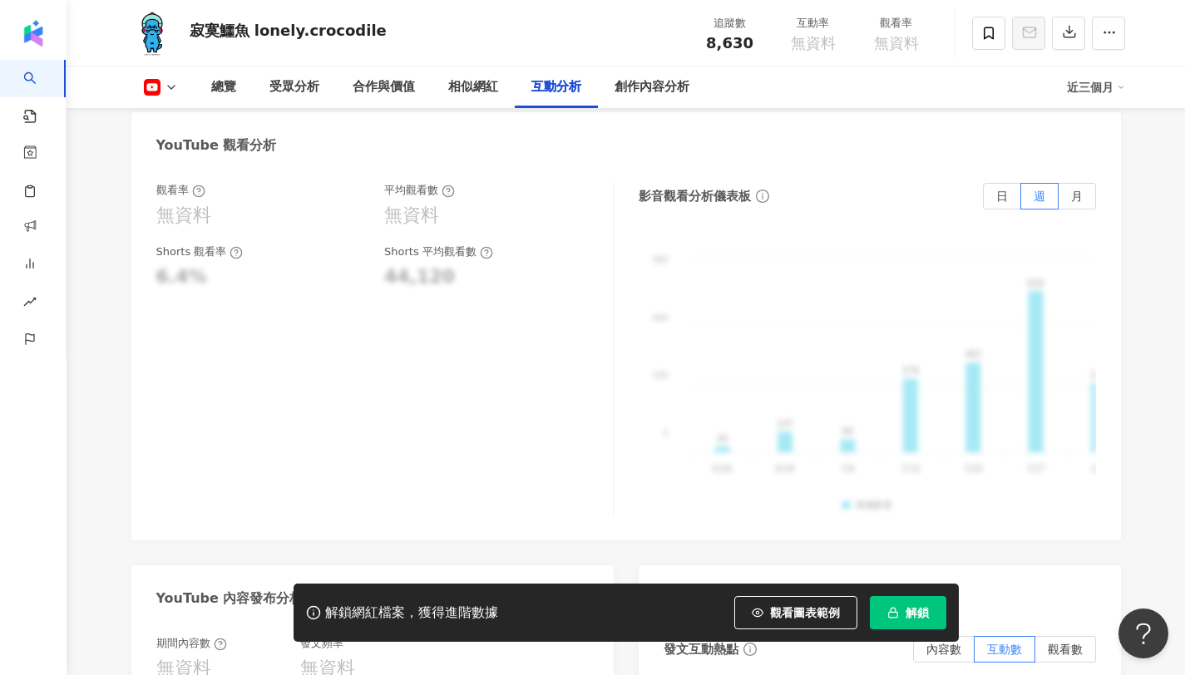
scroll to position [3135, 0]
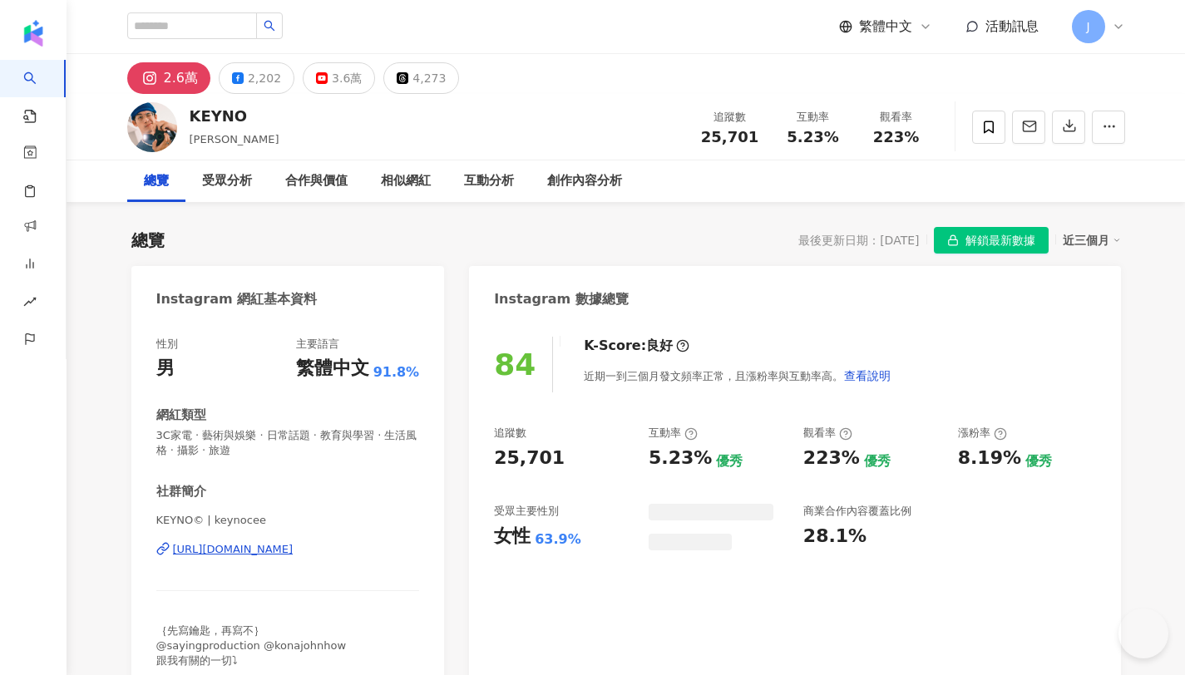
scroll to position [102, 0]
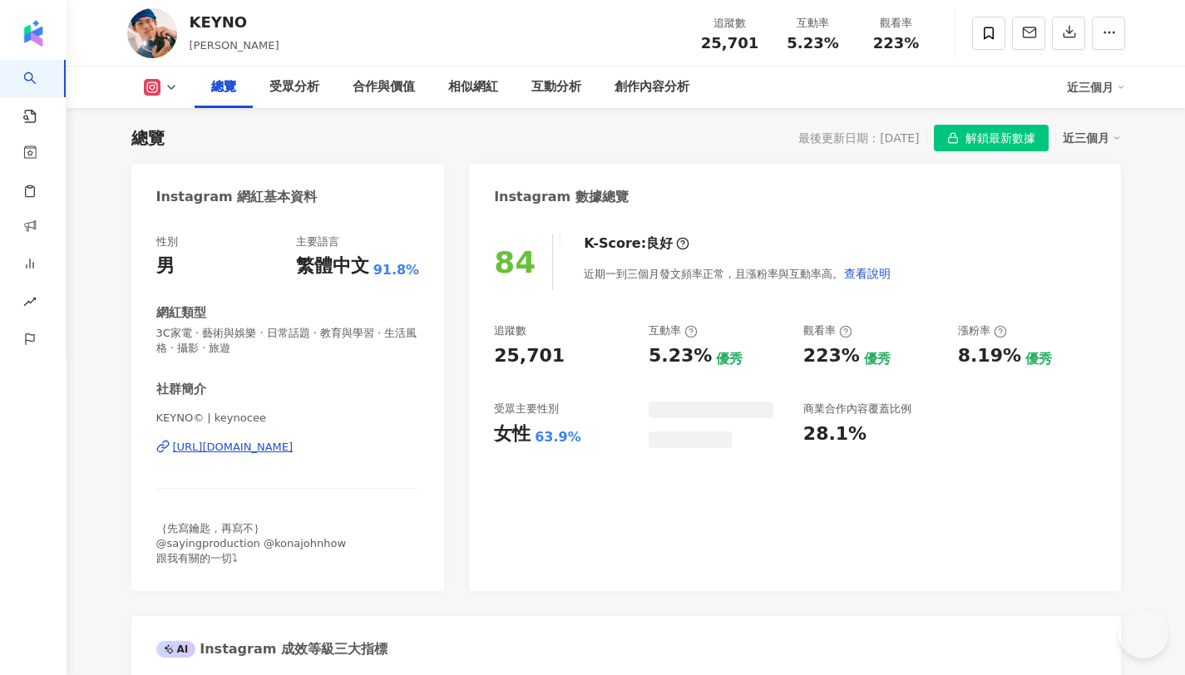
drag, startPoint x: 832, startPoint y: 116, endPoint x: 752, endPoint y: 44, distance: 107.8
click at [752, 44] on div "25,701" at bounding box center [729, 43] width 63 height 17
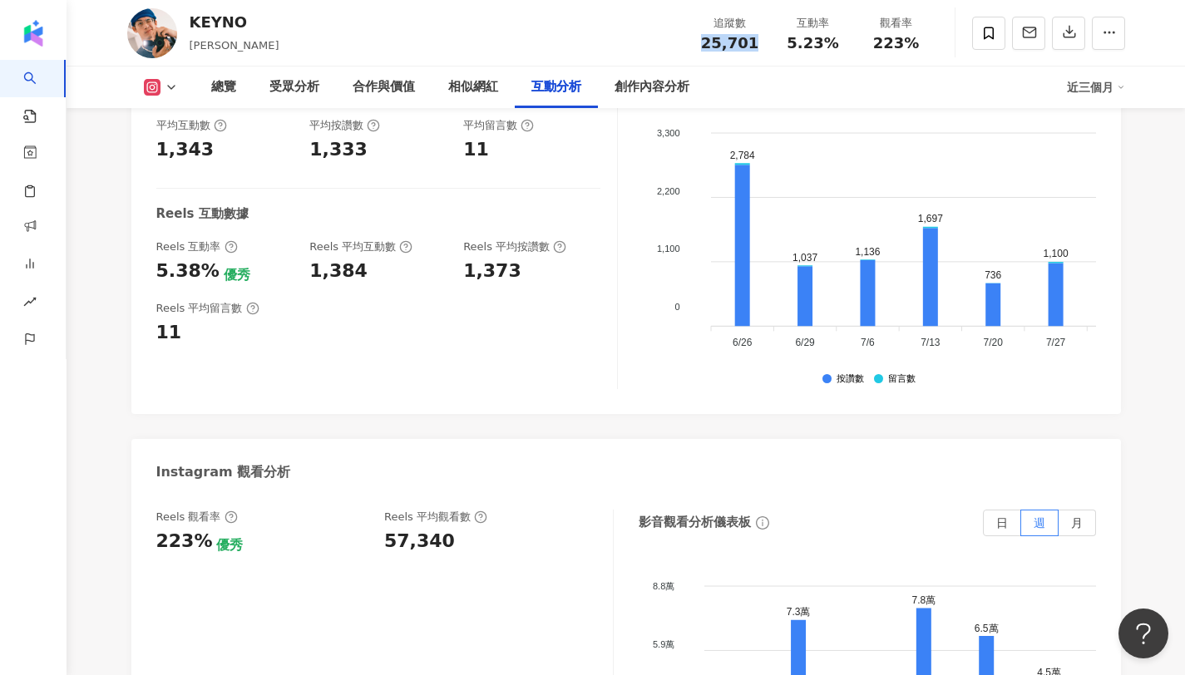
scroll to position [3278, 0]
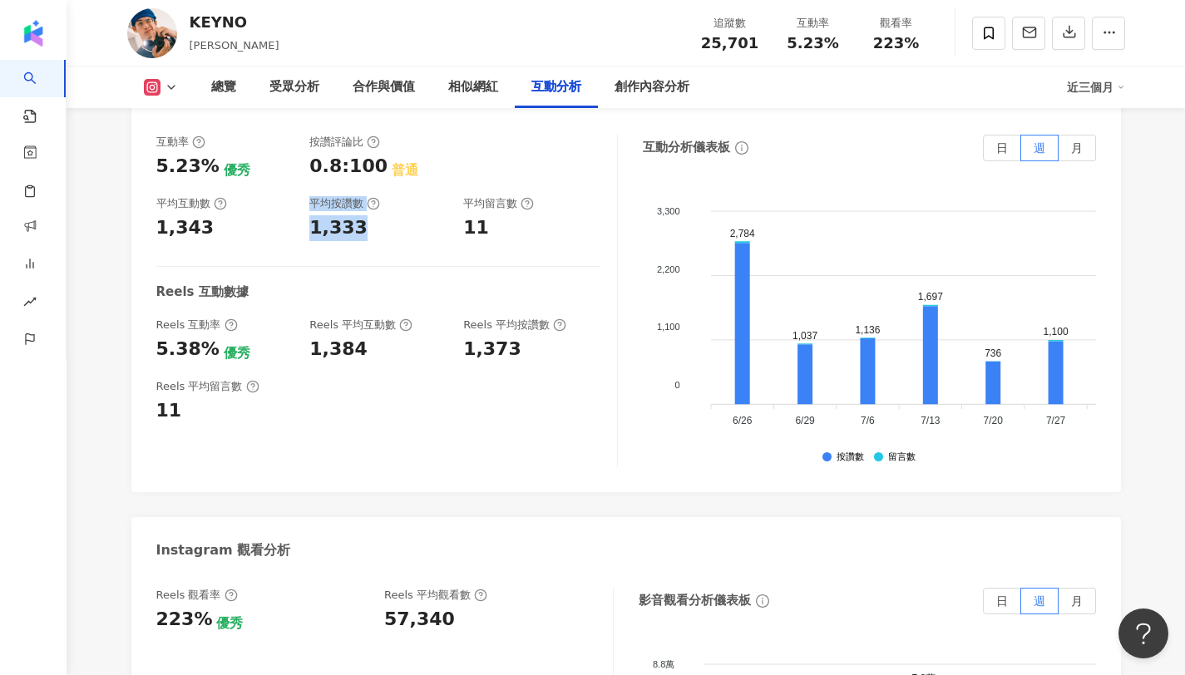
copy div "平均按讚數 1,333"
drag, startPoint x: 366, startPoint y: 214, endPoint x: 299, endPoint y: 214, distance: 66.5
click at [299, 214] on div "互動率 5.23% 優秀 按讚評論比 0.8:100 普通 平均互動數 1,343 平均按讚數 1,333 平均留言數 11" at bounding box center [378, 188] width 444 height 106
click at [400, 215] on div "1,333" at bounding box center [377, 228] width 137 height 26
drag, startPoint x: 382, startPoint y: 214, endPoint x: 313, endPoint y: 212, distance: 68.2
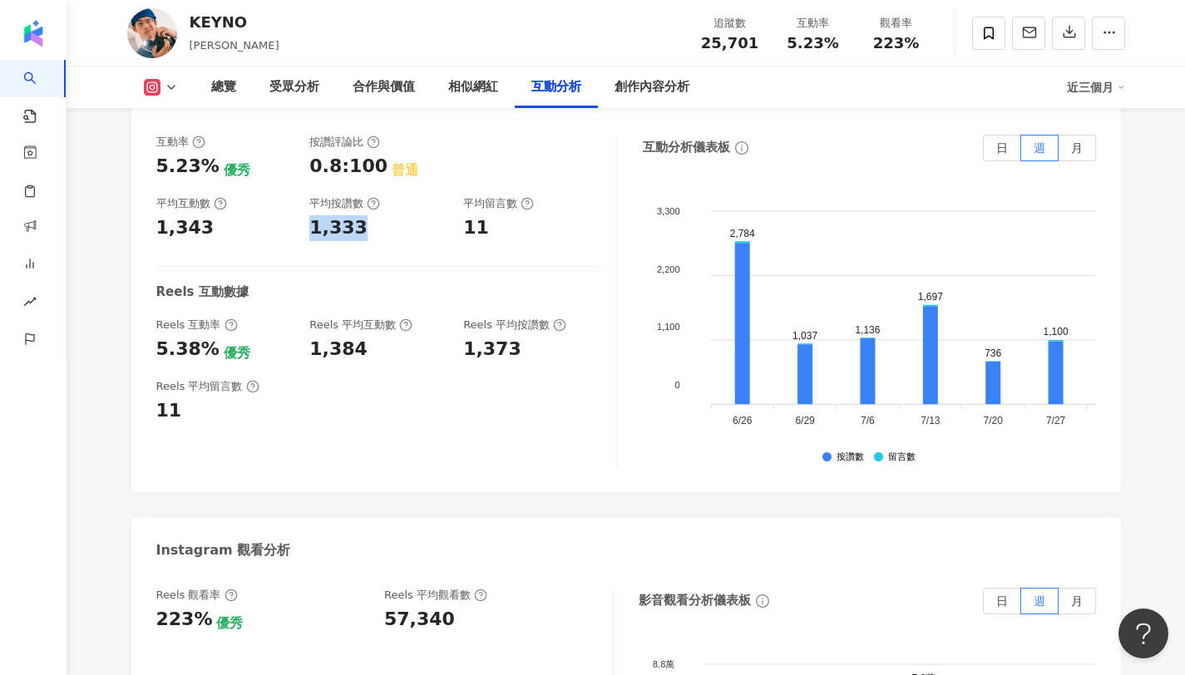
click at [313, 215] on div "1,333" at bounding box center [377, 228] width 137 height 26
copy div "1,333"
drag, startPoint x: 486, startPoint y: 210, endPoint x: 446, endPoint y: 214, distance: 40.1
click at [446, 214] on div "互動率 5.23% 優秀 按讚評論比 0.8:100 普通 平均互動數 1,343 平均按讚數 1,333 平均留言數 11" at bounding box center [378, 188] width 444 height 106
click at [481, 215] on div "11" at bounding box center [476, 228] width 26 height 26
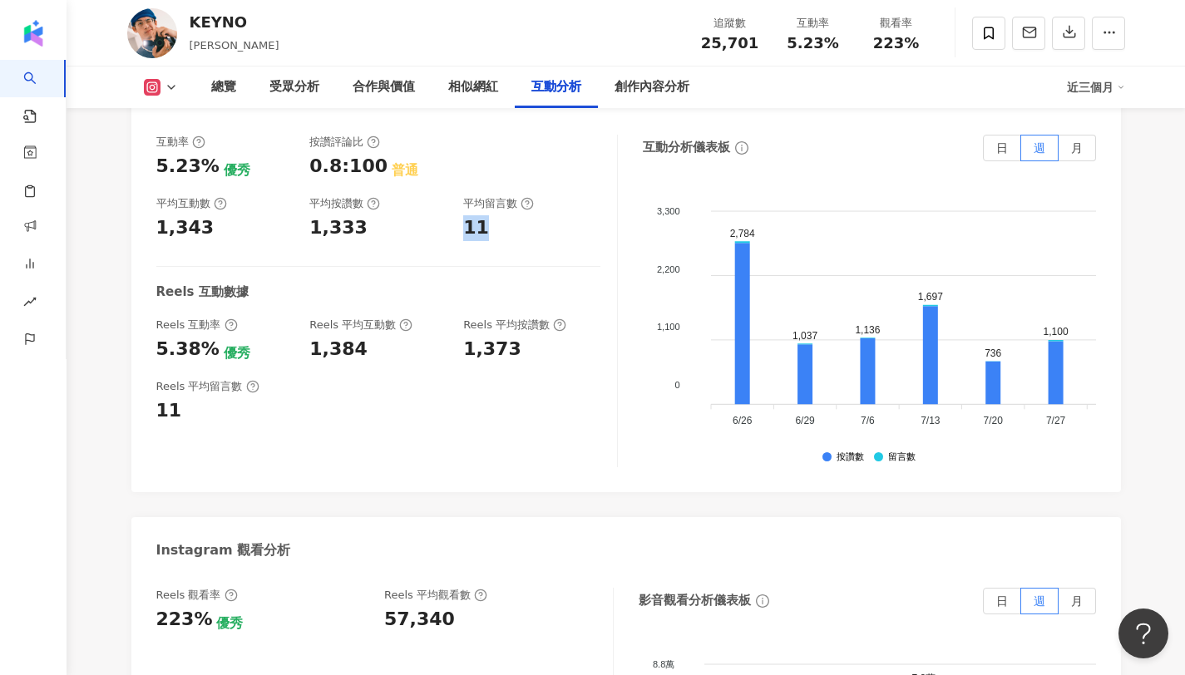
copy div "11"
drag, startPoint x: 489, startPoint y: 211, endPoint x: 464, endPoint y: 211, distance: 24.9
click at [464, 215] on div "11" at bounding box center [531, 228] width 137 height 26
copy span "5.23%"
drag, startPoint x: 786, startPoint y: 40, endPoint x: 837, endPoint y: 45, distance: 51.0
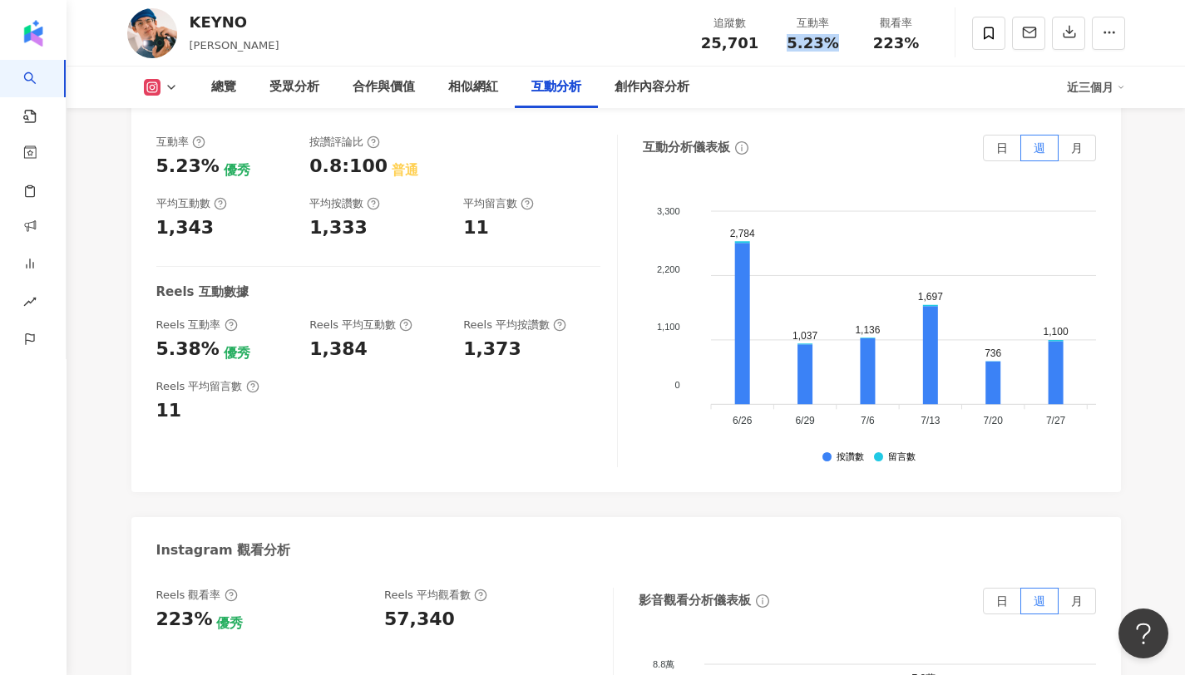
click at [837, 45] on div "5.23%" at bounding box center [812, 43] width 63 height 17
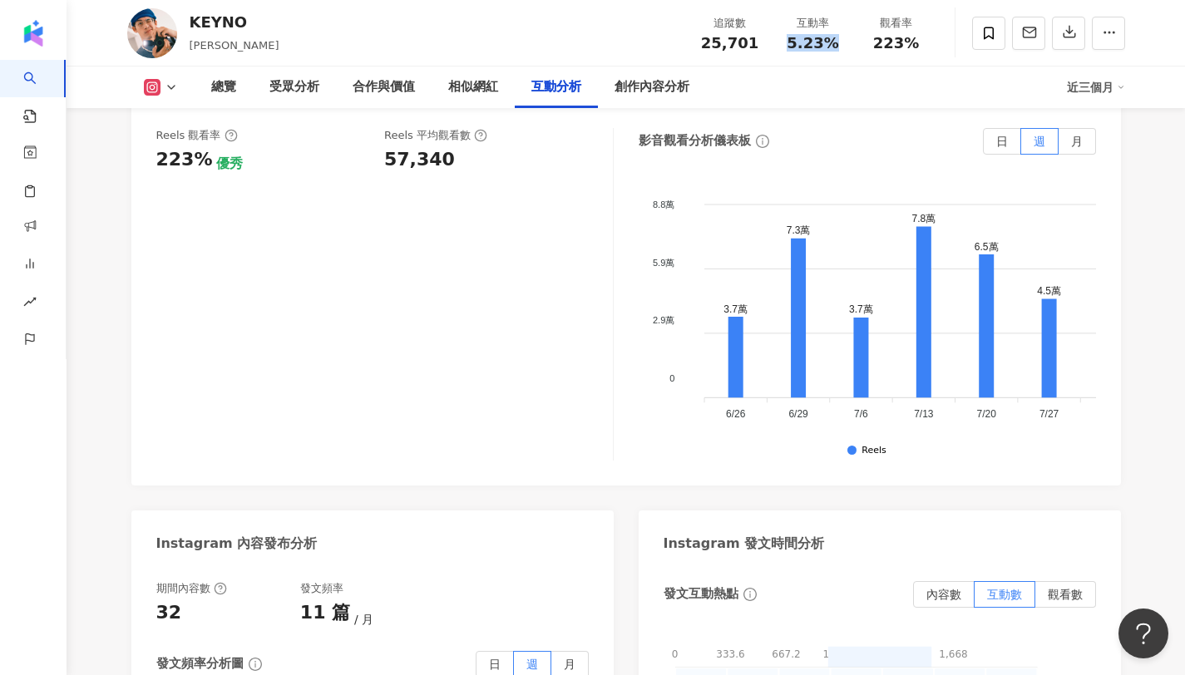
scroll to position [3655, 0]
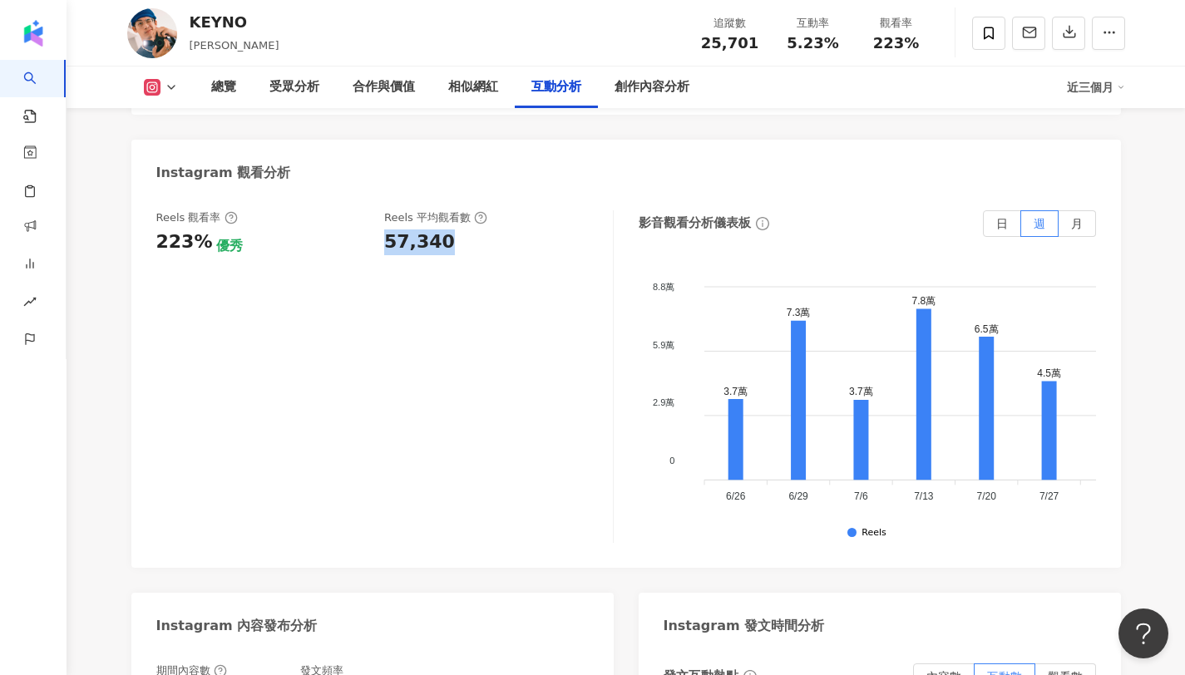
copy div "57,340"
drag, startPoint x: 441, startPoint y: 219, endPoint x: 379, endPoint y: 219, distance: 62.4
click at [379, 219] on div "Reels 觀看率 223% 優秀 Reels 平均觀看數 57,340" at bounding box center [376, 232] width 440 height 45
copy div "223%"
drag, startPoint x: 205, startPoint y: 227, endPoint x: 138, endPoint y: 230, distance: 67.4
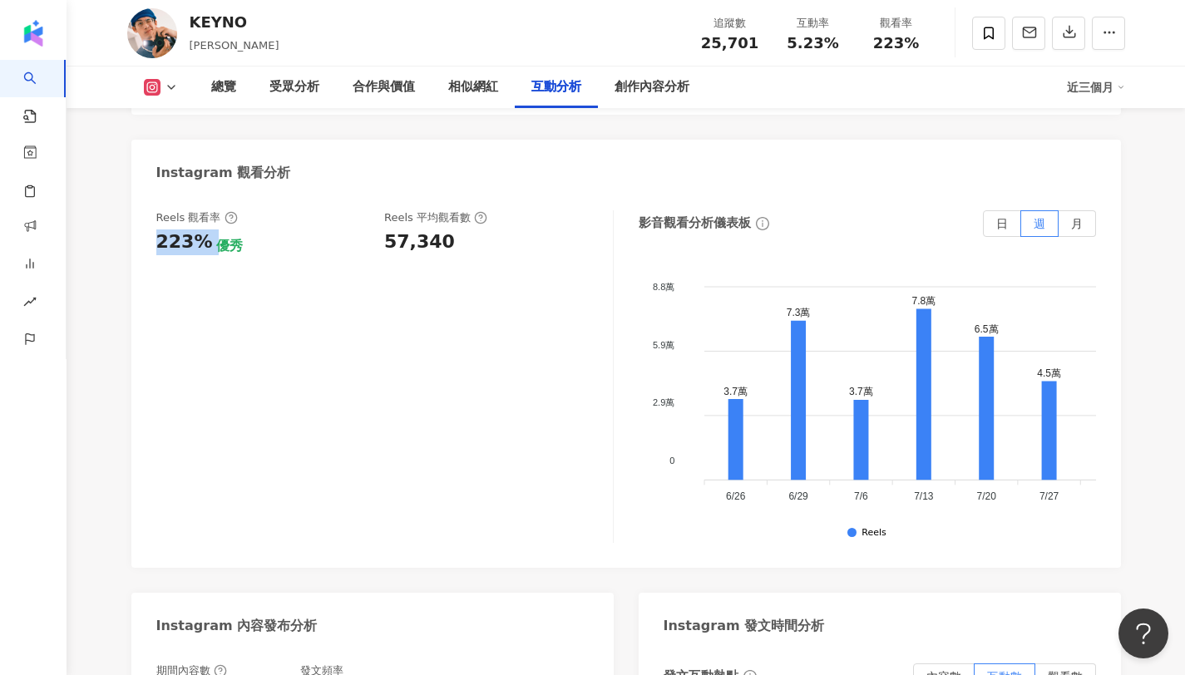
click at [138, 230] on div "Reels 觀看率 223% 優秀 Reels 平均觀看數 57,340 影音觀看分析儀表板 日 週 月 8.8萬 8.8萬 5.9萬 5.9萬 2.9萬 2…" at bounding box center [625, 381] width 989 height 374
drag, startPoint x: 794, startPoint y: 47, endPoint x: 835, endPoint y: 44, distance: 40.8
click at [835, 44] on div "5.23%" at bounding box center [812, 43] width 63 height 17
copy span "5.23%"
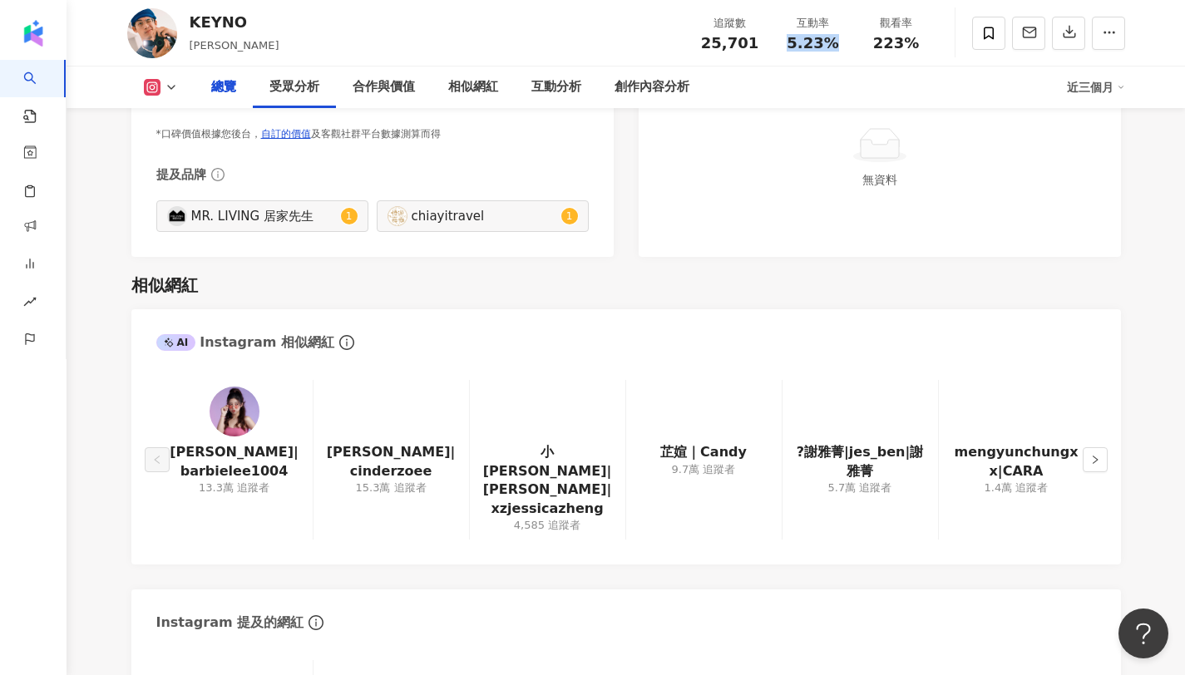
scroll to position [0, 0]
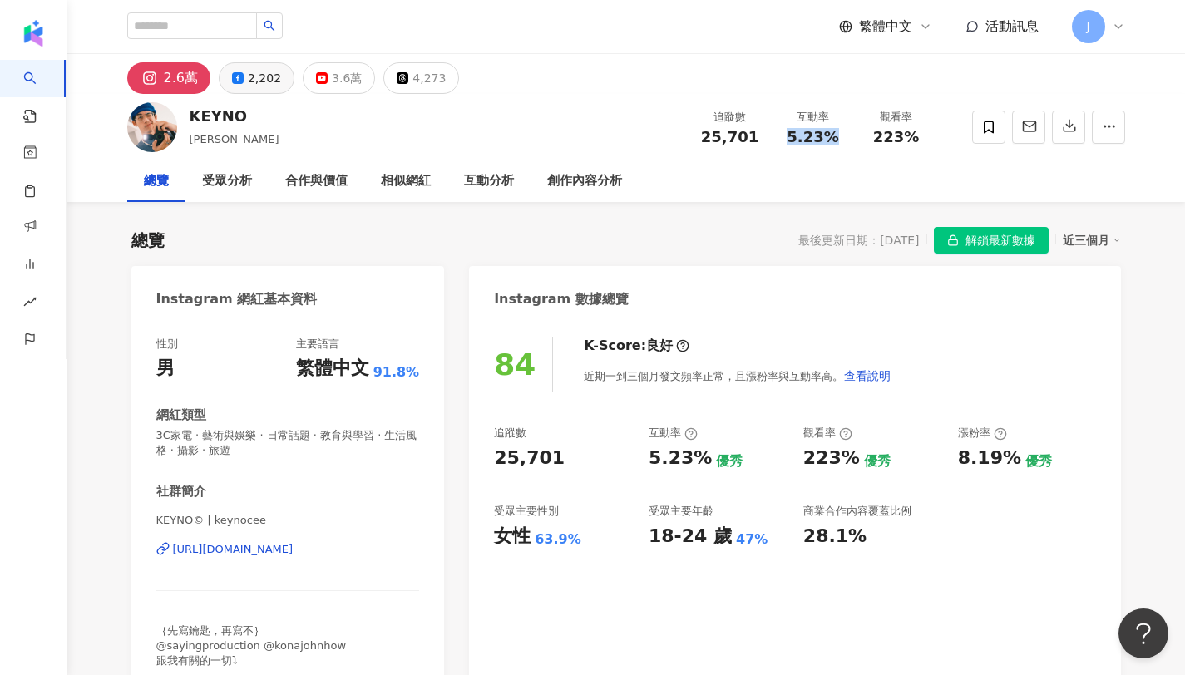
click at [249, 86] on div "2,202" at bounding box center [264, 78] width 33 height 23
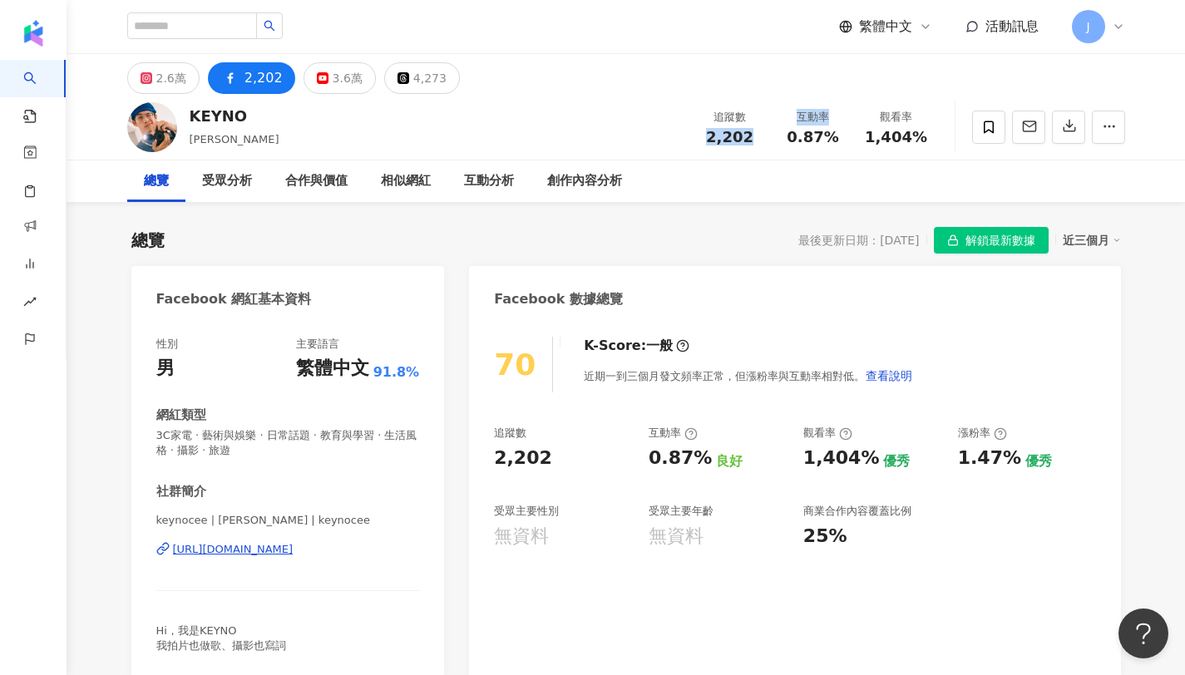
drag, startPoint x: 694, startPoint y: 133, endPoint x: 772, endPoint y: 136, distance: 78.2
click at [772, 136] on div "追蹤數 2,202 互動率 0.87% 觀看率 1,404%" at bounding box center [812, 126] width 249 height 49
click at [762, 135] on div "追蹤數 2,202" at bounding box center [729, 127] width 83 height 36
drag, startPoint x: 714, startPoint y: 136, endPoint x: 750, endPoint y: 140, distance: 36.0
click at [750, 140] on div "2,202" at bounding box center [729, 137] width 63 height 17
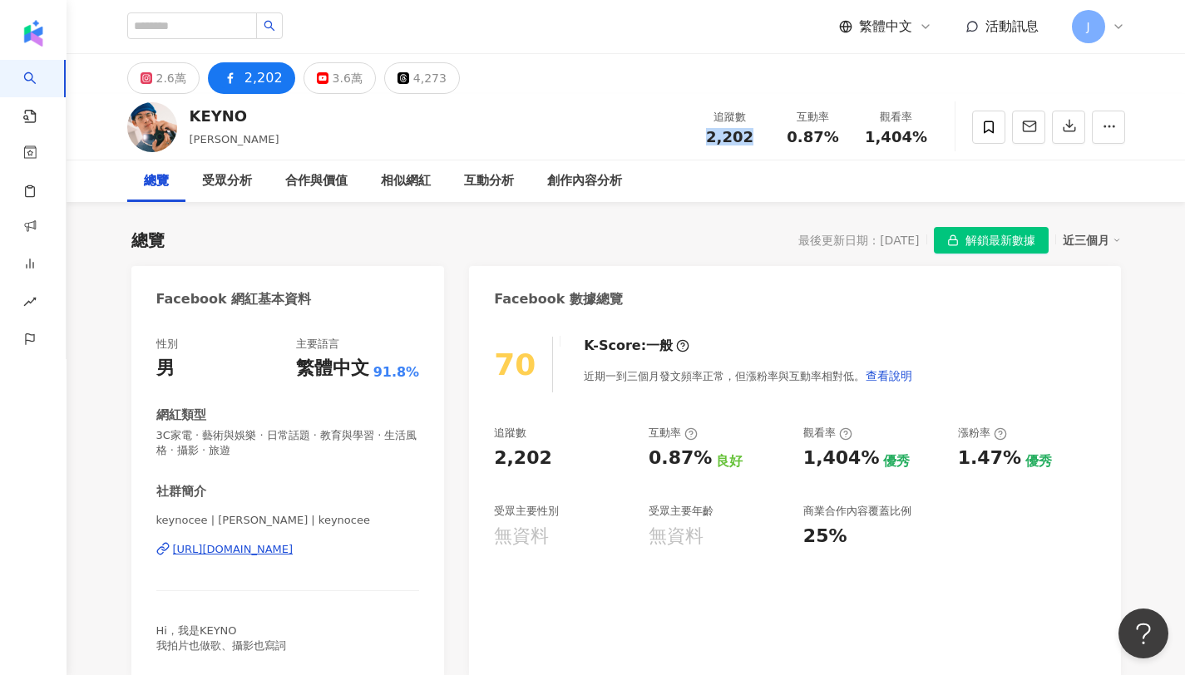
drag, startPoint x: 704, startPoint y: 138, endPoint x: 752, endPoint y: 140, distance: 48.2
click at [752, 140] on div "2,202" at bounding box center [729, 137] width 63 height 17
copy span "2,202"
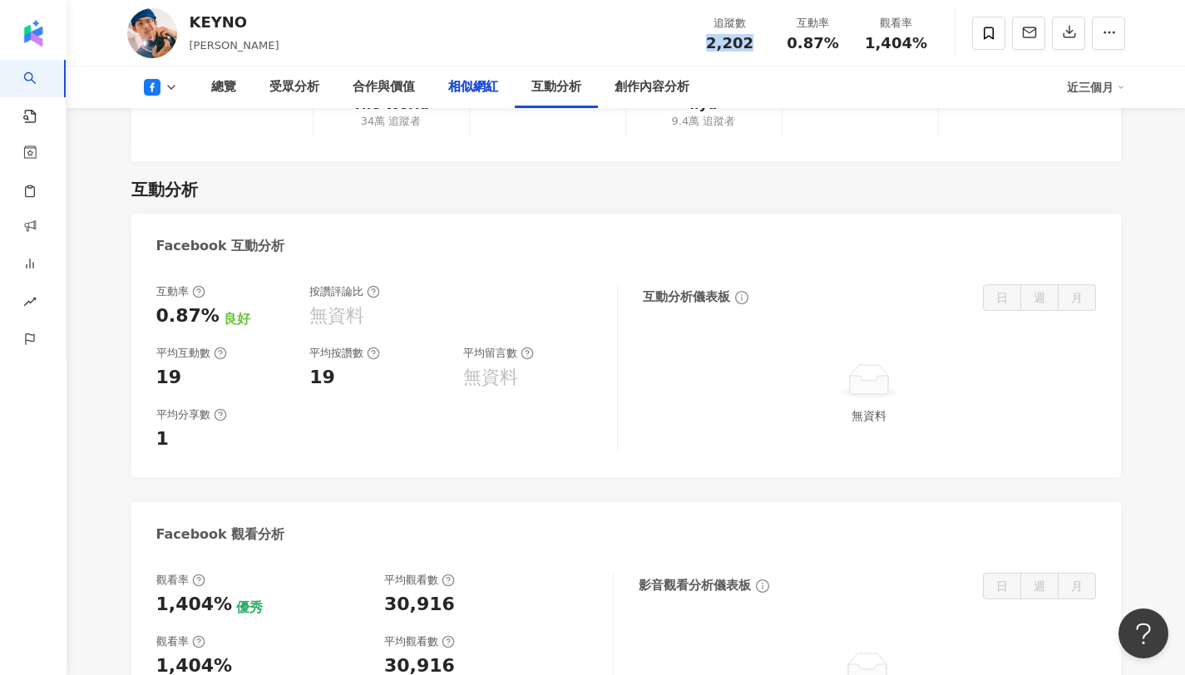
scroll to position [2296, 0]
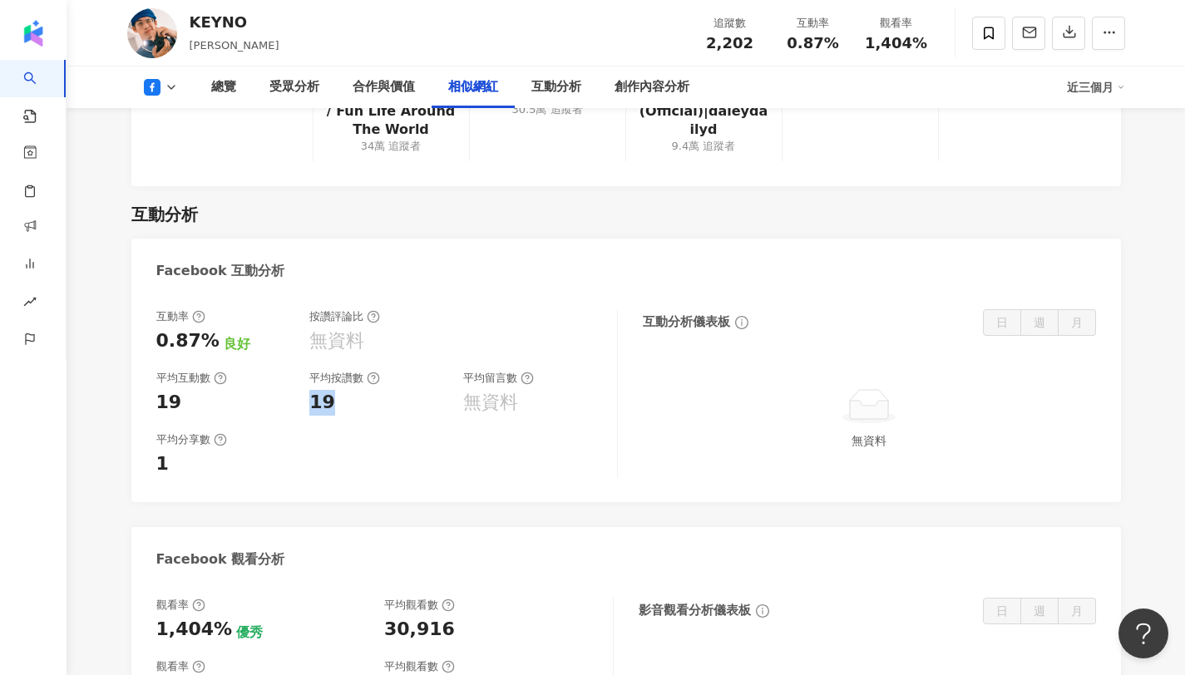
copy div "19"
drag, startPoint x: 339, startPoint y: 393, endPoint x: 308, endPoint y: 397, distance: 31.9
click at [308, 397] on div "互動率 0.87% 良好 按讚評論比 無資料 平均互動數 19 平均按讚數 19 平均留言數 無資料" at bounding box center [378, 362] width 444 height 106
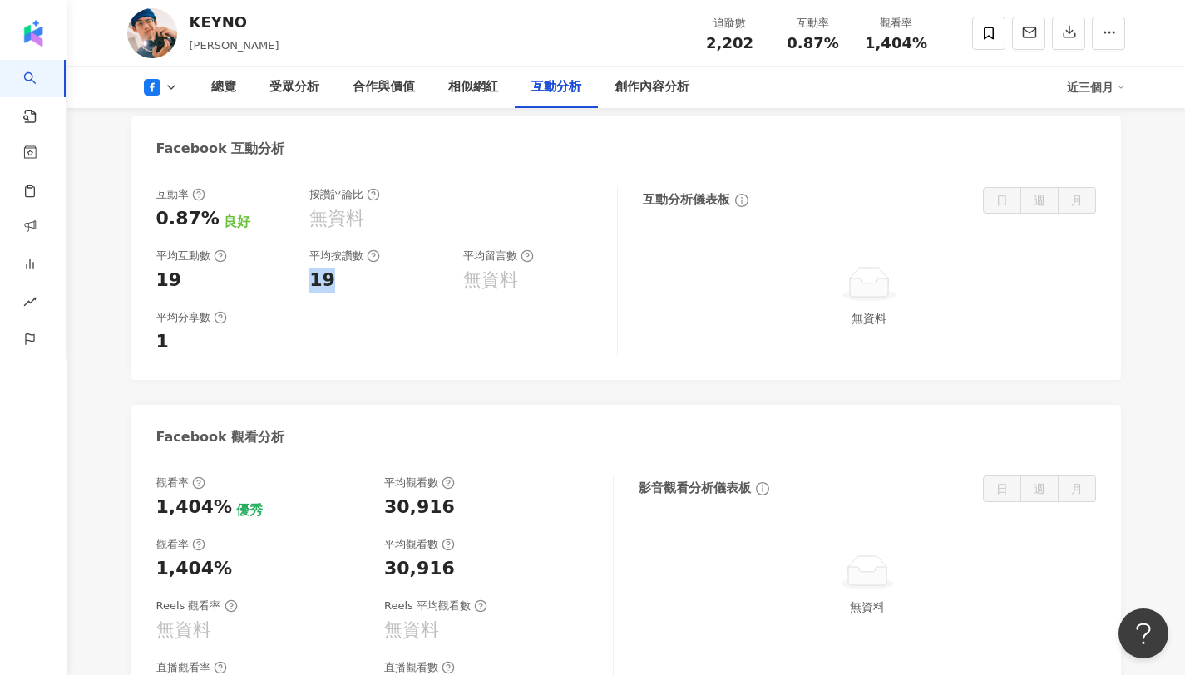
scroll to position [2431, 0]
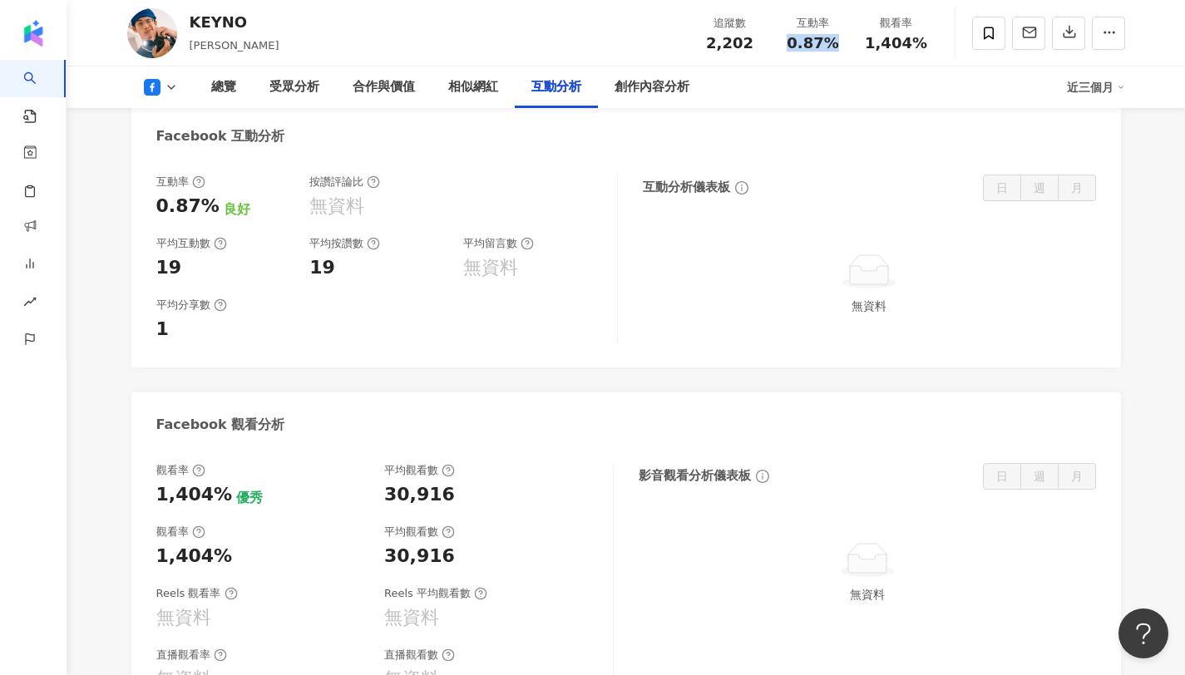
copy span "0.87%"
drag, startPoint x: 780, startPoint y: 37, endPoint x: 848, endPoint y: 43, distance: 68.4
click at [848, 43] on div "互動率 0.87%" at bounding box center [812, 33] width 83 height 36
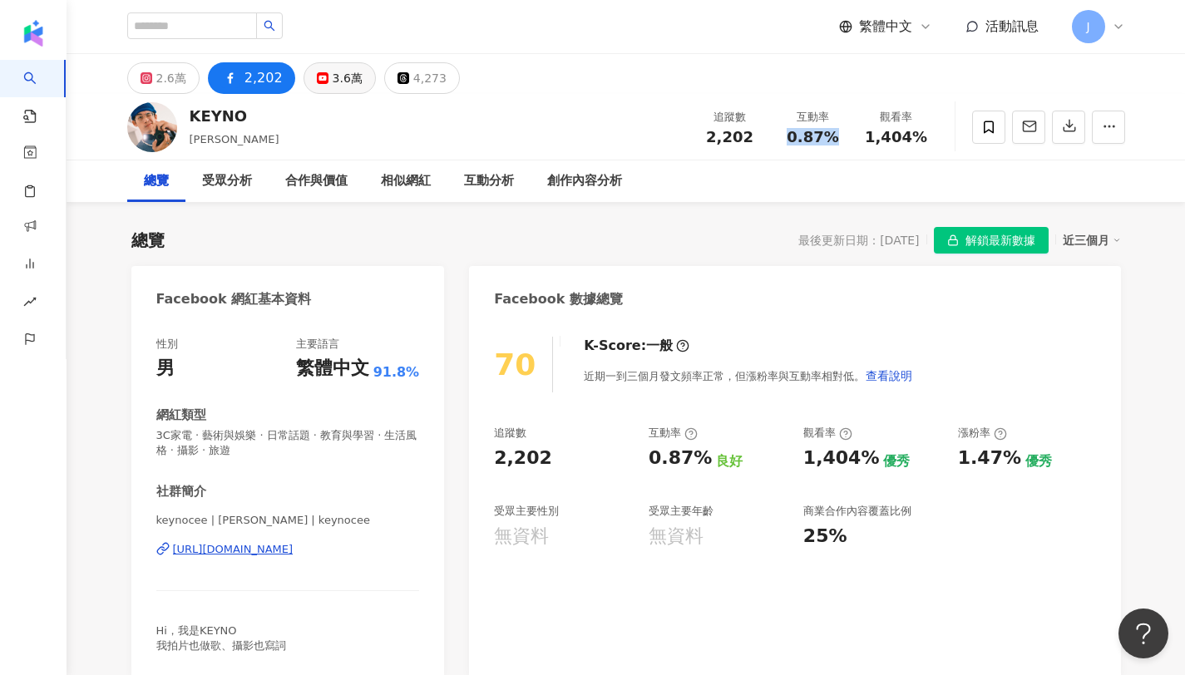
click at [333, 83] on div "3.6萬" at bounding box center [348, 78] width 30 height 23
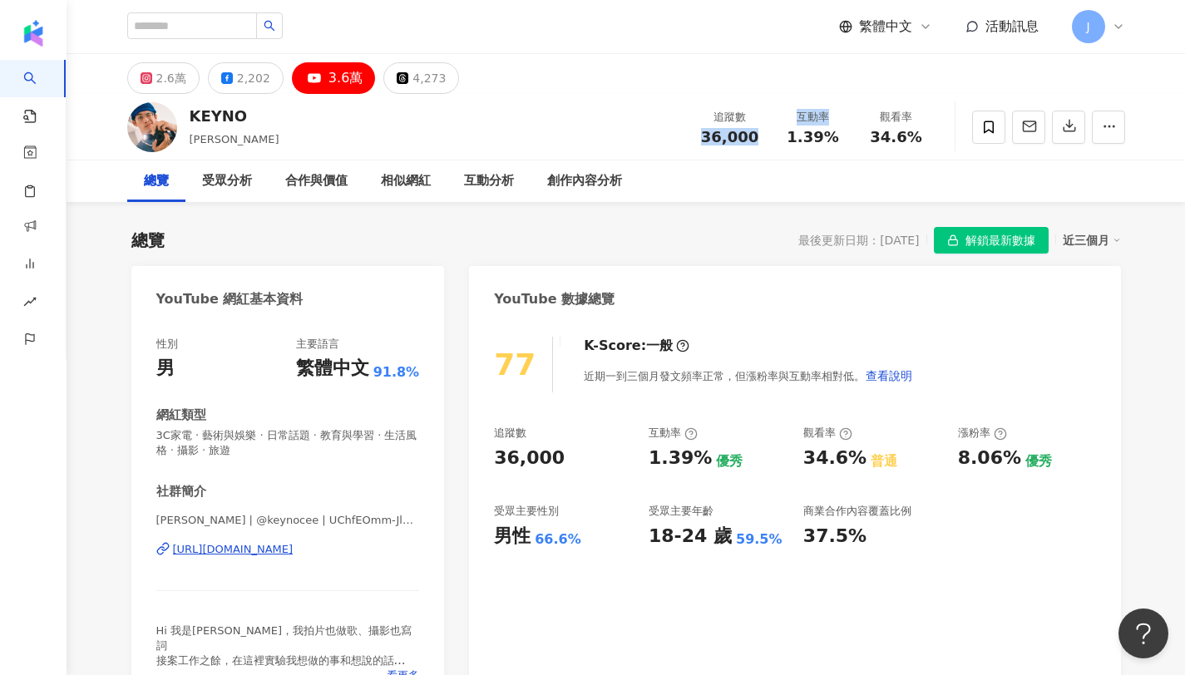
drag, startPoint x: 701, startPoint y: 131, endPoint x: 771, endPoint y: 134, distance: 70.7
click at [771, 134] on div "追蹤數 36,000 互動率 1.39% 觀看率 34.6%" at bounding box center [812, 126] width 249 height 49
click at [738, 140] on span "36,000" at bounding box center [729, 136] width 57 height 17
drag, startPoint x: 707, startPoint y: 129, endPoint x: 752, endPoint y: 135, distance: 46.1
click at [752, 135] on span "36,000" at bounding box center [729, 136] width 57 height 17
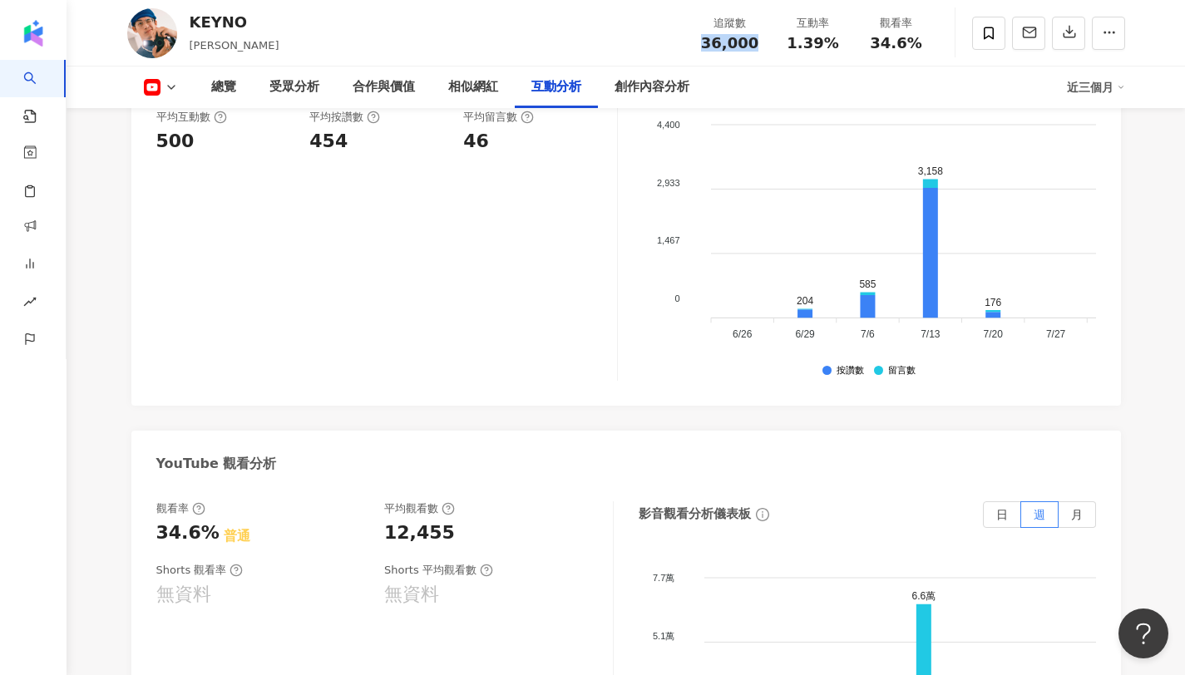
scroll to position [3024, 0]
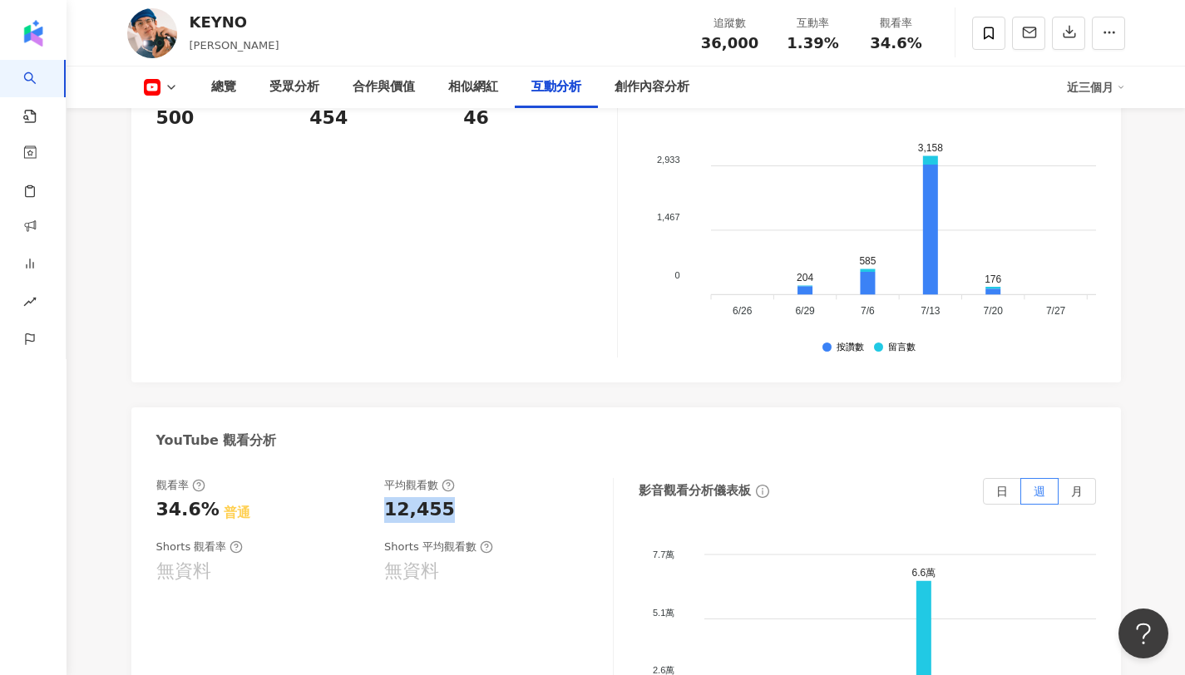
drag, startPoint x: 444, startPoint y: 448, endPoint x: 387, endPoint y: 454, distance: 57.7
click at [387, 497] on div "12,455" at bounding box center [490, 510] width 212 height 26
drag, startPoint x: 210, startPoint y: 451, endPoint x: 157, endPoint y: 452, distance: 53.2
click at [157, 497] on div "34.6% 普通" at bounding box center [262, 510] width 212 height 26
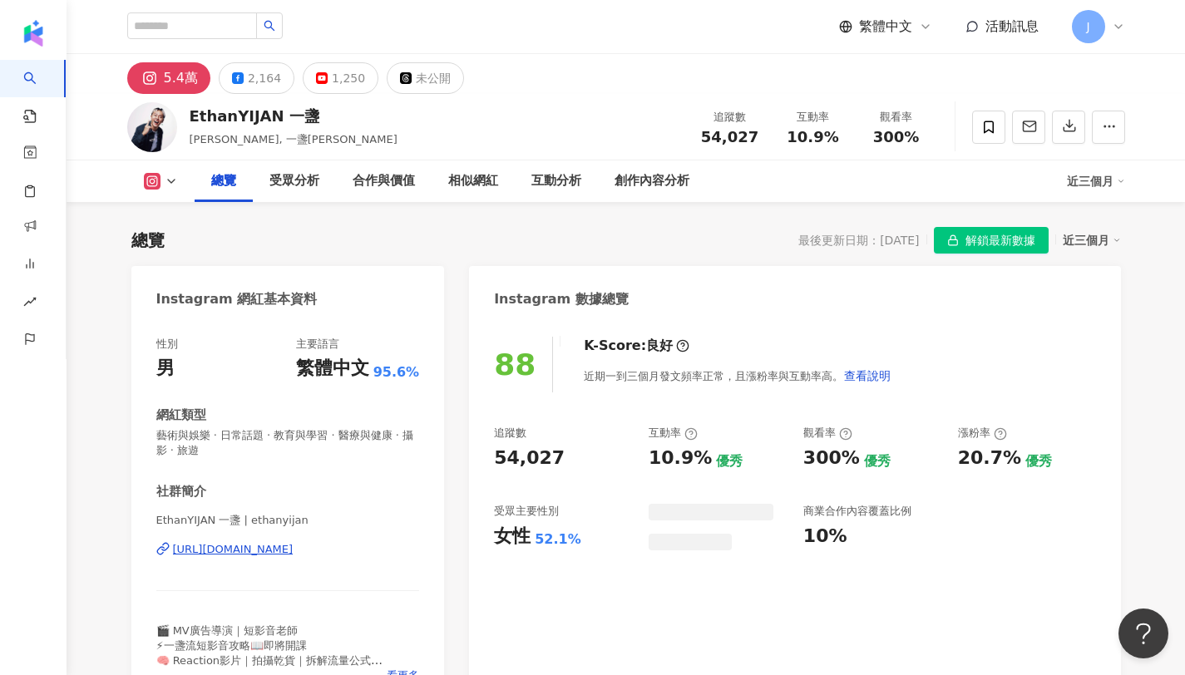
scroll to position [102, 0]
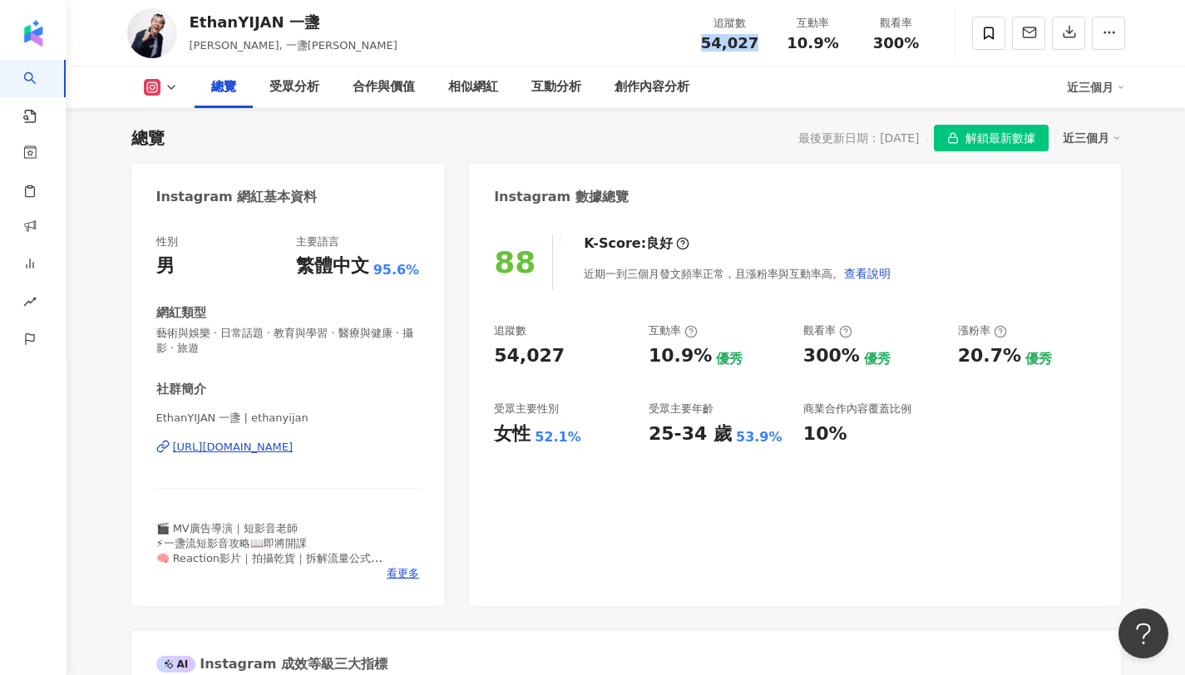
drag, startPoint x: 701, startPoint y: 41, endPoint x: 760, endPoint y: 42, distance: 59.0
click at [760, 42] on div "54,027" at bounding box center [729, 43] width 63 height 17
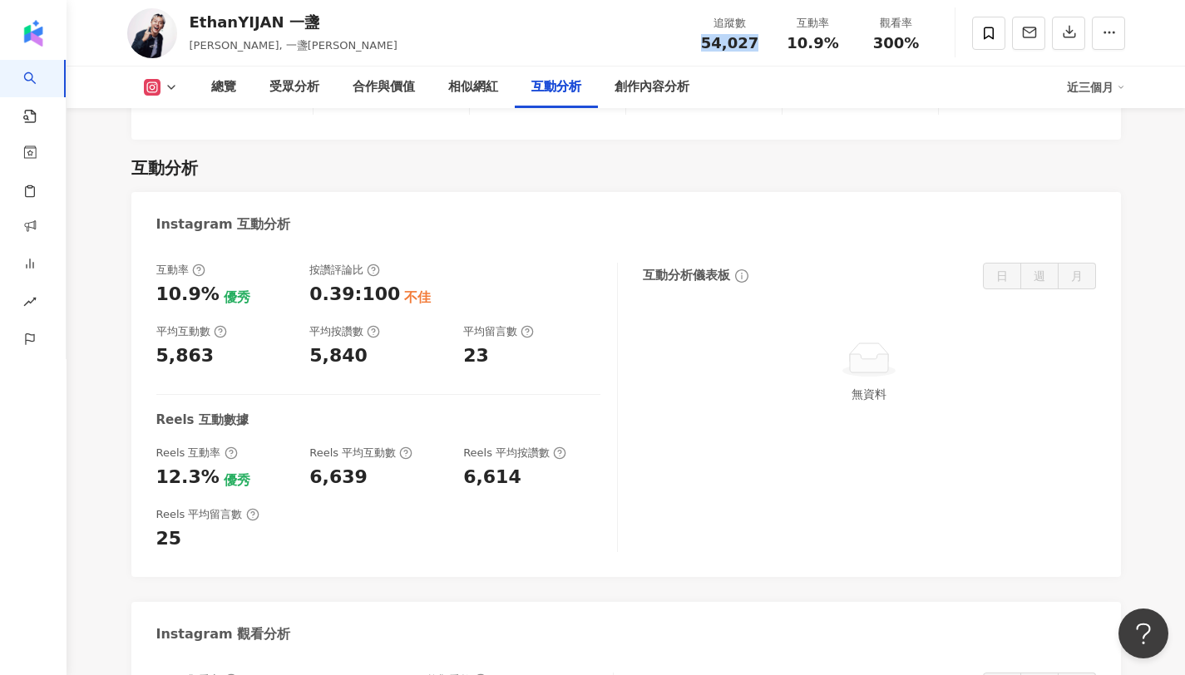
scroll to position [3300, 0]
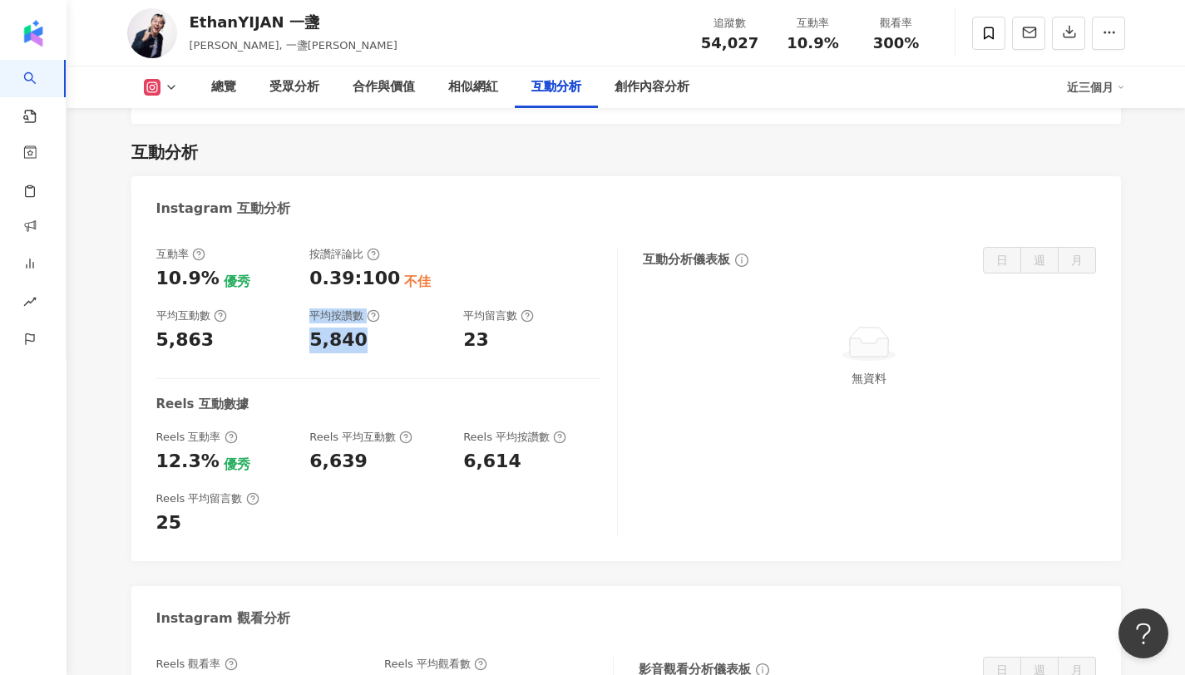
copy div "平均按讚數 5,840"
drag, startPoint x: 362, startPoint y: 245, endPoint x: 300, endPoint y: 251, distance: 62.6
click at [300, 251] on div "互動率 10.9% 優秀 按讚評論比 0.39:100 不佳 平均互動數 5,863 平均按讚數 5,840 平均留言數 23" at bounding box center [378, 300] width 444 height 106
click at [358, 328] on div "5,840" at bounding box center [377, 341] width 137 height 26
copy div "5,840"
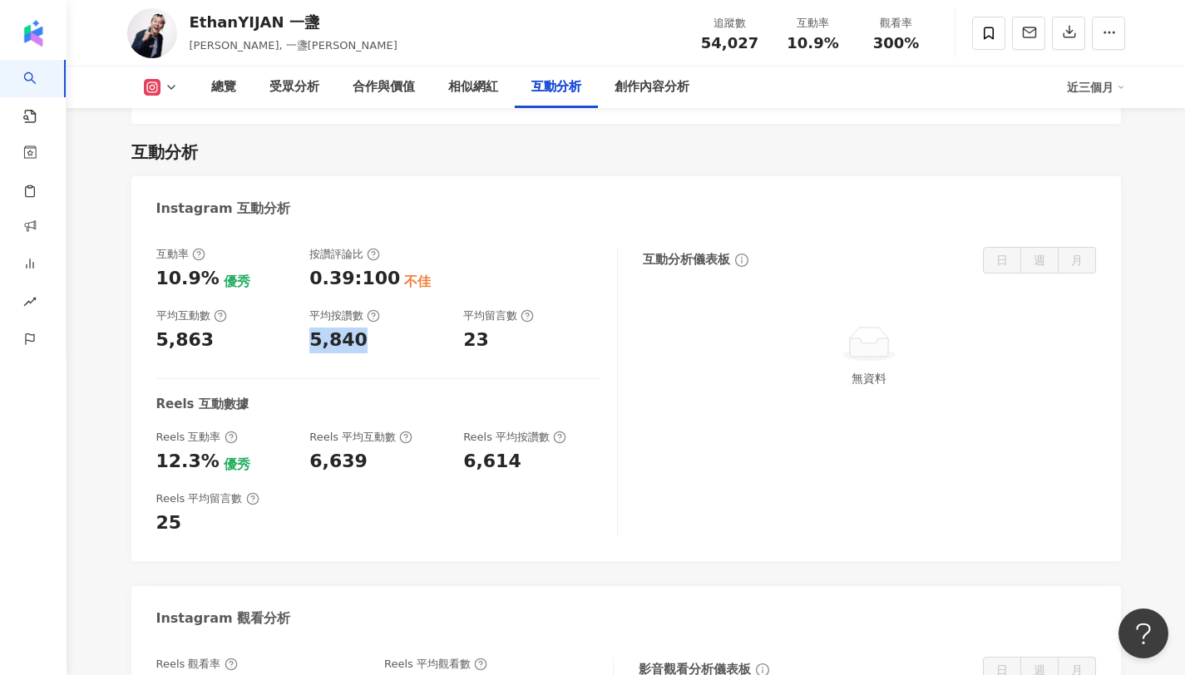
drag, startPoint x: 362, startPoint y: 244, endPoint x: 306, endPoint y: 253, distance: 57.3
click at [306, 253] on div "互動率 10.9% 優秀 按讚評論比 0.39:100 不佳 平均互動數 5,863 平均按讚數 5,840 平均留言數 23" at bounding box center [378, 300] width 444 height 106
copy div "23"
drag, startPoint x: 491, startPoint y: 239, endPoint x: 465, endPoint y: 250, distance: 28.7
click at [465, 328] on div "23" at bounding box center [531, 341] width 137 height 26
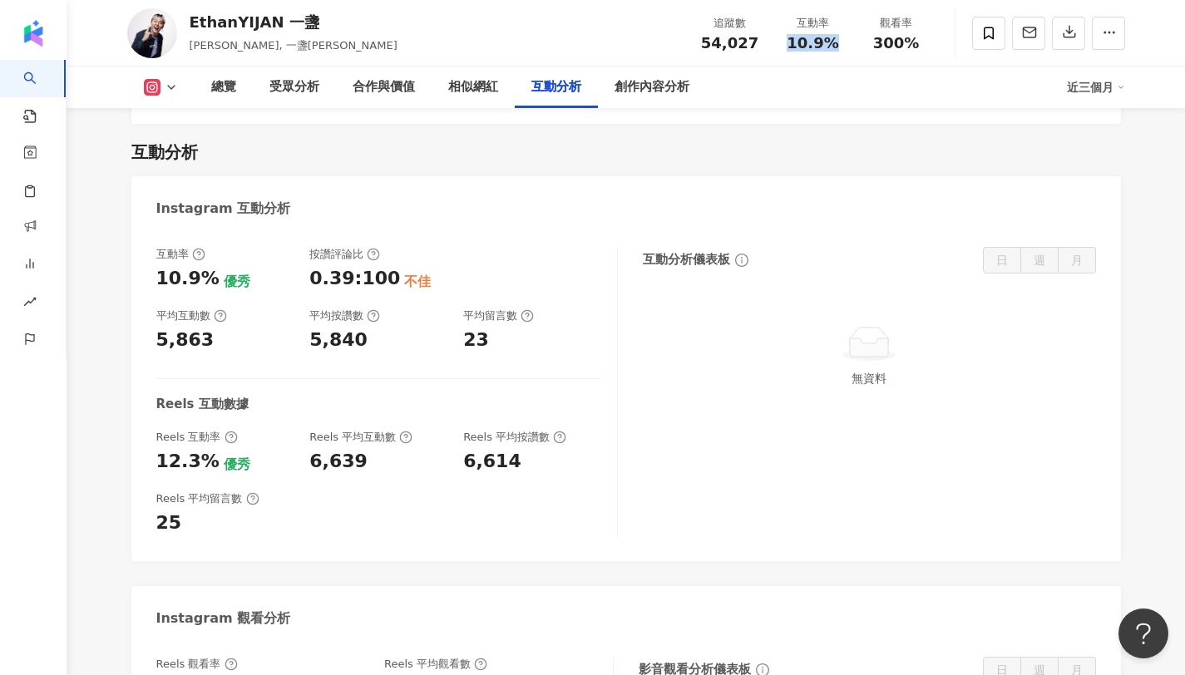
copy span "10.9%"
drag, startPoint x: 835, startPoint y: 42, endPoint x: 788, endPoint y: 47, distance: 46.8
click at [788, 47] on div "10.9%" at bounding box center [812, 43] width 63 height 17
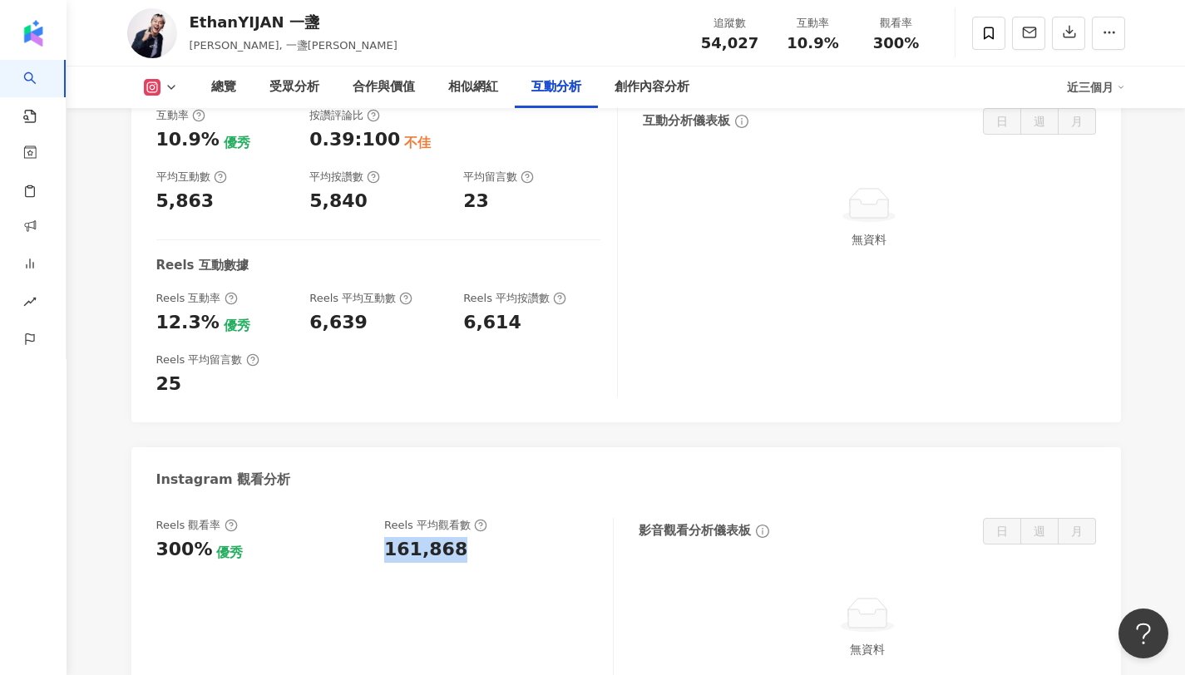
copy div "161,868"
drag, startPoint x: 456, startPoint y: 465, endPoint x: 384, endPoint y: 465, distance: 71.5
click at [384, 537] on div "161,868" at bounding box center [490, 550] width 212 height 26
copy div "300%"
drag, startPoint x: 201, startPoint y: 456, endPoint x: 158, endPoint y: 459, distance: 43.3
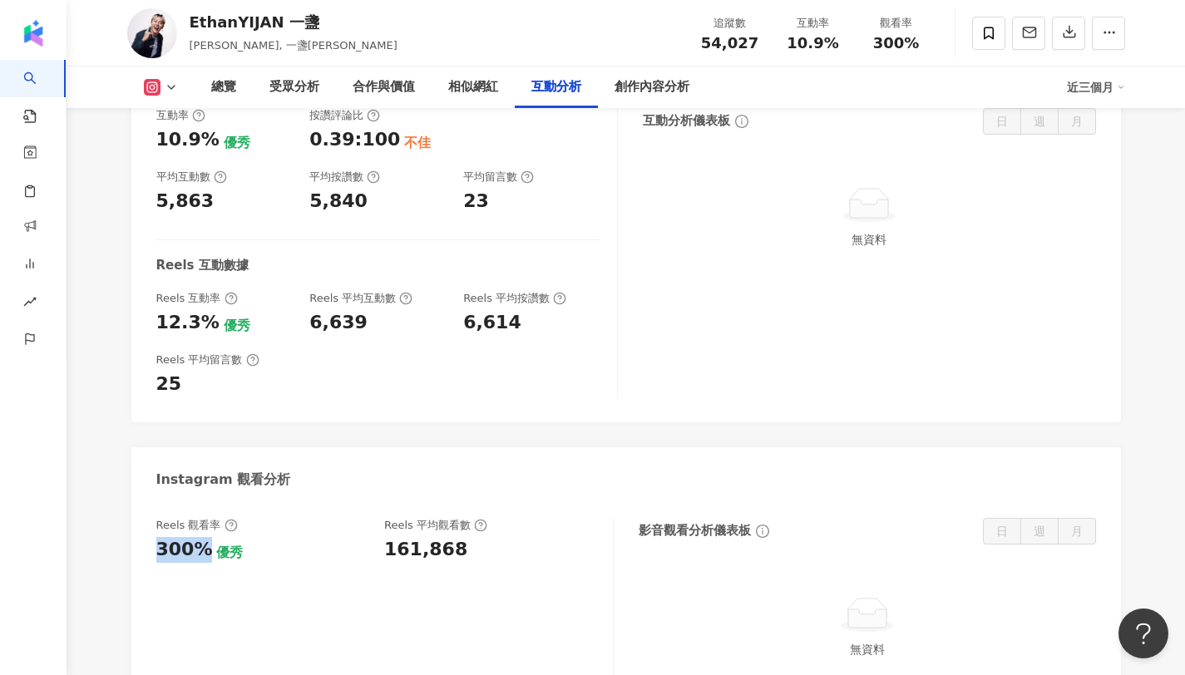
click at [158, 537] on div "300%" at bounding box center [184, 550] width 57 height 26
copy div "12.3%"
drag, startPoint x: 209, startPoint y: 230, endPoint x: 147, endPoint y: 229, distance: 61.5
click at [147, 229] on div "互動率 10.9% 優秀 按讚評論比 0.39:100 不佳 平均互動數 5,863 平均按讚數 5,840 平均留言數 23 Reels 互動數據 Reel…" at bounding box center [625, 256] width 989 height 331
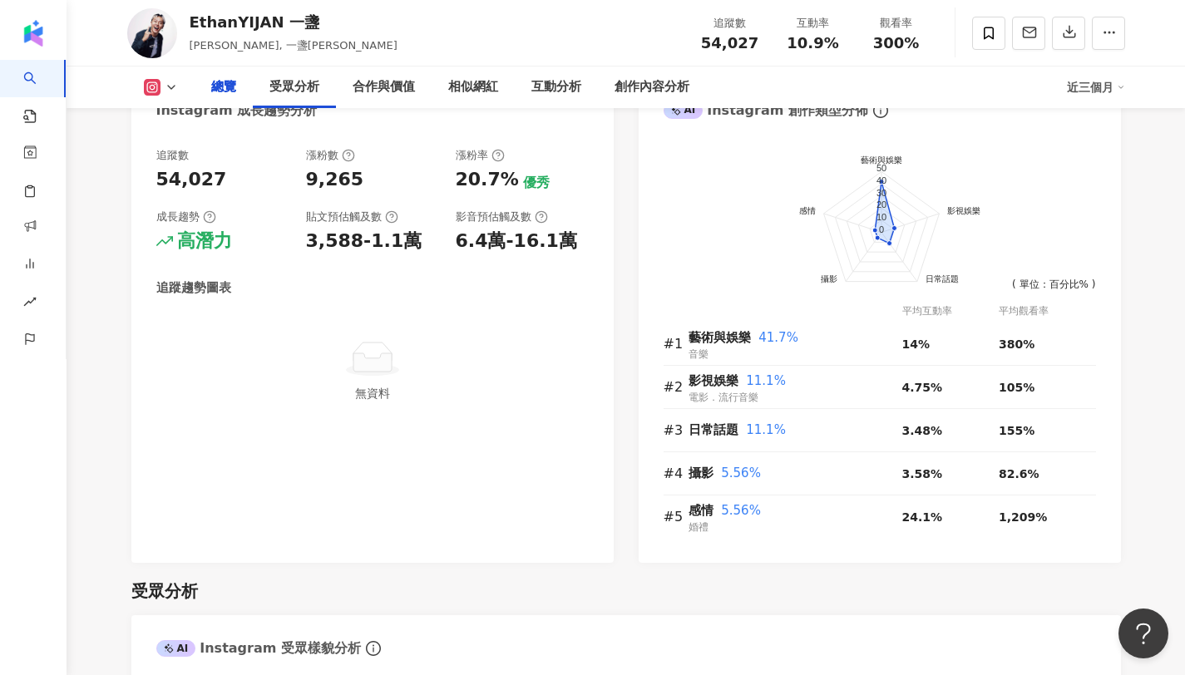
scroll to position [0, 0]
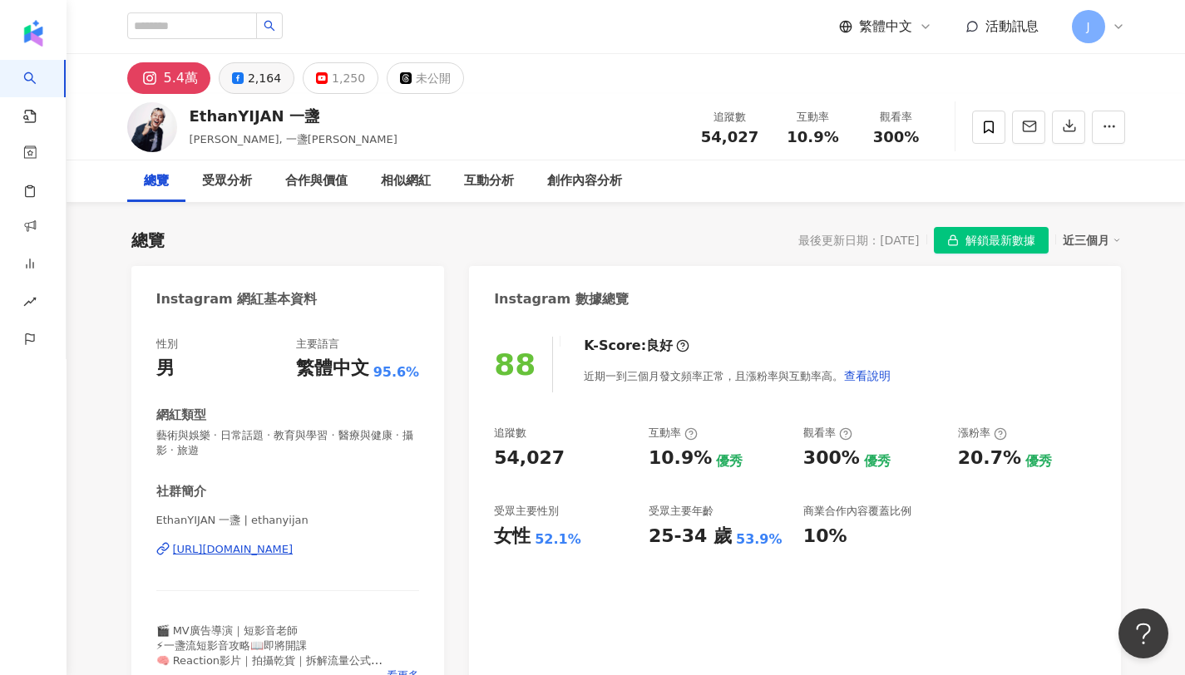
click at [251, 68] on div "2,164" at bounding box center [264, 78] width 33 height 23
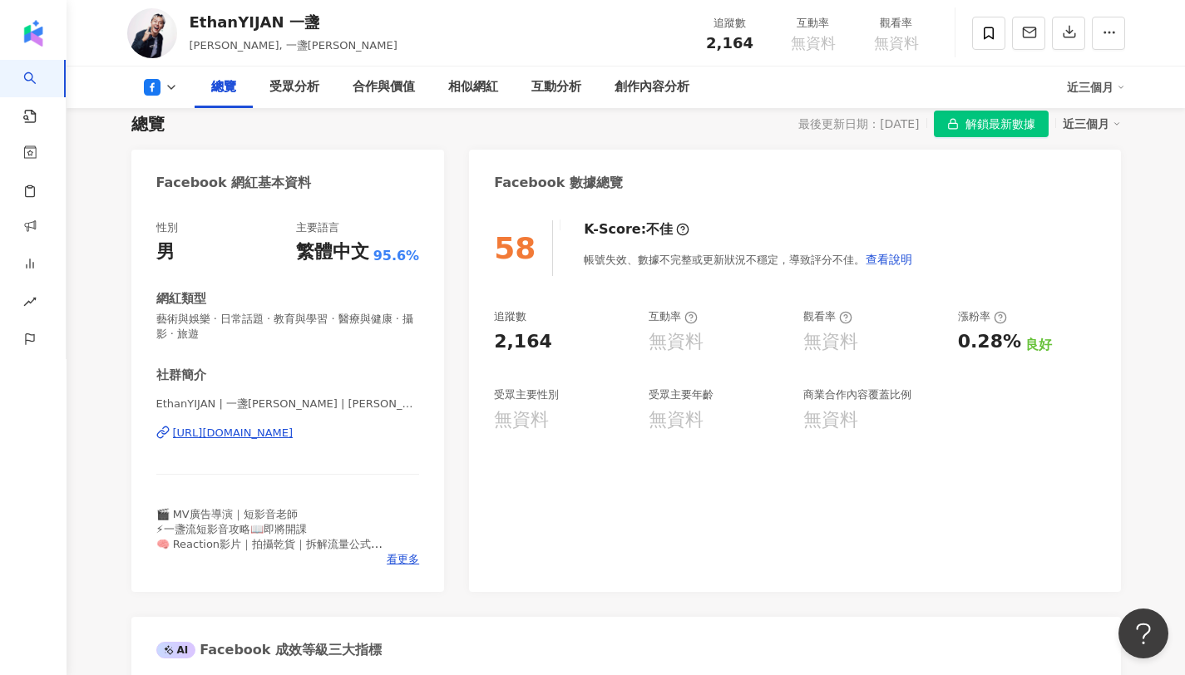
scroll to position [126, 0]
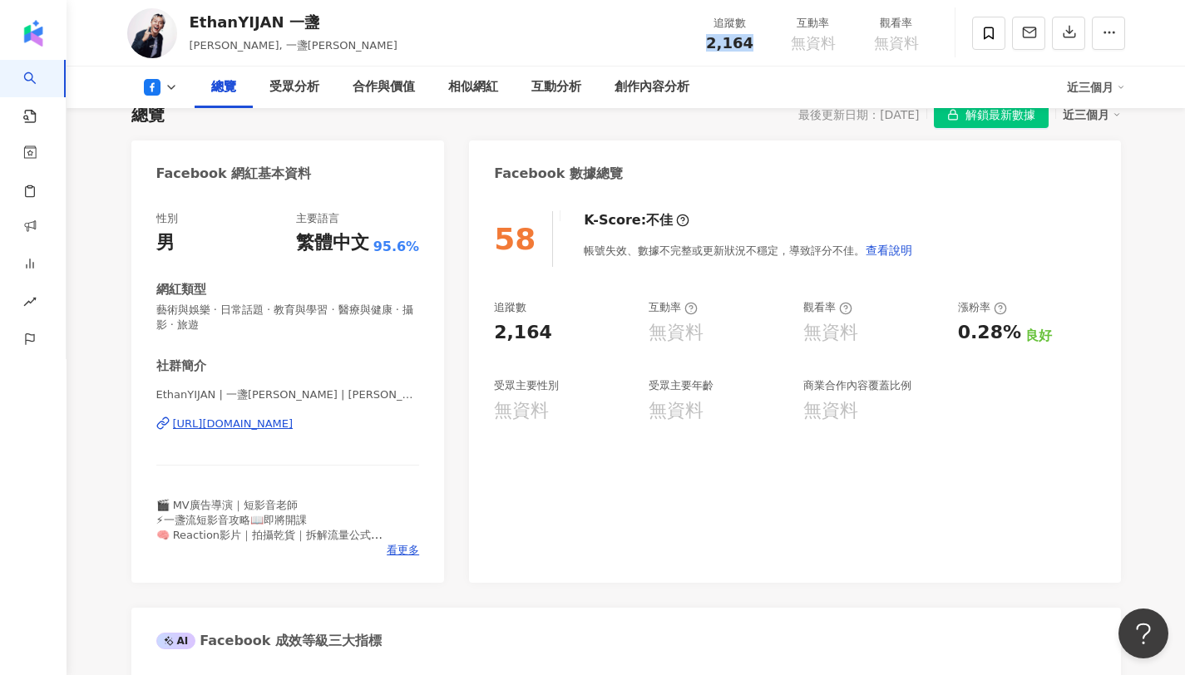
copy span "2,164"
drag, startPoint x: 711, startPoint y: 43, endPoint x: 756, endPoint y: 48, distance: 45.2
click at [756, 48] on div "2,164" at bounding box center [729, 43] width 63 height 17
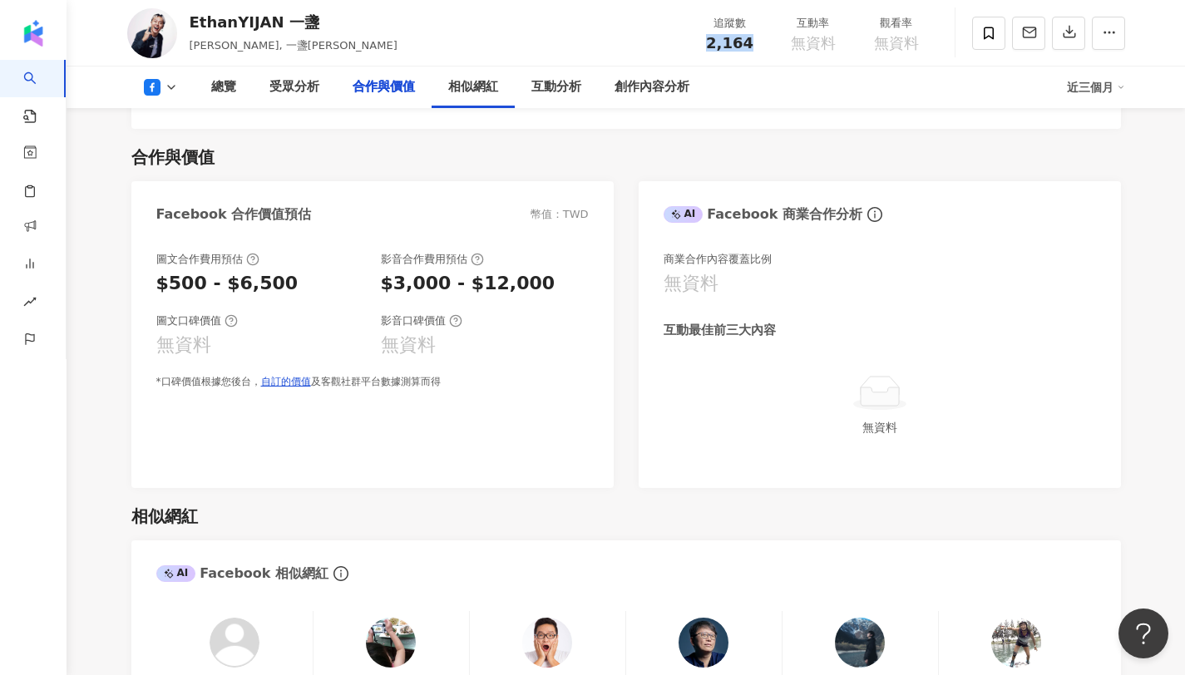
scroll to position [0, 0]
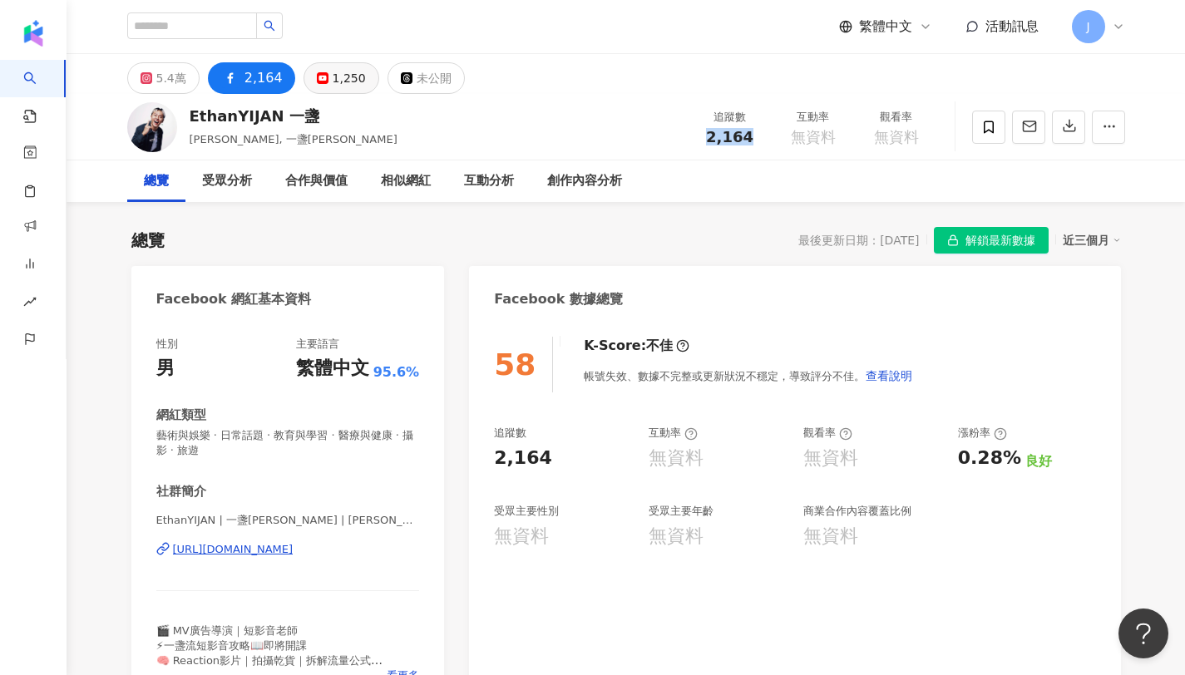
click at [353, 83] on button "1,250" at bounding box center [341, 78] width 76 height 32
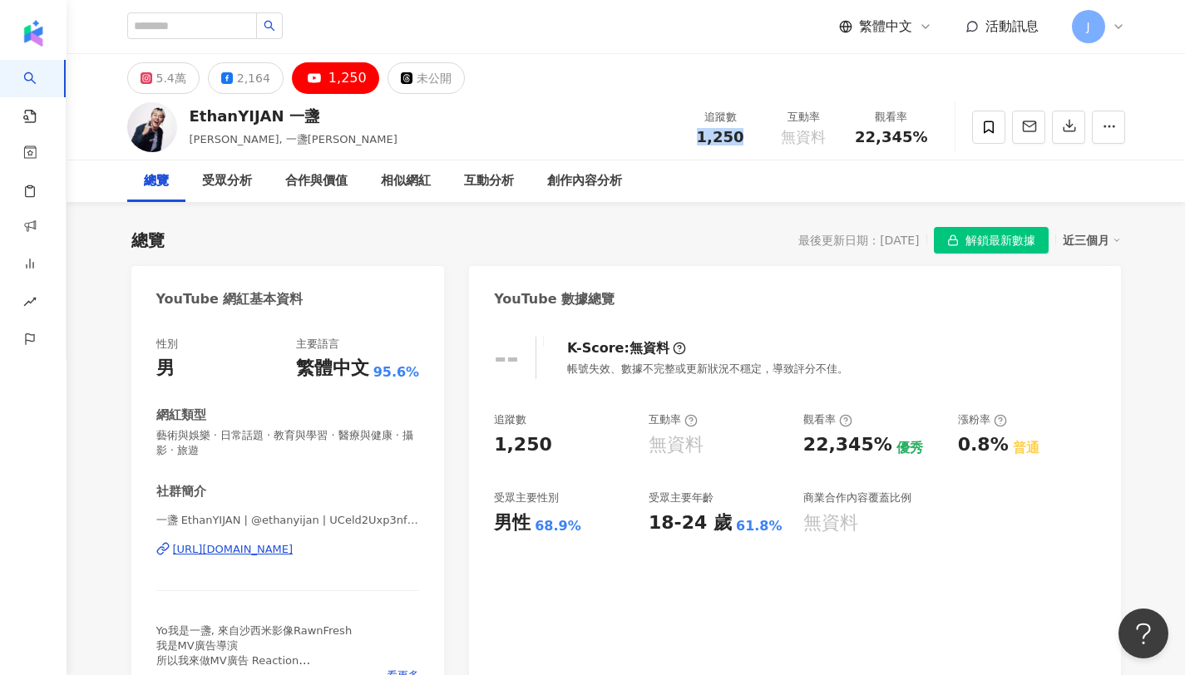
drag, startPoint x: 706, startPoint y: 139, endPoint x: 752, endPoint y: 137, distance: 46.6
click at [752, 137] on div "1,250" at bounding box center [719, 137] width 63 height 17
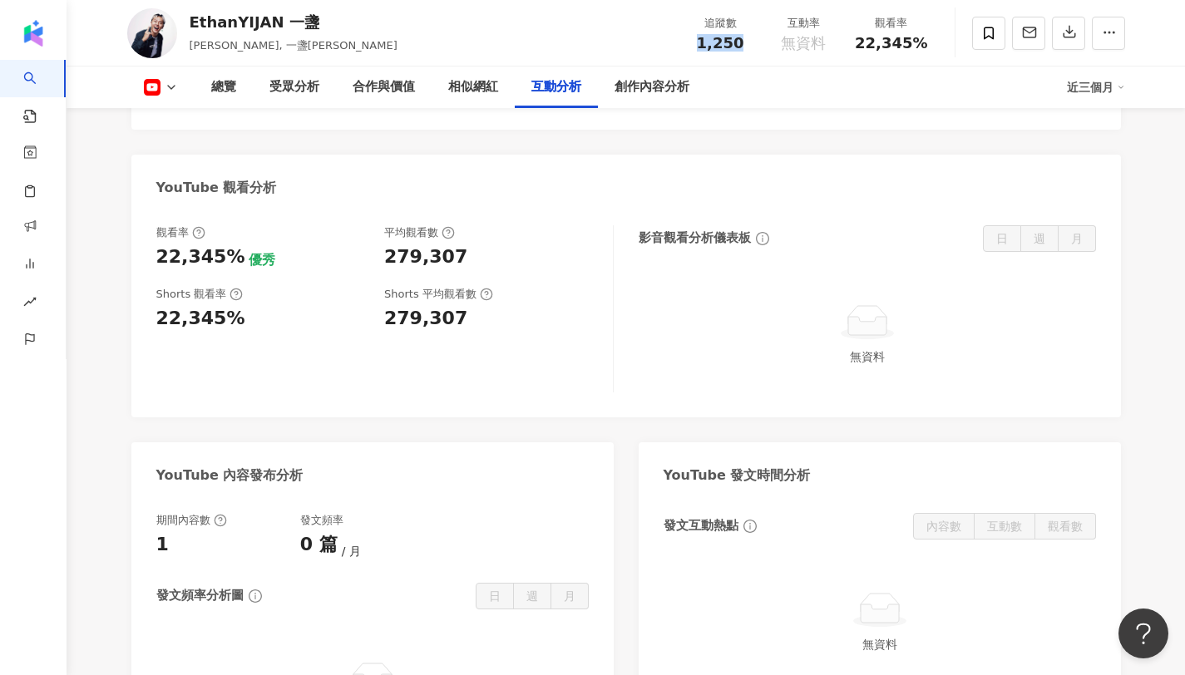
scroll to position [2838, 0]
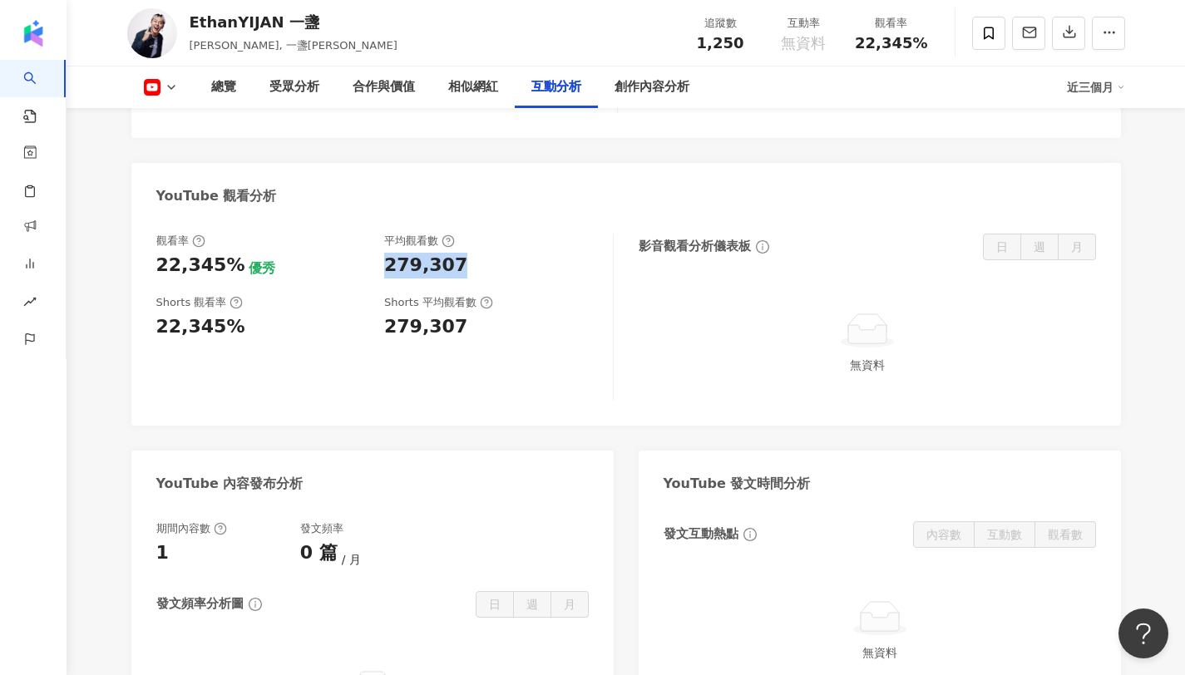
copy div "279,307"
drag, startPoint x: 377, startPoint y: 243, endPoint x: 459, endPoint y: 244, distance: 81.5
click at [459, 244] on div "觀看率 22,345% 優秀 平均觀看數 279,307" at bounding box center [376, 256] width 440 height 45
copy span "22,345%"
drag, startPoint x: 859, startPoint y: 39, endPoint x: 934, endPoint y: 46, distance: 75.1
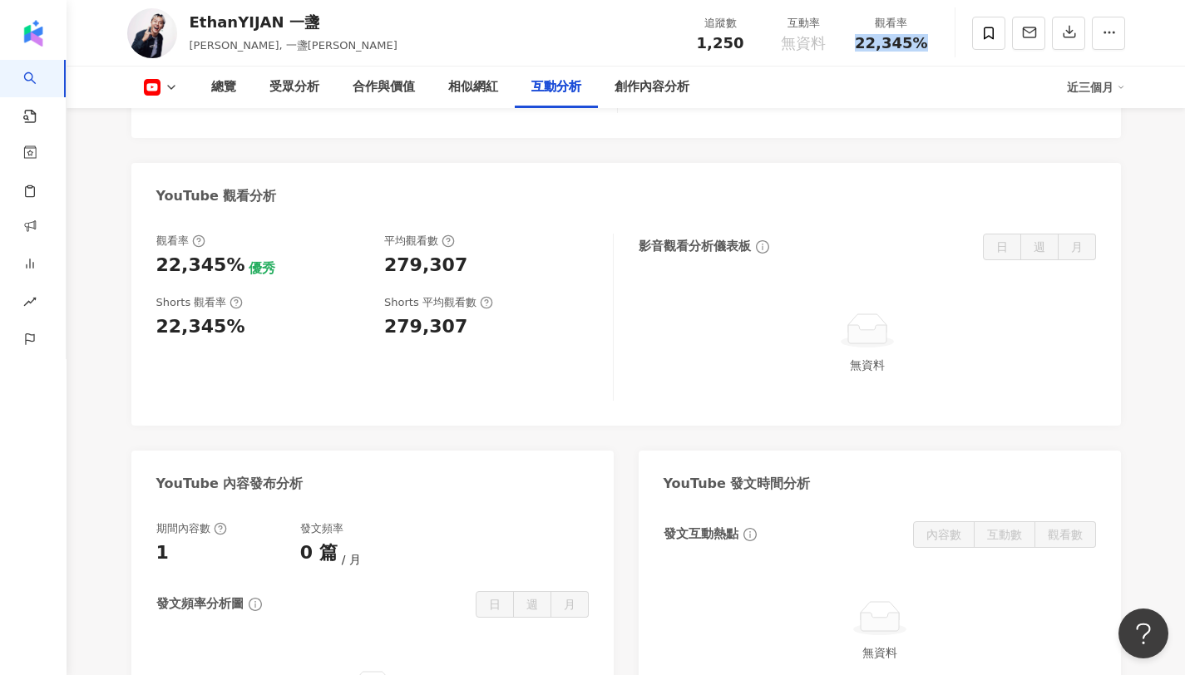
click at [934, 46] on div "觀看率 22,345%" at bounding box center [891, 33] width 93 height 36
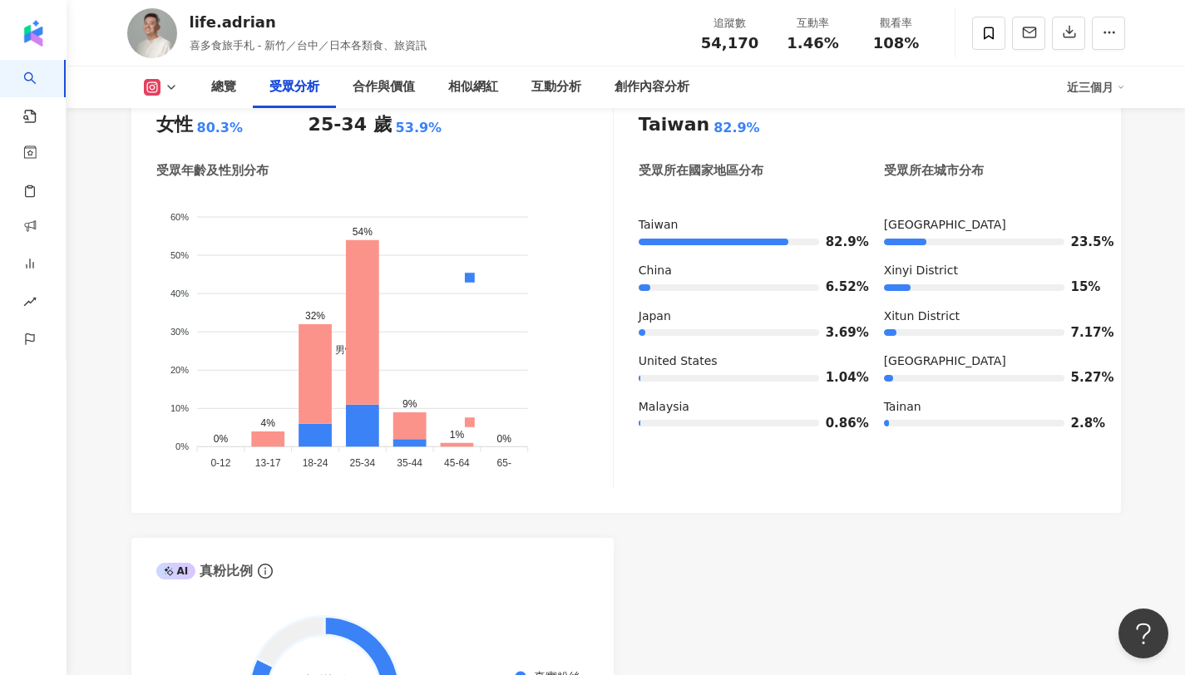
scroll to position [1536, 0]
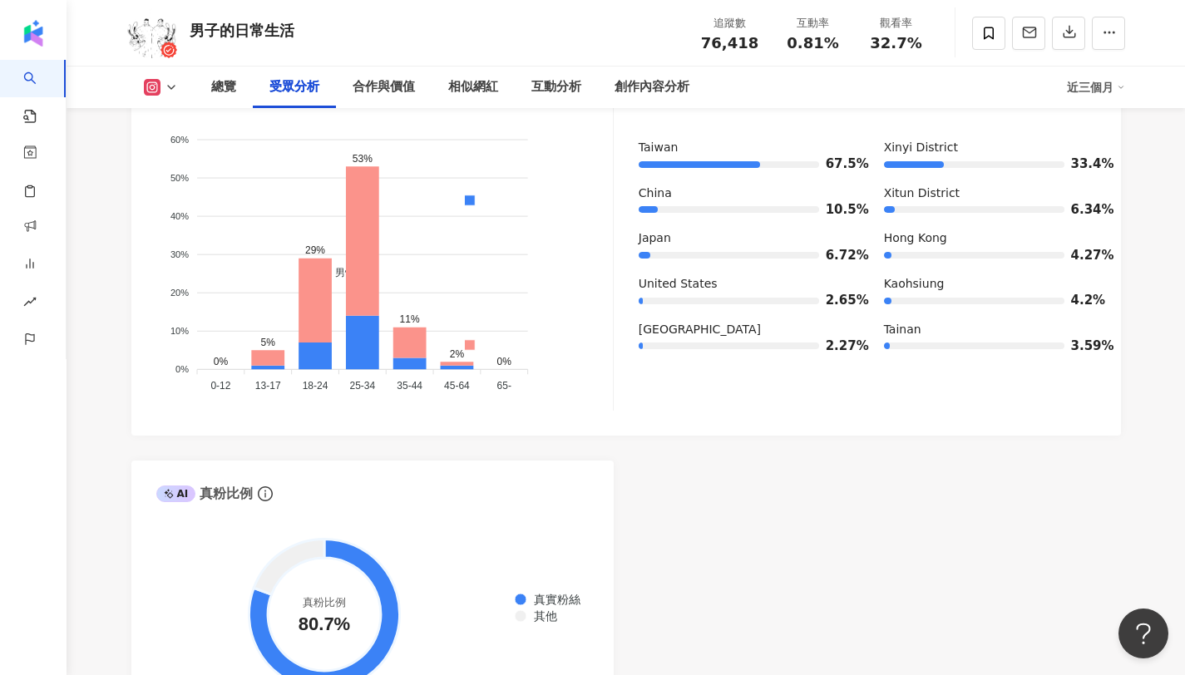
scroll to position [1613, 0]
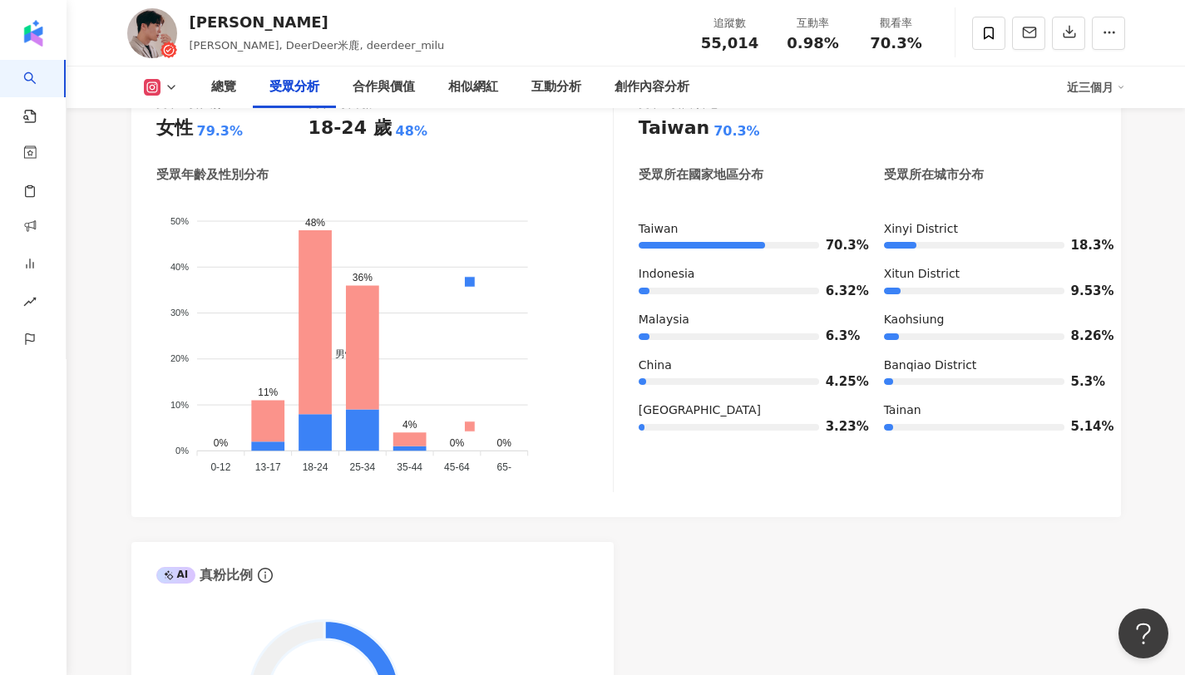
scroll to position [1565, 0]
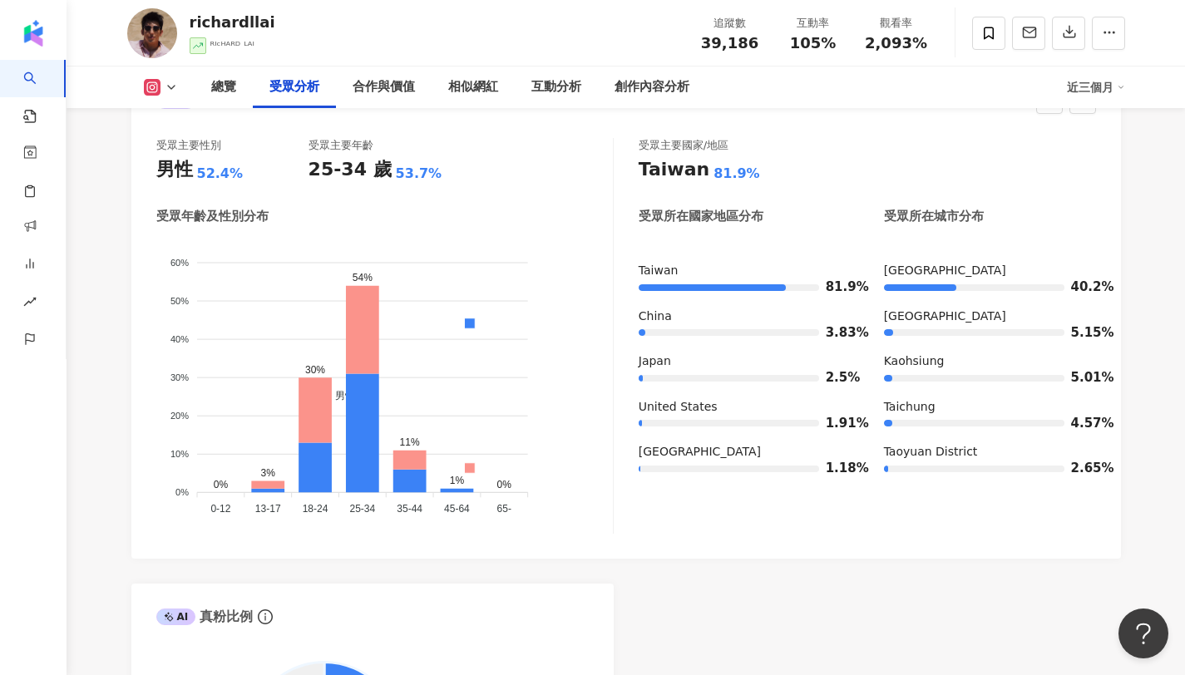
scroll to position [1540, 0]
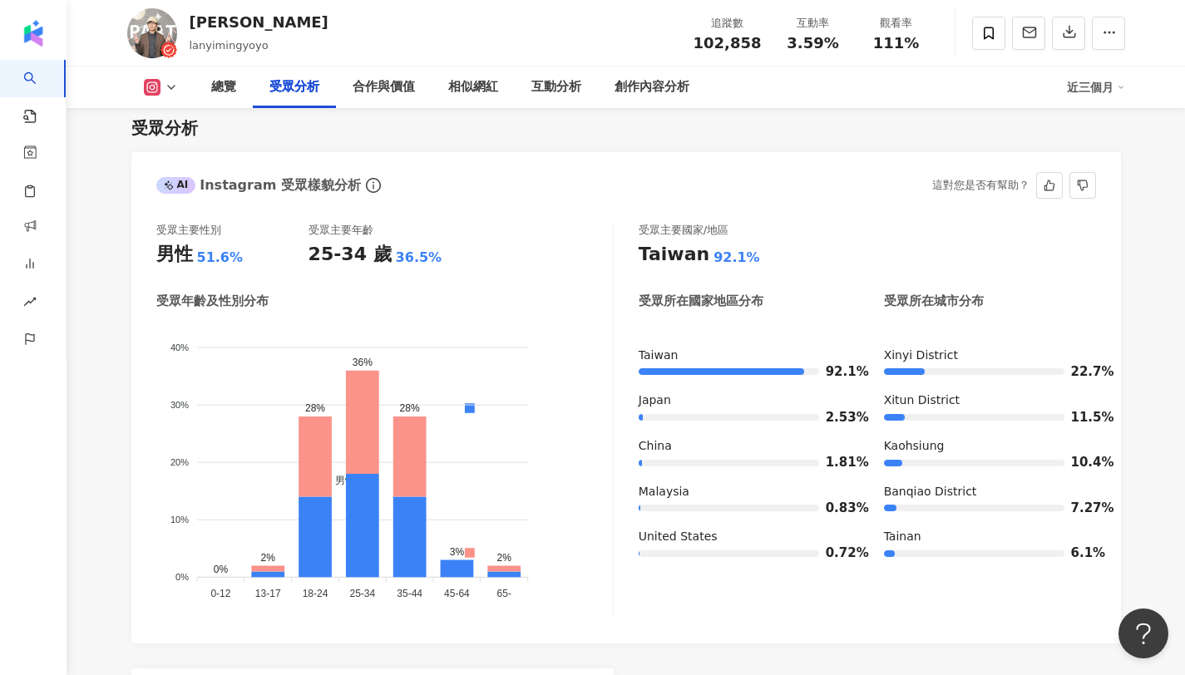
scroll to position [1391, 0]
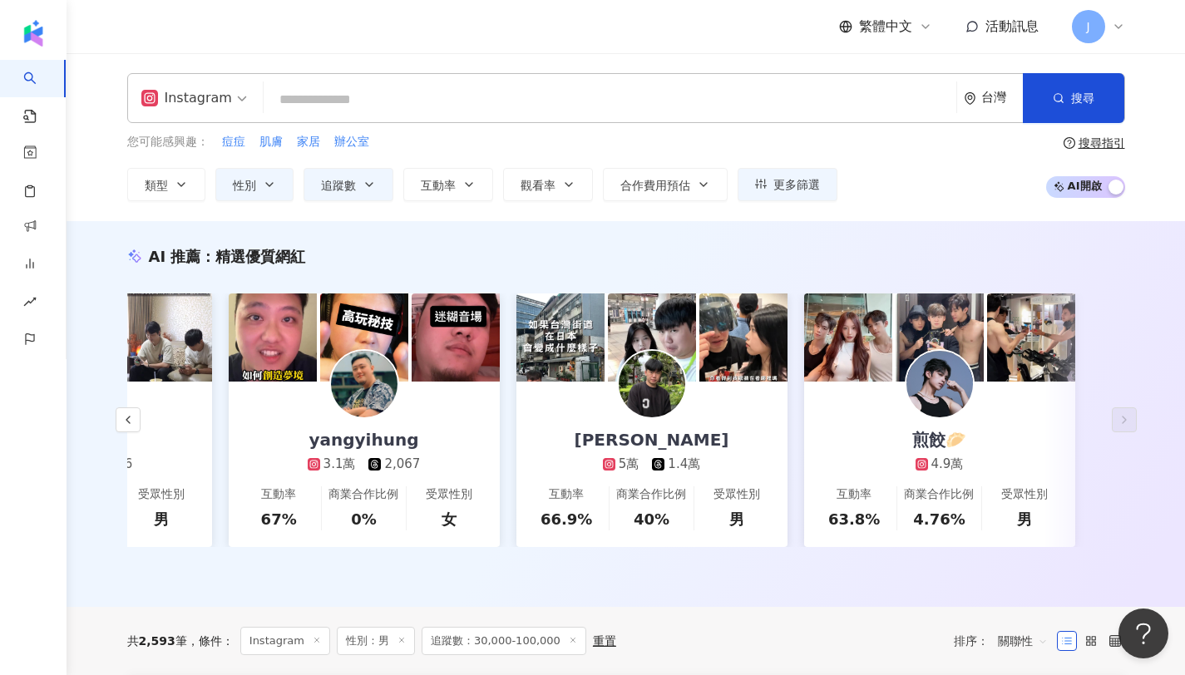
click at [479, 93] on input "search" at bounding box center [609, 100] width 679 height 32
paste input "*******"
type input "*******"
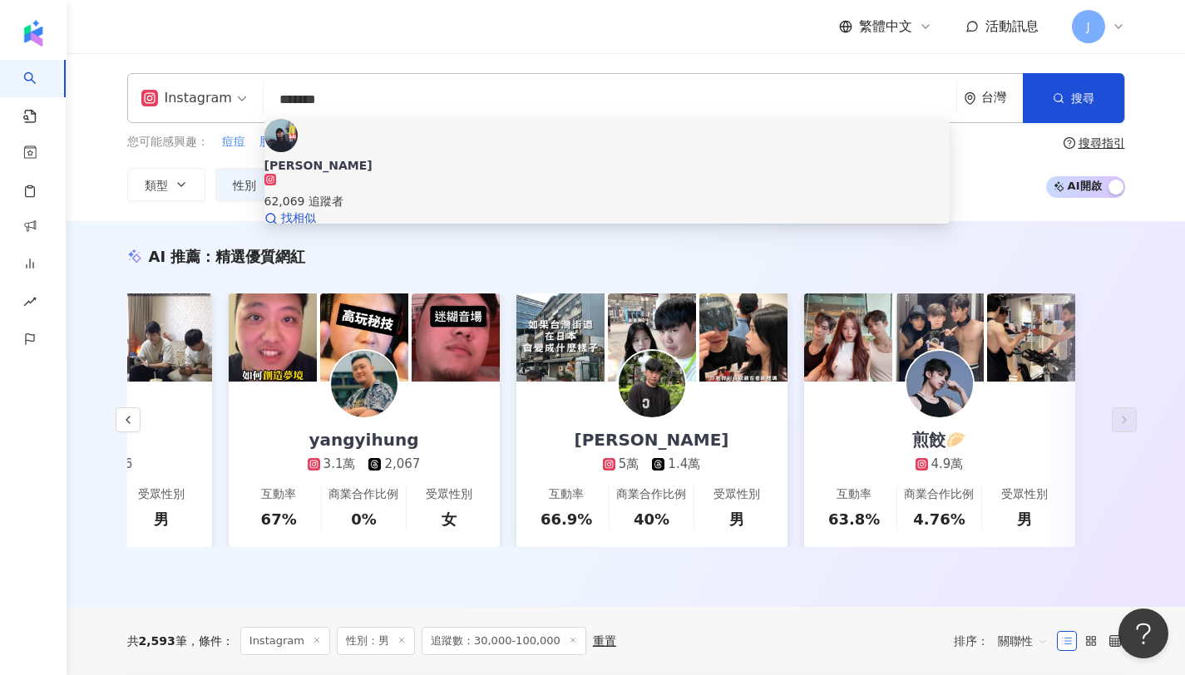
click at [298, 145] on img at bounding box center [280, 135] width 33 height 33
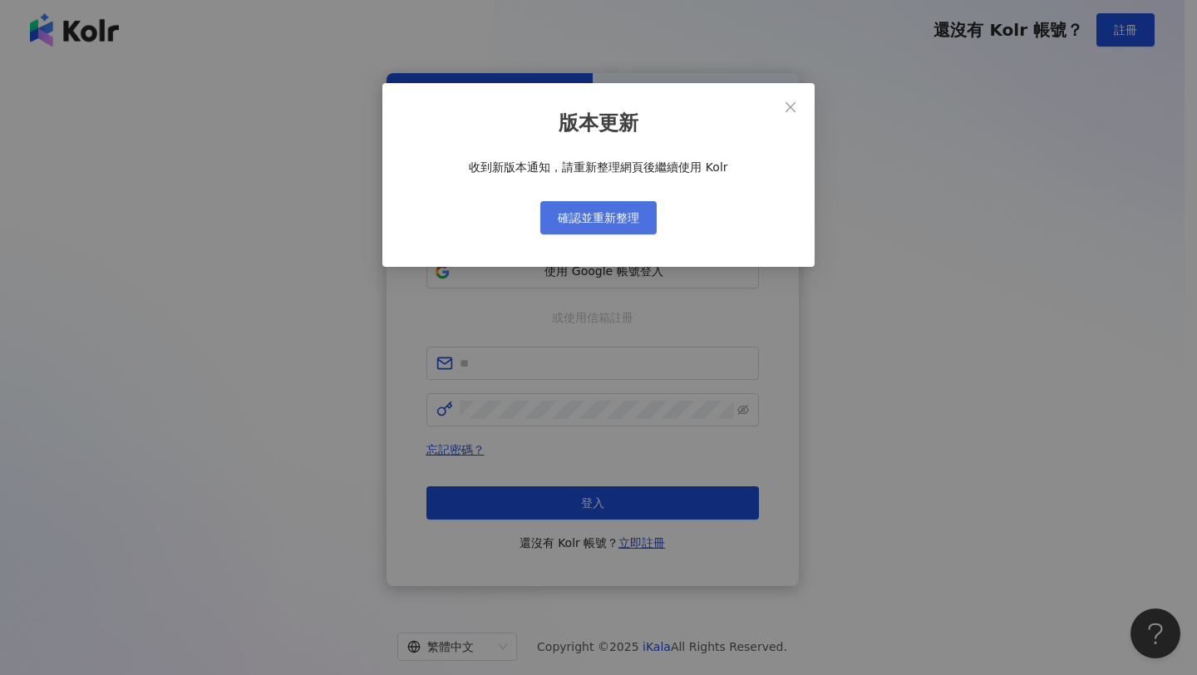
click at [635, 214] on span "確認並重新整理" at bounding box center [598, 217] width 81 height 13
click at [614, 225] on button "確認並重新整理" at bounding box center [598, 217] width 116 height 33
click at [796, 98] on button "Close" at bounding box center [790, 107] width 33 height 33
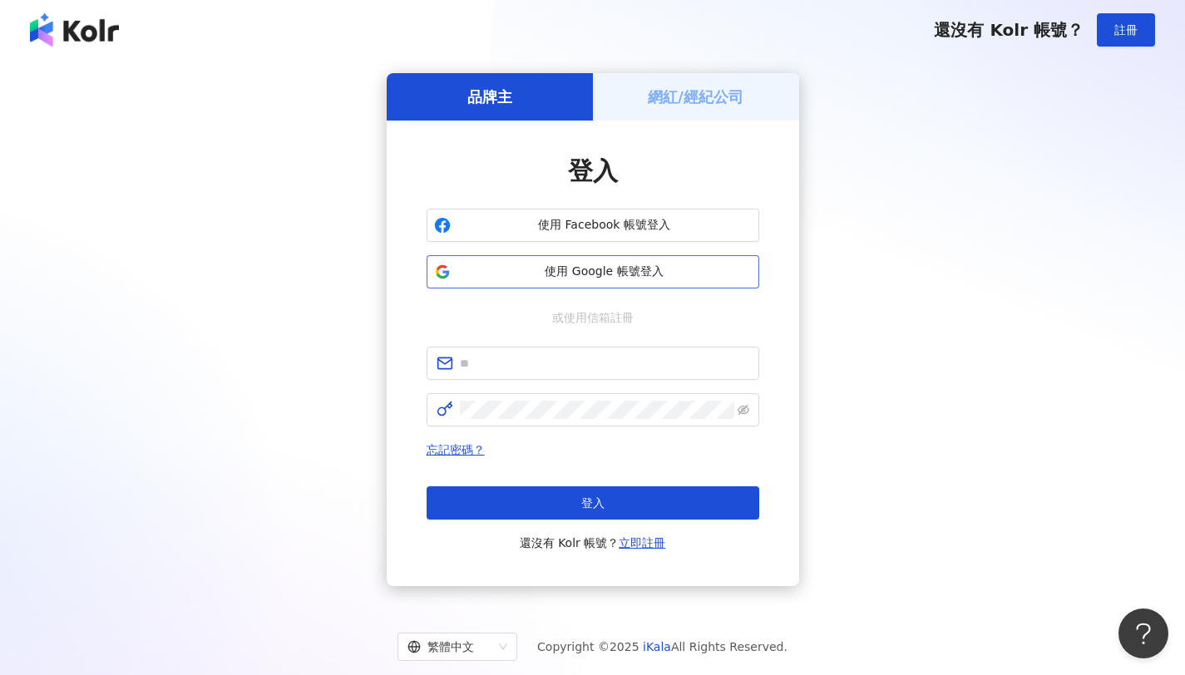
click at [653, 274] on span "使用 Google 帳號登入" at bounding box center [604, 272] width 294 height 17
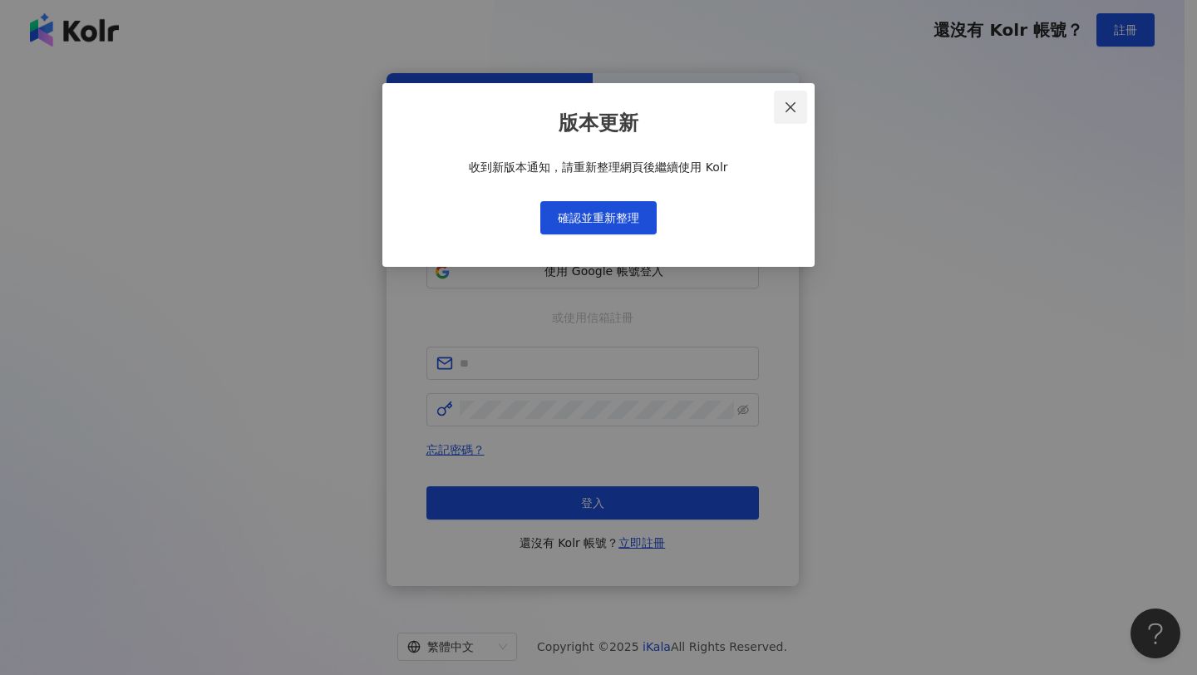
click at [791, 106] on icon "close" at bounding box center [791, 106] width 10 height 10
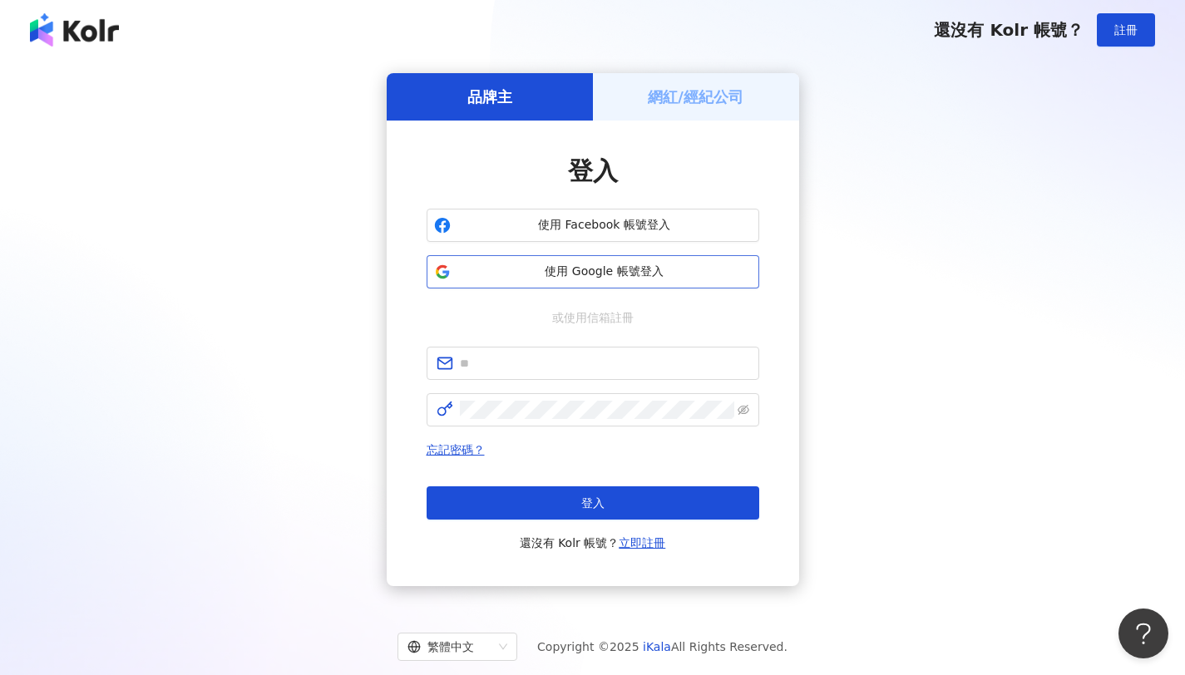
click at [648, 268] on span "使用 Google 帳號登入" at bounding box center [604, 272] width 294 height 17
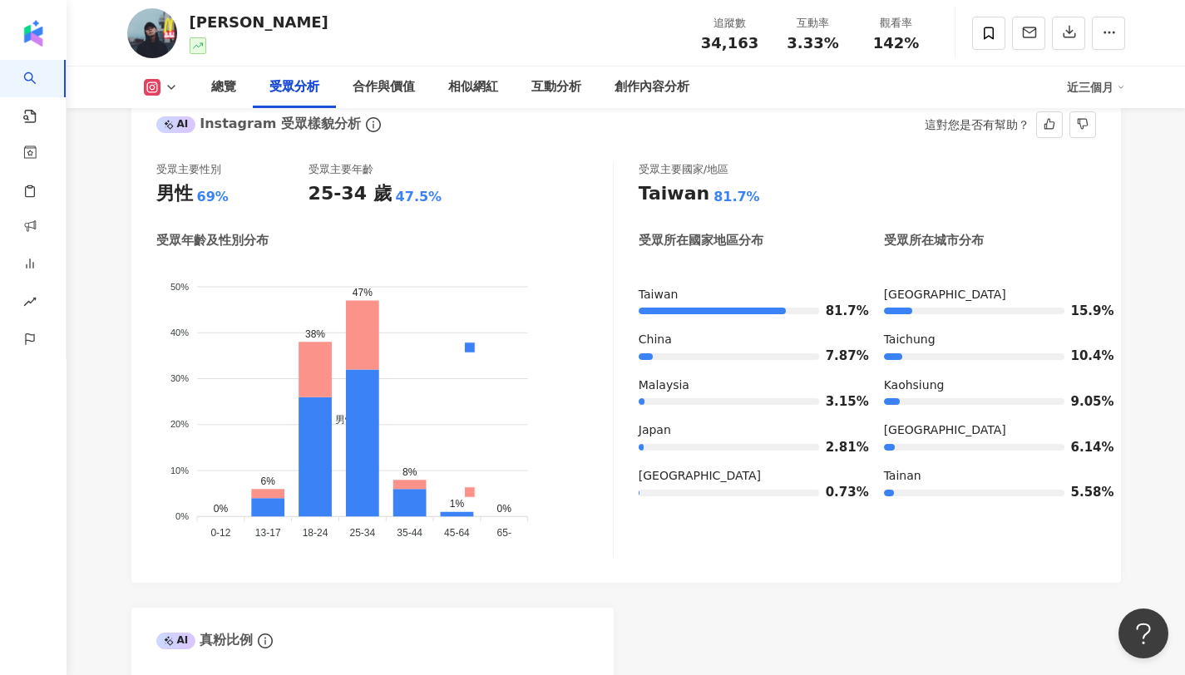
scroll to position [1489, 0]
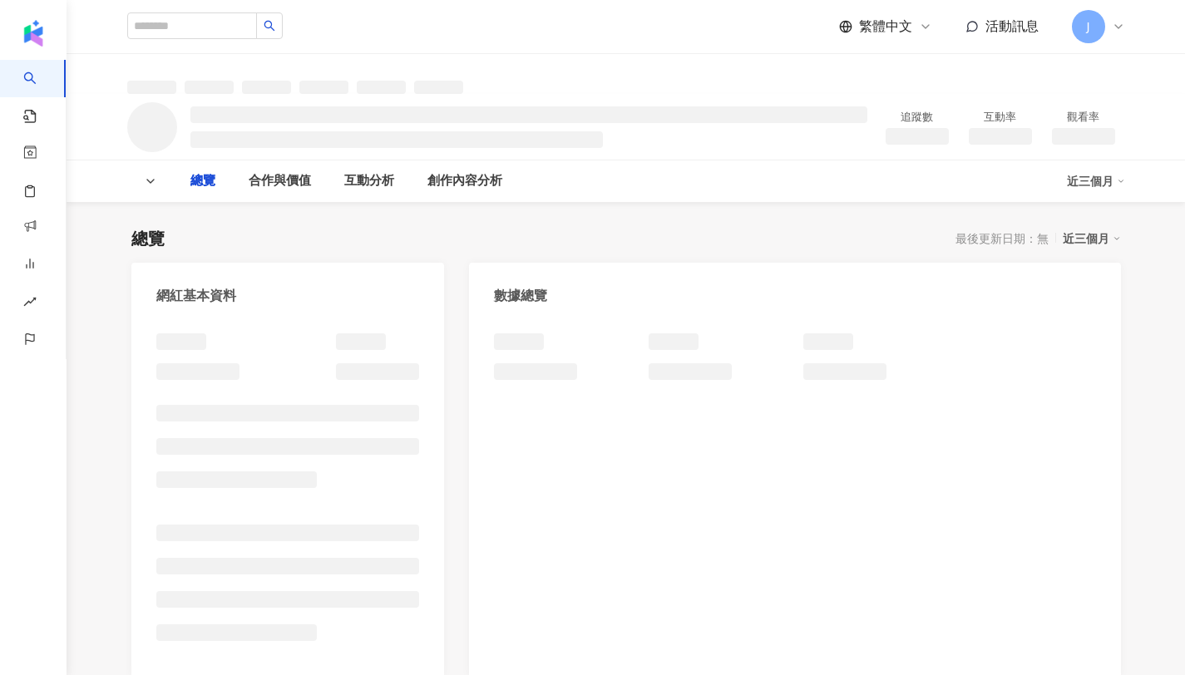
scroll to position [357, 0]
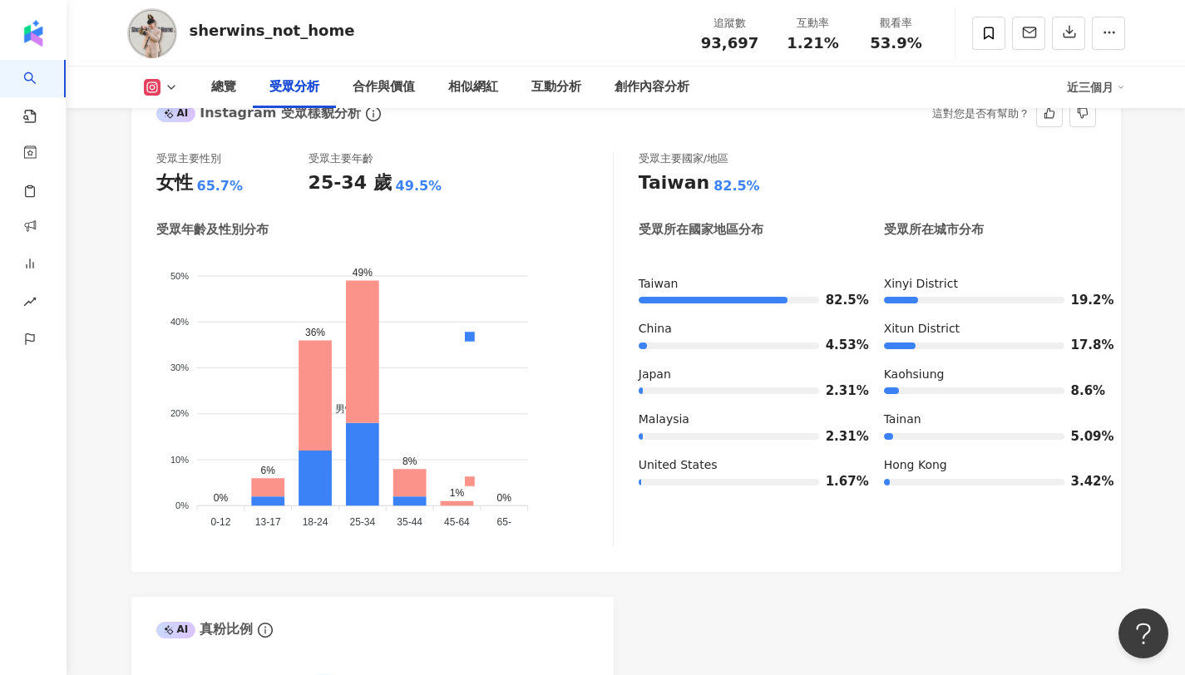
scroll to position [1505, 0]
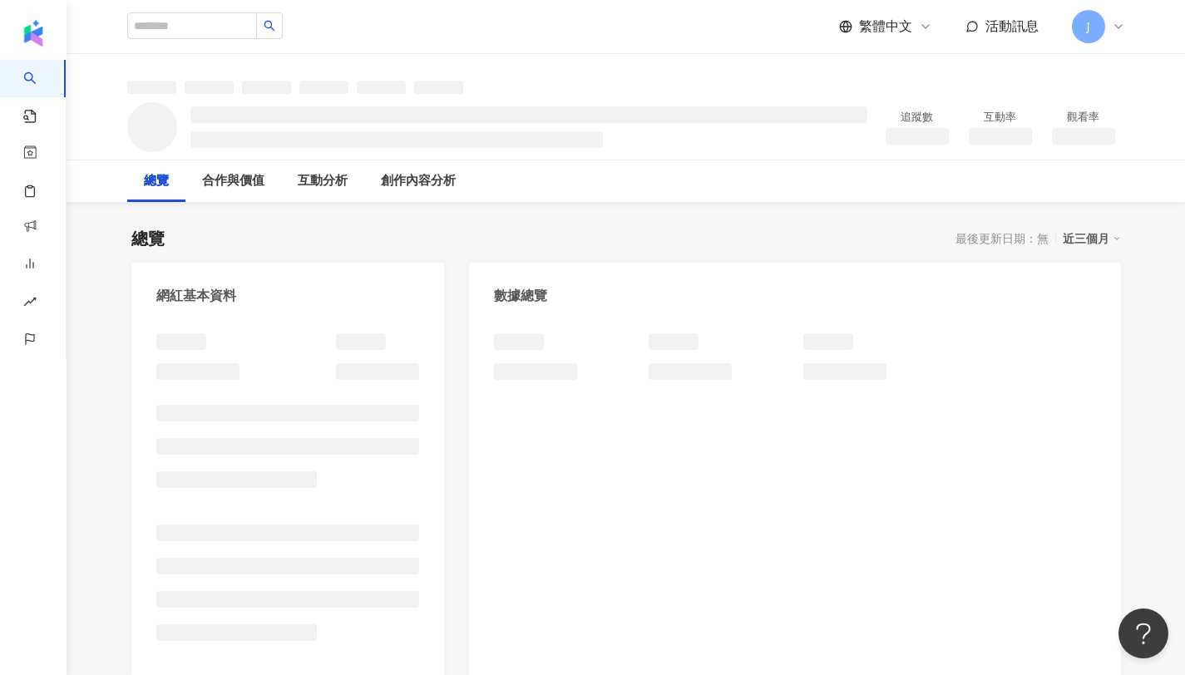
scroll to position [3, 0]
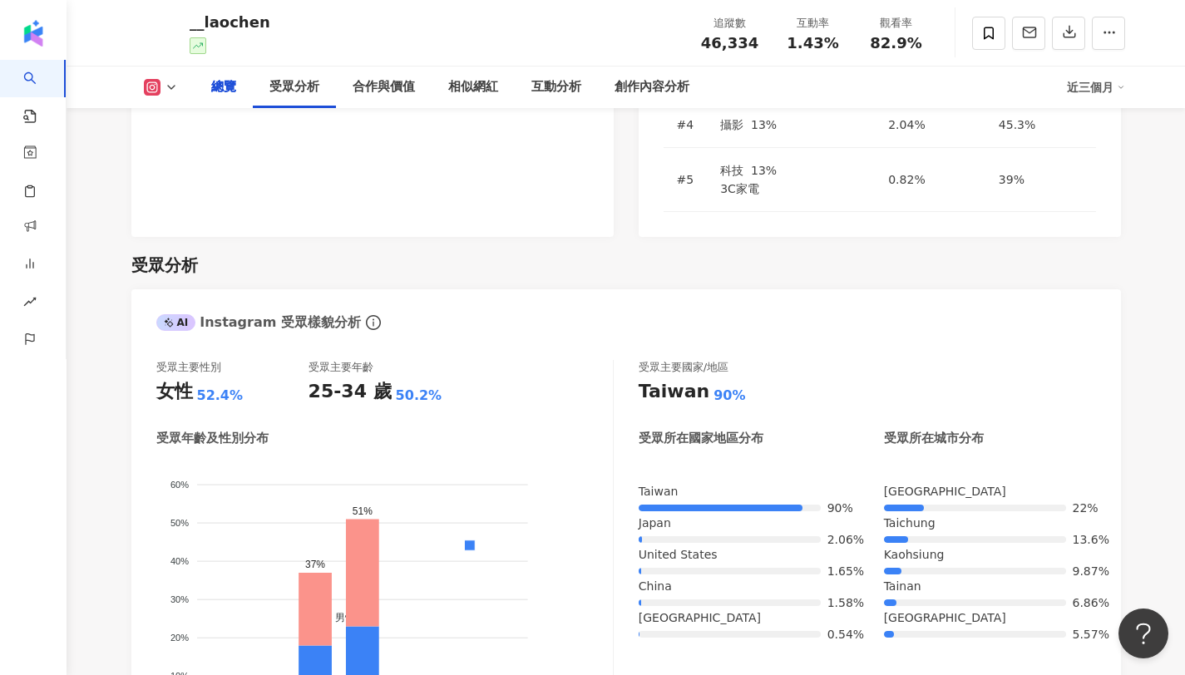
scroll to position [1357, 0]
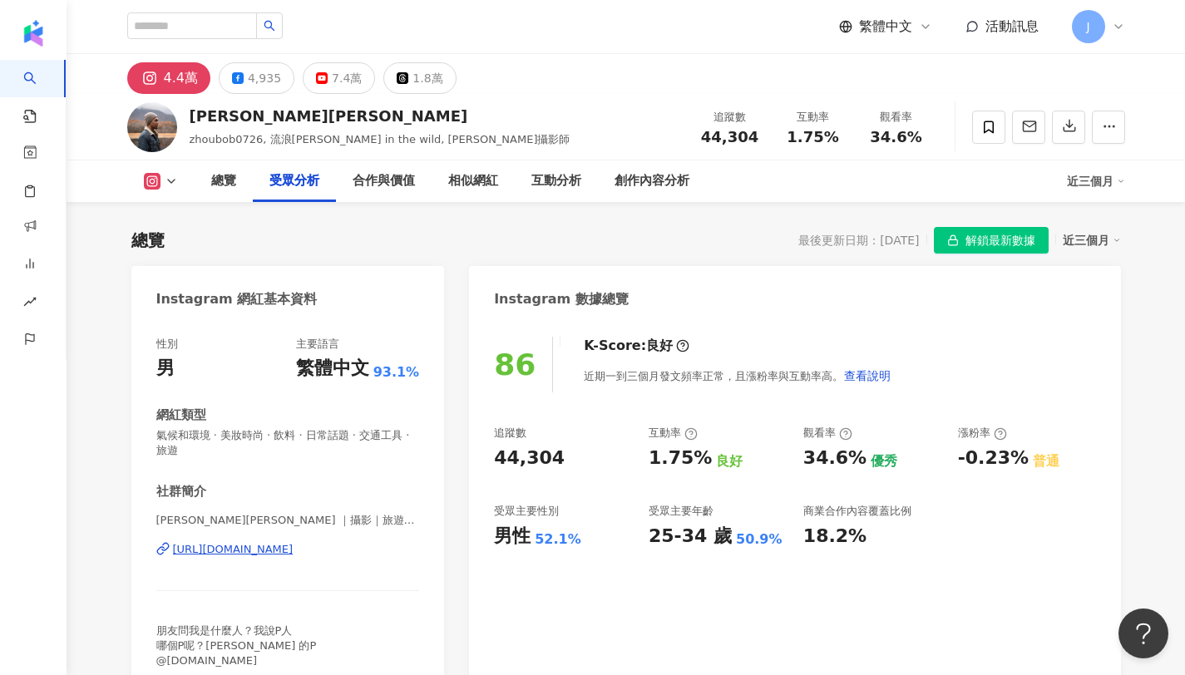
scroll to position [1428, 0]
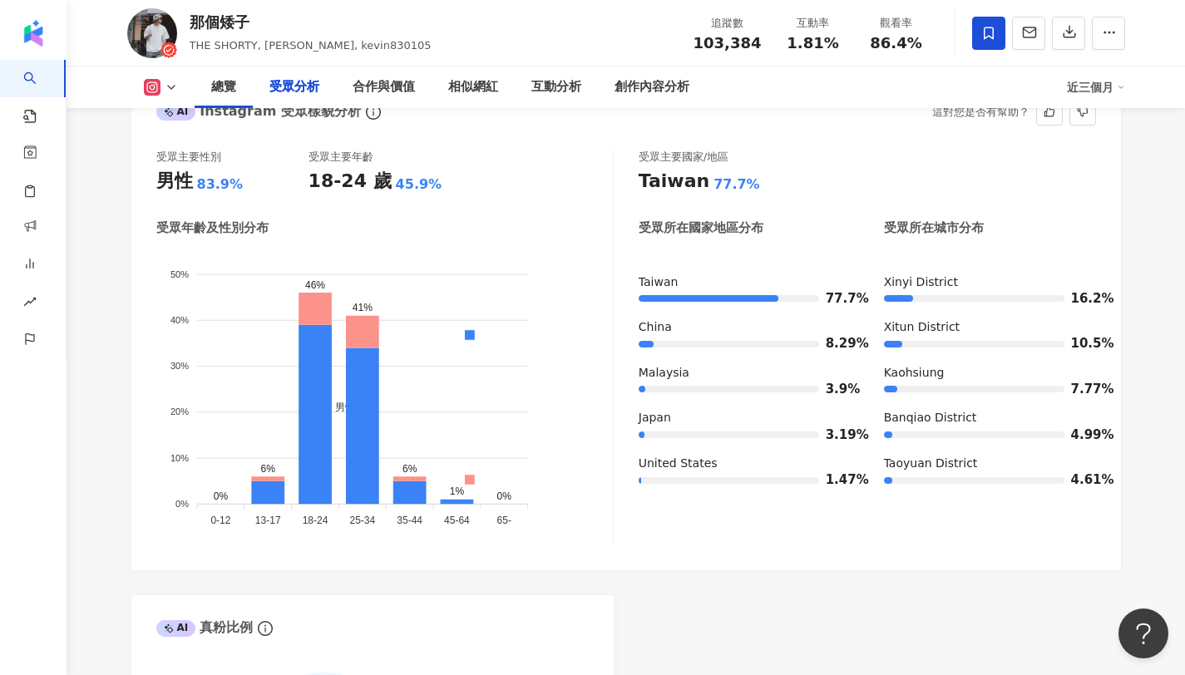
scroll to position [1511, 0]
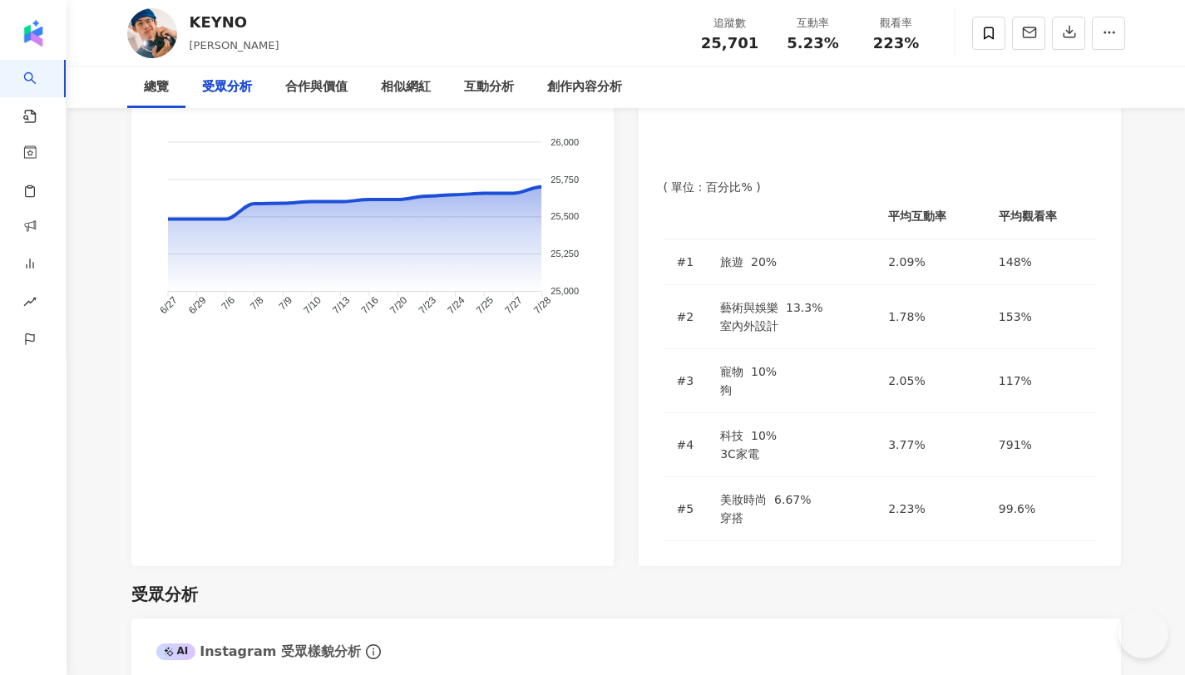
scroll to position [1465, 0]
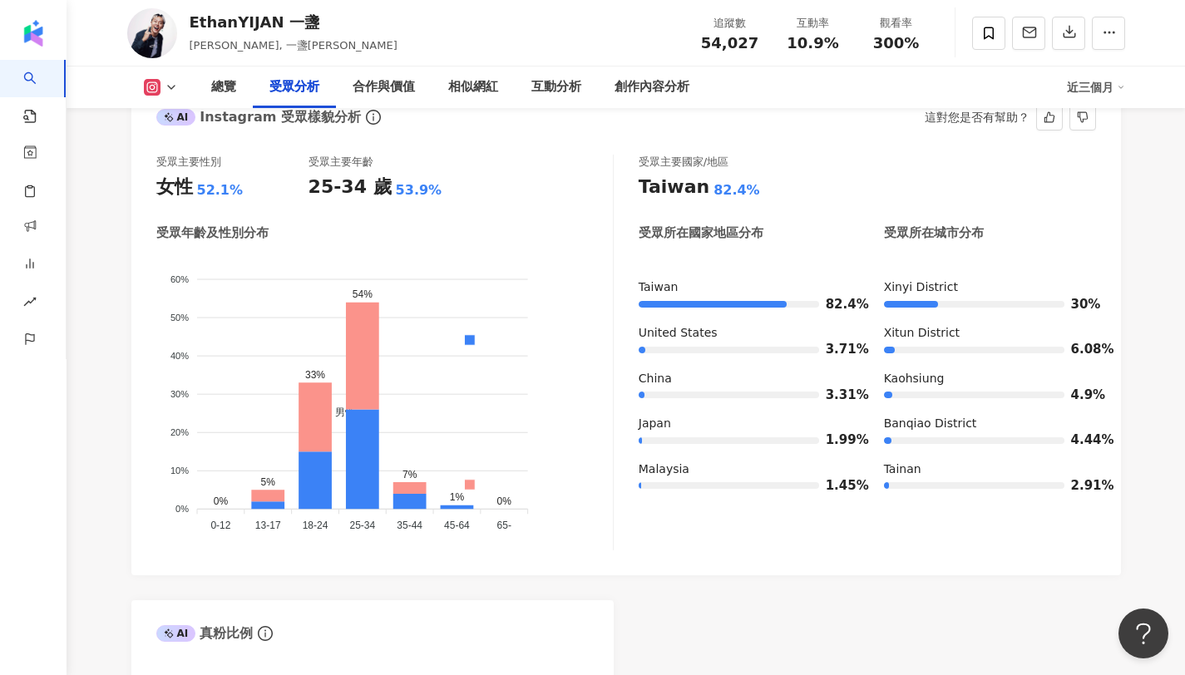
scroll to position [1527, 0]
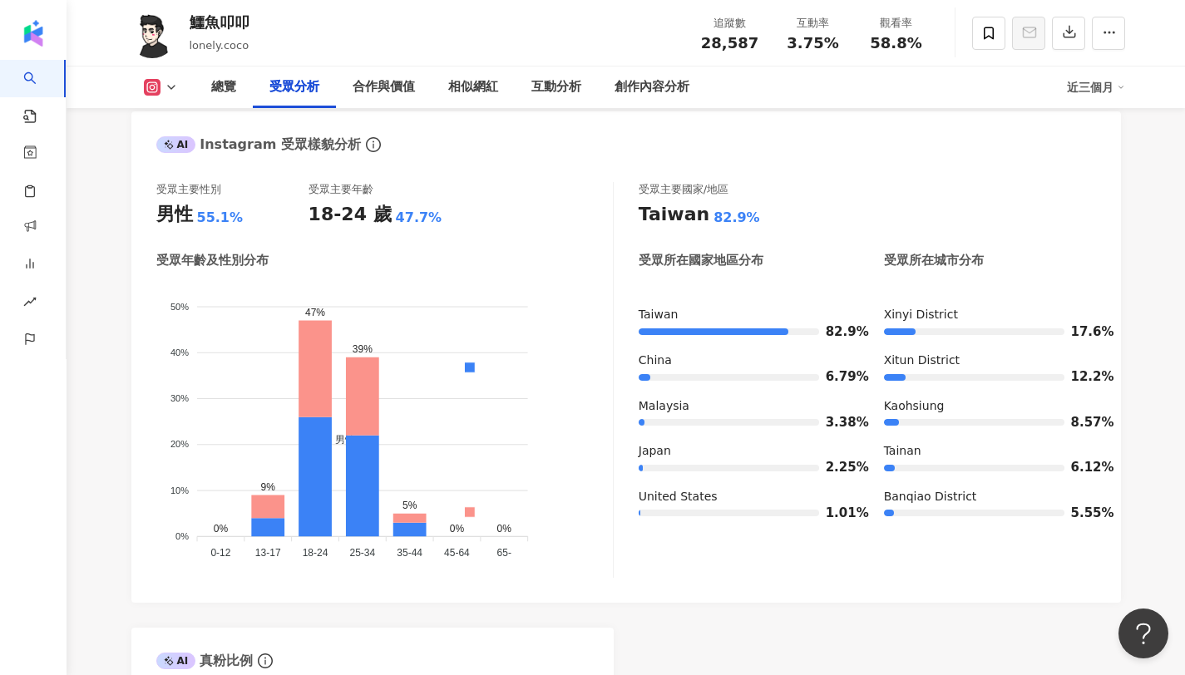
scroll to position [102, 0]
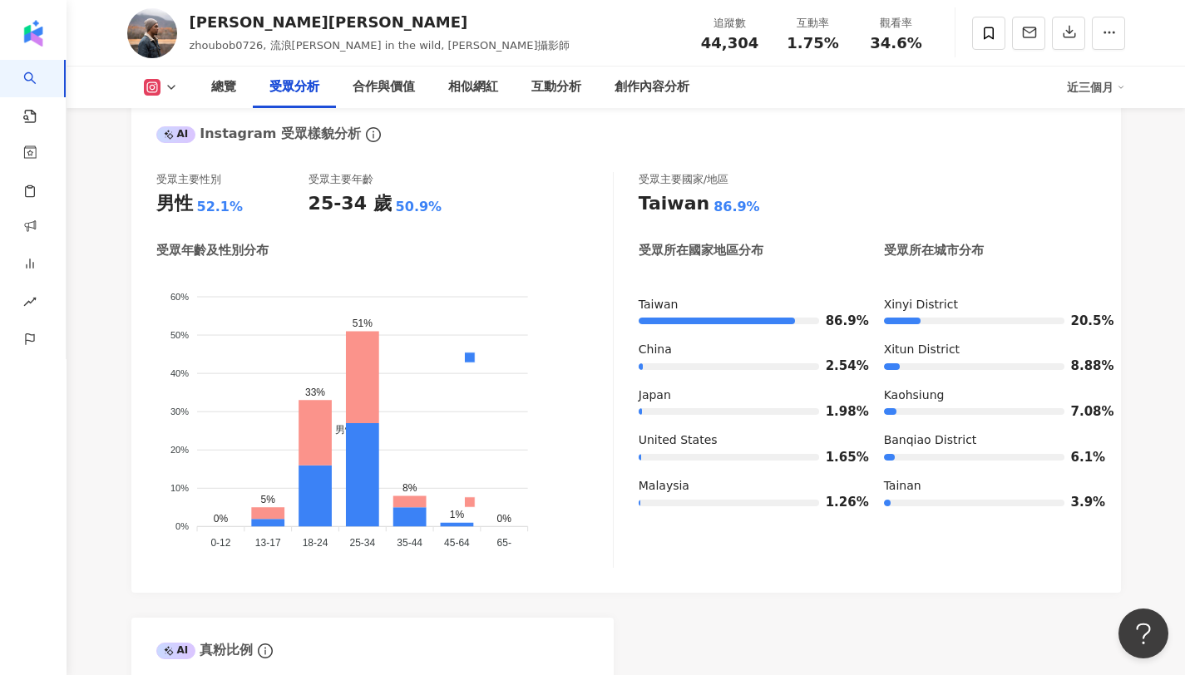
scroll to position [102, 0]
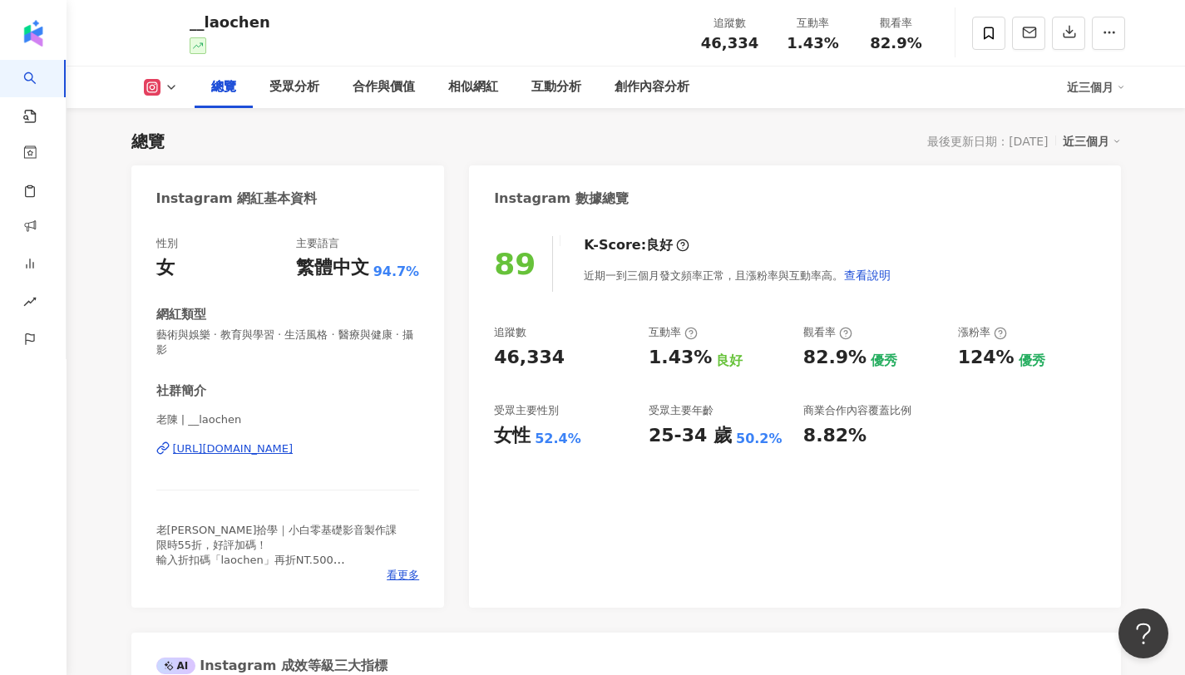
scroll to position [1576, 0]
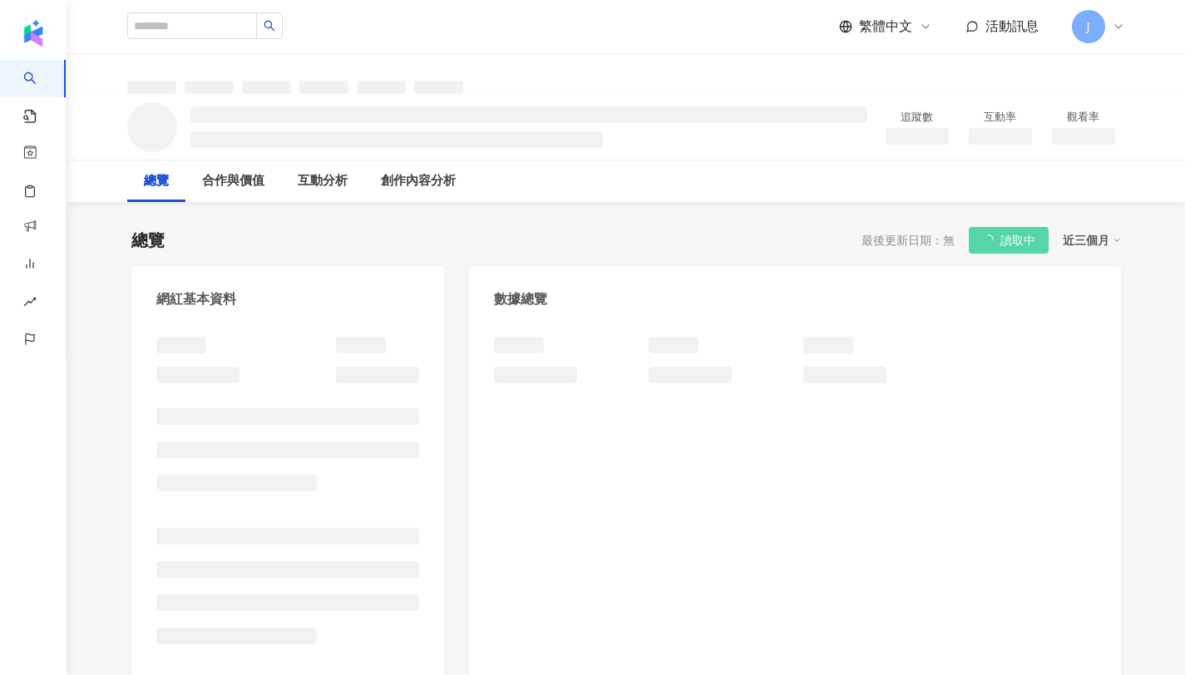
scroll to position [535, 0]
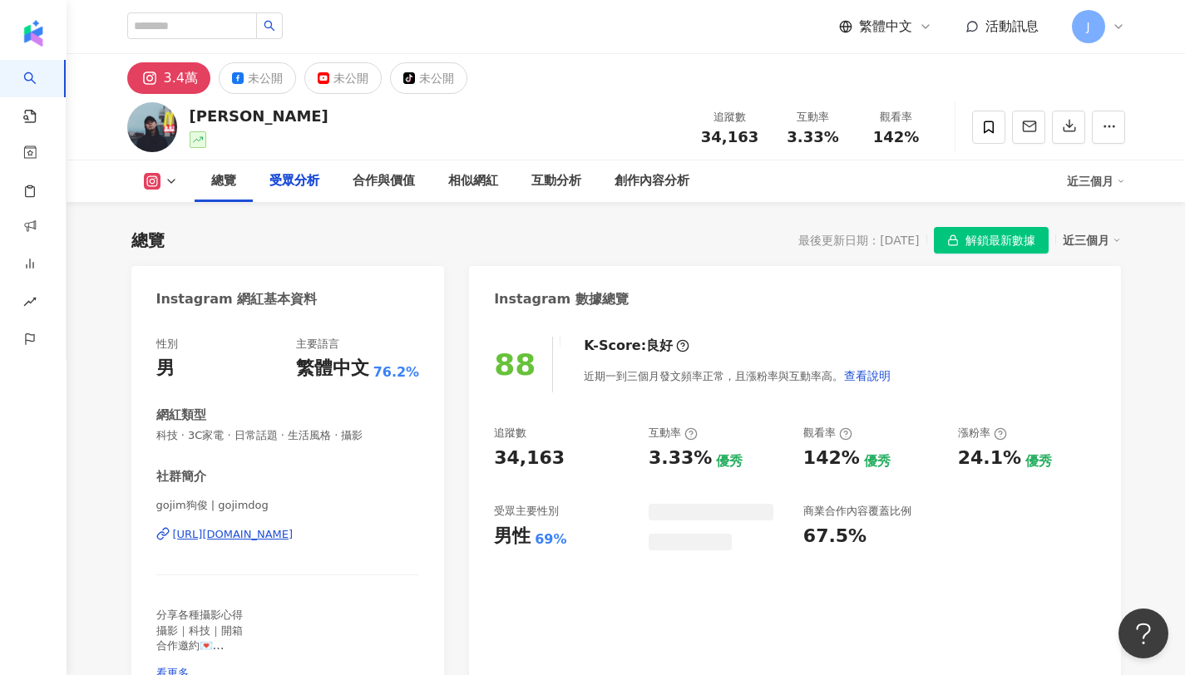
scroll to position [1528, 0]
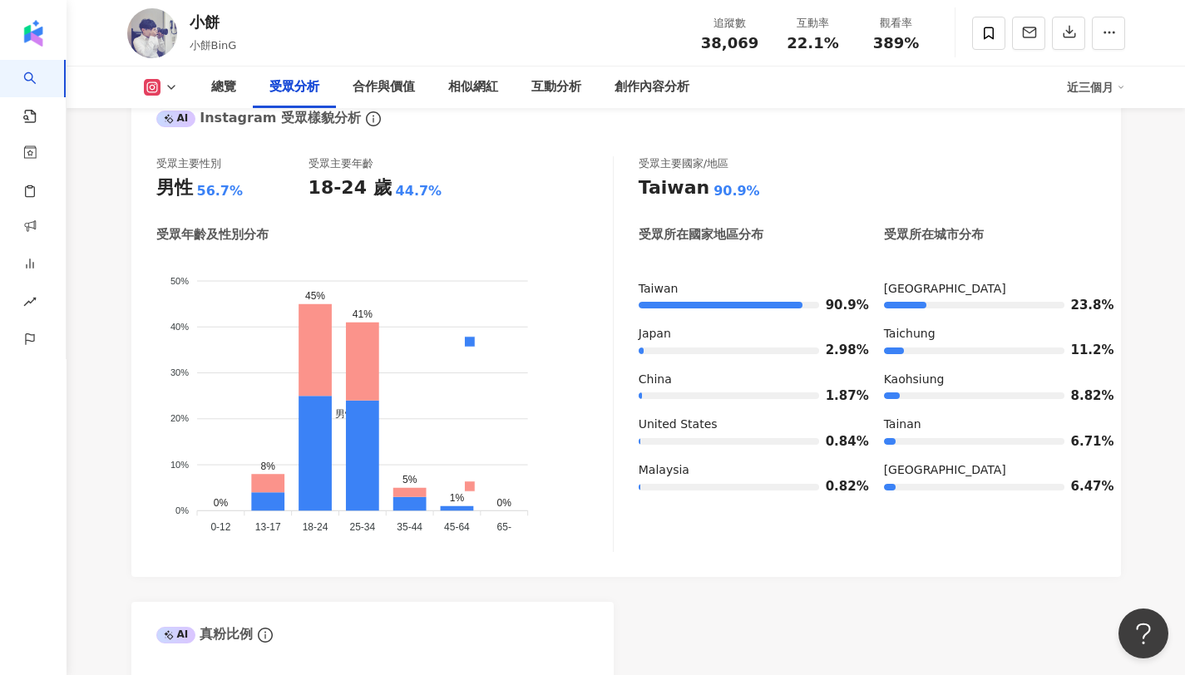
scroll to position [102, 0]
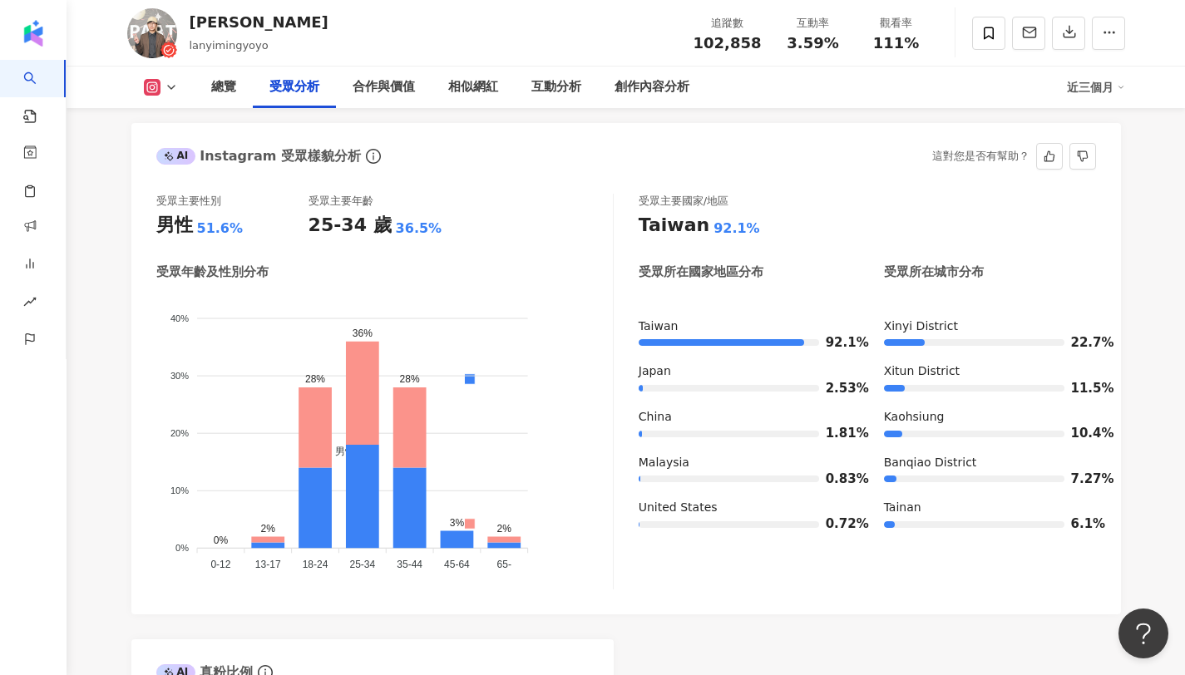
scroll to position [1465, 0]
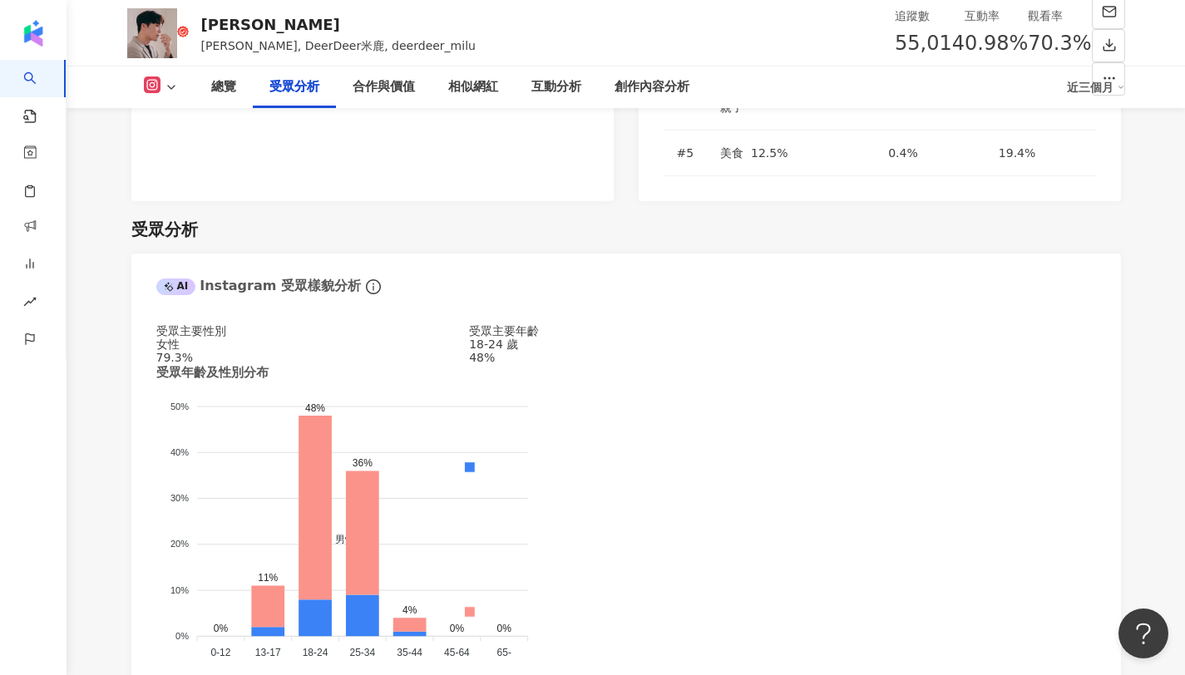
scroll to position [102, 0]
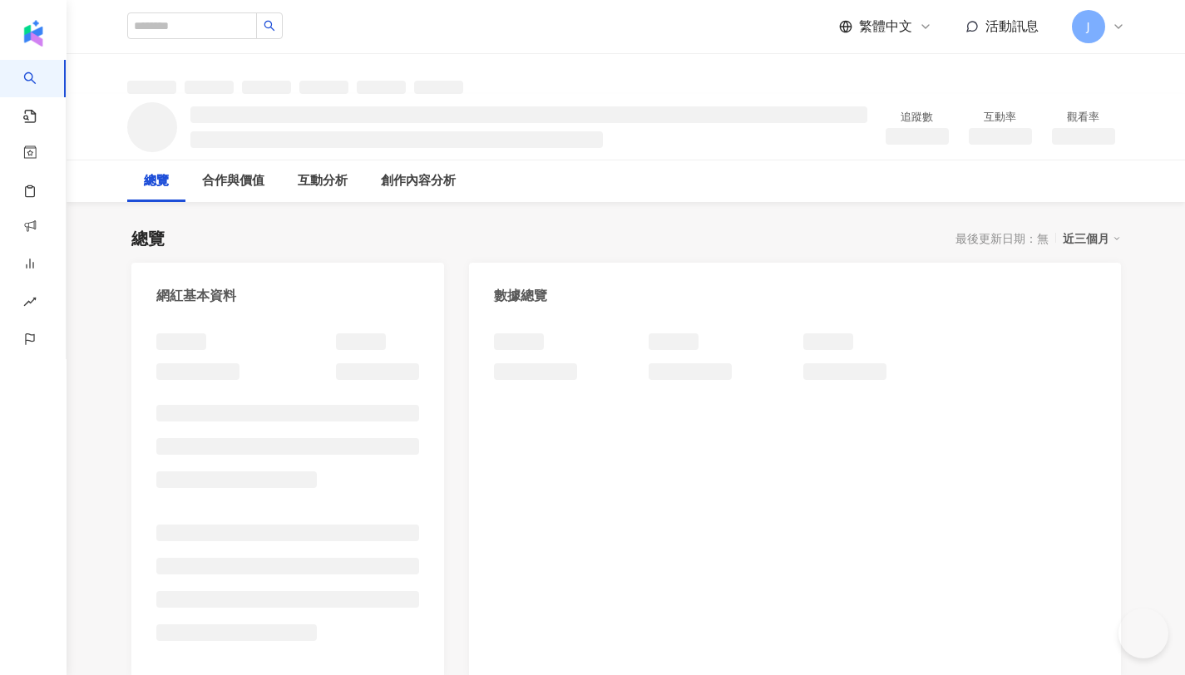
scroll to position [7, 0]
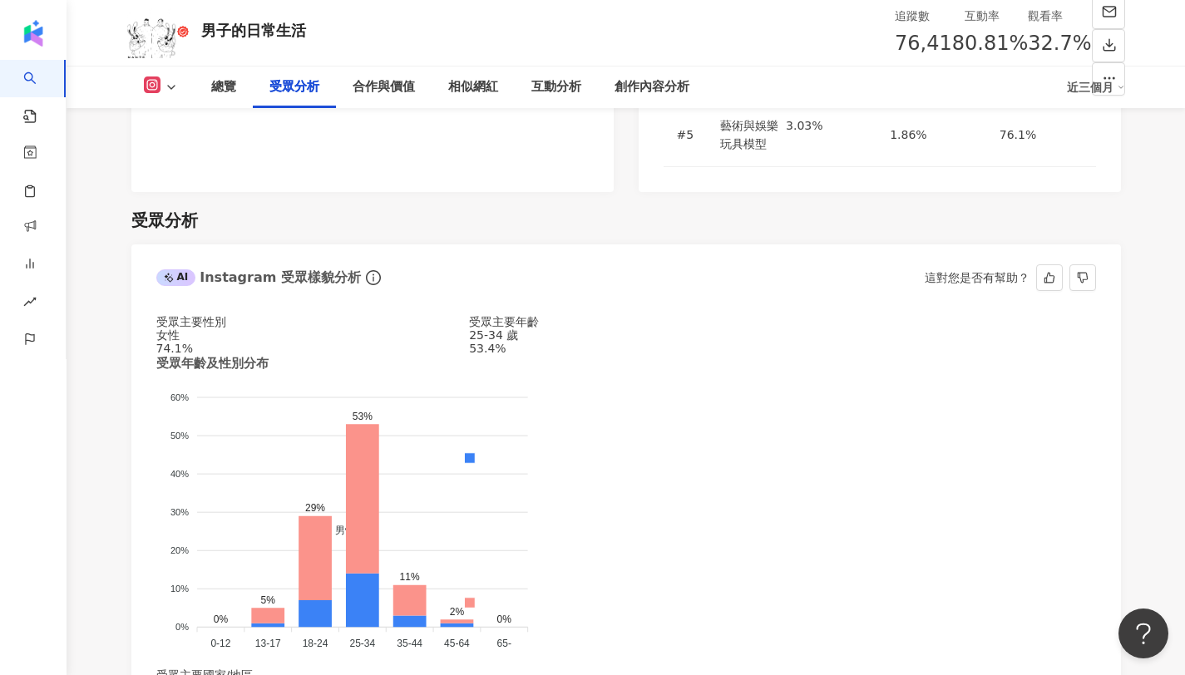
scroll to position [102, 0]
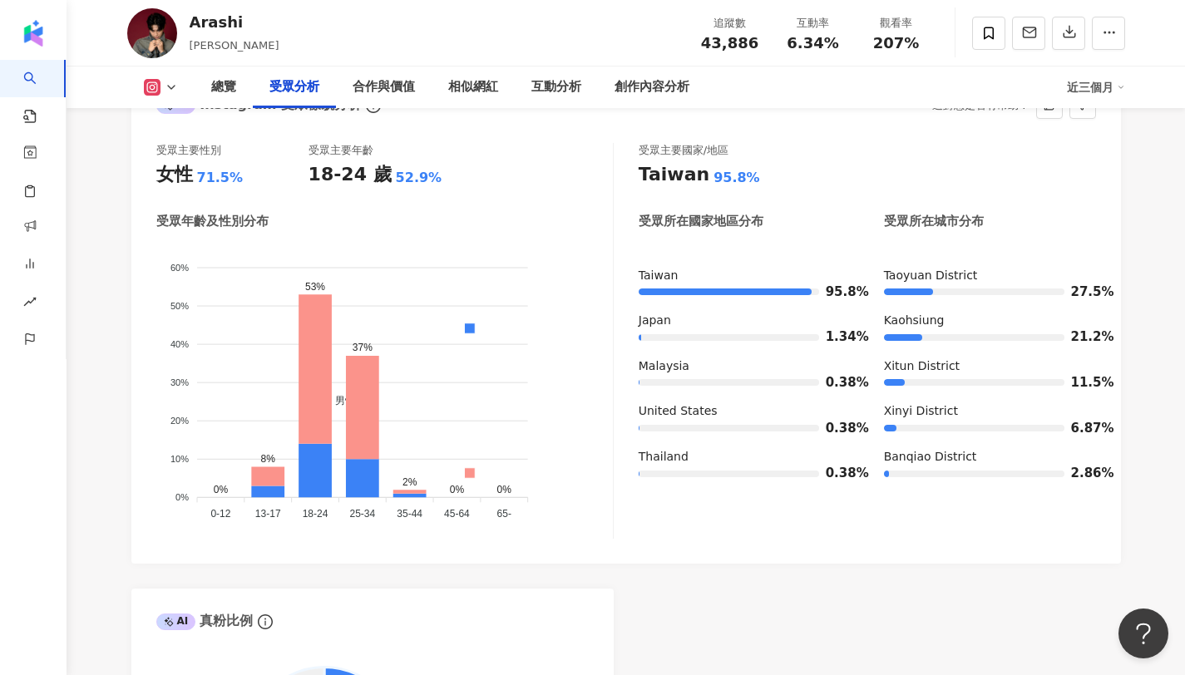
scroll to position [1516, 0]
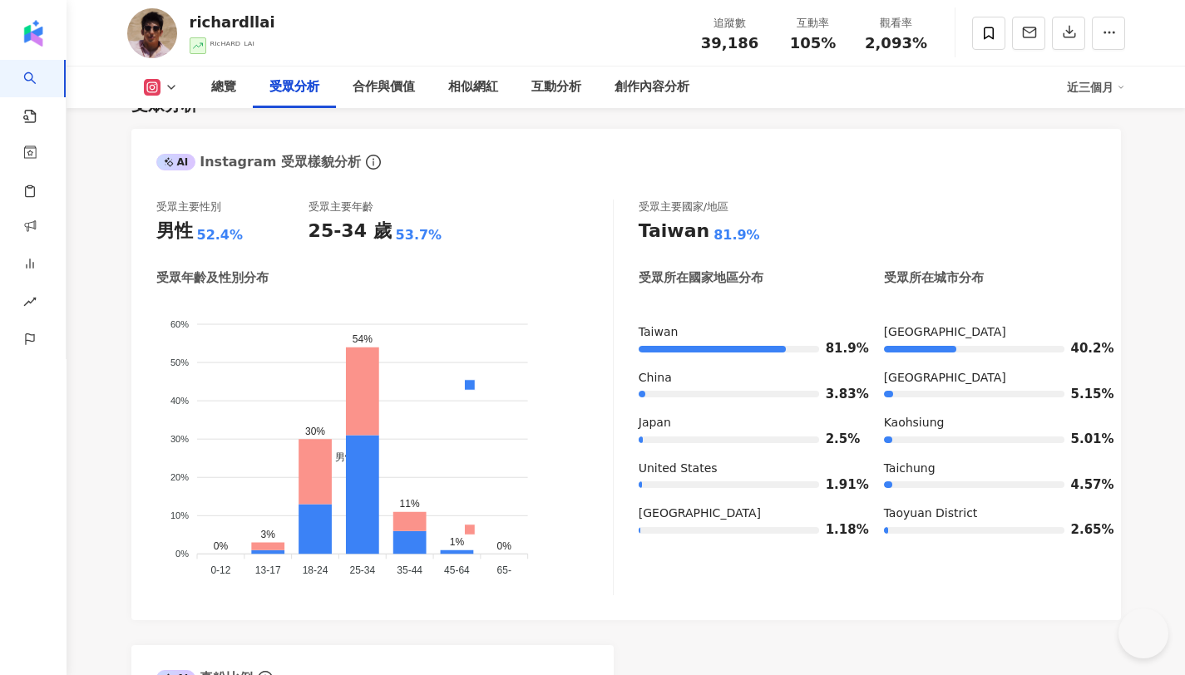
scroll to position [1571, 0]
